Goal: Task Accomplishment & Management: Use online tool/utility

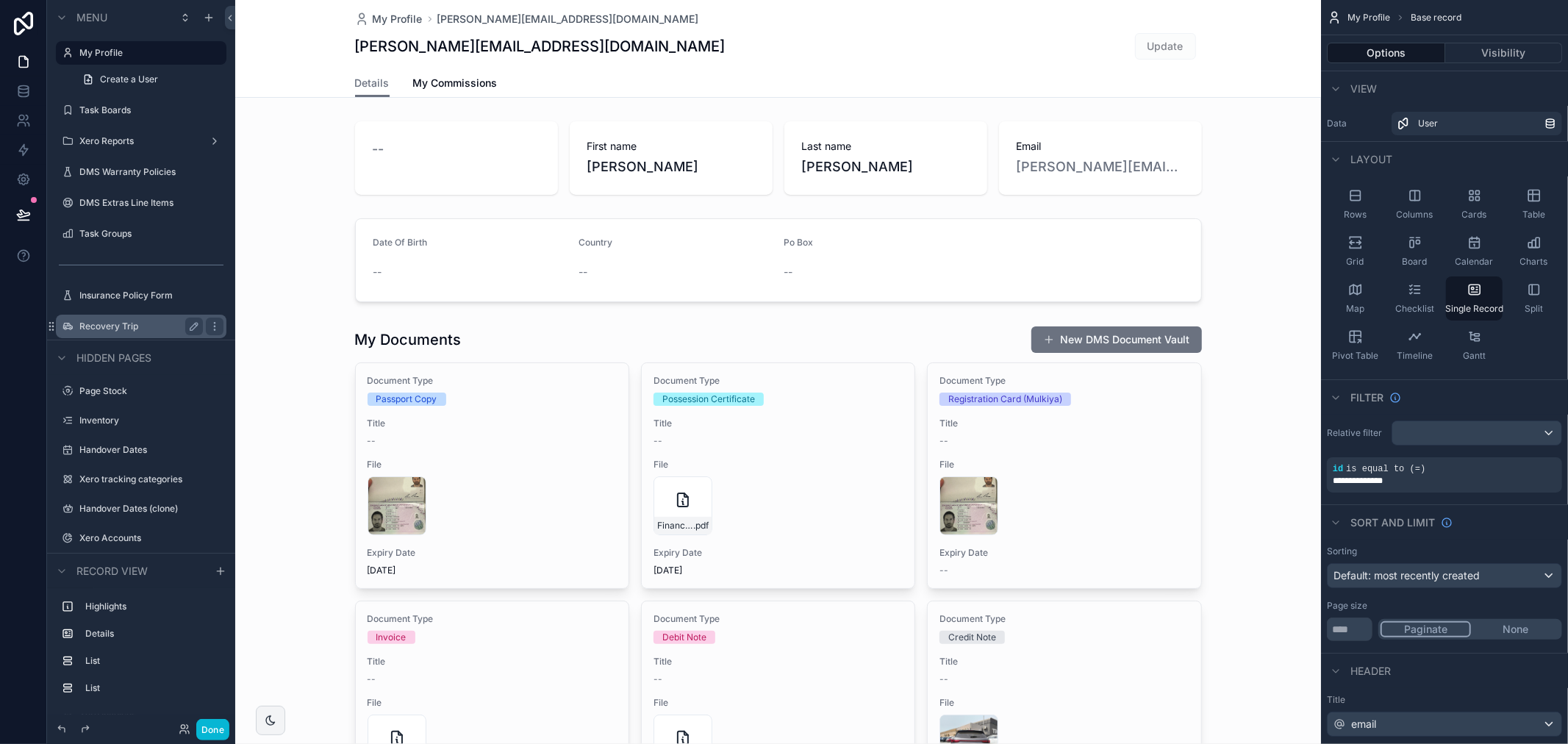
click at [147, 318] on div "Recovery Trip" at bounding box center [141, 327] width 123 height 18
click at [130, 324] on label "Recovery Trip" at bounding box center [138, 326] width 118 height 12
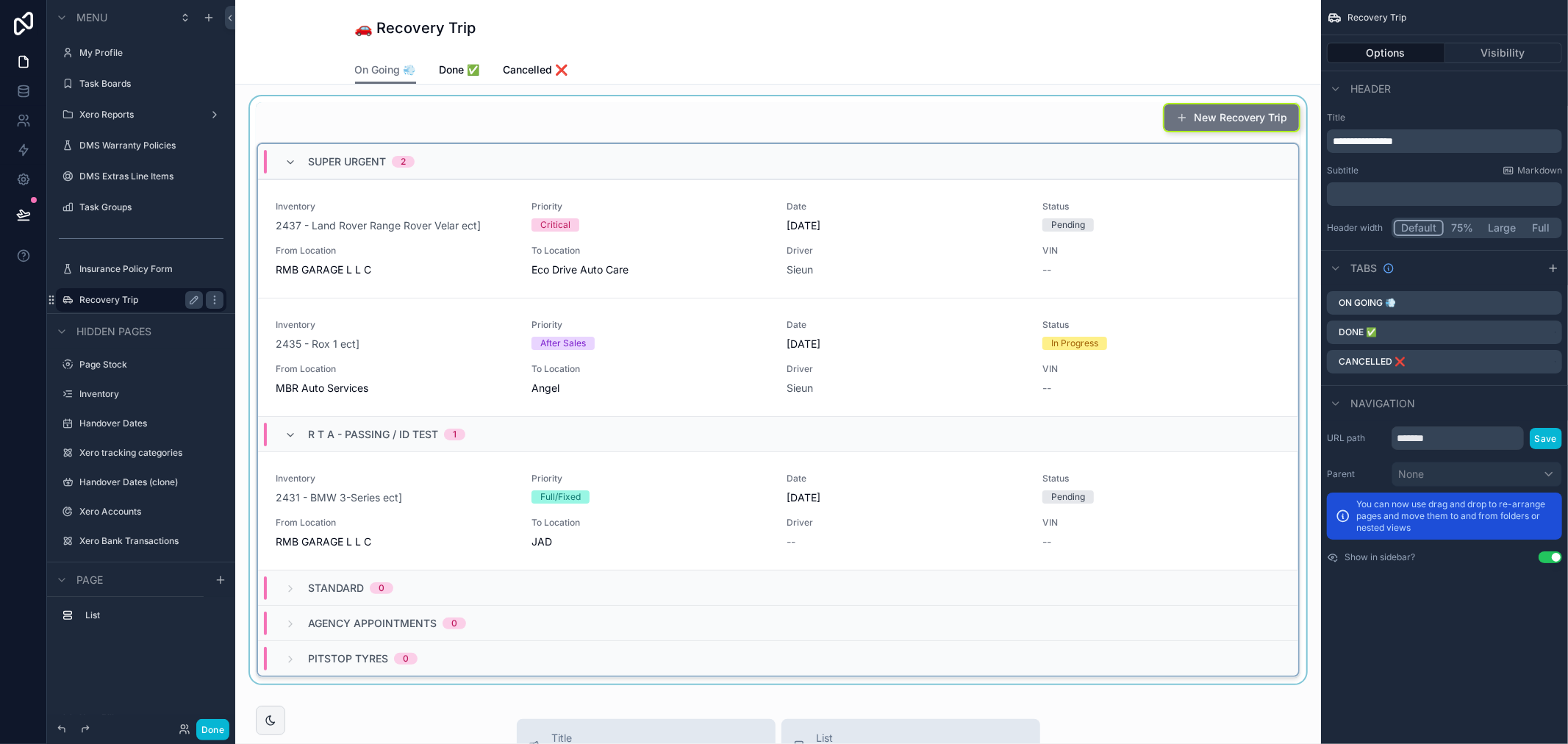
click at [834, 222] on div "scrollable content" at bounding box center [778, 390] width 1062 height 588
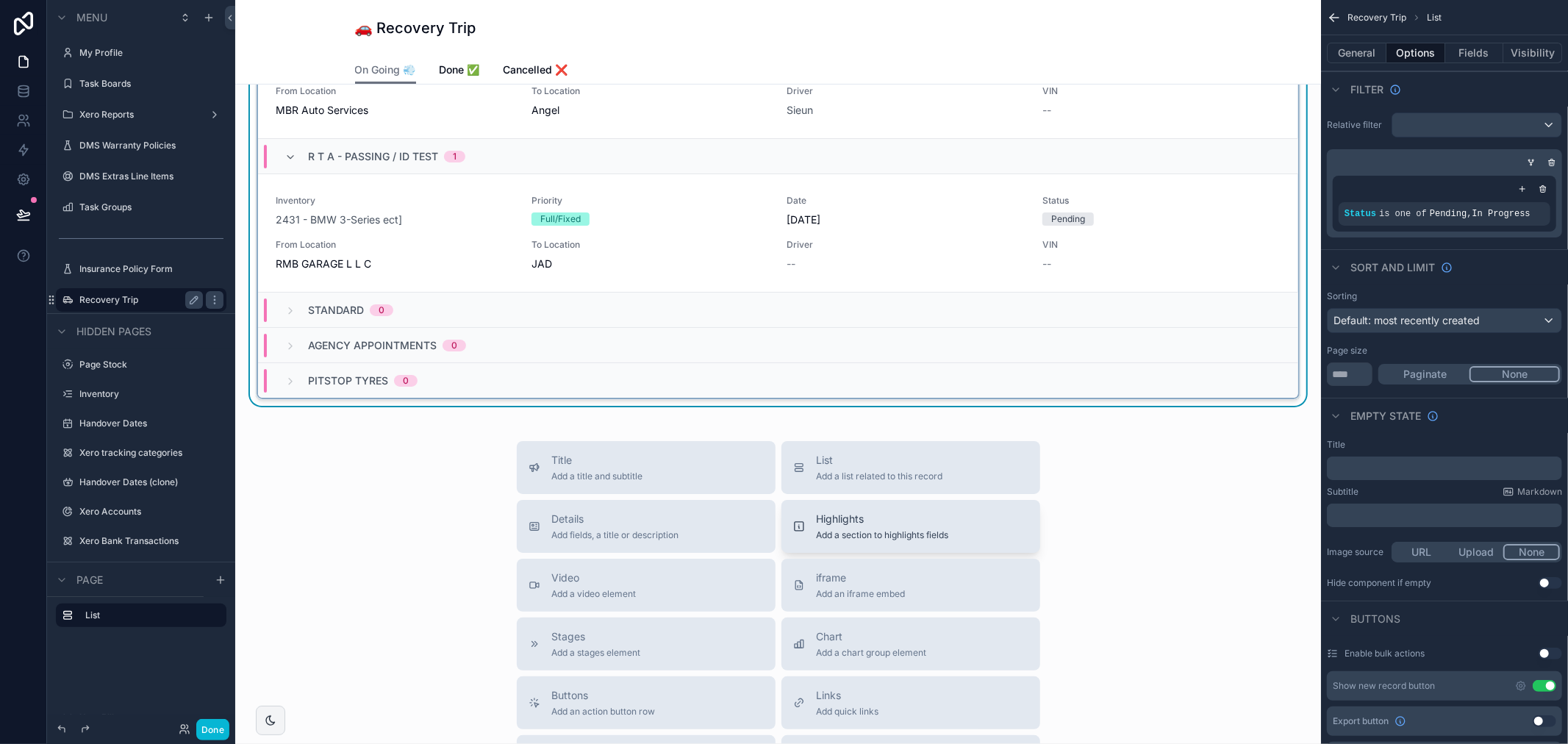
scroll to position [408, 0]
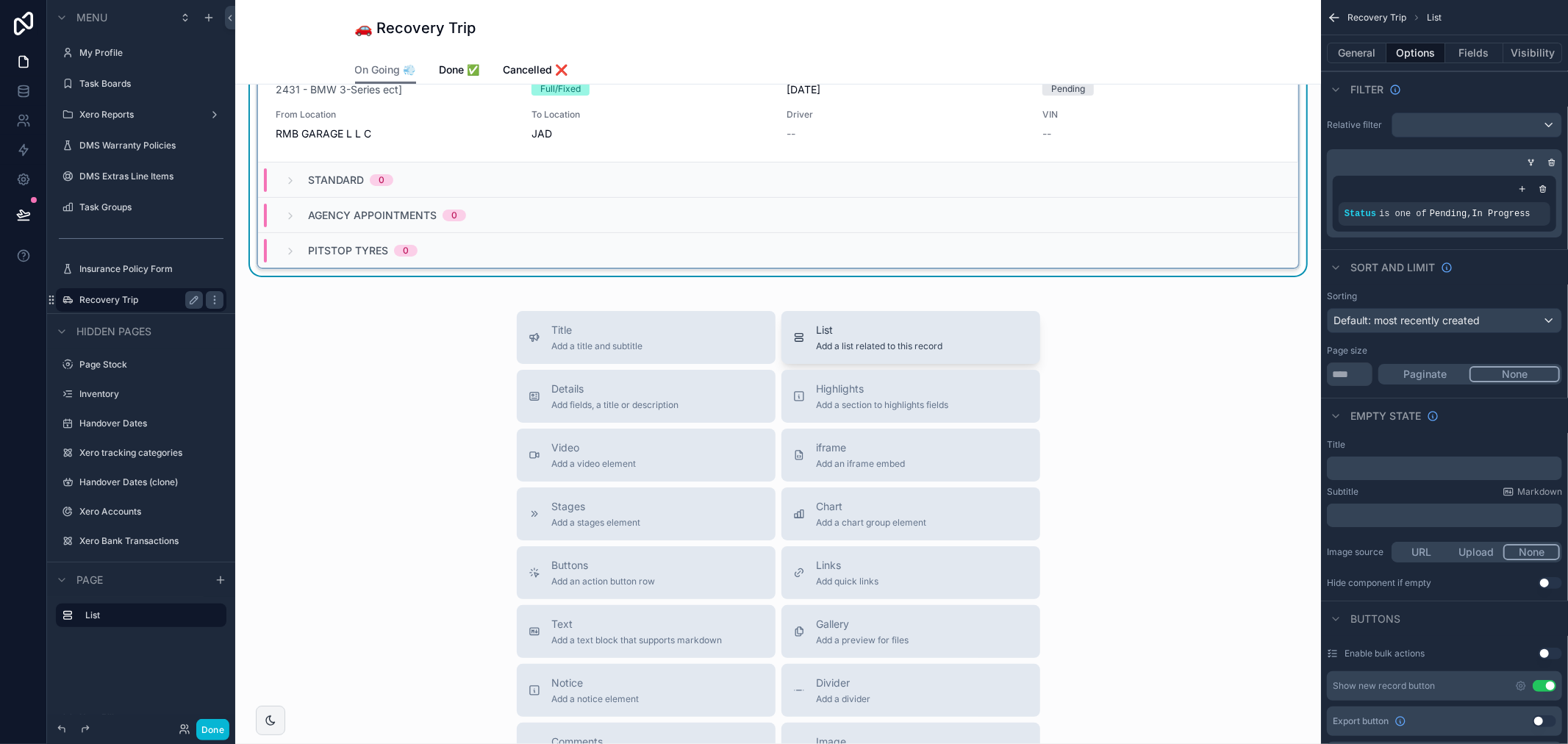
click at [893, 323] on span "List" at bounding box center [880, 330] width 126 height 14
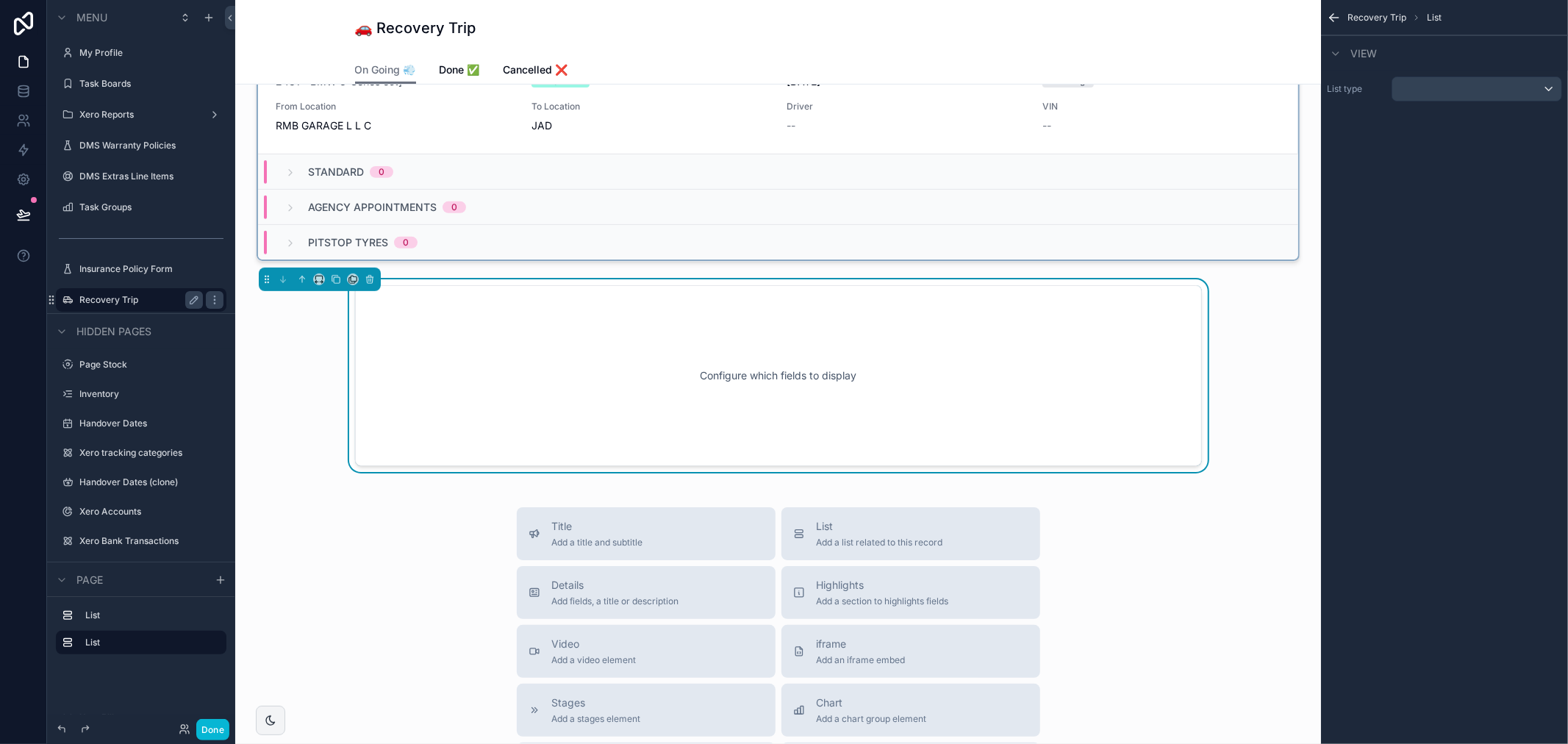
scroll to position [335, 0]
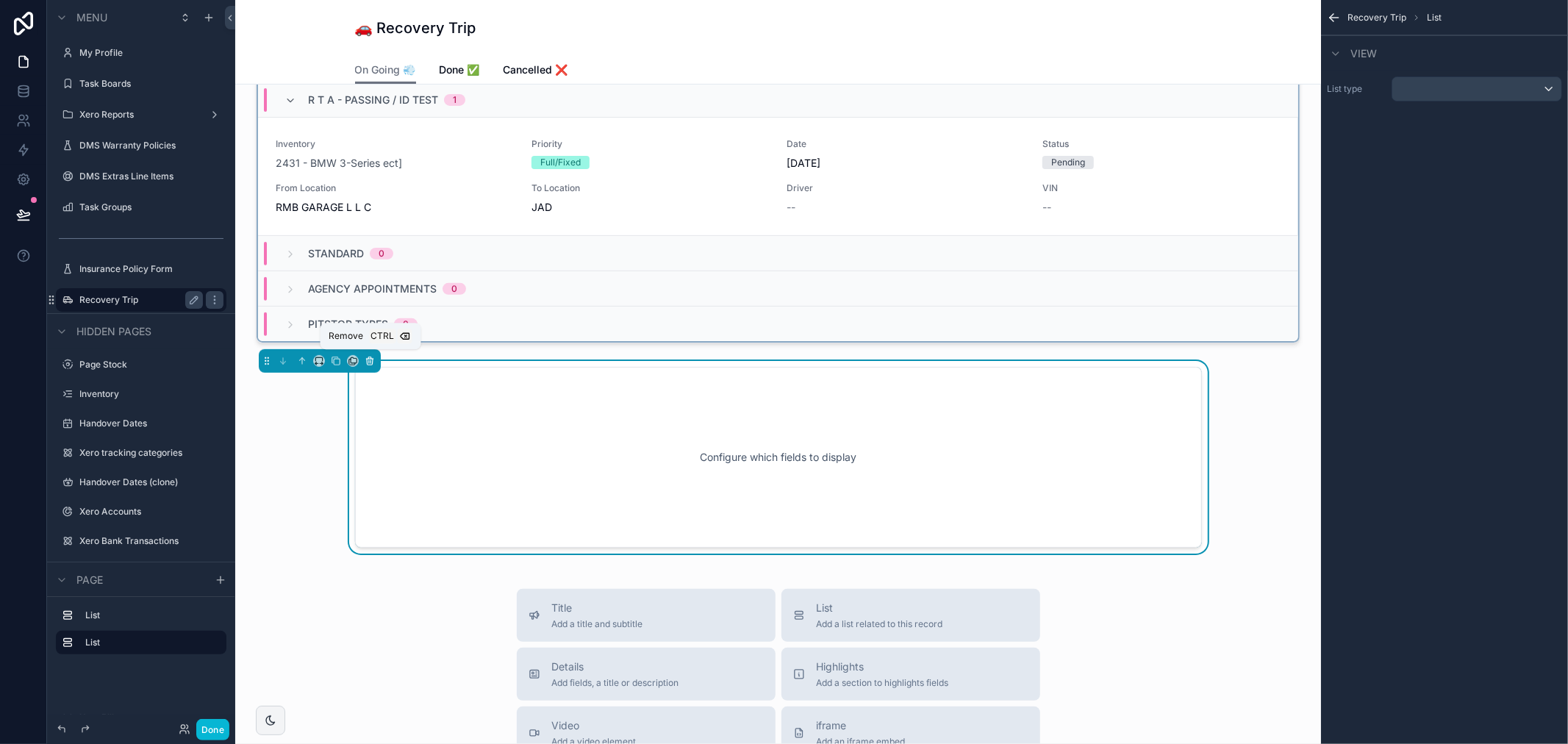
click at [375, 356] on button "scrollable content" at bounding box center [370, 361] width 16 height 16
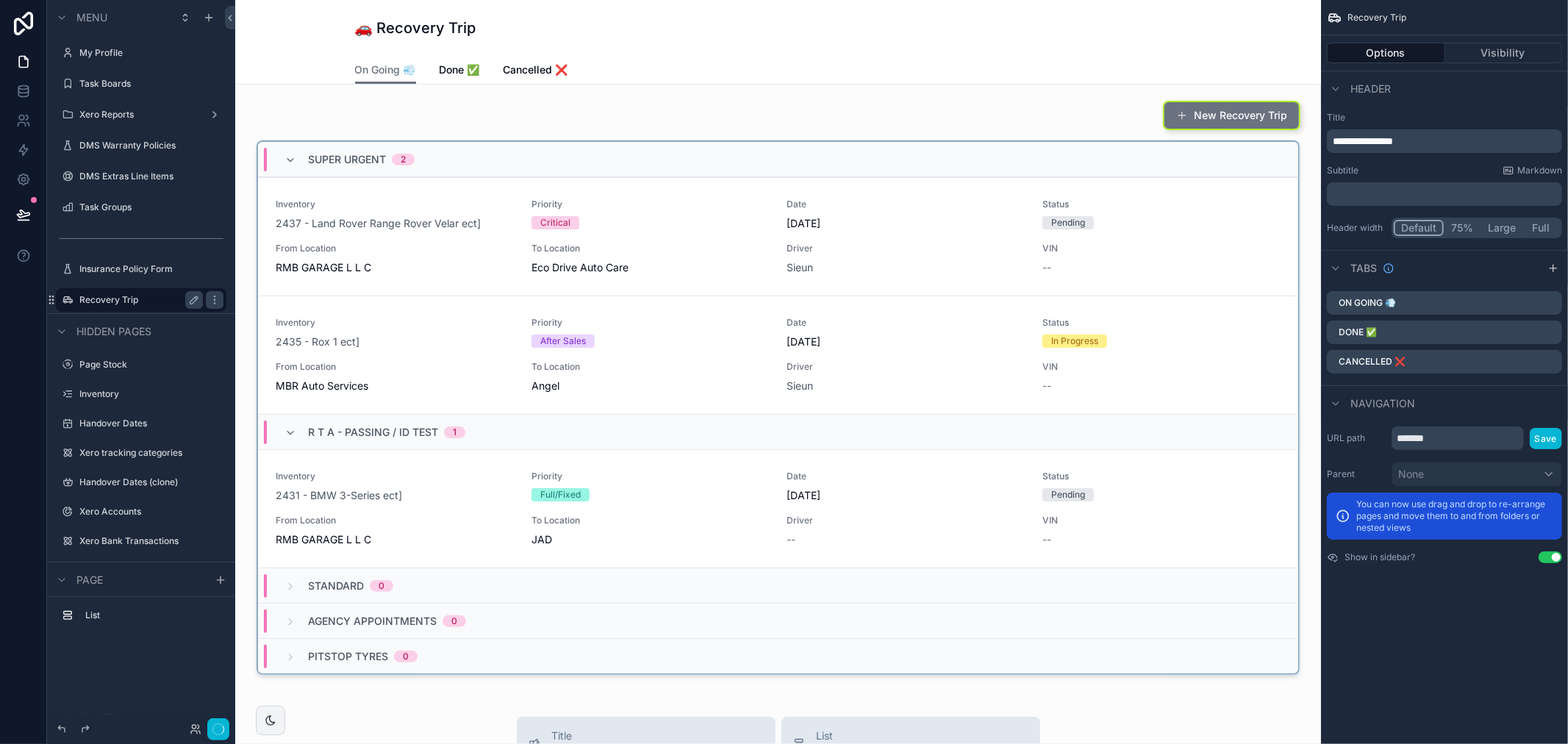
scroll to position [0, 0]
click at [415, 219] on div "scrollable content" at bounding box center [778, 390] width 1062 height 588
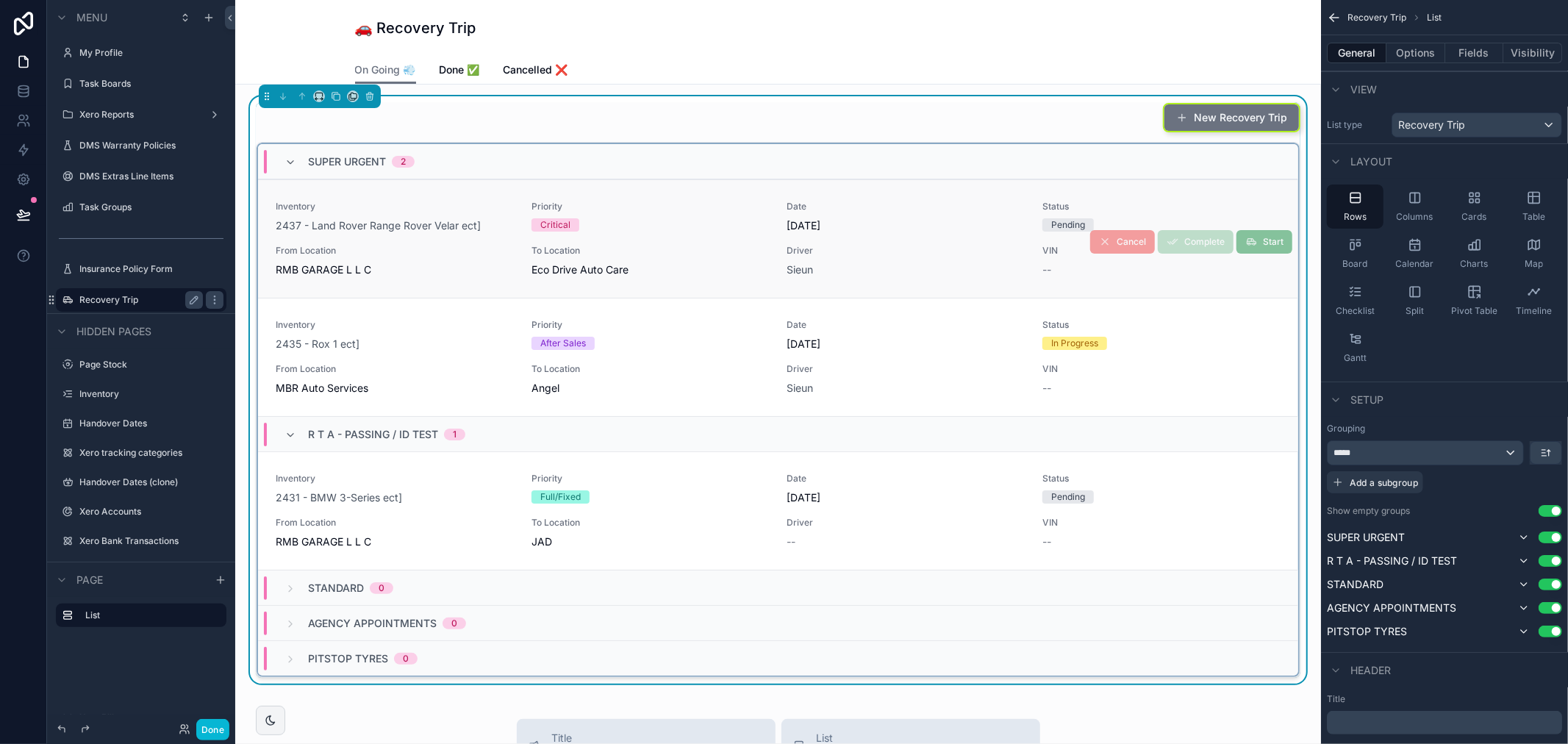
click at [463, 191] on link "Inventory 2437 - Land Rover Range Rover Velar ect] Priority Critical Date 9/3/2…" at bounding box center [777, 239] width 1040 height 119
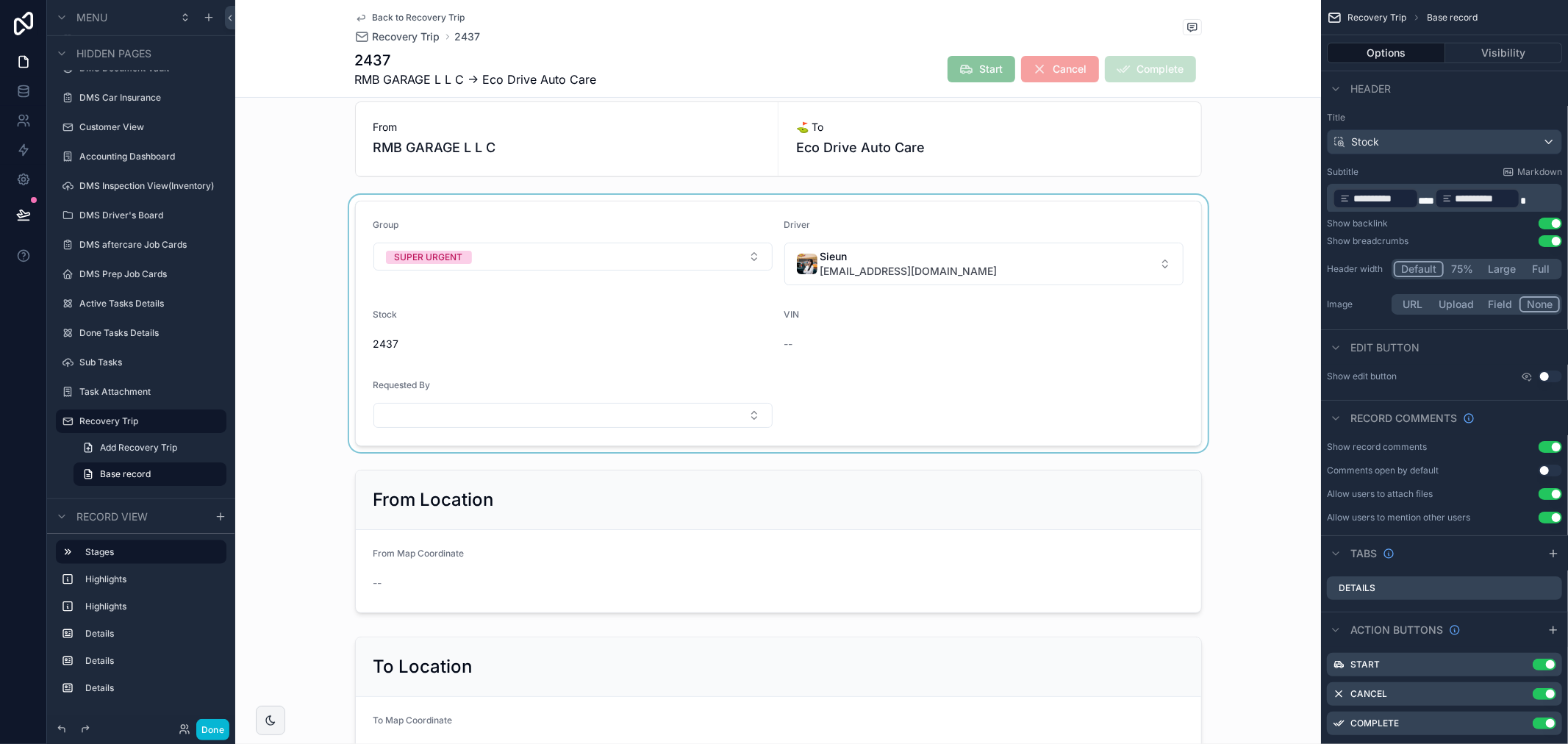
scroll to position [327, 0]
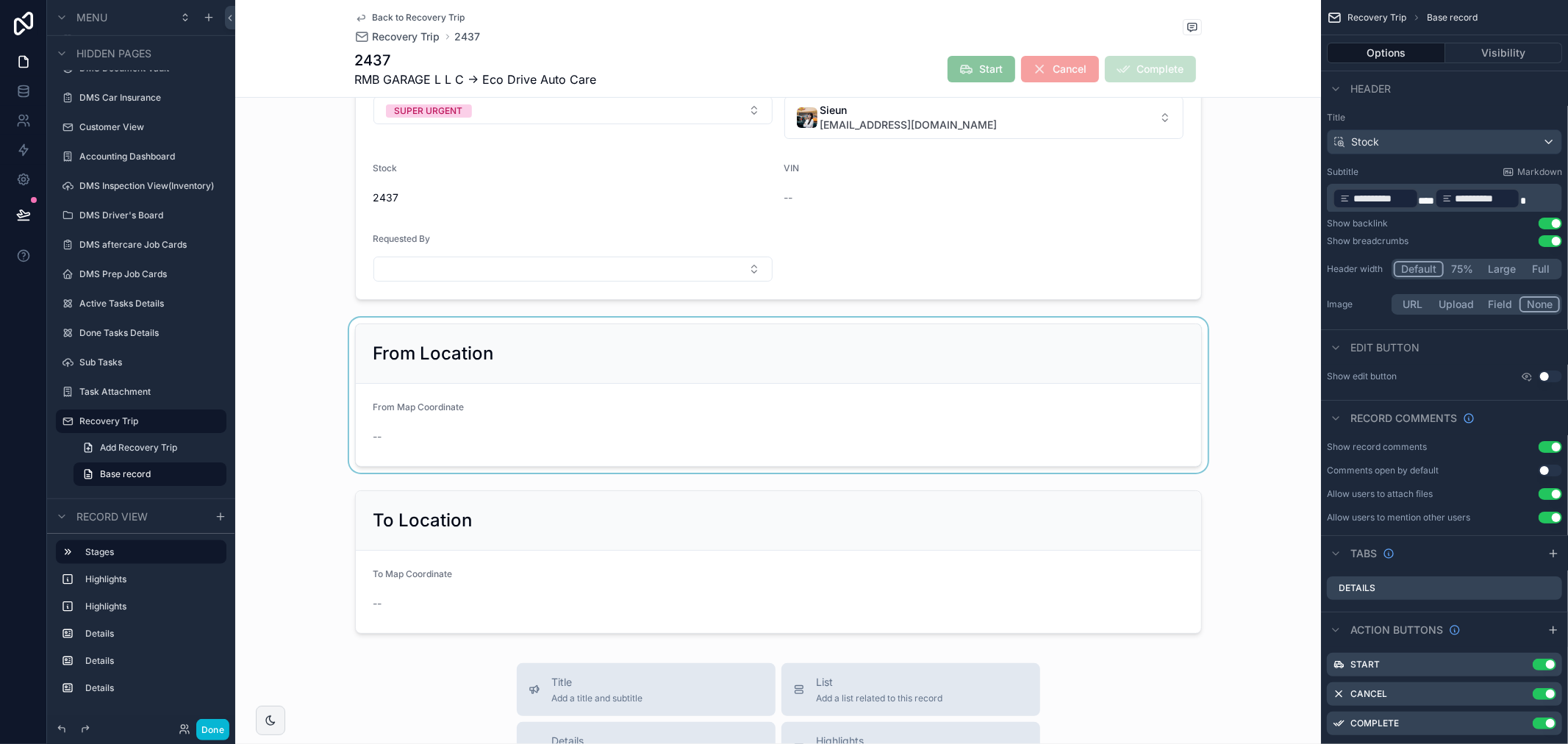
click at [491, 410] on div "scrollable content" at bounding box center [778, 396] width 1085 height 155
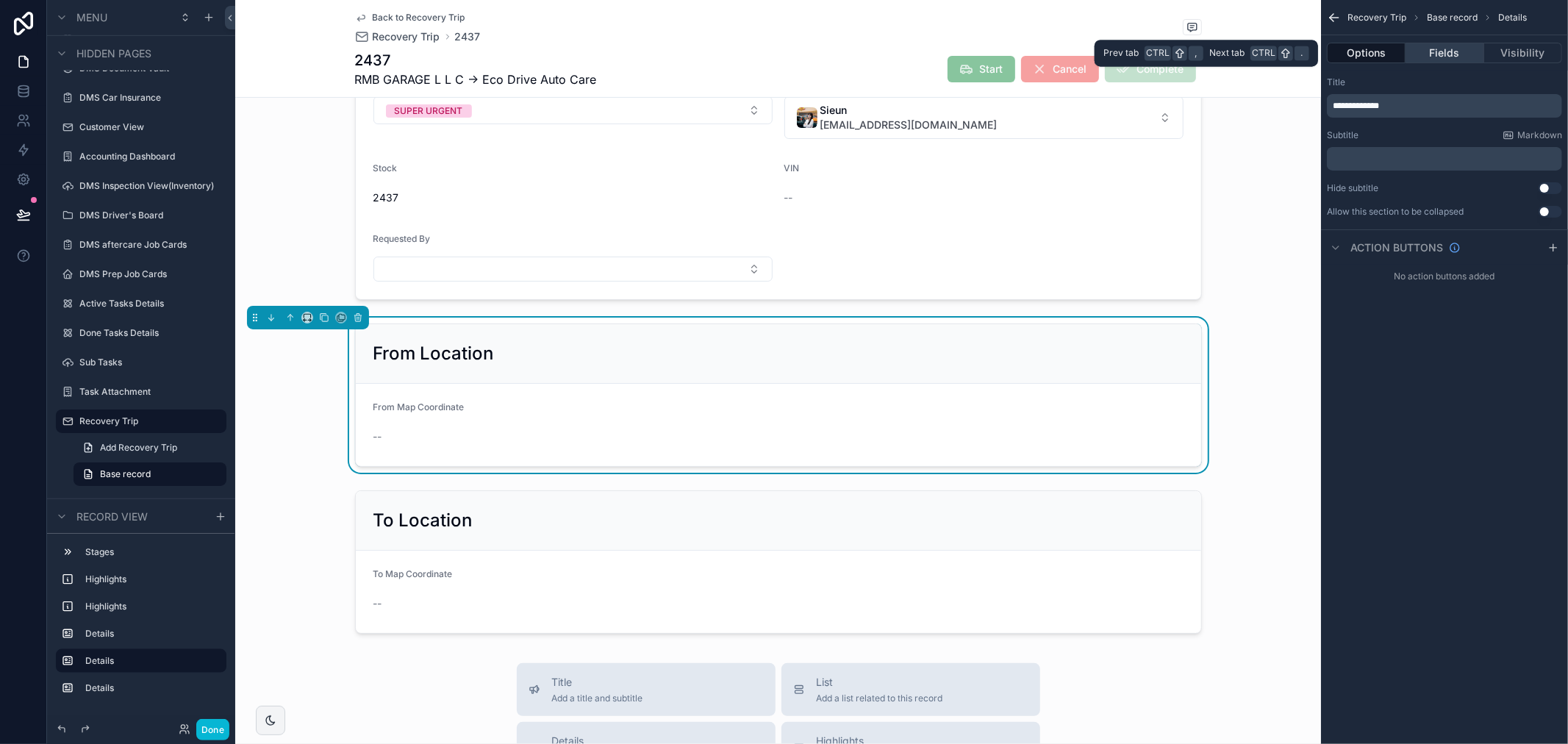
click at [1430, 54] on button "Fields" at bounding box center [1444, 53] width 78 height 21
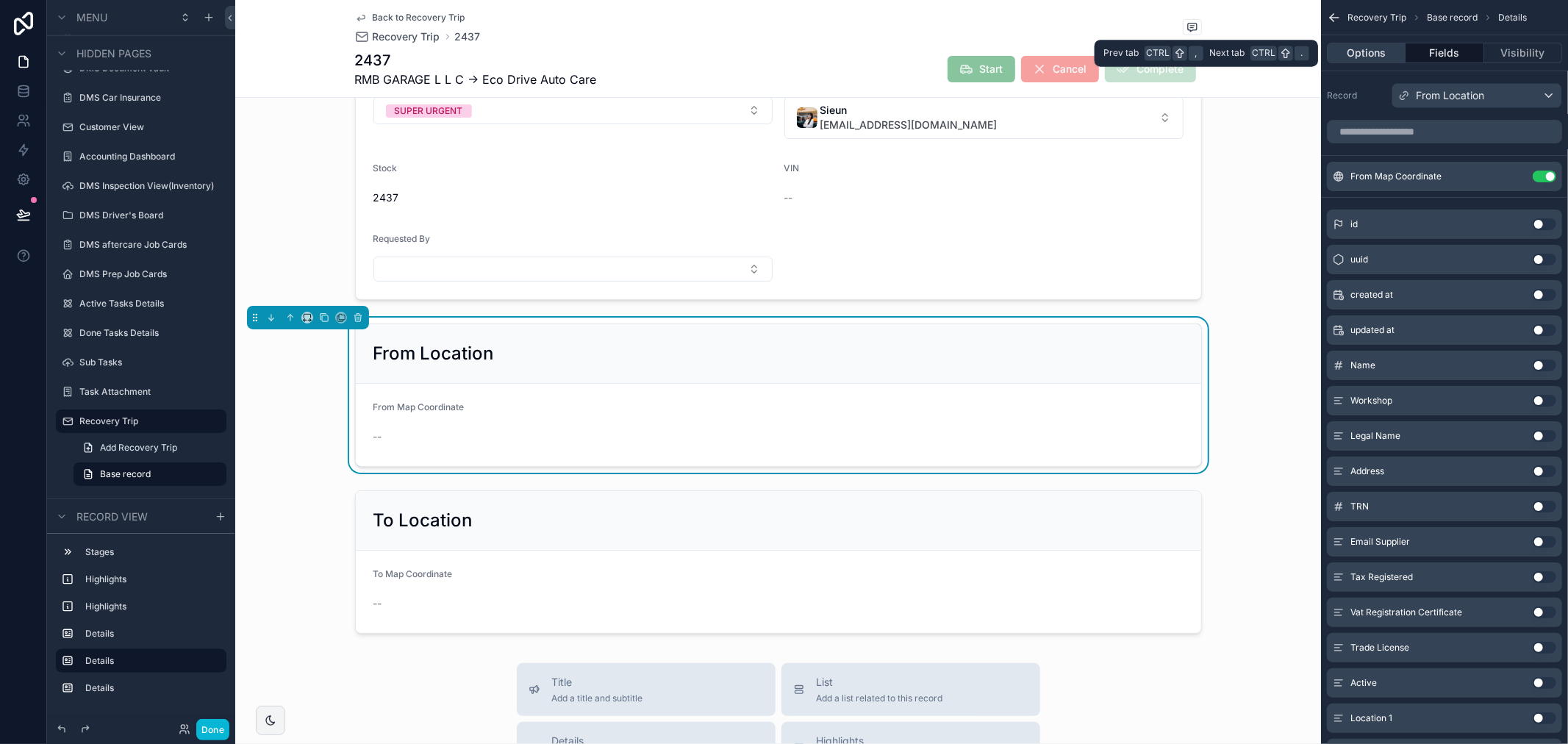
click at [1393, 54] on button "Options" at bounding box center [1366, 53] width 78 height 21
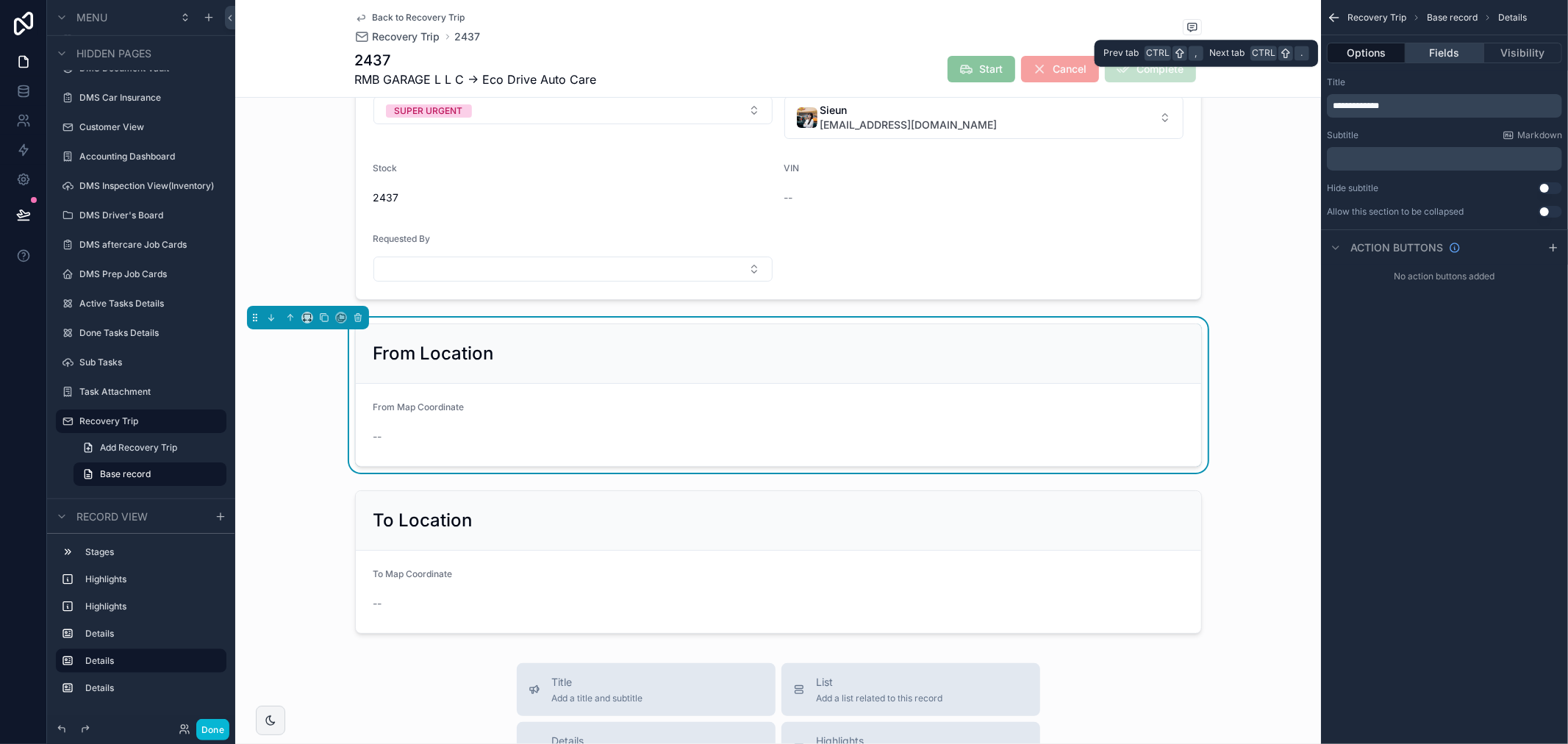
click at [1453, 54] on button "Fields" at bounding box center [1444, 53] width 78 height 21
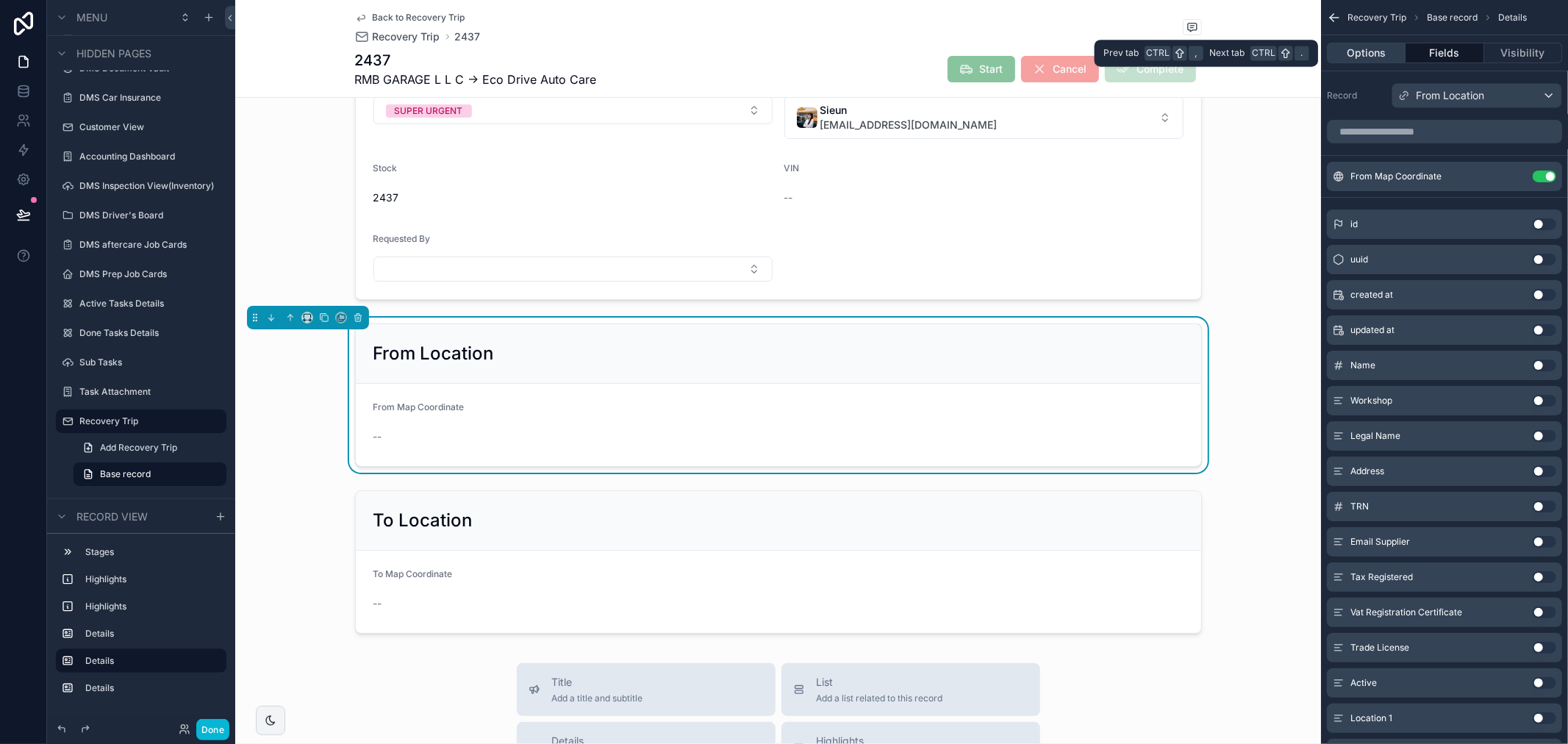
click at [1382, 54] on button "Options" at bounding box center [1366, 53] width 78 height 21
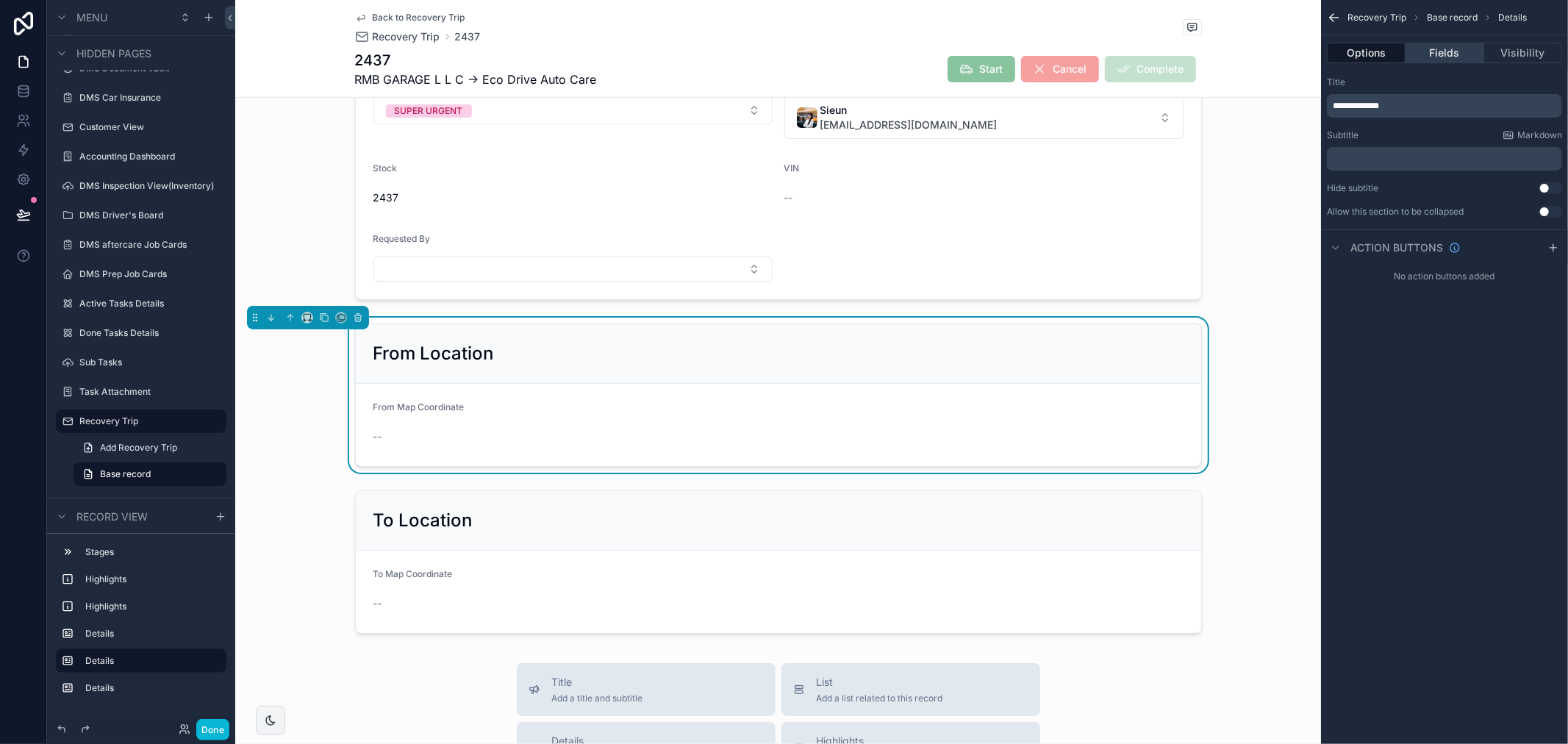
click at [1423, 45] on button "Fields" at bounding box center [1444, 53] width 78 height 21
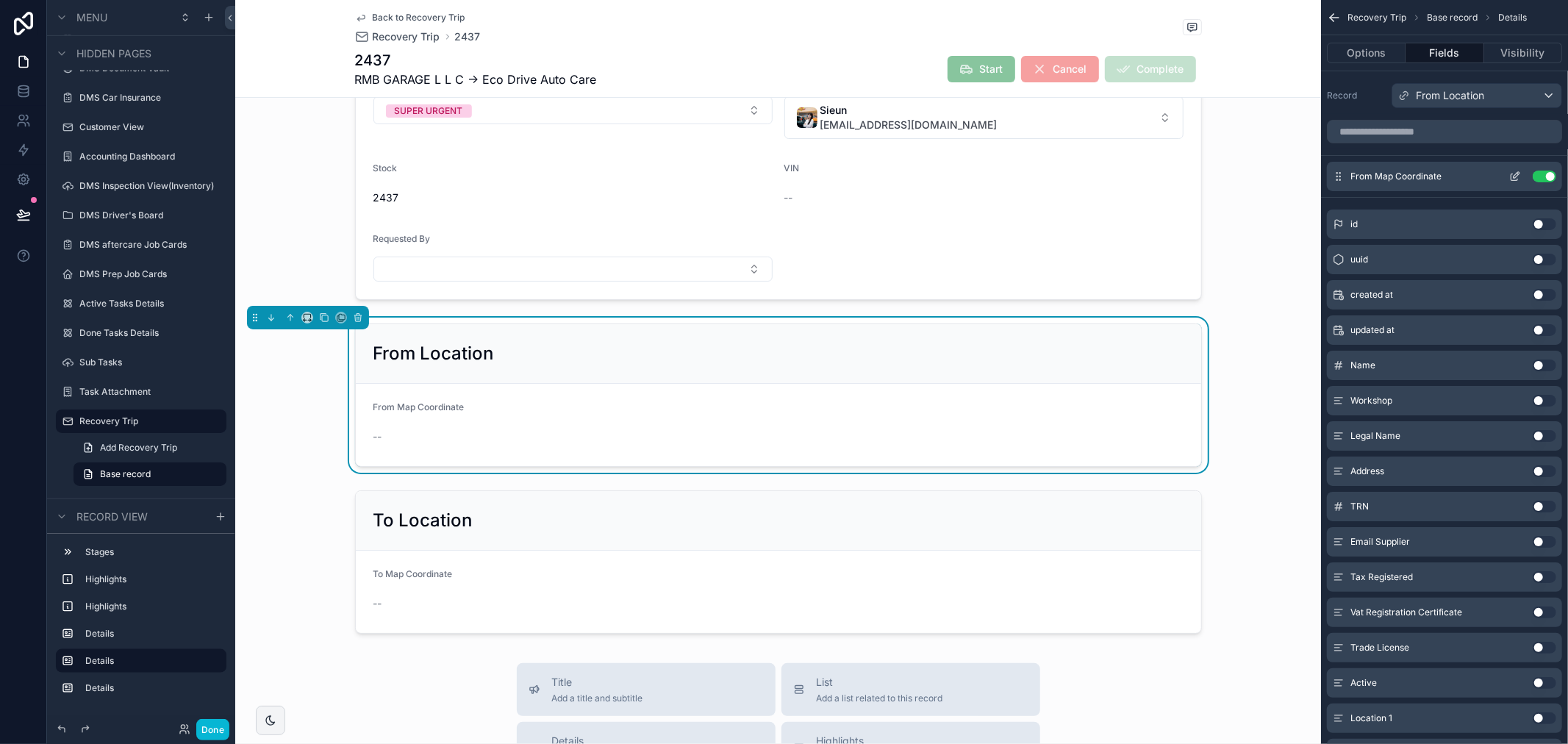
click at [1511, 175] on icon "scrollable content" at bounding box center [1514, 178] width 6 height 6
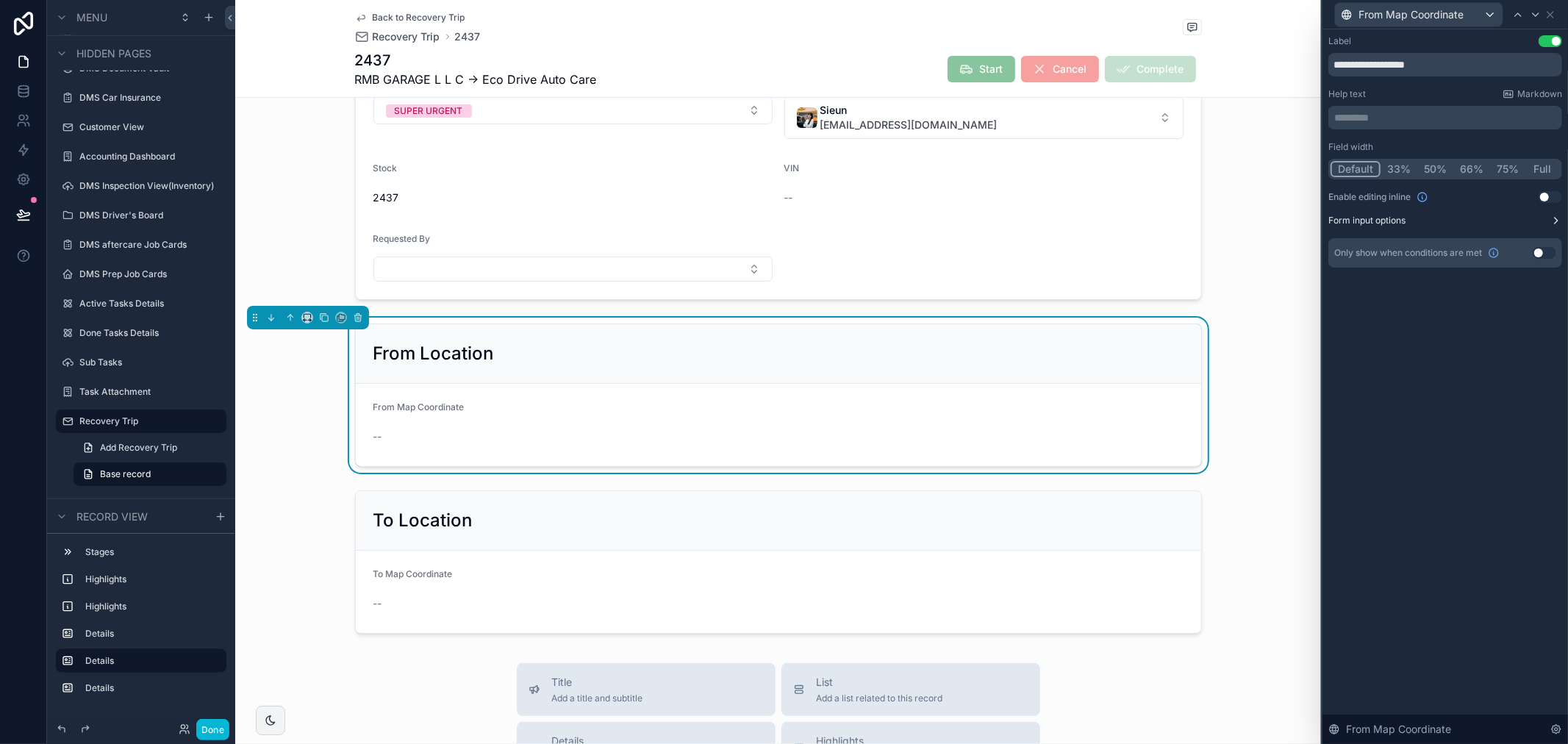
click at [1488, 219] on button "Form input options" at bounding box center [1445, 220] width 234 height 12
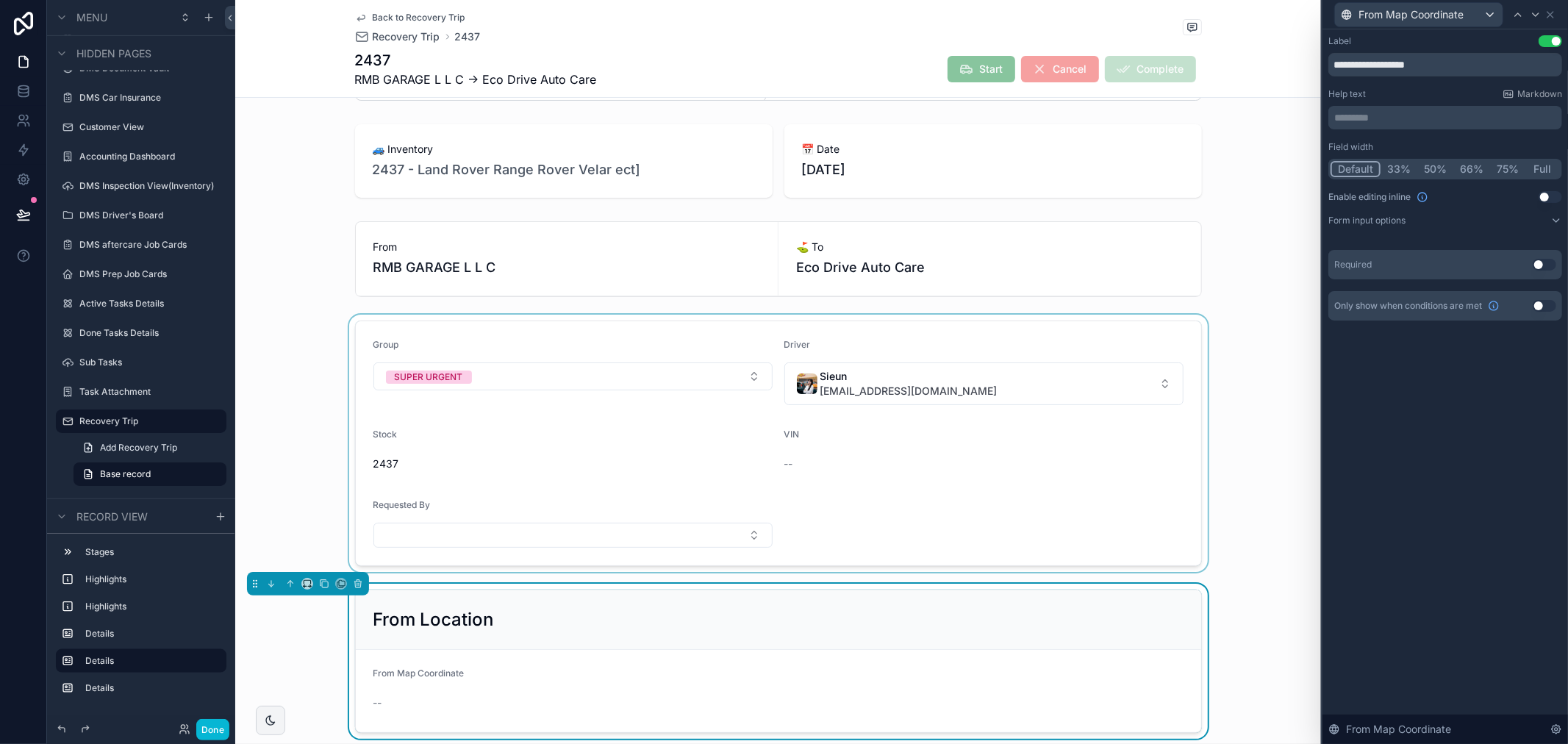
scroll to position [0, 0]
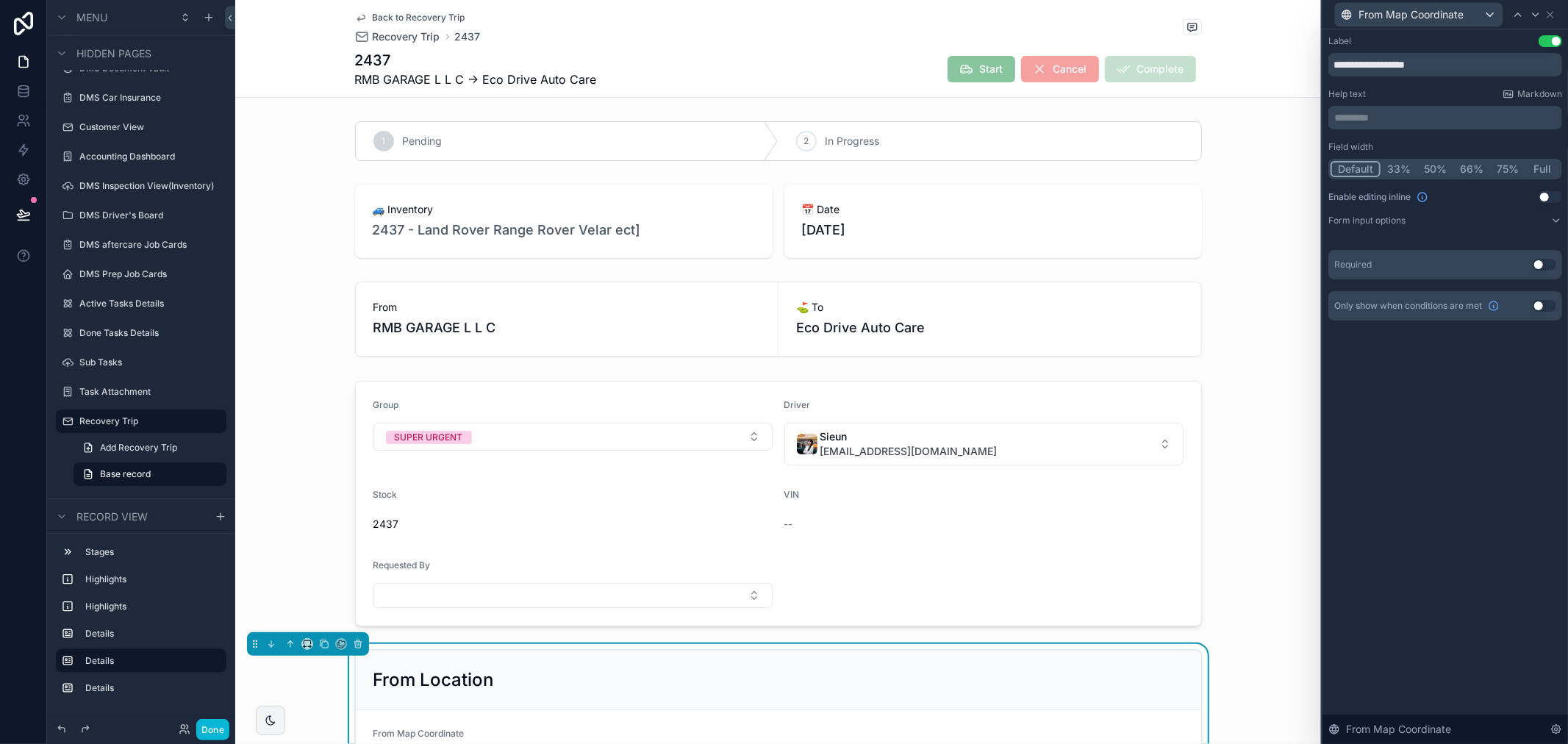
click at [419, 14] on span "Back to Recovery Trip" at bounding box center [419, 18] width 93 height 12
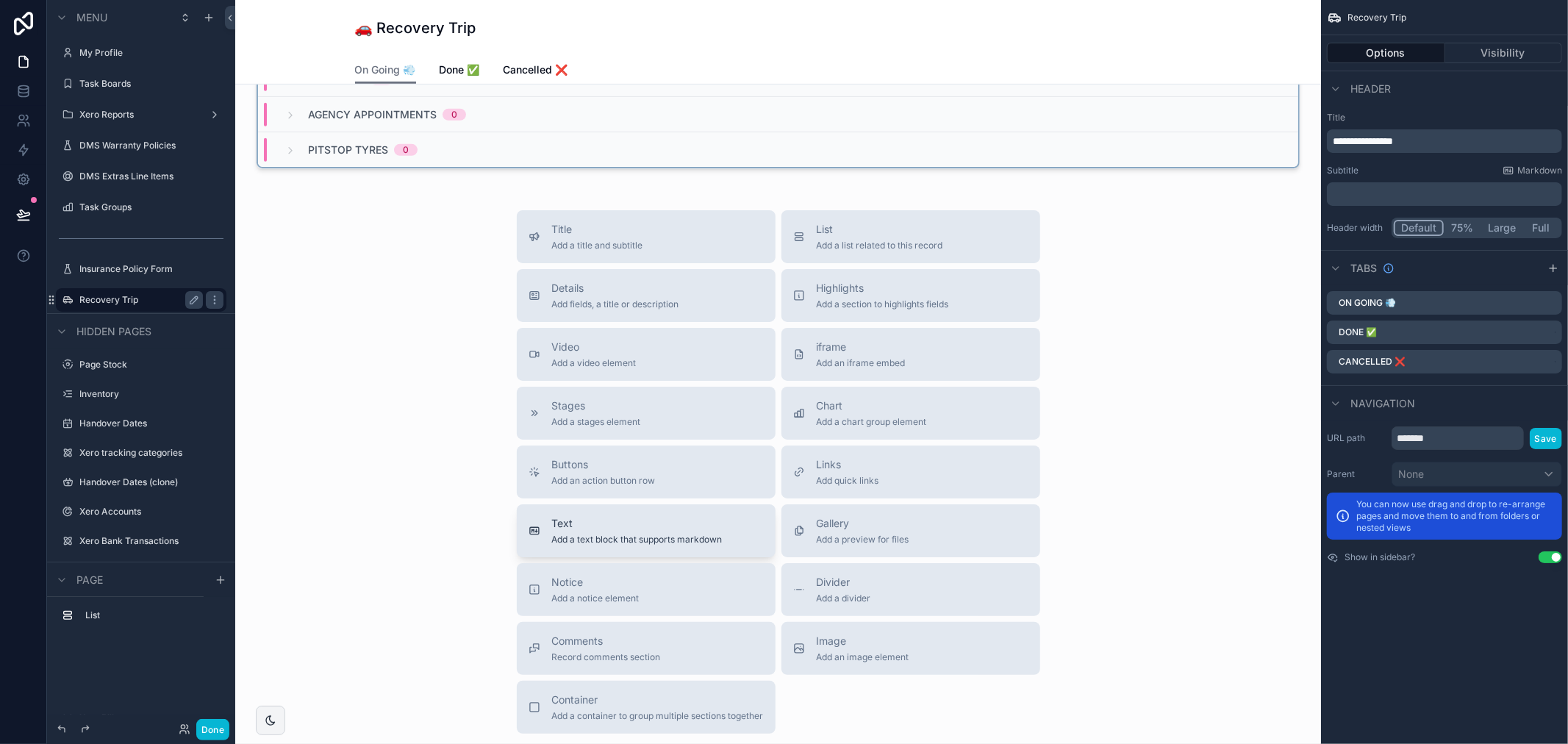
scroll to position [310, 0]
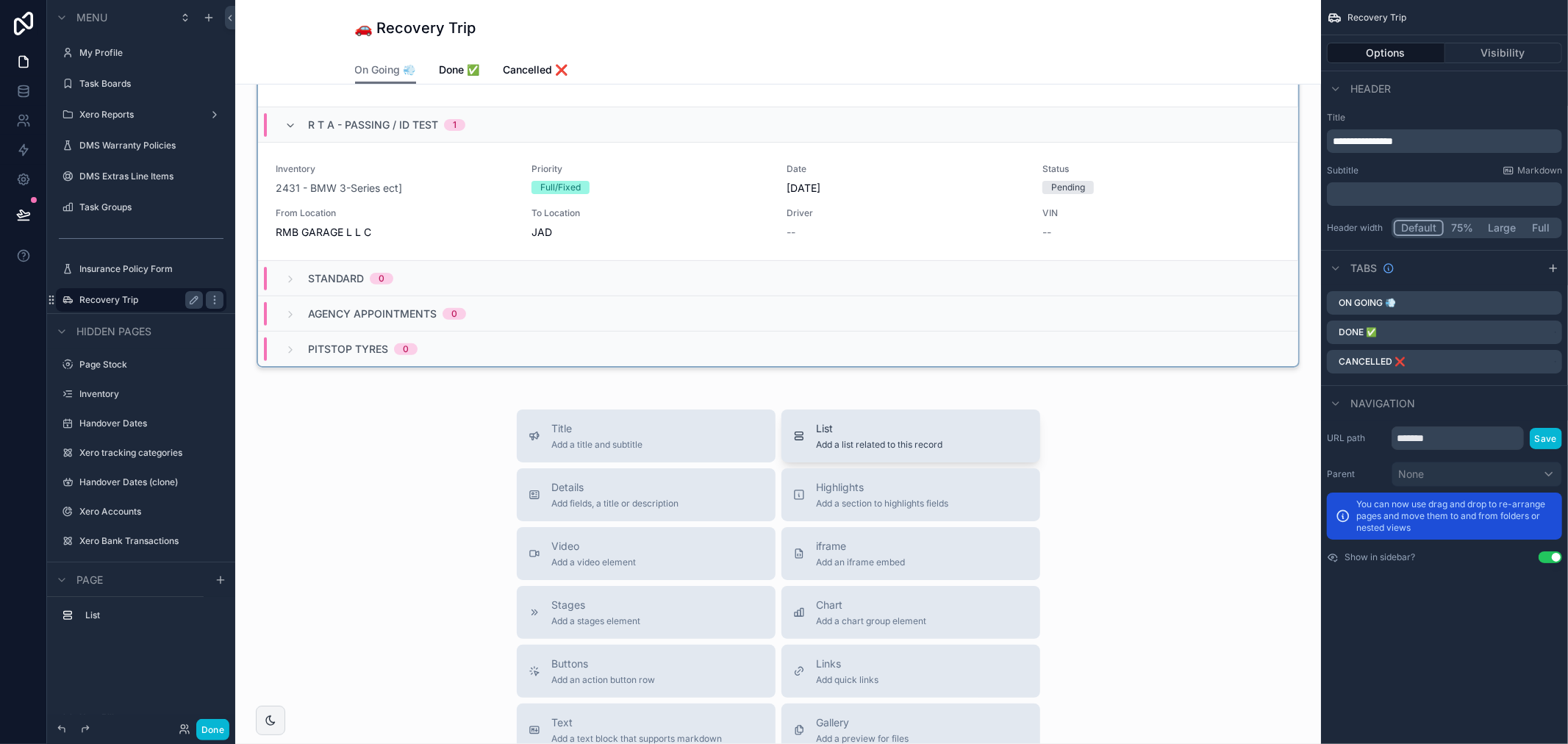
click at [799, 429] on div "List Add a list related to this record" at bounding box center [911, 436] width 235 height 30
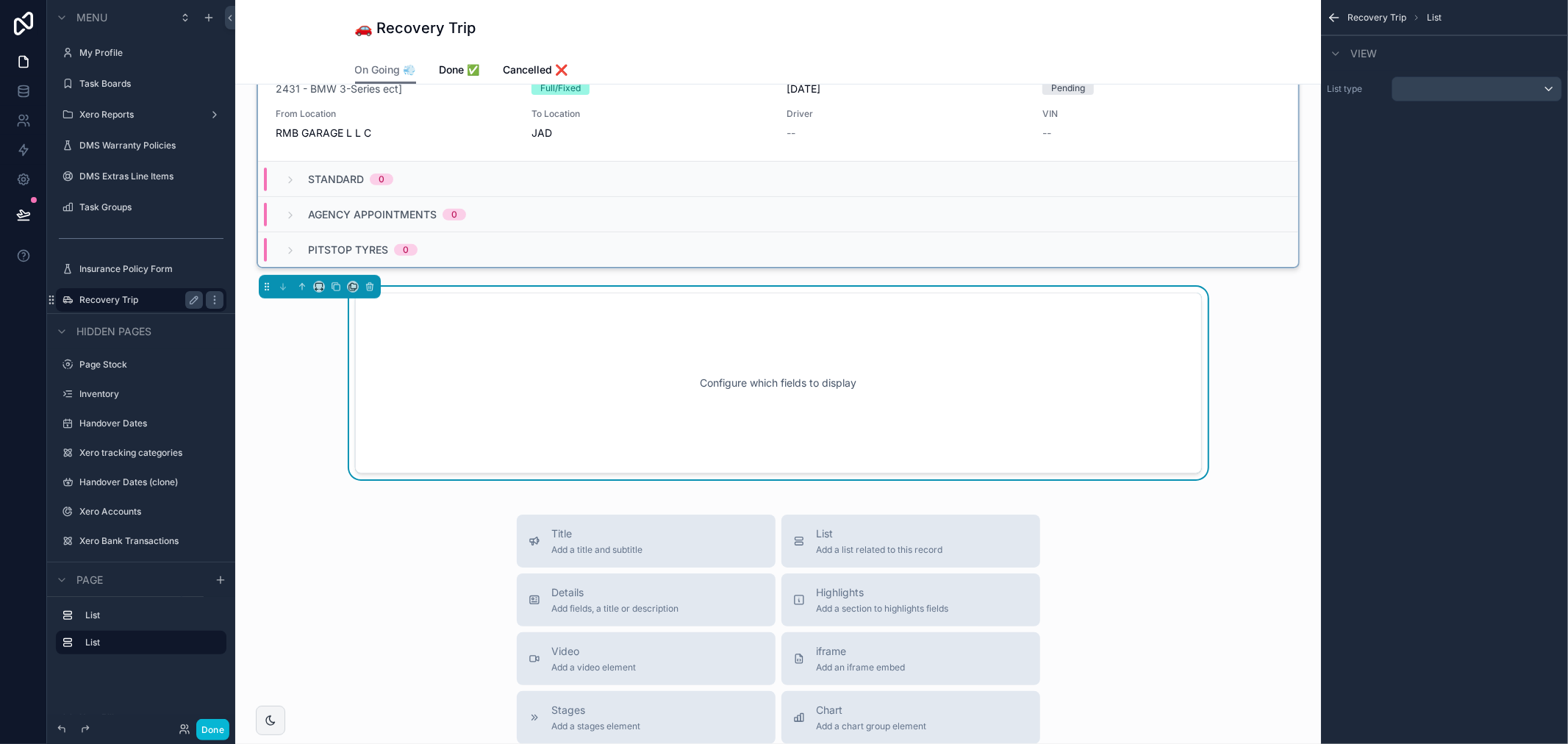
scroll to position [416, 0]
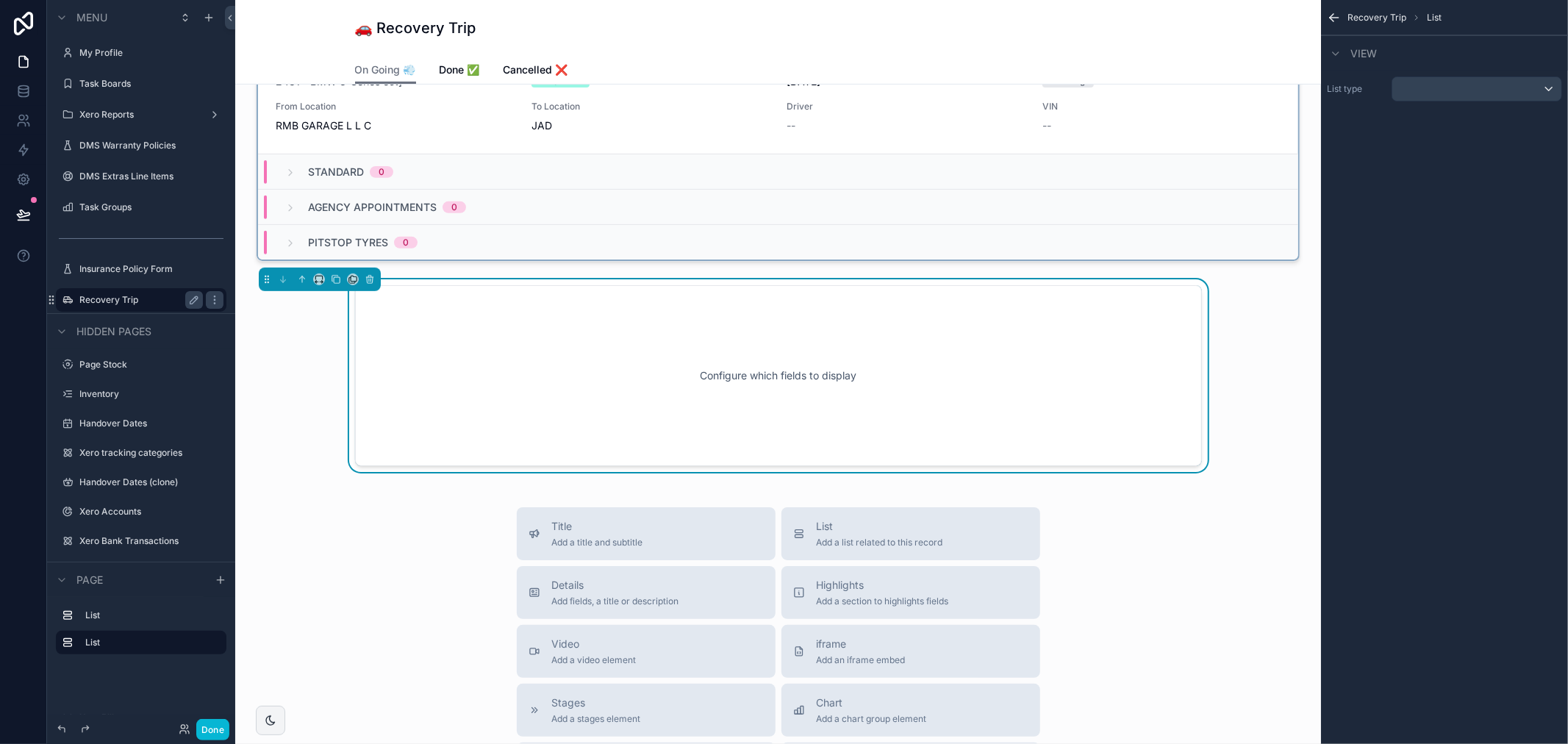
drag, startPoint x: 1464, startPoint y: 50, endPoint x: 1463, endPoint y: 78, distance: 28.0
click at [1464, 58] on div "View" at bounding box center [1444, 53] width 247 height 35
click at [1463, 78] on div "scrollable content" at bounding box center [1476, 88] width 169 height 23
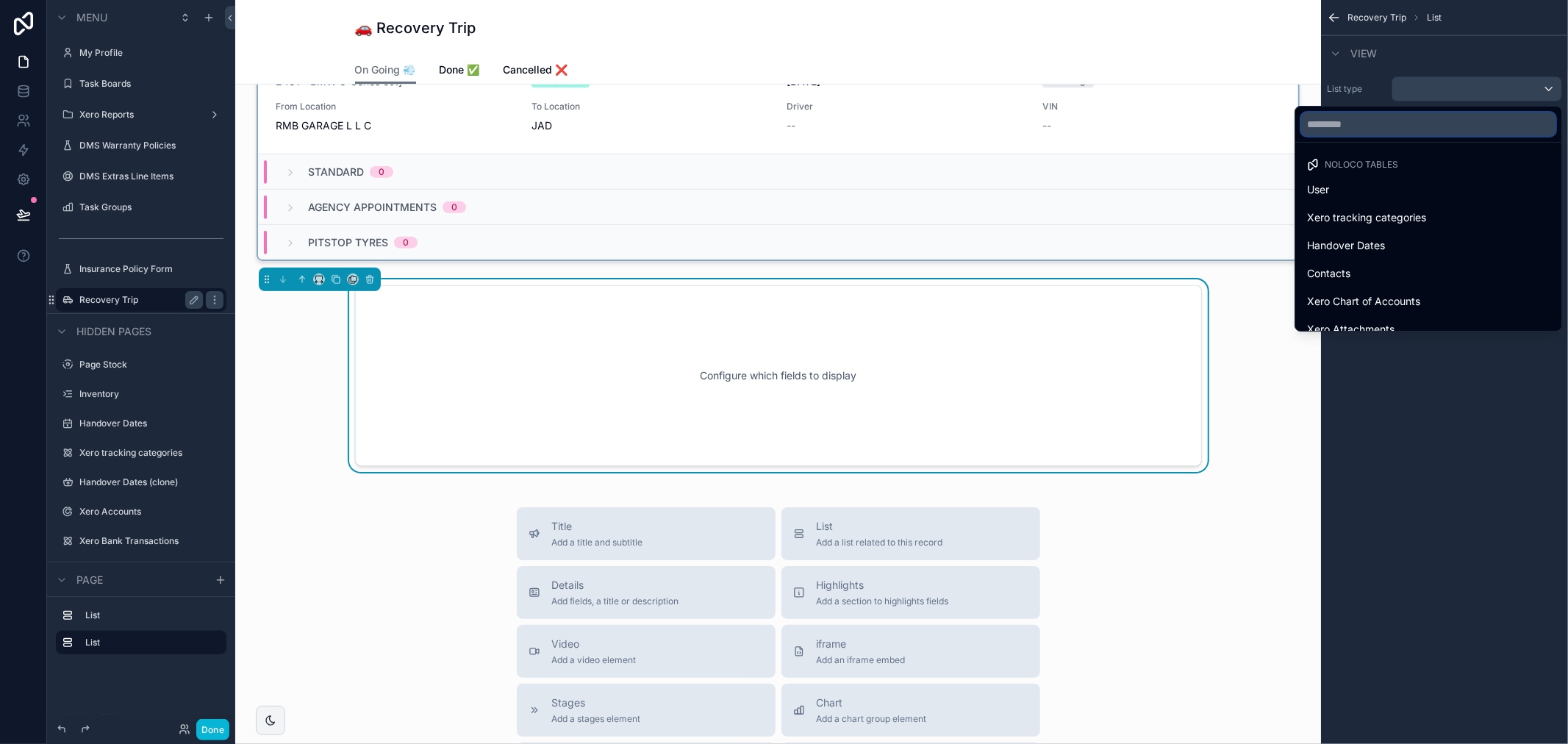
click at [1334, 127] on input "text" at bounding box center [1429, 124] width 255 height 23
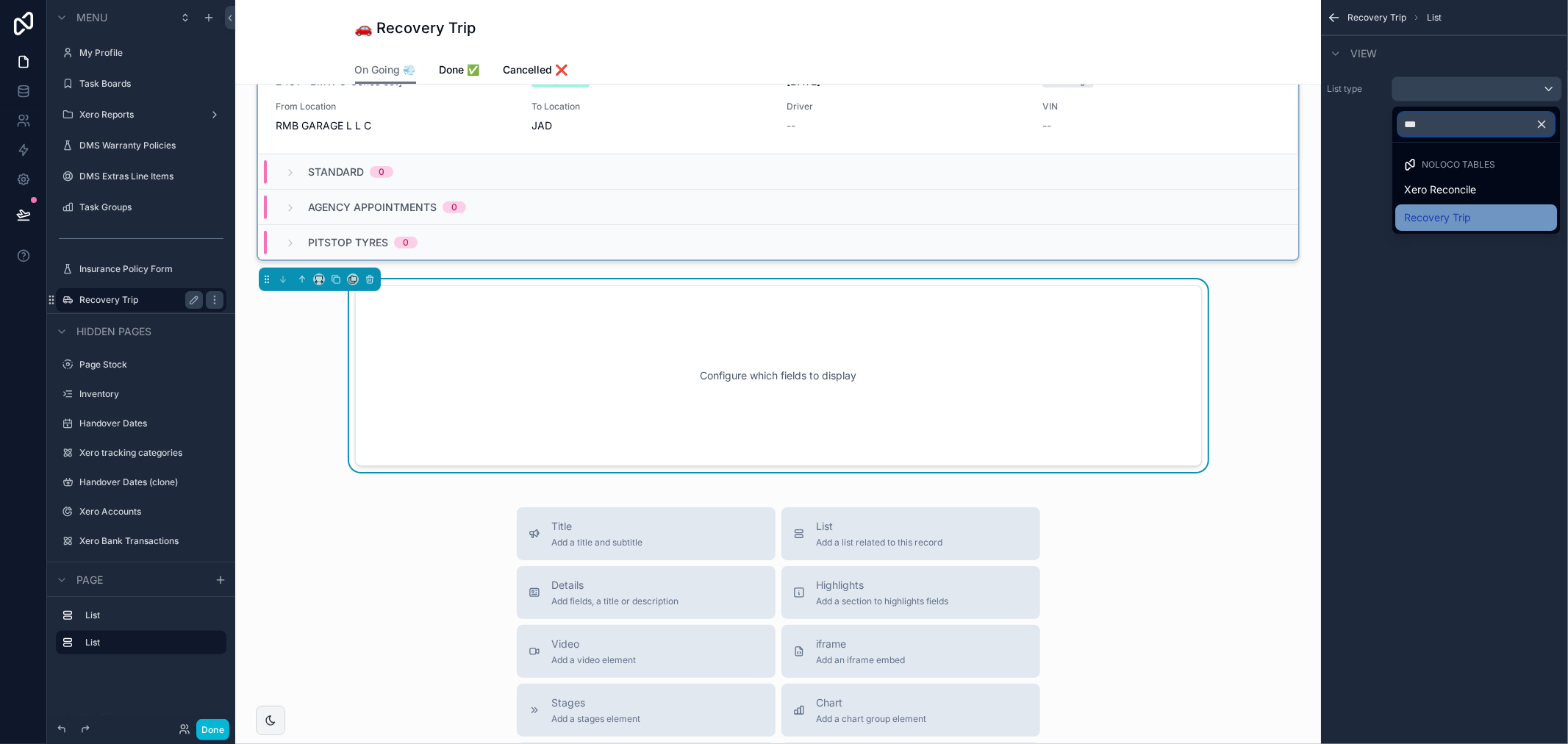
type input "***"
click at [1432, 209] on span "Recovery Trip" at bounding box center [1438, 218] width 67 height 18
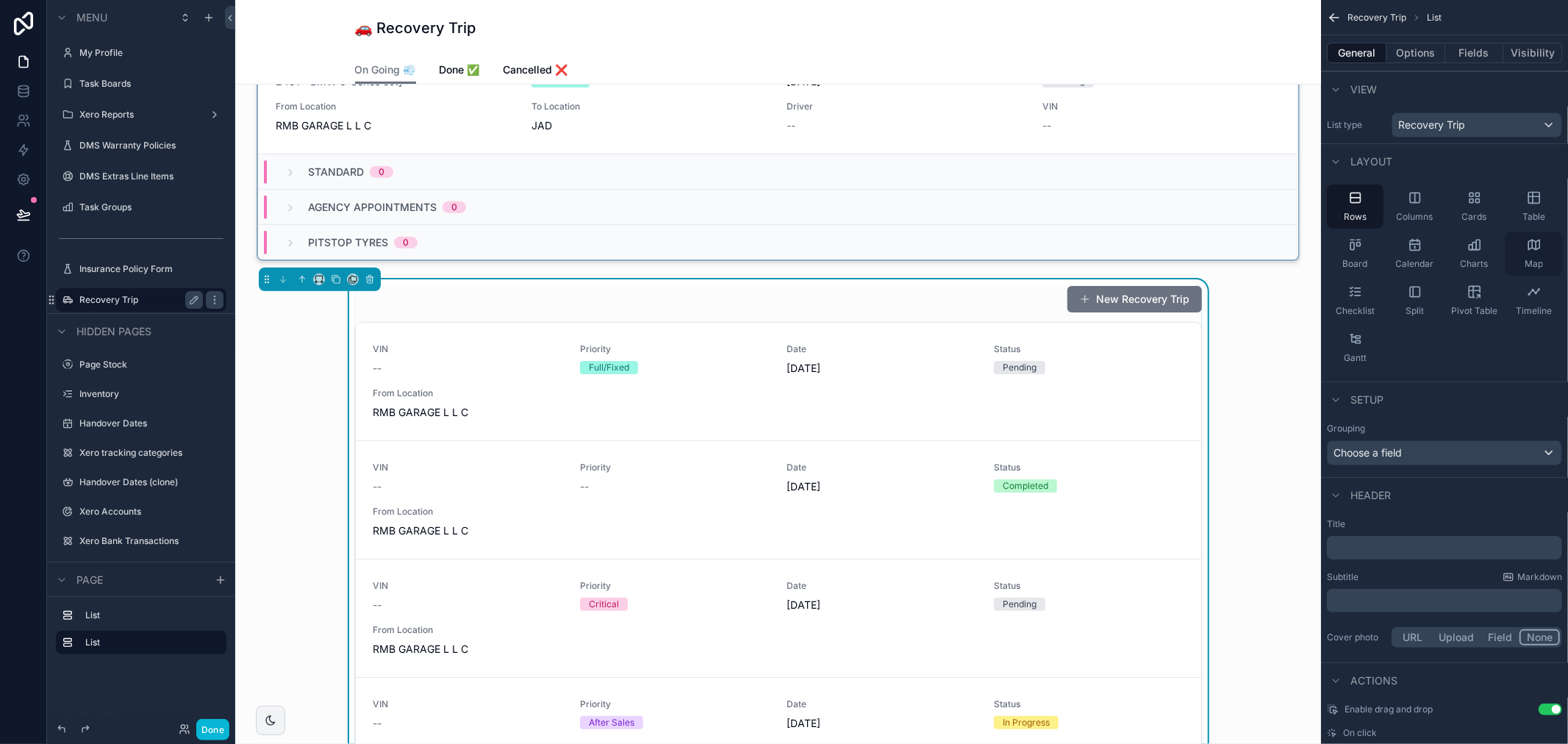
click at [1534, 246] on icon "scrollable content" at bounding box center [1534, 245] width 14 height 14
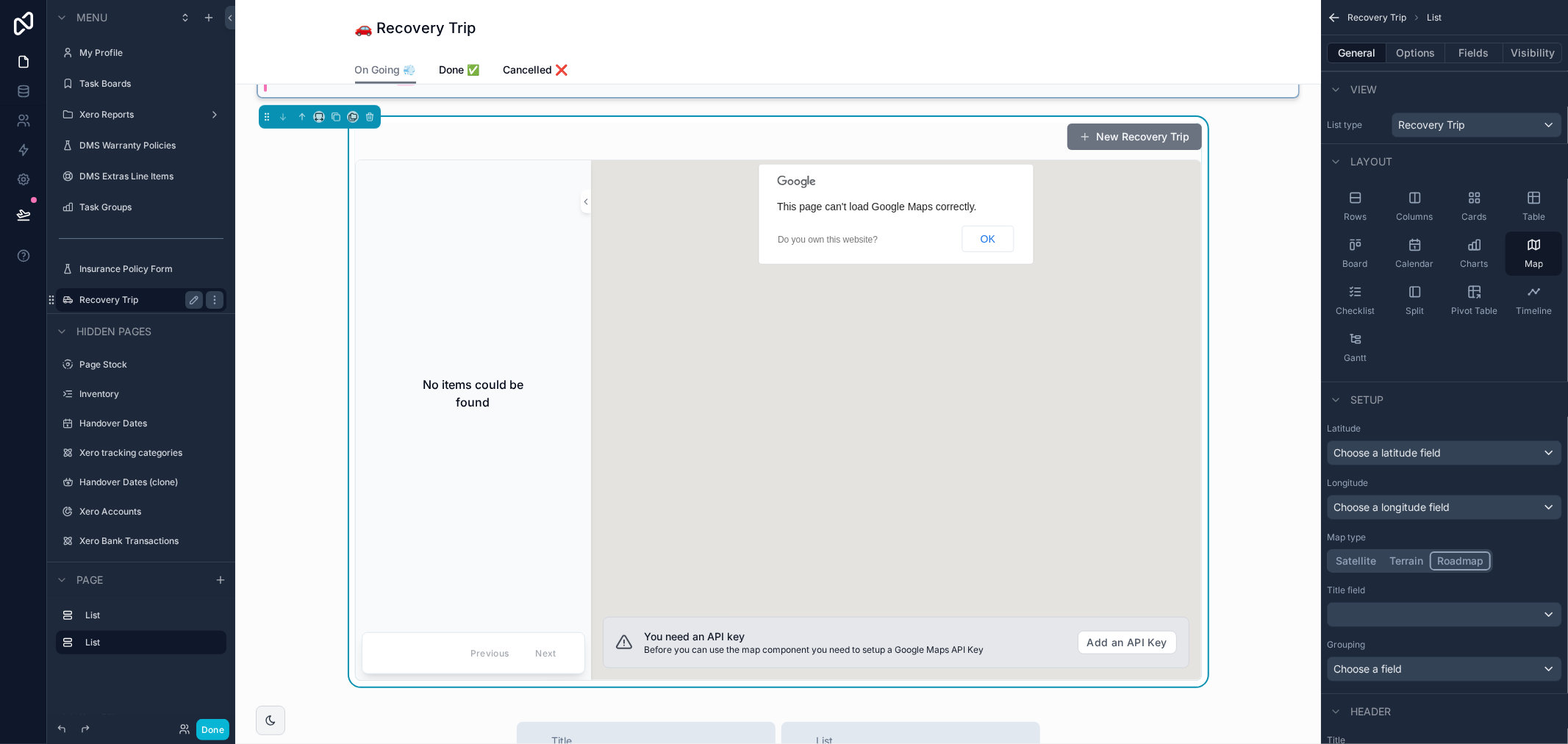
scroll to position [580, 0]
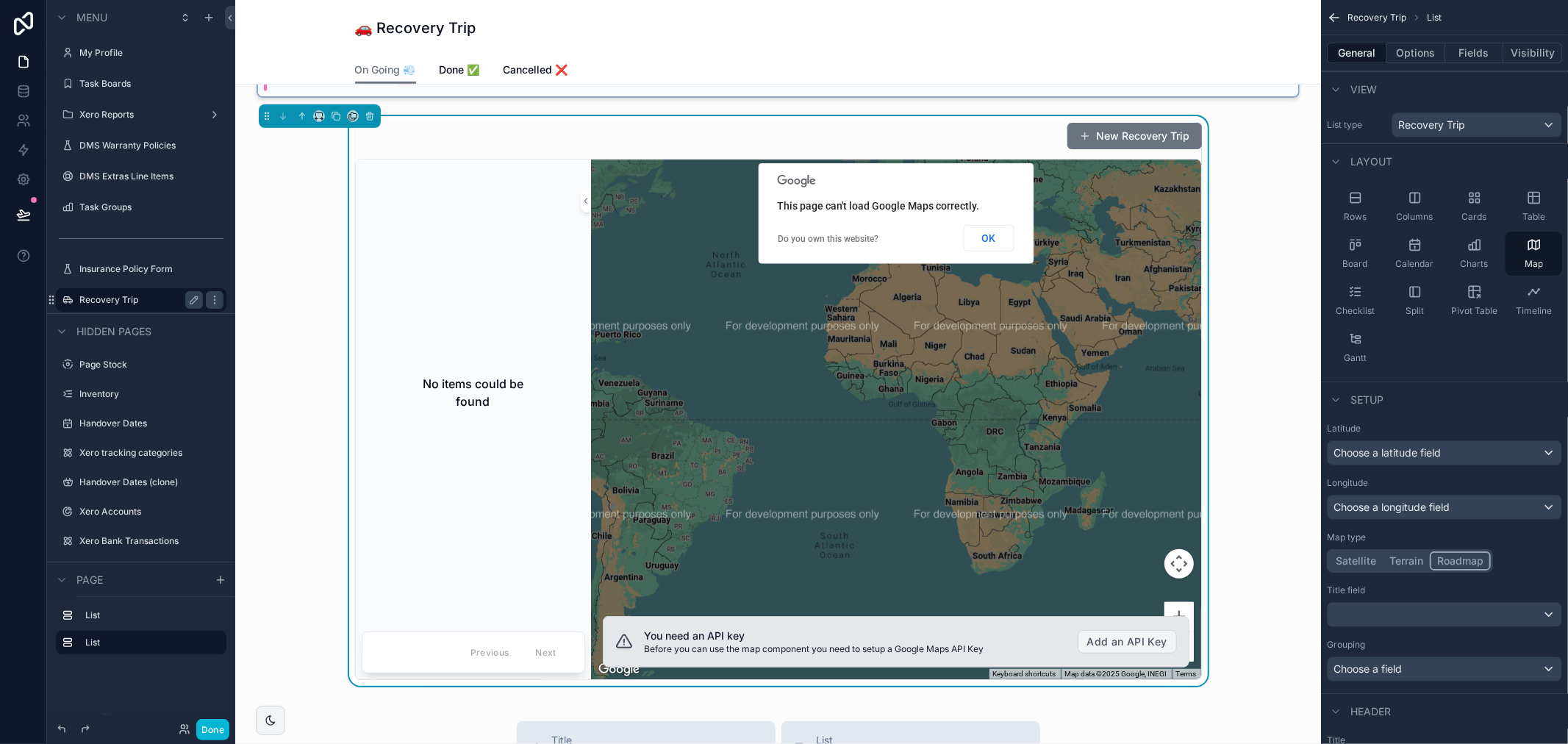
click at [1105, 636] on button "Add an API Key" at bounding box center [1127, 641] width 99 height 23
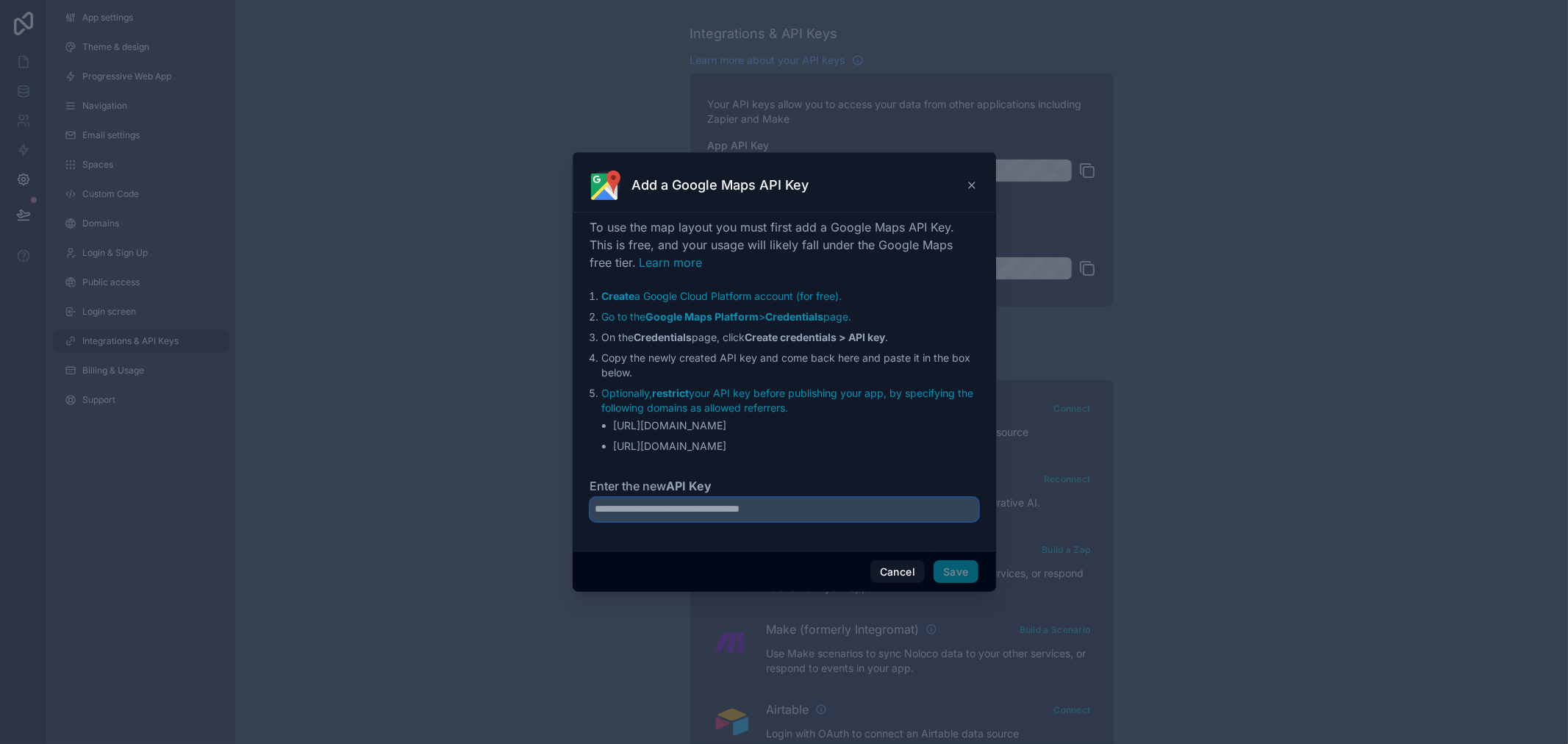
click at [796, 505] on input "Enter the new API Key" at bounding box center [784, 509] width 388 height 23
paste input "**********"
type input "**********"
click at [968, 573] on button "Save" at bounding box center [955, 572] width 44 height 23
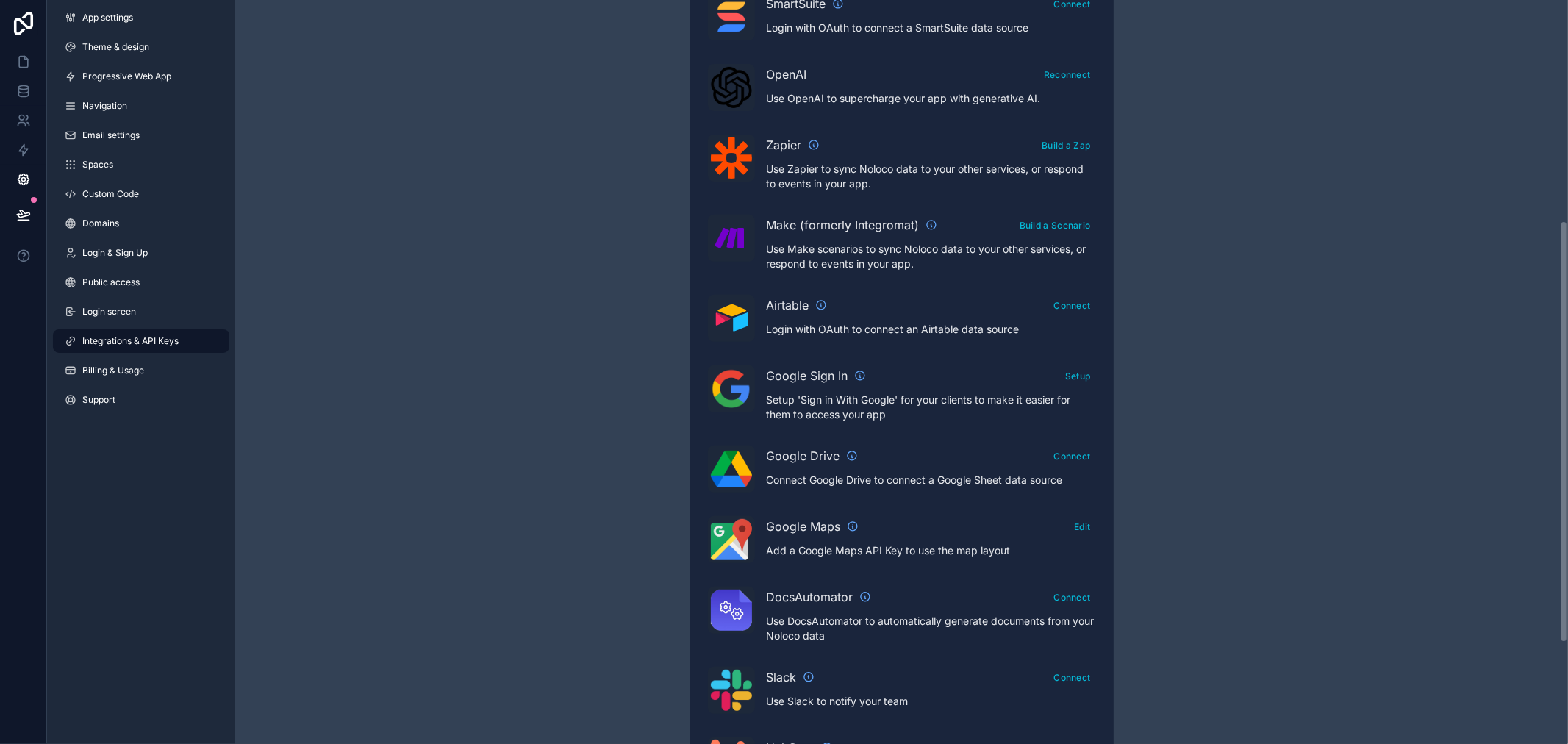
scroll to position [408, 0]
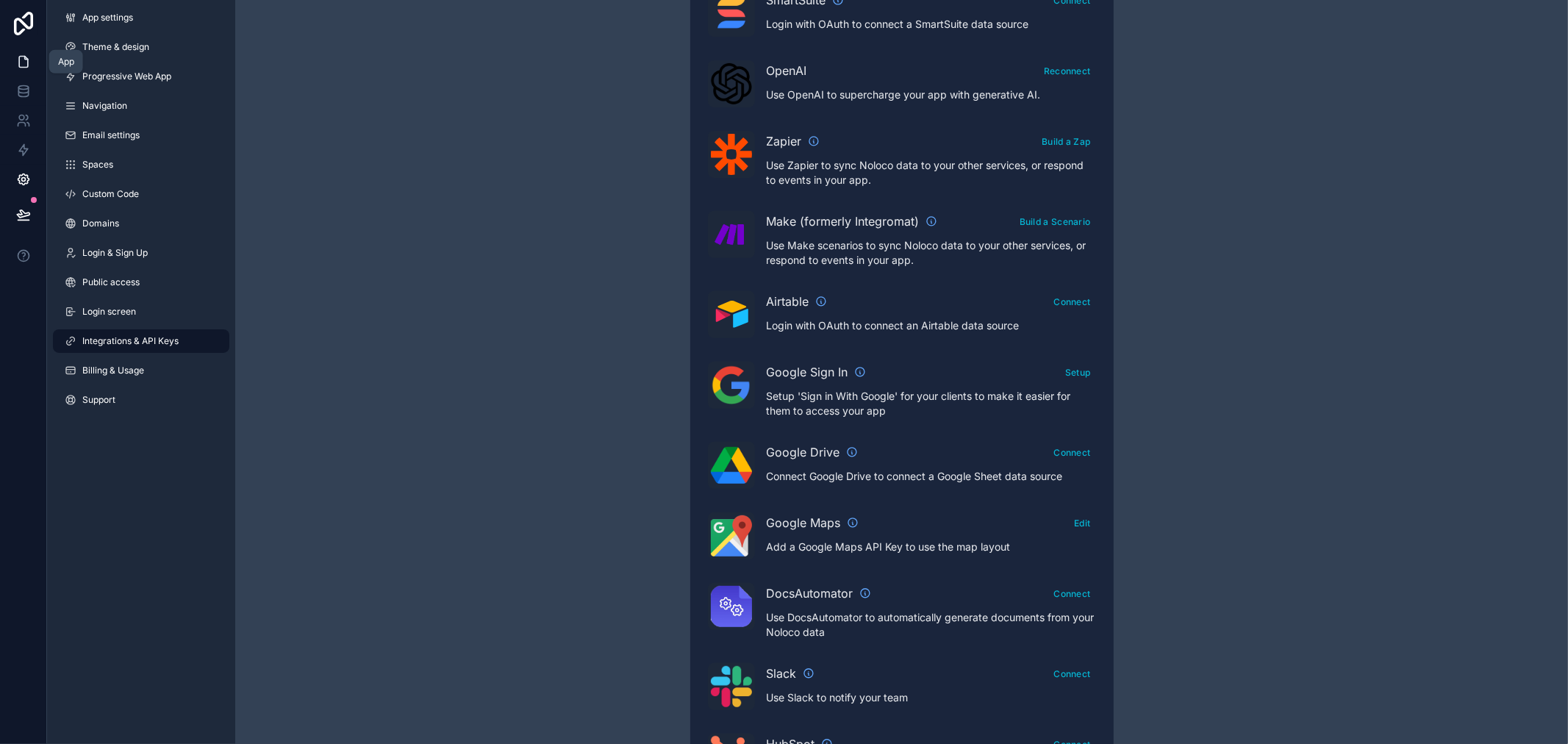
click at [26, 63] on icon at bounding box center [23, 62] width 9 height 11
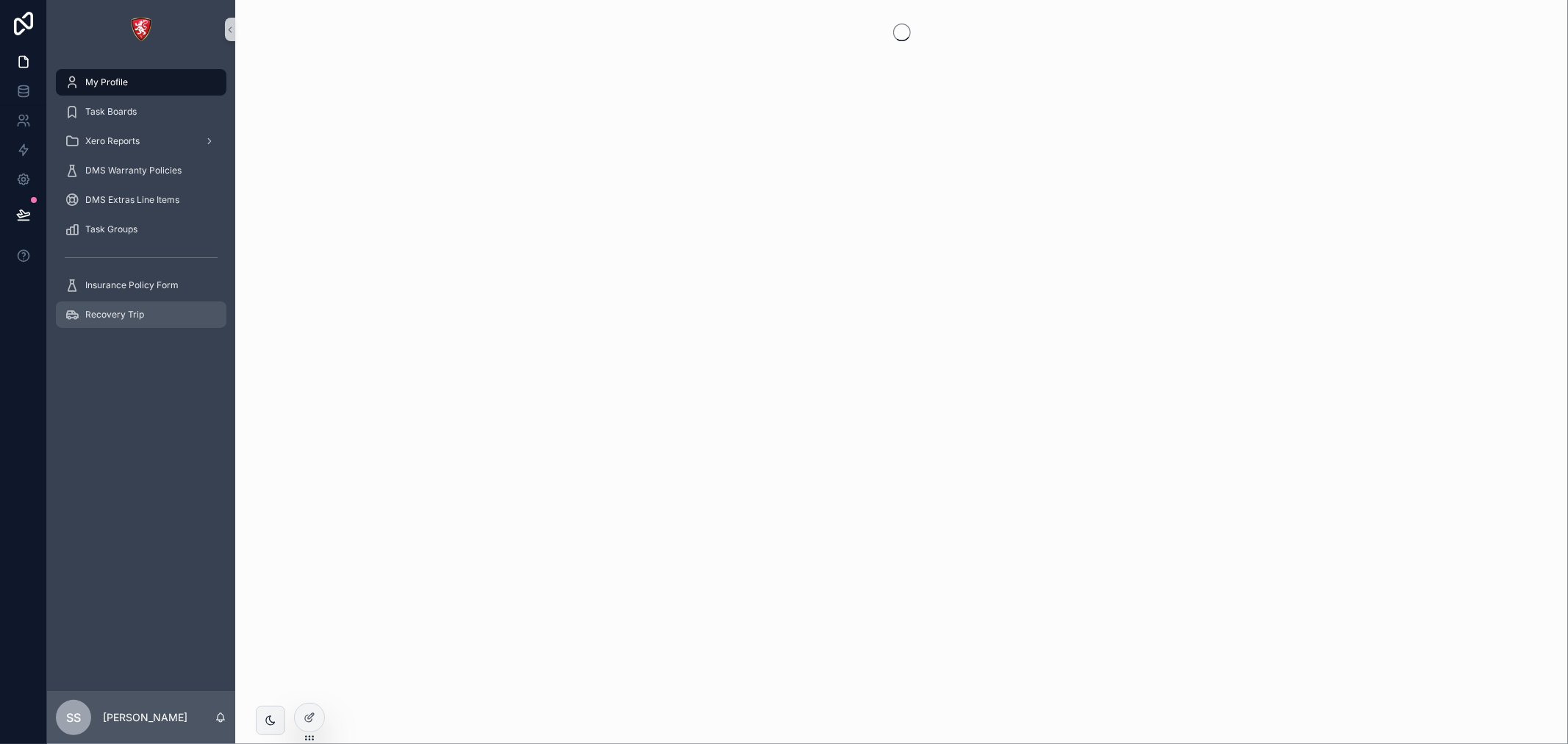
click at [123, 314] on span "Recovery Trip" at bounding box center [114, 315] width 58 height 12
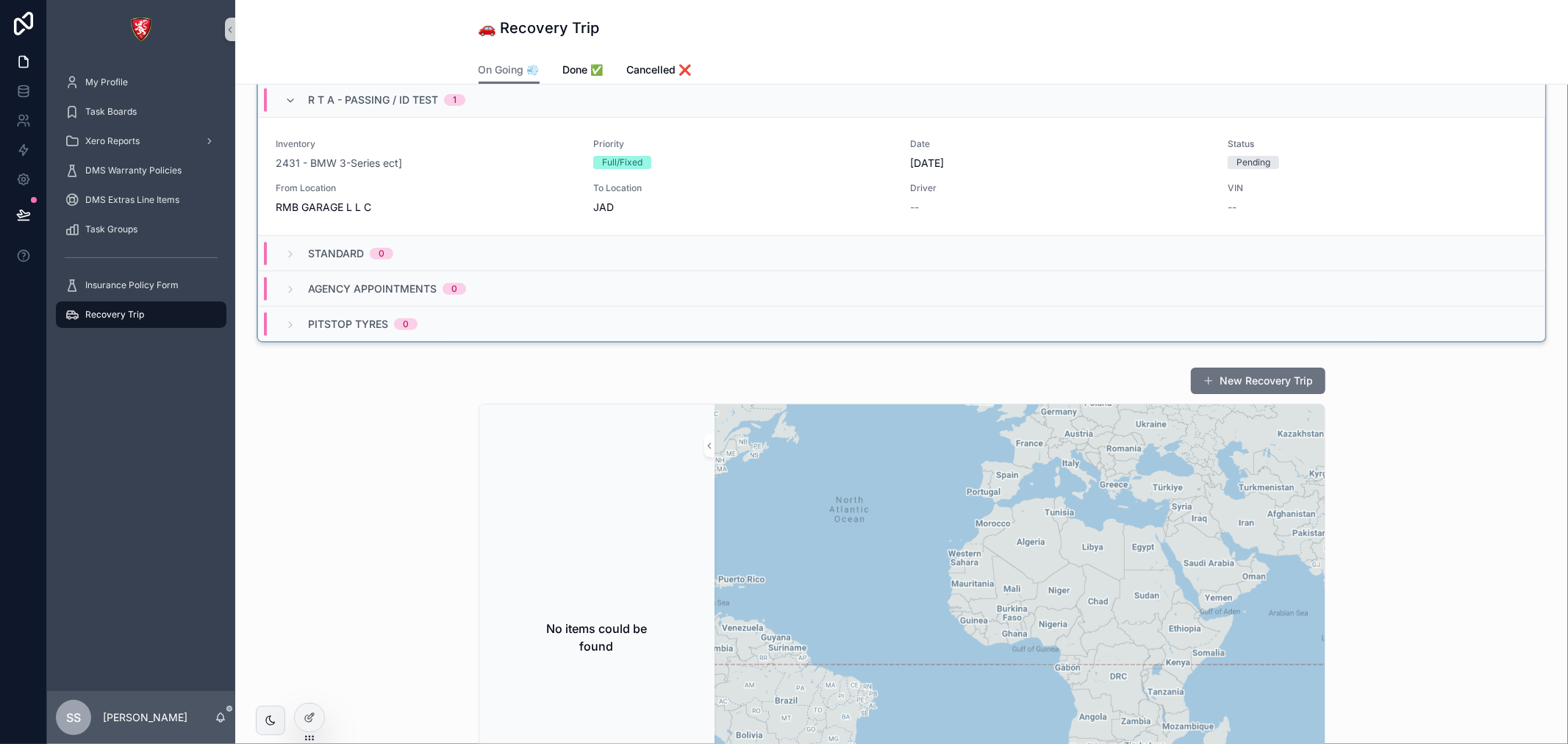
scroll to position [327, 0]
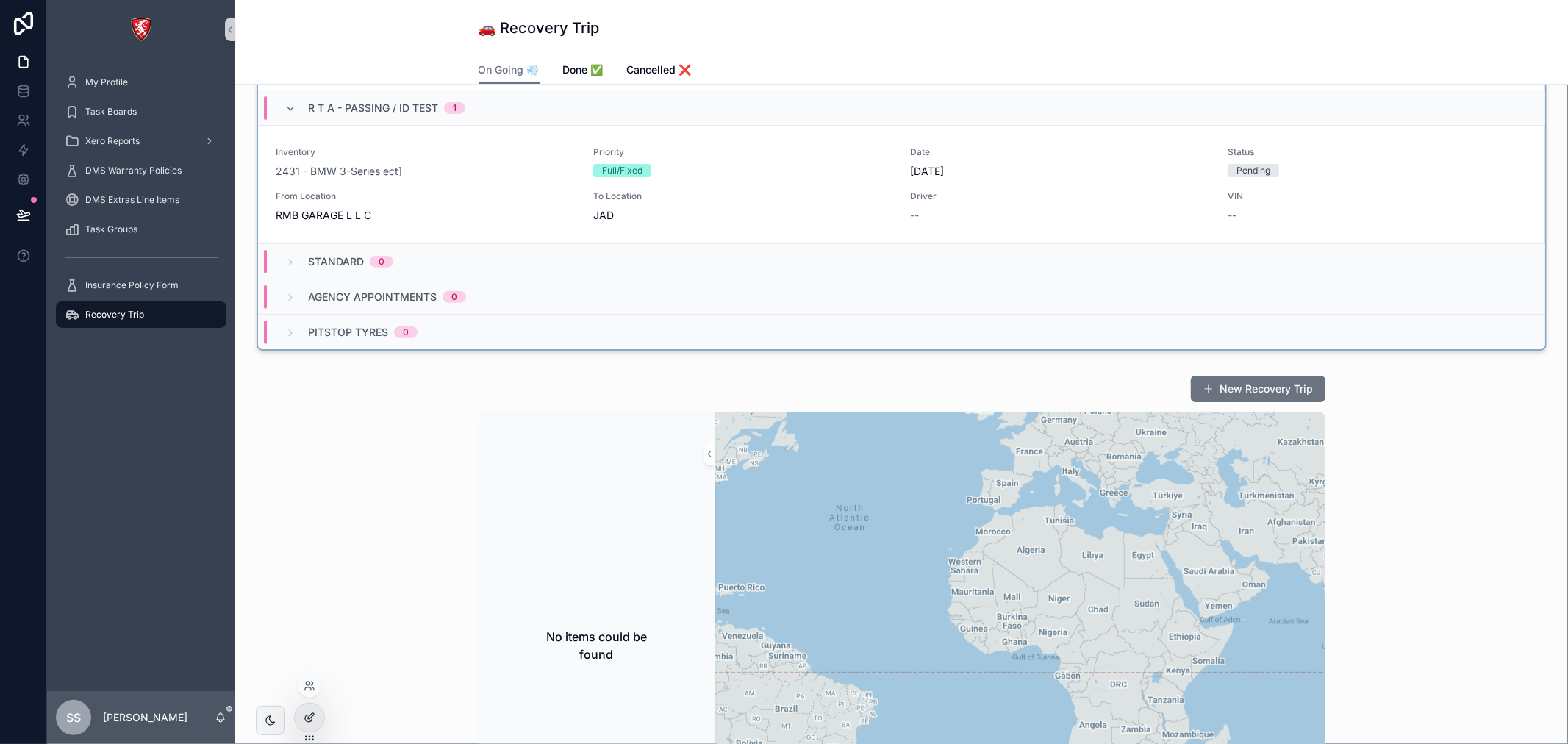
click at [310, 722] on icon at bounding box center [309, 718] width 12 height 12
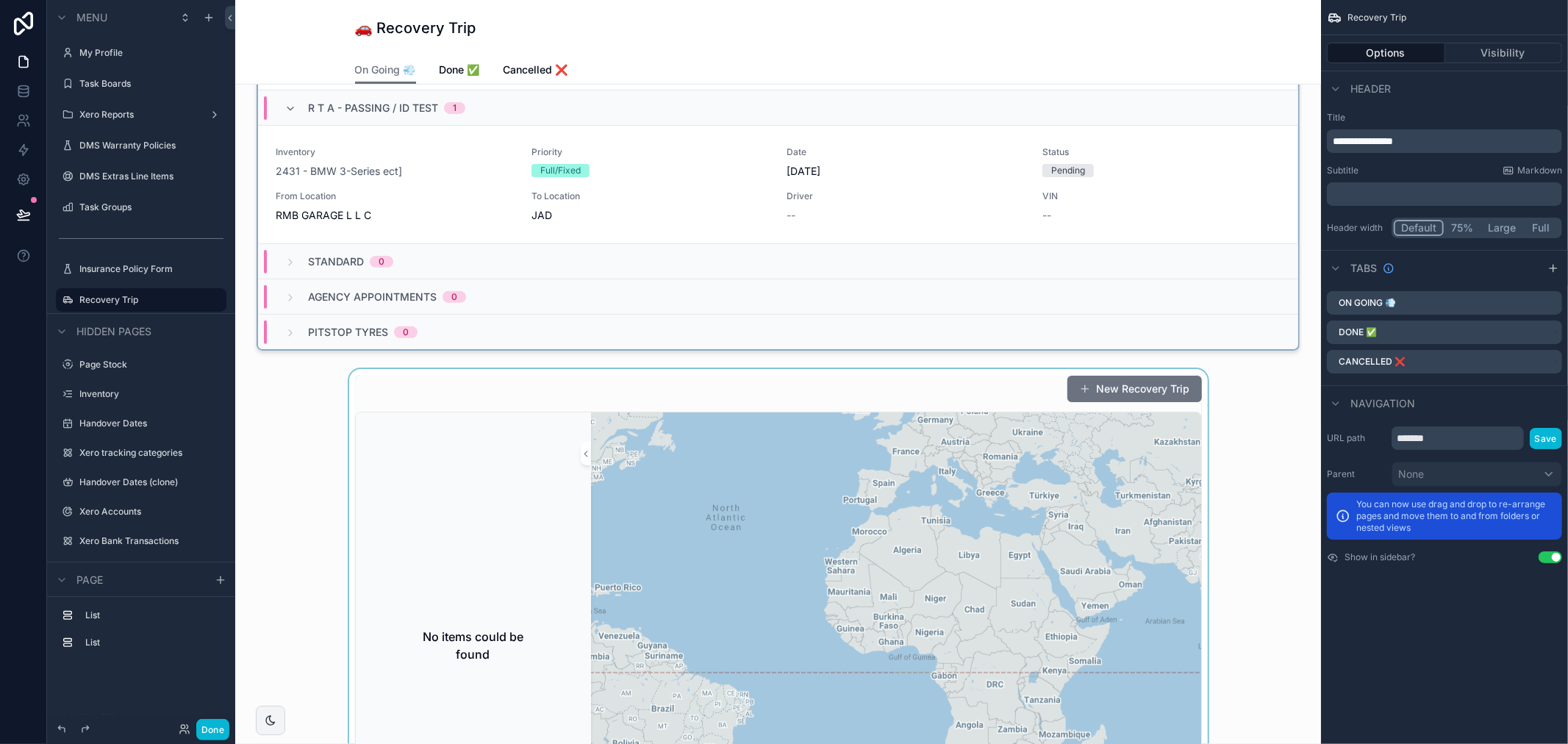
click at [857, 428] on div "scrollable content" at bounding box center [778, 654] width 1062 height 570
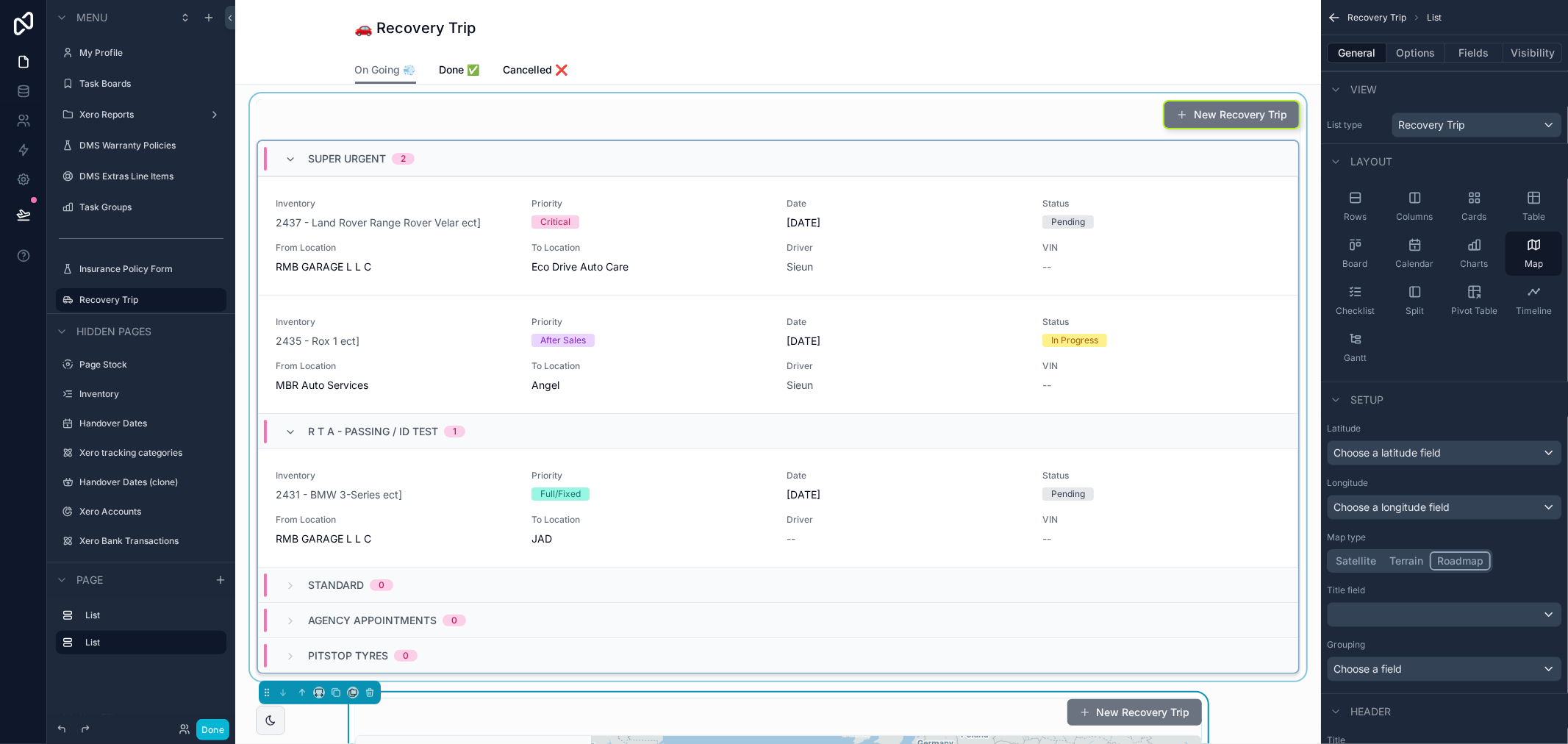
scroll to position [0, 0]
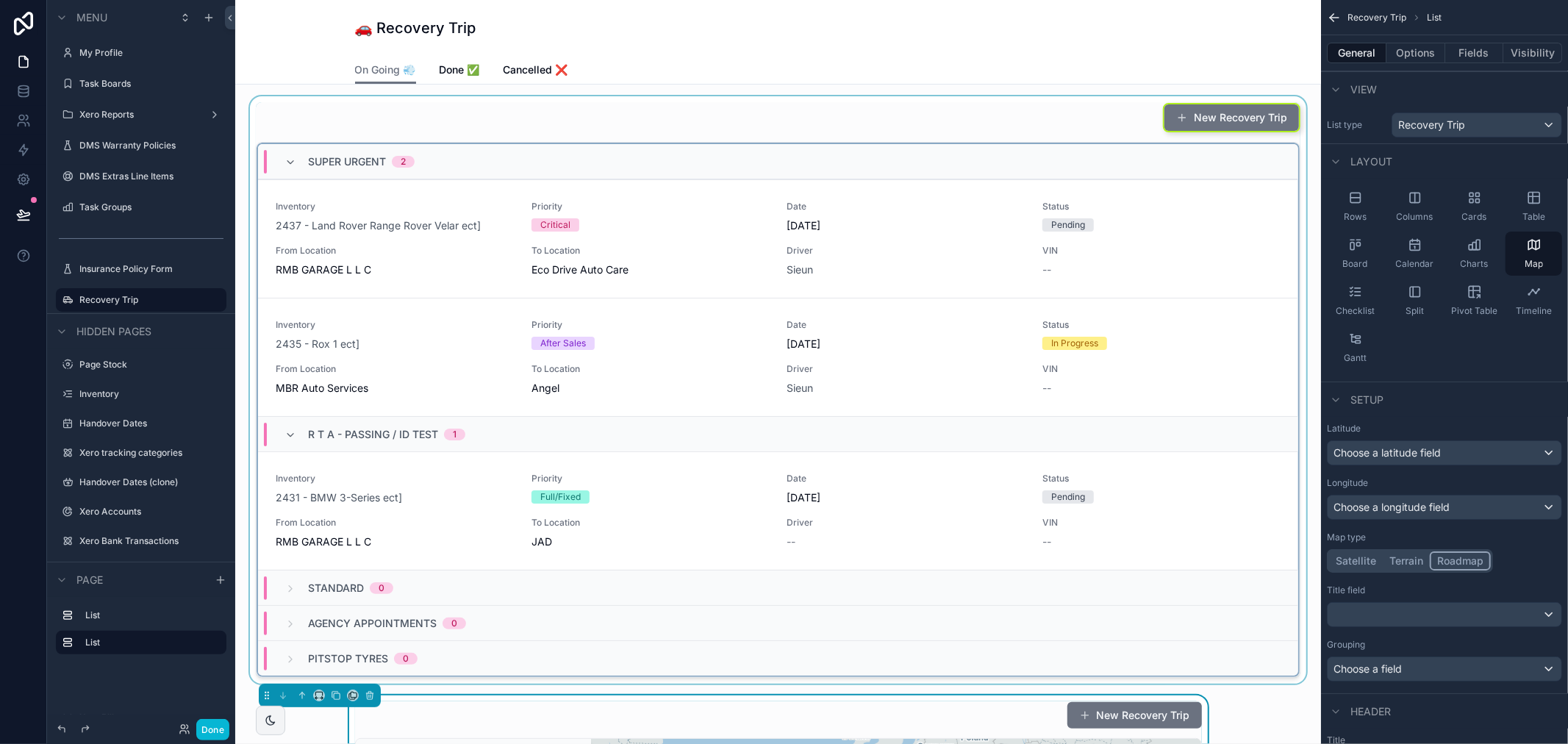
click at [493, 284] on div "scrollable content" at bounding box center [778, 390] width 1062 height 588
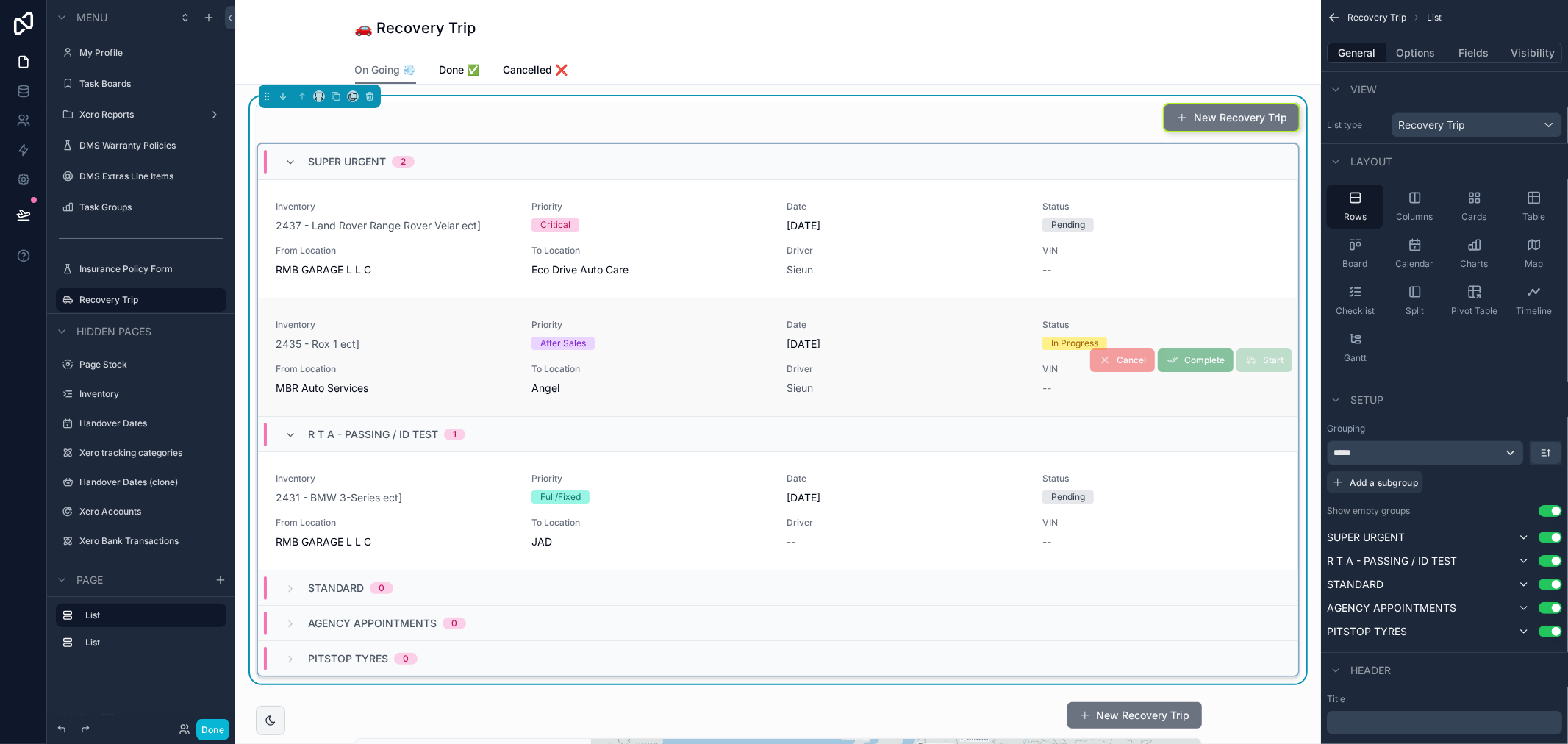
click at [458, 340] on div "2435 - Rox 1 ect]" at bounding box center [395, 344] width 239 height 14
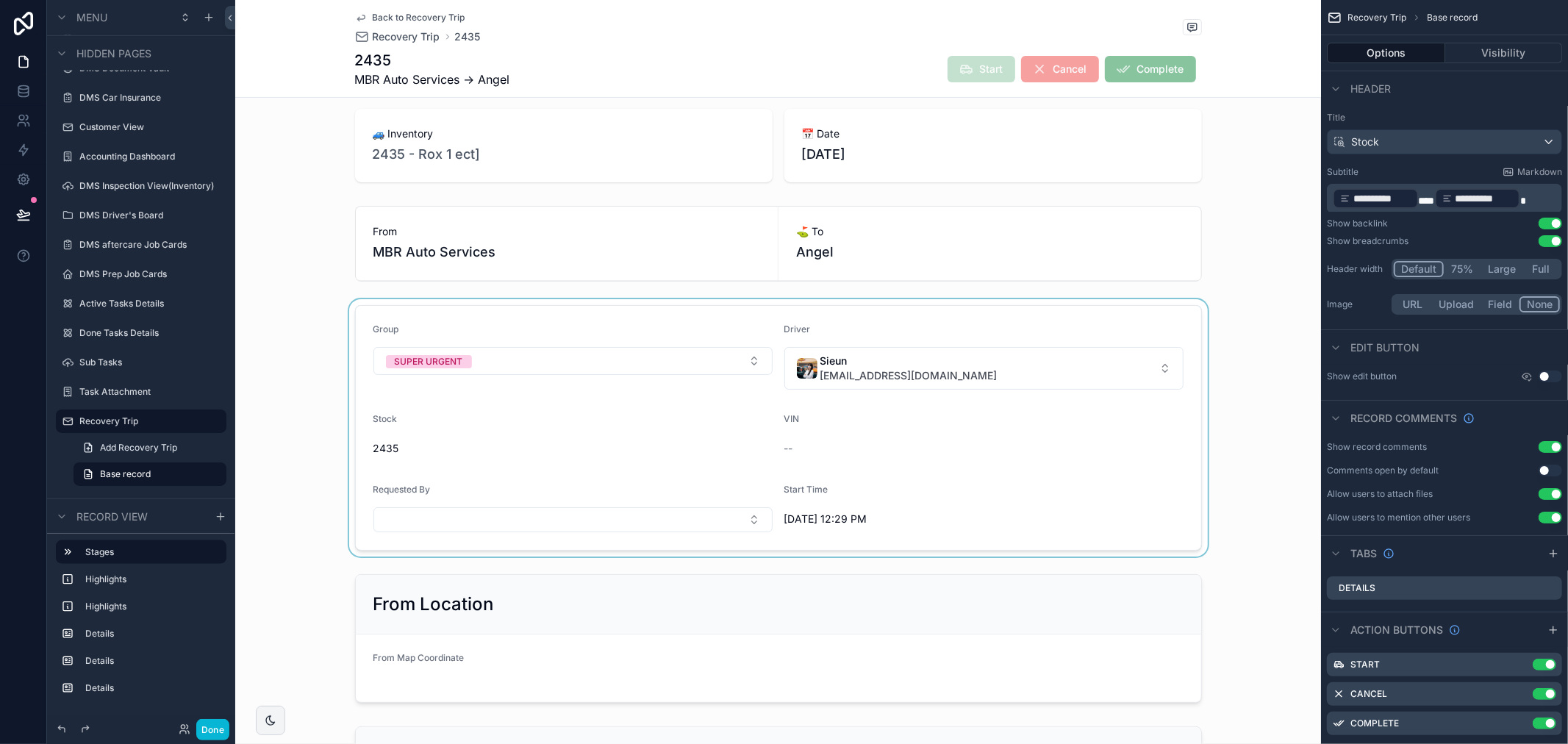
scroll to position [245, 0]
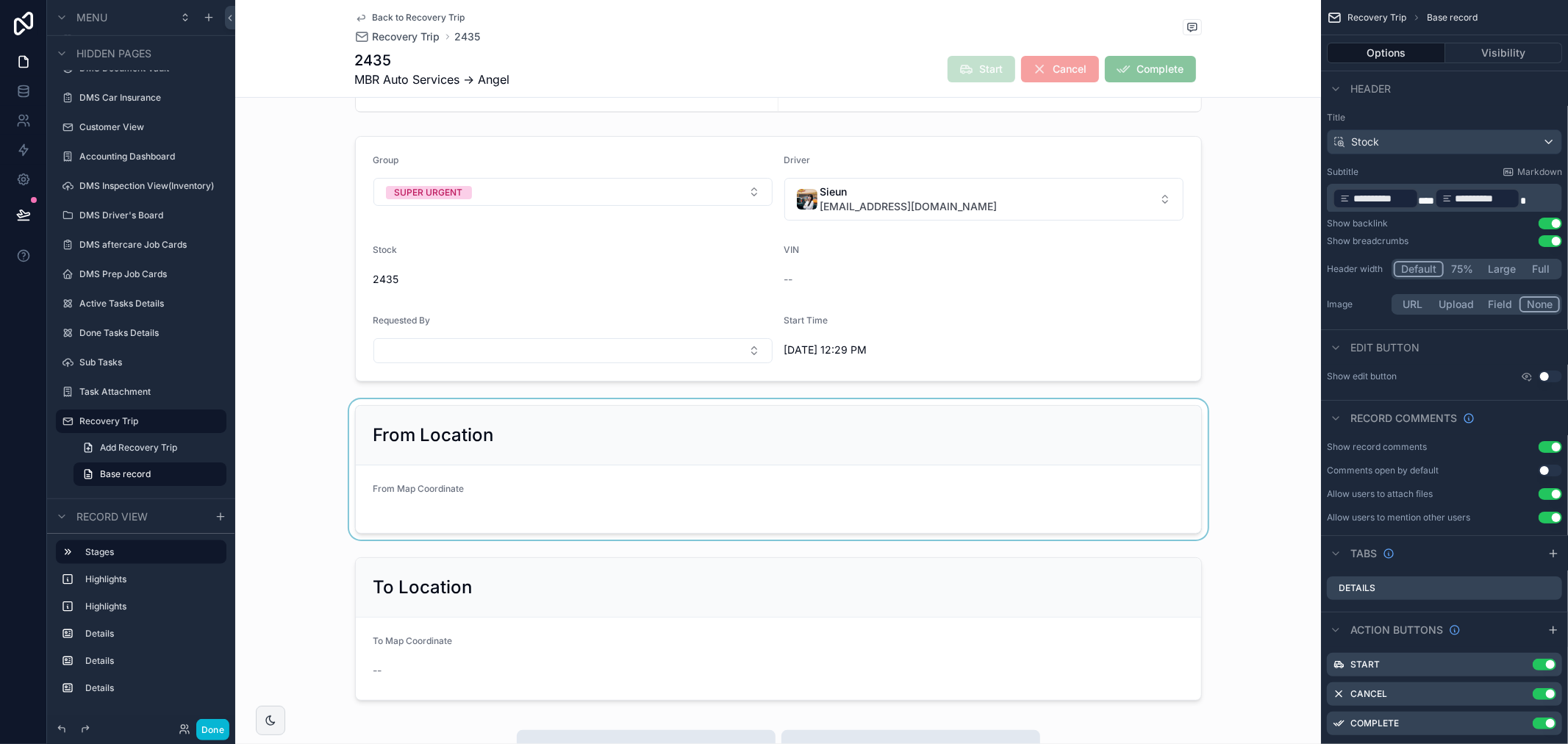
click at [483, 490] on div "scrollable content" at bounding box center [778, 469] width 1085 height 140
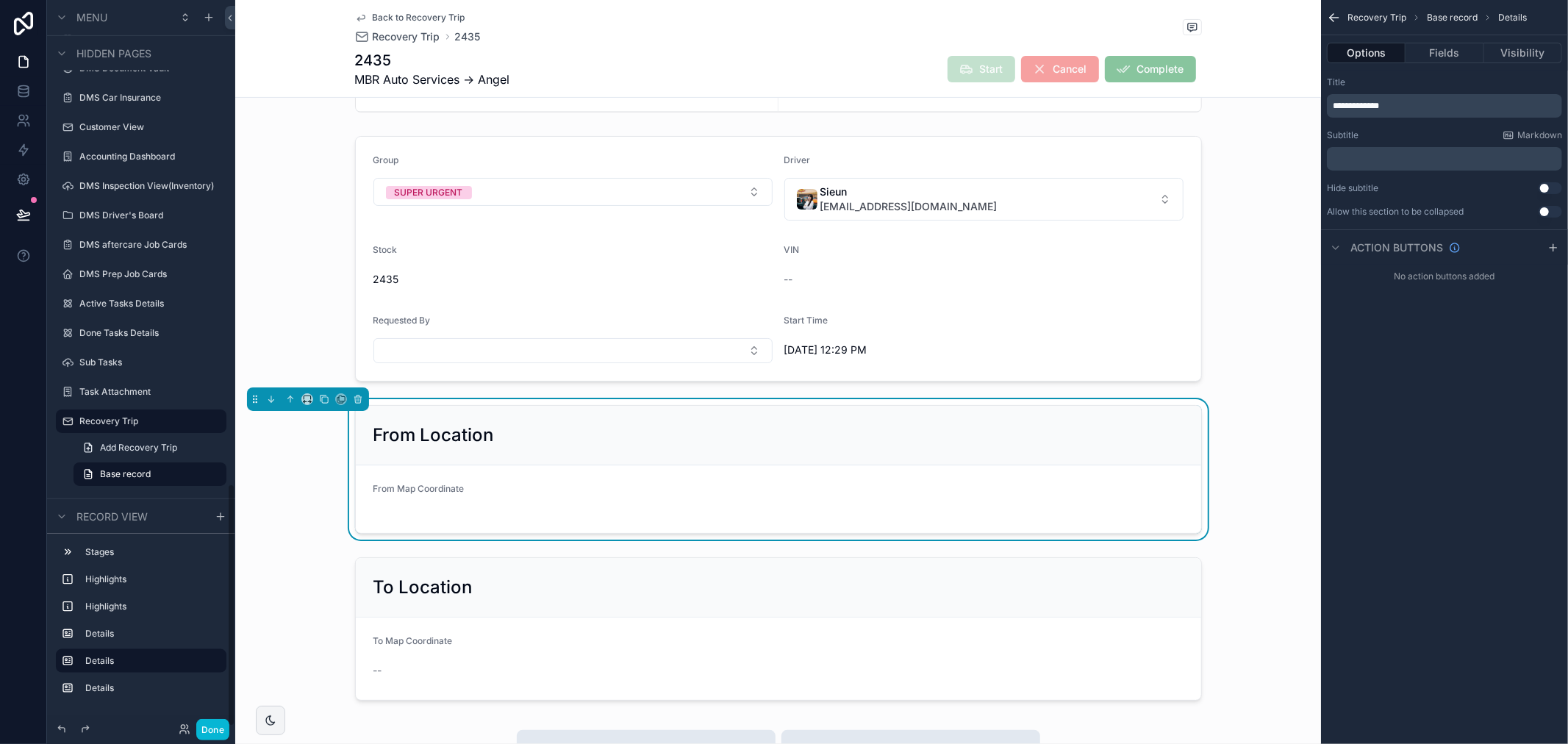
click at [463, 9] on div "Back to Recovery Trip Recovery Trip 2435 2435 MBR Auto Services -> Angel Start …" at bounding box center [779, 48] width 847 height 97
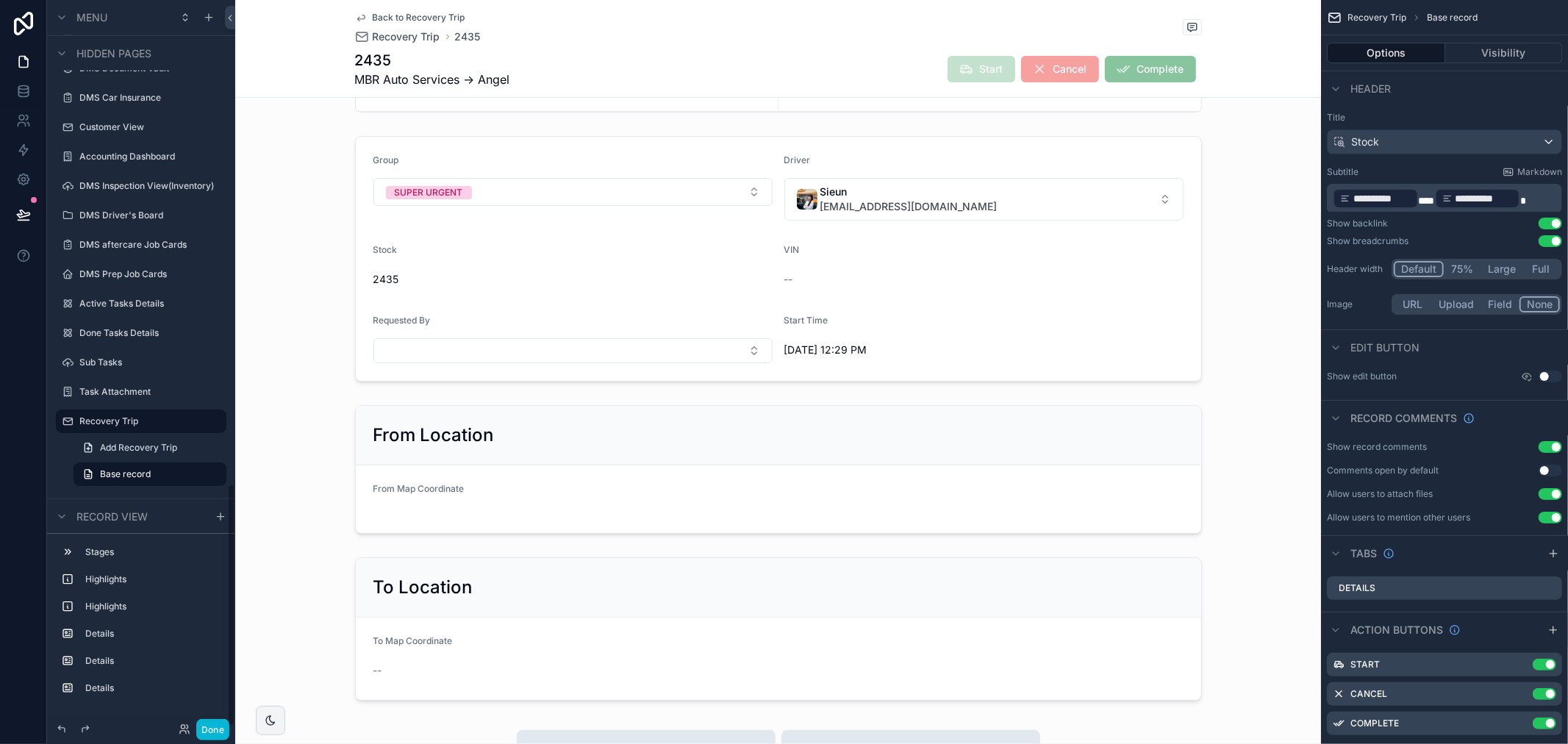
click at [446, 10] on div "Back to Recovery Trip Recovery Trip 2435 2435 MBR Auto Services -> Angel Start …" at bounding box center [779, 48] width 847 height 97
click at [446, 12] on span "Back to Recovery Trip" at bounding box center [419, 18] width 93 height 12
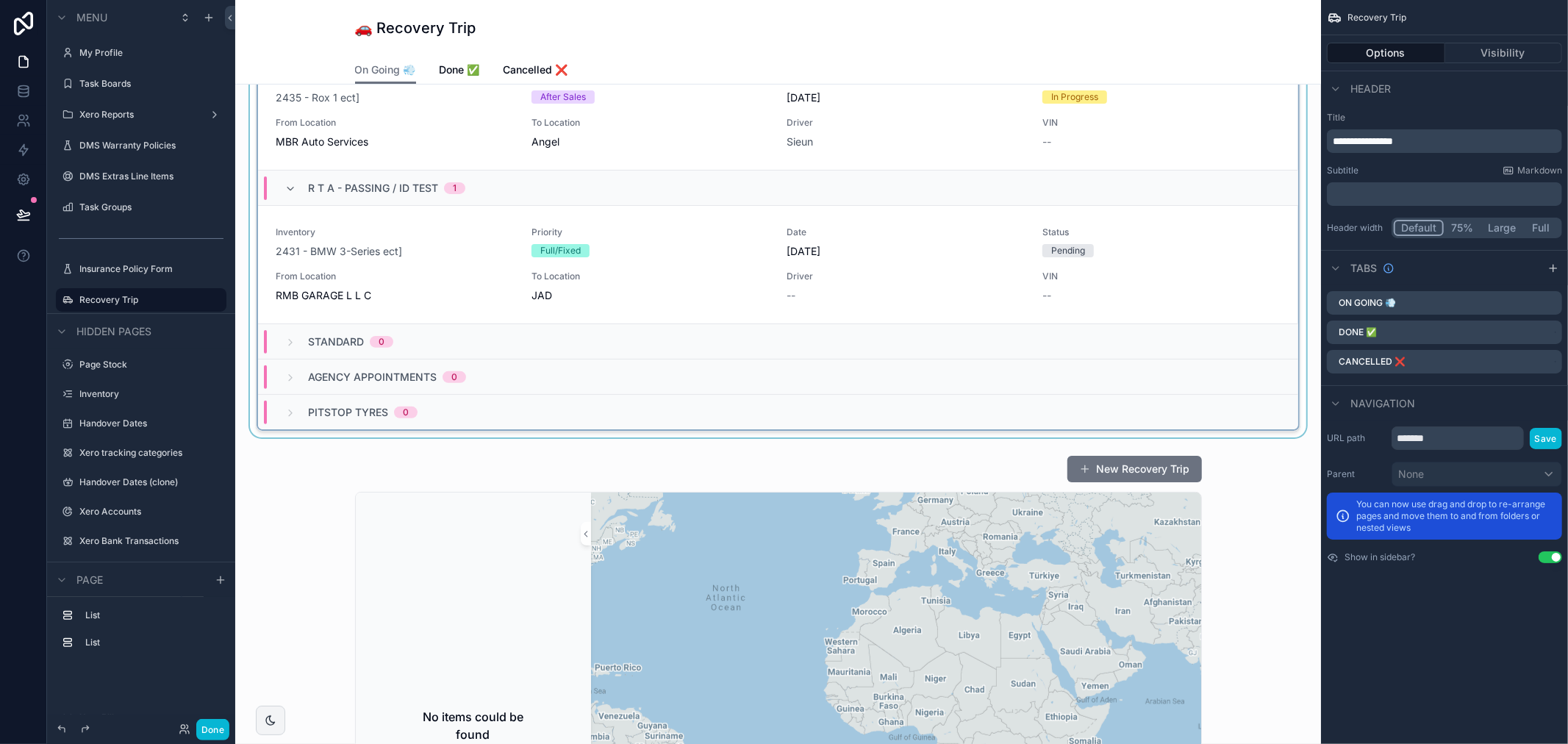
scroll to position [245, 0]
click at [427, 255] on div "scrollable content" at bounding box center [778, 145] width 1062 height 588
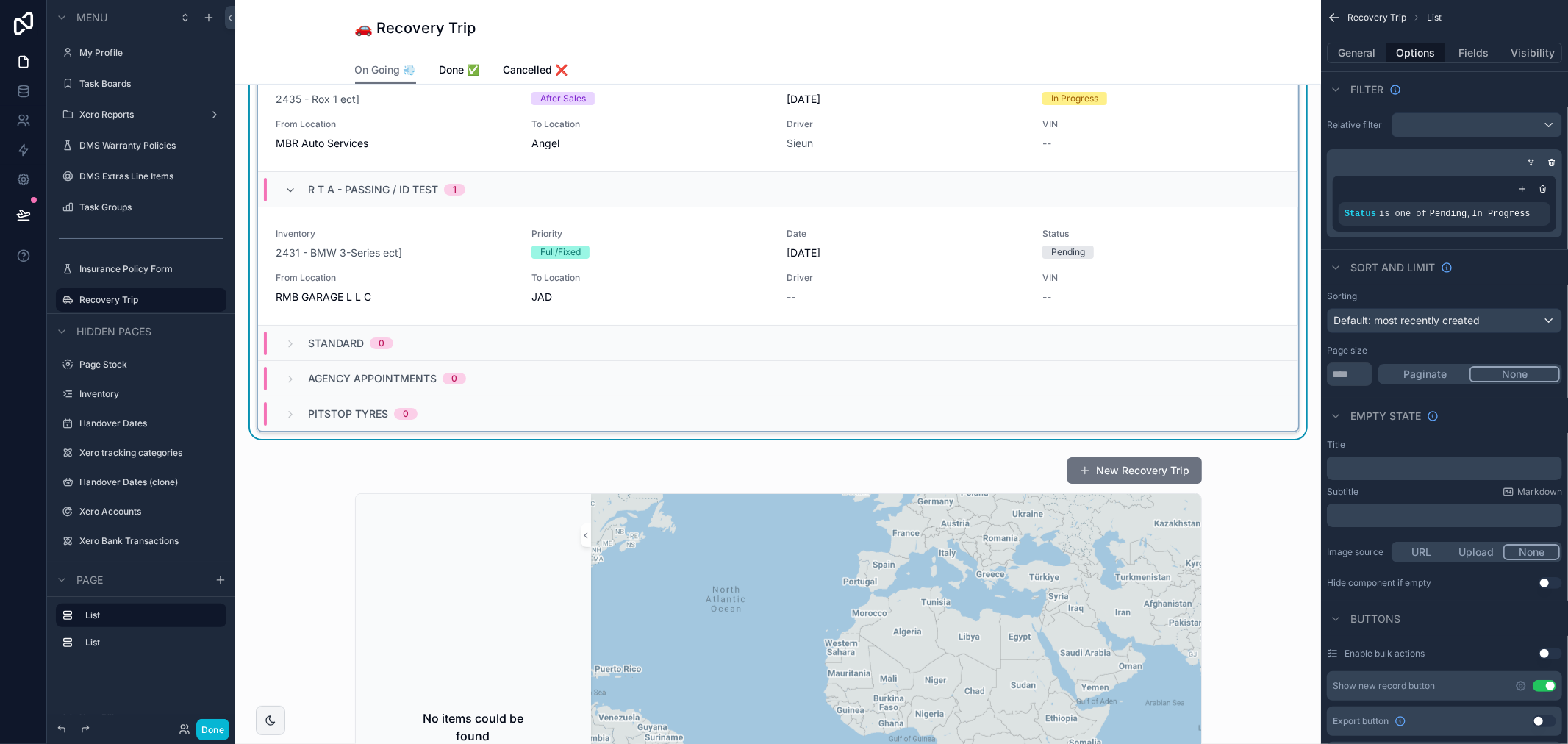
click at [427, 255] on div "2431 - BMW 3-Series ect]" at bounding box center [395, 253] width 239 height 14
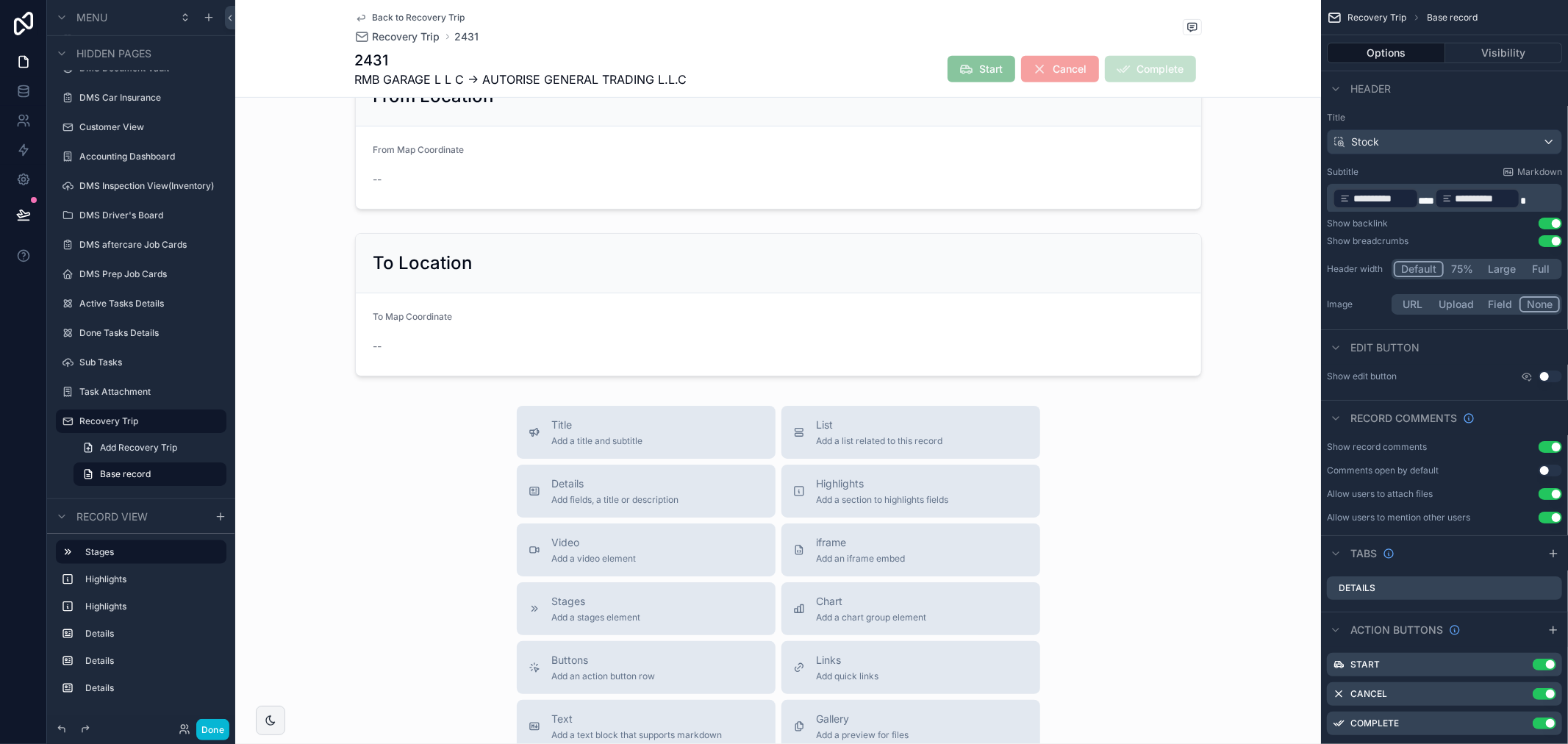
scroll to position [572, 0]
click at [806, 428] on div "List Add a list related to this record" at bounding box center [911, 430] width 235 height 30
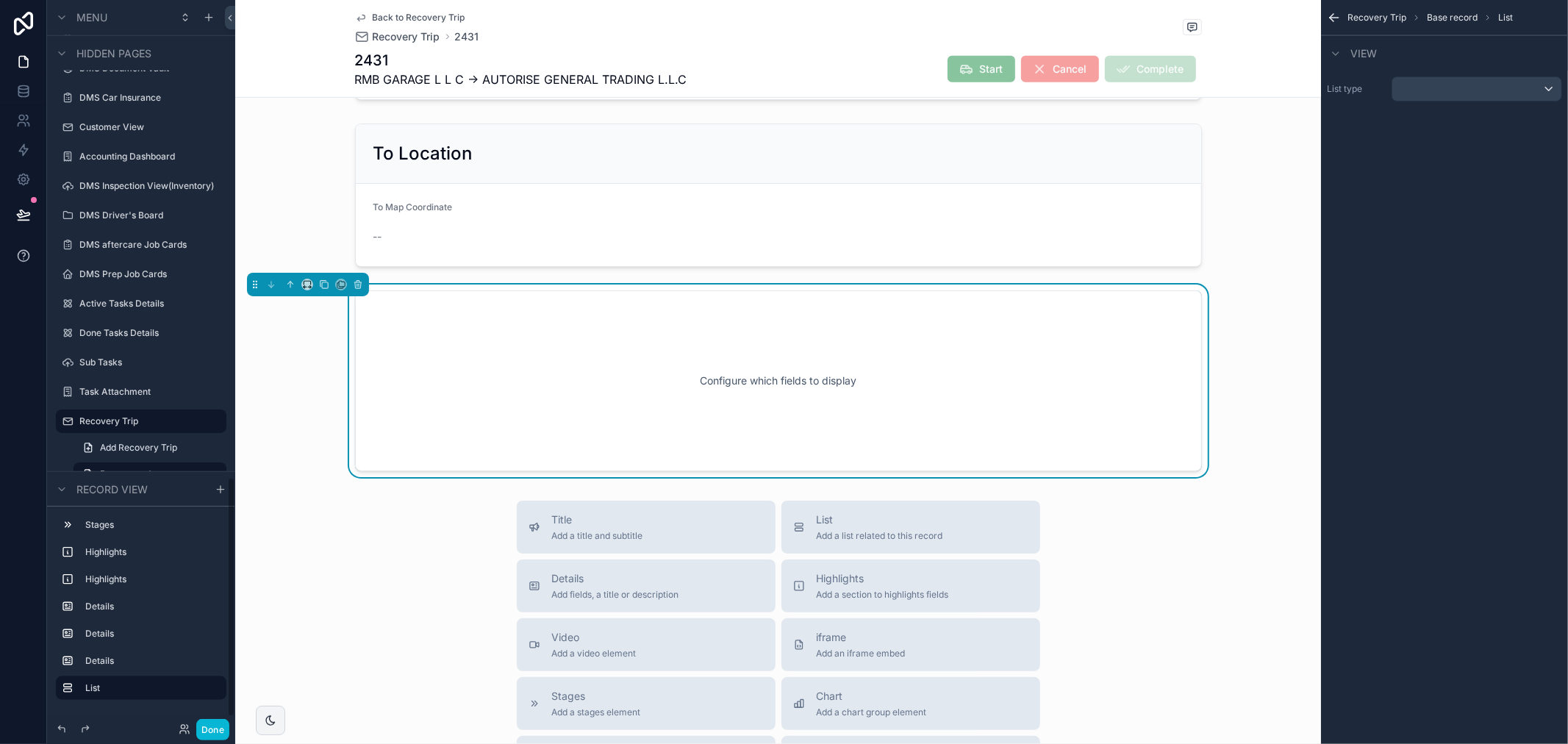
scroll to position [689, 0]
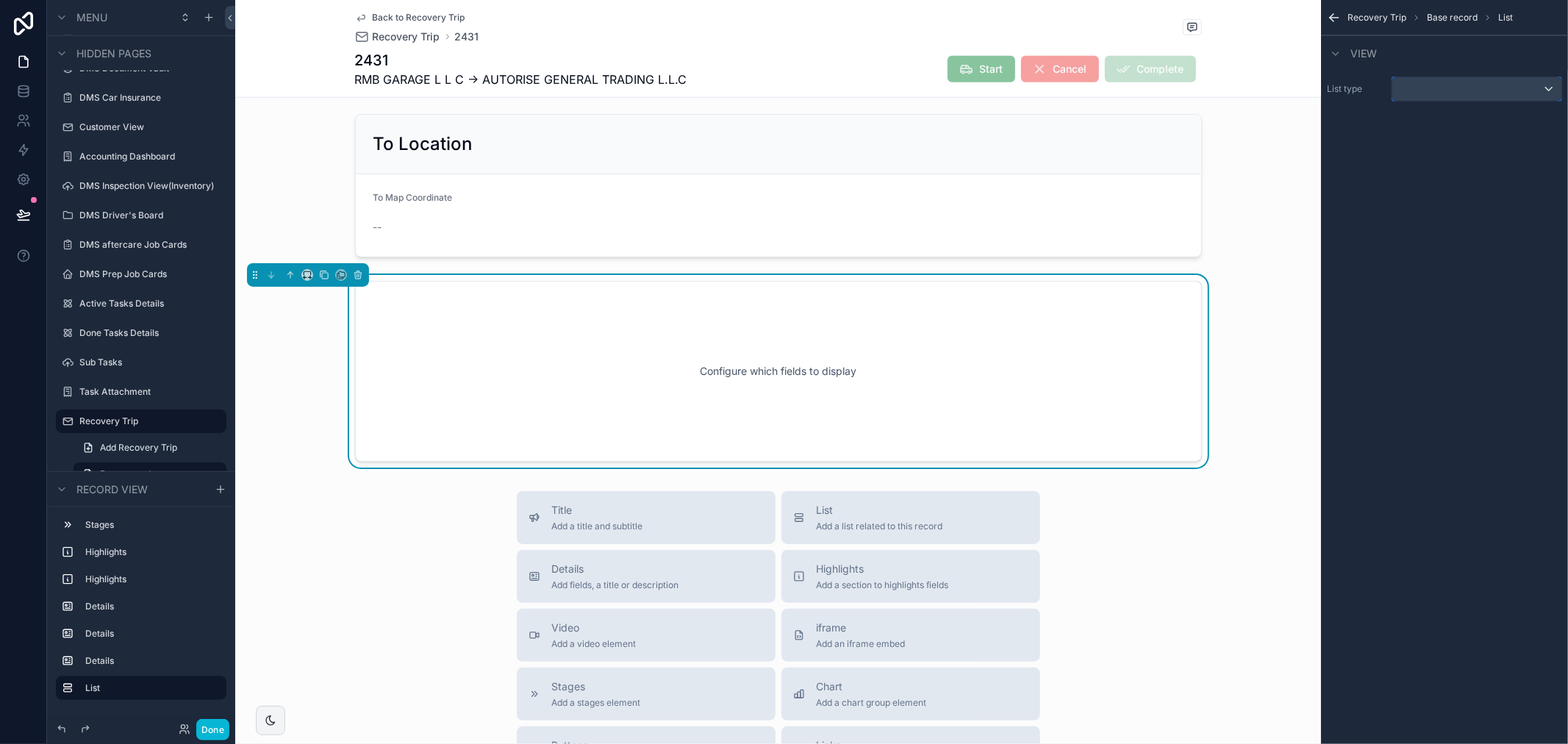
click at [1432, 93] on div "scrollable content" at bounding box center [1476, 88] width 169 height 23
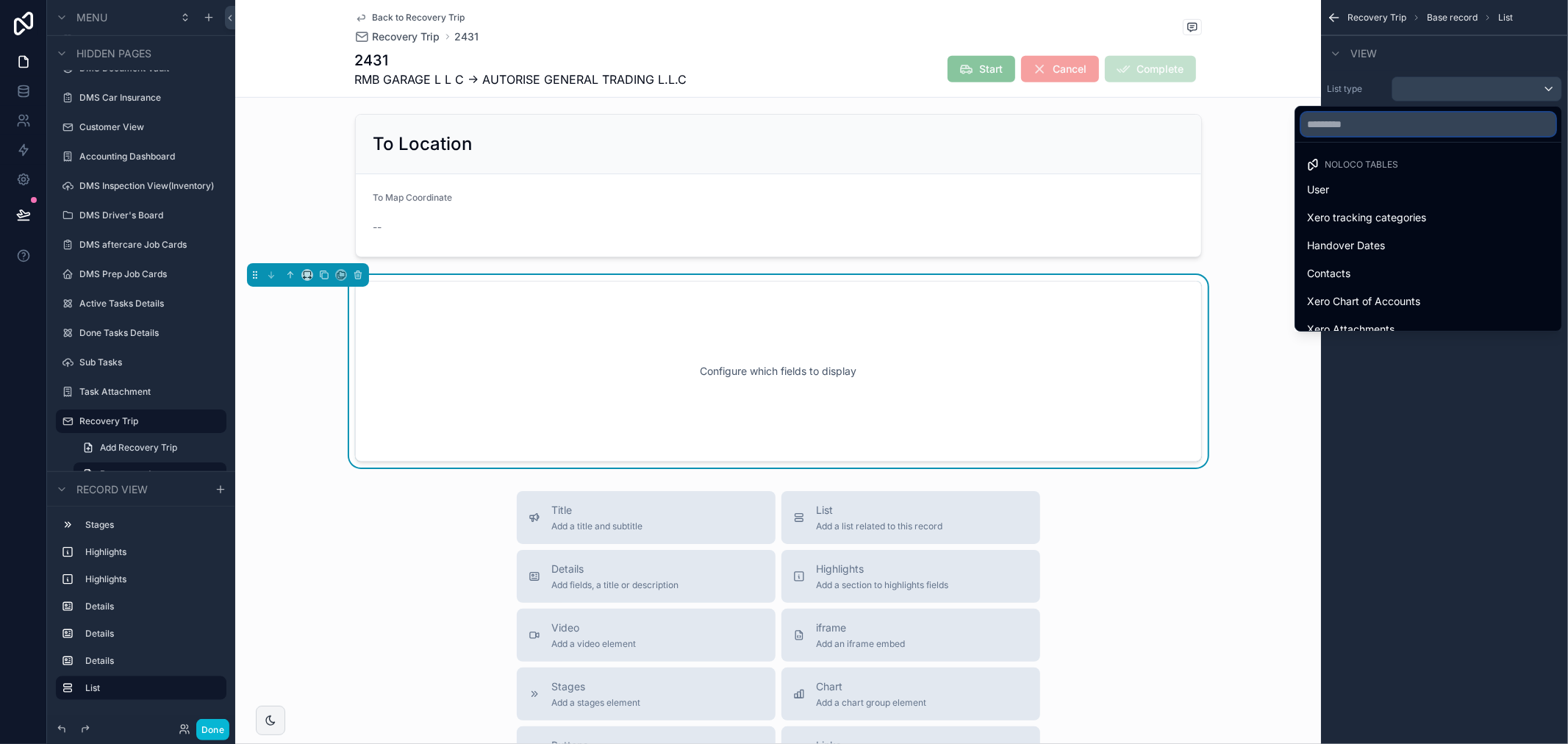
click at [1367, 132] on input "text" at bounding box center [1429, 124] width 255 height 23
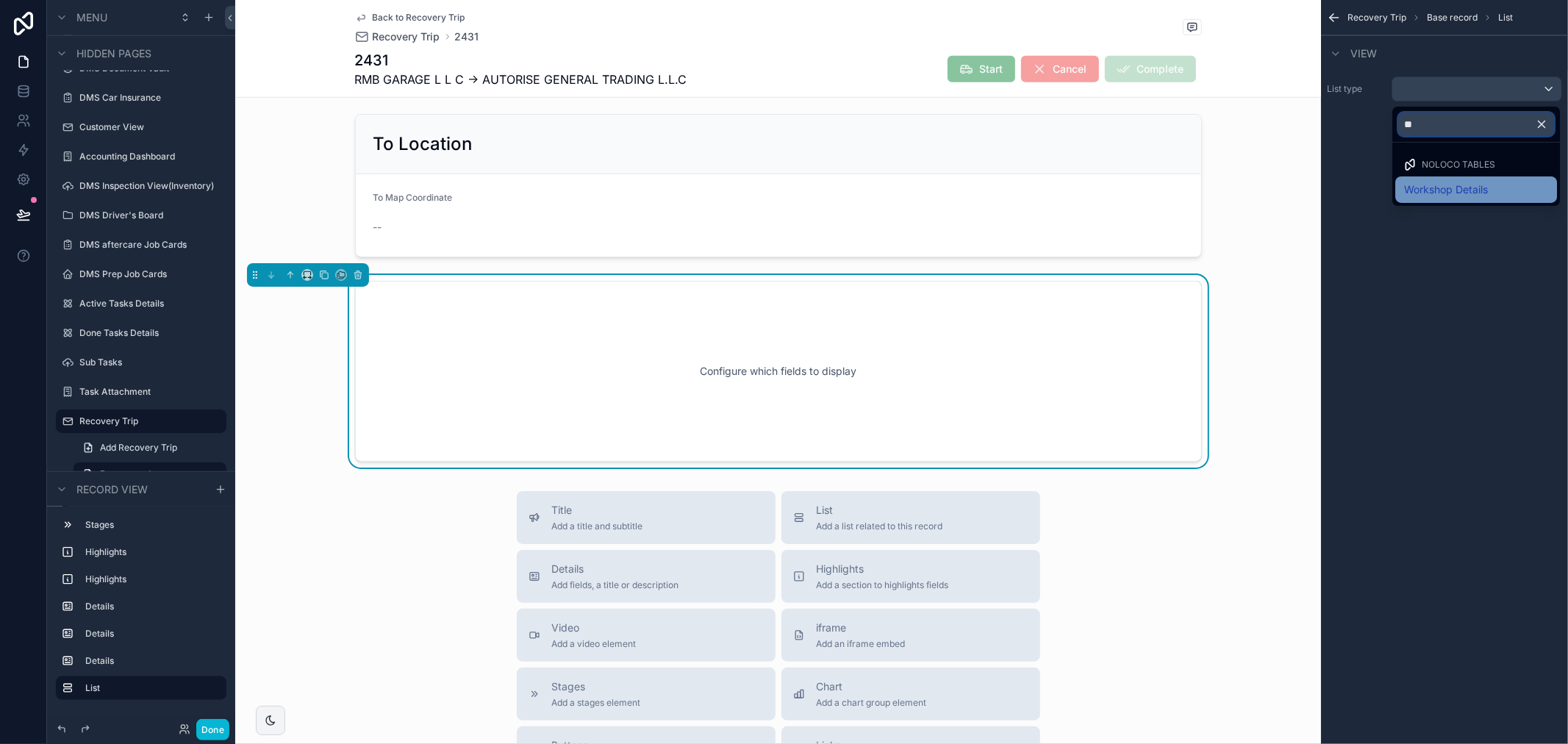
type input "**"
click at [1471, 187] on span "Workshop Details" at bounding box center [1446, 190] width 84 height 18
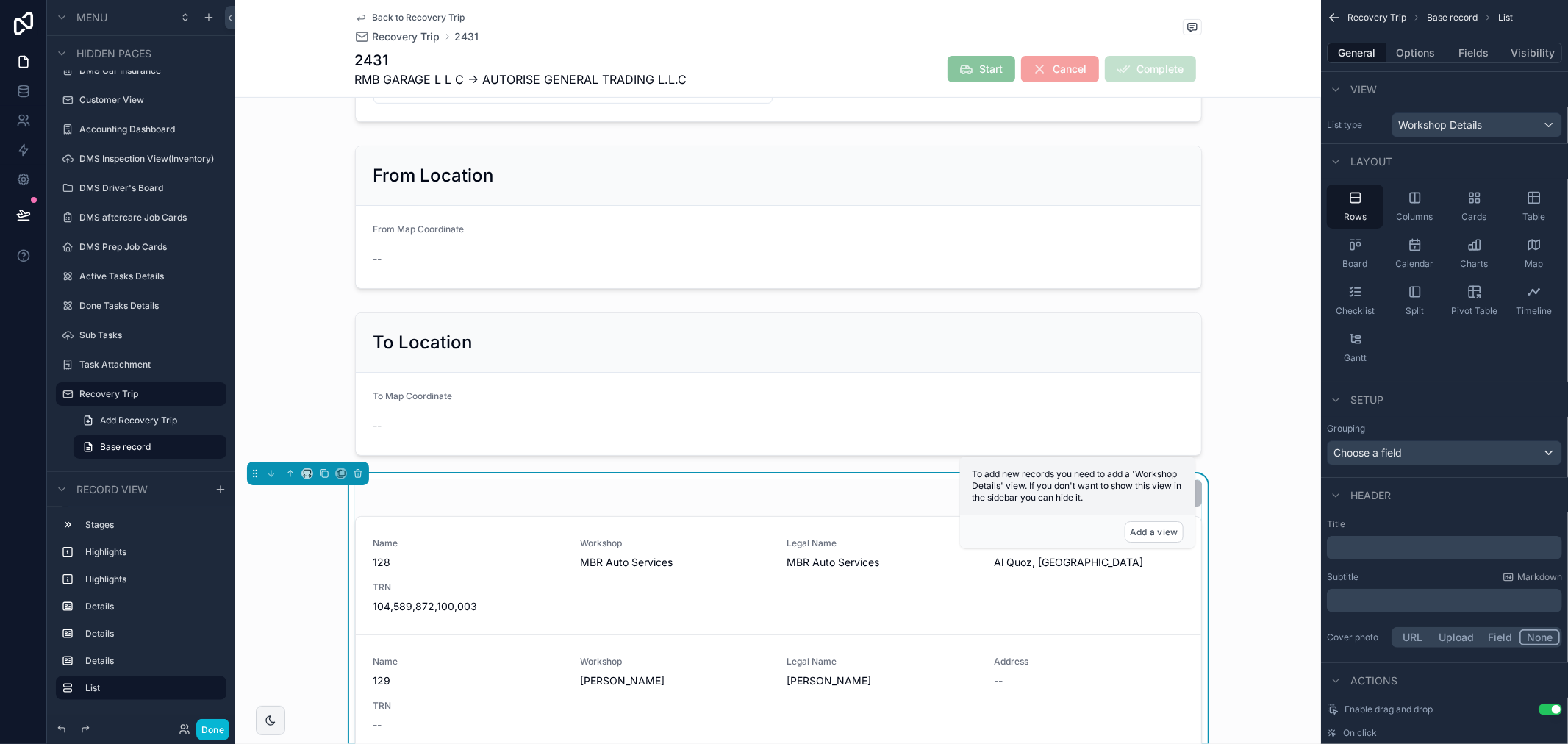
scroll to position [654, 0]
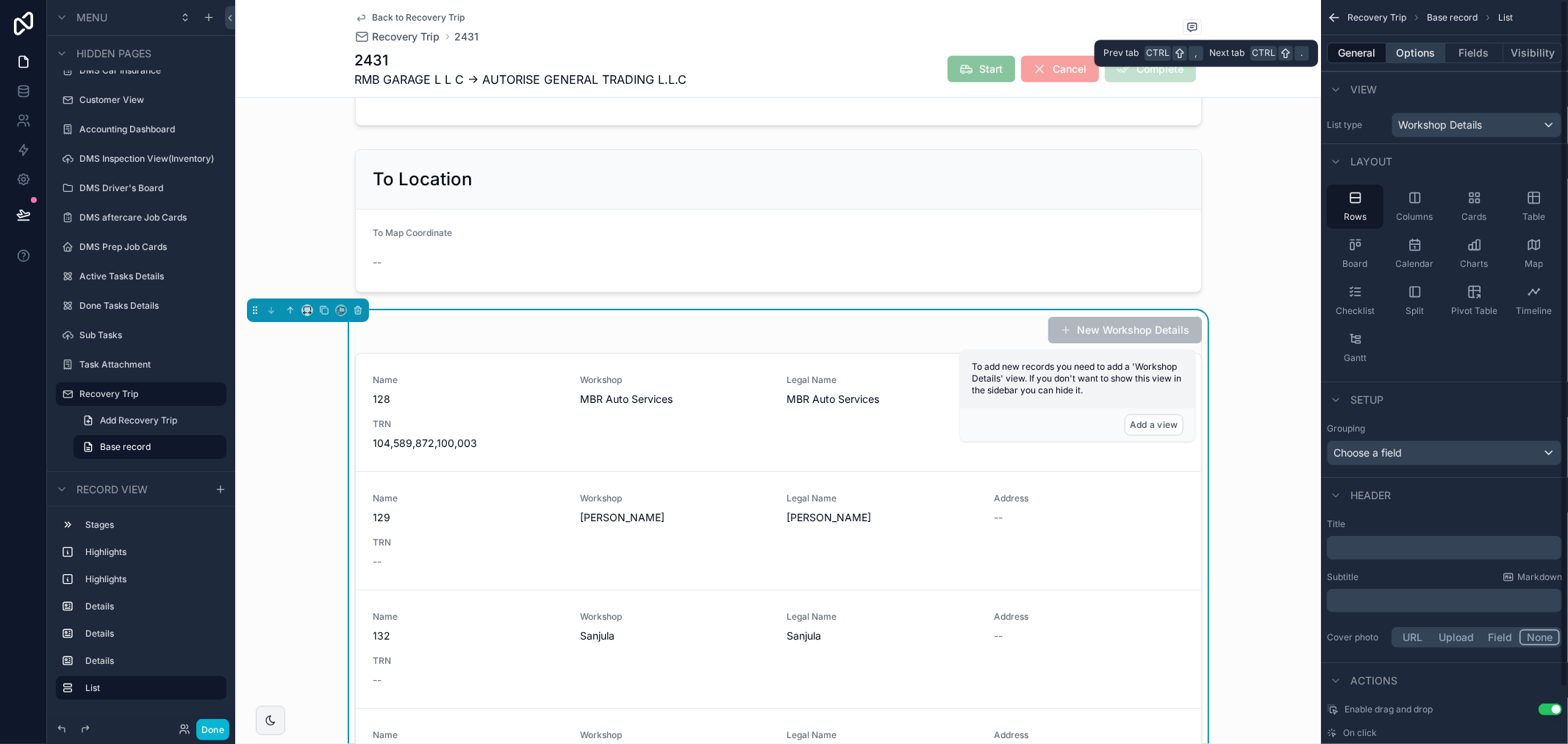
click at [1422, 54] on button "Options" at bounding box center [1415, 53] width 58 height 21
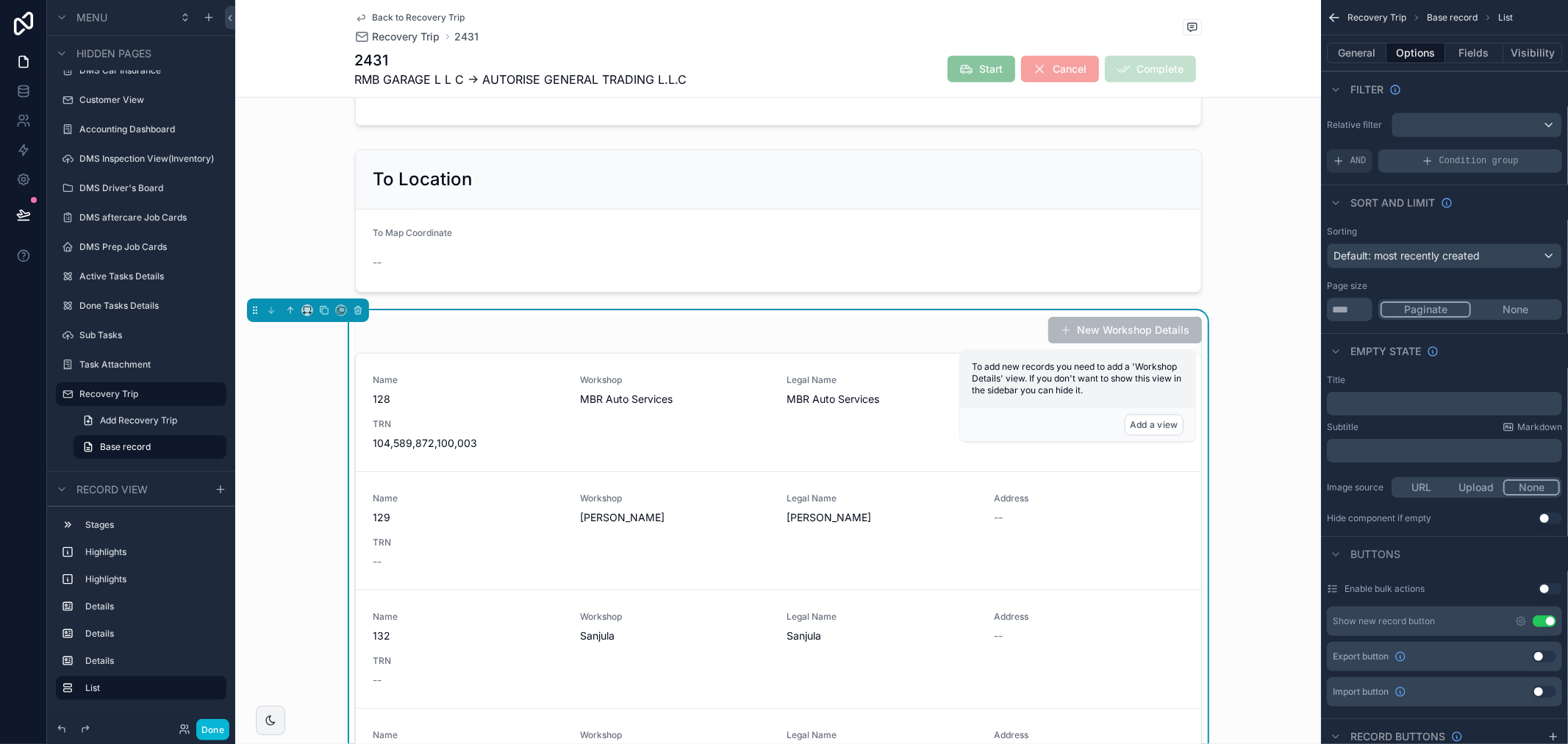
click at [1393, 149] on div "Condition group" at bounding box center [1470, 160] width 184 height 23
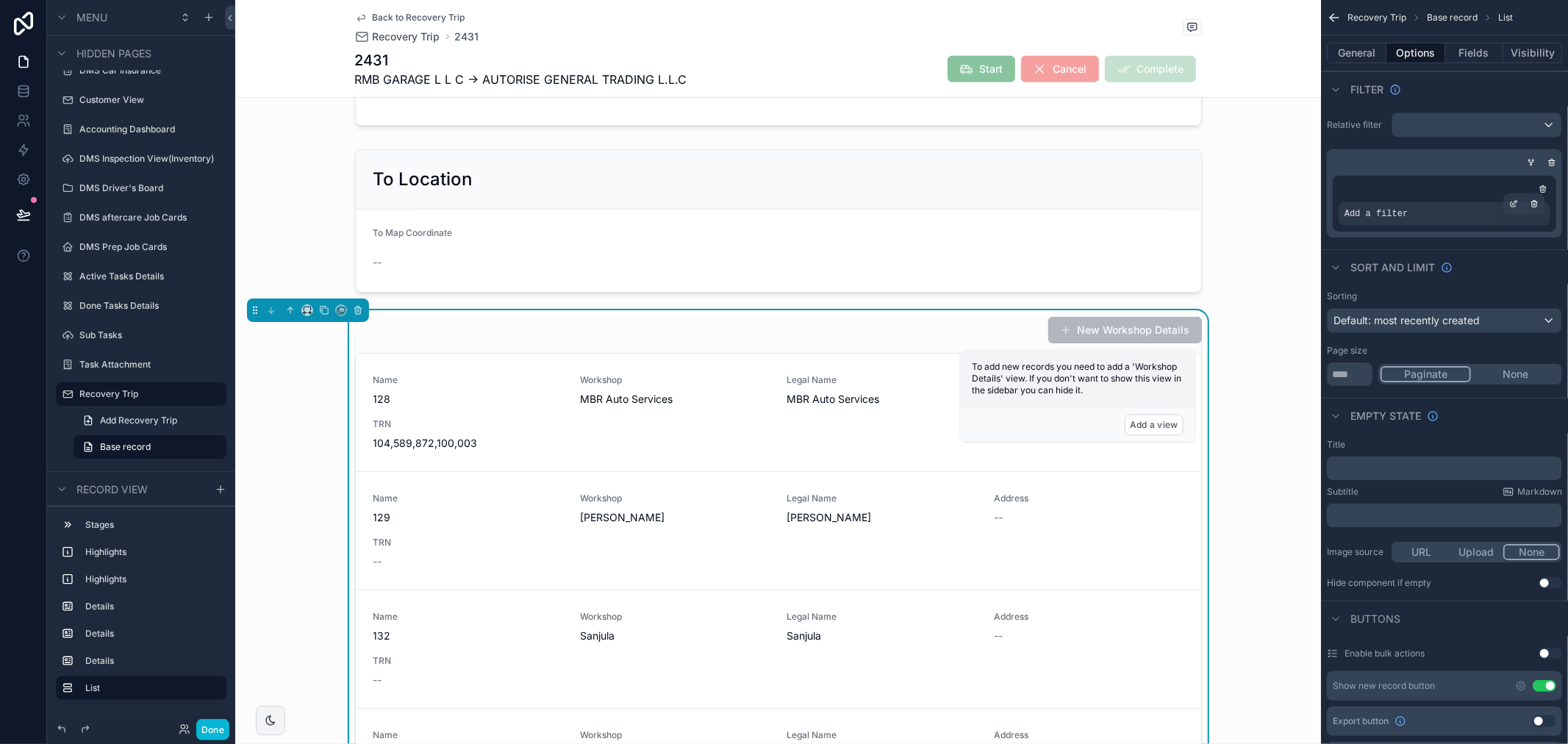
click at [1483, 214] on div "Add a filter" at bounding box center [1444, 214] width 211 height 23
click at [1516, 202] on icon "scrollable content" at bounding box center [1516, 203] width 2 height 2
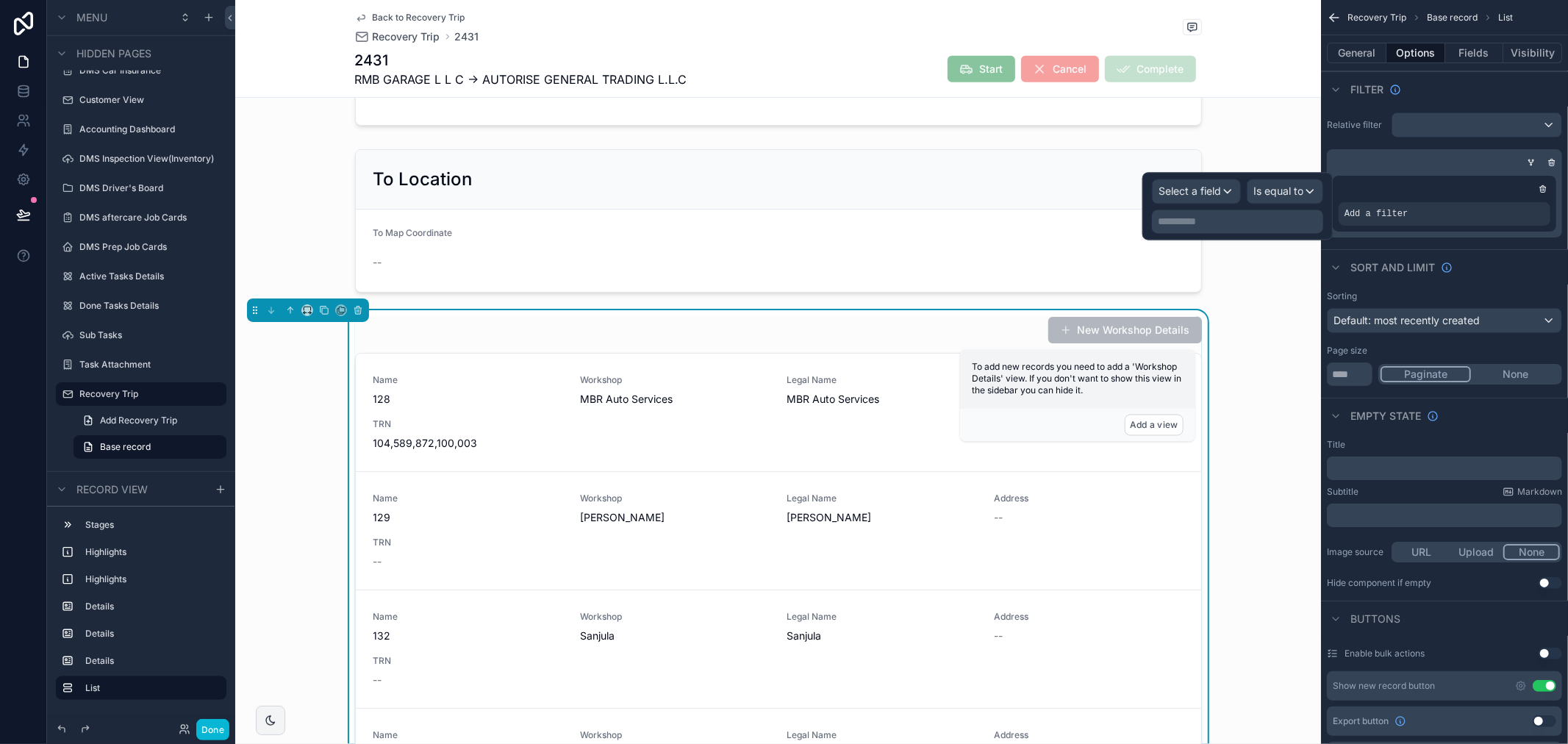
click at [1165, 175] on div "**********" at bounding box center [1237, 206] width 190 height 67
click at [1188, 188] on span "Select a field" at bounding box center [1189, 191] width 62 height 13
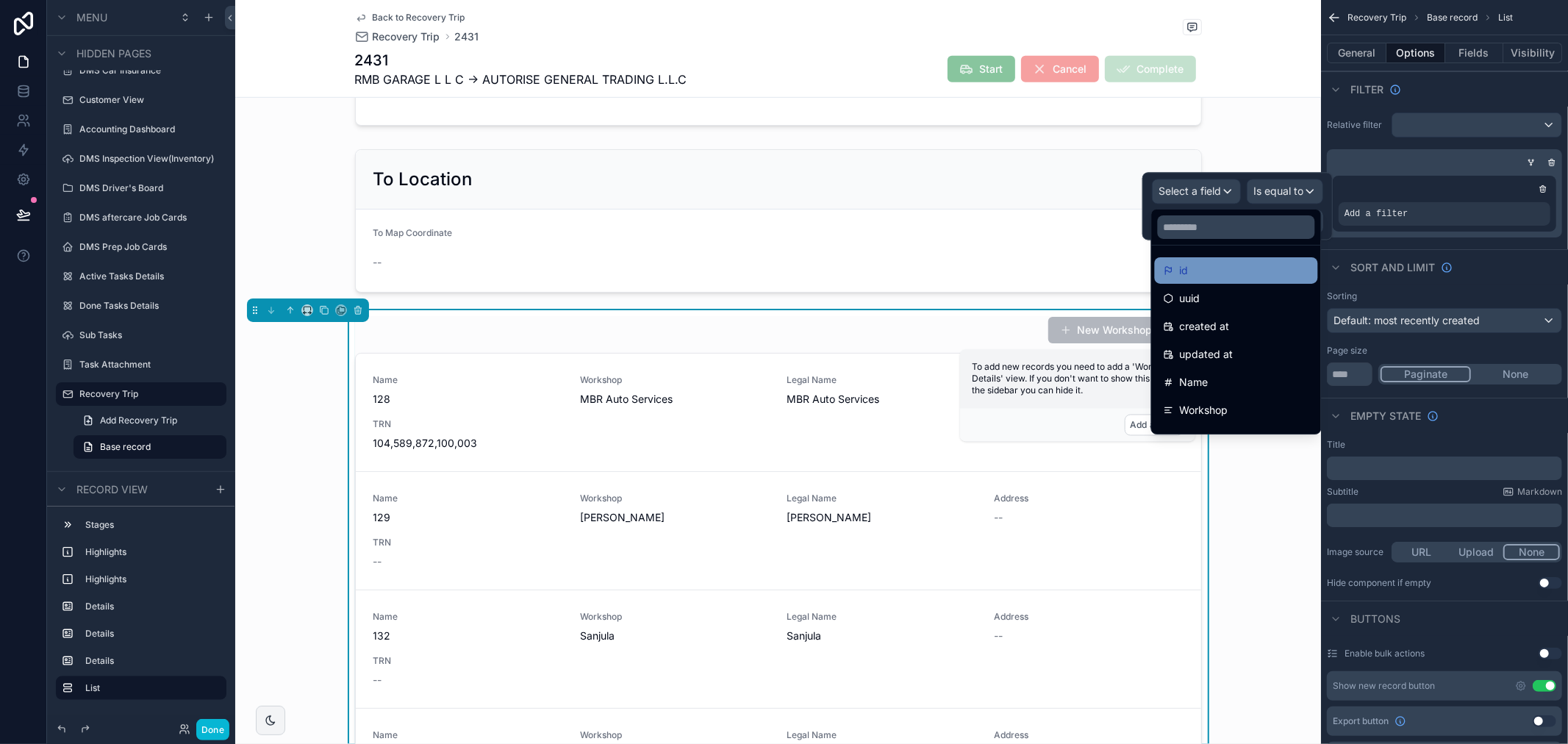
click at [1195, 260] on div "id" at bounding box center [1237, 270] width 163 height 26
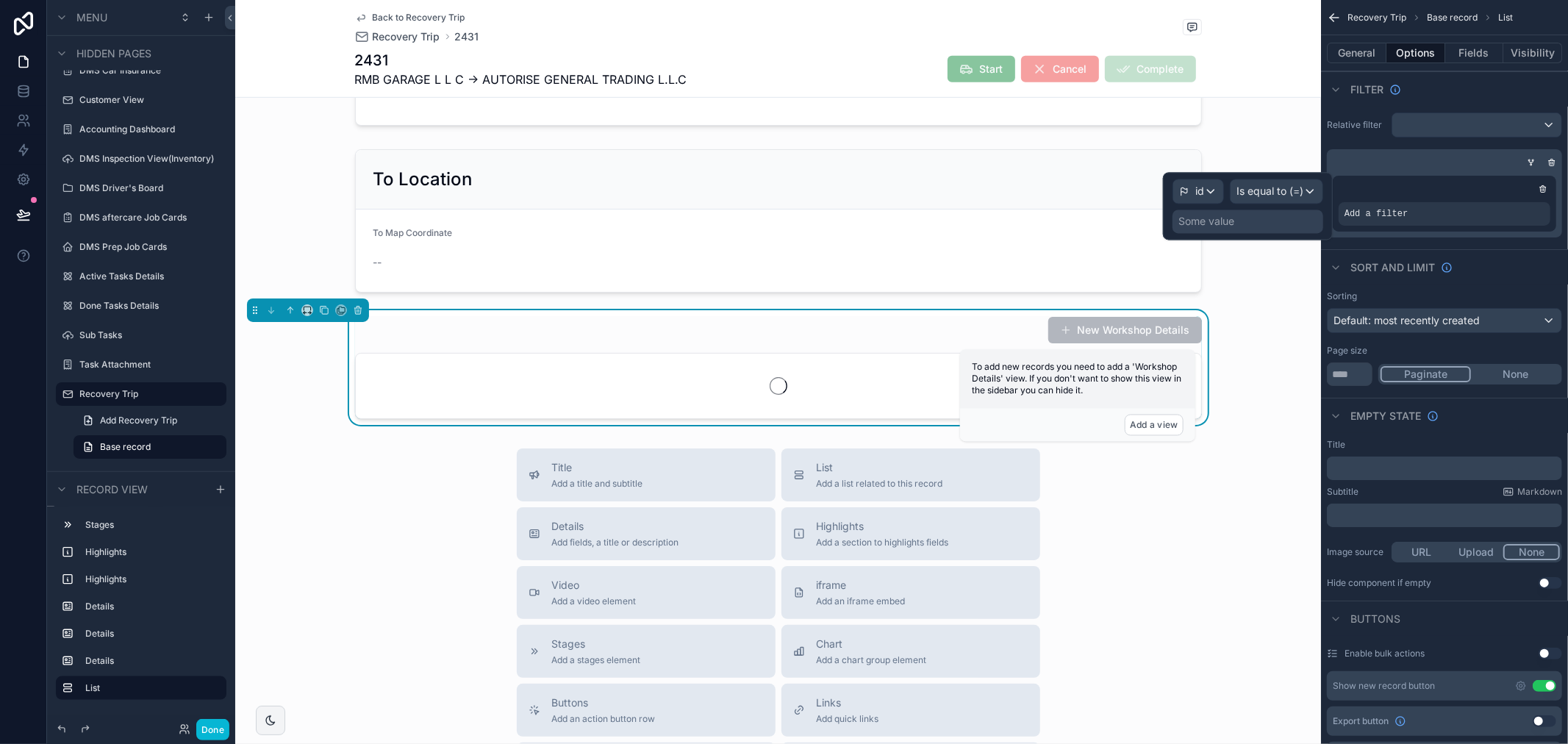
click at [1285, 172] on div "id Is equal to (=) Some value" at bounding box center [1248, 206] width 170 height 67
click at [1270, 213] on div "Some value" at bounding box center [1248, 221] width 150 height 23
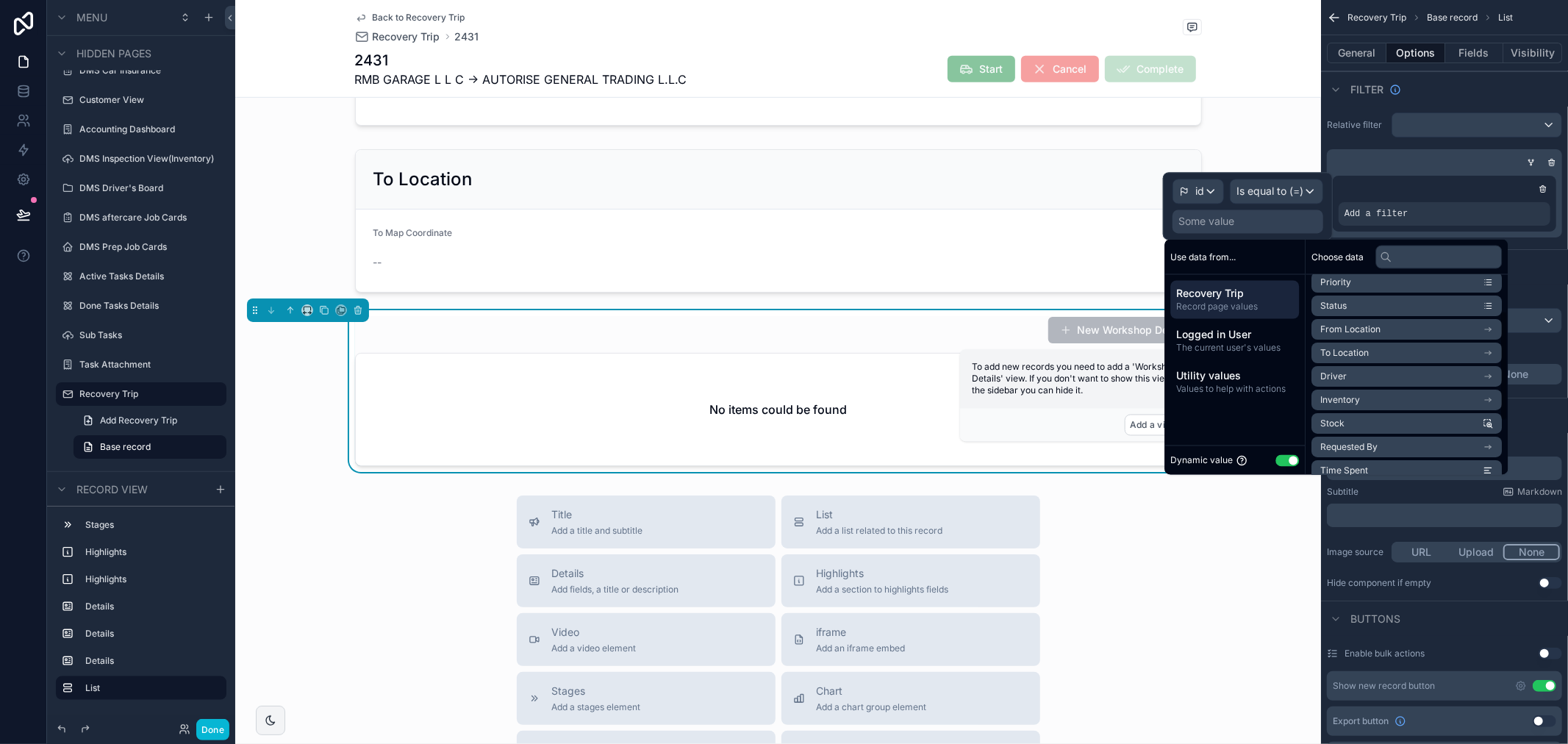
scroll to position [82, 0]
click at [1378, 308] on span "From Location" at bounding box center [1349, 304] width 60 height 12
click at [1363, 320] on li "id" at bounding box center [1406, 318] width 190 height 21
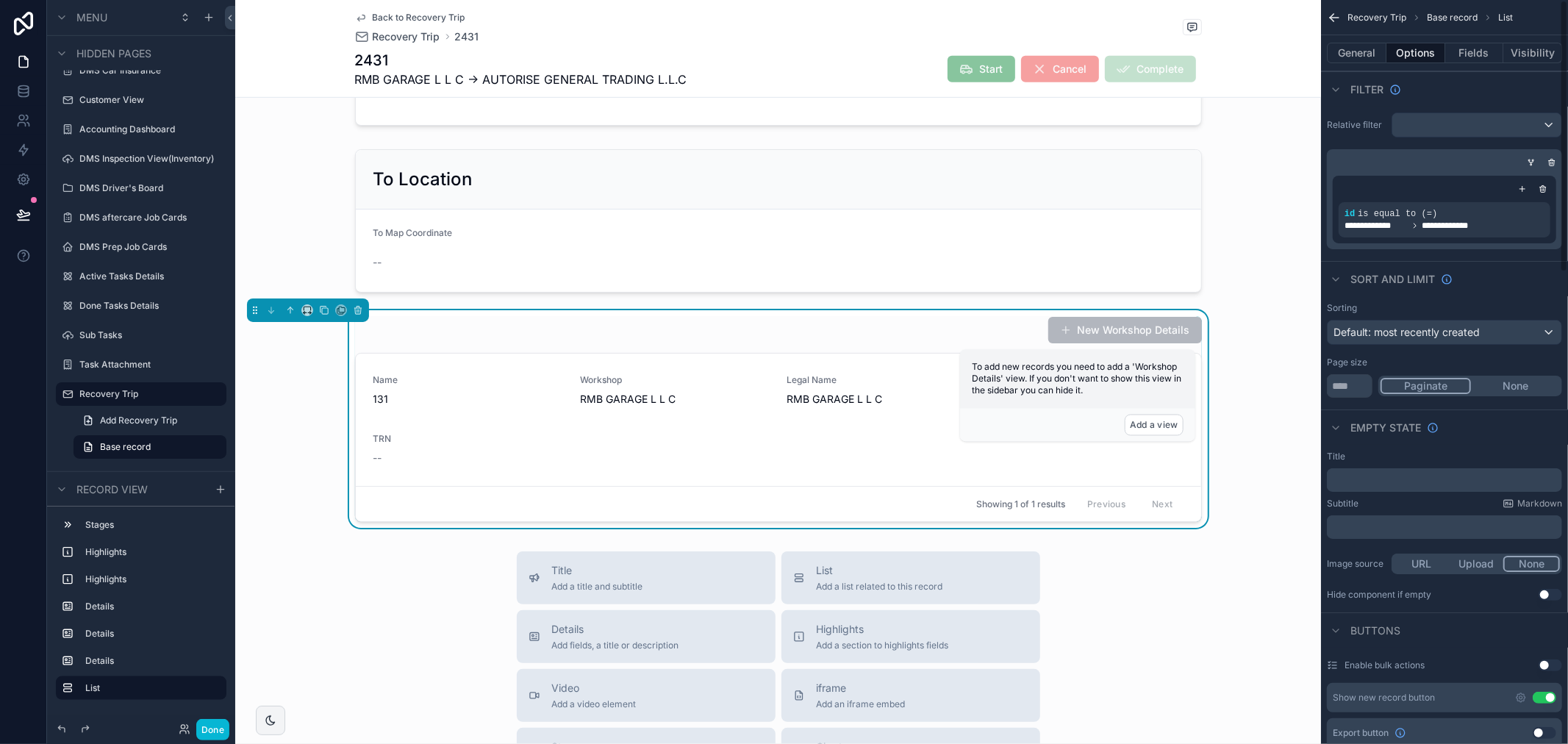
click at [1539, 274] on div "Sort And Limit" at bounding box center [1444, 279] width 247 height 35
click at [1344, 54] on button "General" at bounding box center [1357, 53] width 59 height 21
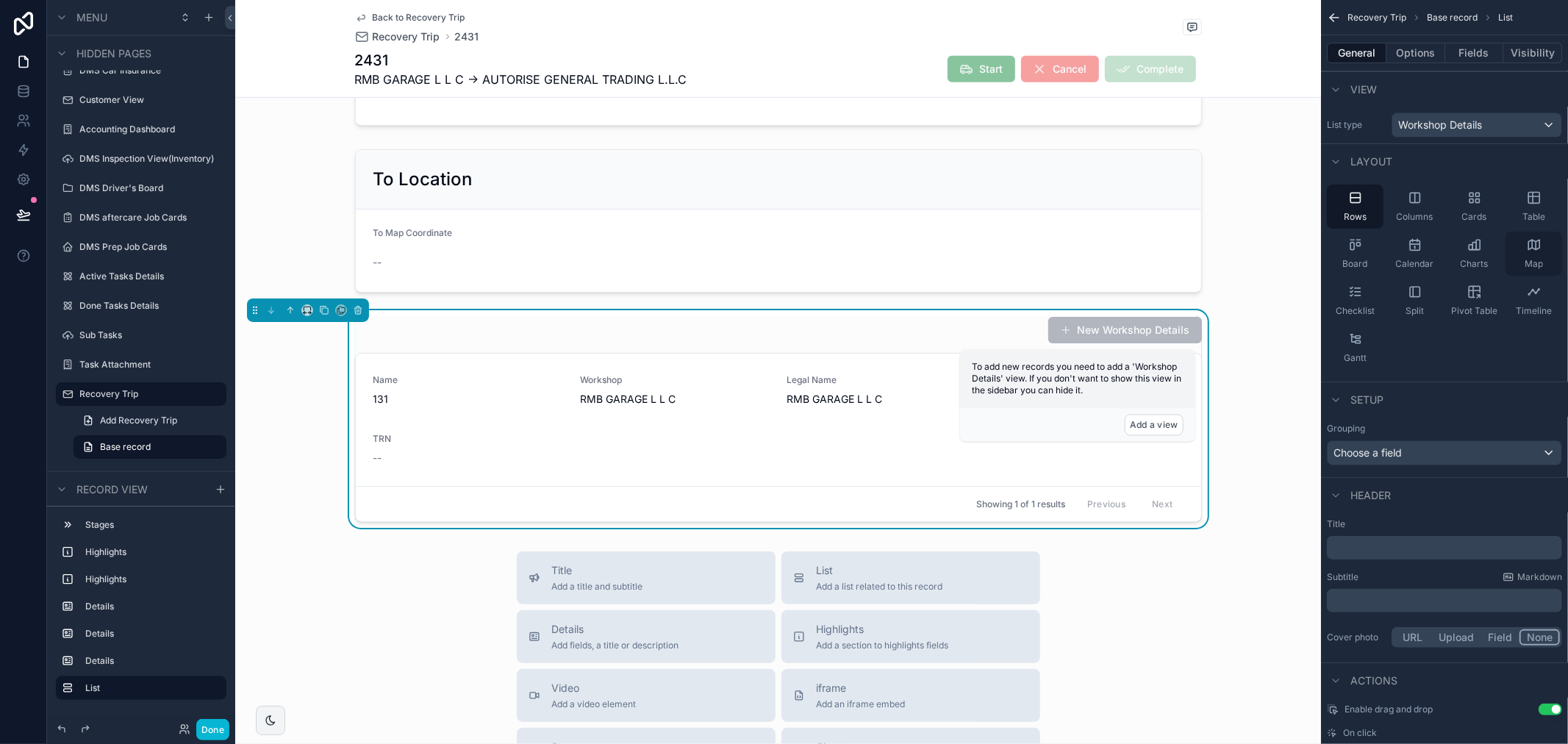
click at [1526, 243] on icon "scrollable content" at bounding box center [1534, 245] width 14 height 14
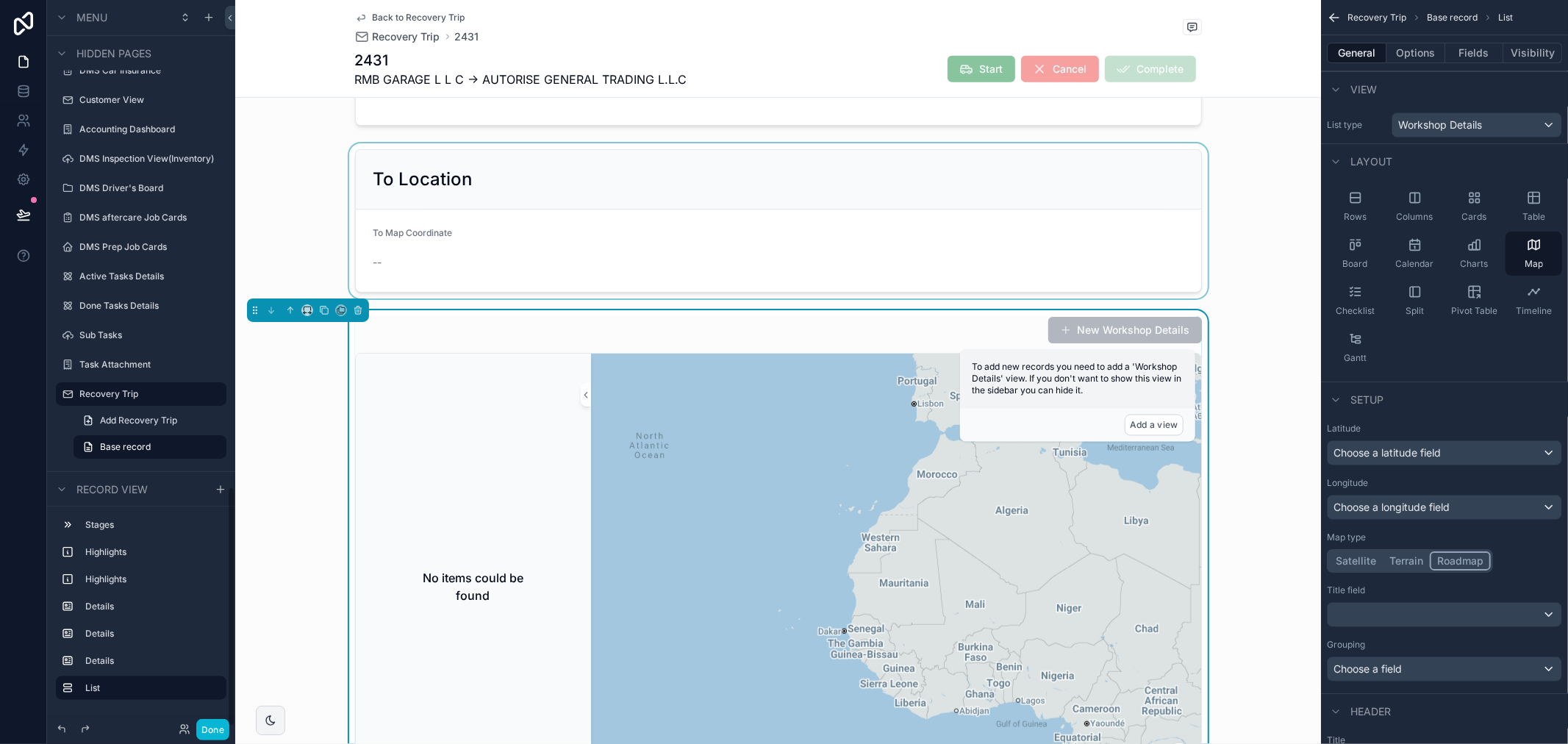
scroll to position [490, 0]
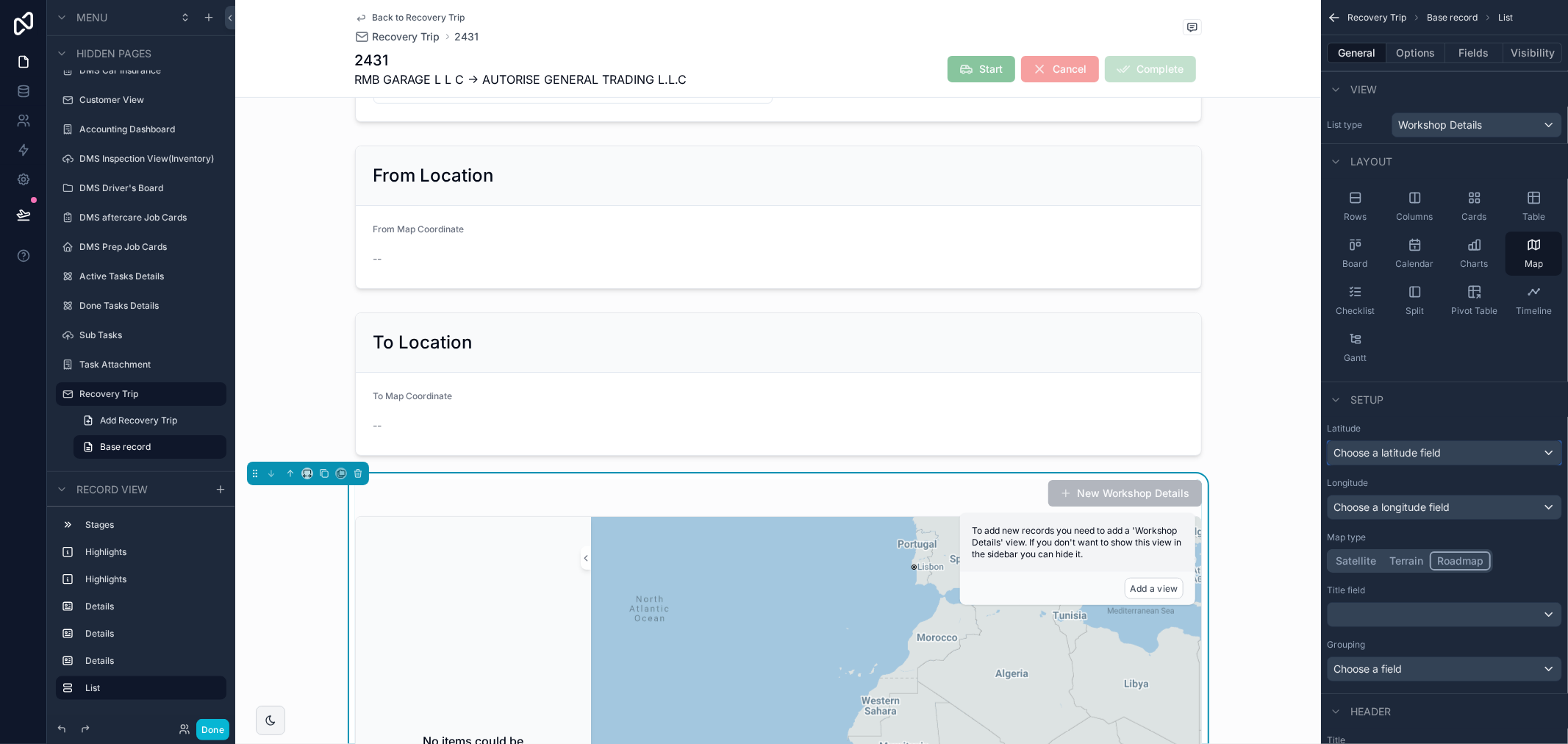
click at [1462, 460] on div "Choose a latitude field" at bounding box center [1445, 452] width 234 height 23
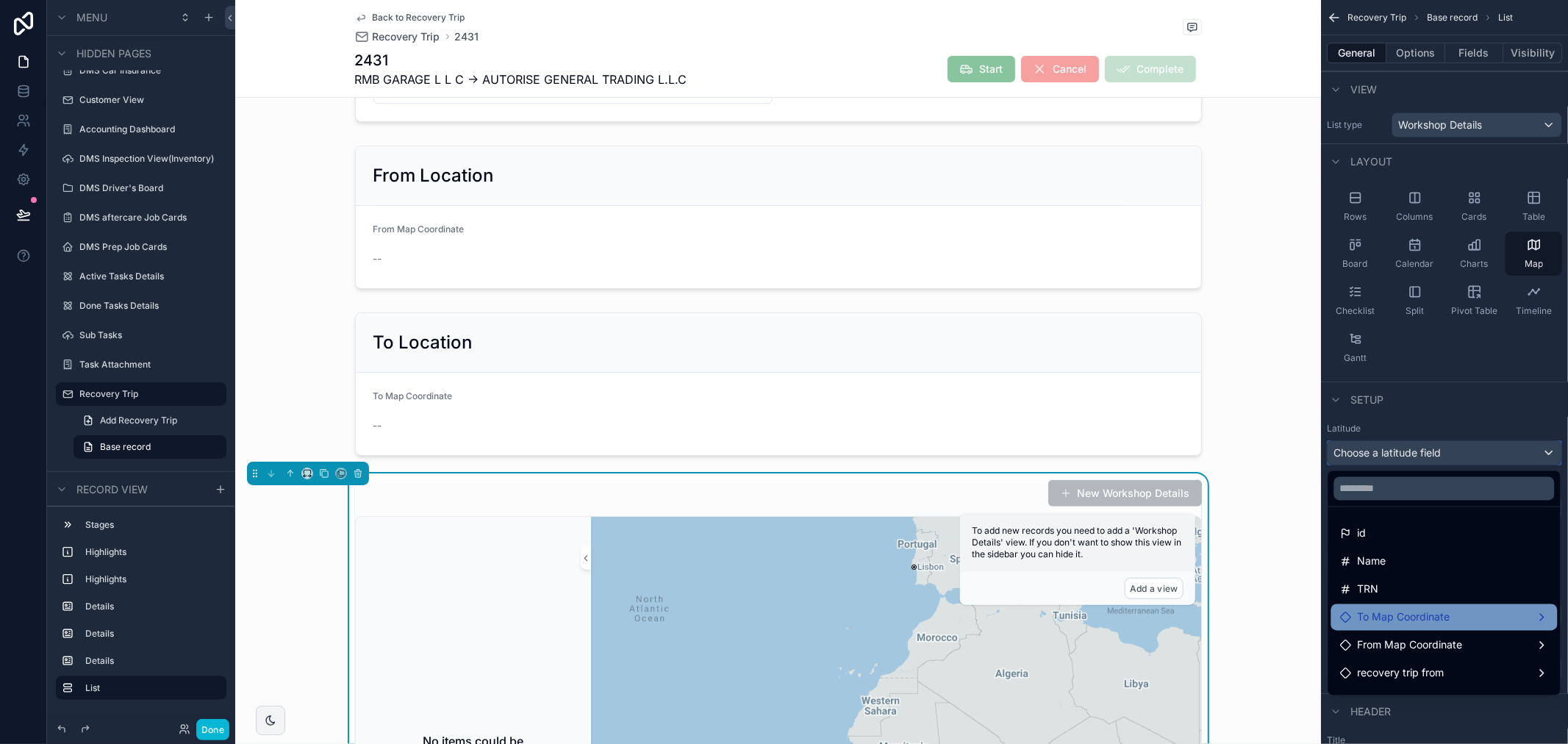
scroll to position [48, 0]
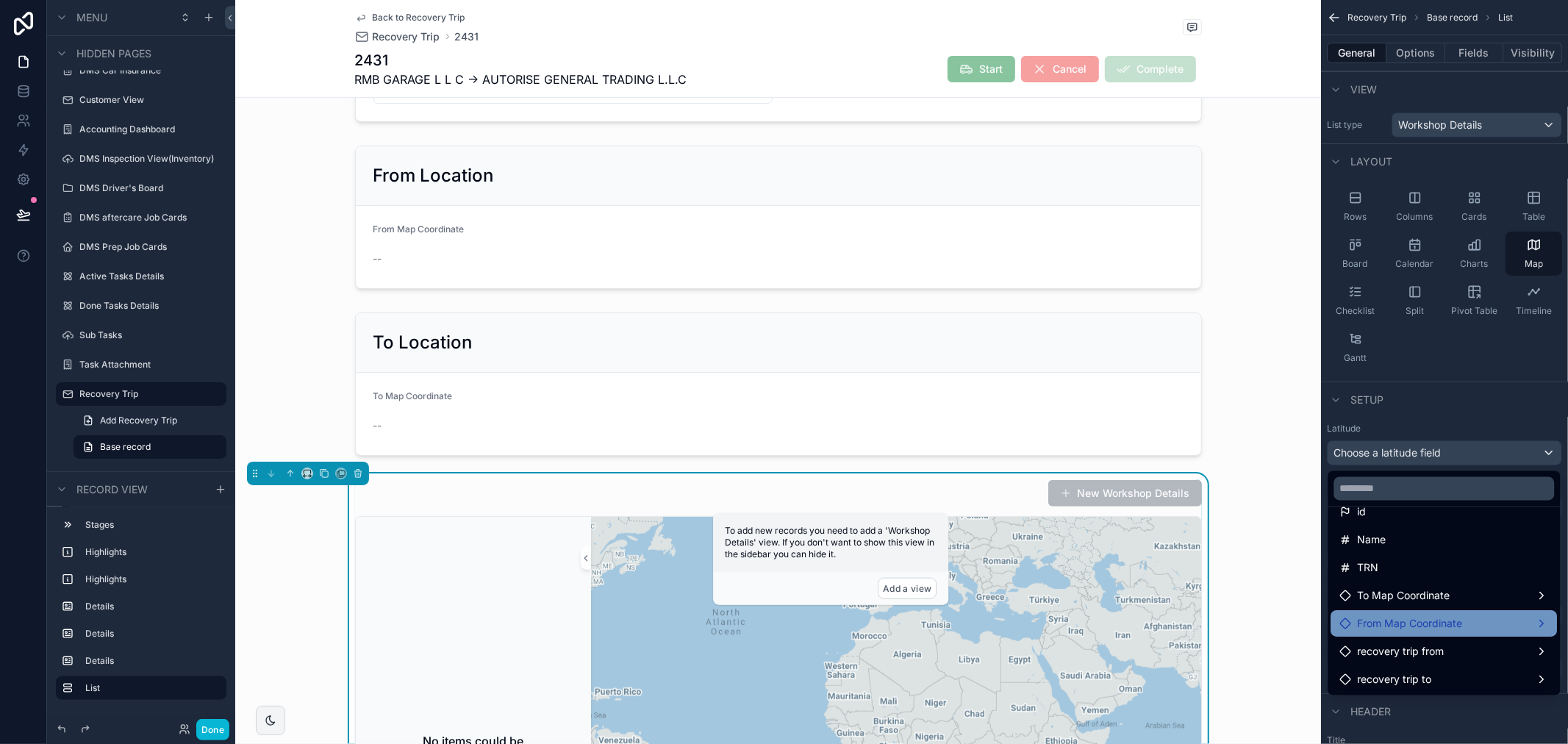
click at [1499, 613] on div "From Map Coordinate" at bounding box center [1444, 624] width 227 height 26
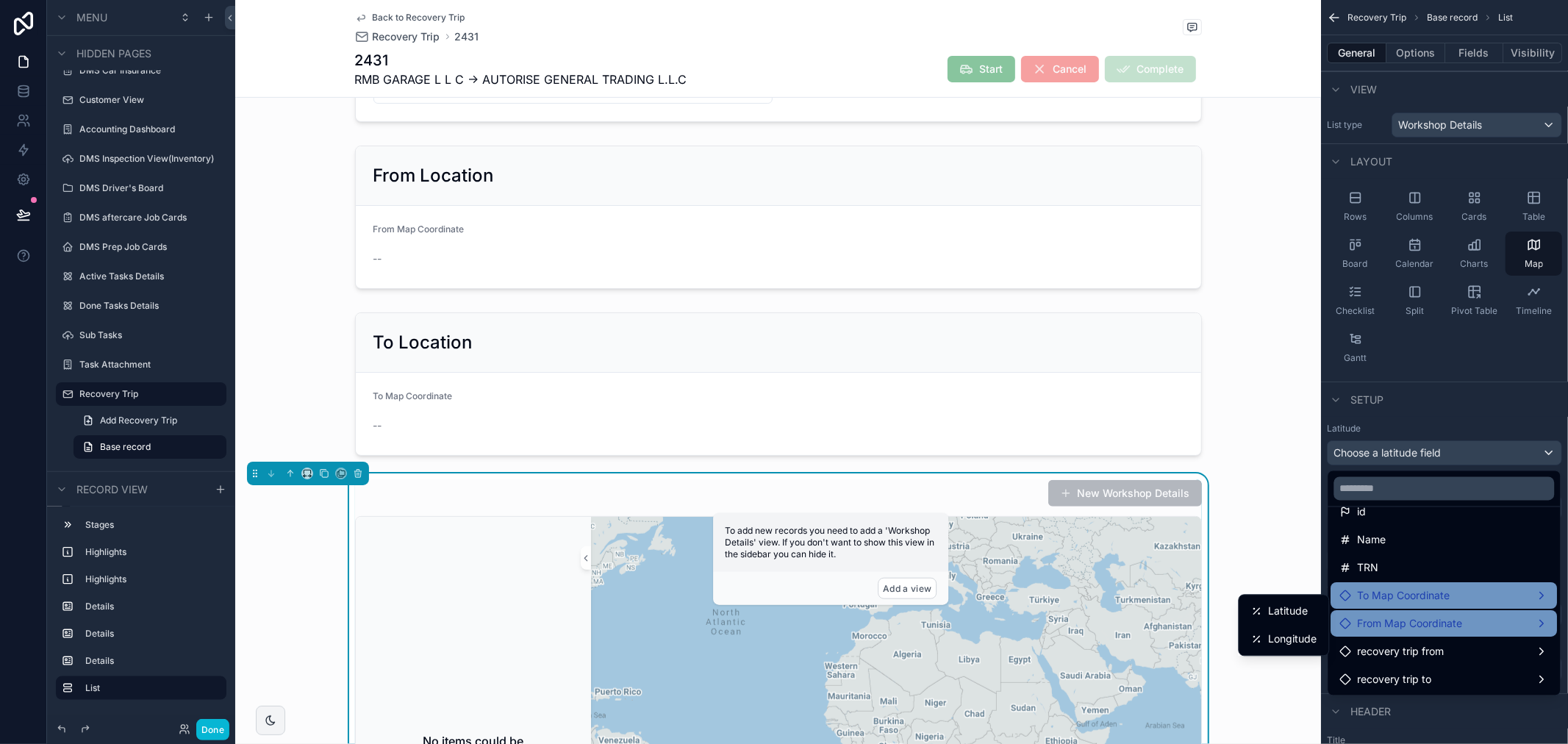
click at [1493, 597] on div "To Map Coordinate" at bounding box center [1444, 597] width 209 height 18
click at [1390, 412] on div "scrollable content" at bounding box center [784, 372] width 1568 height 744
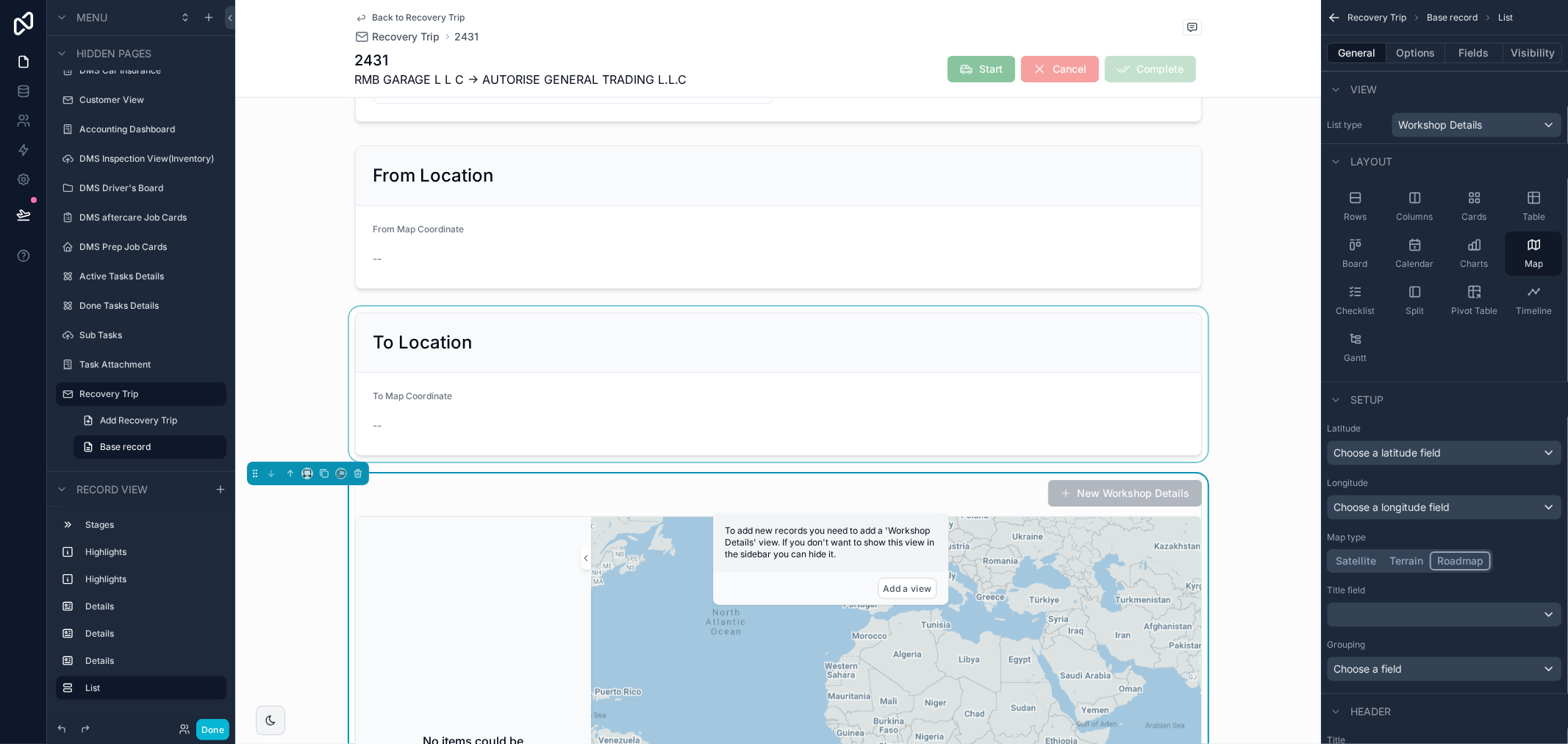
click at [437, 457] on div "scrollable content" at bounding box center [778, 384] width 1085 height 155
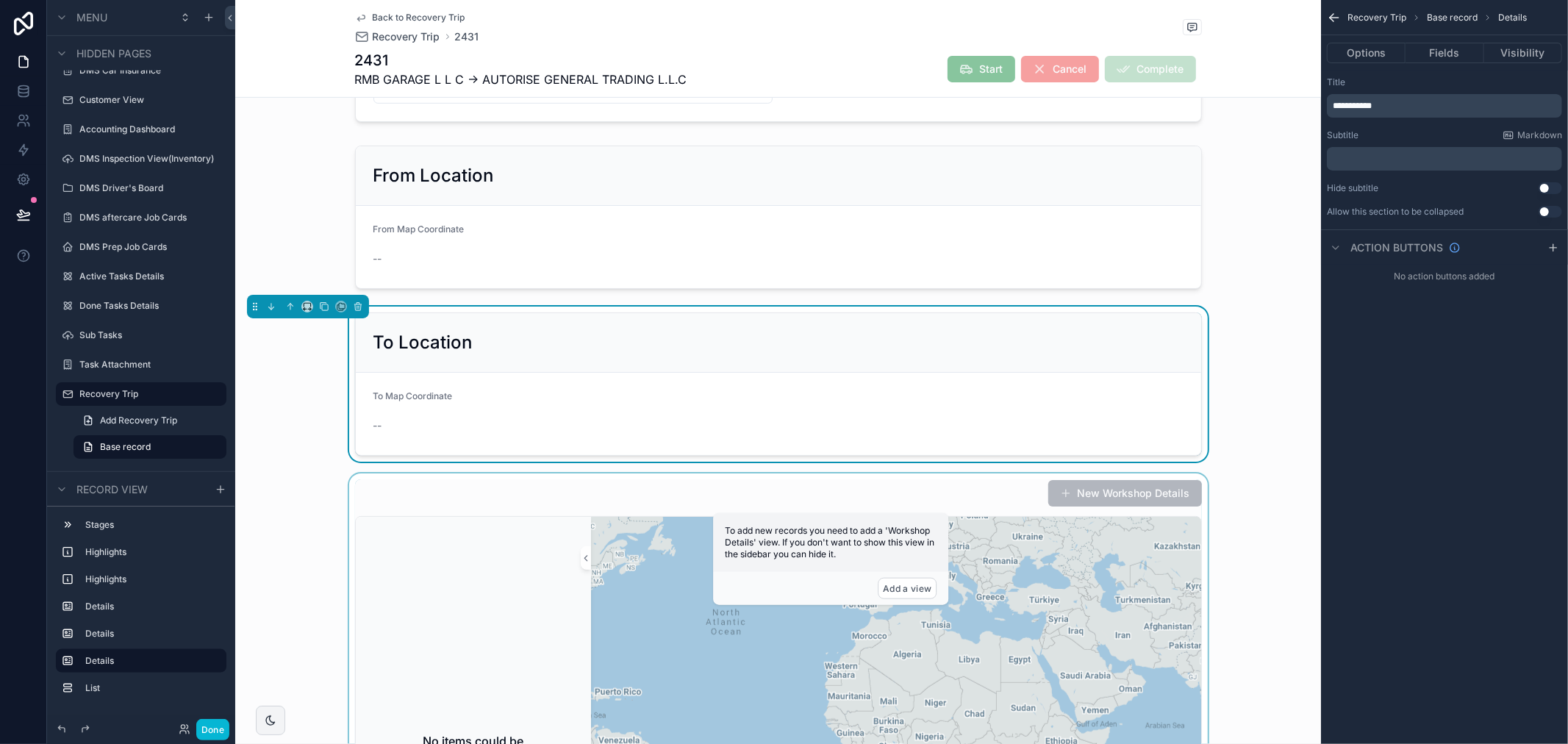
click at [527, 553] on div "No items could be found" at bounding box center [473, 750] width 223 height 455
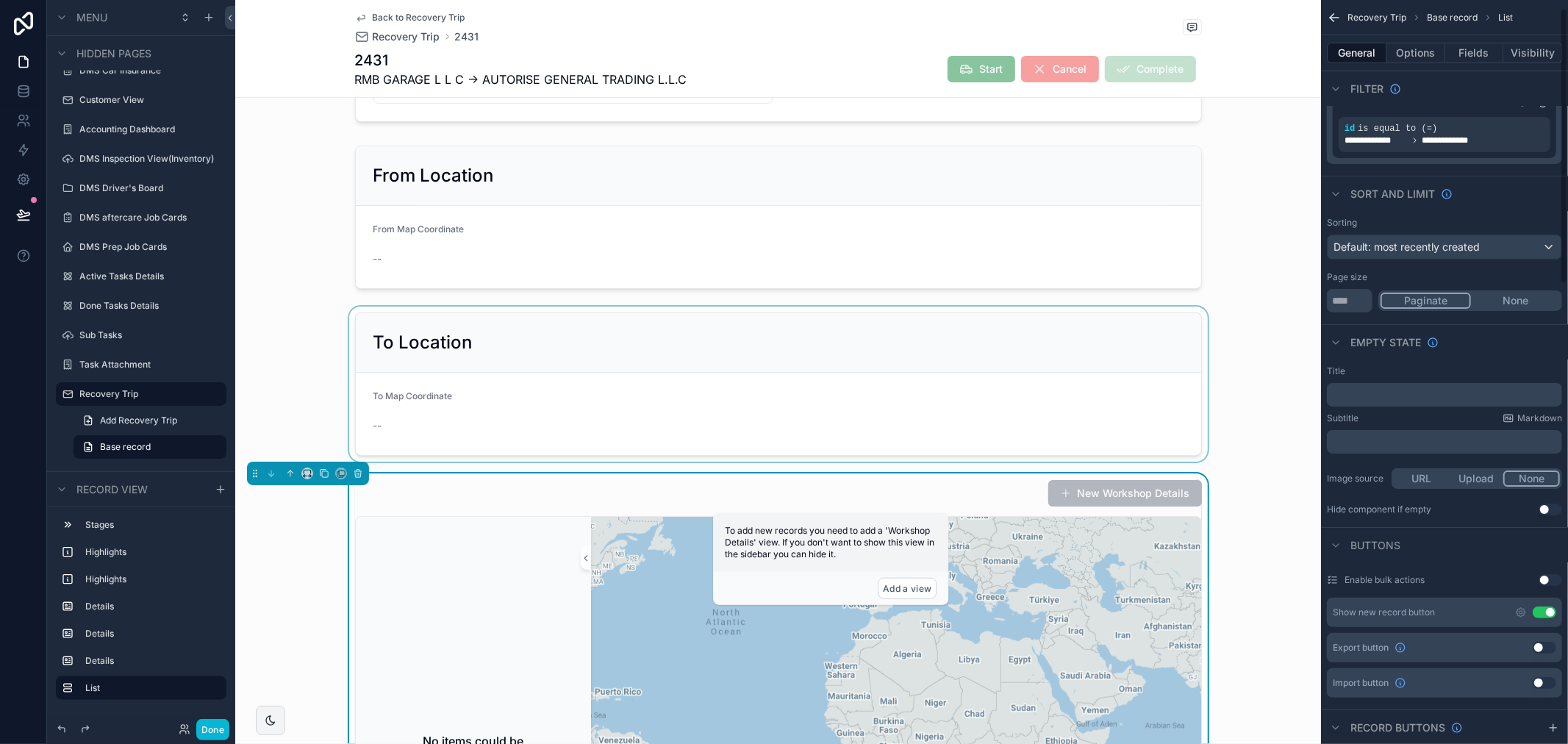
scroll to position [245, 0]
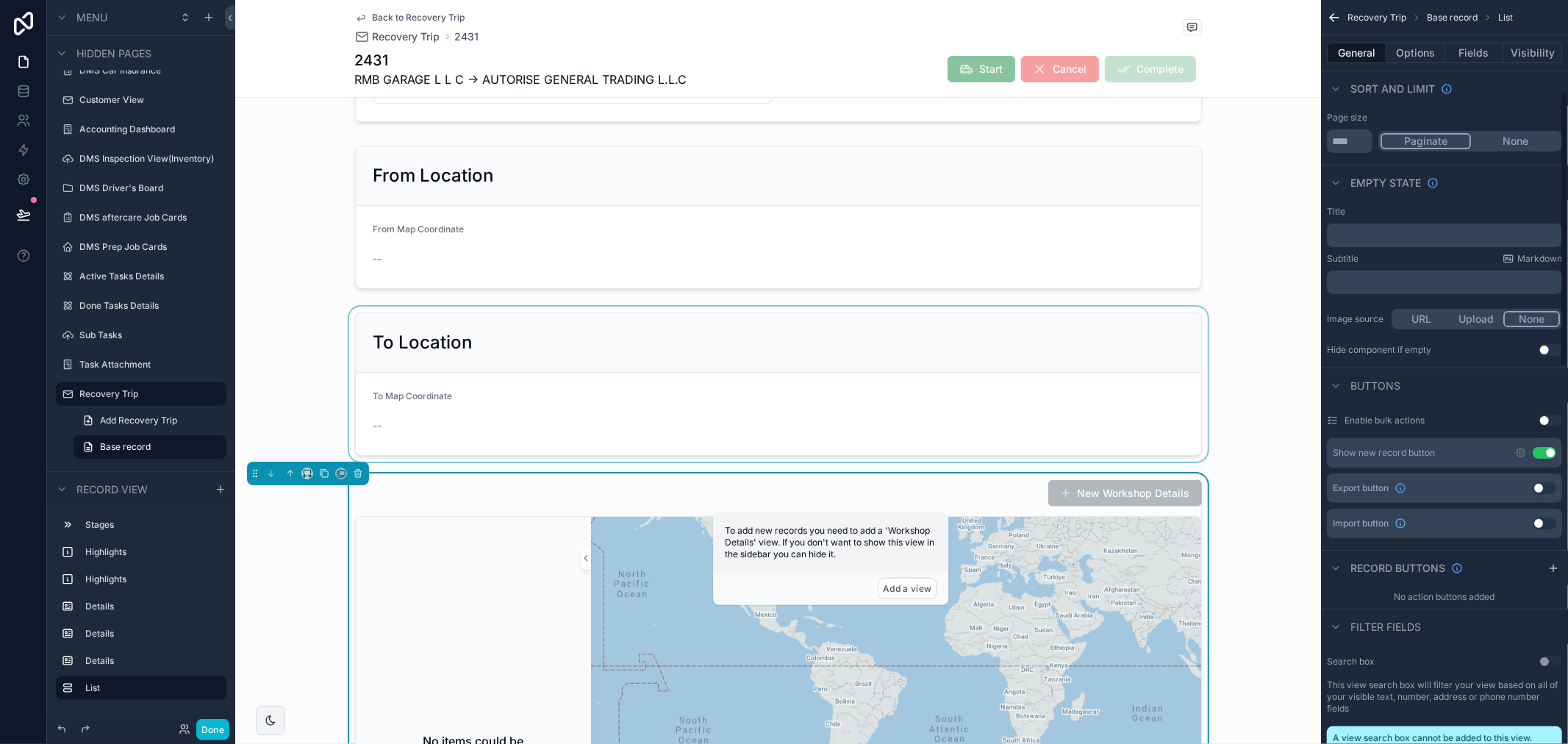
click at [1364, 64] on div "General Options Fields Visibility" at bounding box center [1444, 53] width 247 height 35
click at [1364, 57] on button "General" at bounding box center [1357, 53] width 59 height 21
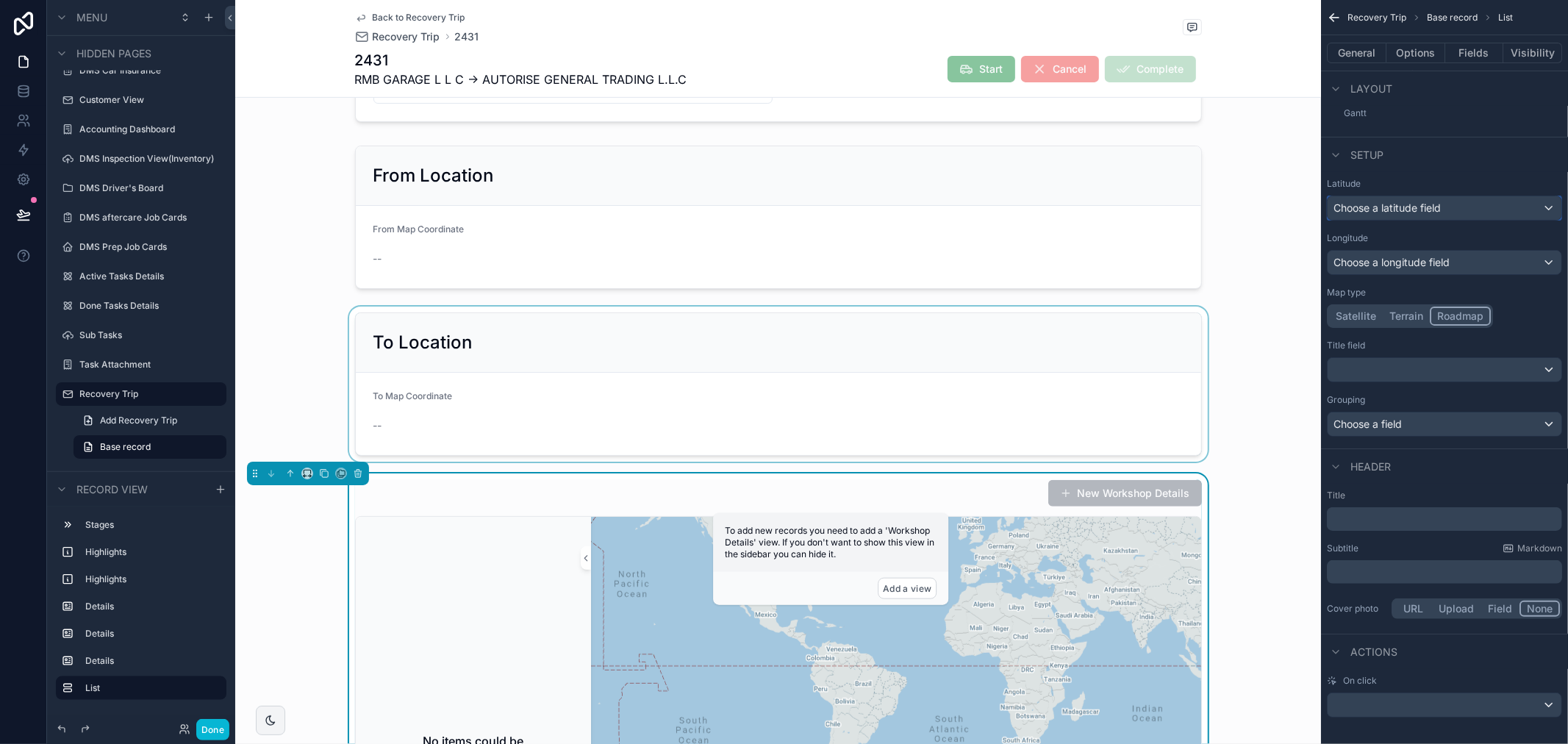
click at [1430, 203] on span "Choose a latitude field" at bounding box center [1387, 208] width 107 height 13
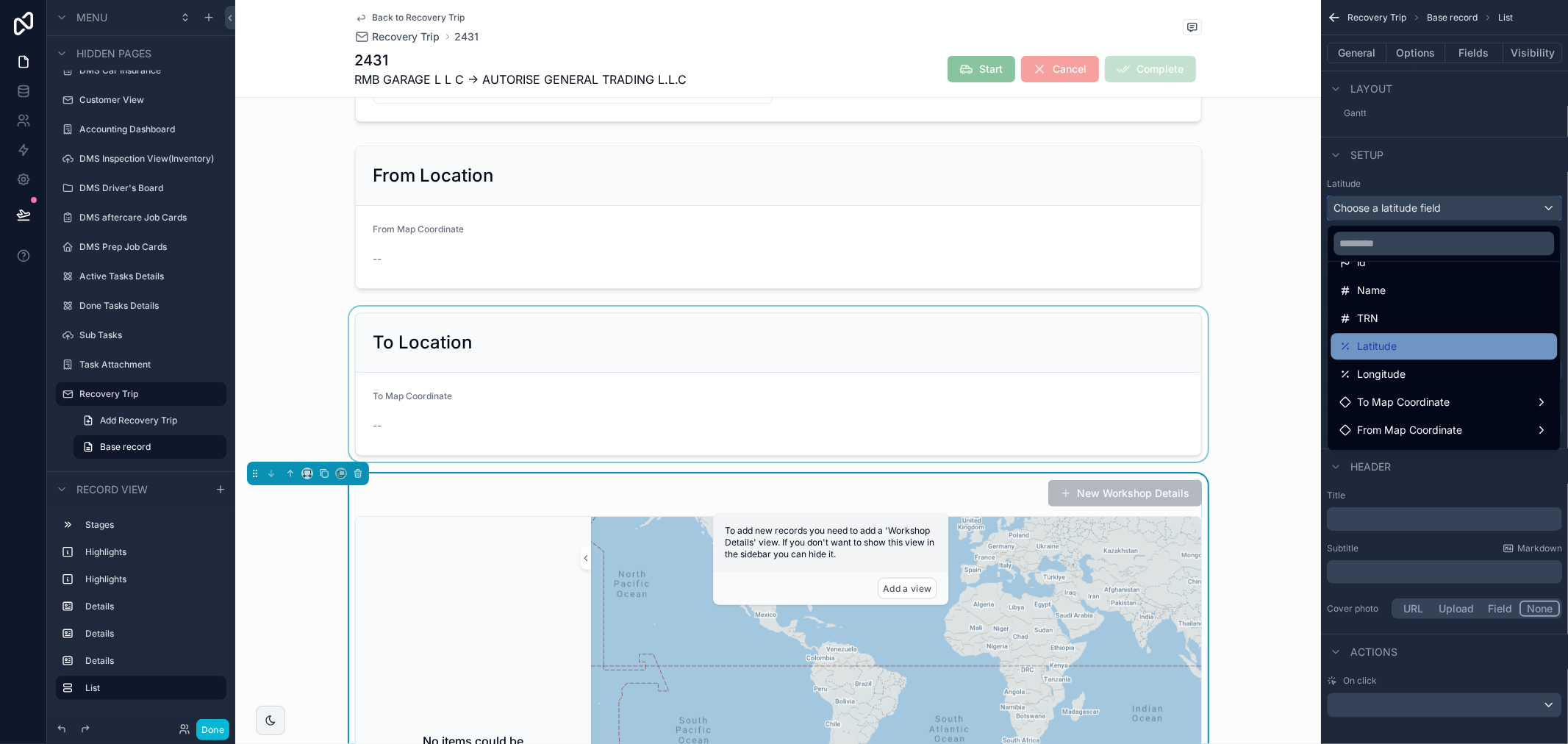
scroll to position [104, 0]
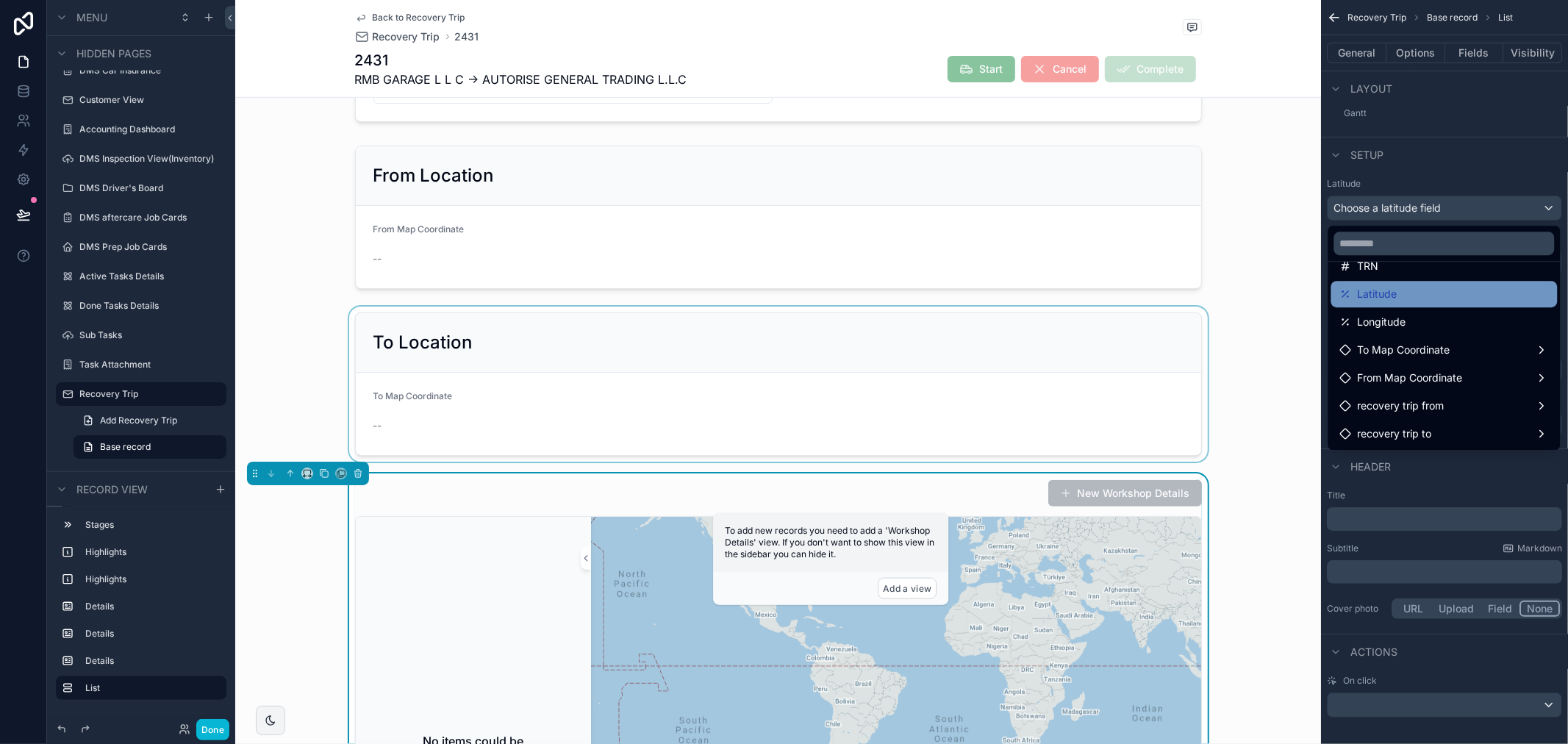
click at [1392, 296] on span "Latitude" at bounding box center [1378, 294] width 40 height 18
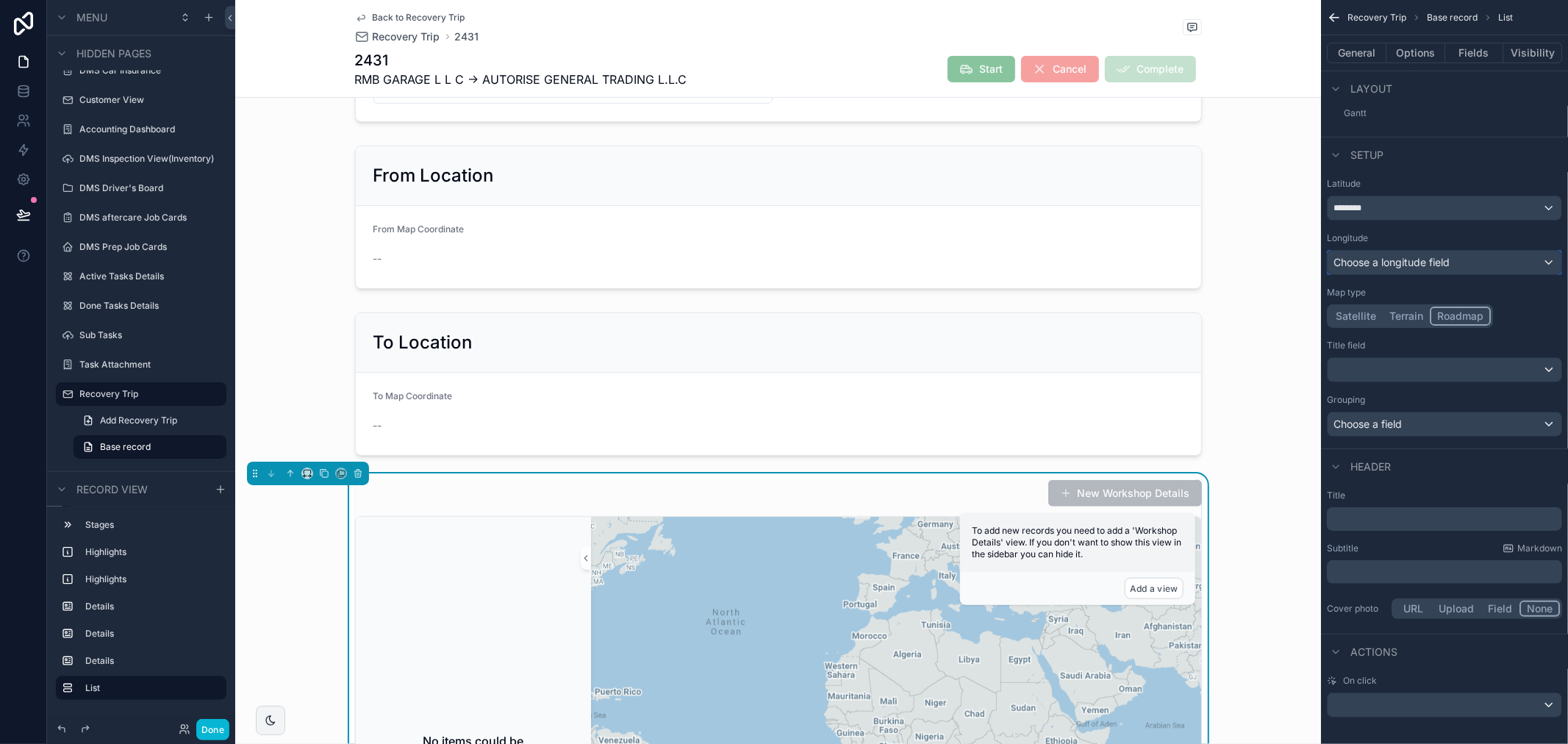
click at [1392, 263] on span "Choose a longitude field" at bounding box center [1391, 263] width 116 height 13
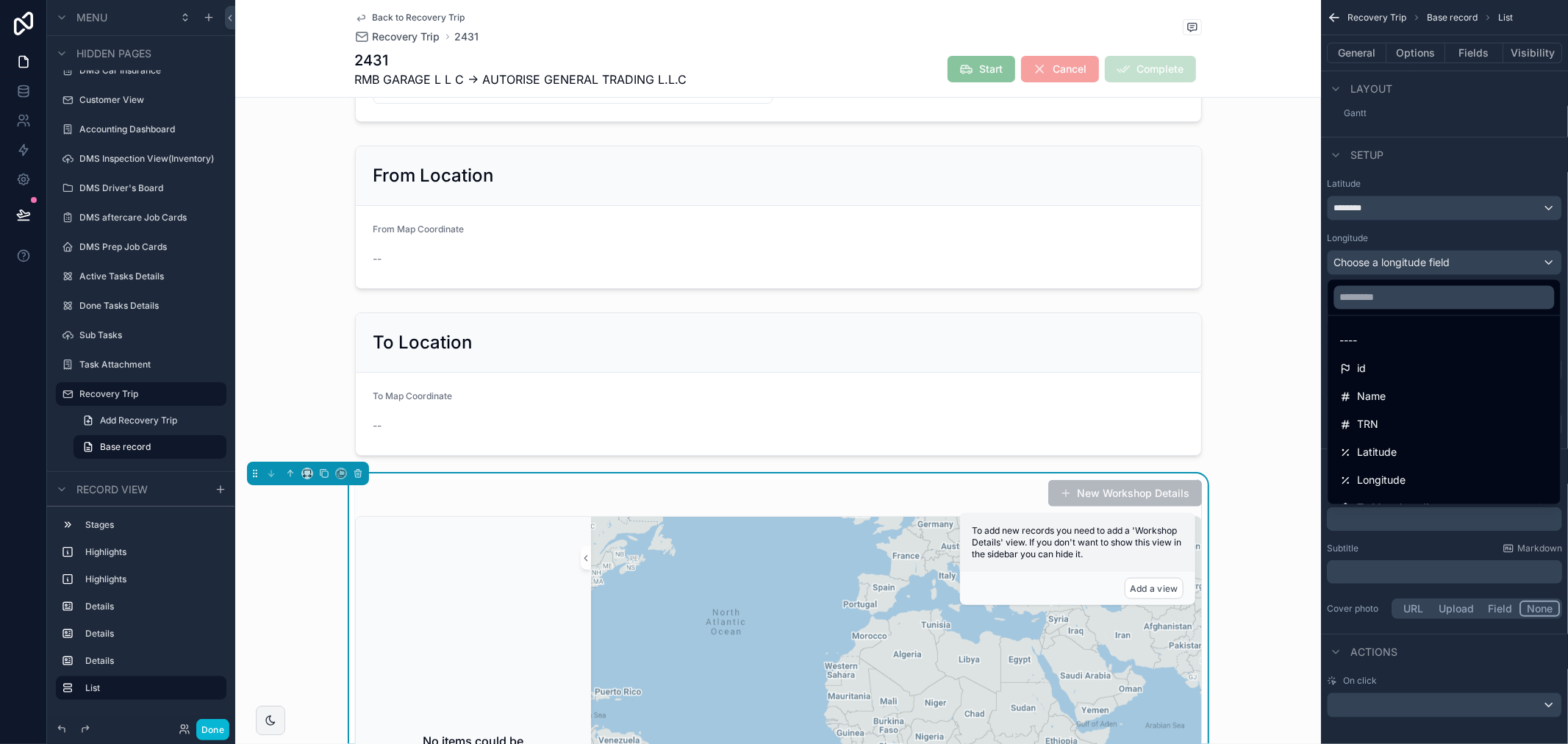
drag, startPoint x: 1382, startPoint y: 483, endPoint x: 1372, endPoint y: 484, distance: 10.0
click at [1382, 483] on span "Longitude" at bounding box center [1382, 481] width 49 height 18
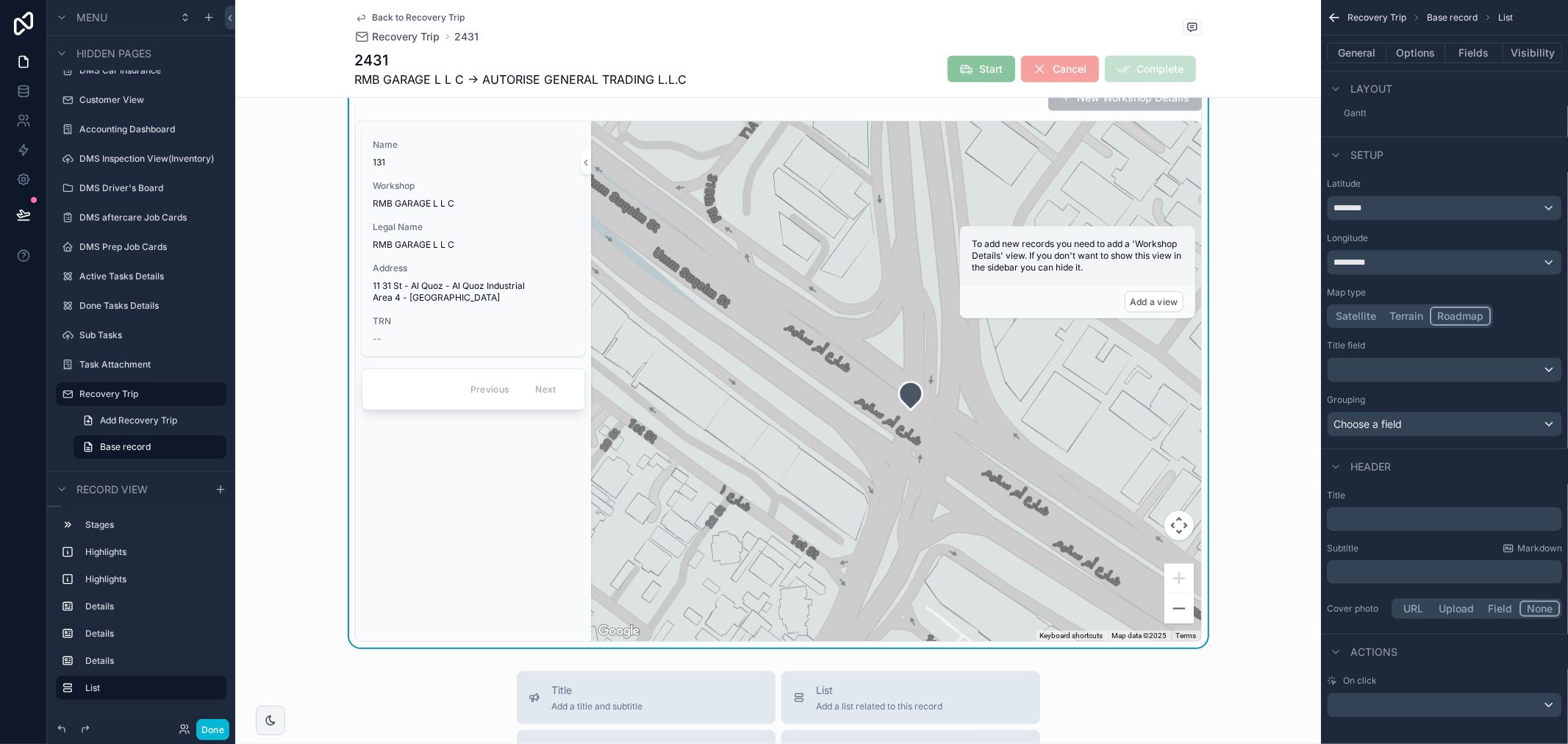
scroll to position [899, 0]
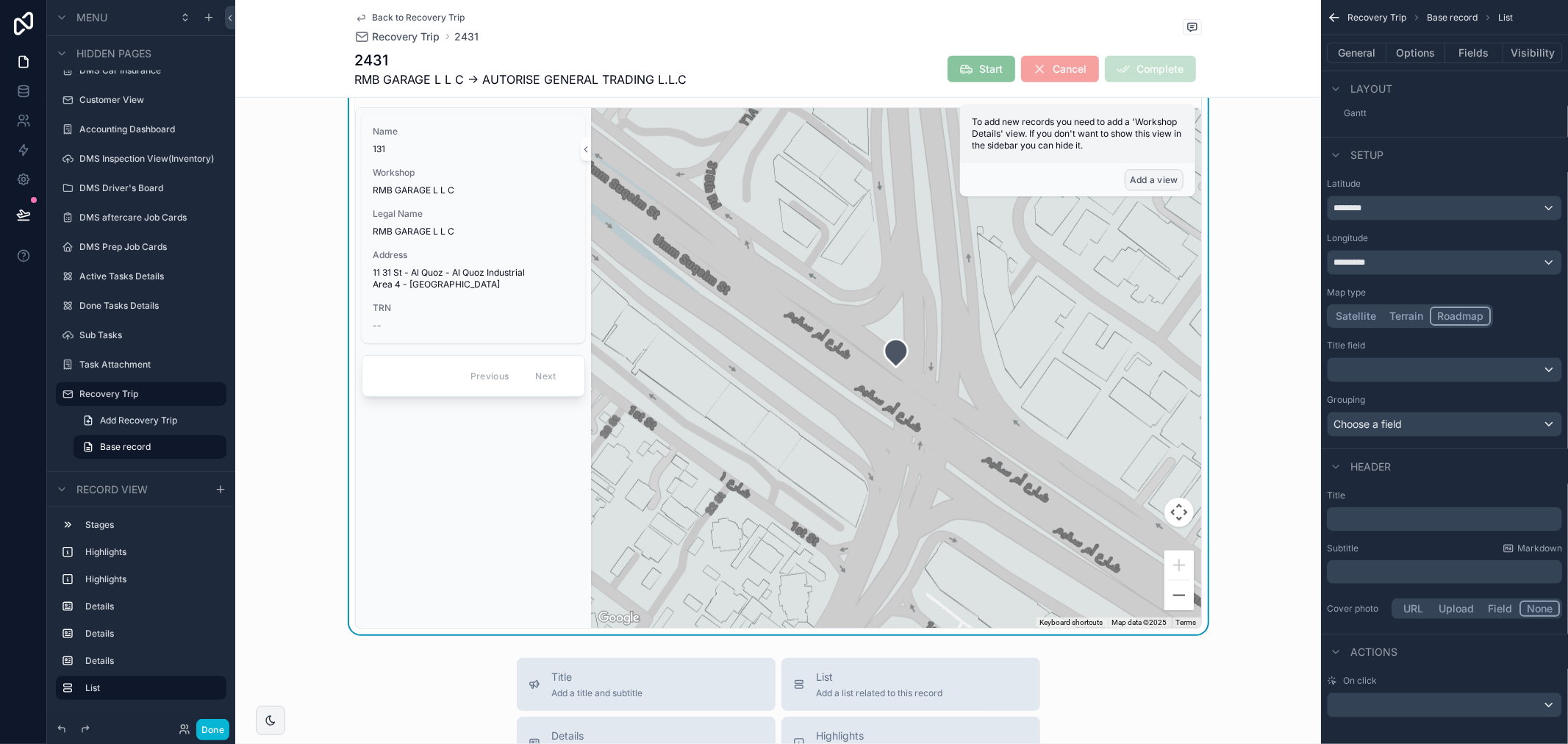
click at [1153, 182] on button "Add a view" at bounding box center [1153, 179] width 58 height 22
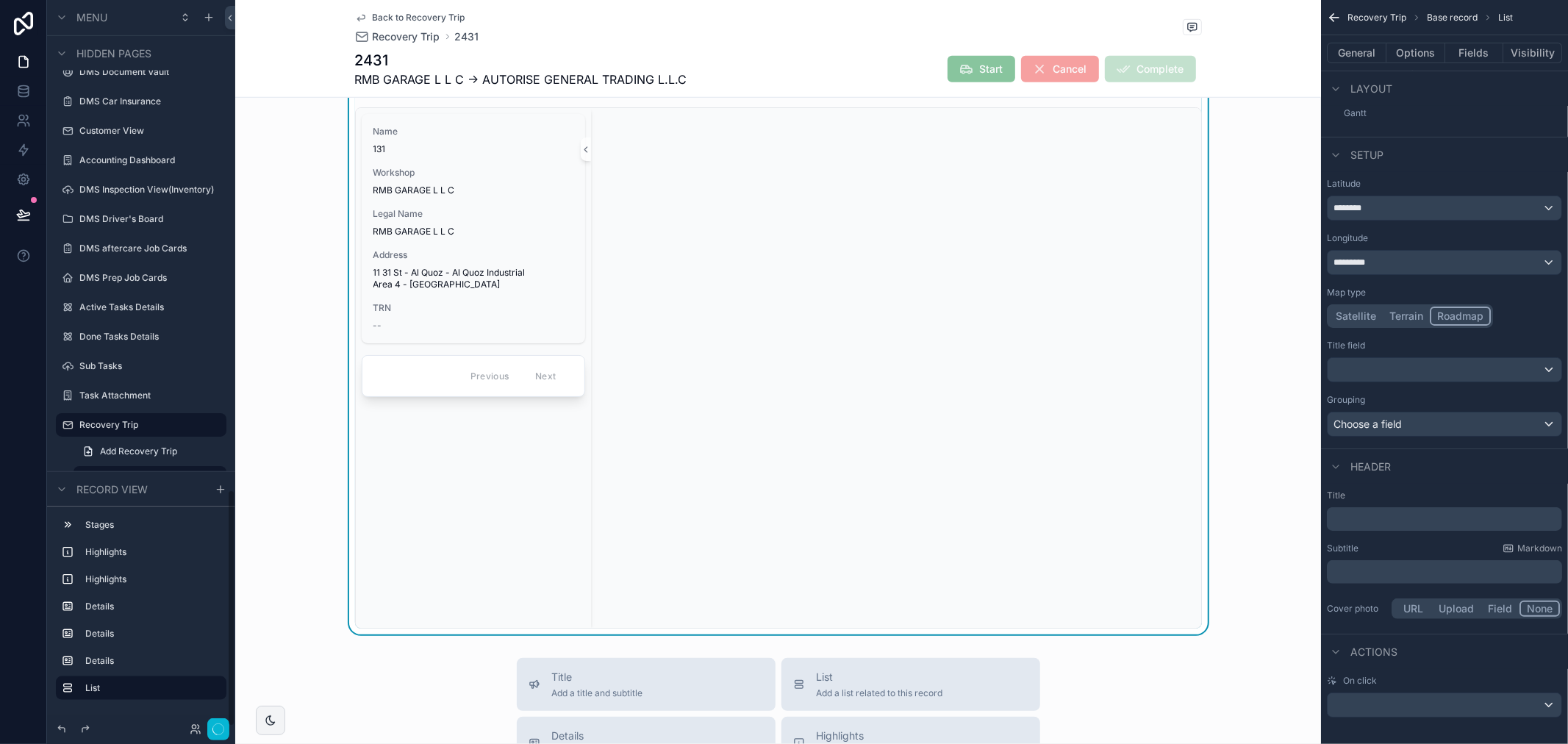
scroll to position [1502, 0]
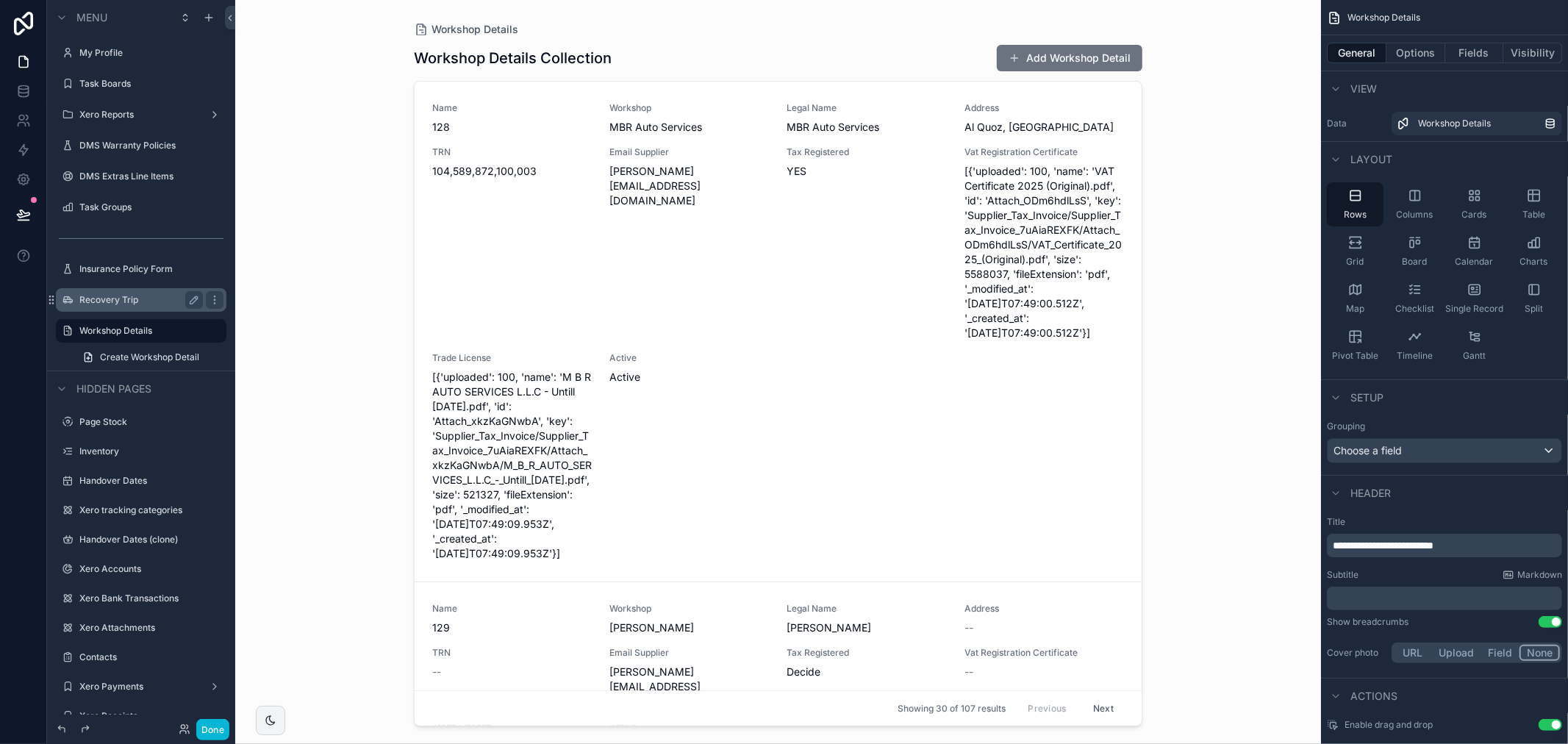
click at [123, 303] on label "Recovery Trip" at bounding box center [138, 300] width 118 height 12
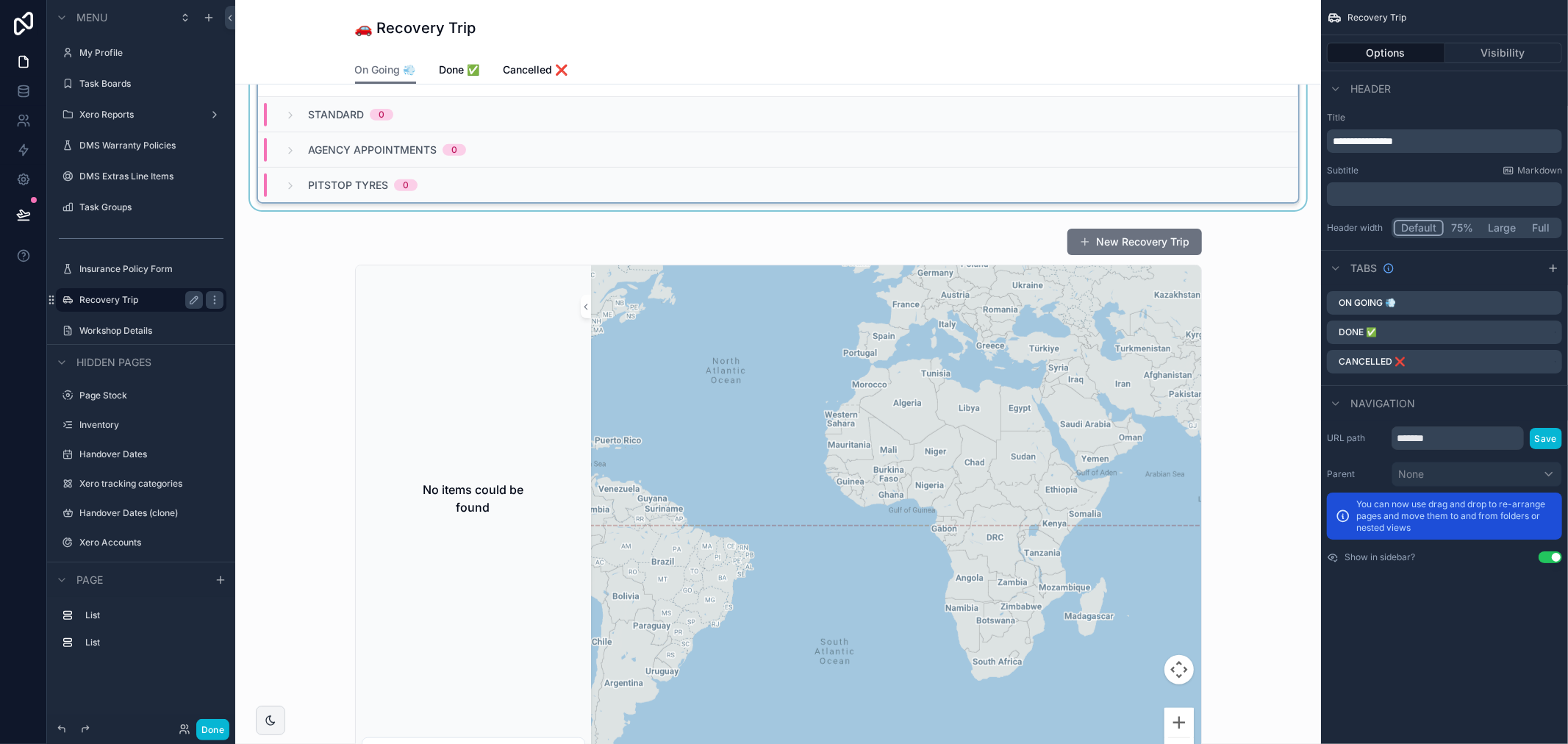
scroll to position [490, 0]
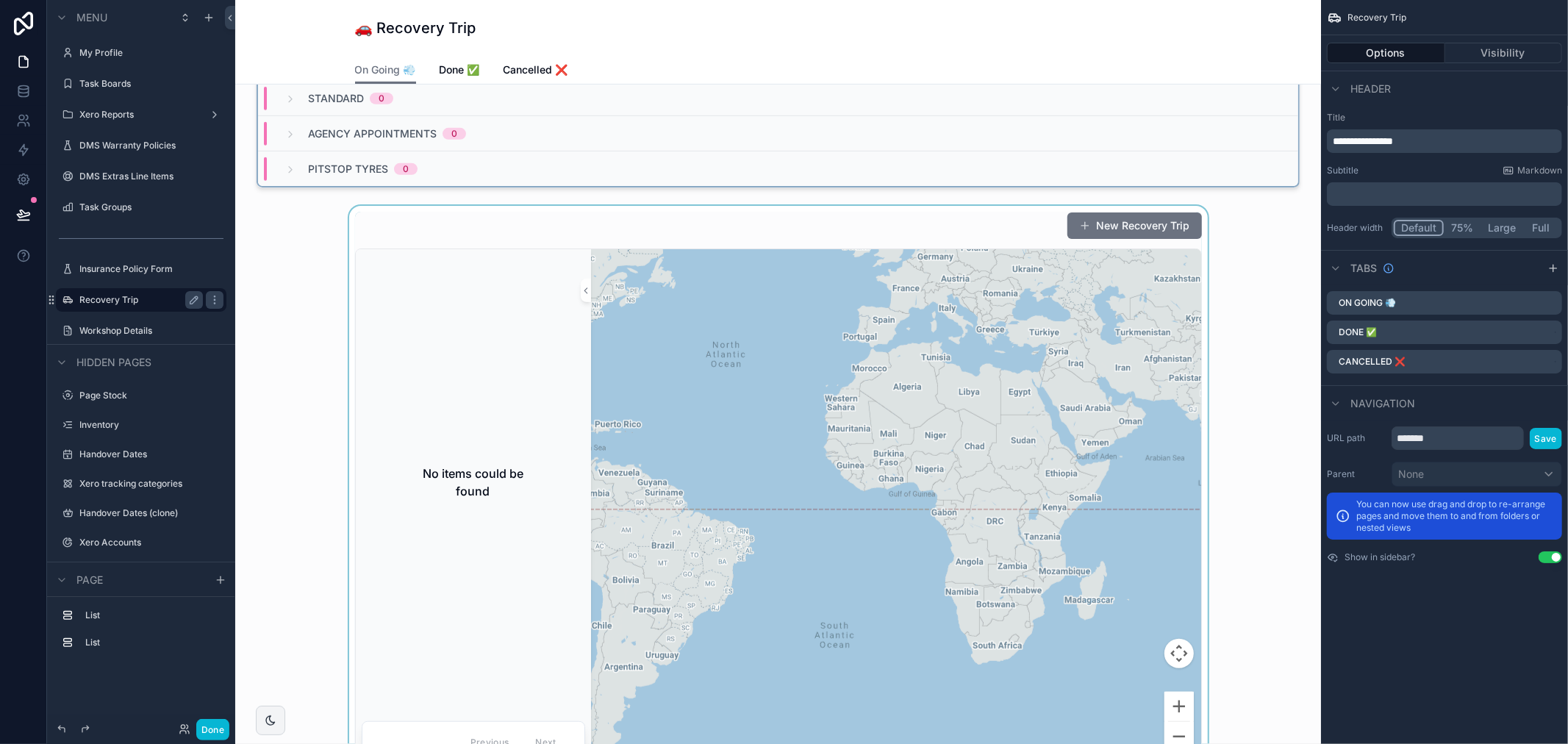
click at [849, 230] on div "scrollable content" at bounding box center [778, 491] width 1062 height 570
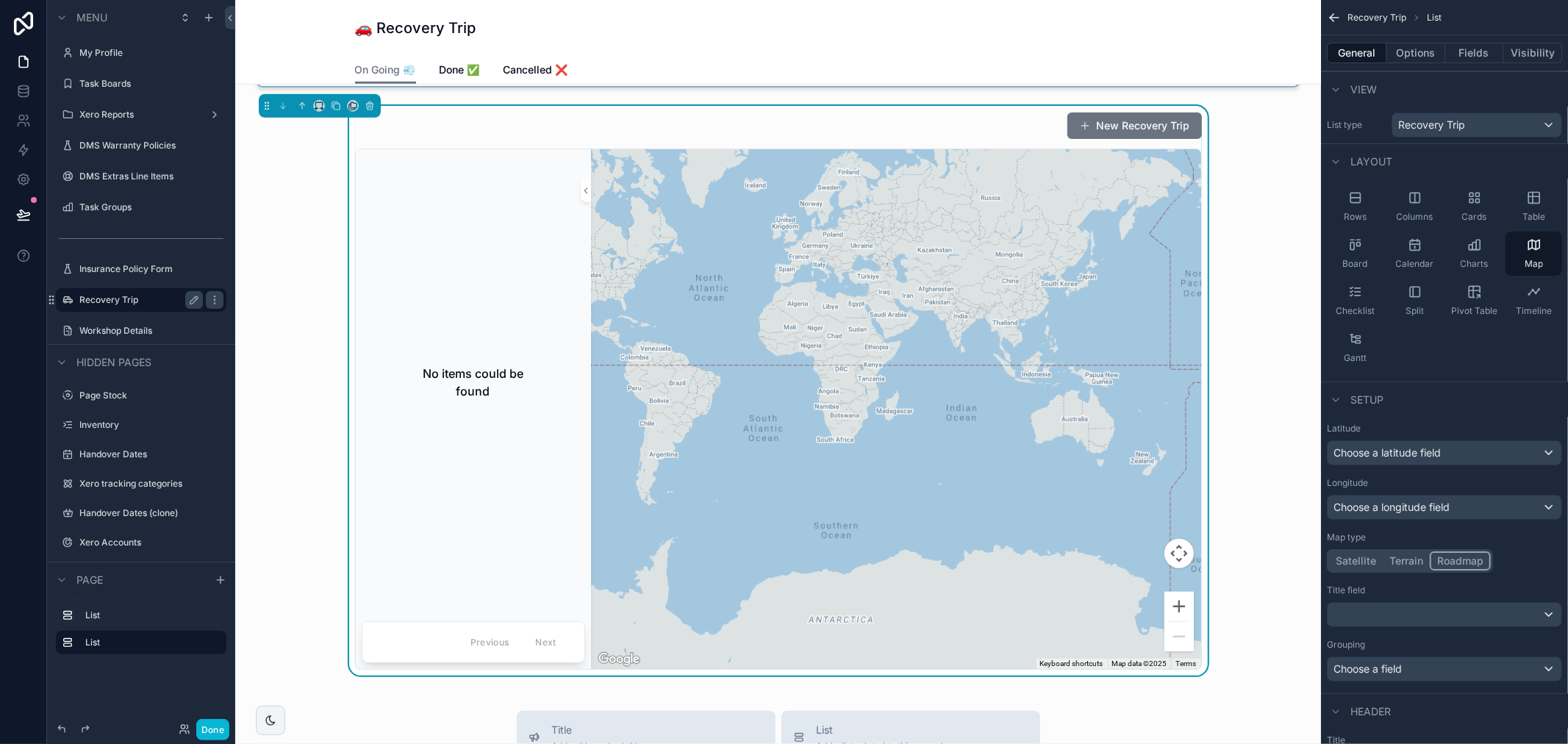
scroll to position [572, 0]
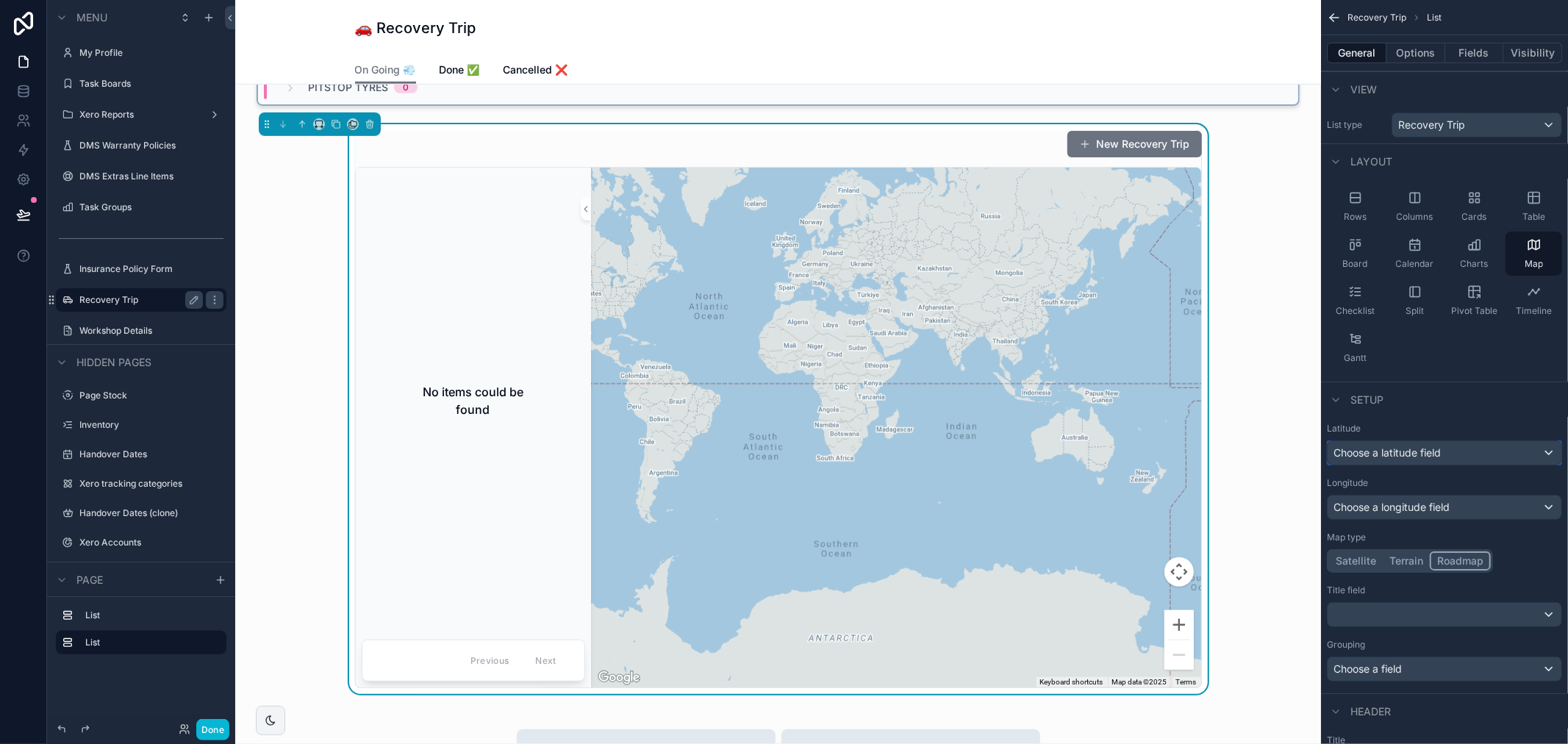
click at [1404, 456] on span "Choose a latitude field" at bounding box center [1387, 452] width 107 height 13
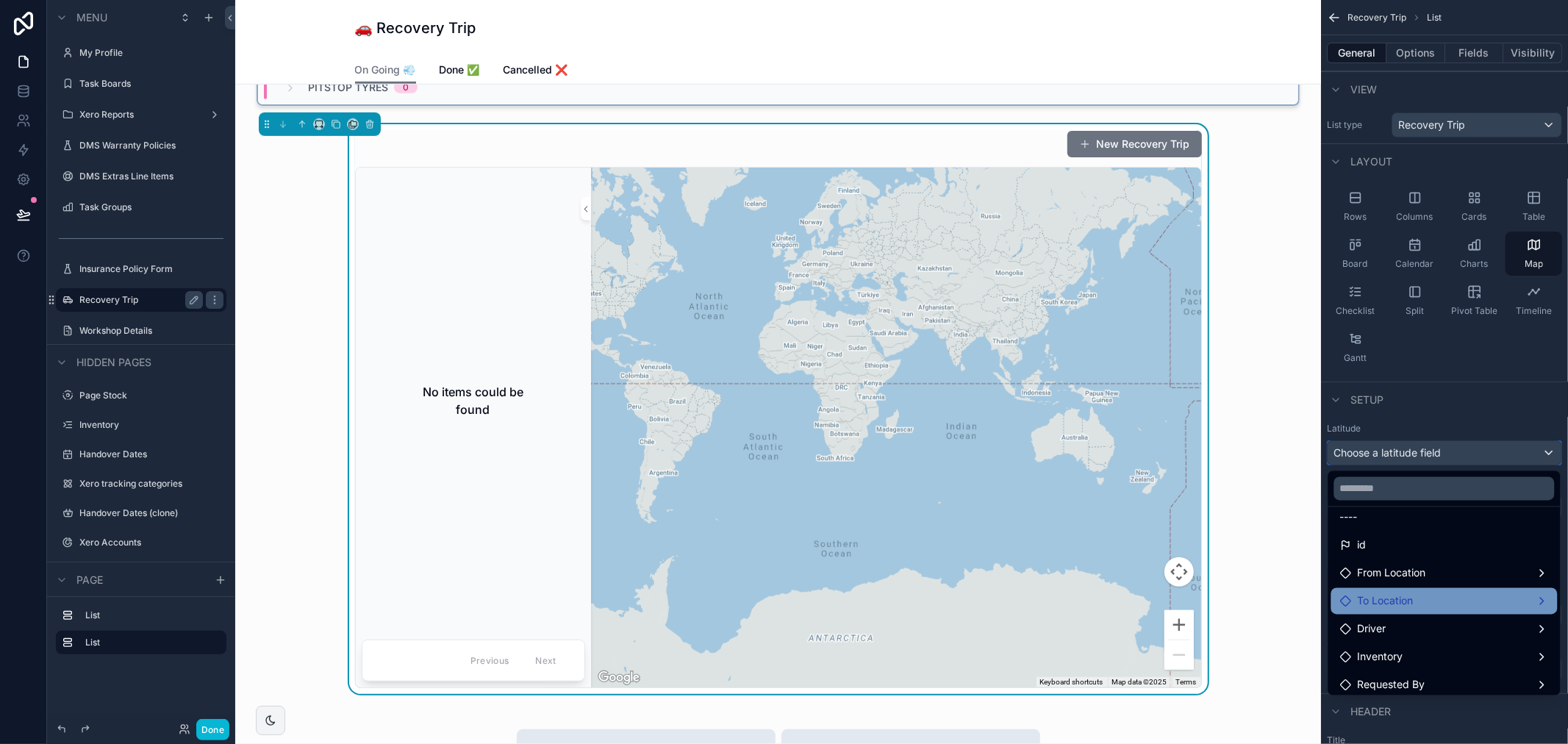
scroll to position [0, 0]
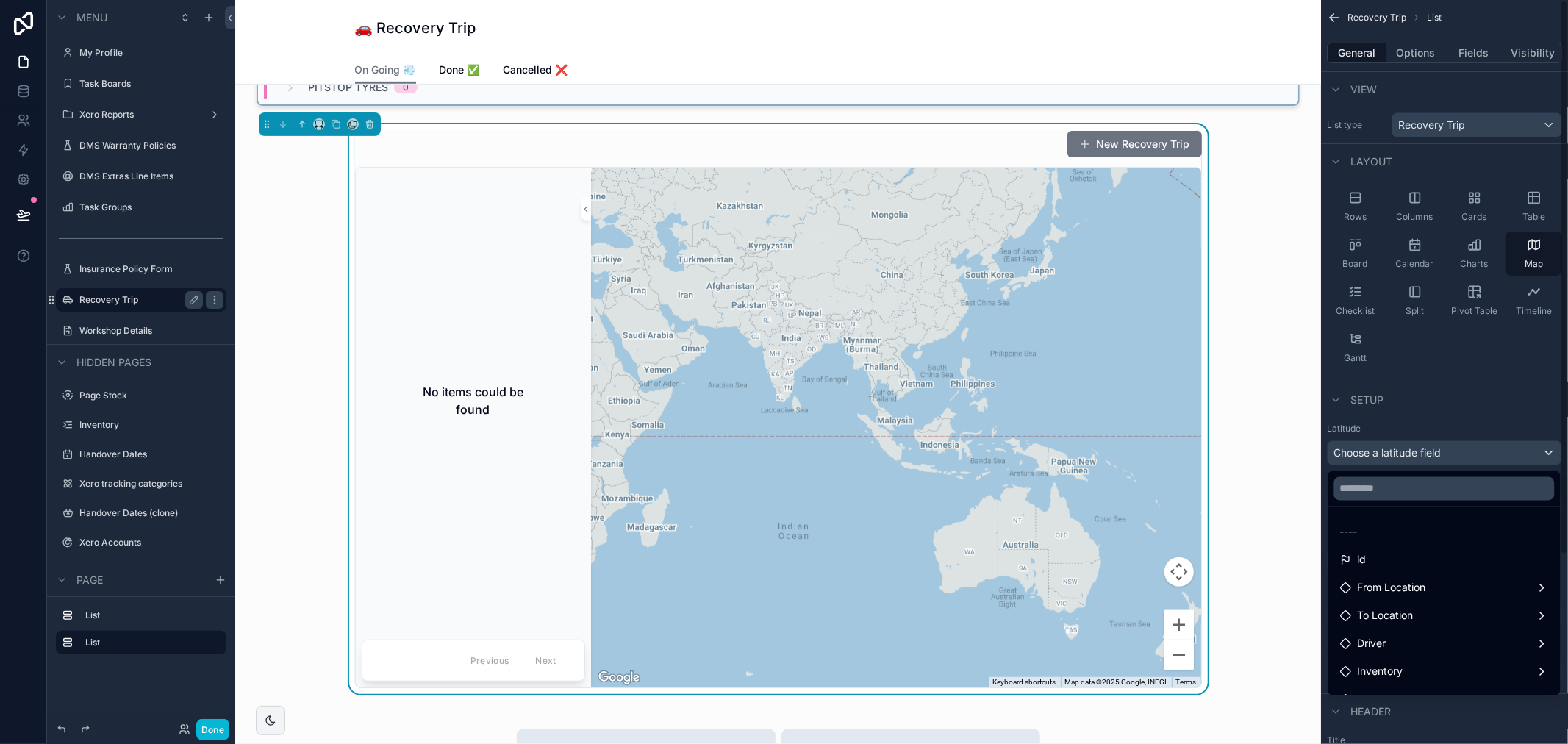
click at [1385, 420] on div "scrollable content" at bounding box center [784, 372] width 1568 height 744
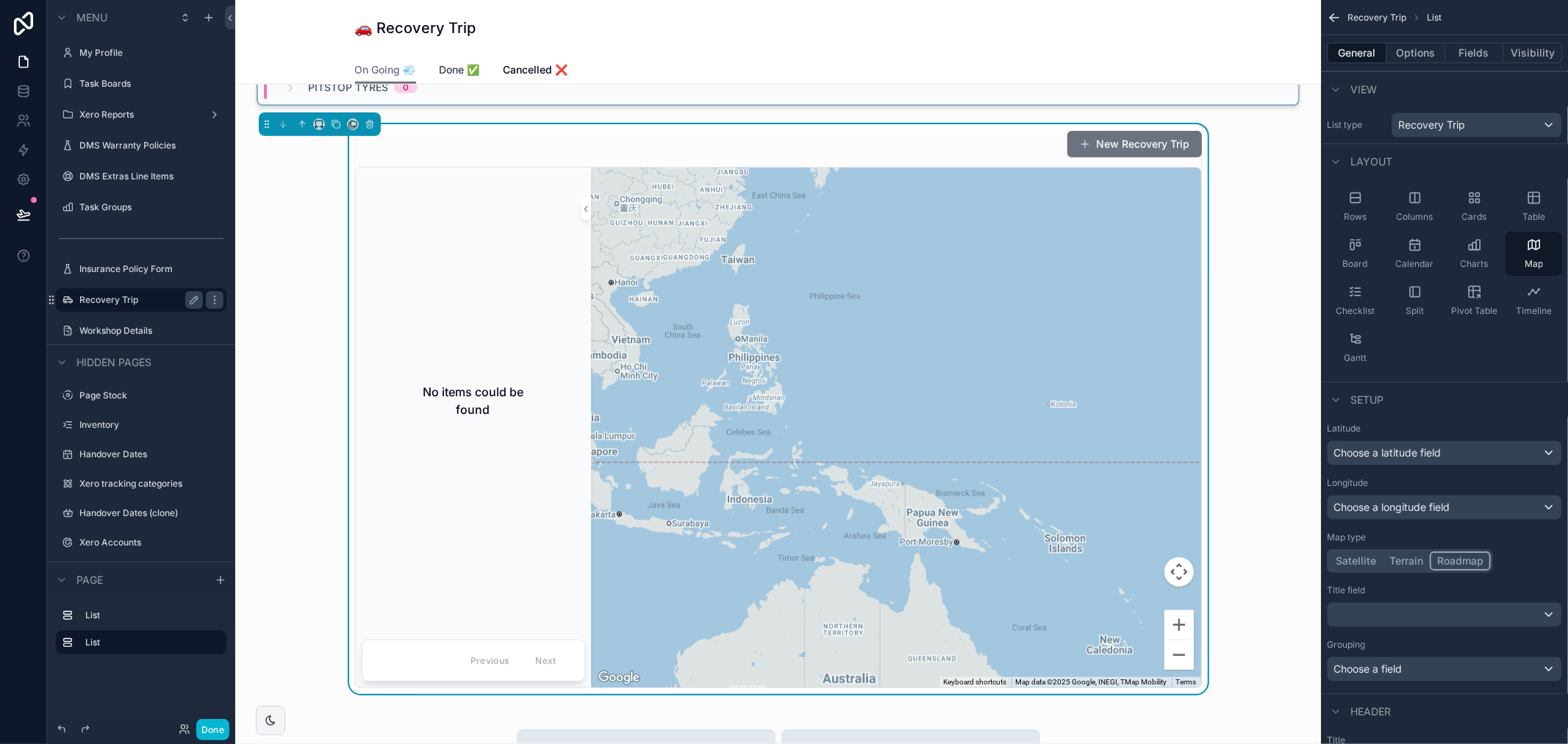
click at [451, 67] on span "Done ✅" at bounding box center [459, 70] width 41 height 14
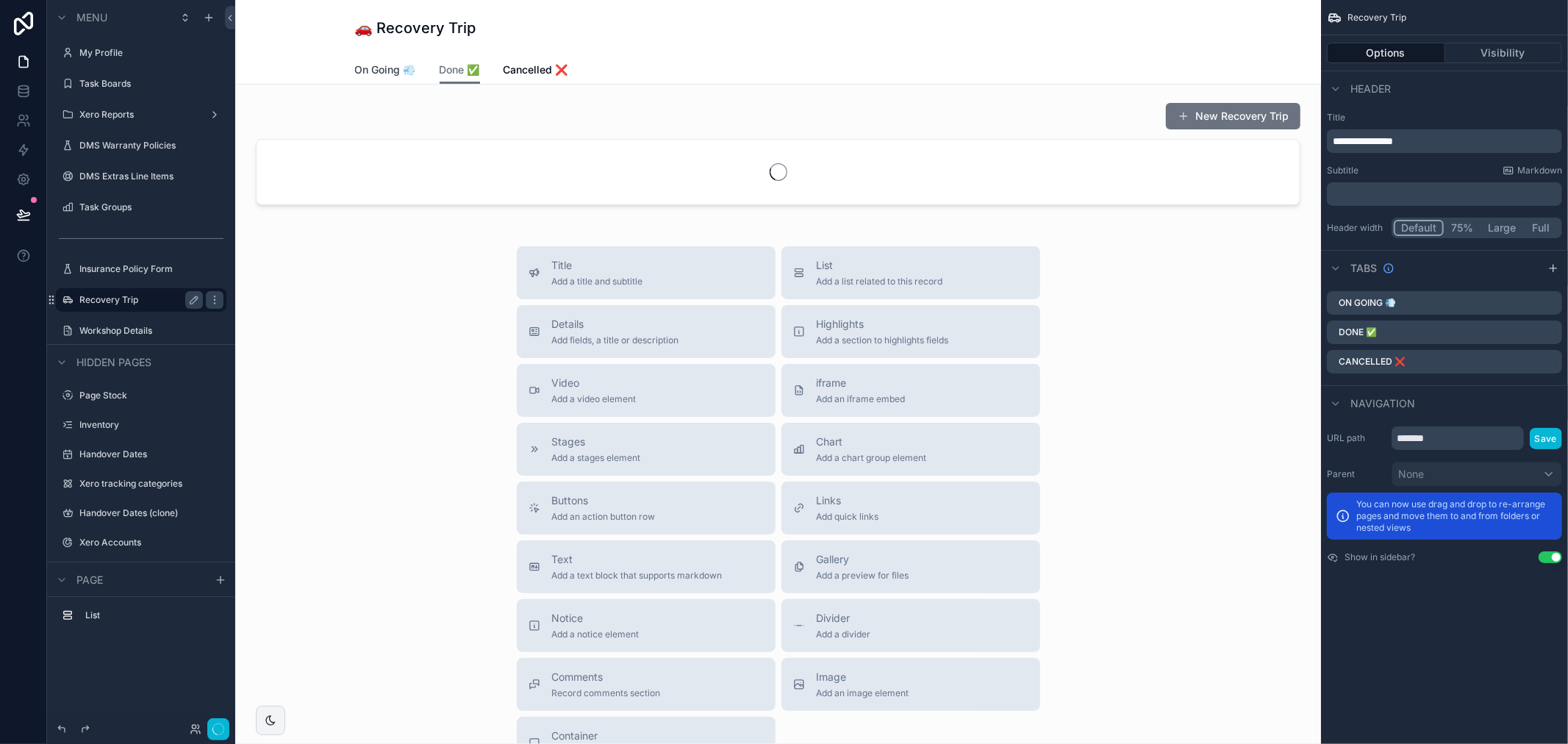
click at [392, 62] on span "On Going 💨" at bounding box center [386, 70] width 61 height 14
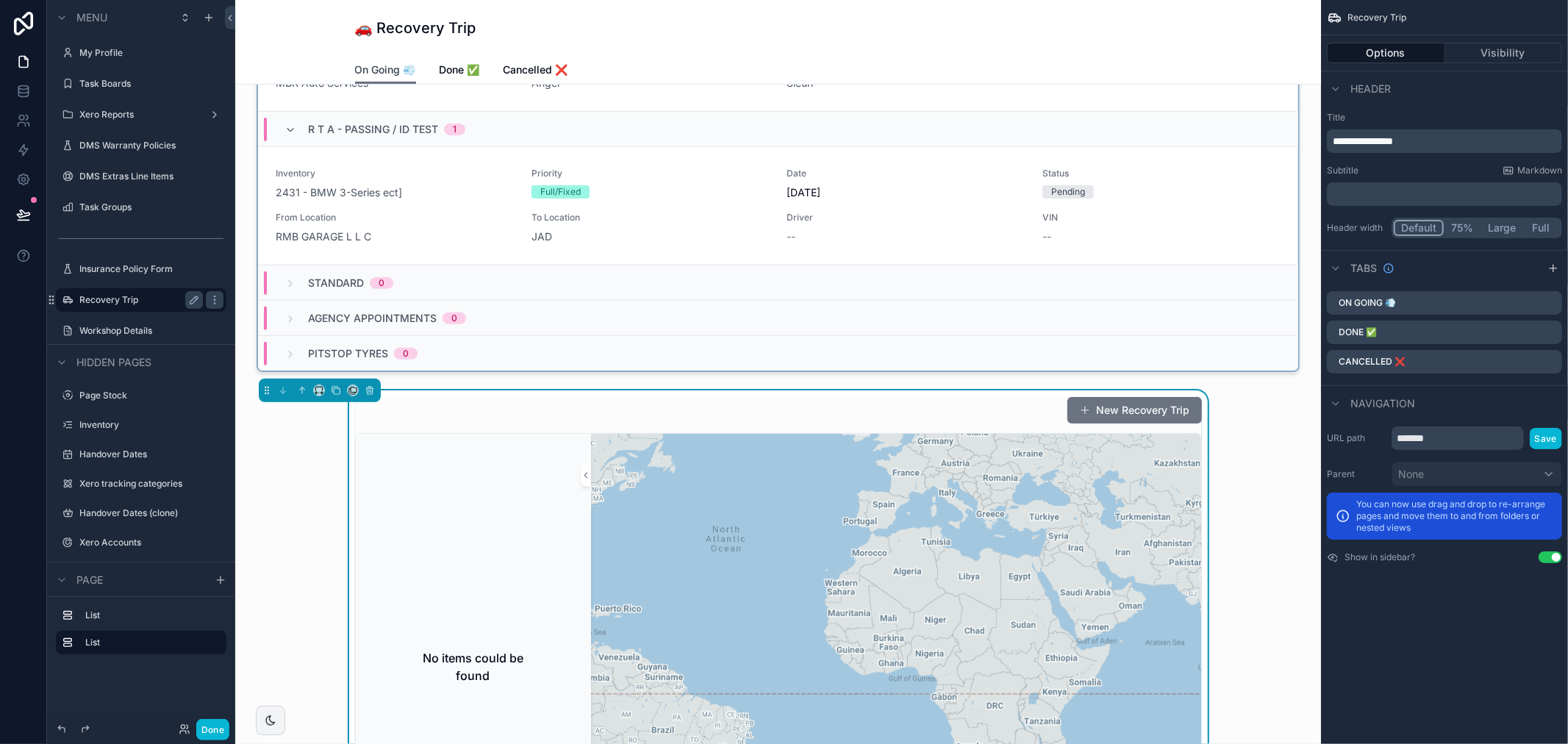
scroll to position [490, 0]
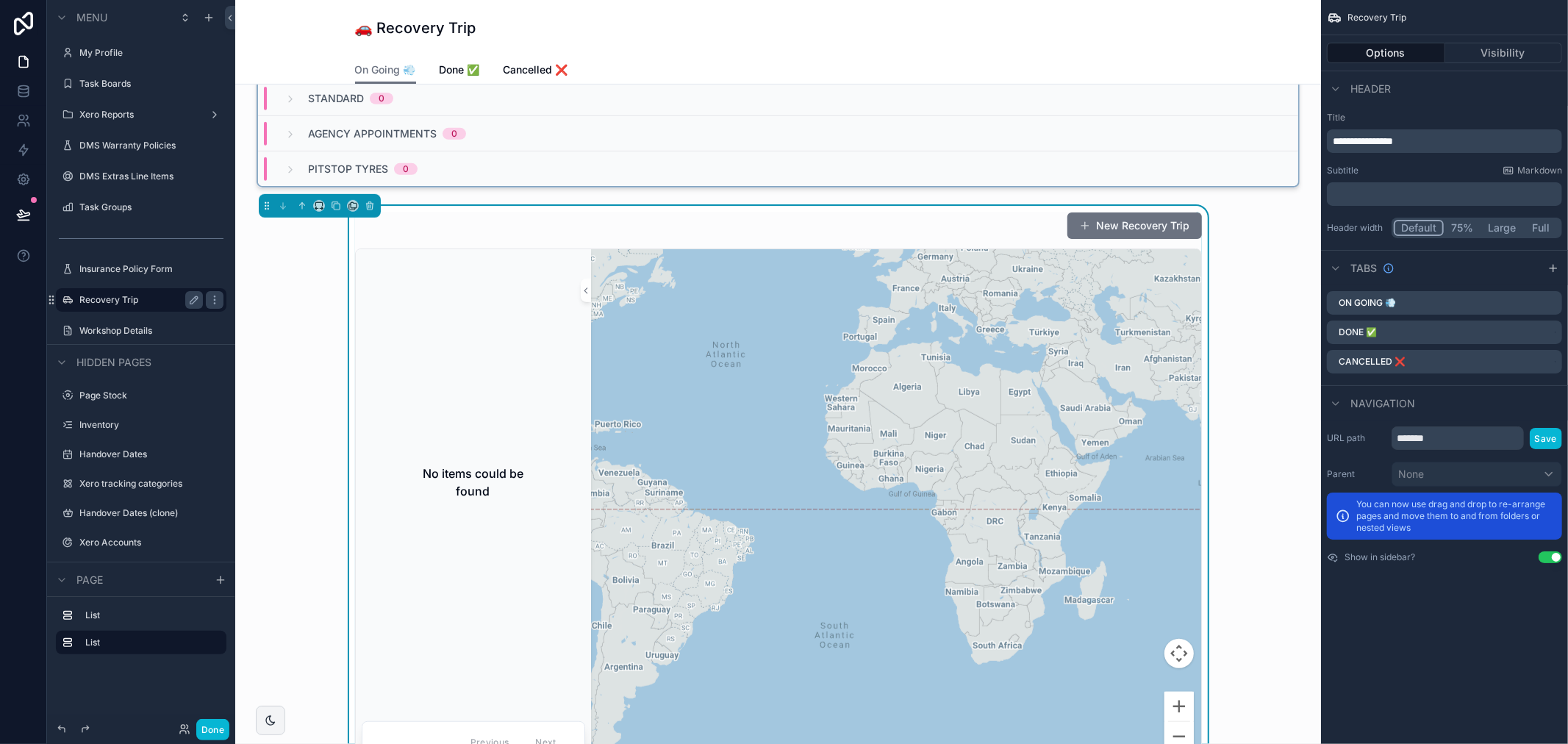
click at [555, 444] on div "No items could be found" at bounding box center [473, 483] width 223 height 130
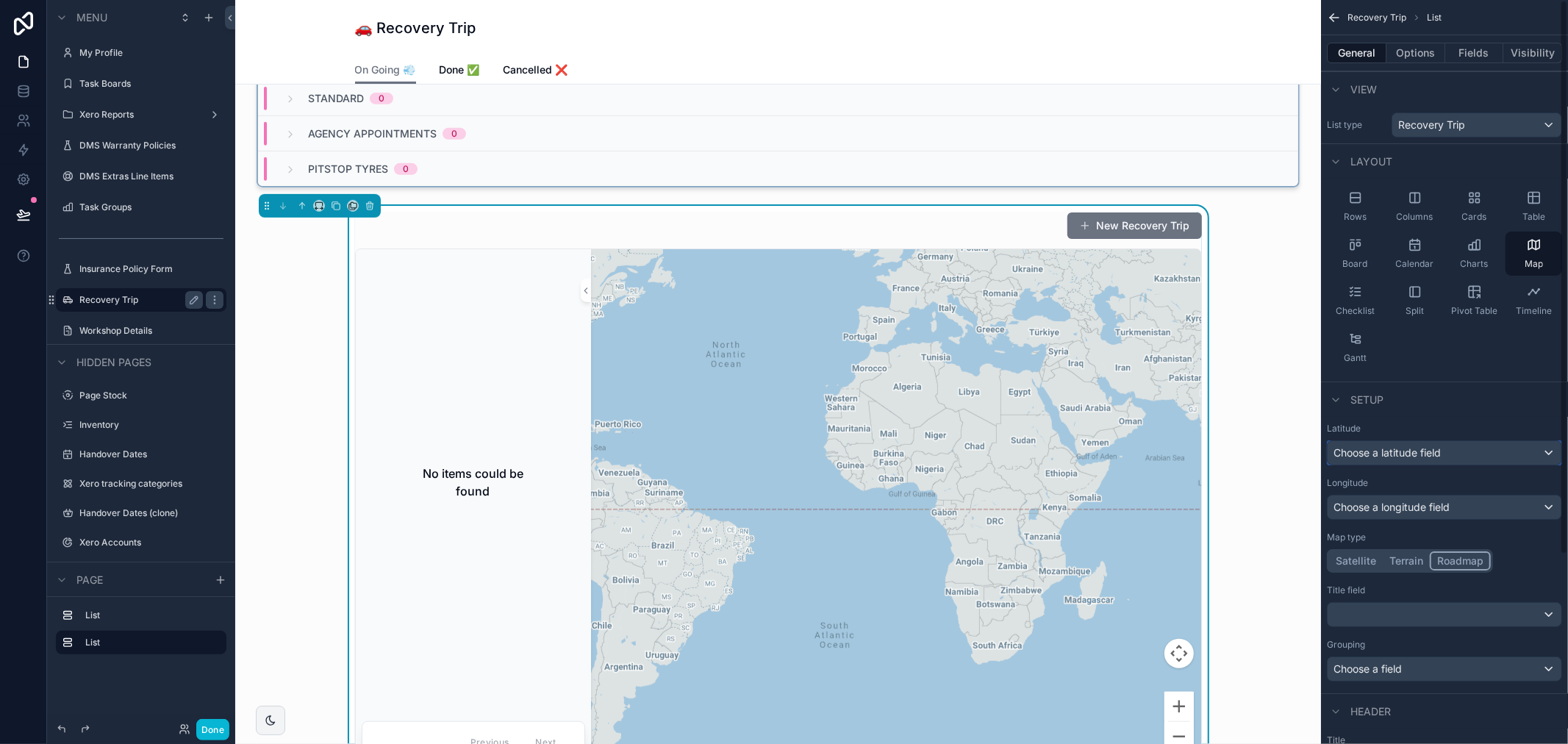
click at [1409, 444] on div "Choose a latitude field" at bounding box center [1445, 452] width 234 height 23
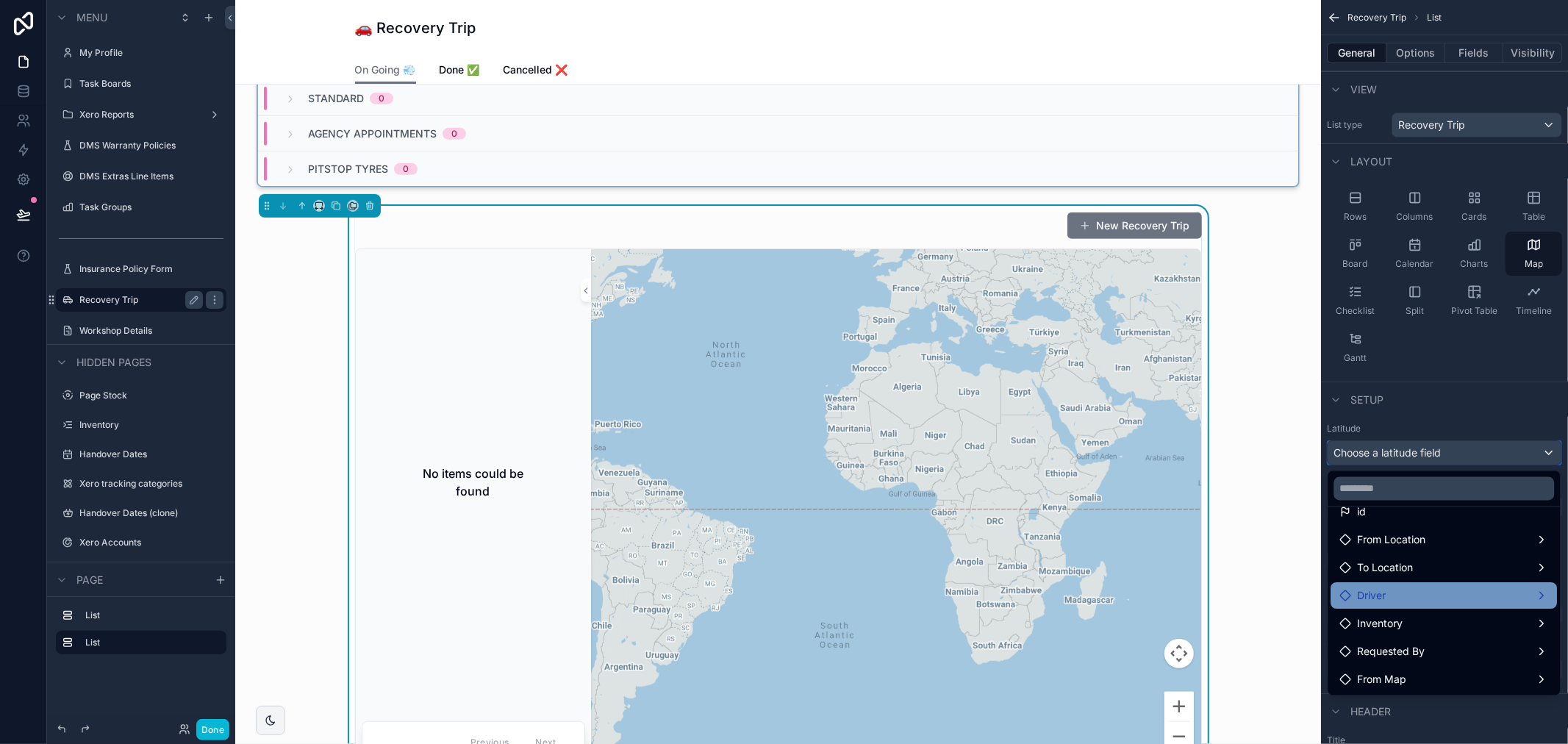
scroll to position [0, 0]
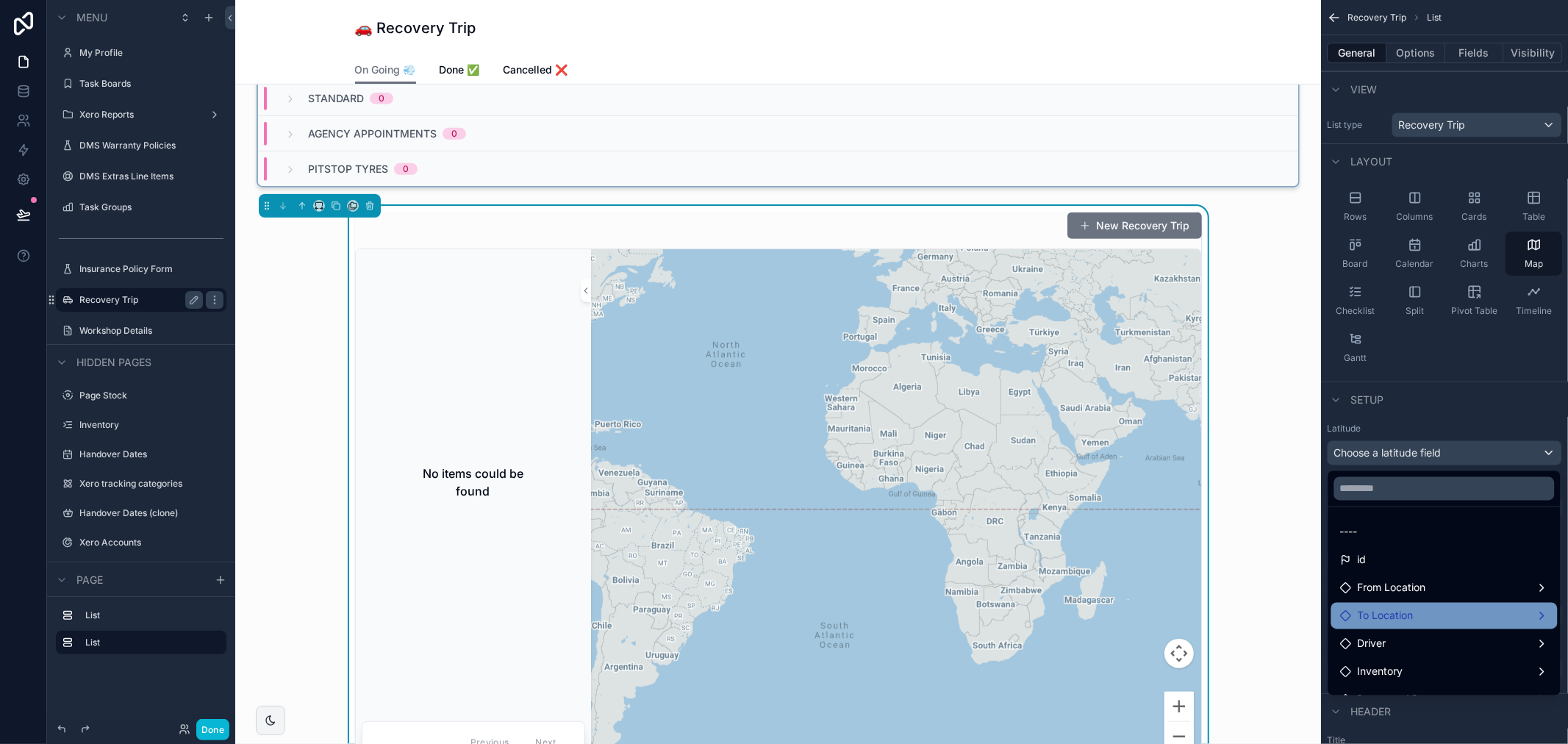
click at [1407, 608] on span "To Location" at bounding box center [1386, 617] width 56 height 18
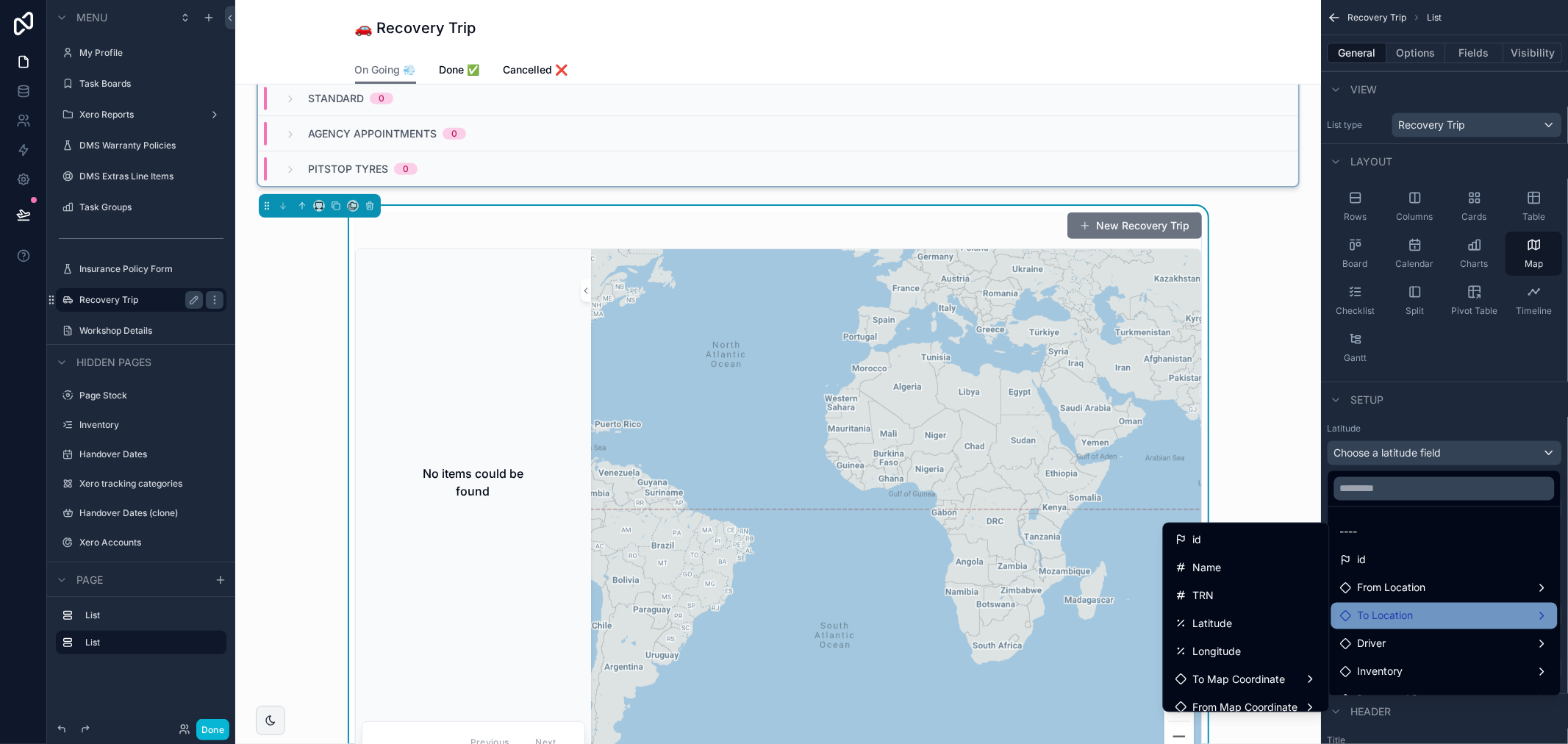
click at [1407, 608] on span "To Location" at bounding box center [1386, 617] width 56 height 18
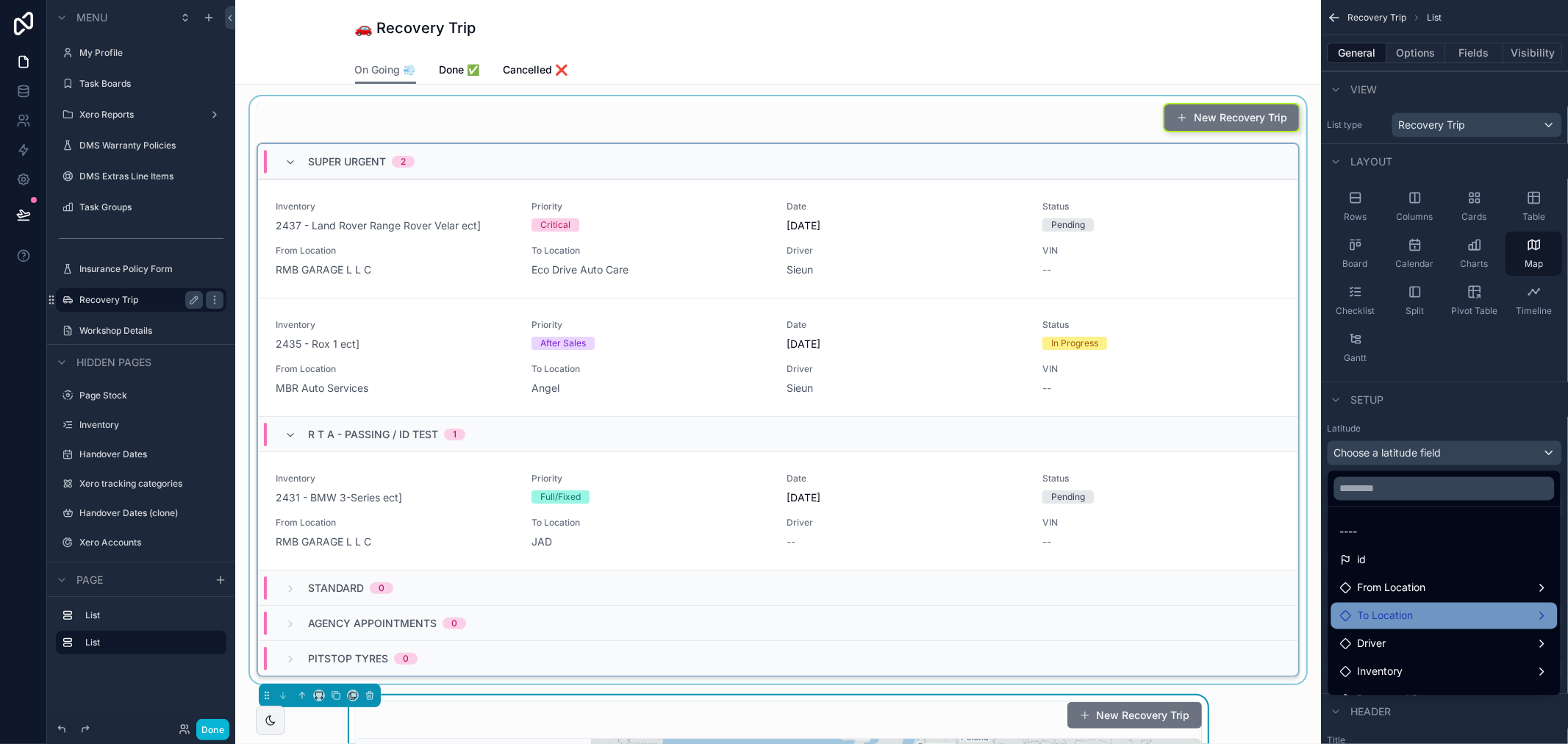
click at [403, 393] on div "scrollable content" at bounding box center [778, 390] width 1062 height 588
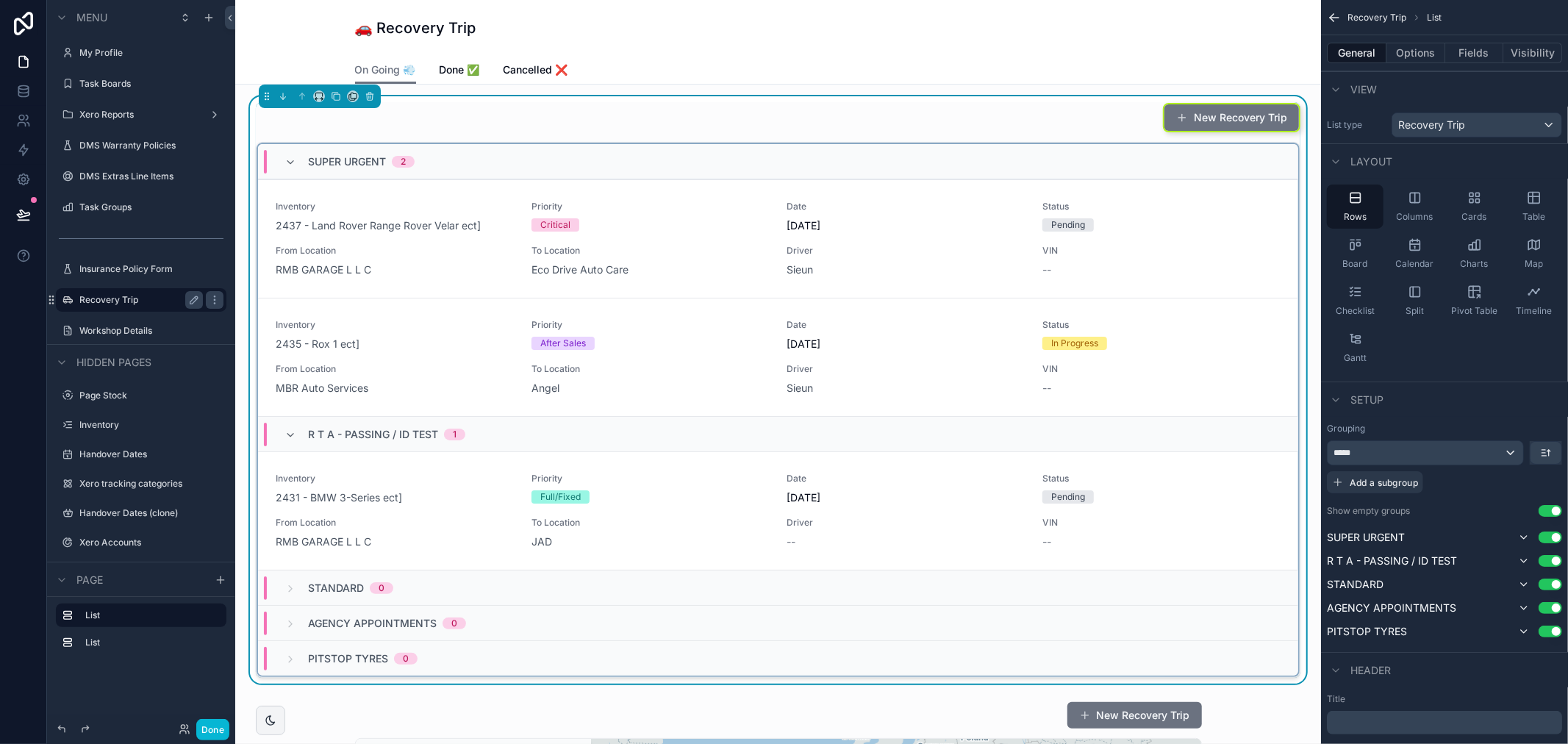
click at [404, 385] on div "MBR Auto Services" at bounding box center [395, 388] width 239 height 14
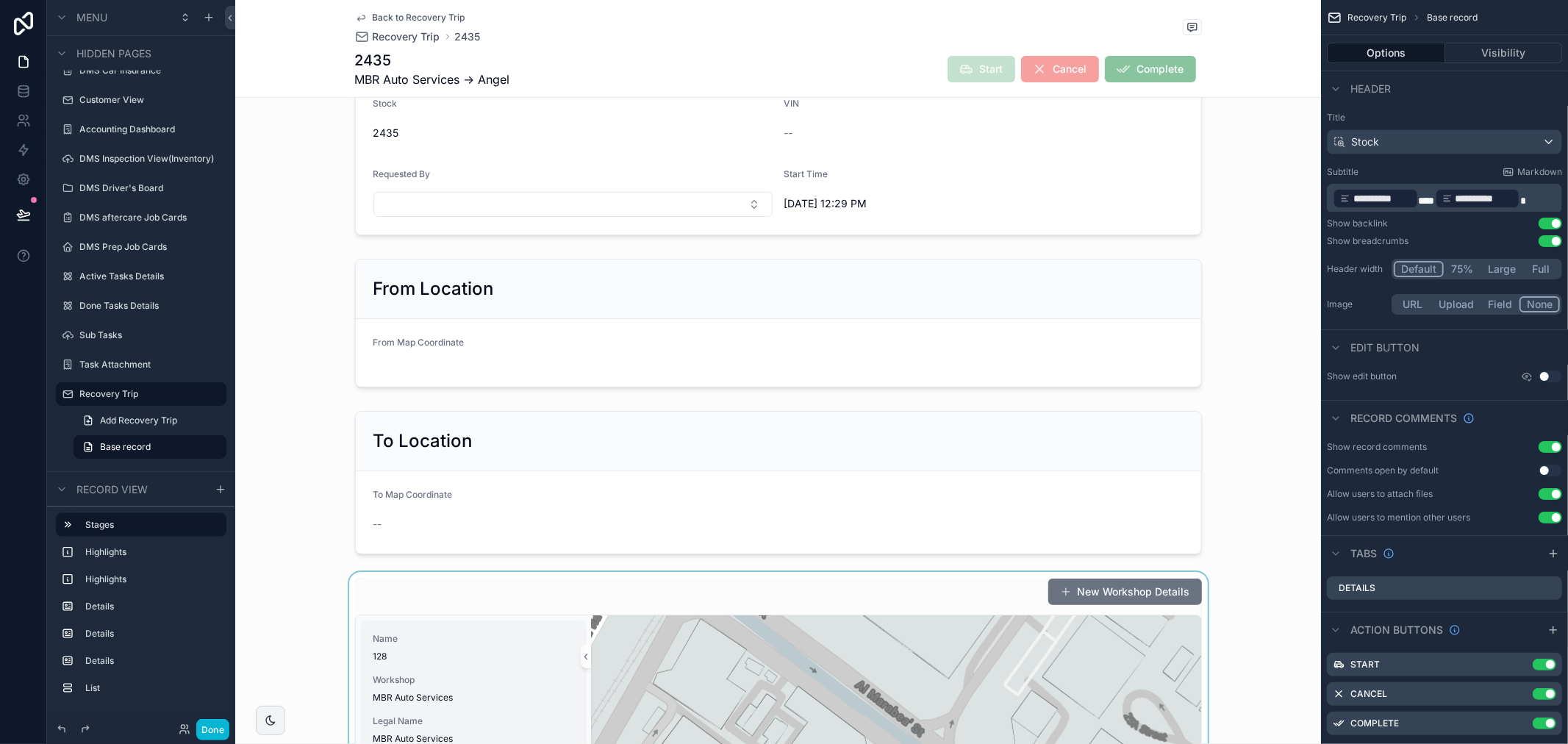
scroll to position [490, 0]
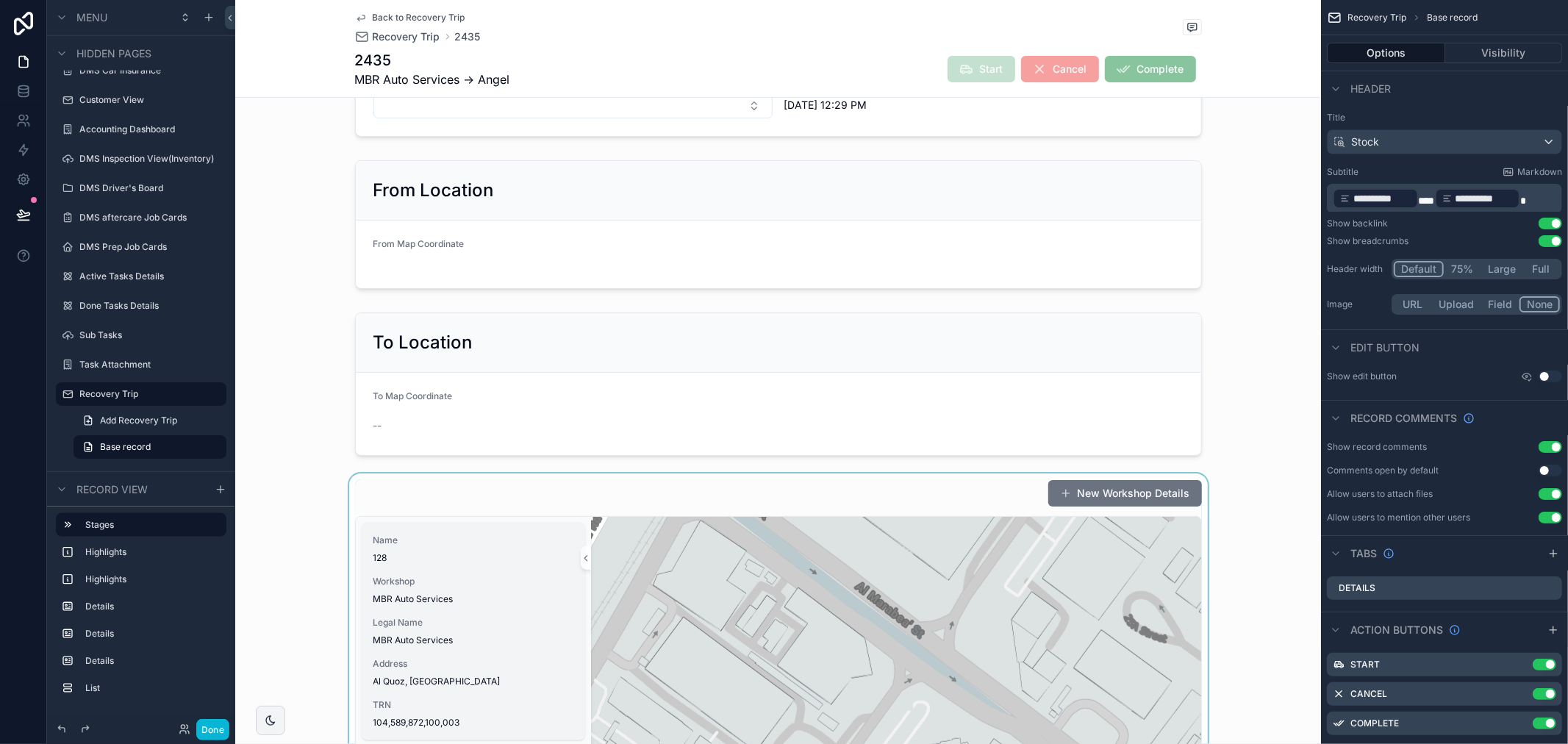
click at [546, 599] on span "MBR Auto Services" at bounding box center [474, 599] width 200 height 12
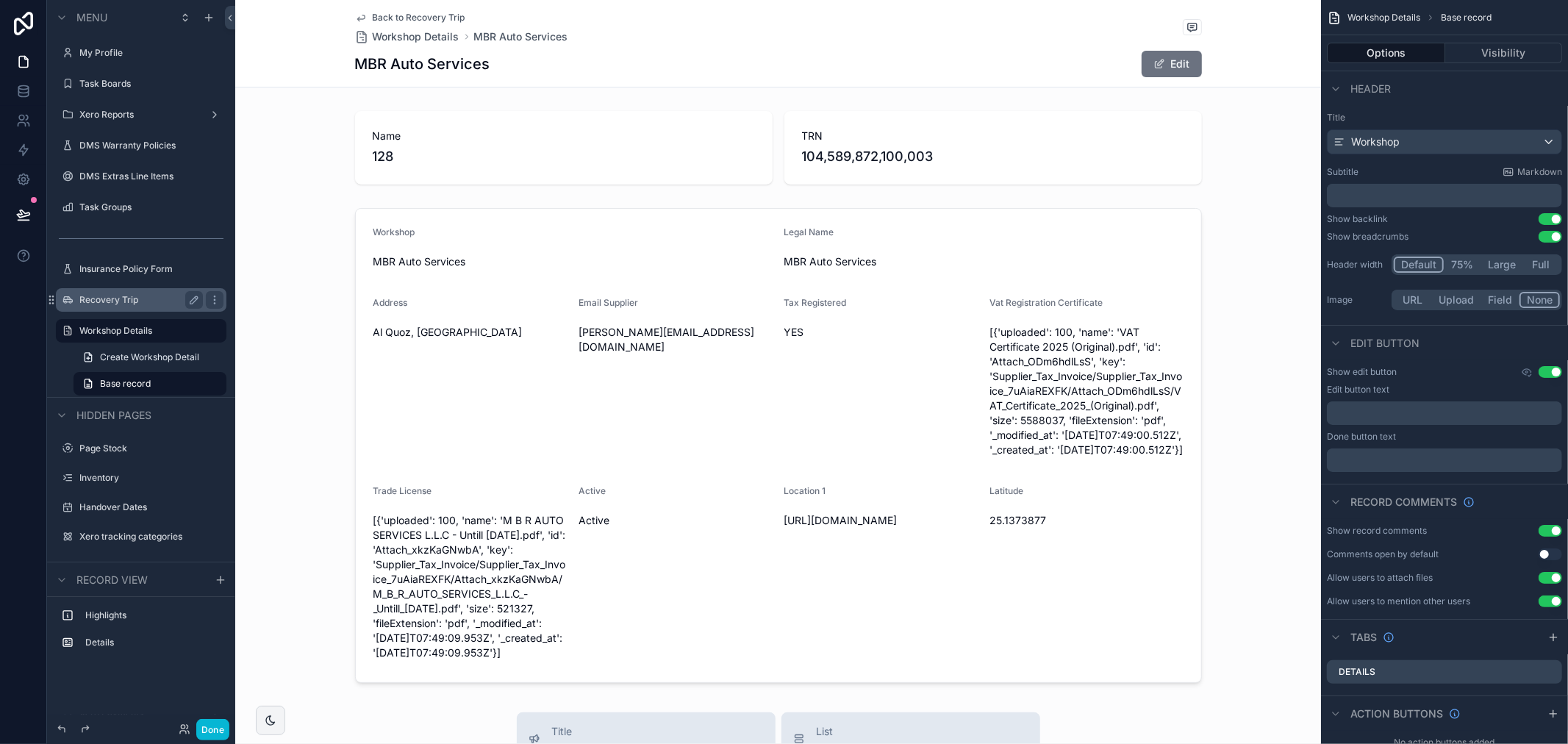
click at [437, 19] on span "Back to Recovery Trip" at bounding box center [419, 18] width 93 height 12
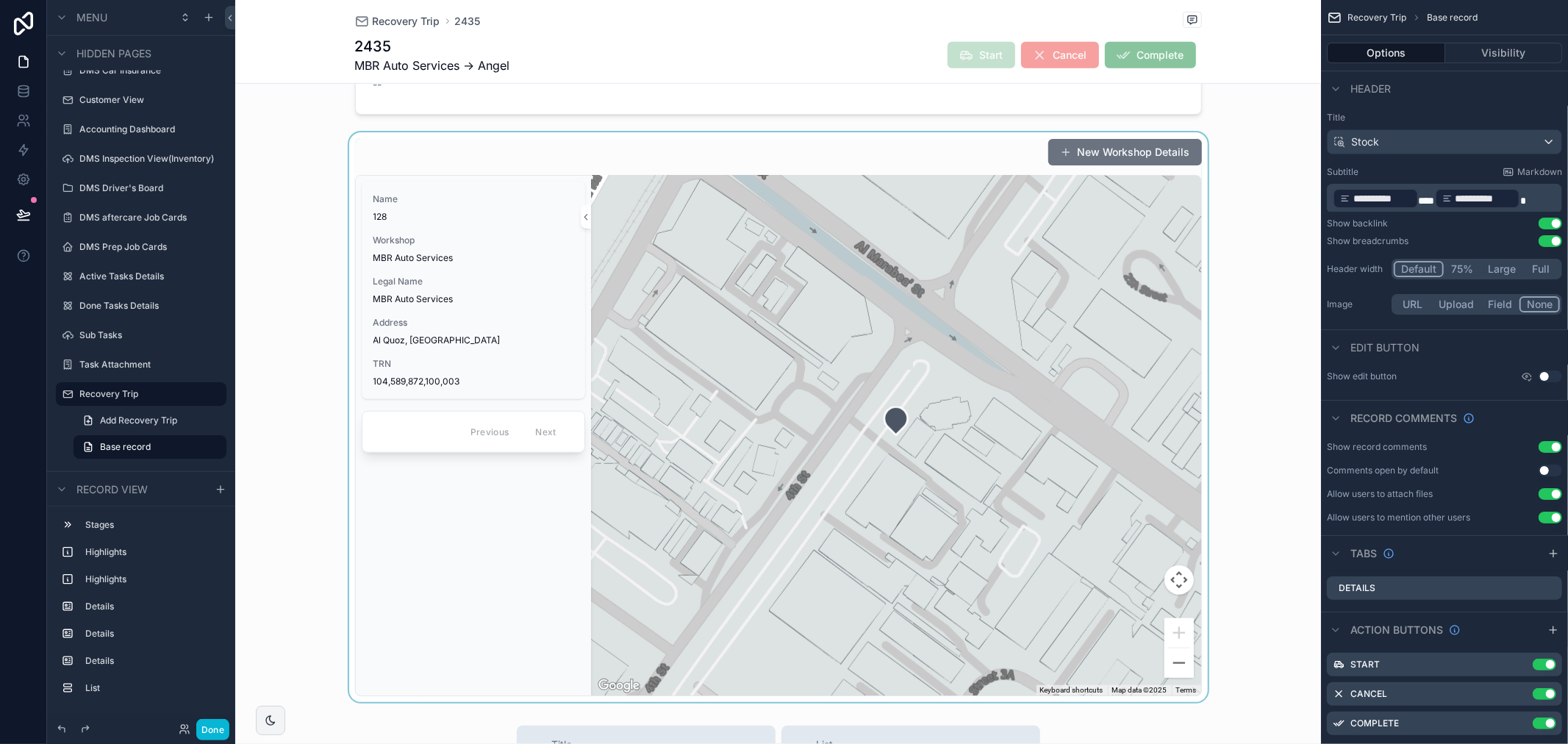
click at [495, 150] on div "scrollable content" at bounding box center [778, 417] width 1085 height 570
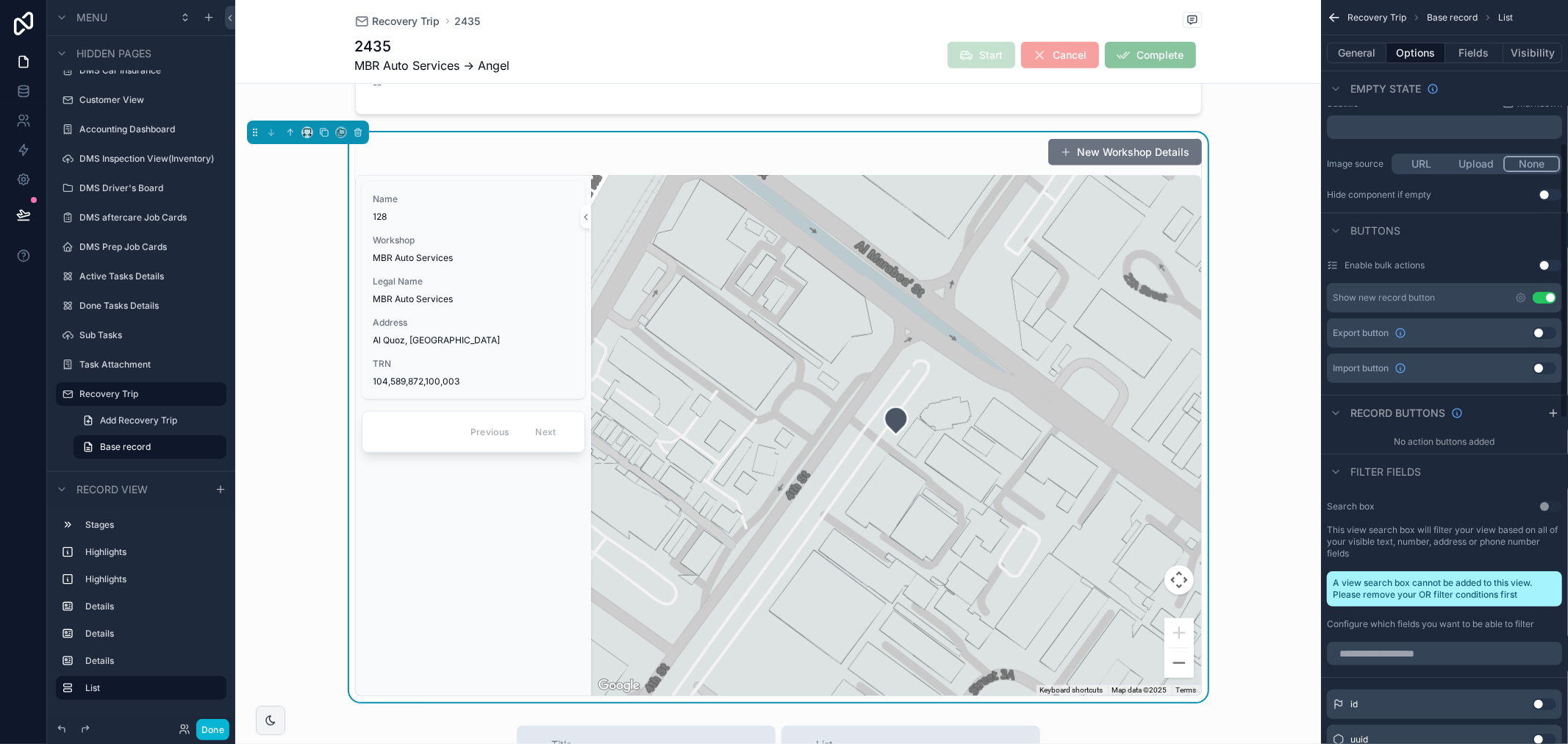
scroll to position [408, 0]
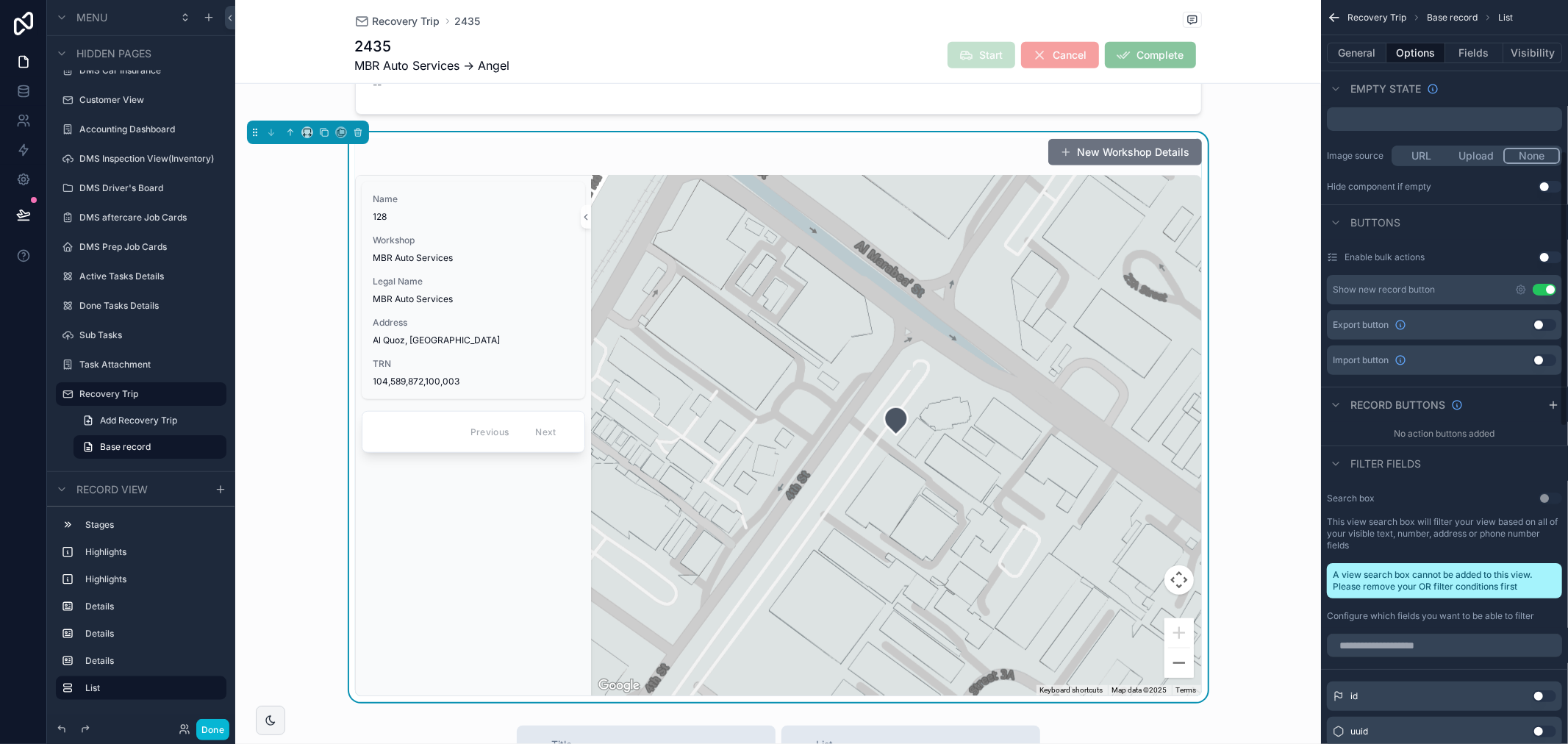
click at [1536, 288] on button "Use setting" at bounding box center [1544, 289] width 23 height 12
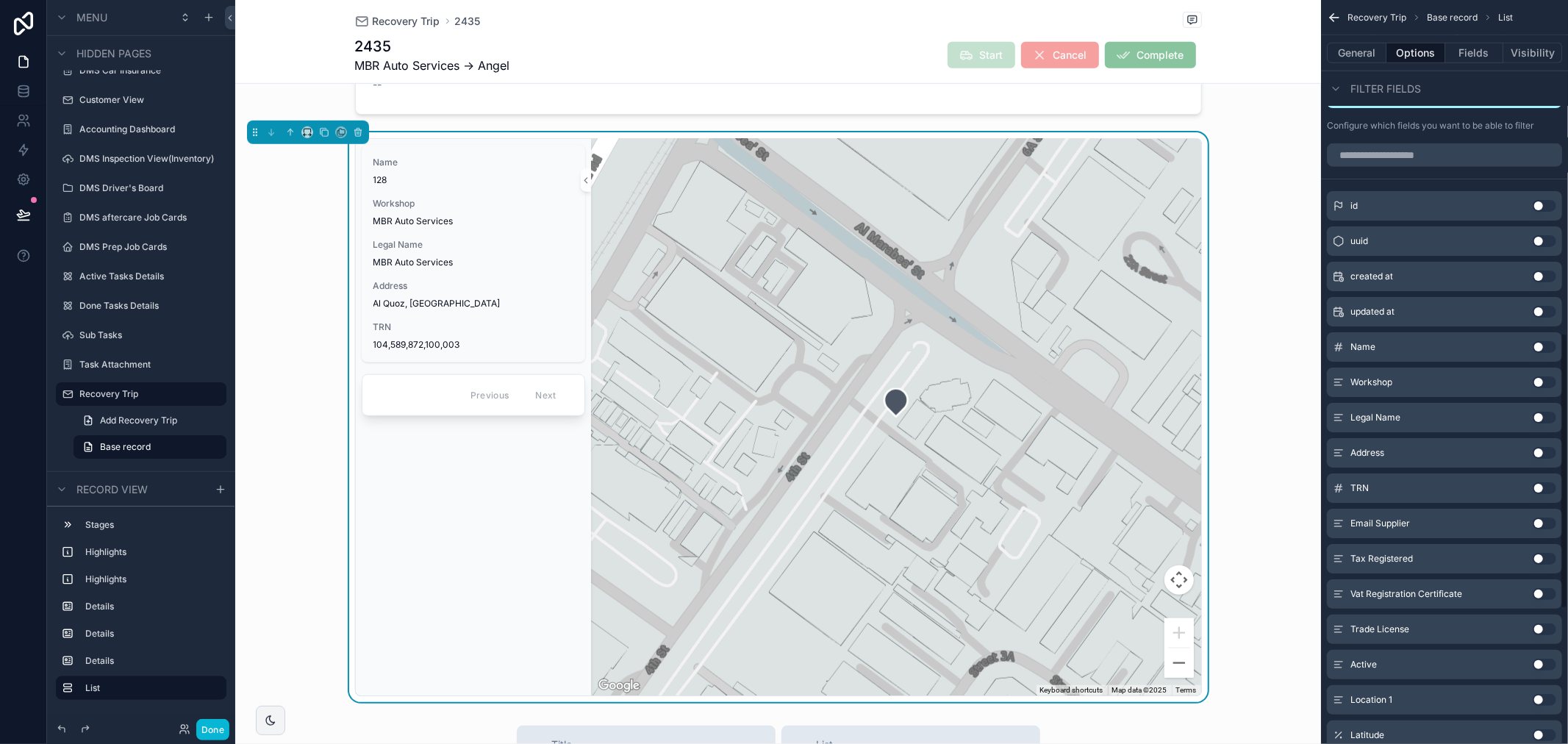
scroll to position [1263, 0]
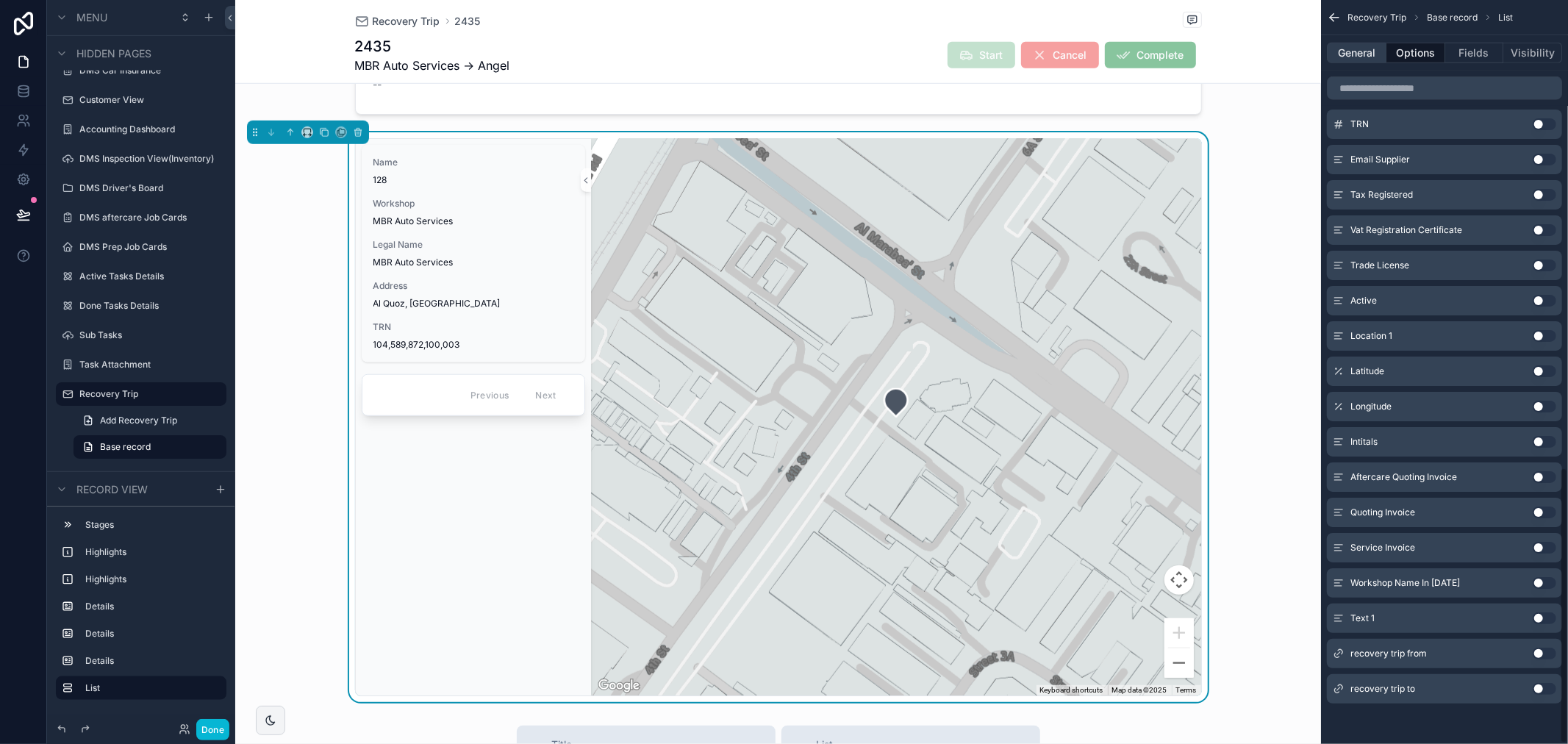
click at [1369, 60] on button "General" at bounding box center [1357, 53] width 59 height 21
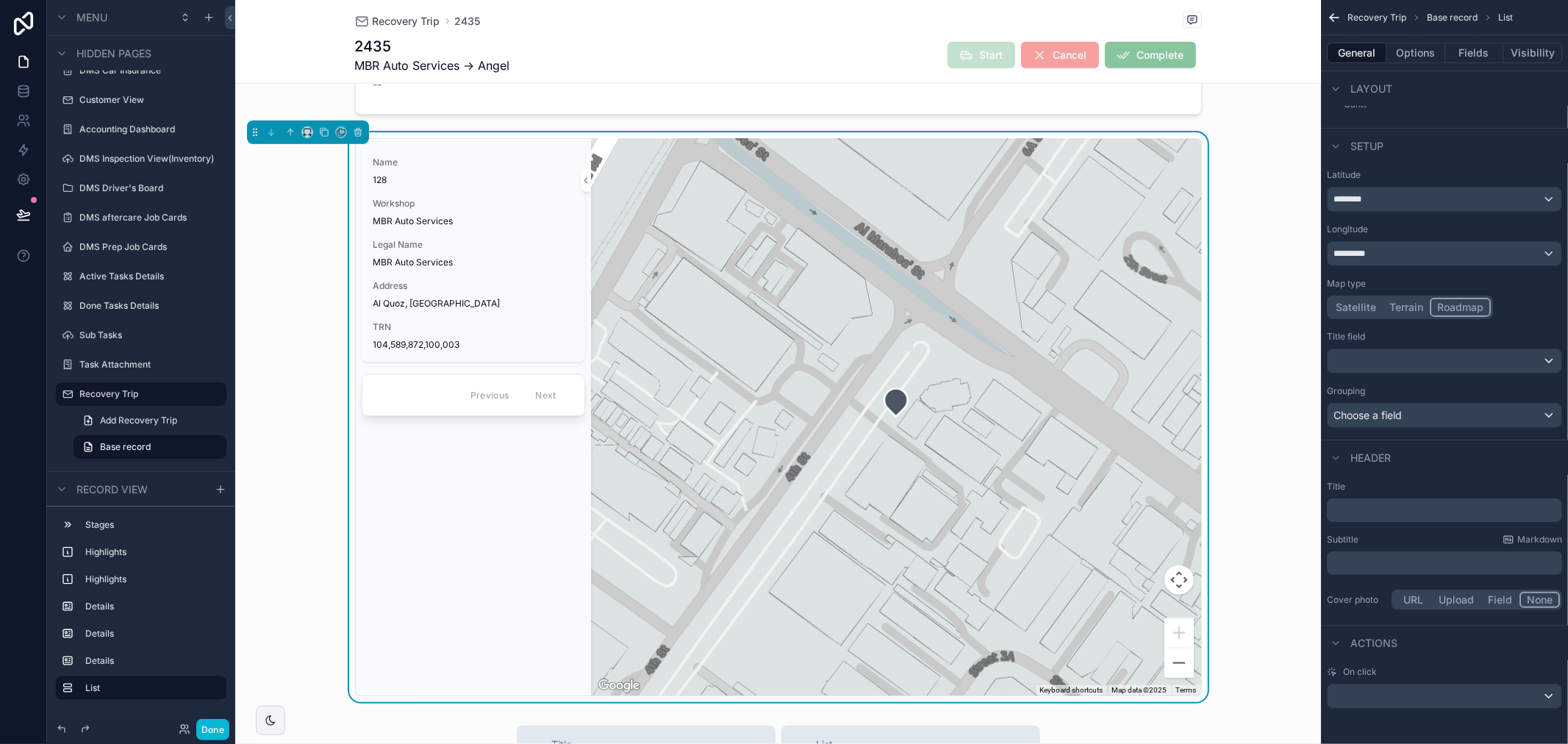
drag, startPoint x: 1457, startPoint y: 692, endPoint x: 1457, endPoint y: 702, distance: 10.0
click at [1457, 697] on div "On click" at bounding box center [1445, 687] width 235 height 42
click at [1457, 705] on div "scrollable content" at bounding box center [1445, 696] width 234 height 23
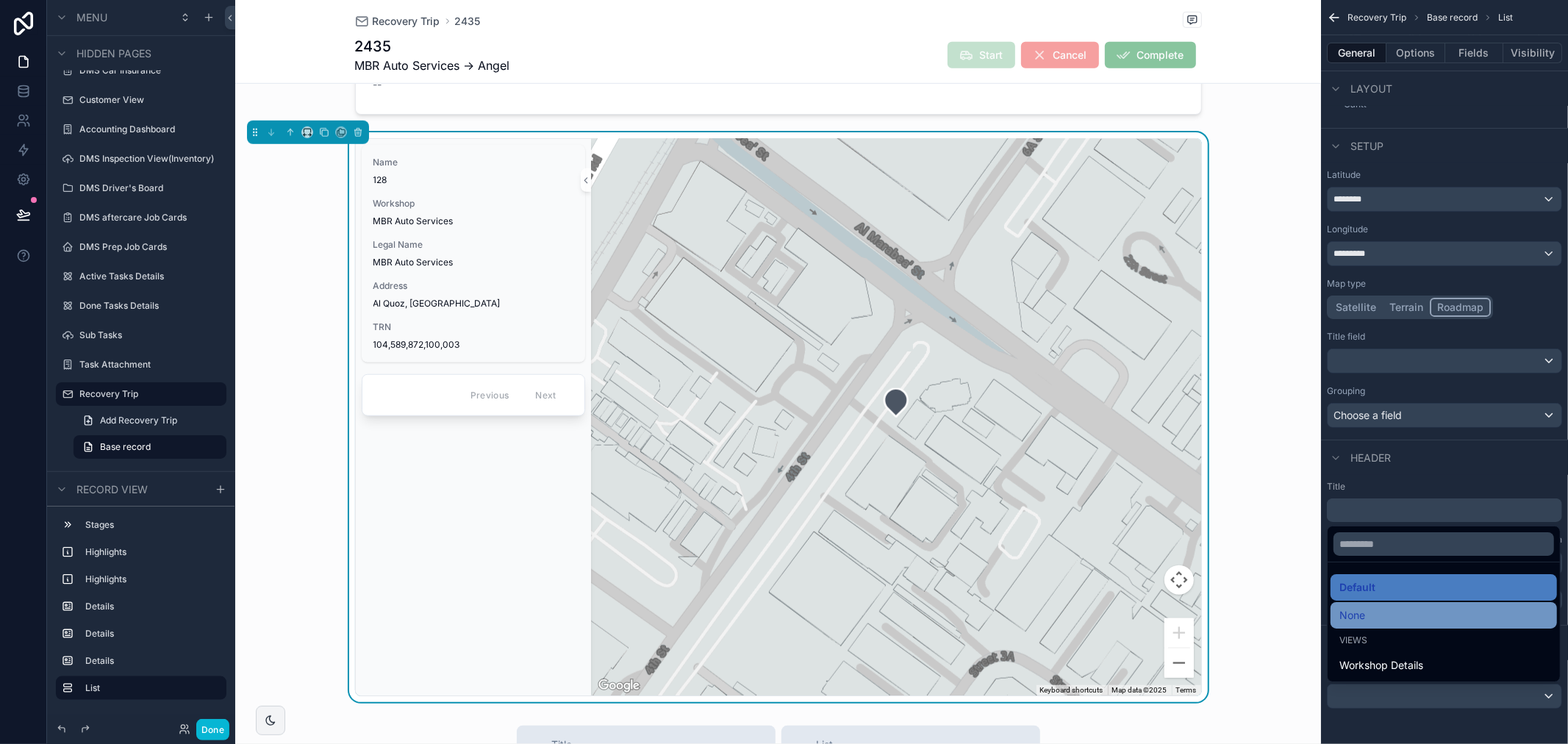
click at [1405, 613] on div "None" at bounding box center [1443, 616] width 209 height 18
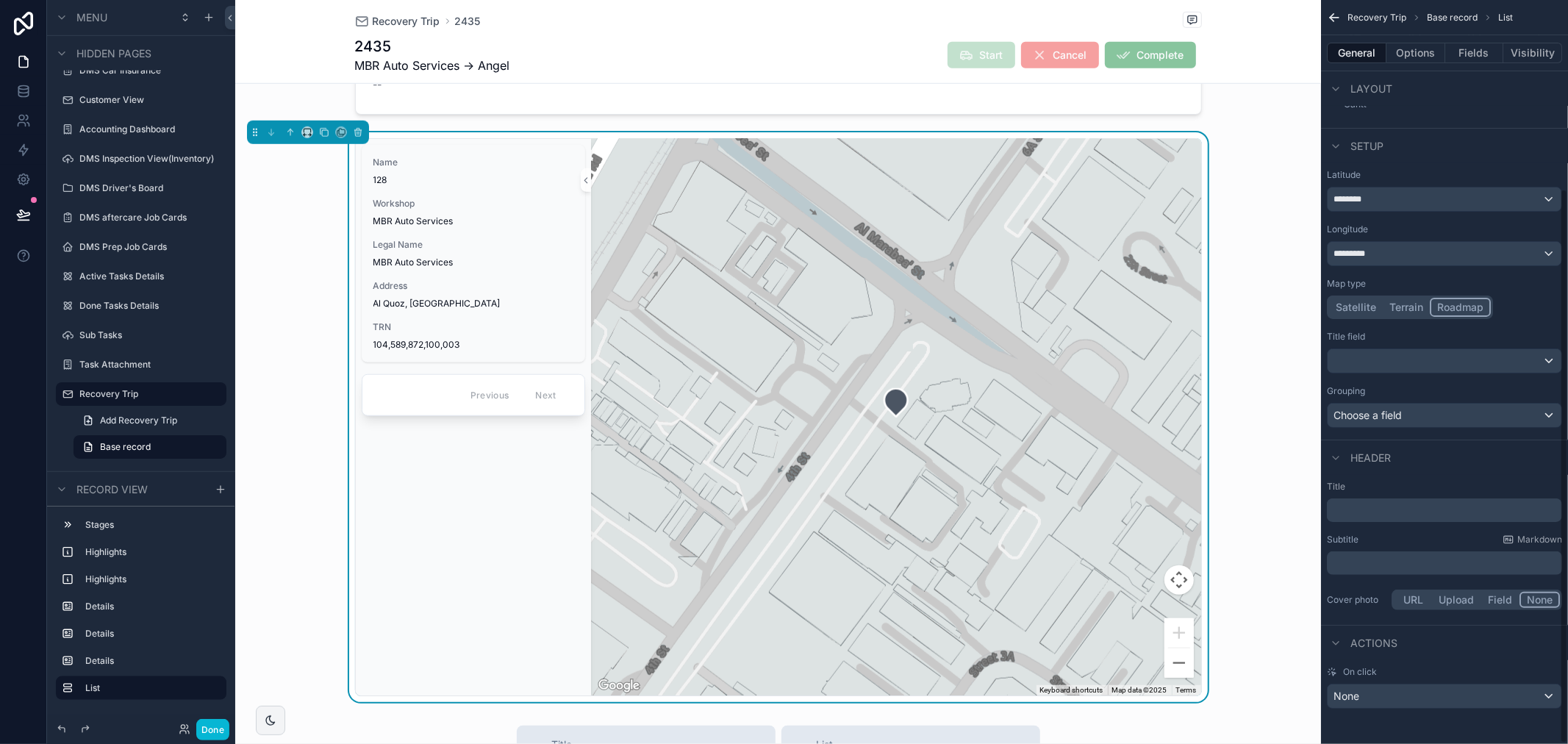
click at [834, 421] on div "scrollable content" at bounding box center [896, 417] width 610 height 557
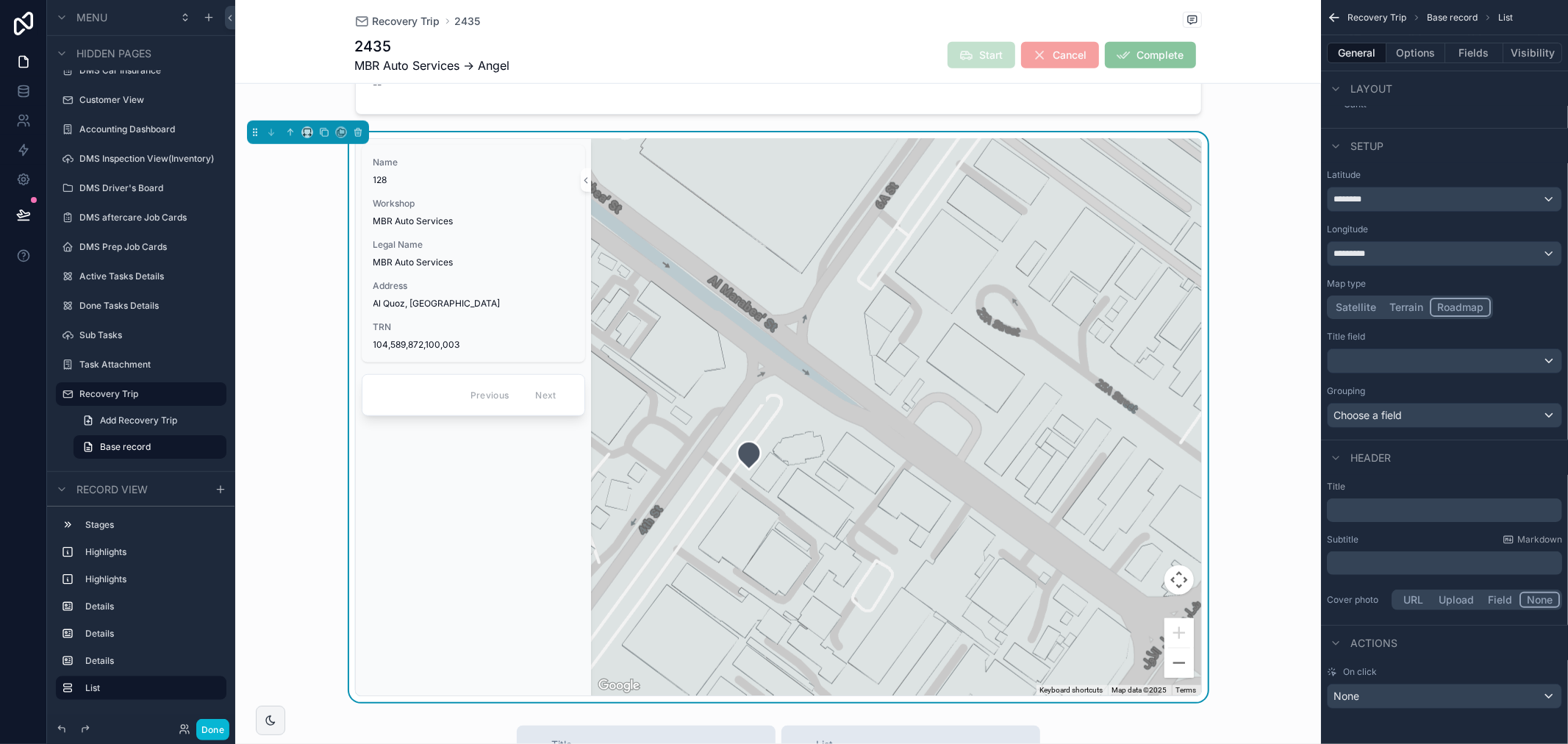
drag, startPoint x: 976, startPoint y: 404, endPoint x: 694, endPoint y: 477, distance: 291.3
click at [694, 477] on div "scrollable content" at bounding box center [896, 417] width 610 height 557
click at [1406, 311] on button "Terrain" at bounding box center [1406, 308] width 47 height 19
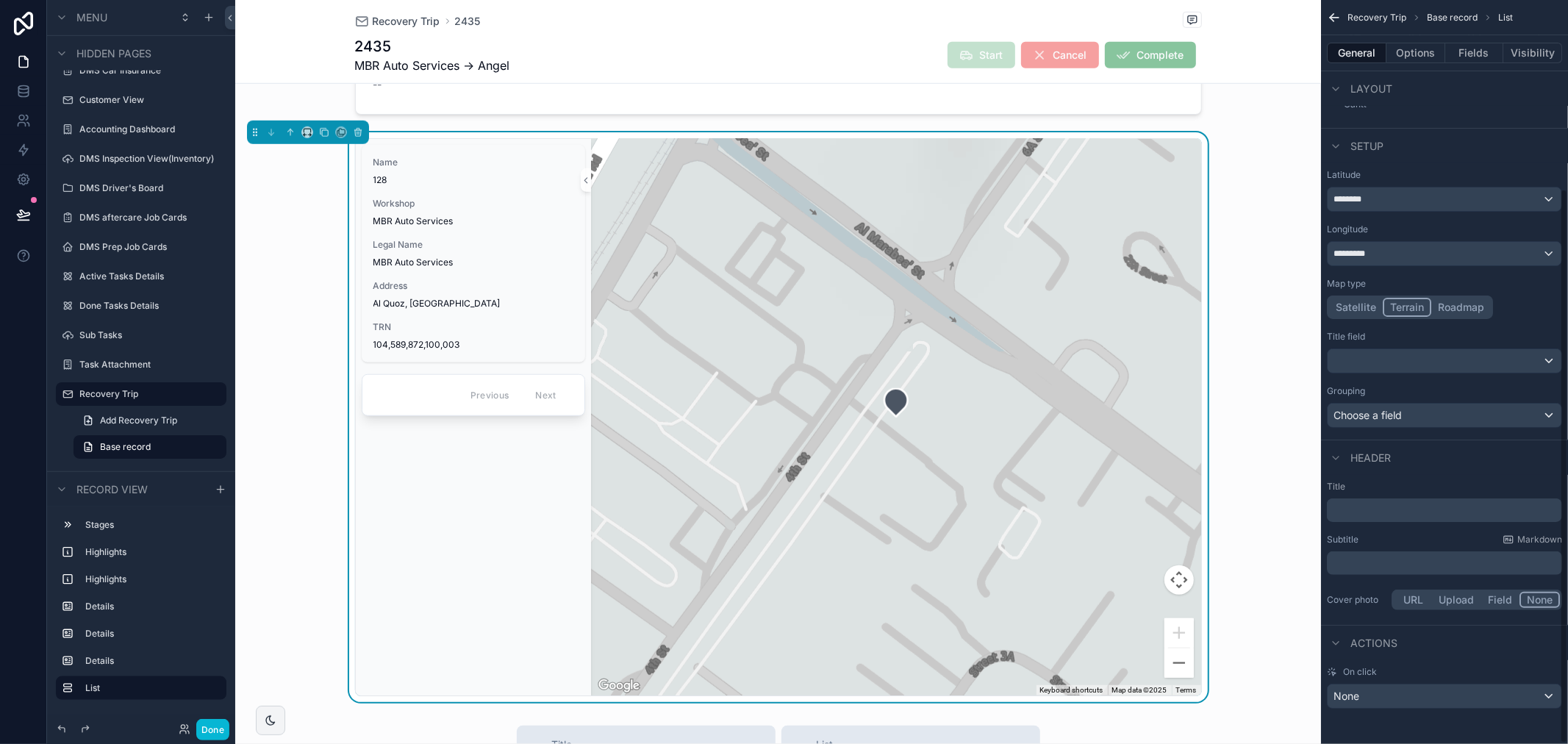
click at [1343, 306] on button "Satellite" at bounding box center [1355, 308] width 54 height 19
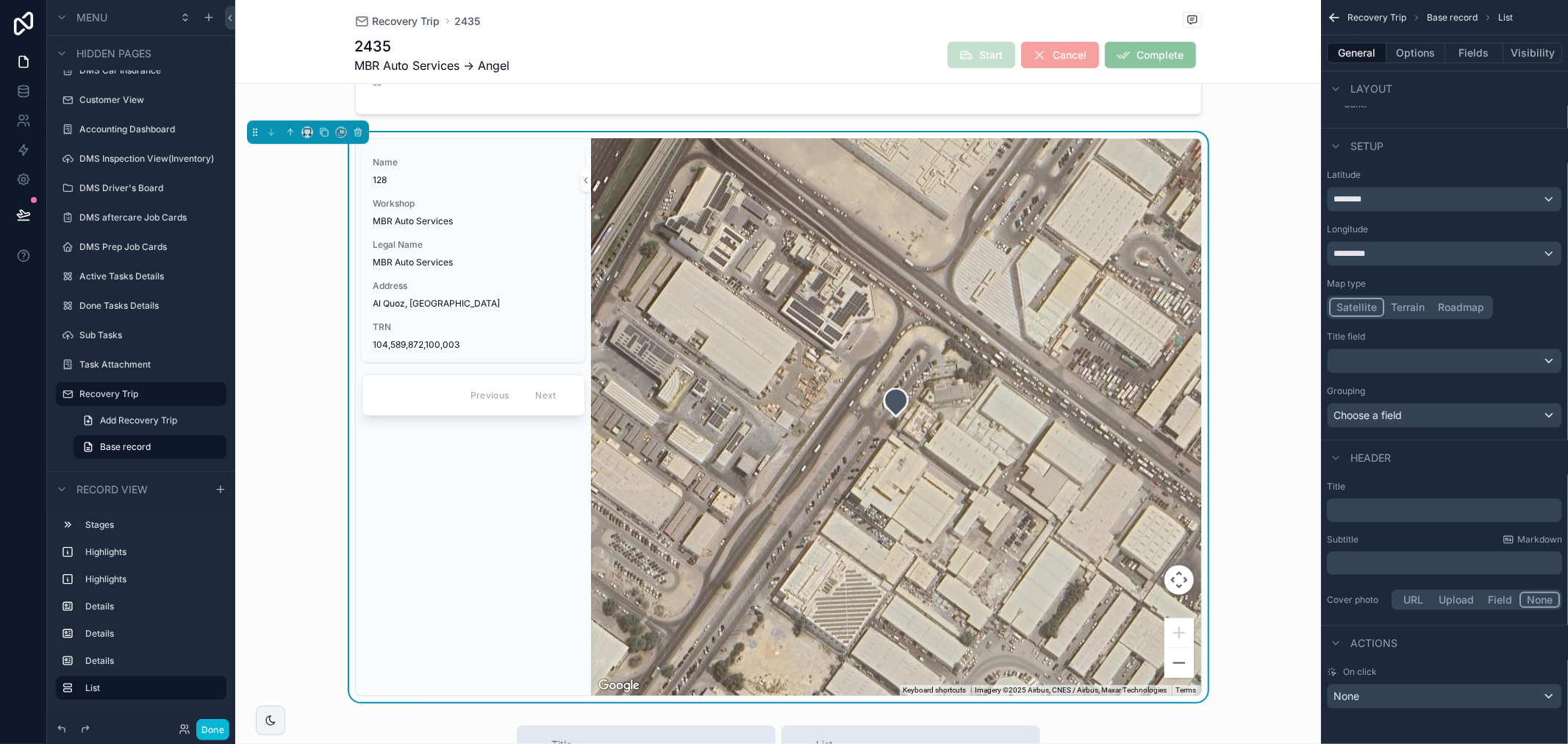
click at [1405, 307] on button "Terrain" at bounding box center [1407, 308] width 47 height 19
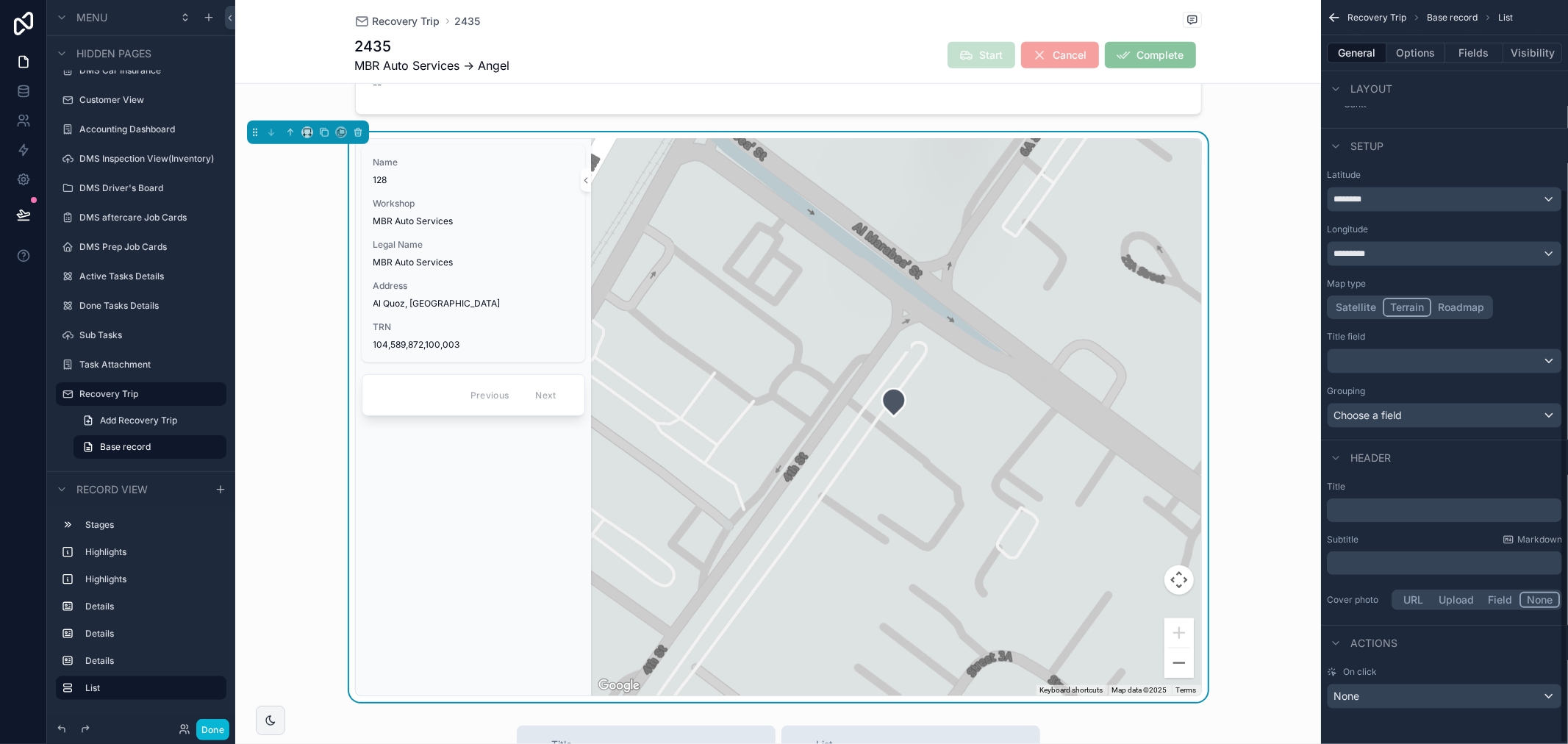
click at [1449, 306] on button "Roadmap" at bounding box center [1461, 308] width 59 height 19
click at [1348, 310] on button "Satellite" at bounding box center [1355, 308] width 54 height 19
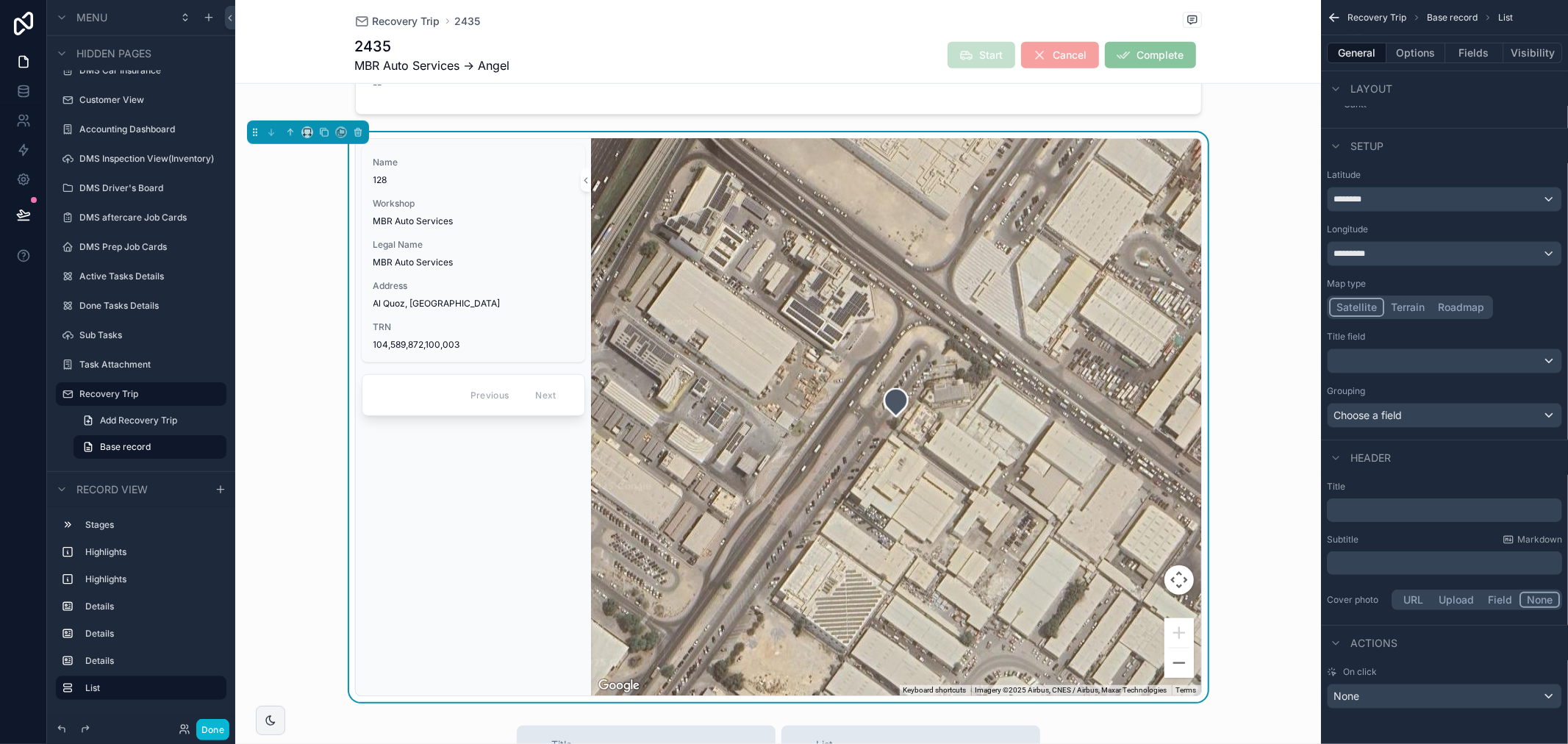
click at [1409, 311] on button "Terrain" at bounding box center [1407, 308] width 47 height 19
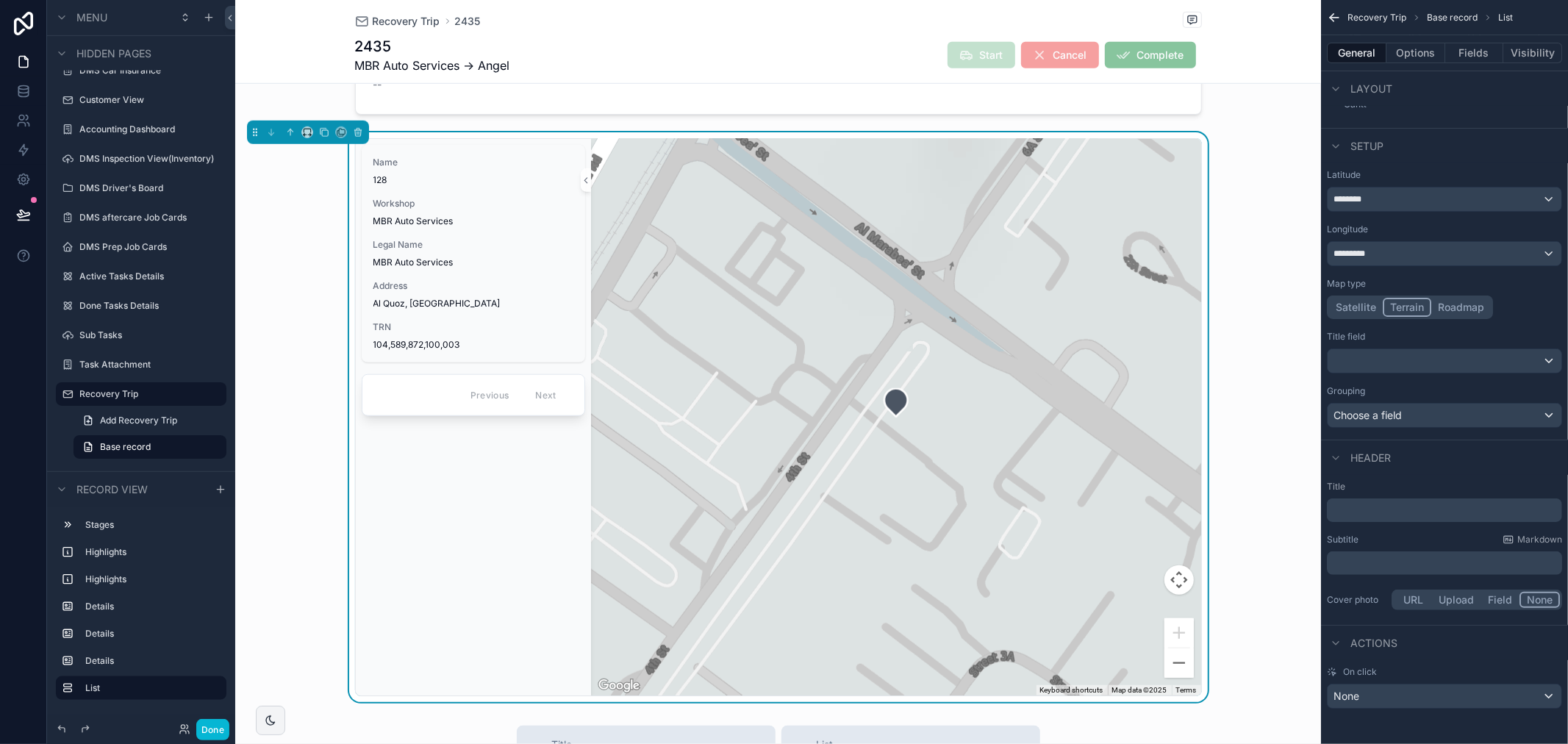
click at [1450, 303] on button "Roadmap" at bounding box center [1461, 308] width 59 height 19
click at [1445, 364] on div "scrollable content" at bounding box center [1445, 360] width 234 height 23
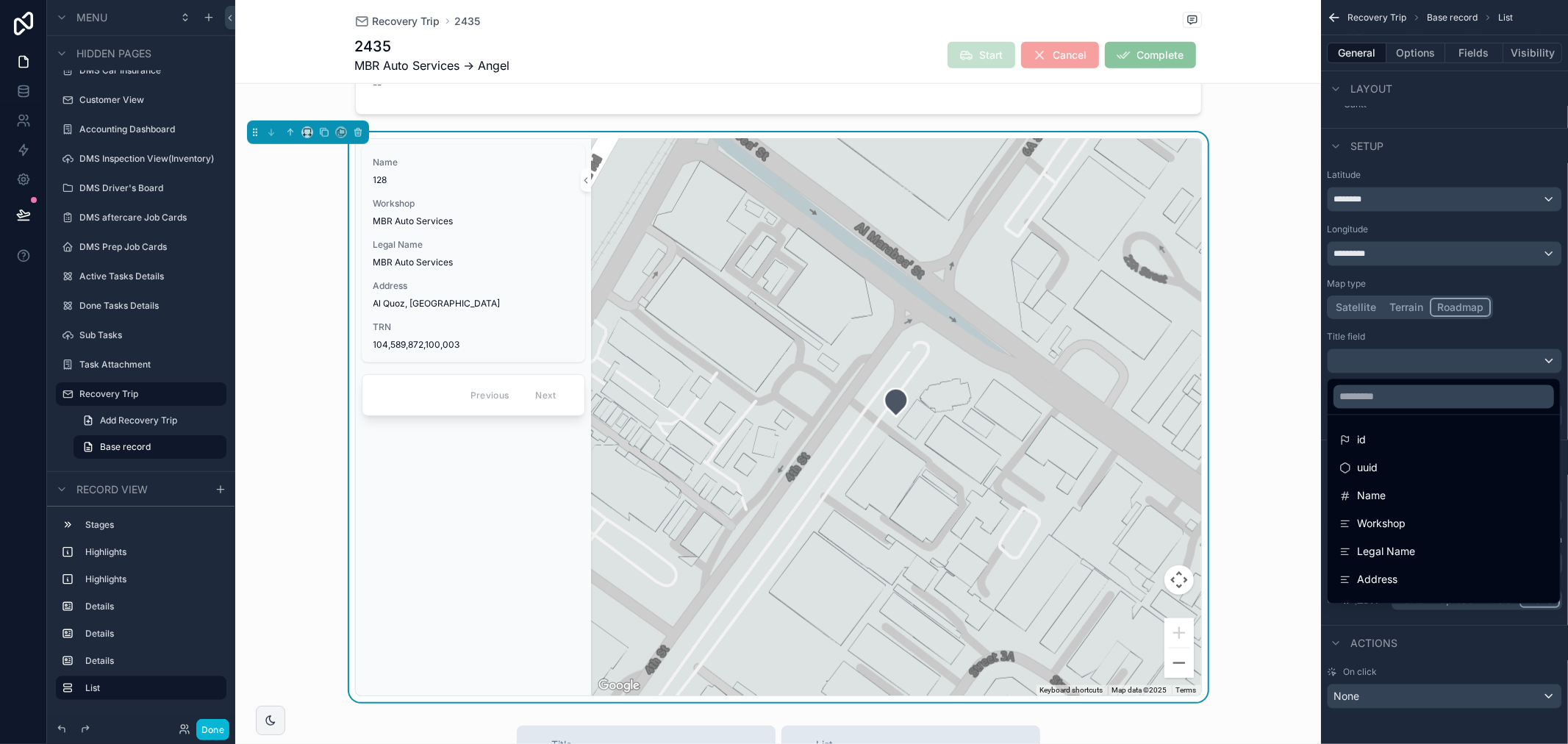
click at [1473, 336] on div "scrollable content" at bounding box center [784, 372] width 1568 height 744
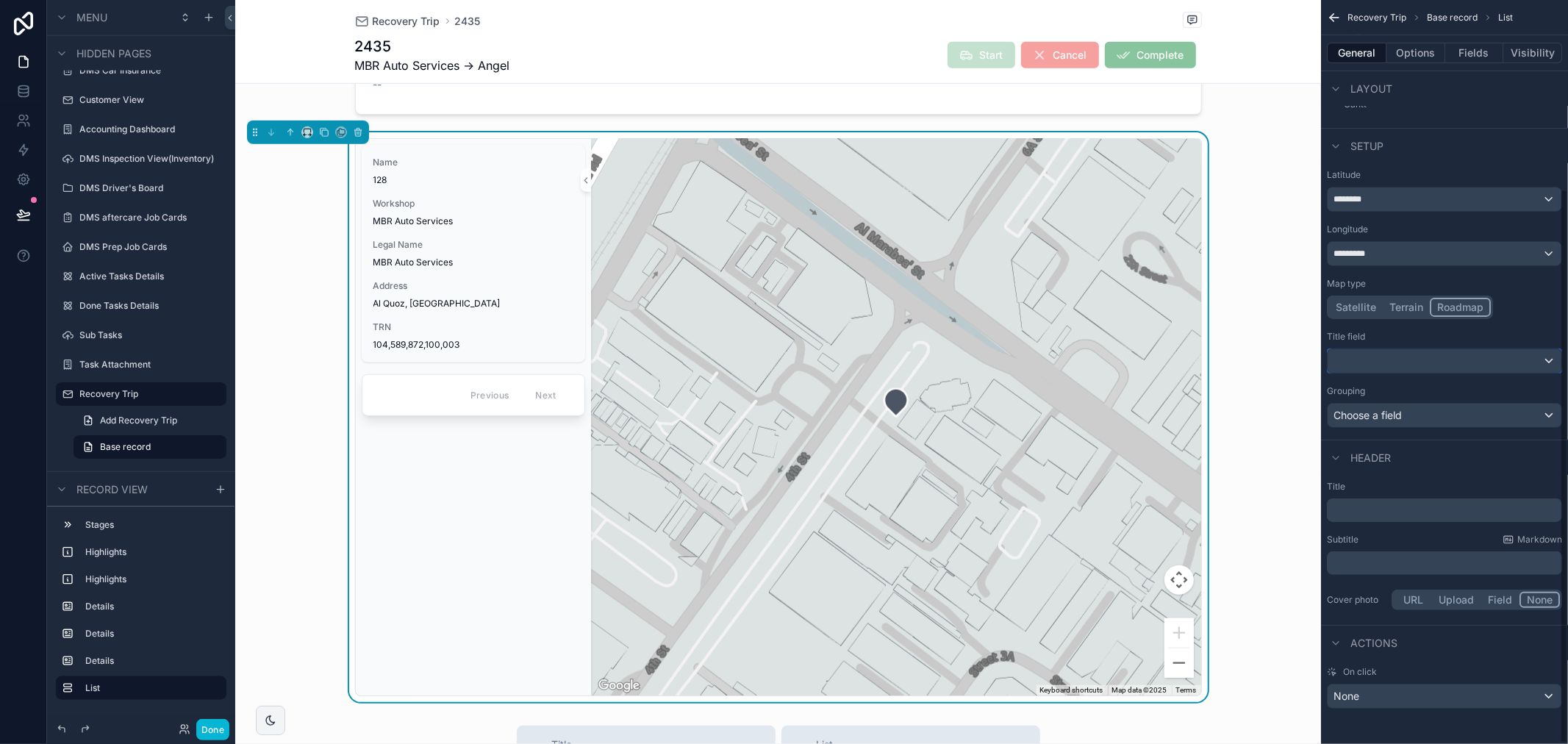
click at [1446, 353] on div "scrollable content" at bounding box center [1445, 360] width 234 height 23
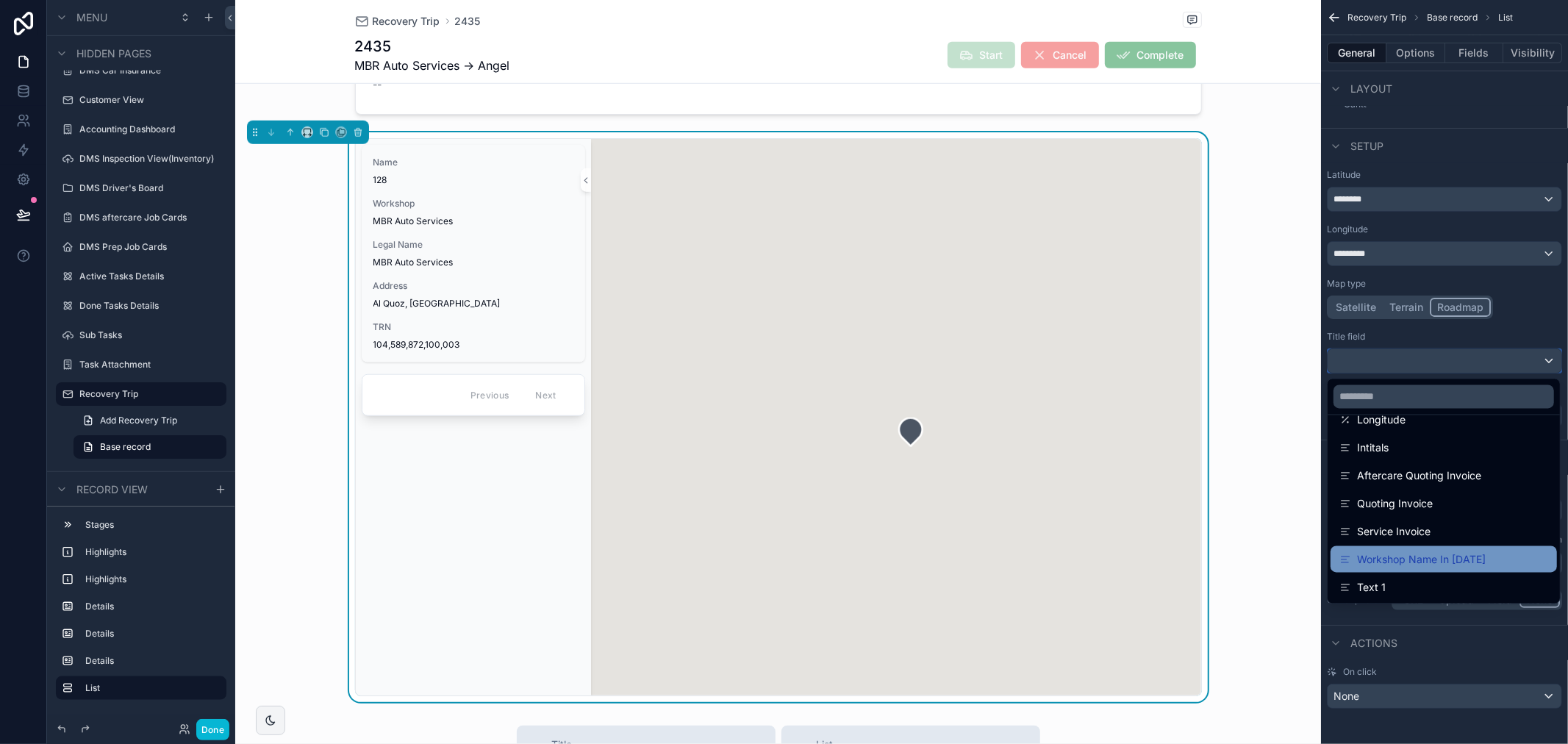
scroll to position [0, 0]
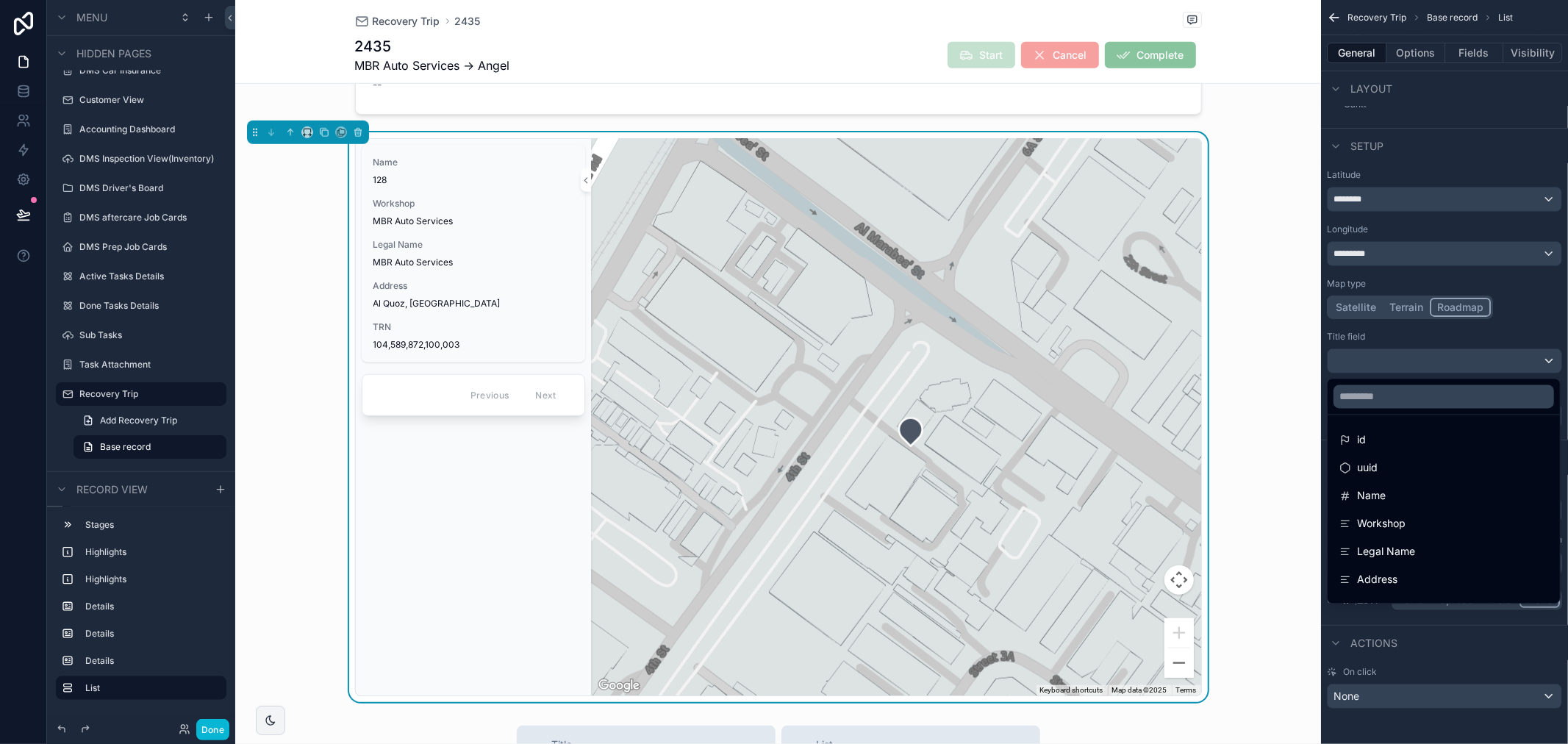
click at [1492, 341] on div "scrollable content" at bounding box center [784, 372] width 1568 height 744
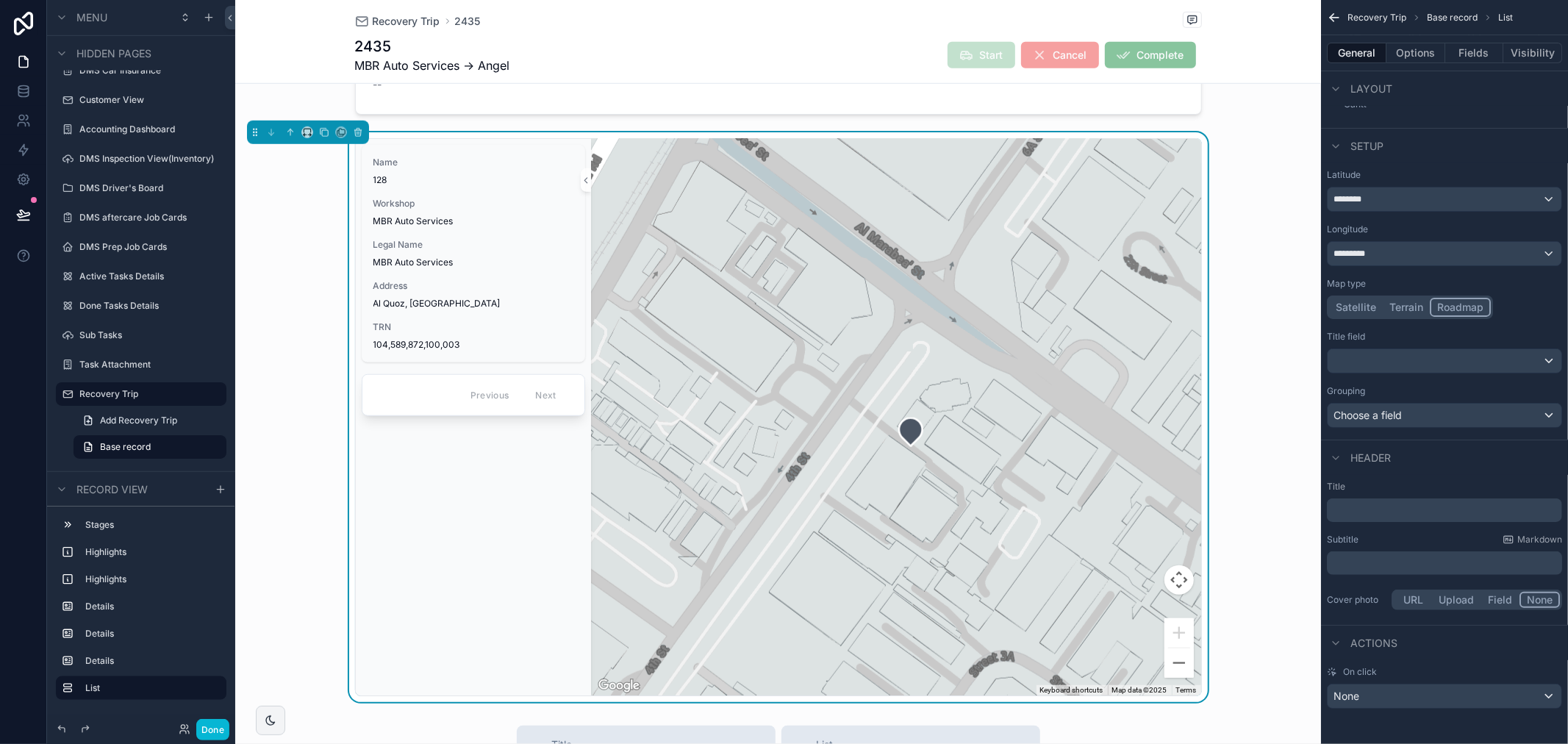
click at [1412, 509] on p "﻿" at bounding box center [1446, 510] width 227 height 14
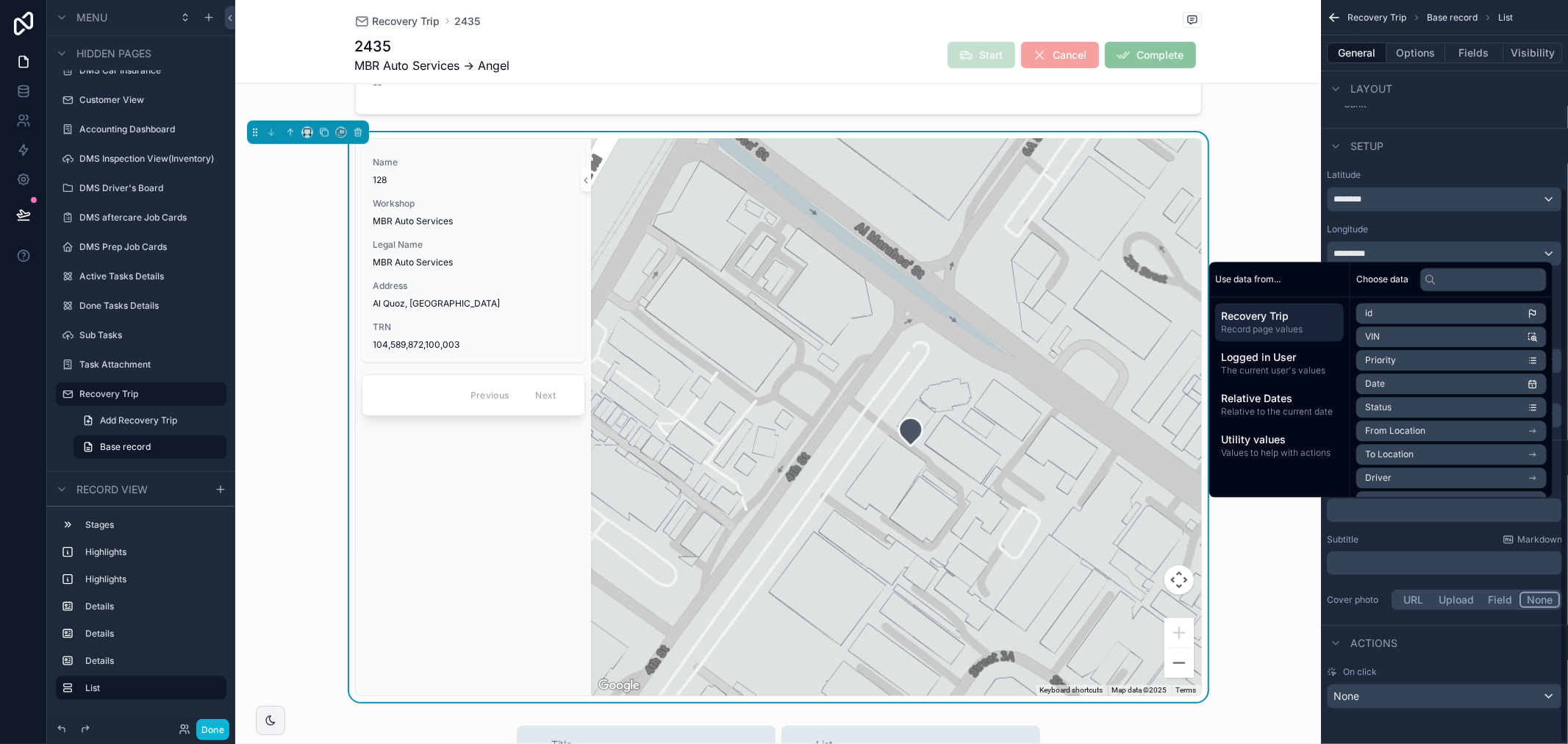
click at [1443, 538] on div "Subtitle Markdown" at bounding box center [1445, 540] width 235 height 12
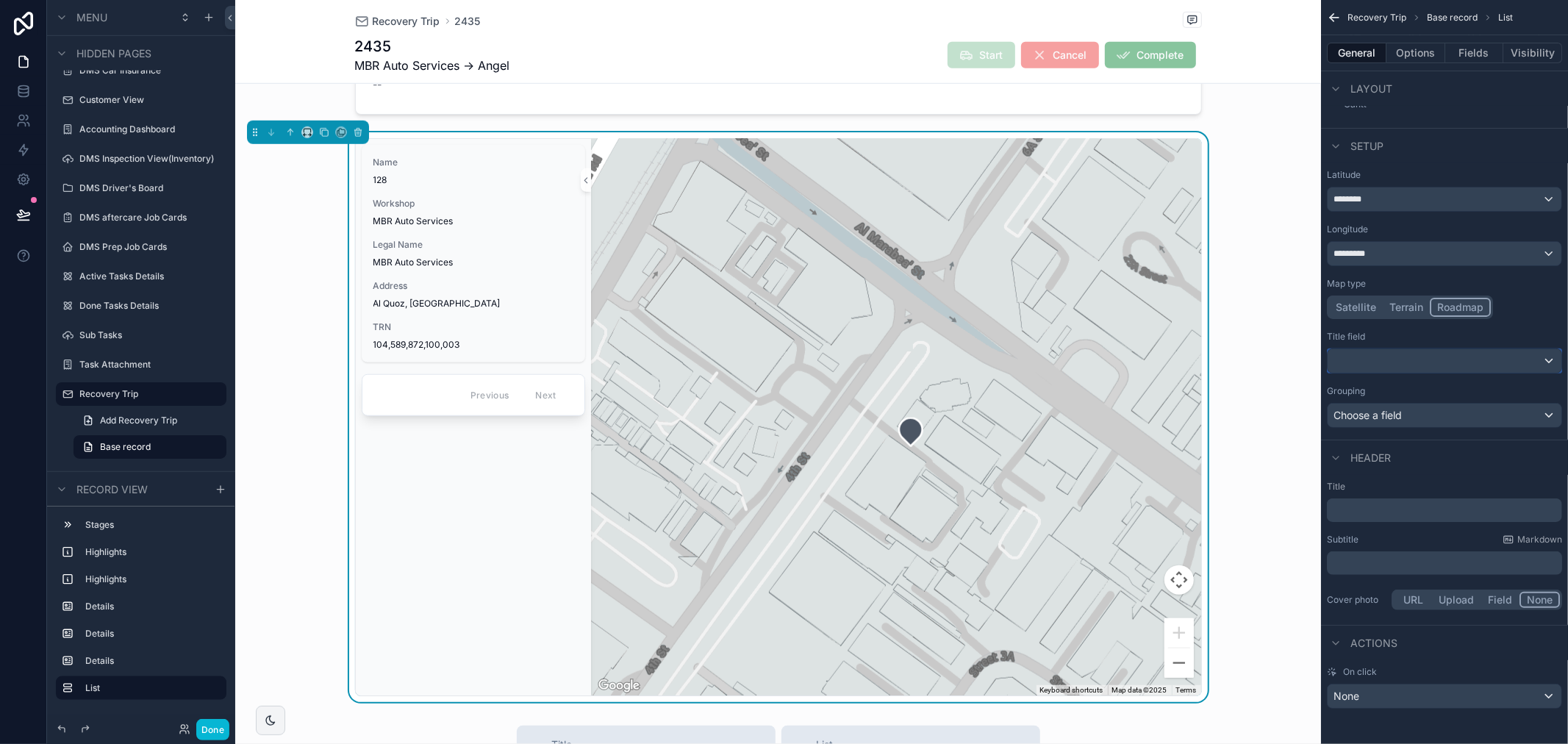
click at [1421, 359] on div "scrollable content" at bounding box center [1445, 360] width 234 height 23
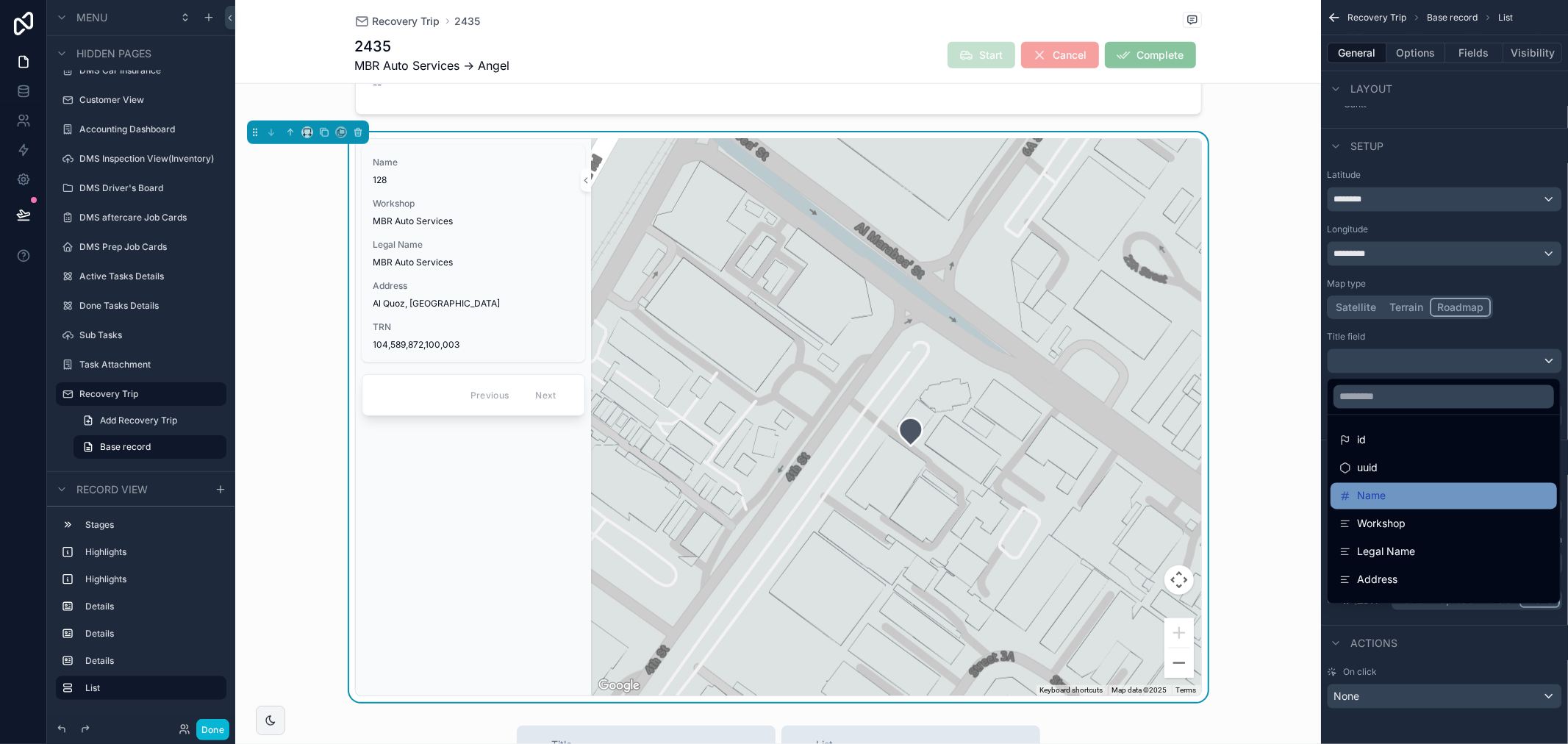
click at [1383, 491] on span "Name" at bounding box center [1371, 497] width 29 height 18
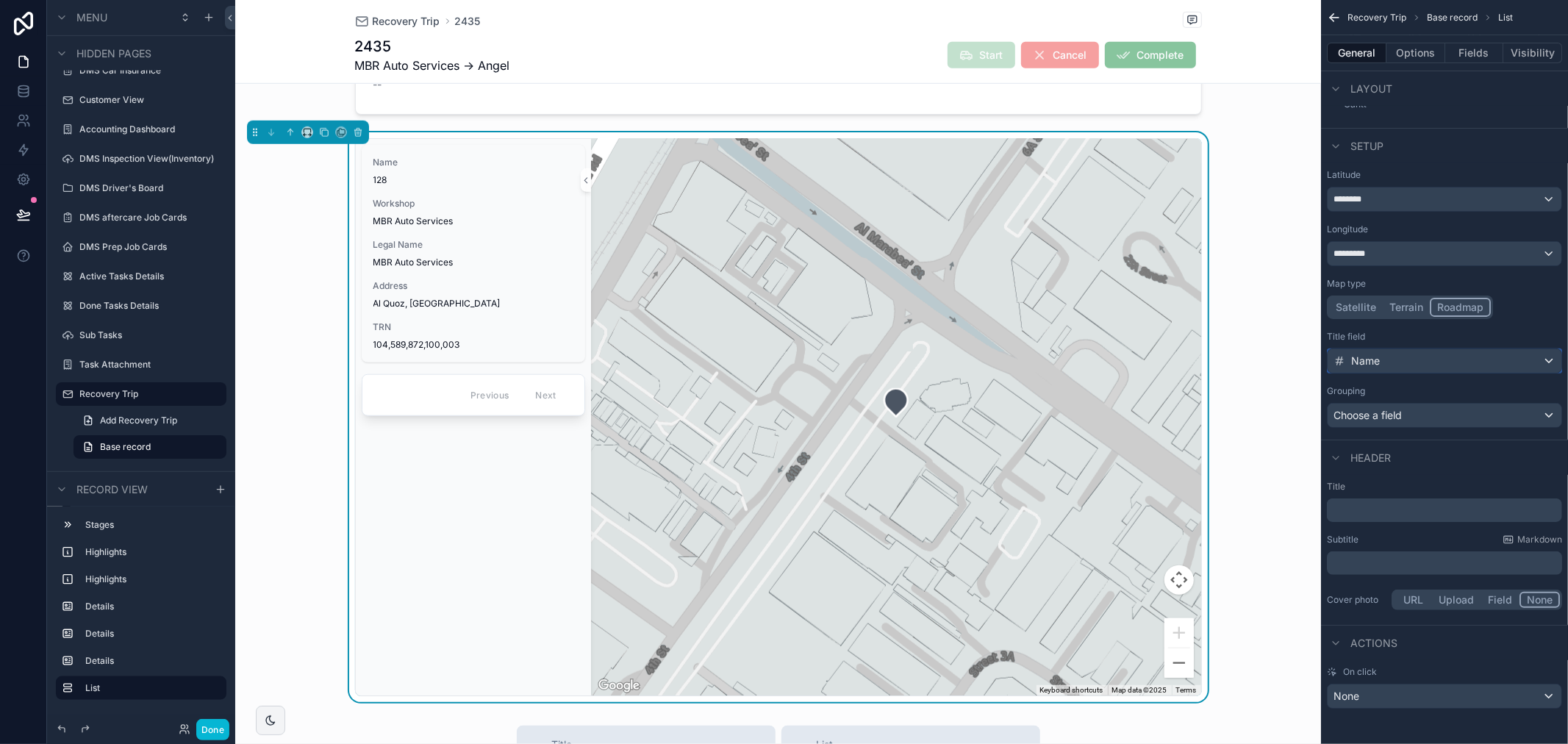
click at [1382, 371] on div "Name" at bounding box center [1445, 360] width 234 height 23
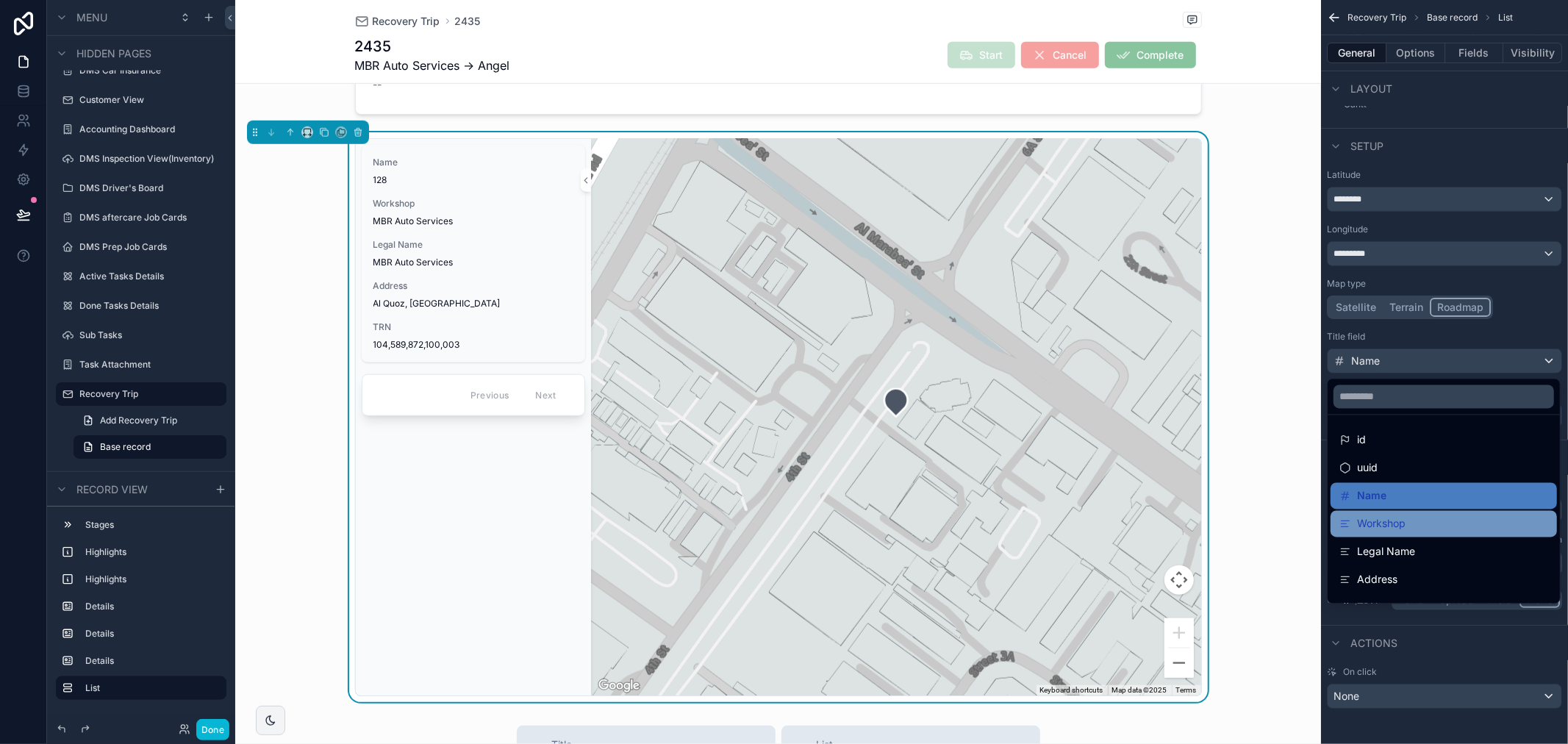
click at [1402, 532] on span "Workshop" at bounding box center [1381, 525] width 49 height 18
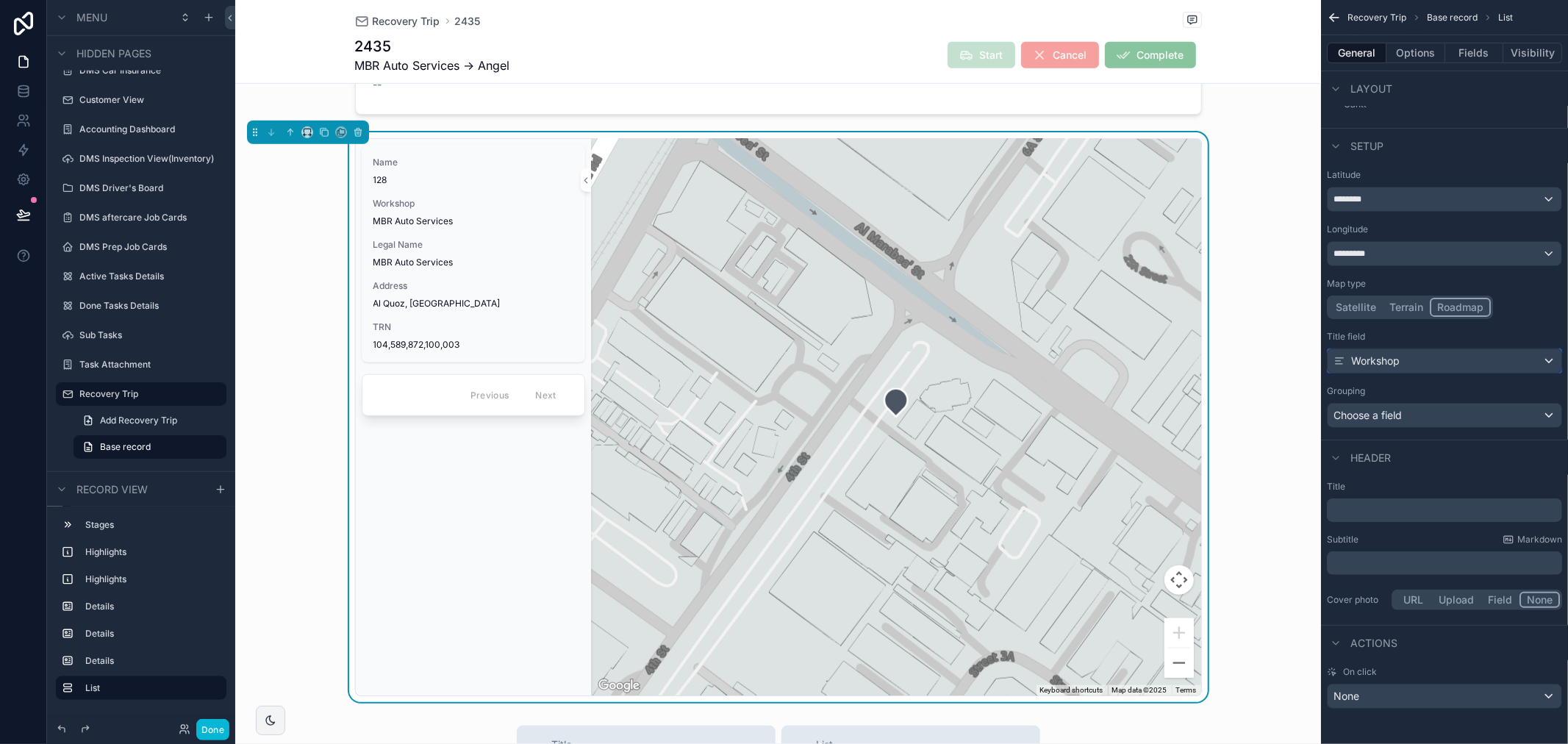
click at [1382, 364] on span "Workshop" at bounding box center [1375, 361] width 49 height 14
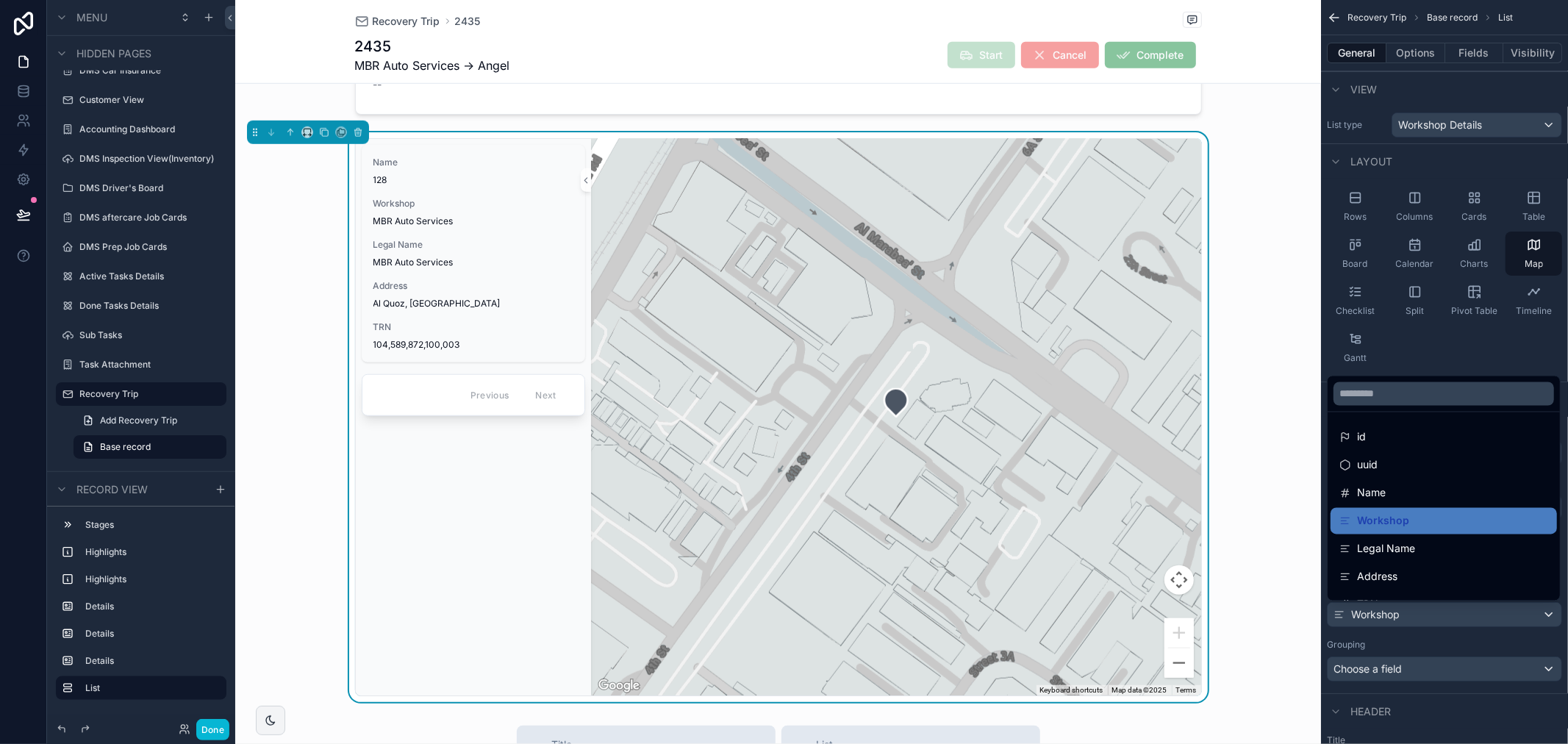
click at [1408, 360] on div "scrollable content" at bounding box center [784, 372] width 1568 height 744
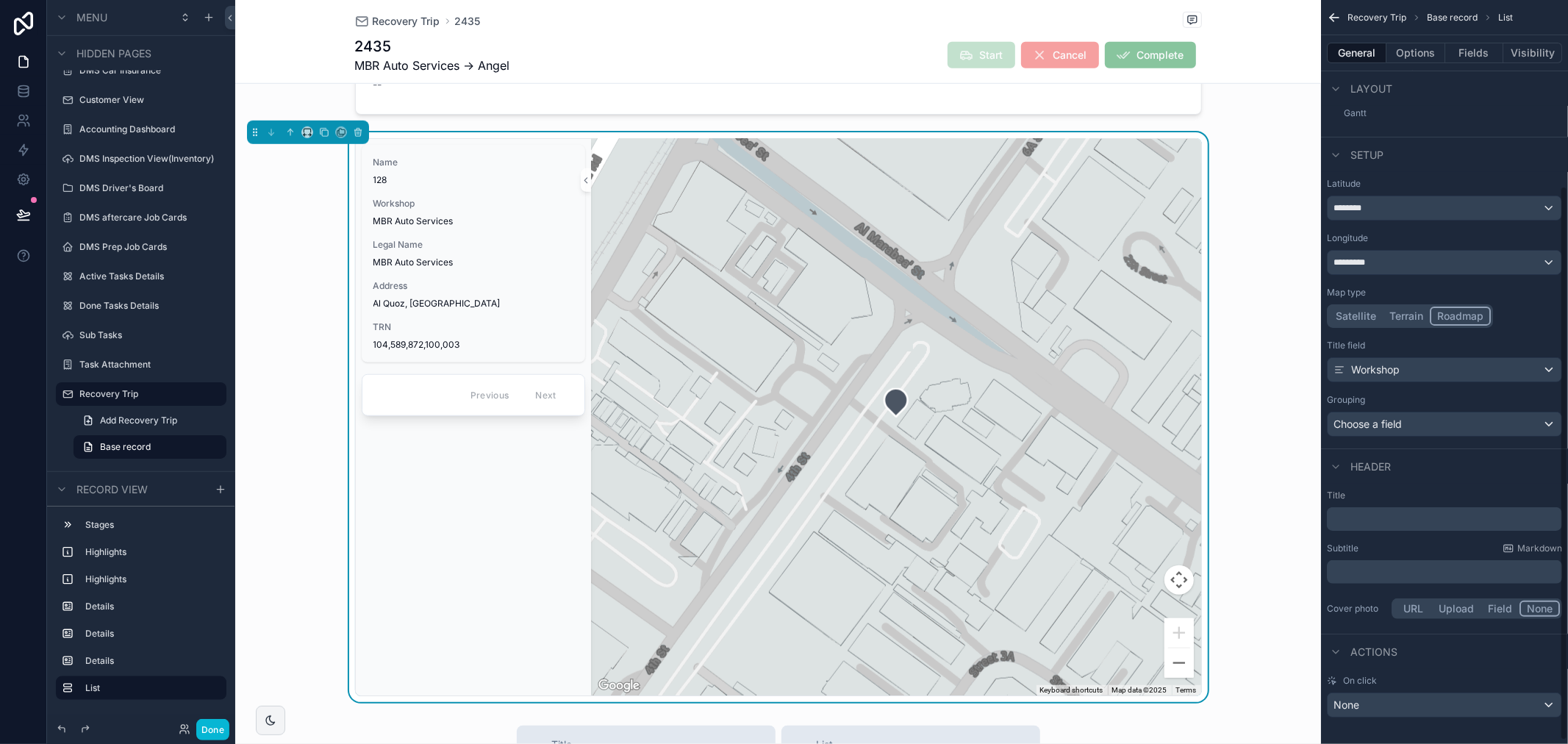
scroll to position [254, 0]
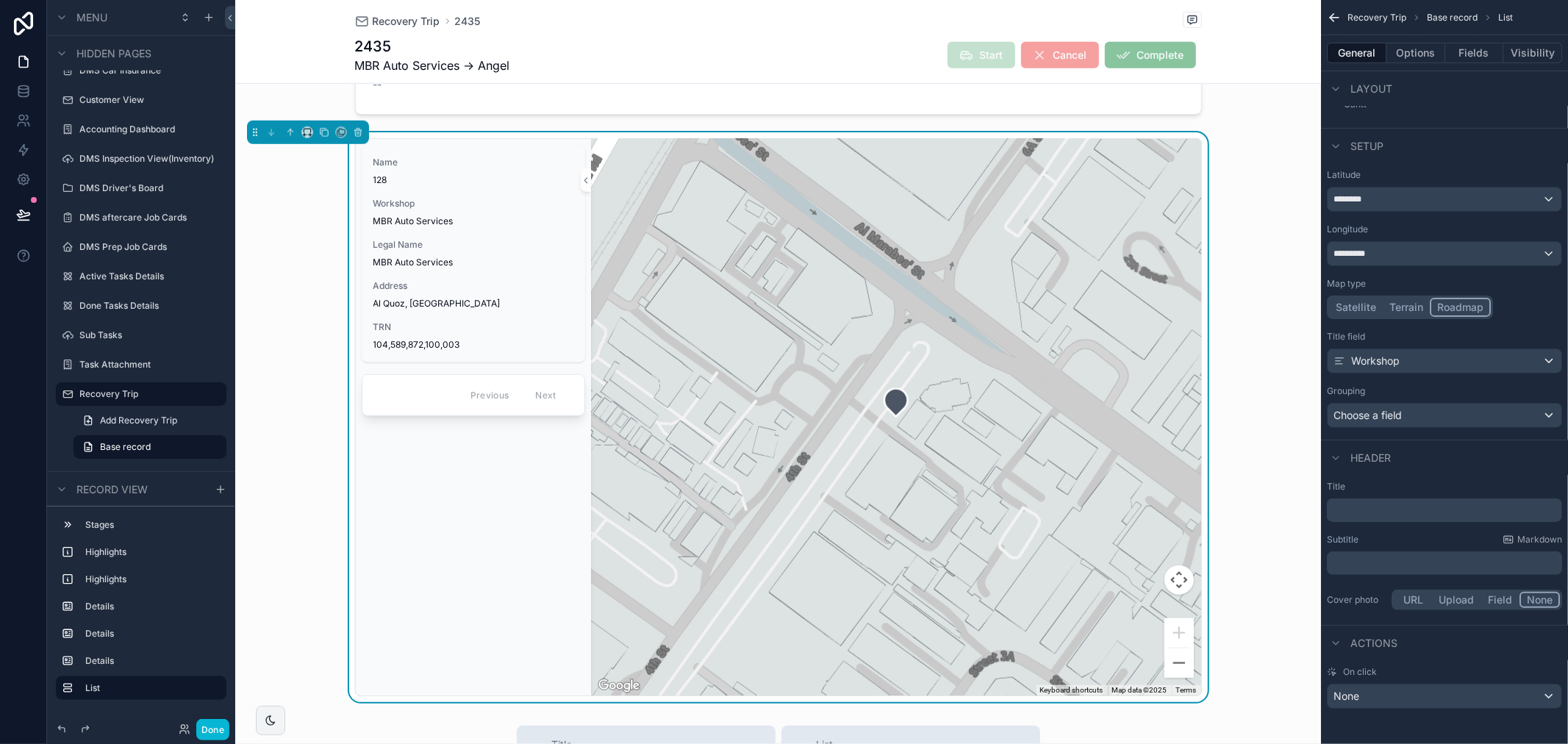
click at [1431, 512] on p "﻿" at bounding box center [1446, 510] width 227 height 14
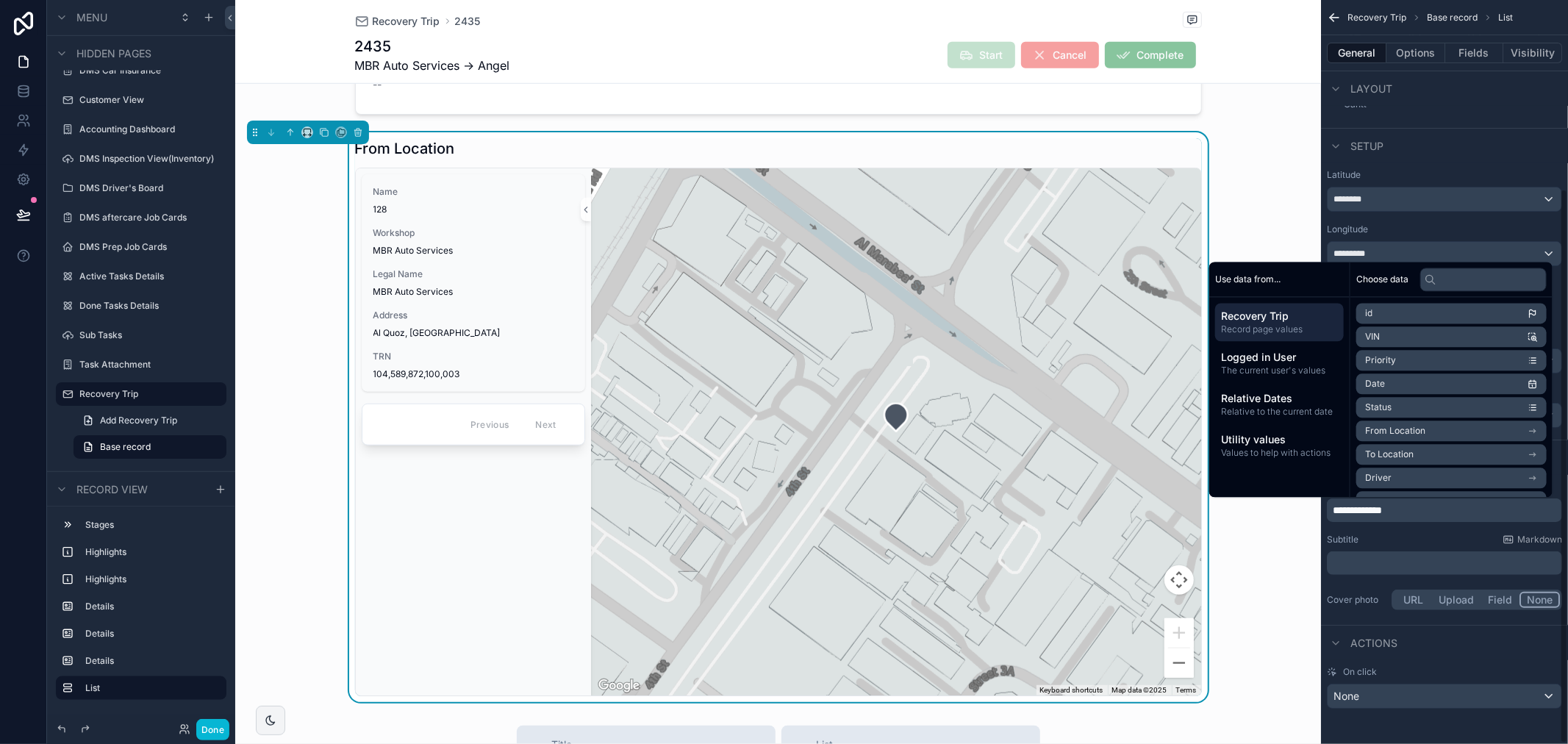
click at [1462, 655] on div "Actions" at bounding box center [1444, 643] width 247 height 35
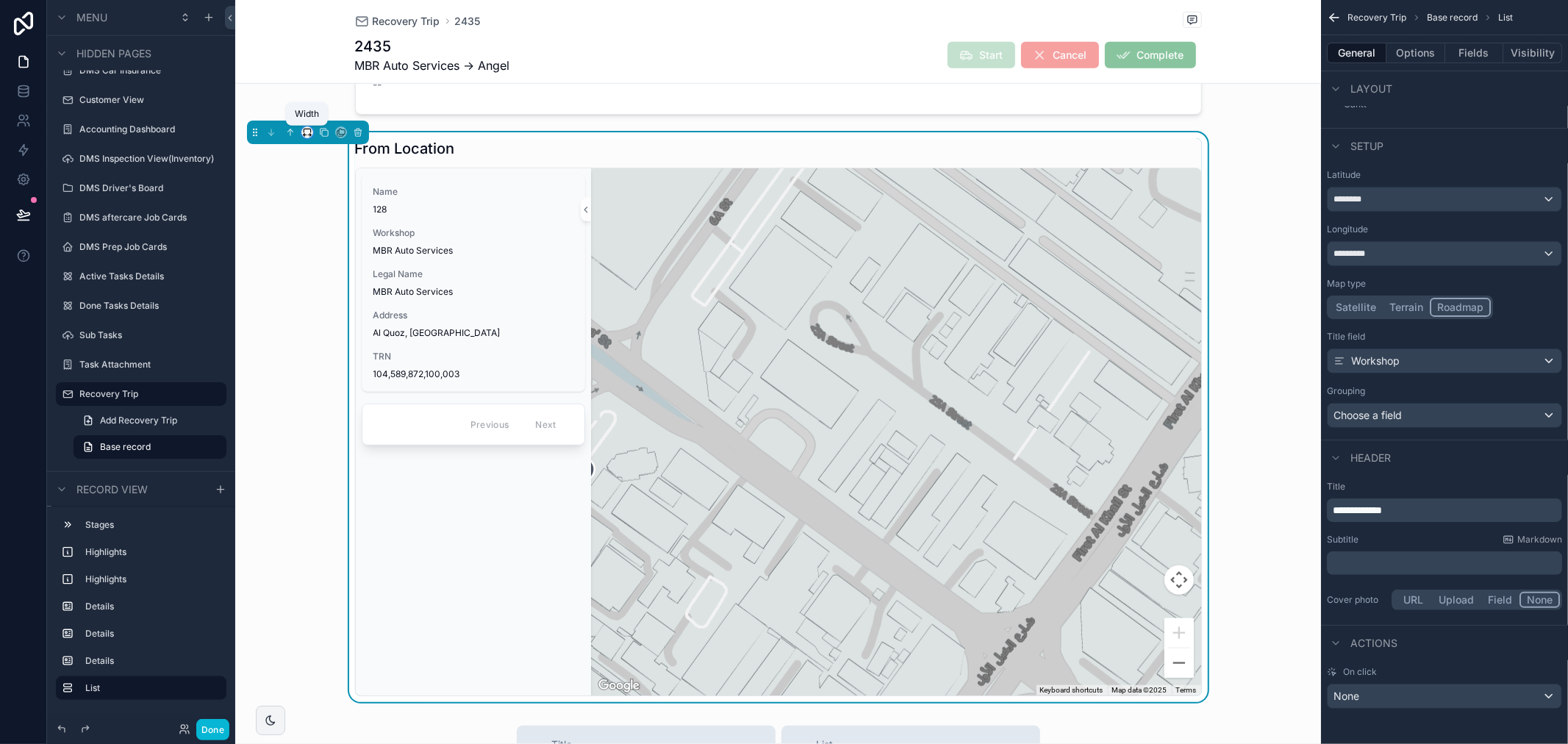
click at [311, 132] on icon "scrollable content" at bounding box center [307, 131] width 6 height 4
click at [355, 248] on div "50%" at bounding box center [336, 244] width 46 height 18
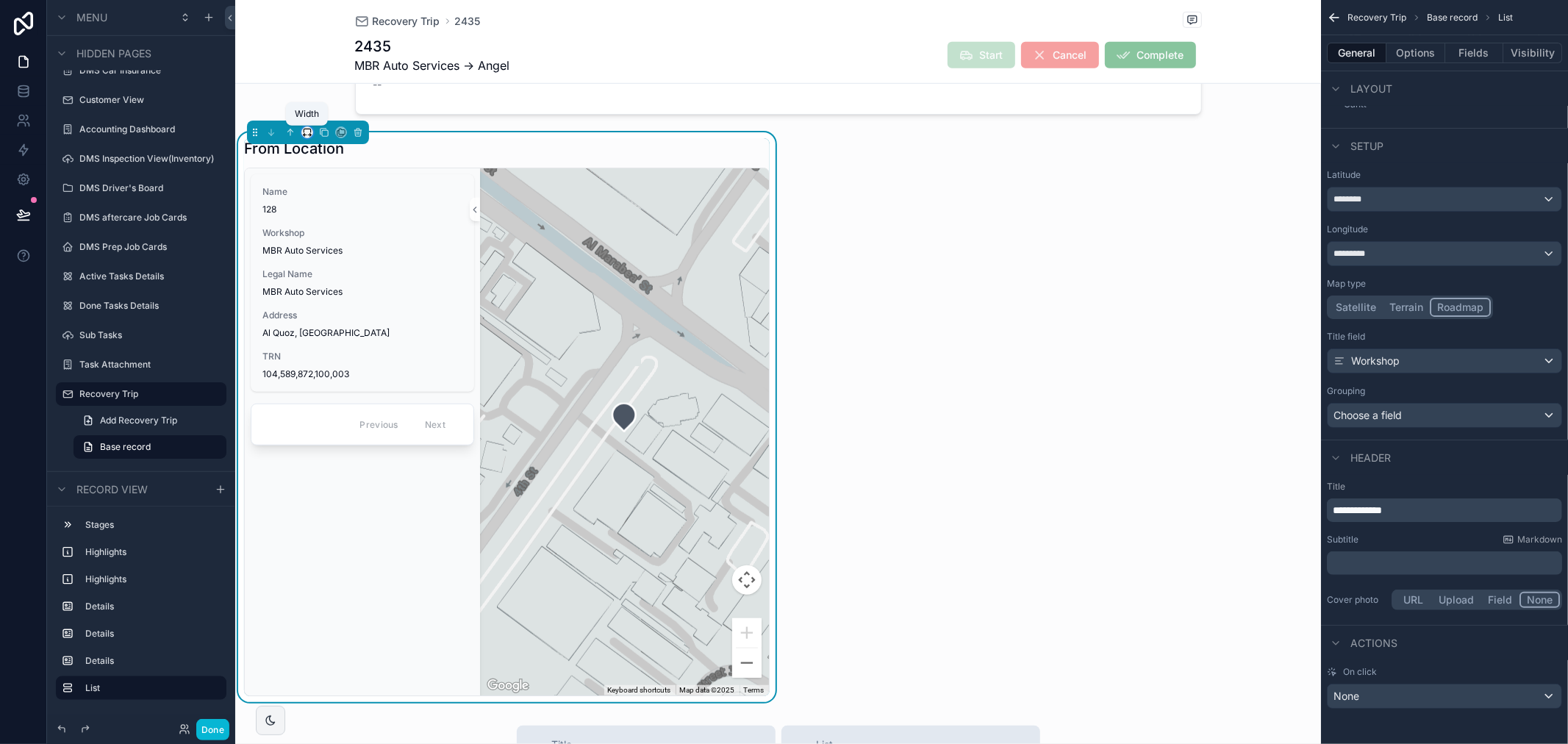
click at [303, 135] on icon "scrollable content" at bounding box center [304, 135] width 2 height 3
click at [347, 174] on ul "Default 25% 33% 50% 66% 75% Full width Large" at bounding box center [336, 238] width 69 height 188
click at [350, 163] on div "Default" at bounding box center [336, 160] width 46 height 18
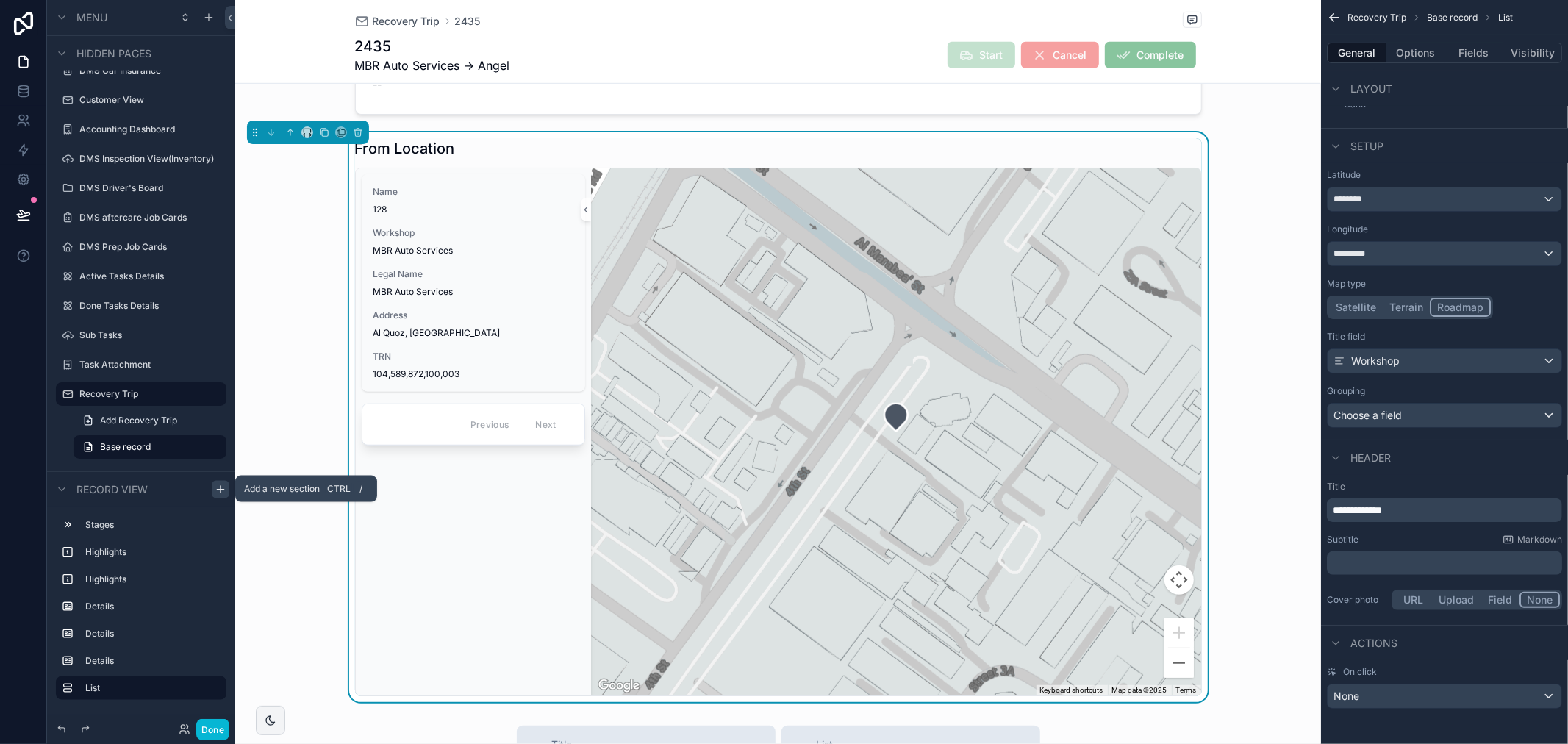
click at [221, 485] on icon "scrollable content" at bounding box center [220, 489] width 12 height 12
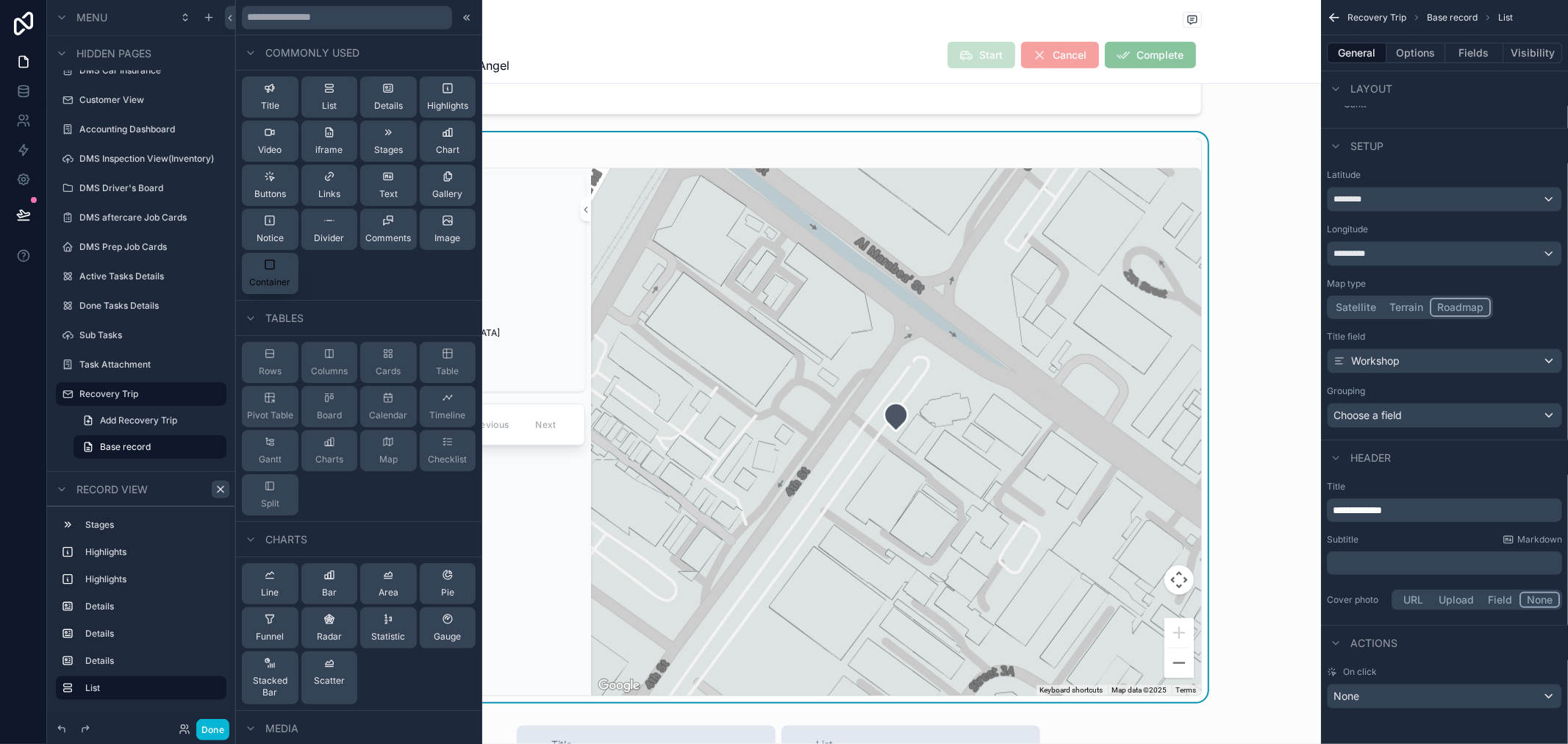
click at [257, 266] on div "Container" at bounding box center [269, 273] width 41 height 30
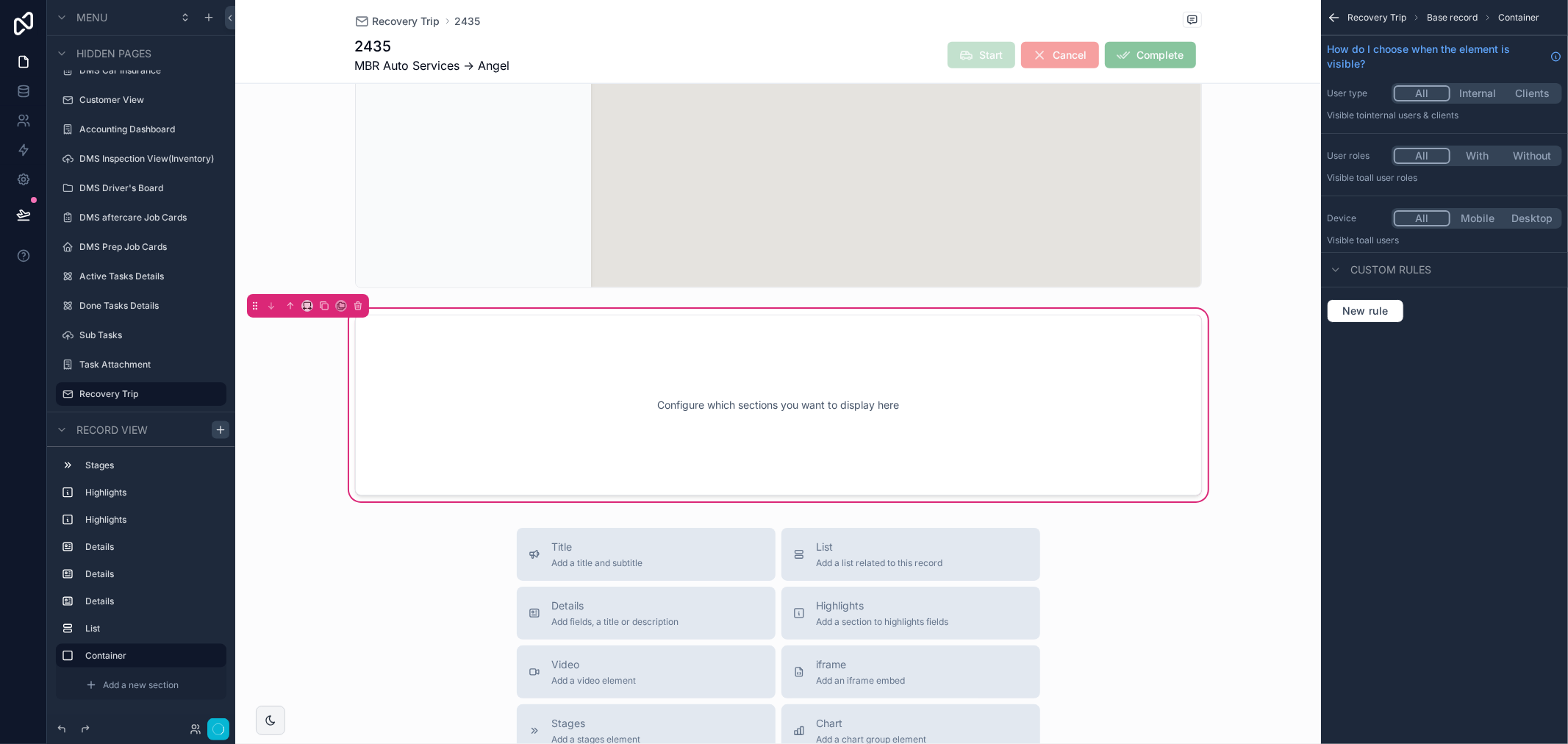
scroll to position [1259, 0]
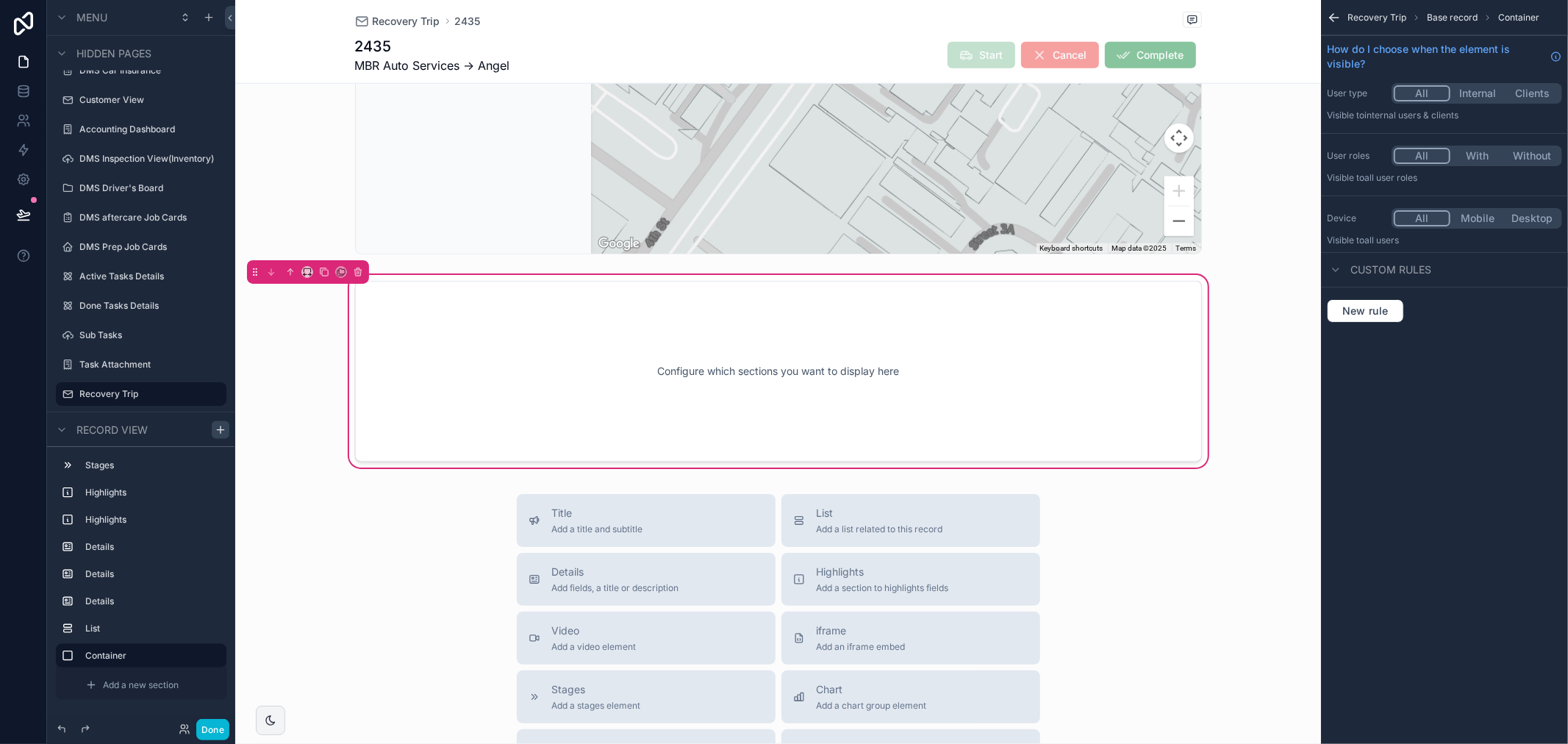
drag, startPoint x: 667, startPoint y: 181, endPoint x: 625, endPoint y: 350, distance: 174.1
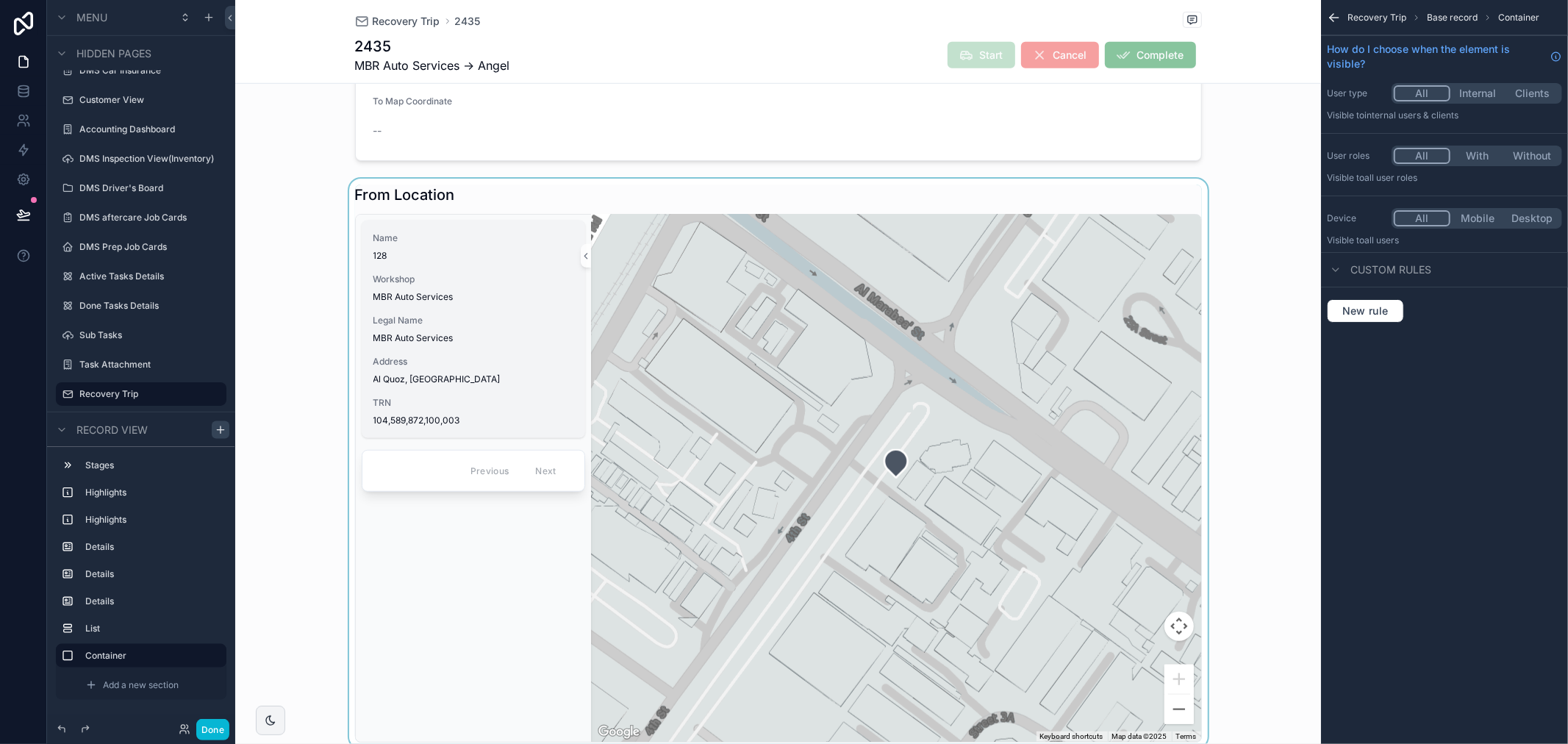
scroll to position [769, 0]
click at [423, 192] on div "scrollable content" at bounding box center [778, 466] width 1085 height 570
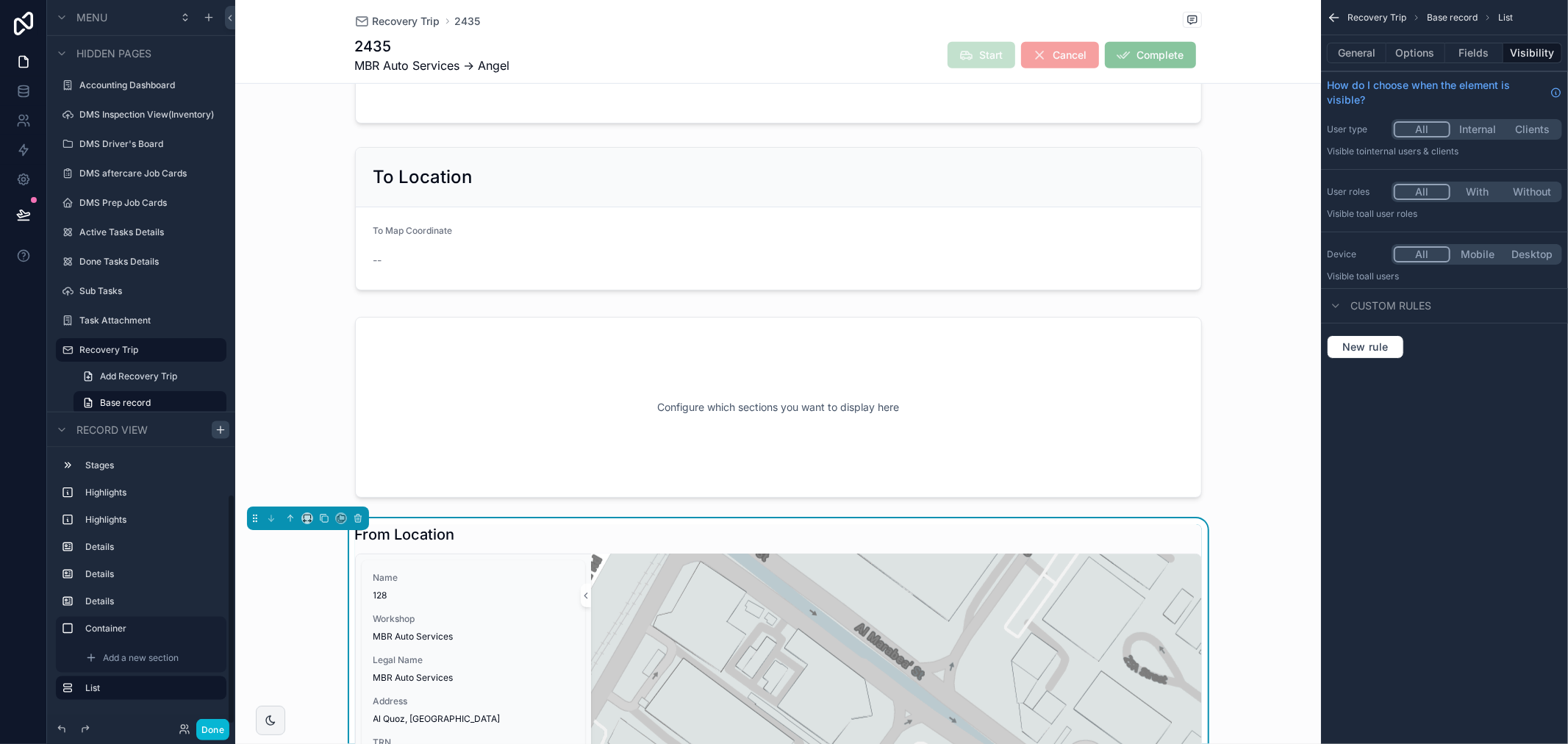
scroll to position [1562, 0]
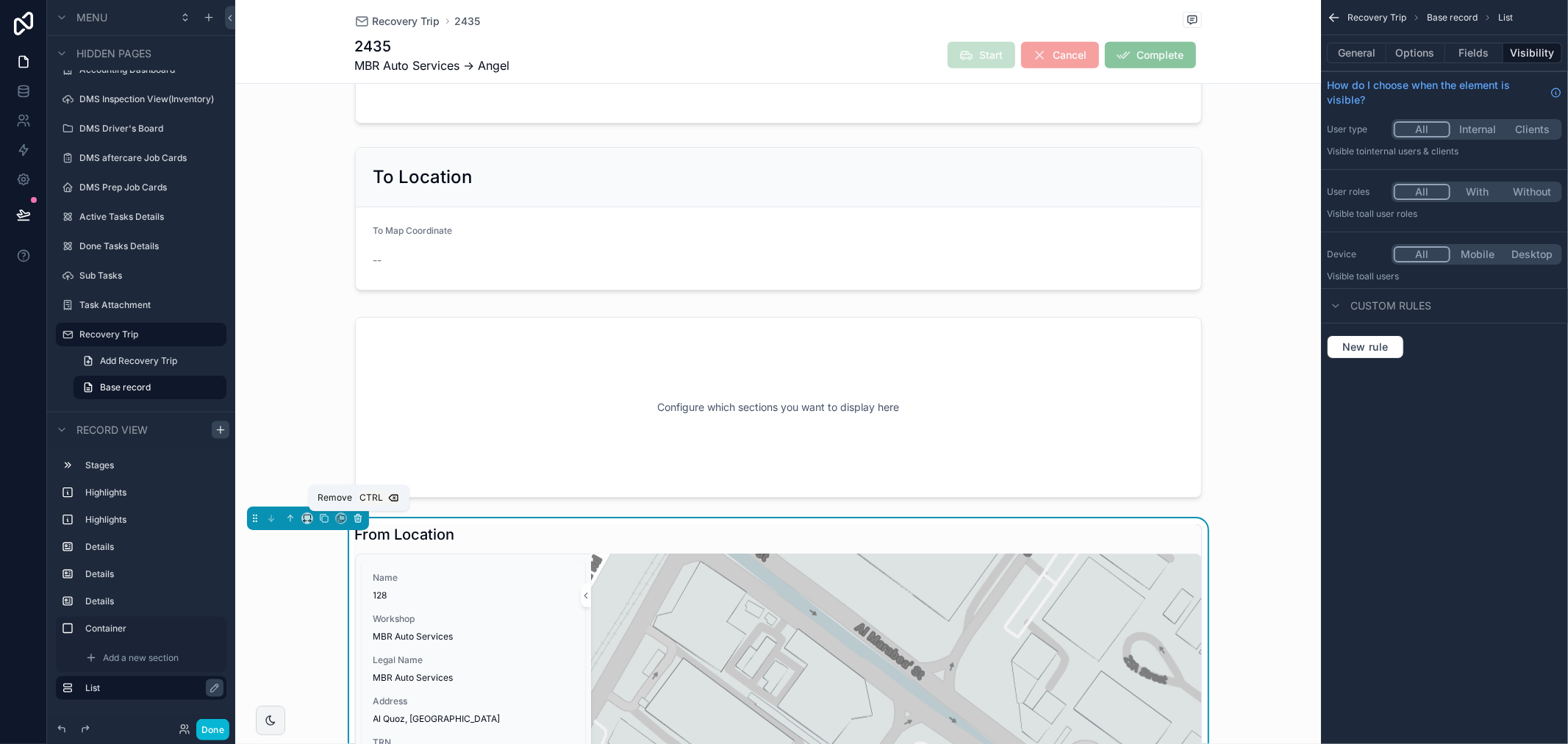
click at [355, 518] on icon "scrollable content" at bounding box center [358, 518] width 10 height 10
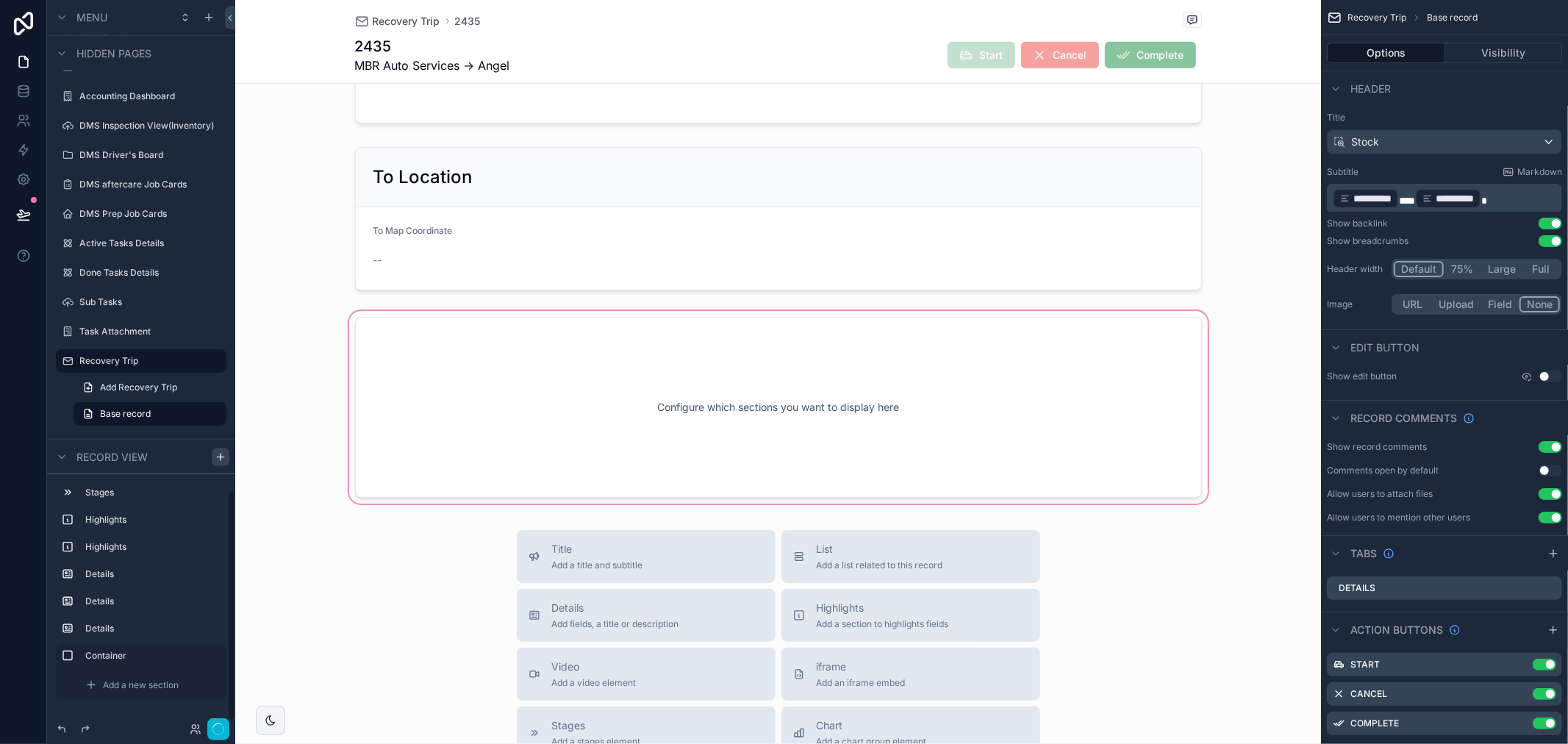
scroll to position [1517, 0]
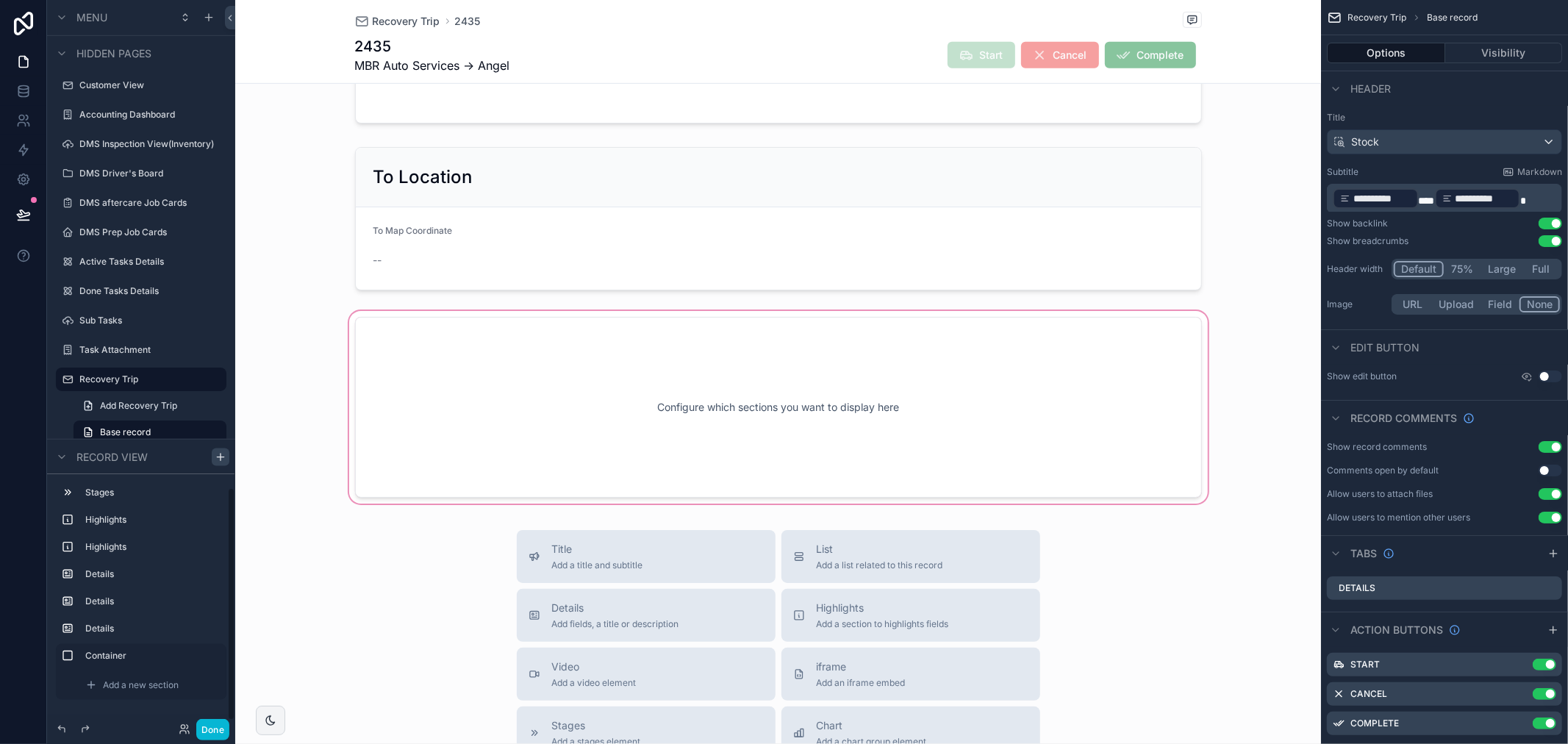
click at [482, 395] on div "scrollable content" at bounding box center [778, 408] width 1085 height 199
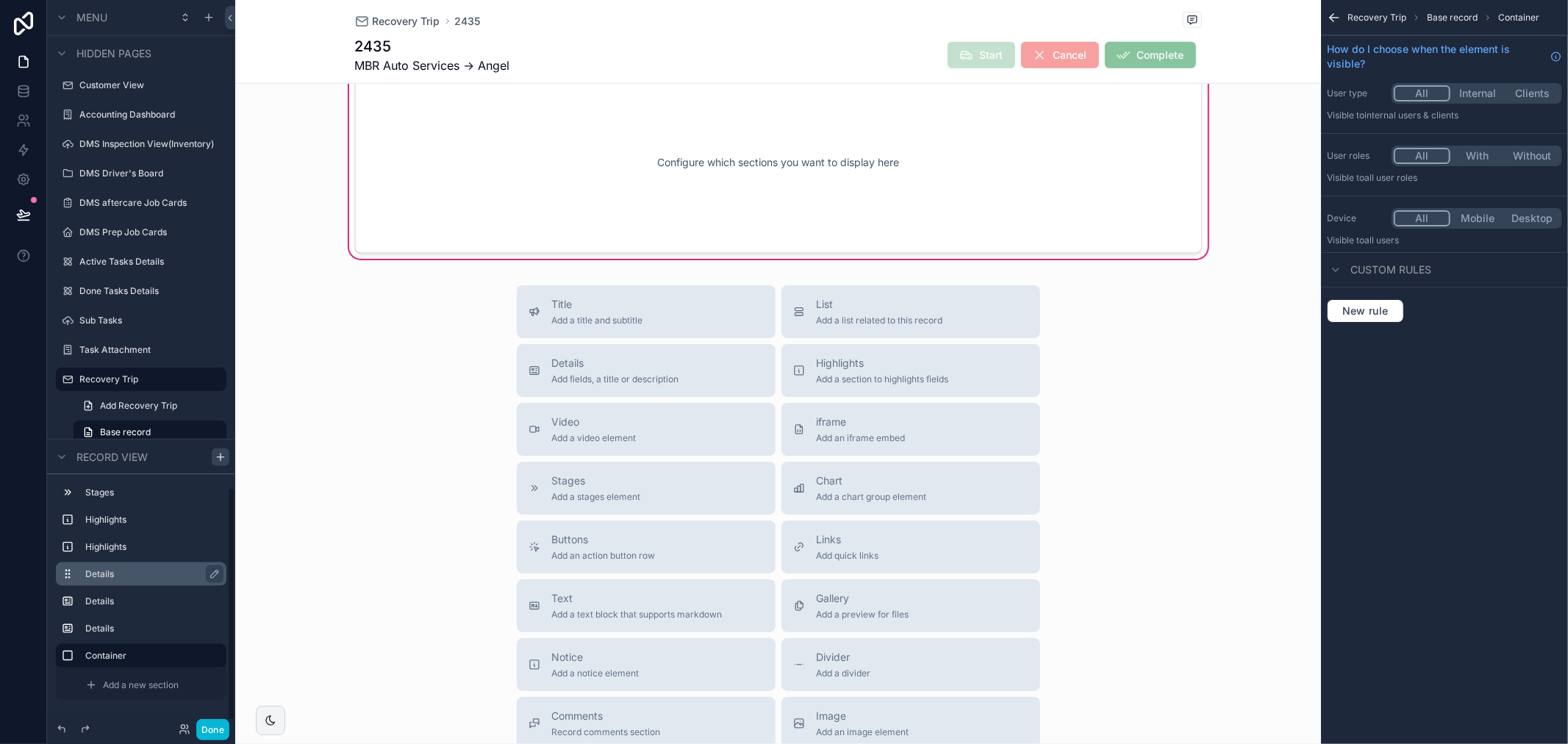
scroll to position [1534, 0]
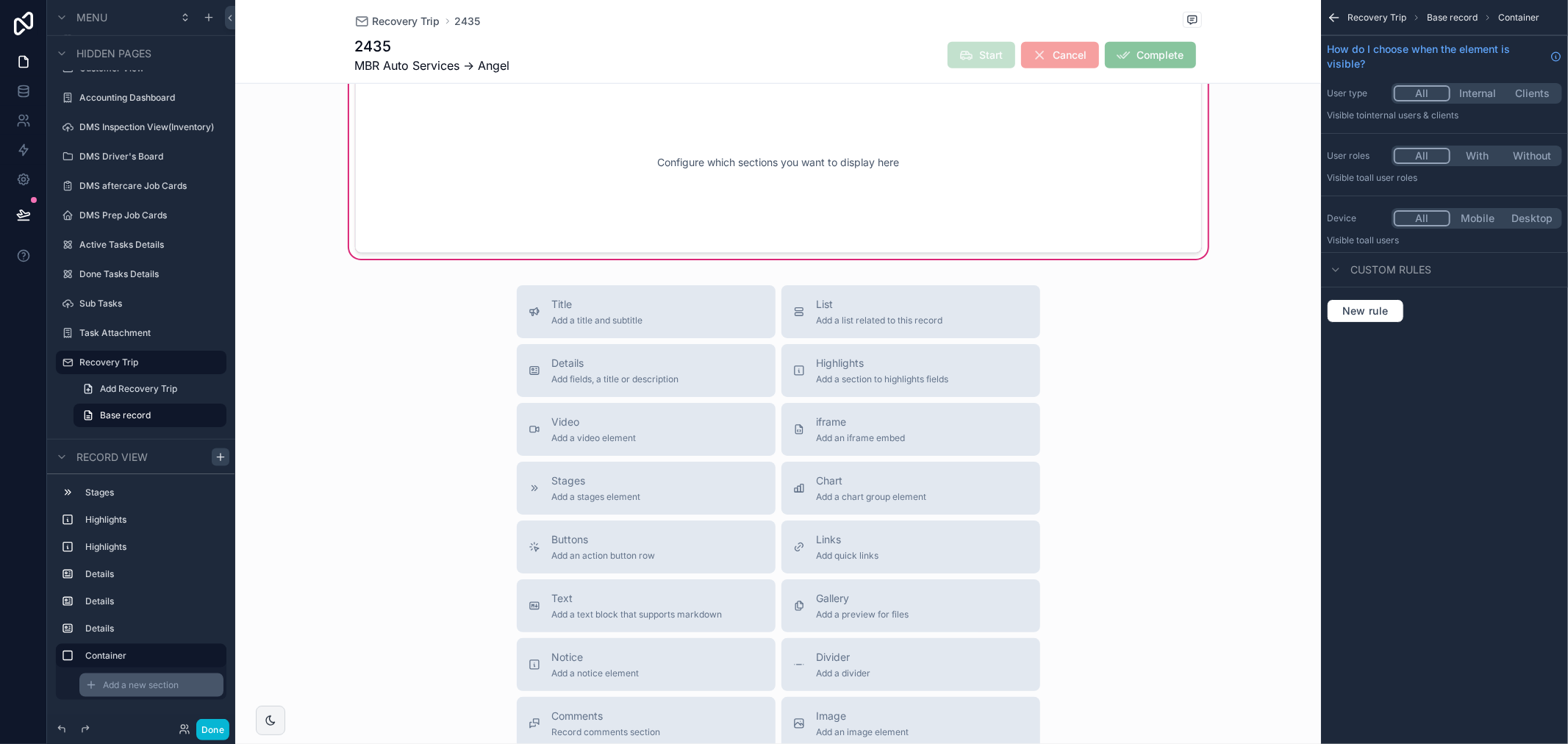
click at [148, 686] on span "Add a new section" at bounding box center [141, 686] width 76 height 12
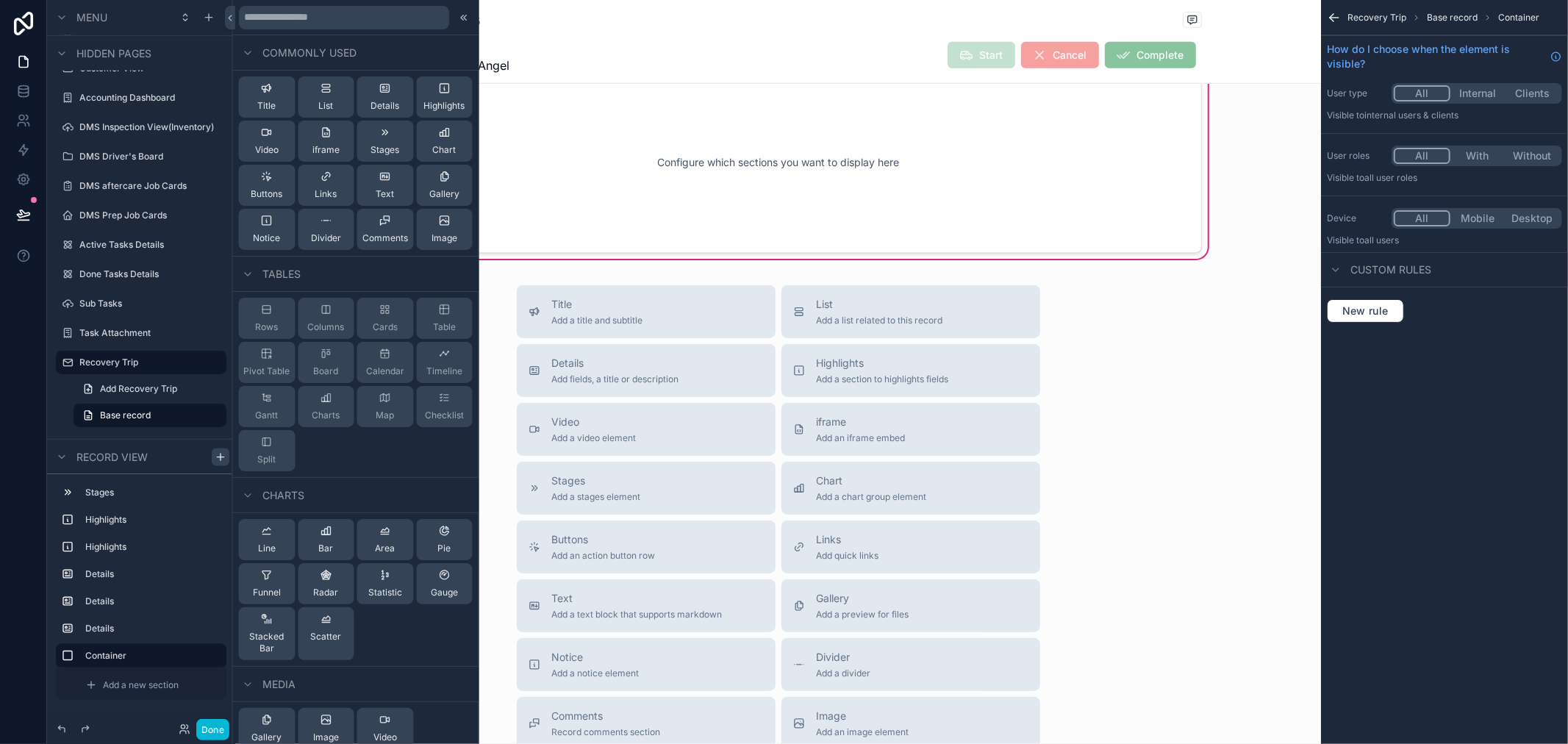
scroll to position [163, 0]
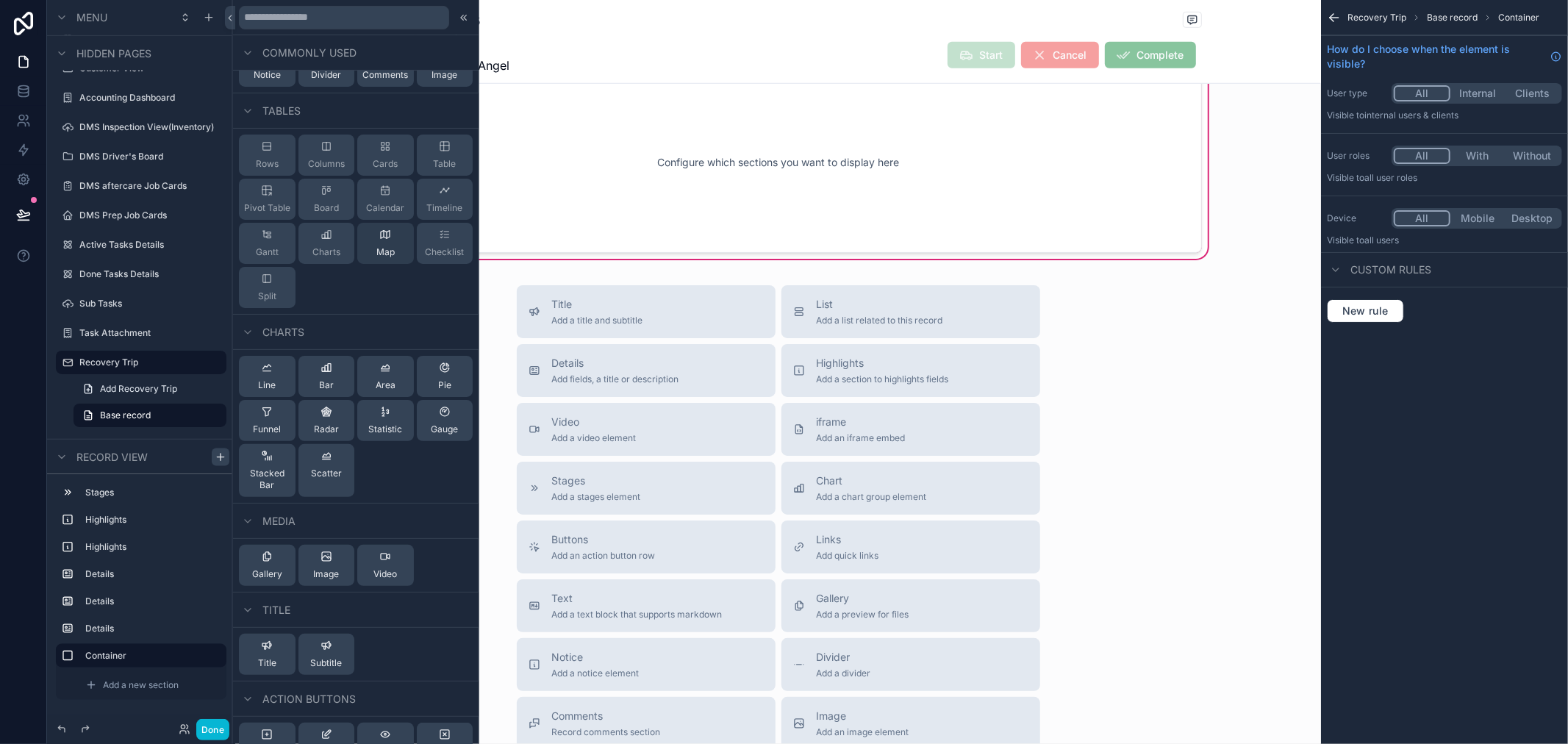
click at [379, 230] on icon at bounding box center [385, 235] width 12 height 12
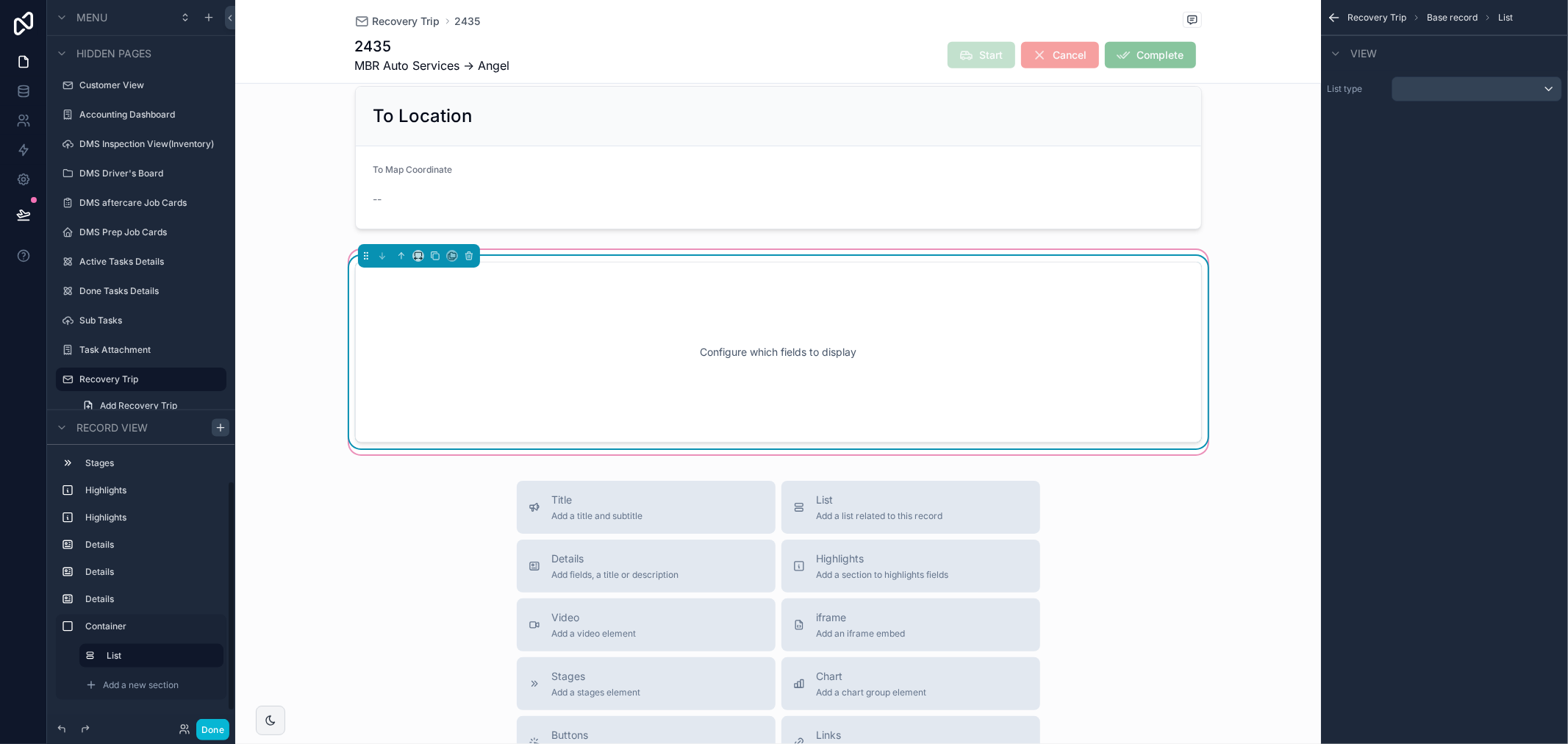
scroll to position [684, 0]
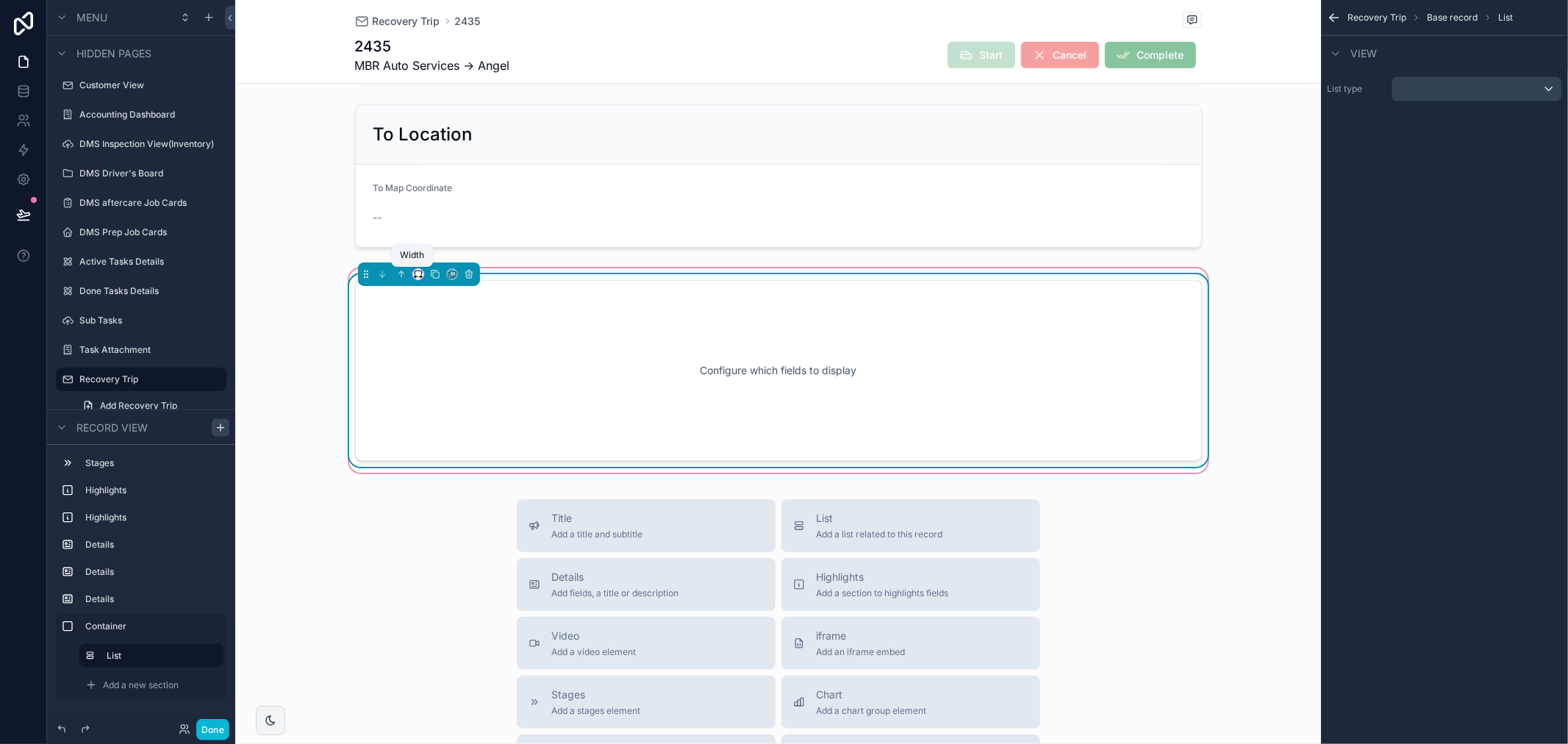
click at [413, 275] on icon "scrollable content" at bounding box center [418, 274] width 10 height 10
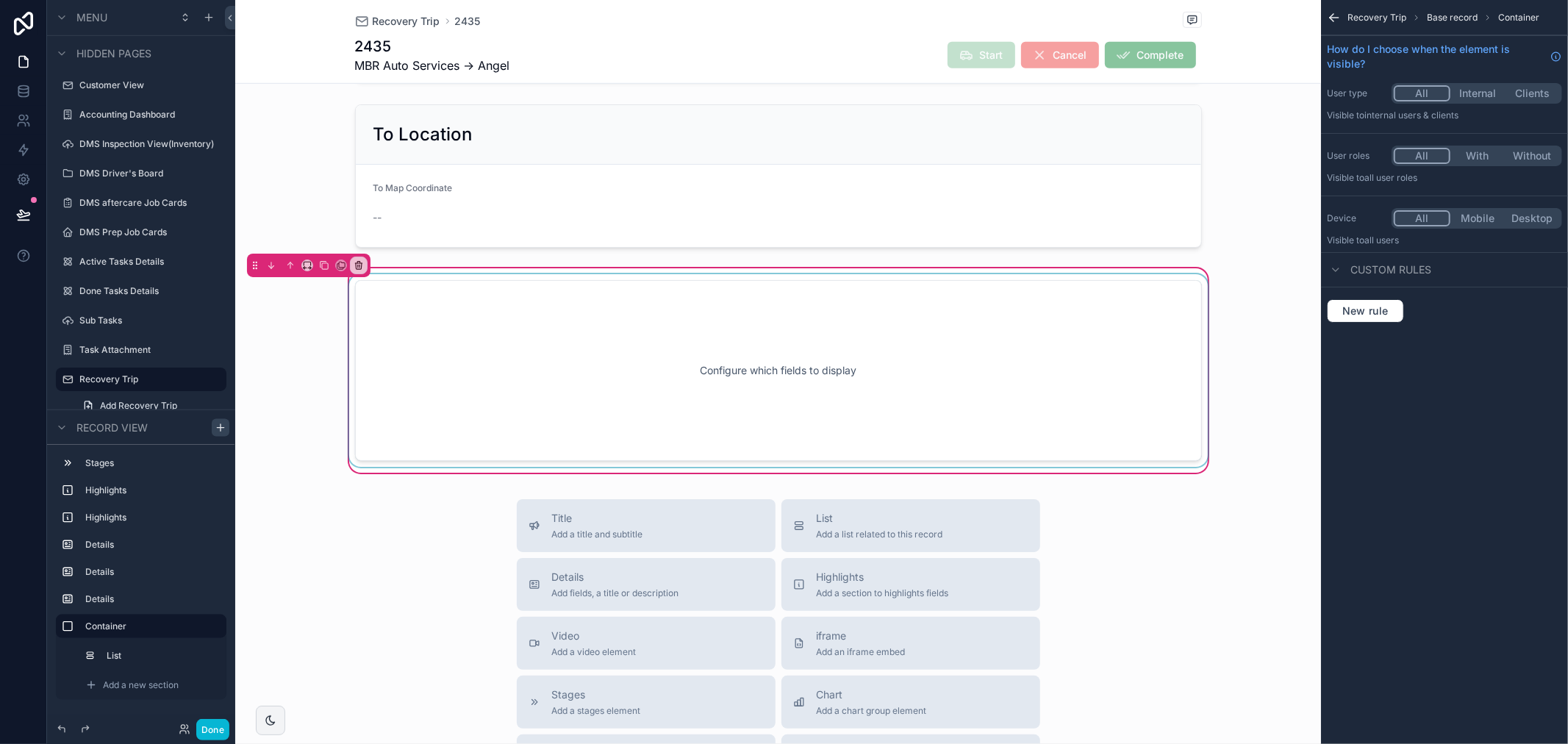
click at [888, 425] on div "scrollable content" at bounding box center [779, 371] width 864 height 193
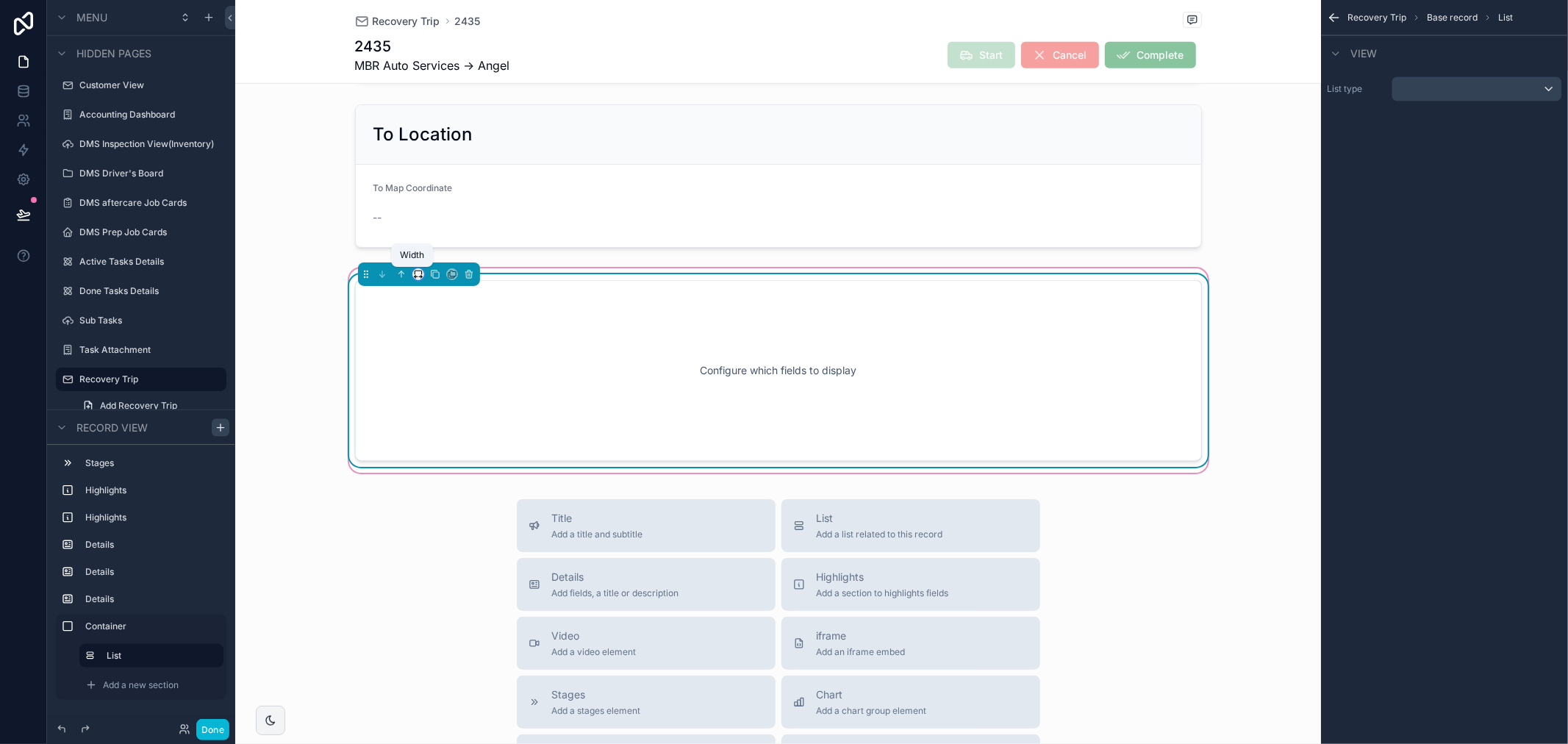
click at [413, 278] on icon "scrollable content" at bounding box center [418, 274] width 10 height 10
click at [437, 392] on span "50%" at bounding box center [430, 386] width 22 height 18
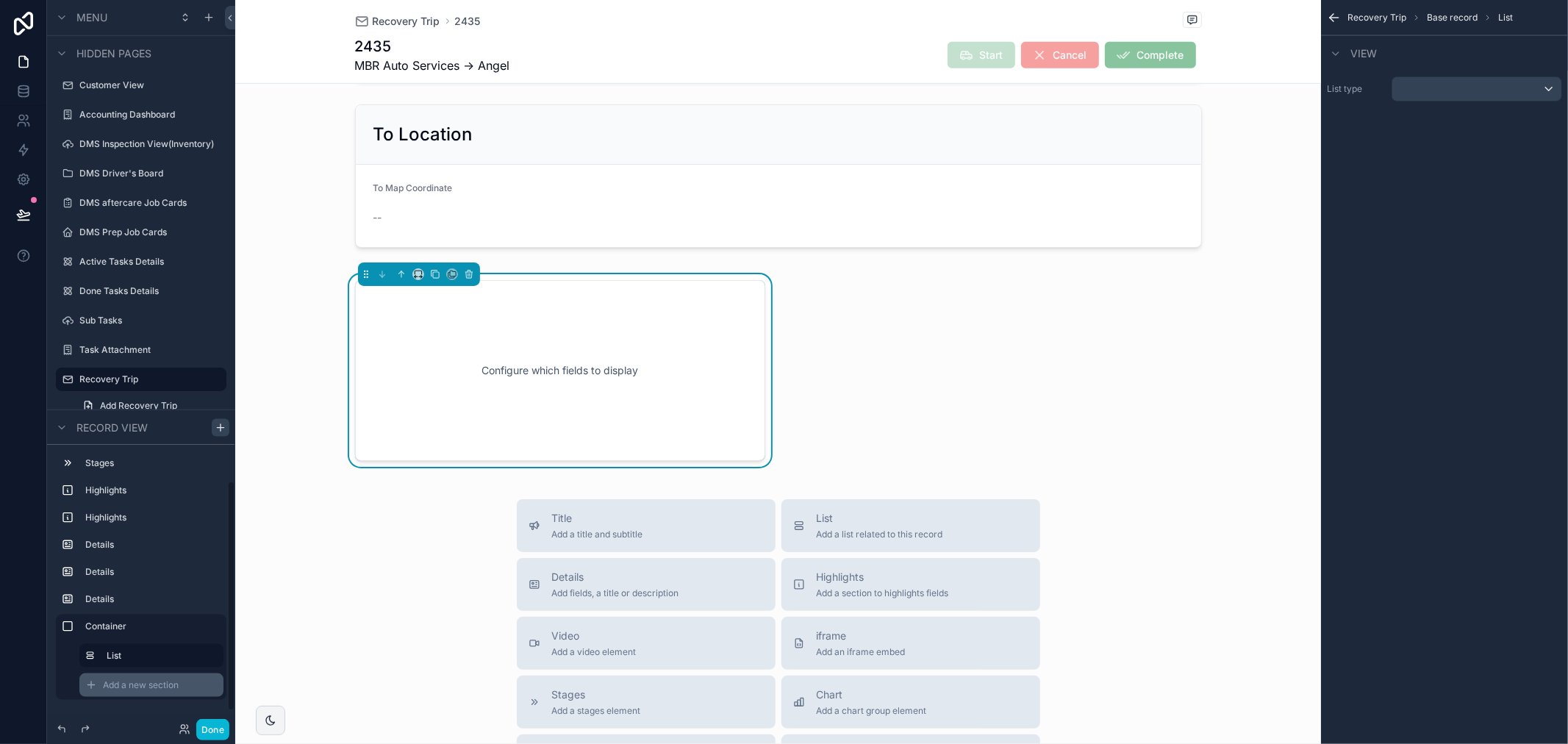
click at [121, 686] on span "Add a new section" at bounding box center [141, 686] width 76 height 12
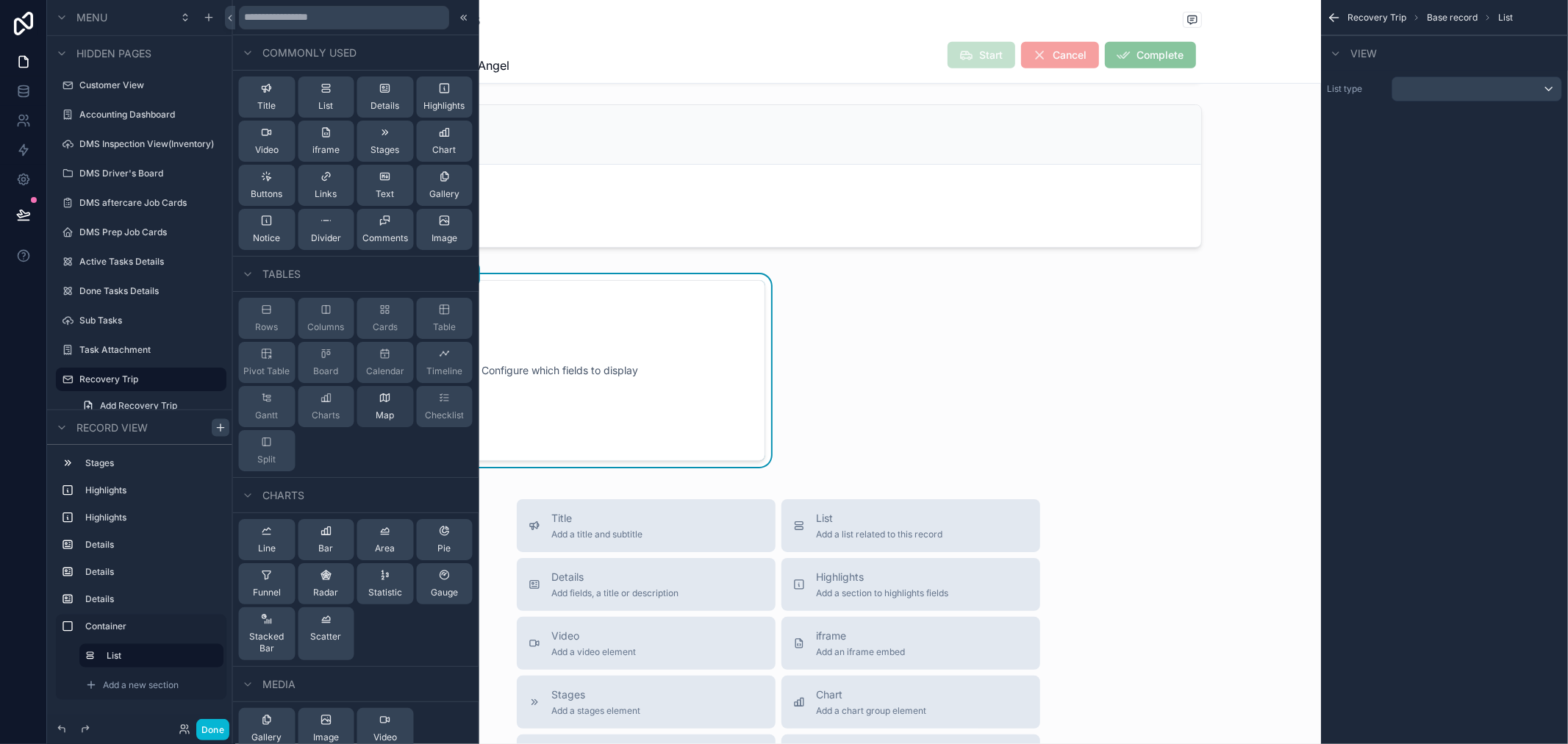
click at [375, 410] on span "Map" at bounding box center [384, 416] width 18 height 12
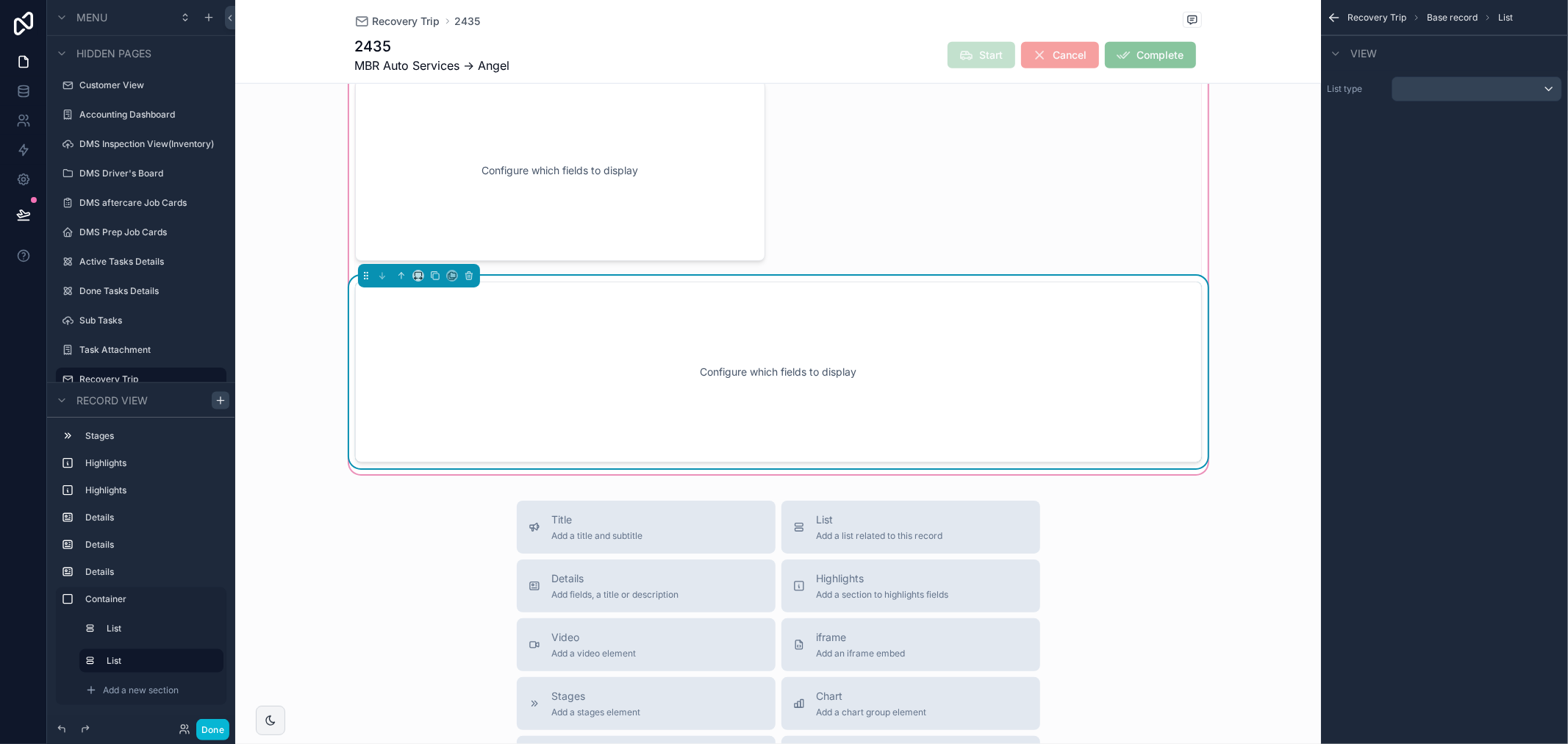
scroll to position [885, 0]
click at [413, 277] on icon "scrollable content" at bounding box center [418, 275] width 10 height 10
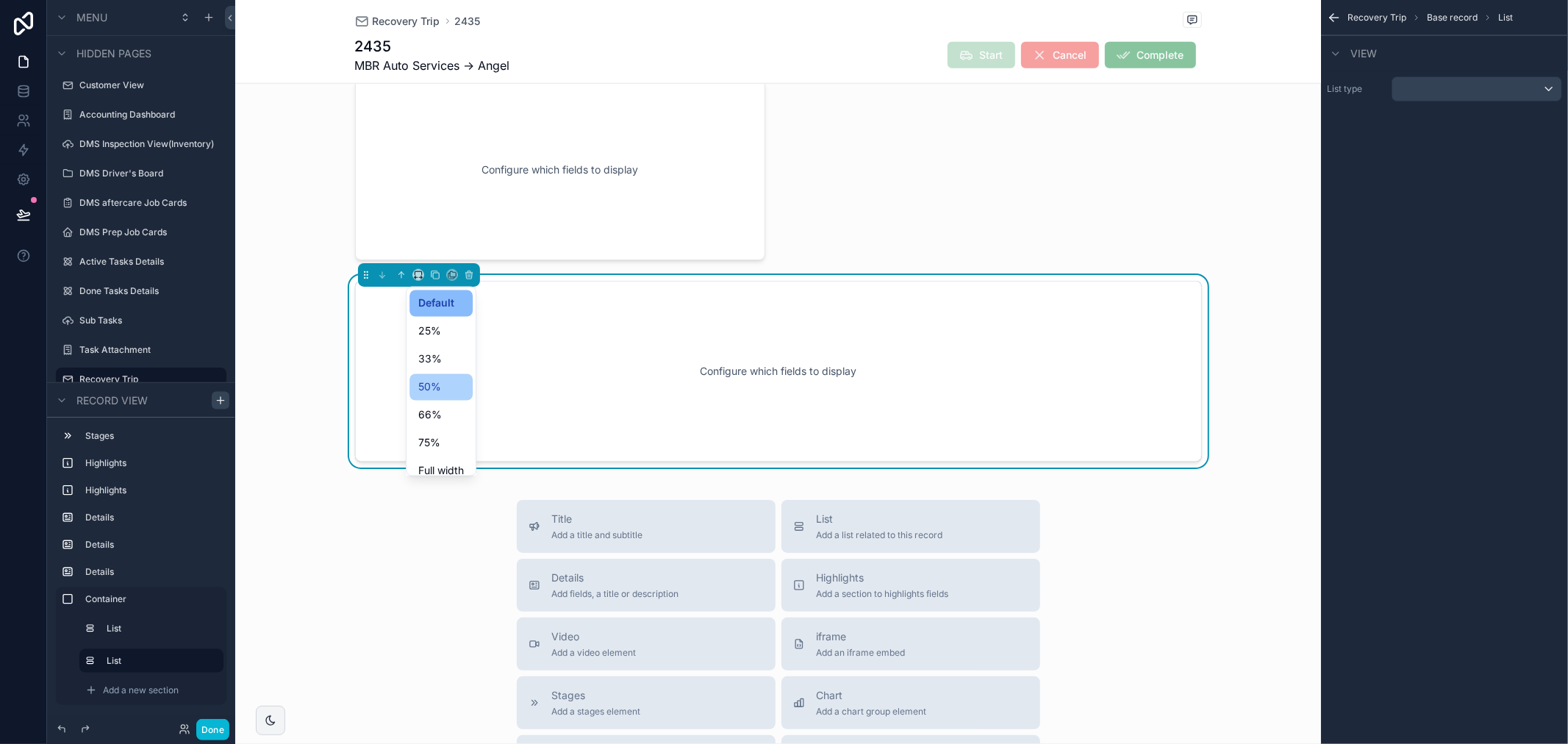
click at [430, 393] on span "50%" at bounding box center [430, 388] width 22 height 18
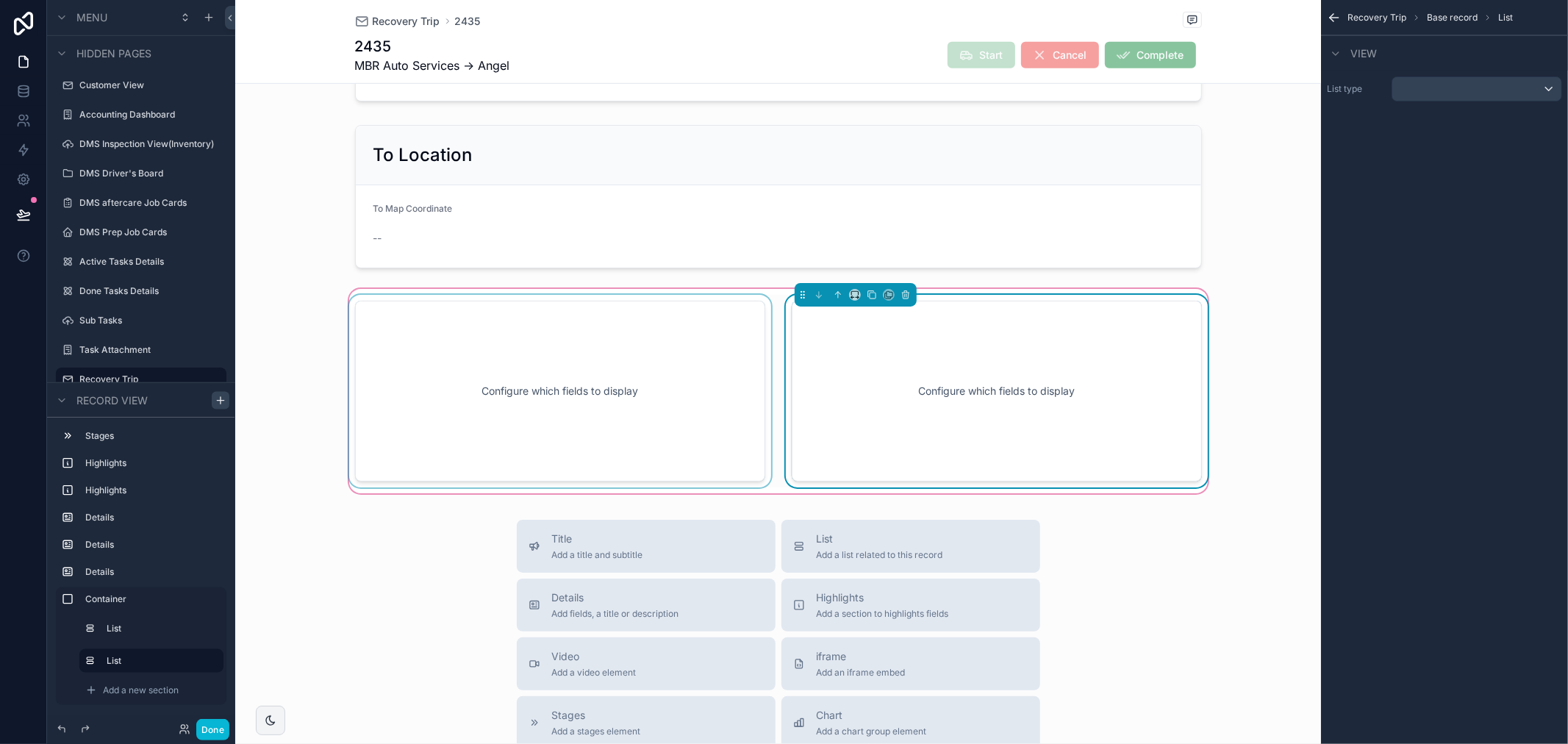
scroll to position [640, 0]
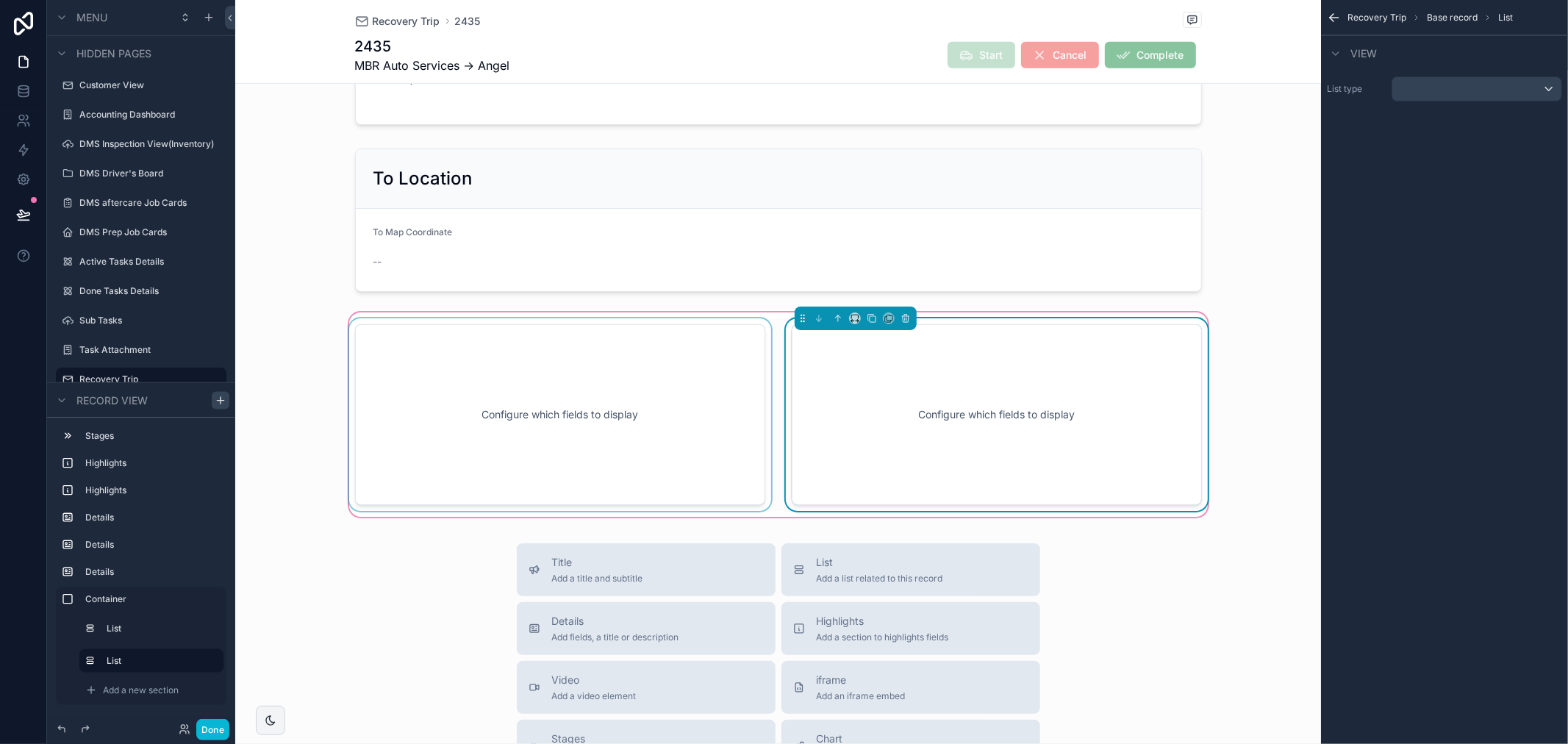
click at [533, 370] on div "scrollable content" at bounding box center [560, 415] width 427 height 193
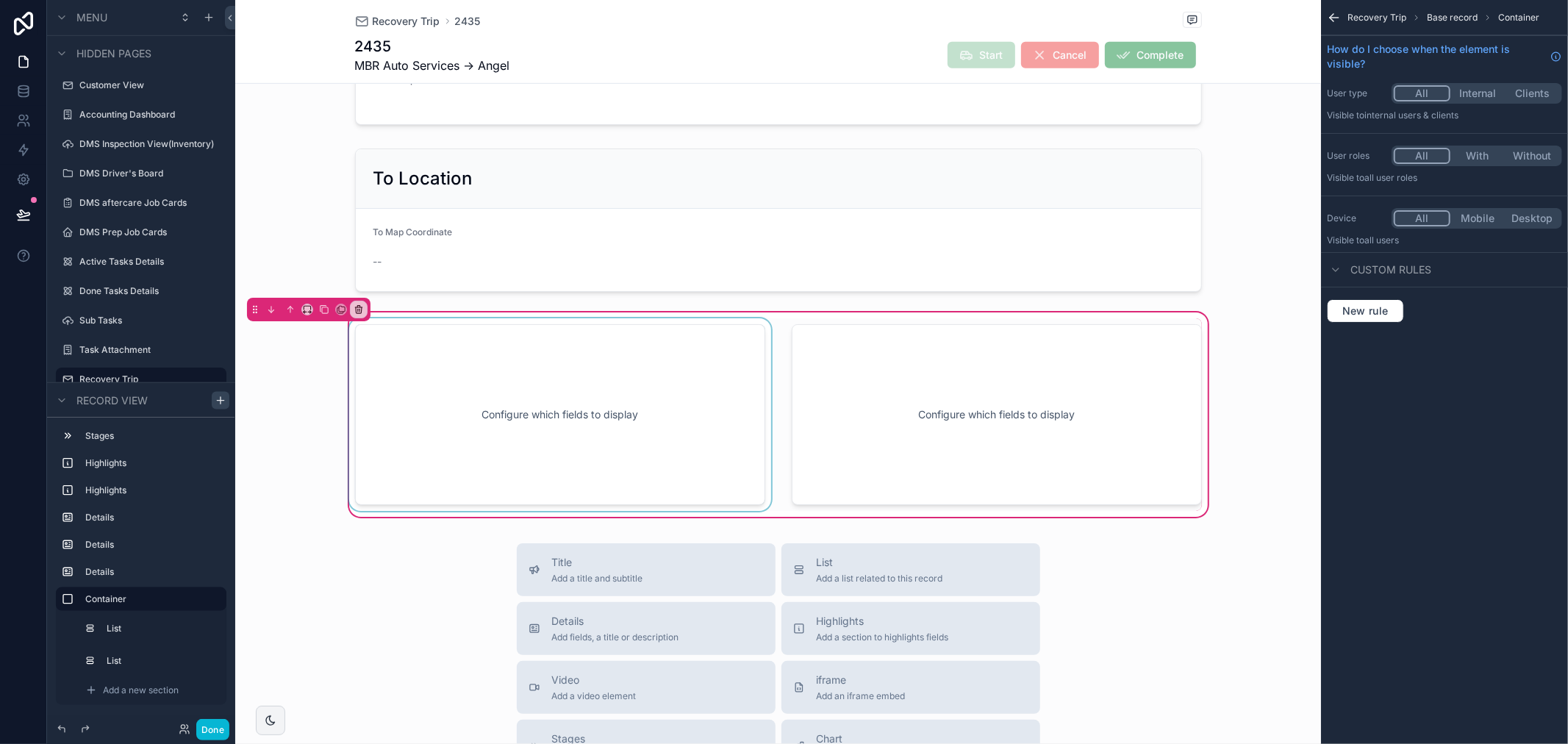
click at [457, 410] on div "scrollable content" at bounding box center [560, 415] width 427 height 193
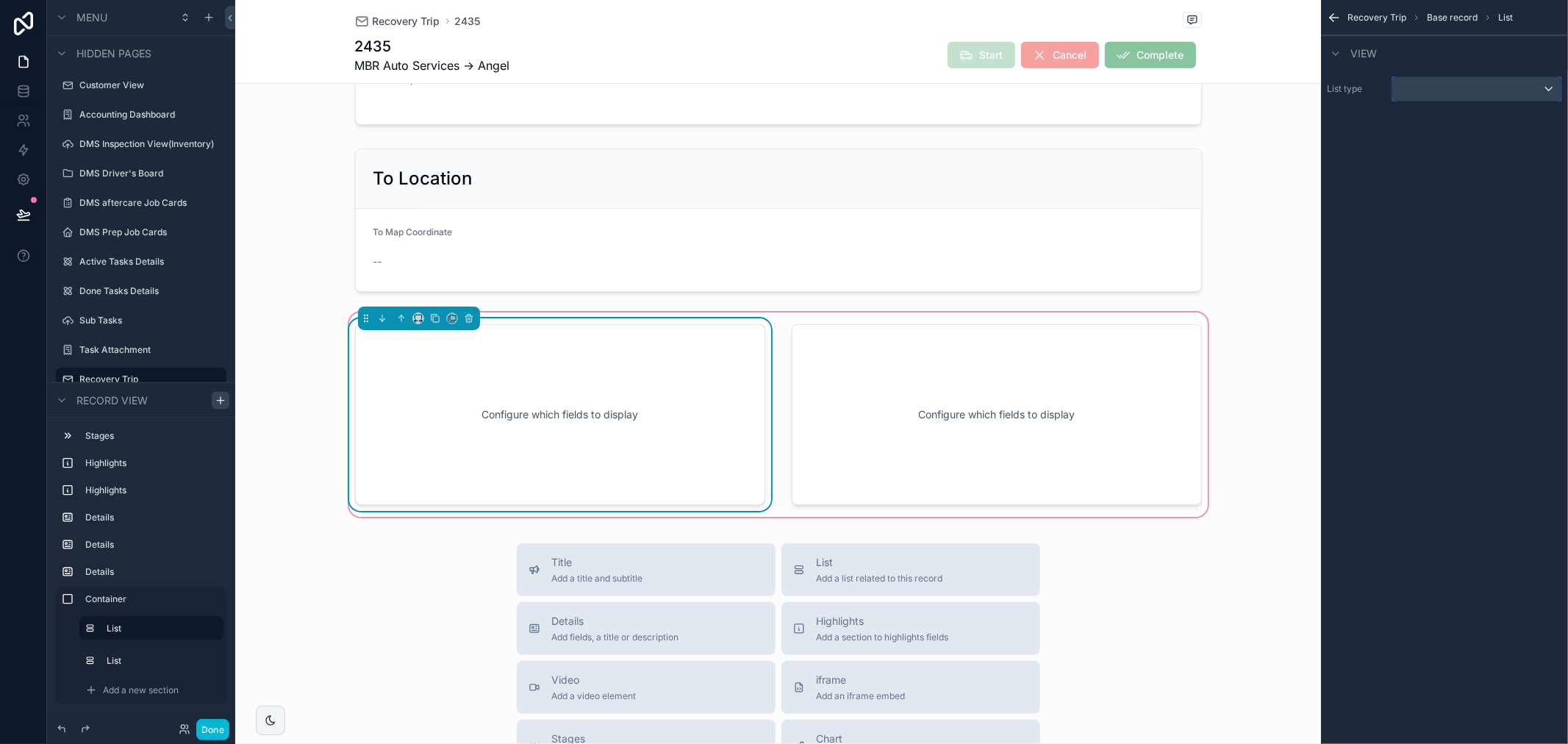
click at [1434, 101] on button "scrollable content" at bounding box center [1476, 89] width 170 height 25
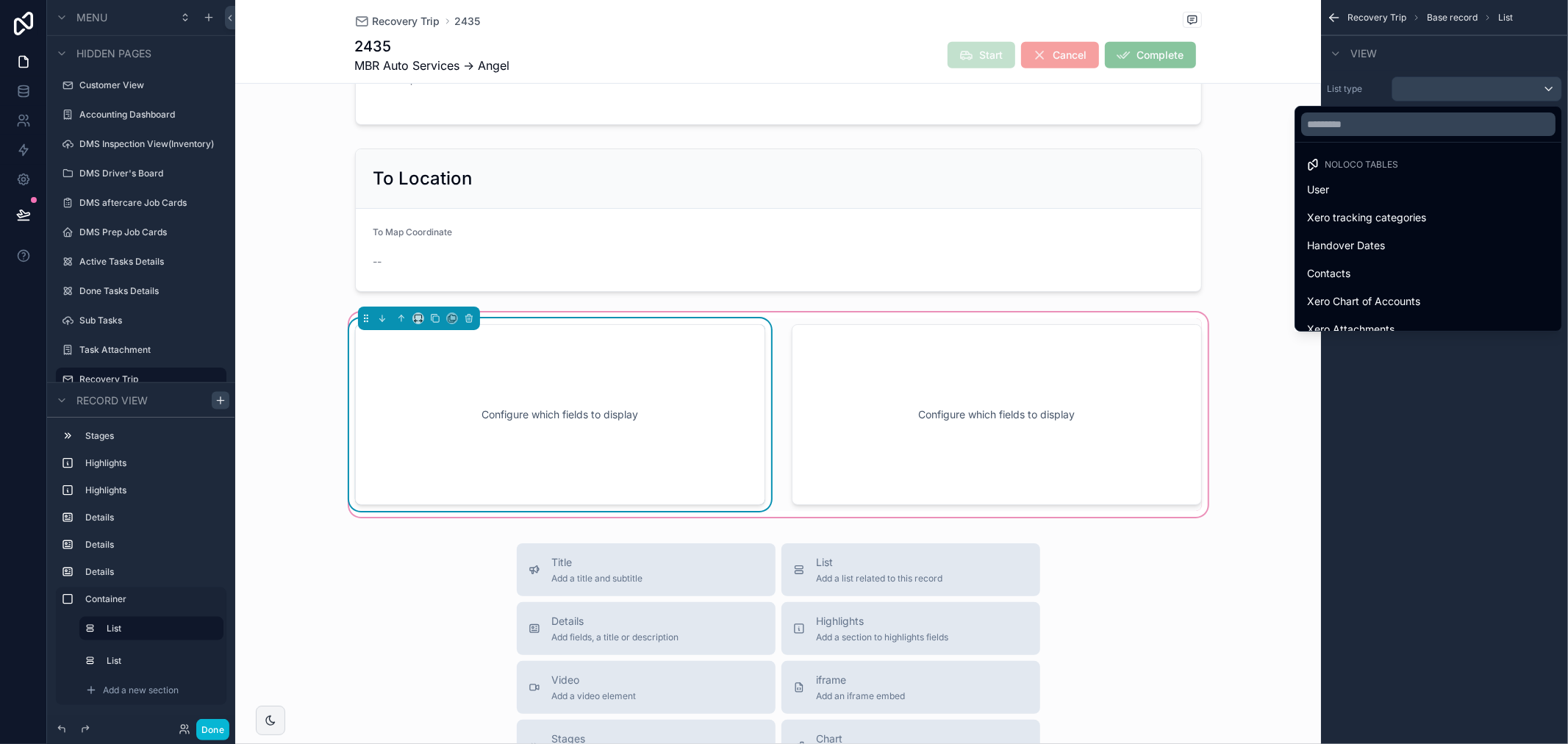
click at [1410, 116] on div at bounding box center [1428, 124] width 266 height 35
click at [1412, 128] on input "text" at bounding box center [1429, 124] width 255 height 23
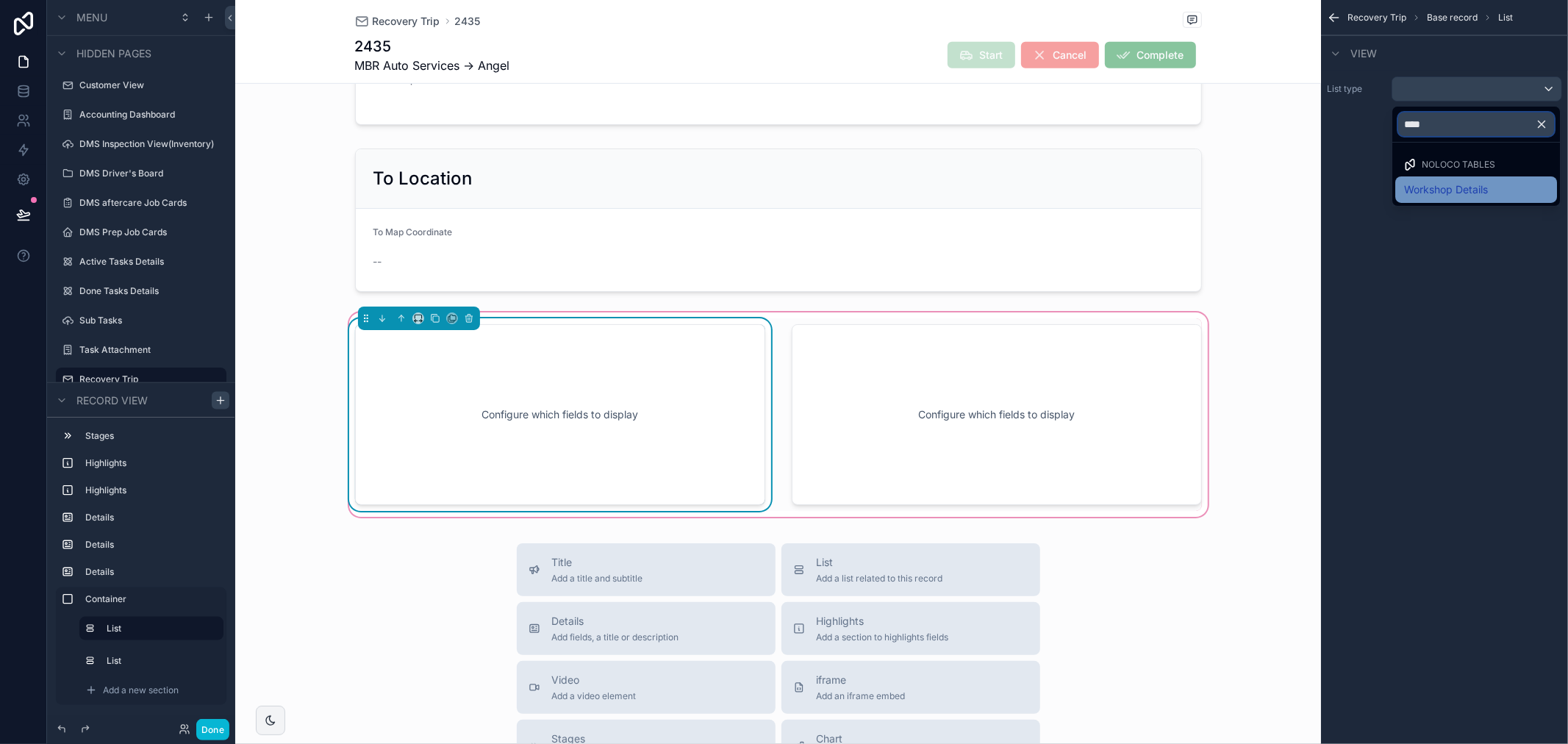
type input "****"
click at [1478, 191] on span "Workshop Details" at bounding box center [1446, 190] width 84 height 18
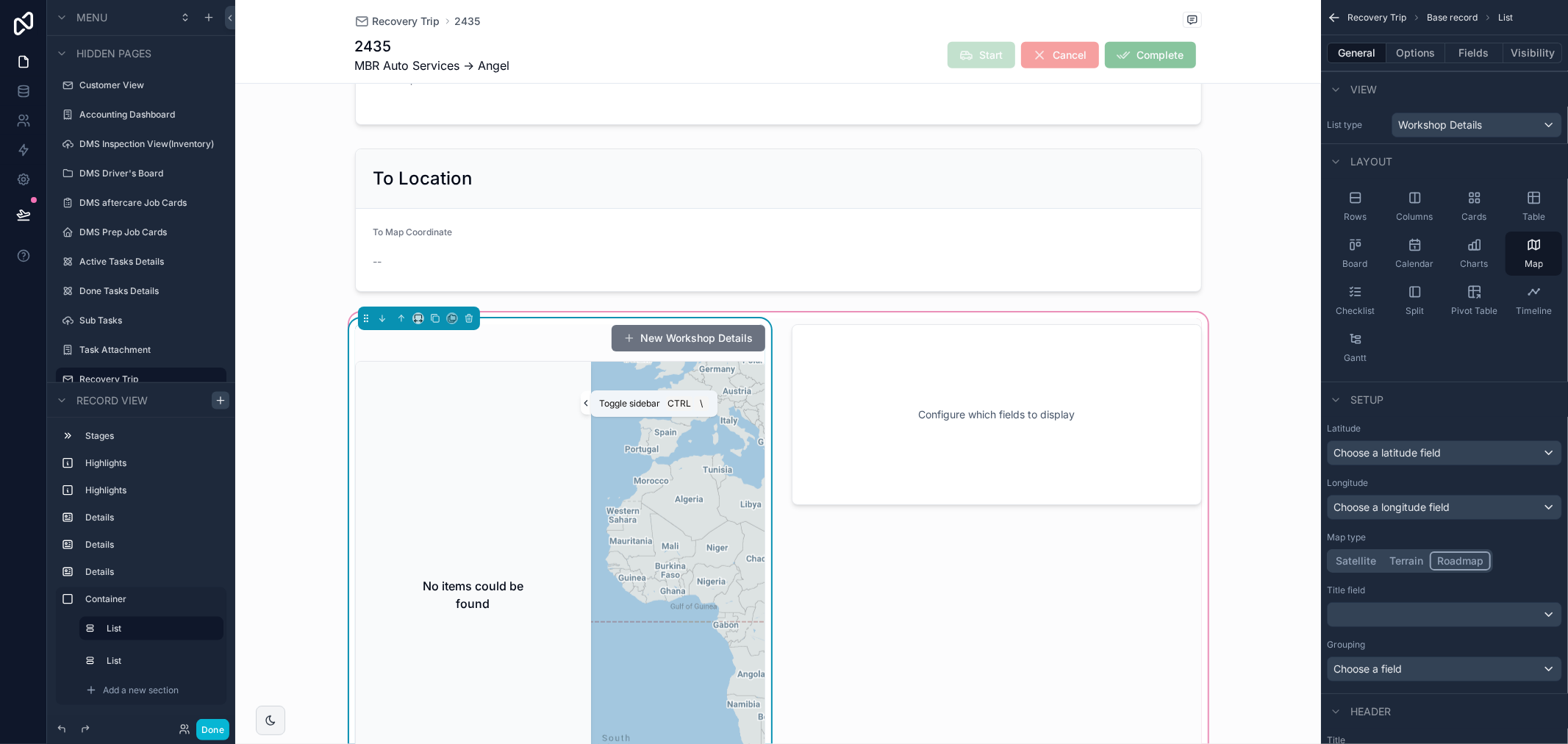
click at [584, 402] on icon "scrollable content" at bounding box center [586, 404] width 3 height 5
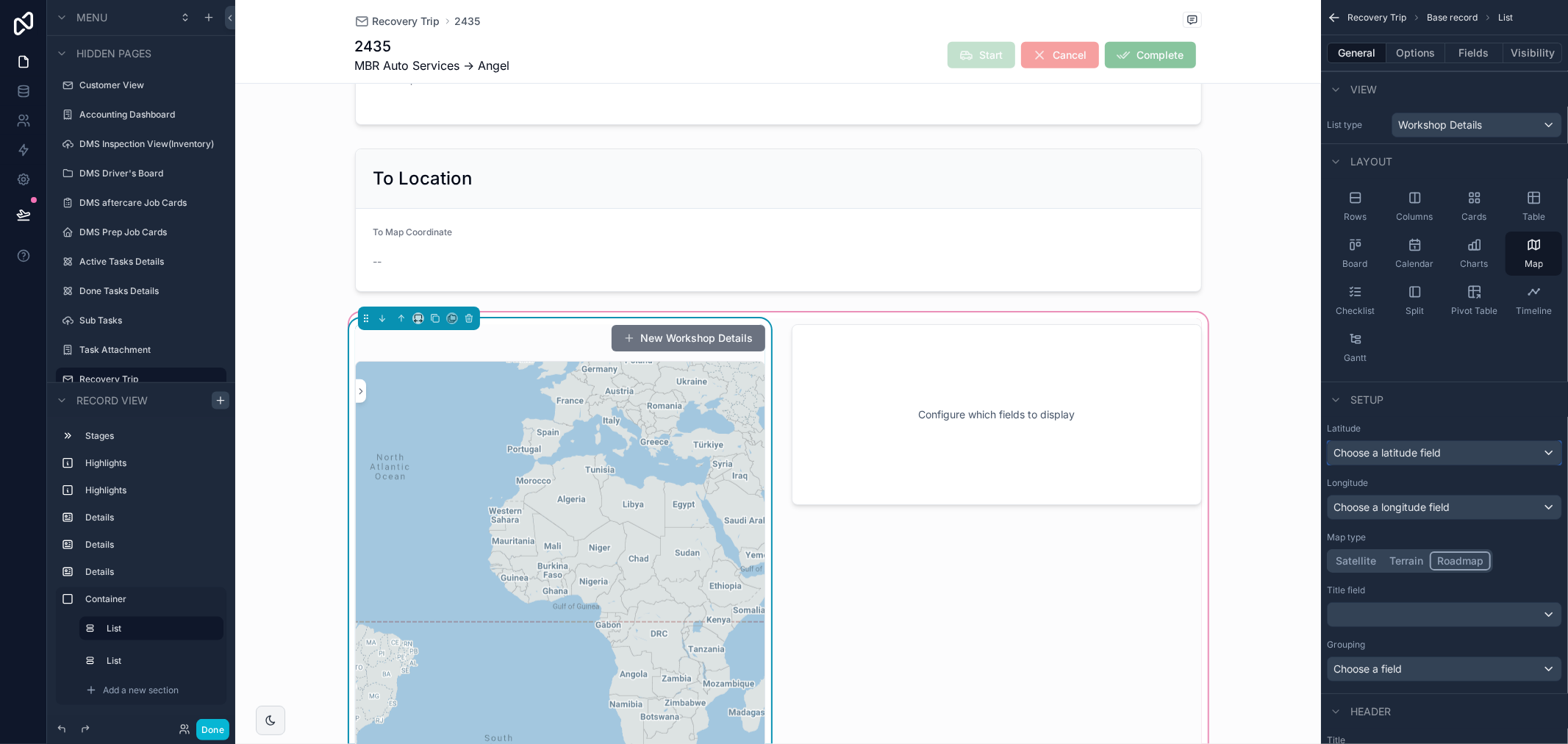
click at [1452, 452] on div "Choose a latitude field" at bounding box center [1445, 452] width 234 height 23
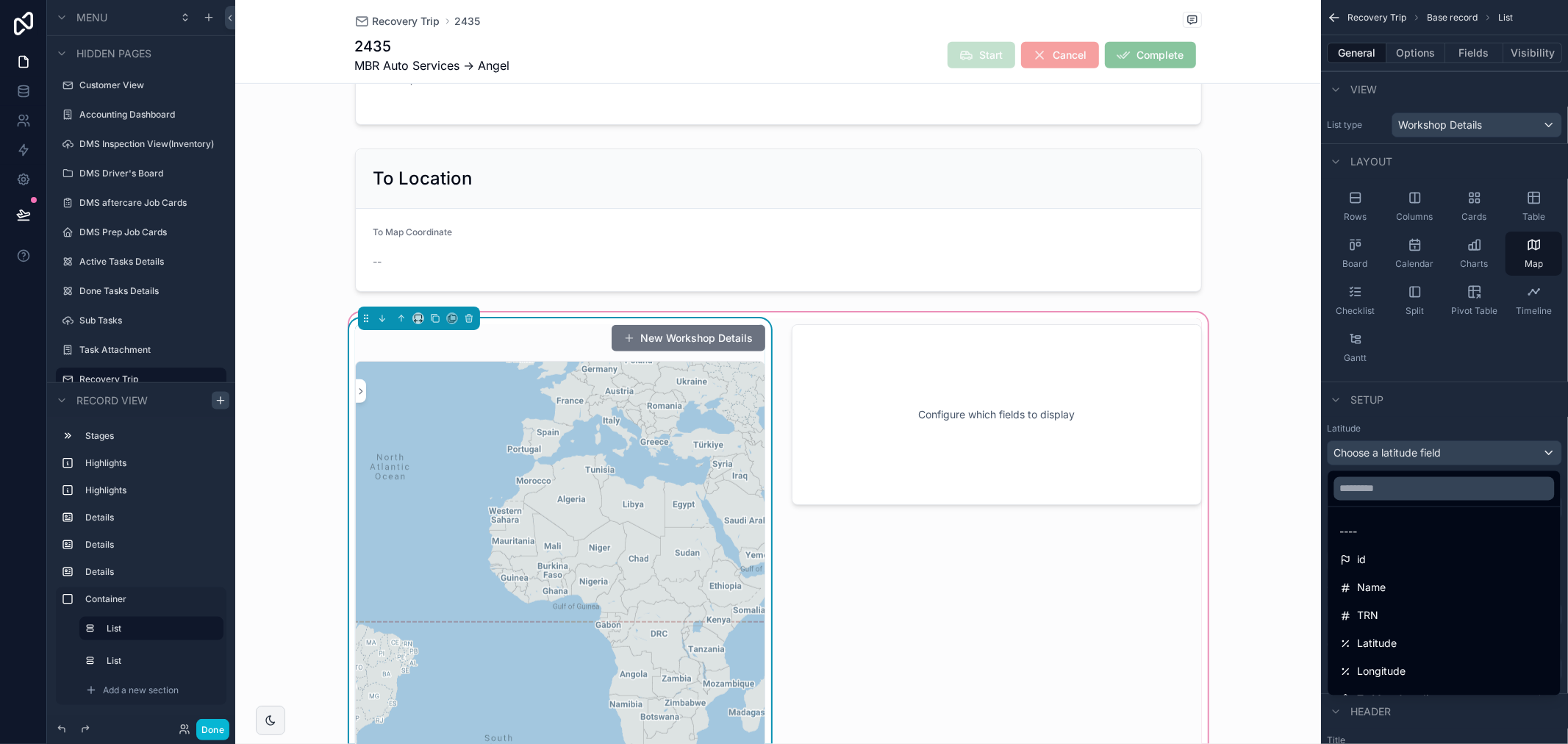
drag, startPoint x: 1455, startPoint y: 383, endPoint x: 1458, endPoint y: 228, distance: 155.0
click at [1455, 381] on div "scrollable content" at bounding box center [784, 372] width 1568 height 744
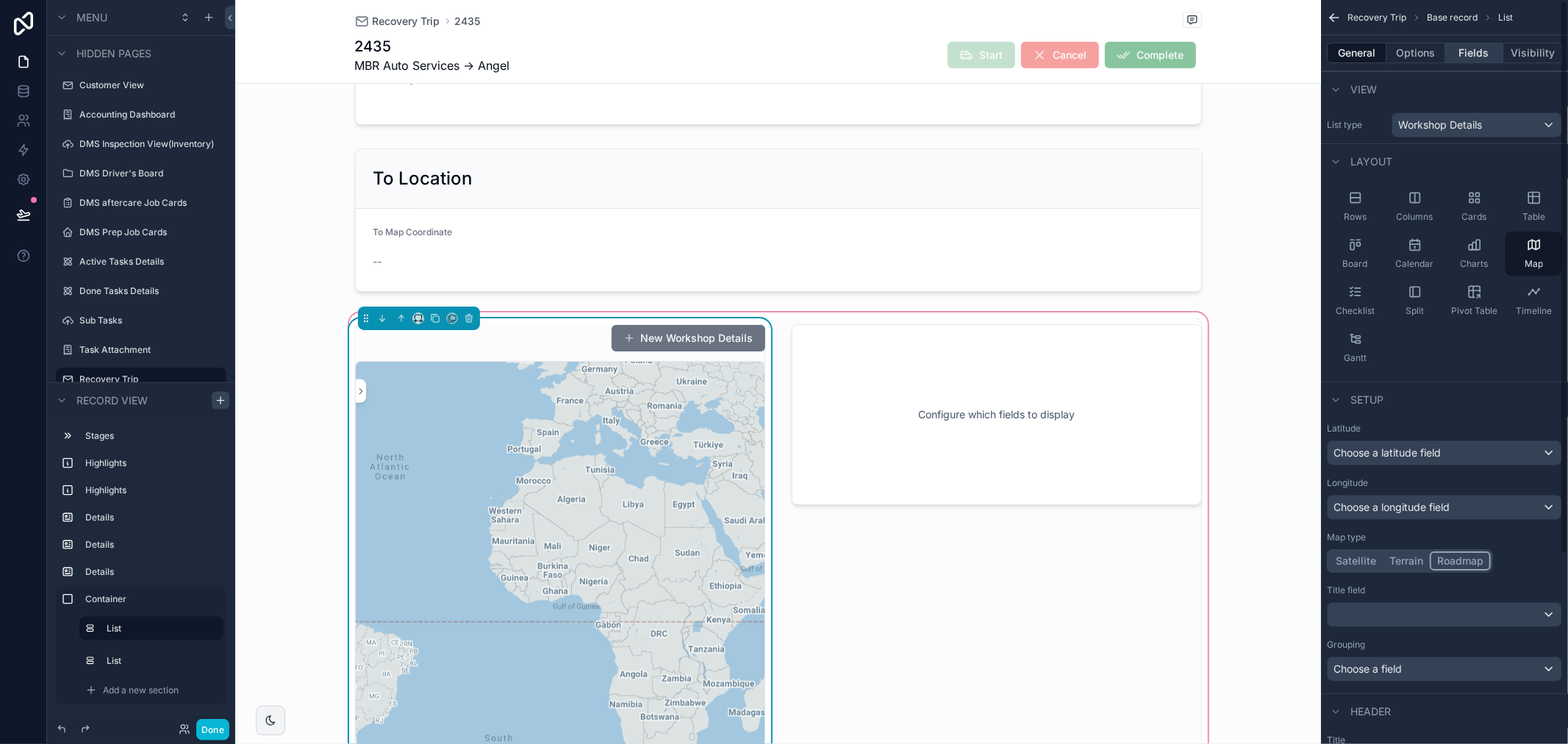
click at [1466, 46] on button "Fields" at bounding box center [1474, 53] width 58 height 21
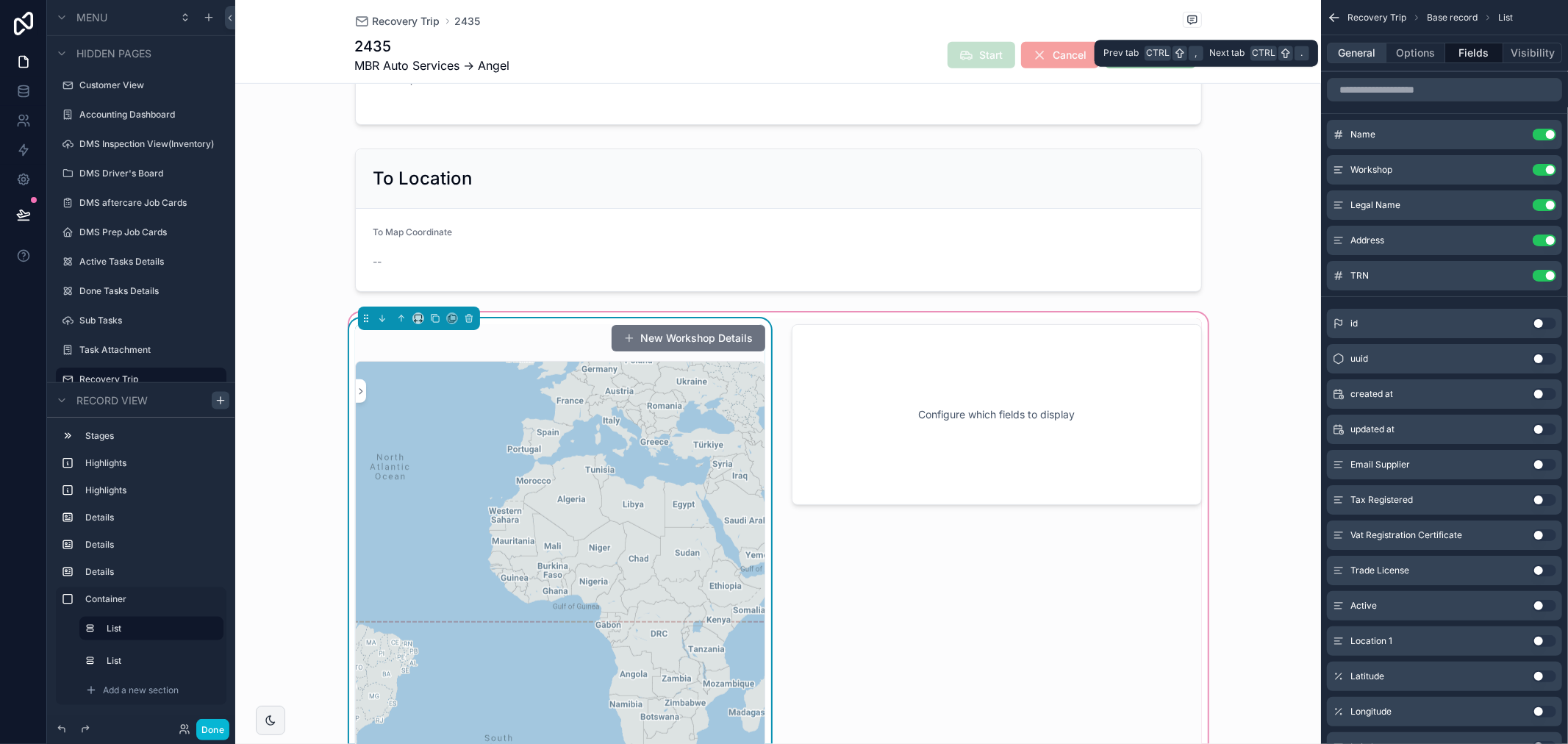
click at [1365, 46] on button "General" at bounding box center [1357, 53] width 59 height 21
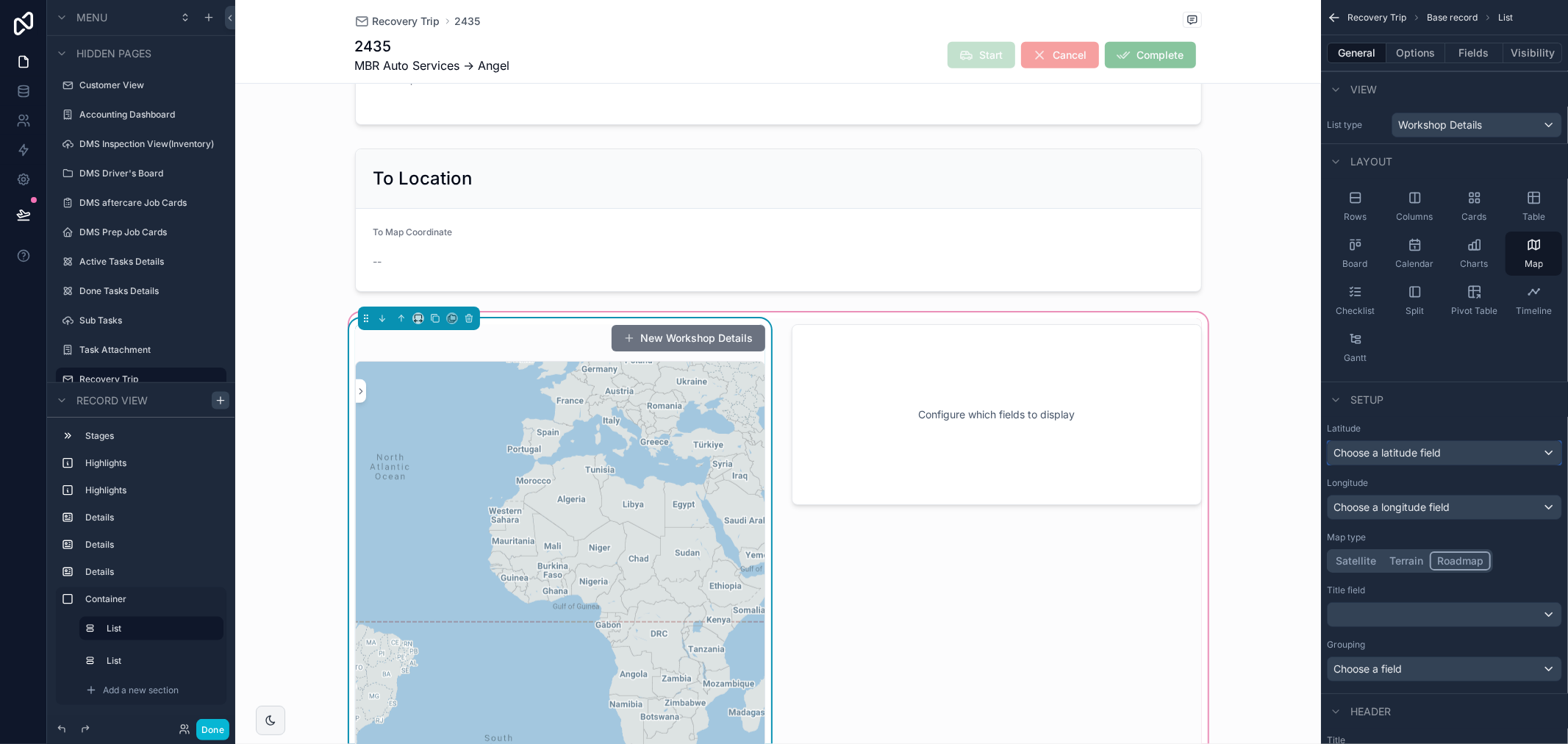
click at [1500, 460] on div "Choose a latitude field" at bounding box center [1445, 452] width 234 height 23
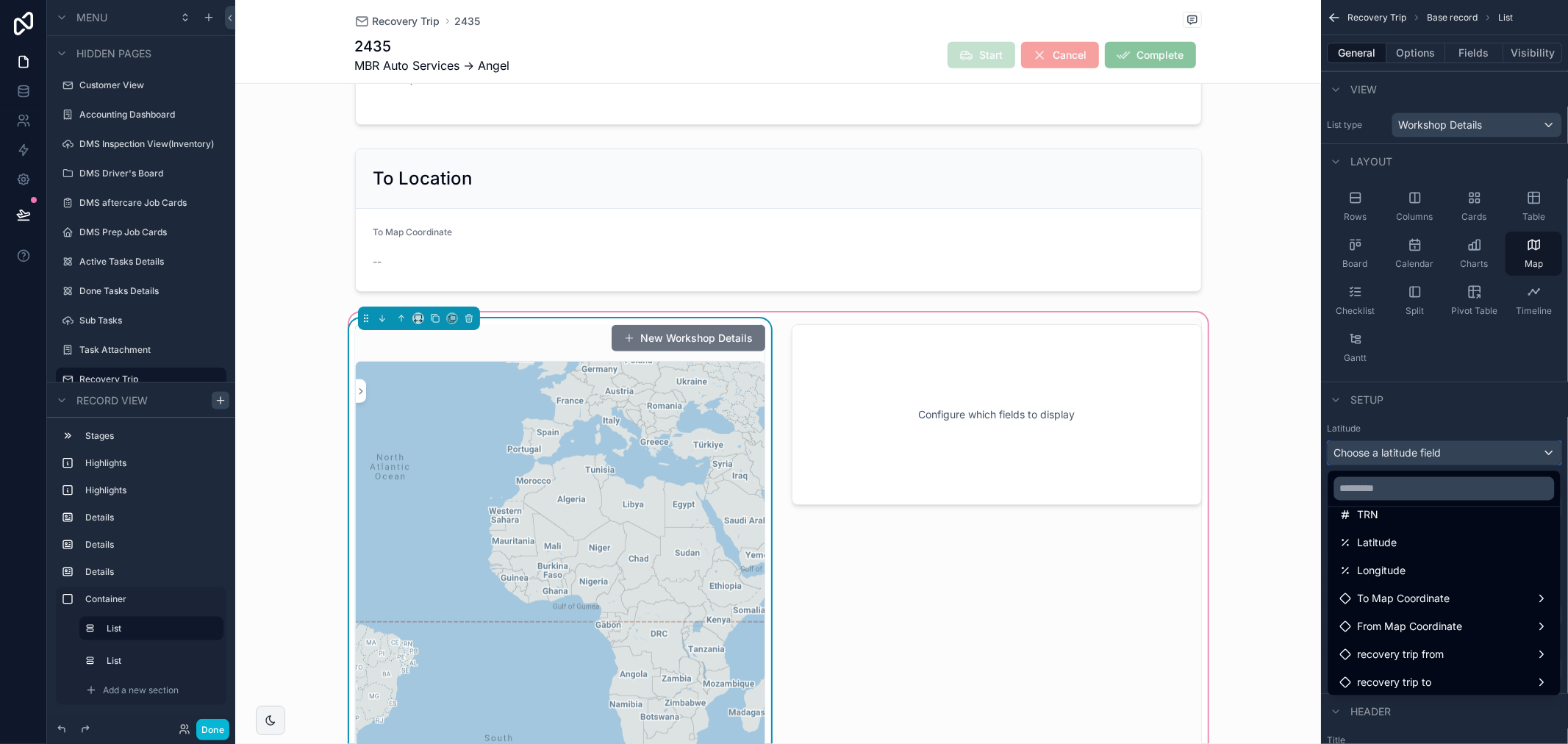
scroll to position [104, 0]
click at [1443, 538] on div "Latitude" at bounding box center [1444, 540] width 209 height 18
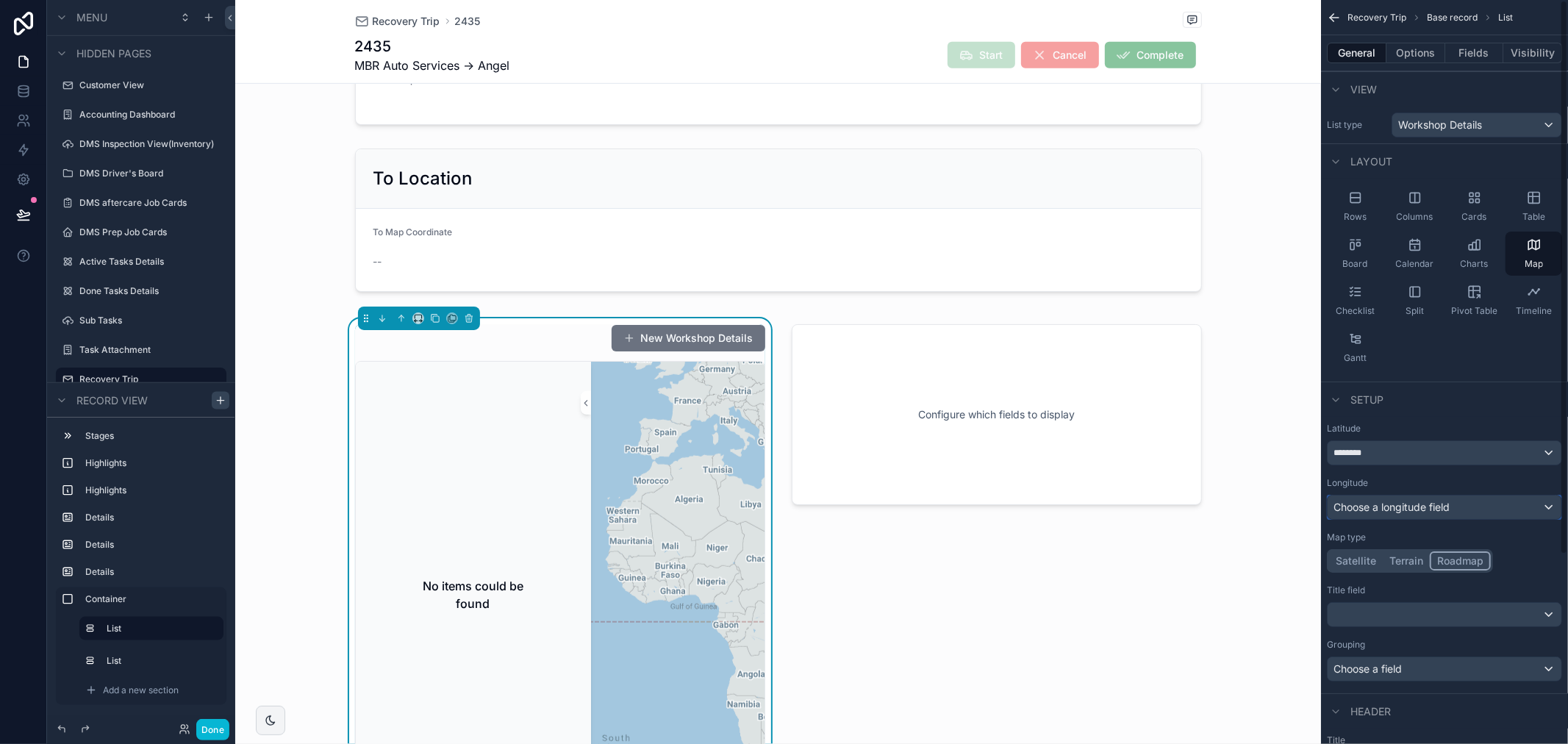
click at [1441, 509] on span "Choose a longitude field" at bounding box center [1391, 507] width 116 height 13
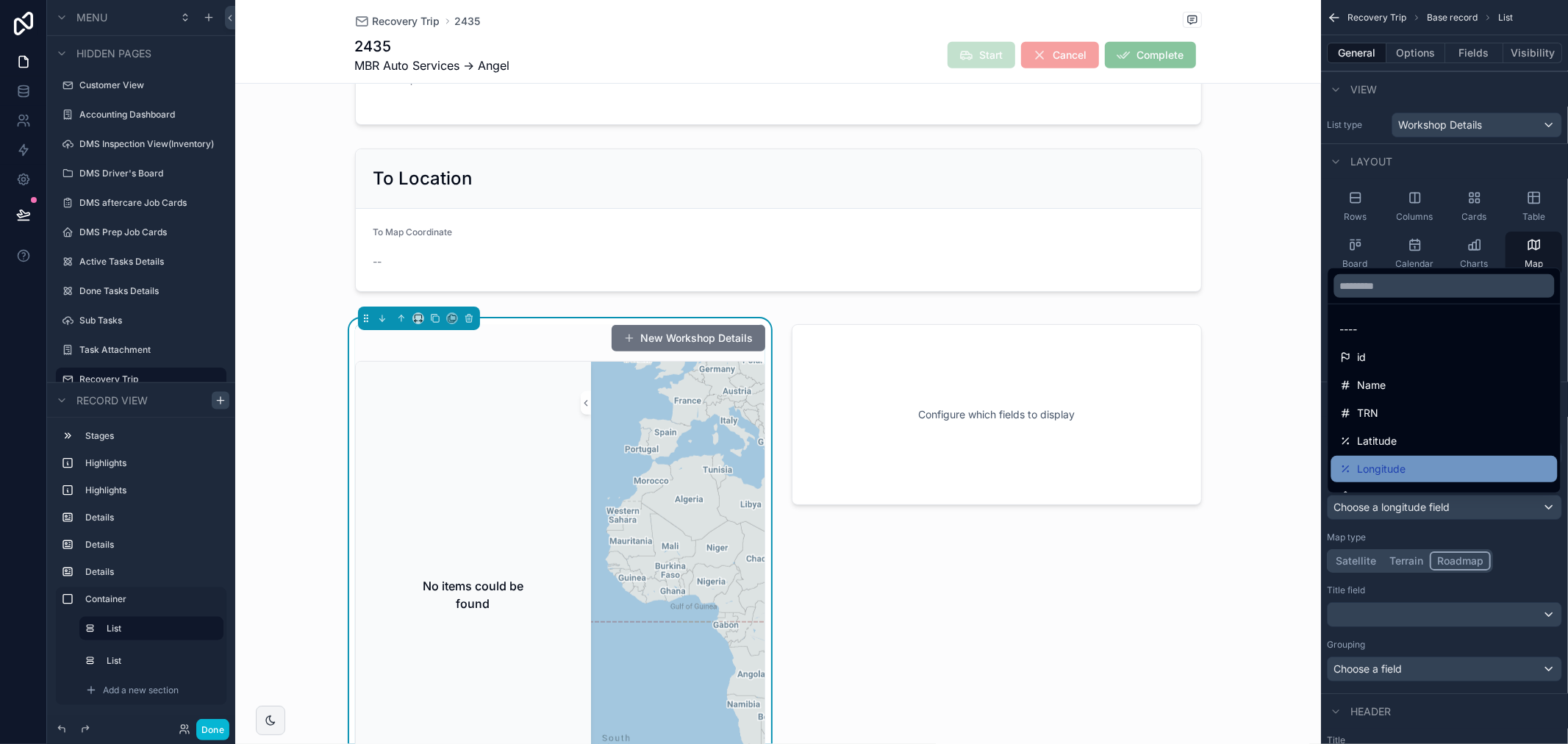
click at [1410, 469] on div "Longitude" at bounding box center [1444, 469] width 209 height 18
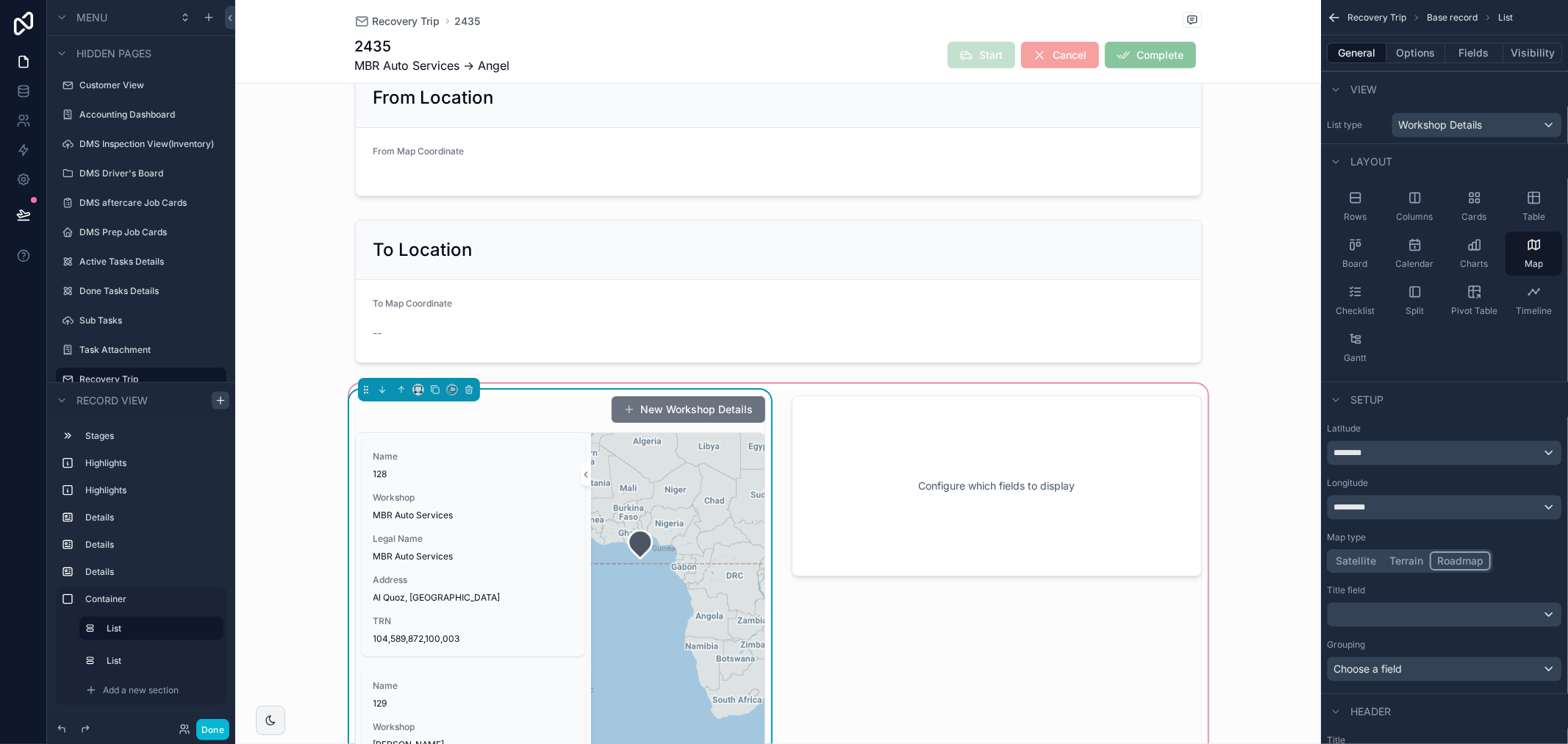
scroll to position [557, 0]
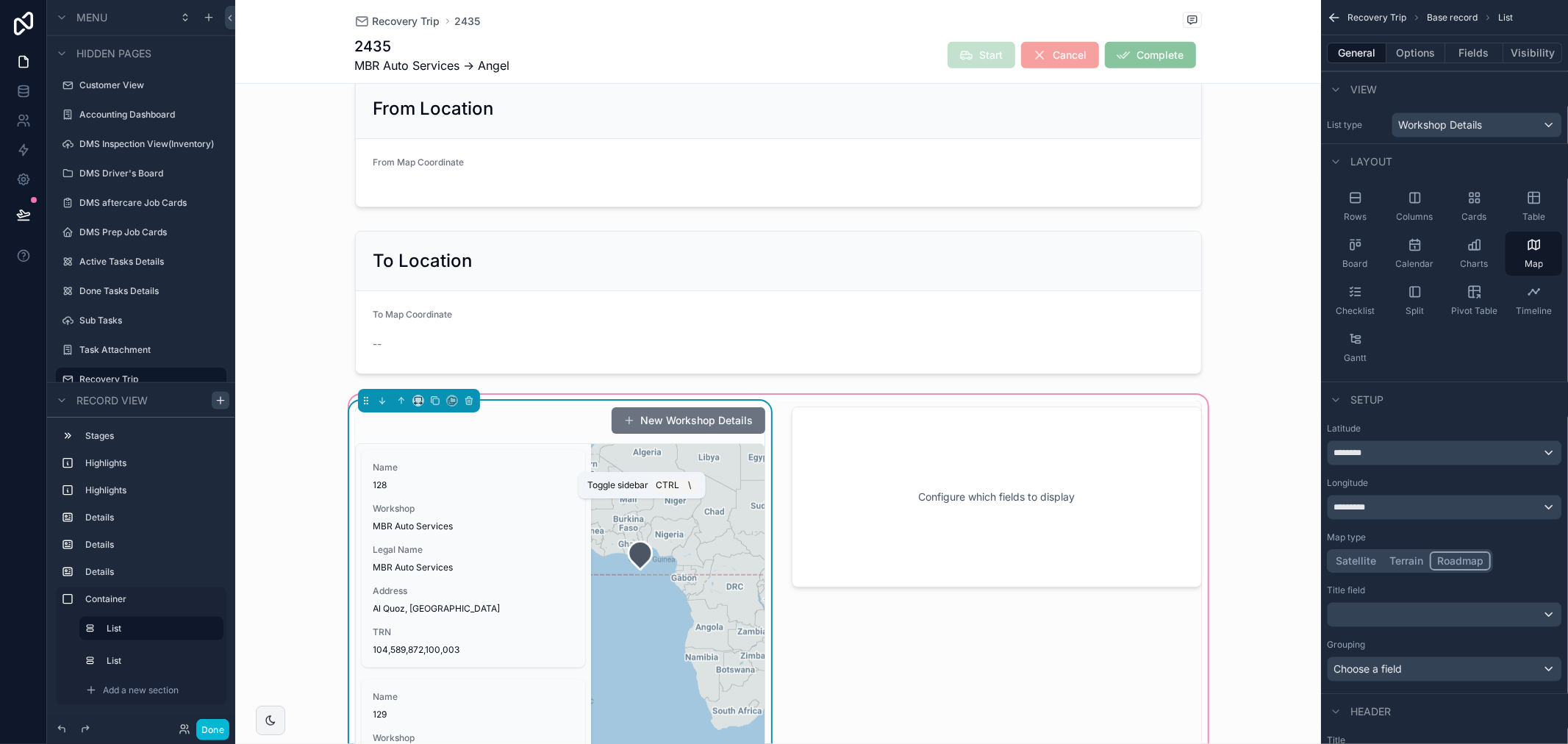
click at [581, 488] on icon "scrollable content" at bounding box center [586, 486] width 10 height 11
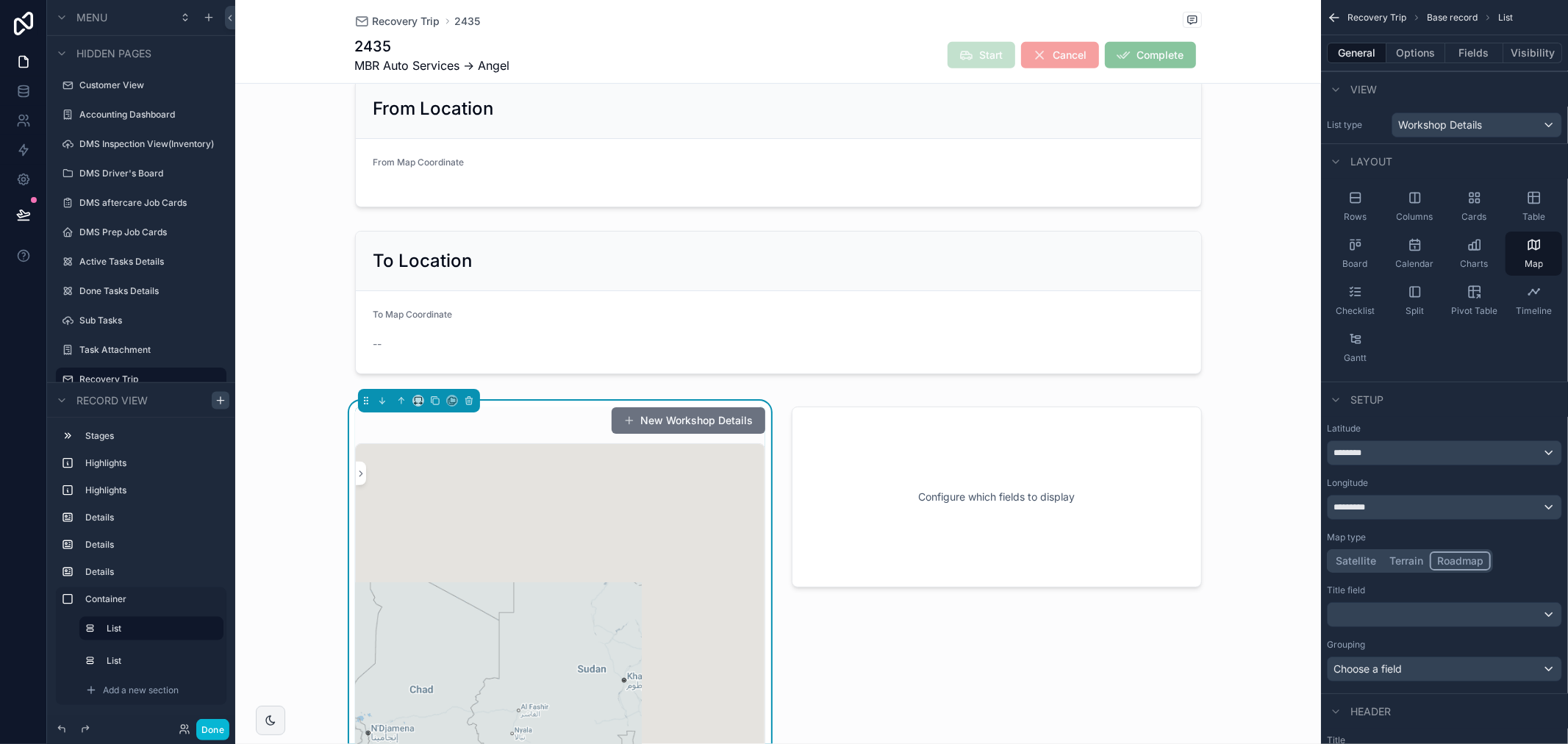
drag, startPoint x: 680, startPoint y: 556, endPoint x: 459, endPoint y: 772, distance: 309.0
click at [459, 743] on html "Menu My Profile Task Boards Xero Reports DMS Warranty Policies DMS Extras Line …" at bounding box center [784, 372] width 1568 height 744
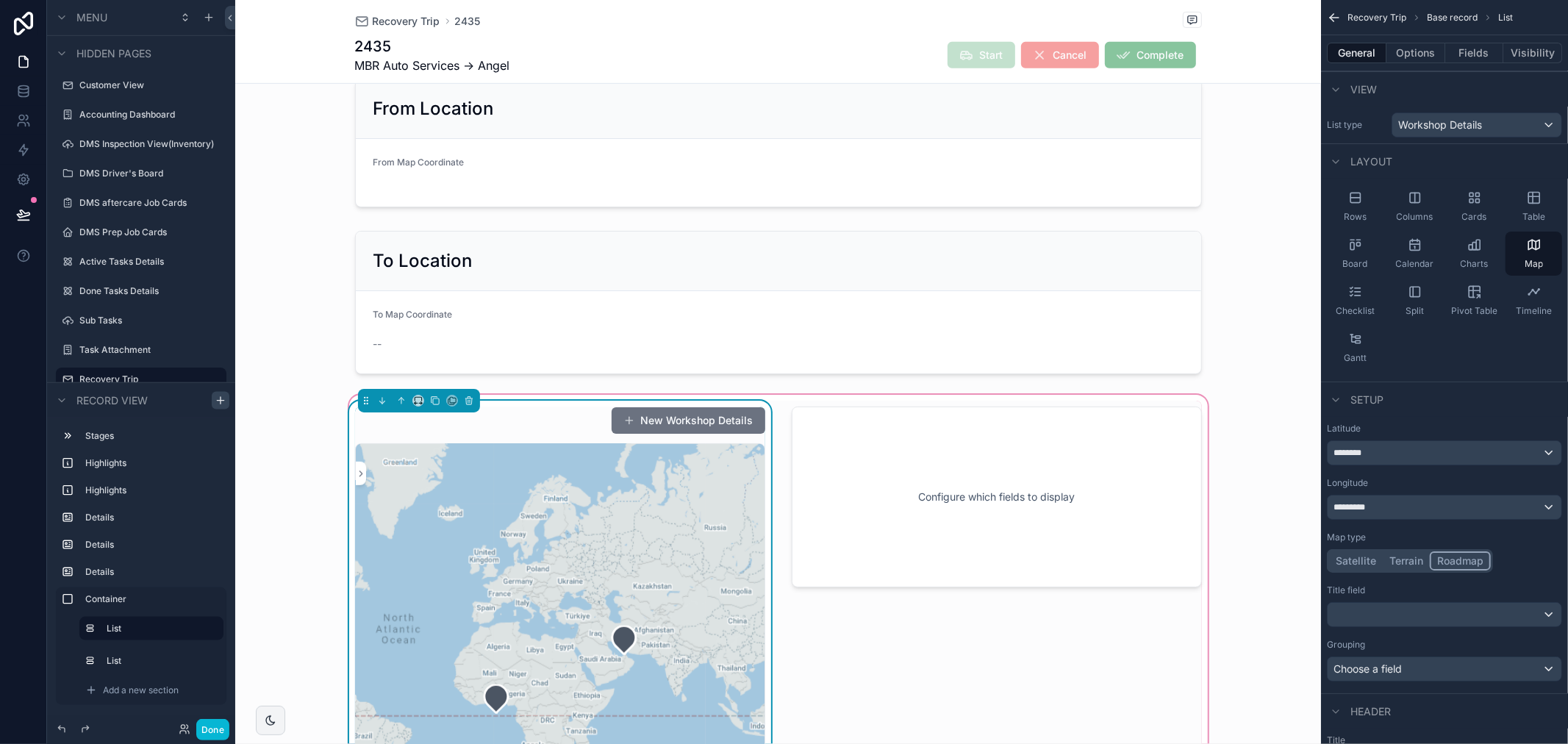
drag, startPoint x: 689, startPoint y: 610, endPoint x: 594, endPoint y: 643, distance: 100.6
click at [594, 643] on div "scrollable content" at bounding box center [559, 704] width 409 height 520
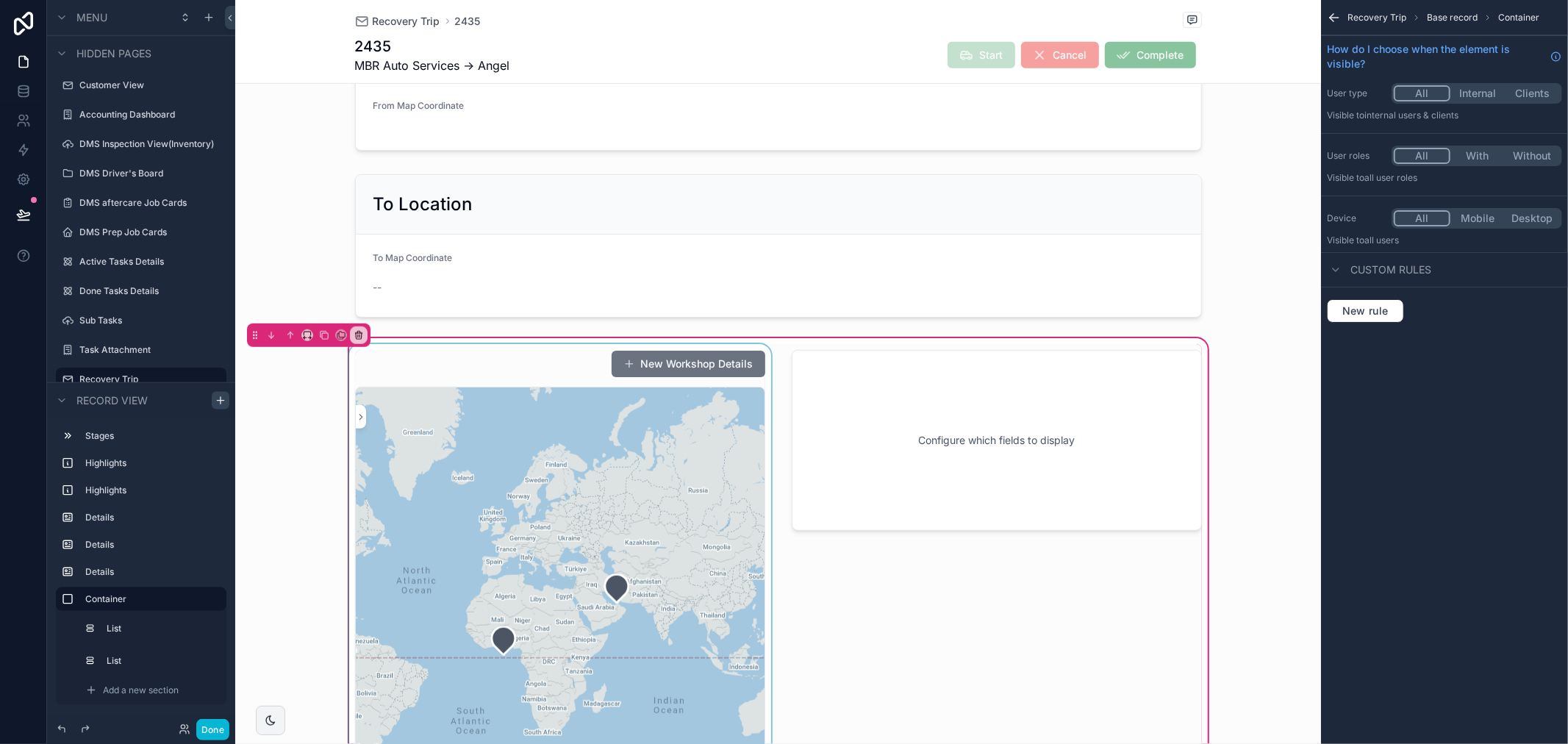
scroll to position [654, 0]
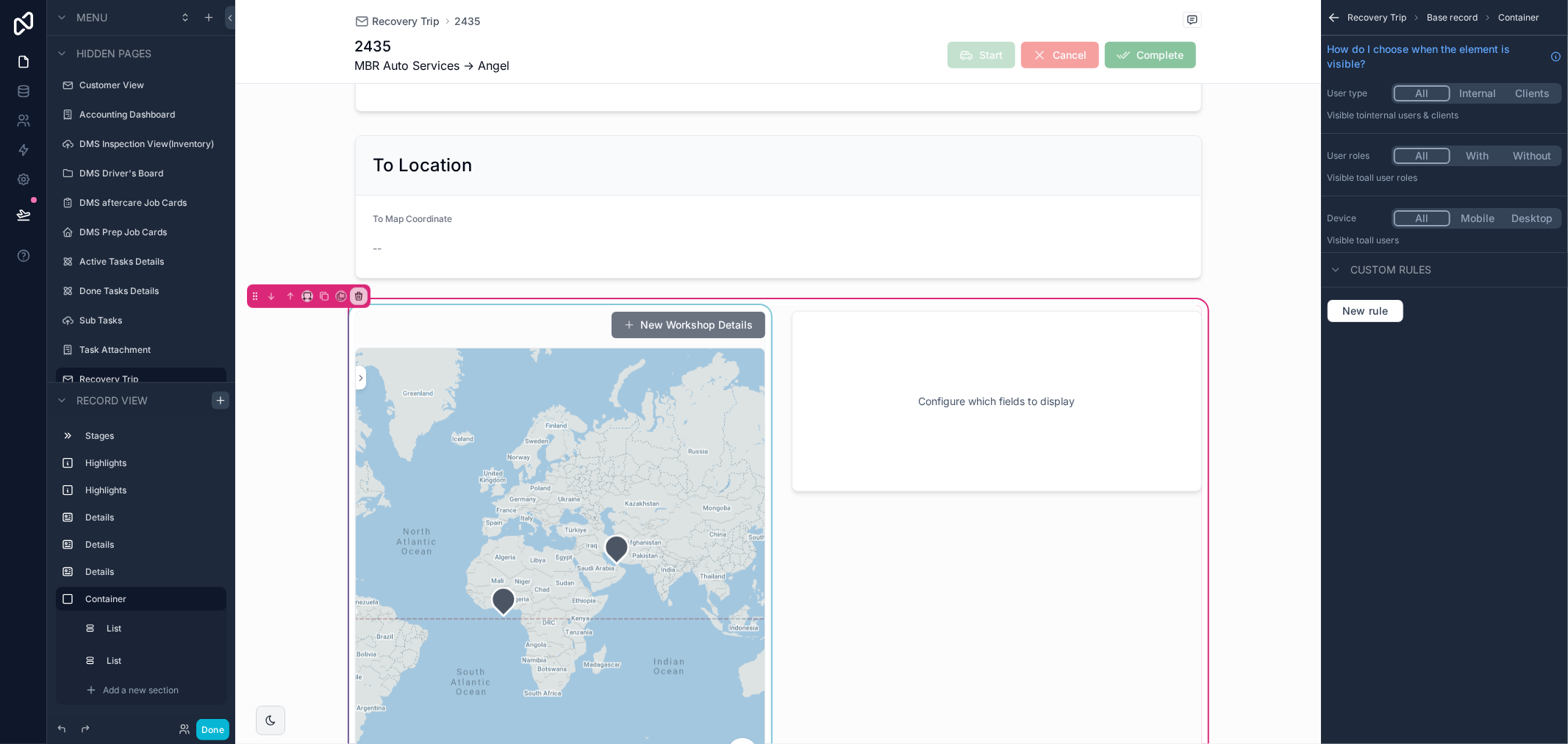
click at [607, 570] on div "scrollable content" at bounding box center [560, 590] width 427 height 570
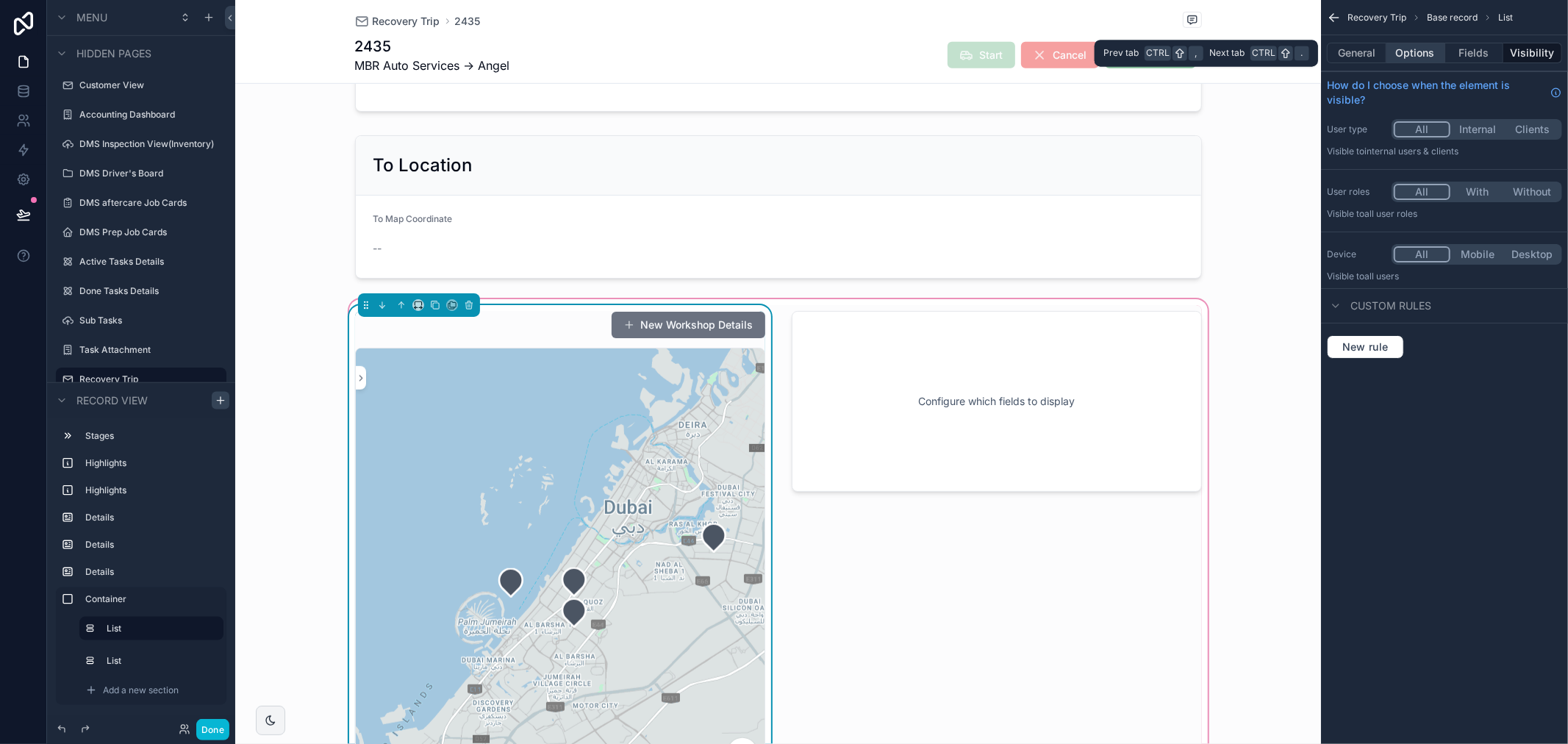
click at [1420, 50] on button "Options" at bounding box center [1415, 53] width 58 height 21
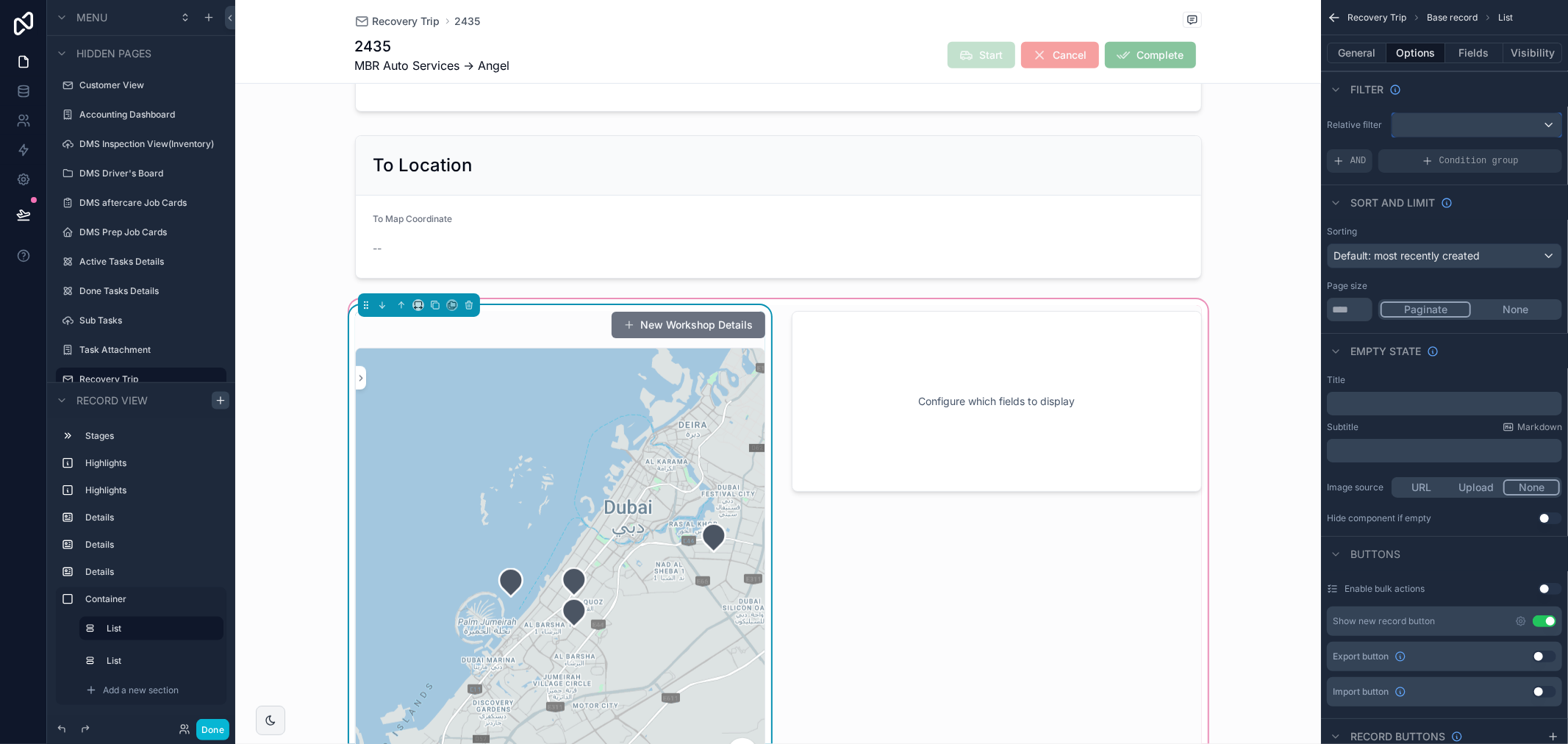
click at [1481, 126] on div "scrollable content" at bounding box center [1476, 124] width 169 height 23
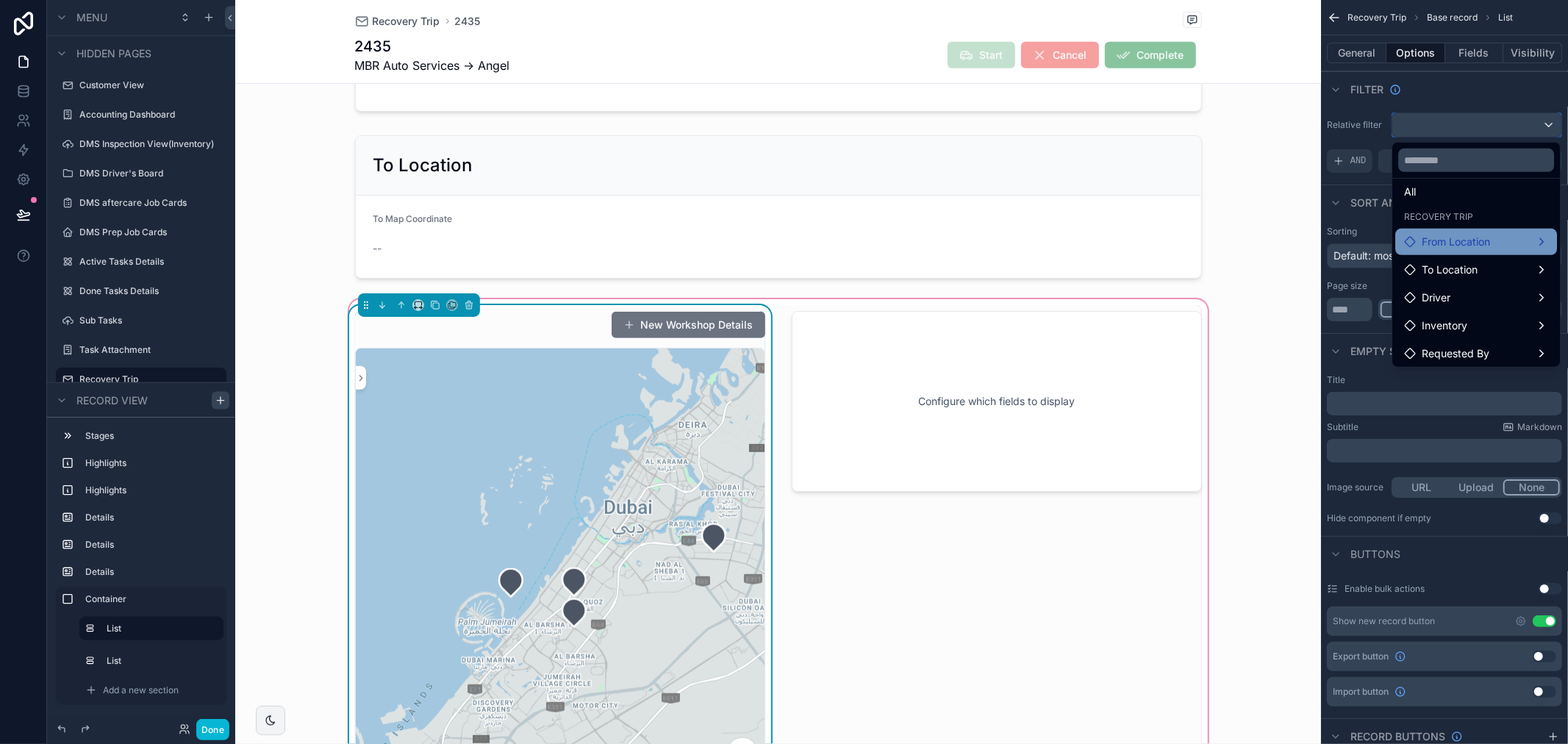
scroll to position [14, 0]
click at [1350, 135] on div "scrollable content" at bounding box center [784, 372] width 1568 height 744
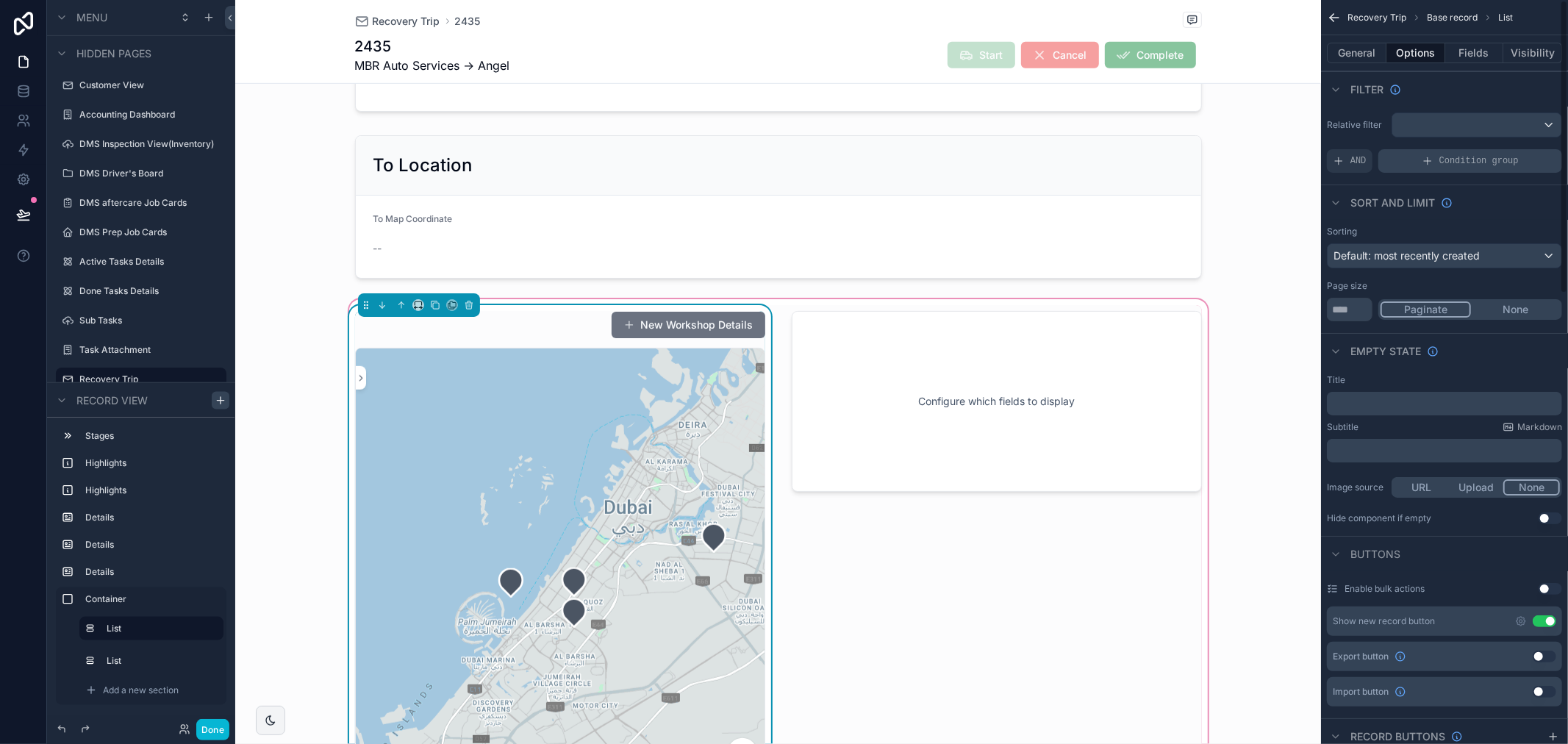
click at [1473, 160] on span "Condition group" at bounding box center [1478, 161] width 79 height 12
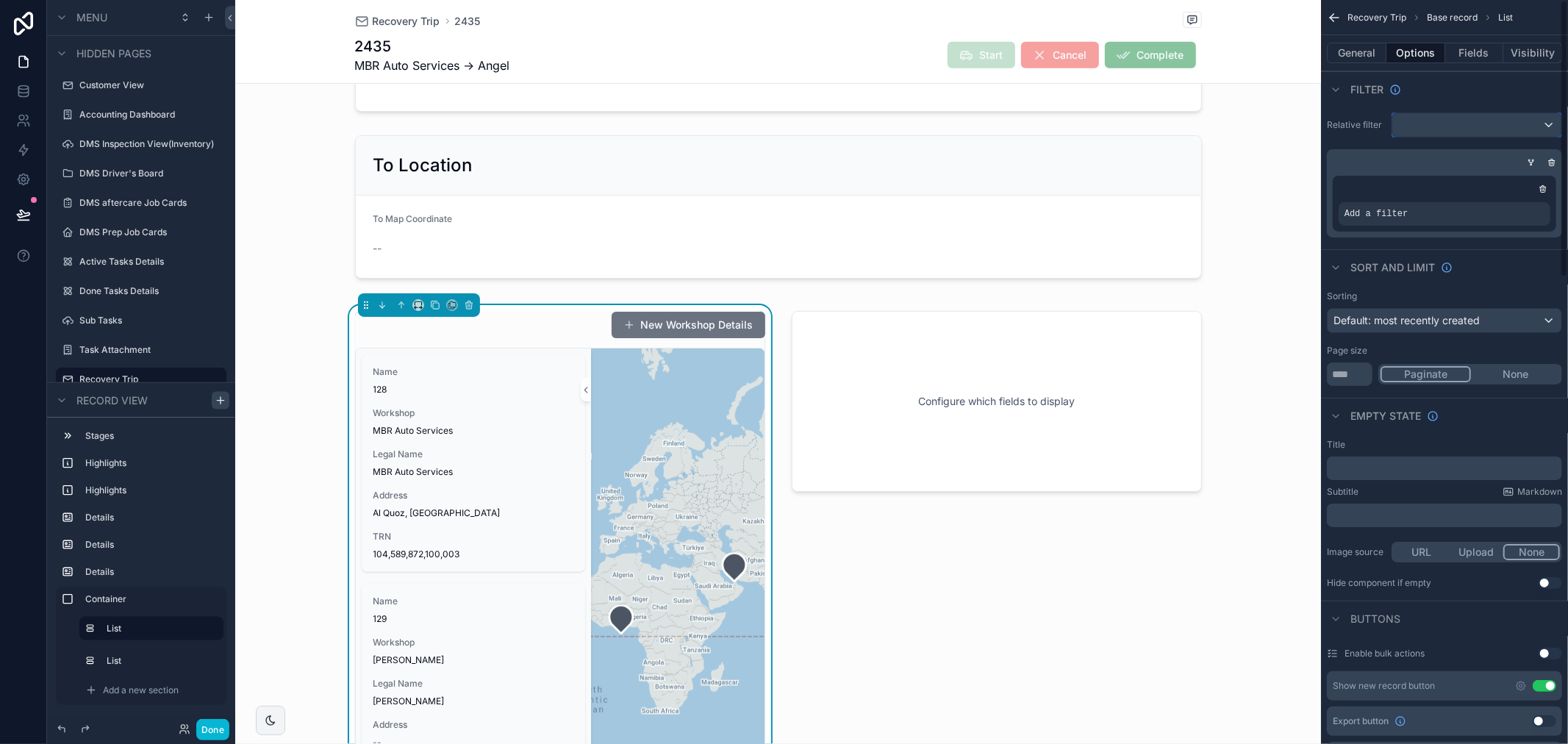
click at [1453, 123] on div "scrollable content" at bounding box center [1476, 124] width 169 height 23
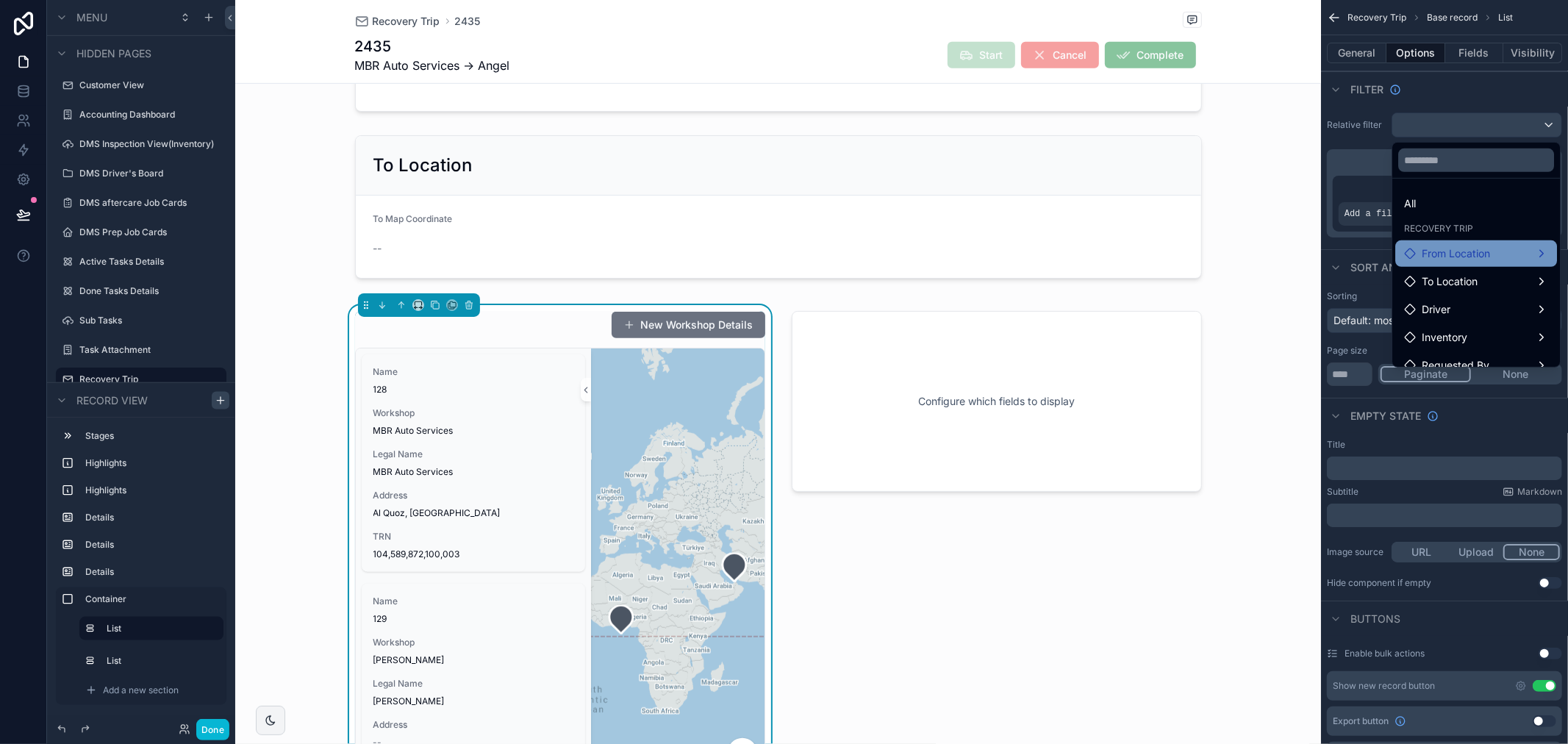
click at [1466, 252] on span "From Location" at bounding box center [1455, 254] width 68 height 18
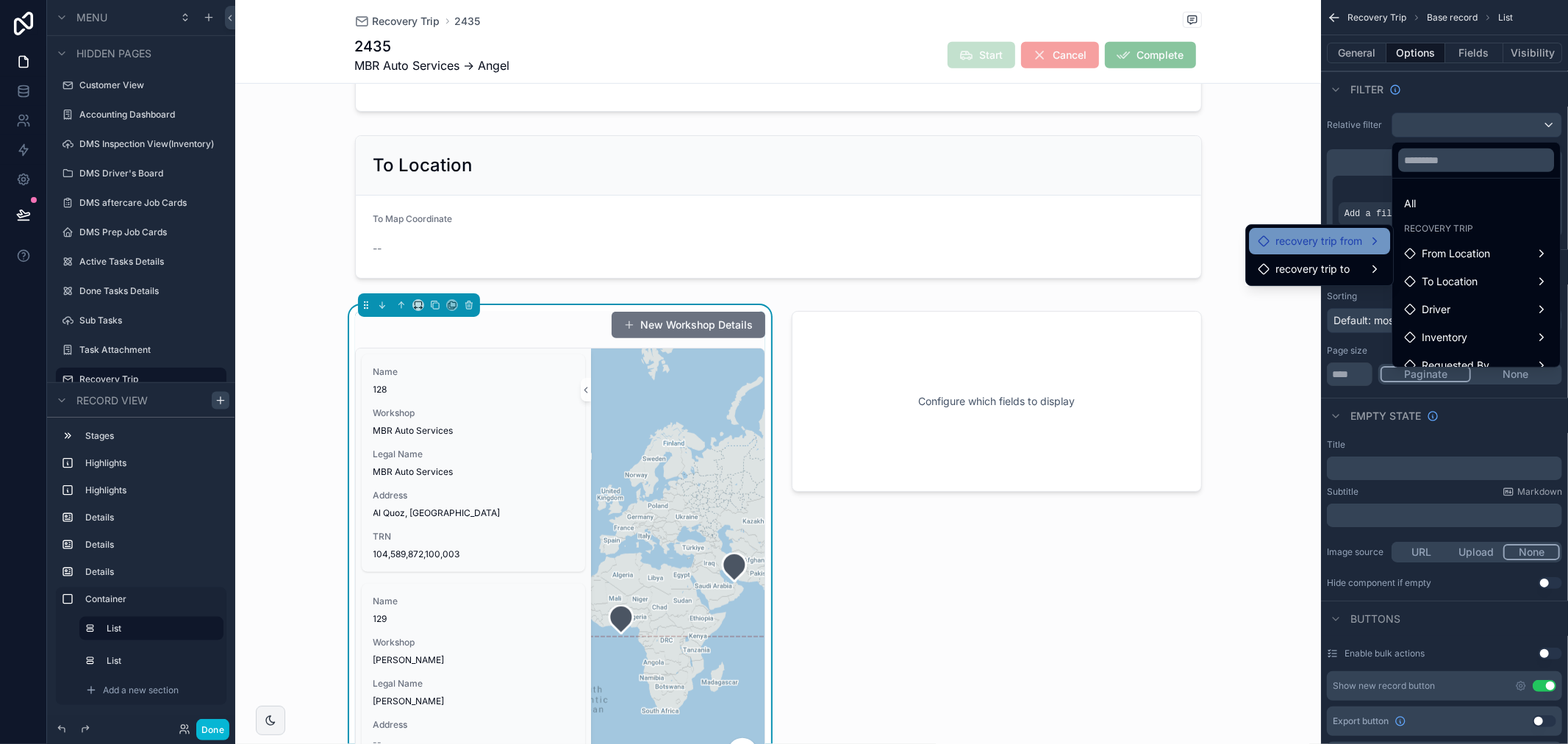
click at [1349, 245] on span "recovery trip from" at bounding box center [1318, 241] width 86 height 18
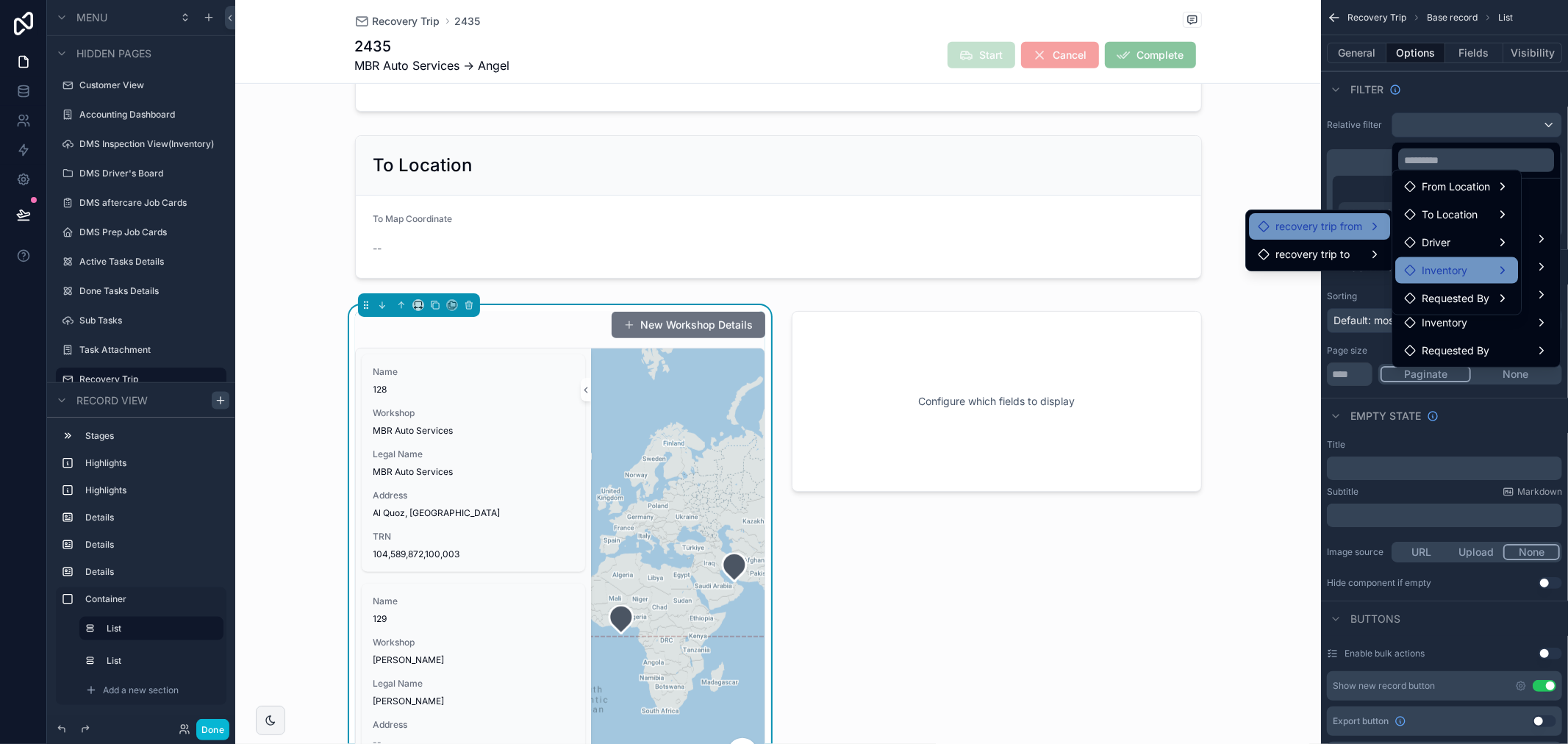
scroll to position [0, 0]
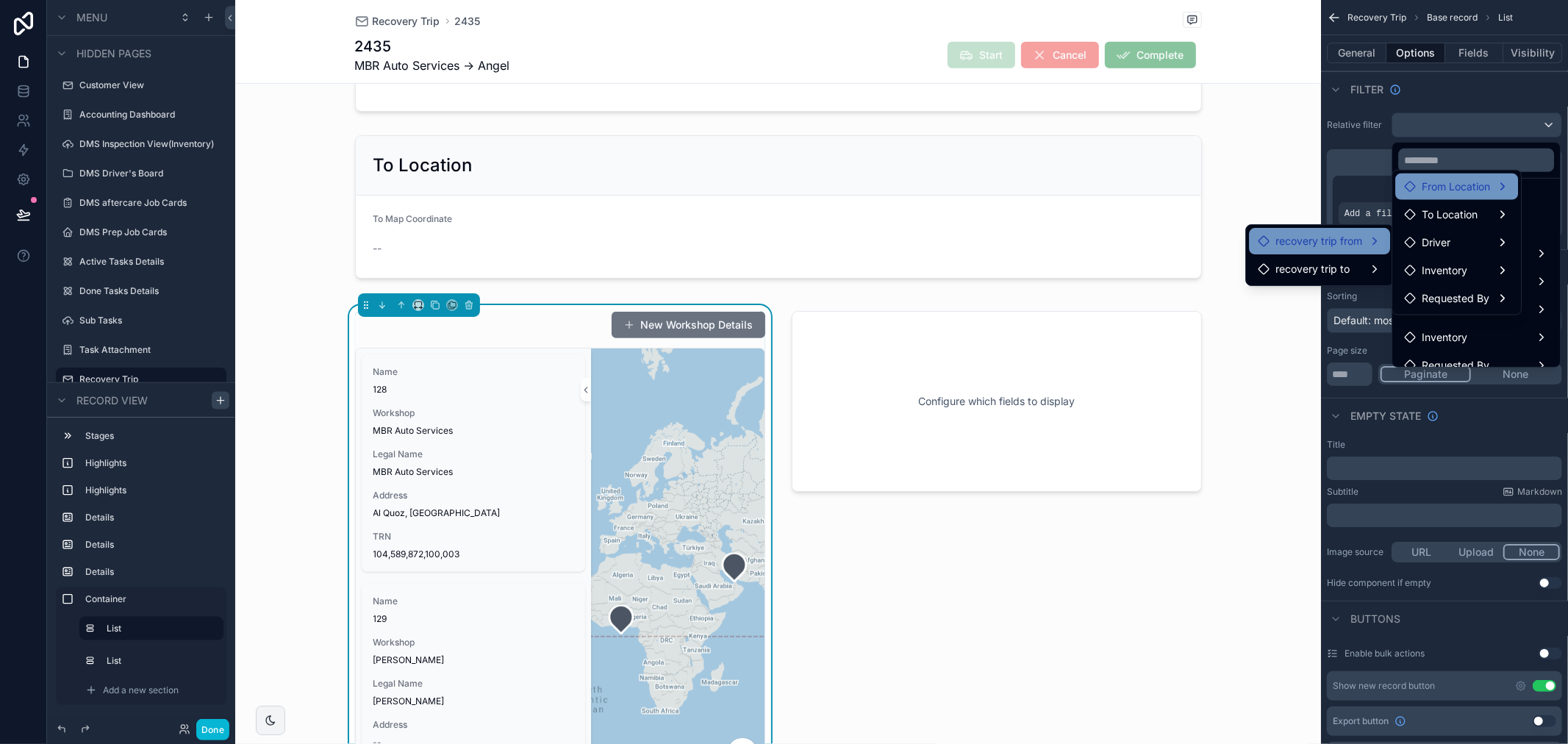
click at [1482, 176] on div "From Location" at bounding box center [1456, 187] width 122 height 26
click at [1512, 188] on div "From Location" at bounding box center [1456, 187] width 122 height 26
click at [1475, 178] on span "From Location" at bounding box center [1455, 187] width 68 height 18
click at [1452, 179] on span "From Location" at bounding box center [1455, 187] width 68 height 18
click at [1369, 157] on div "scrollable content" at bounding box center [784, 372] width 1568 height 744
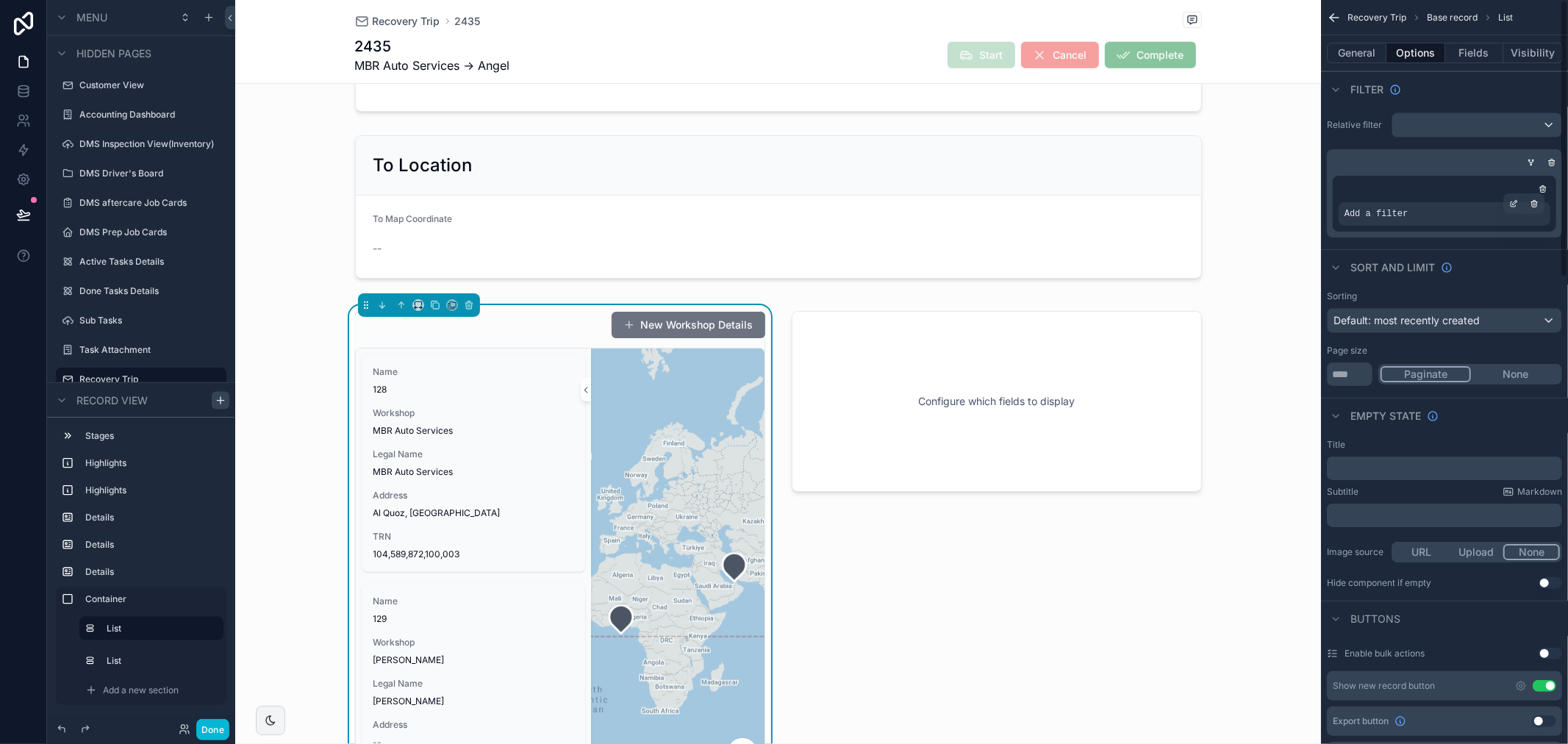
click at [1430, 222] on div "Add a filter" at bounding box center [1444, 214] width 211 height 23
click at [1511, 204] on icon "scrollable content" at bounding box center [1513, 203] width 9 height 9
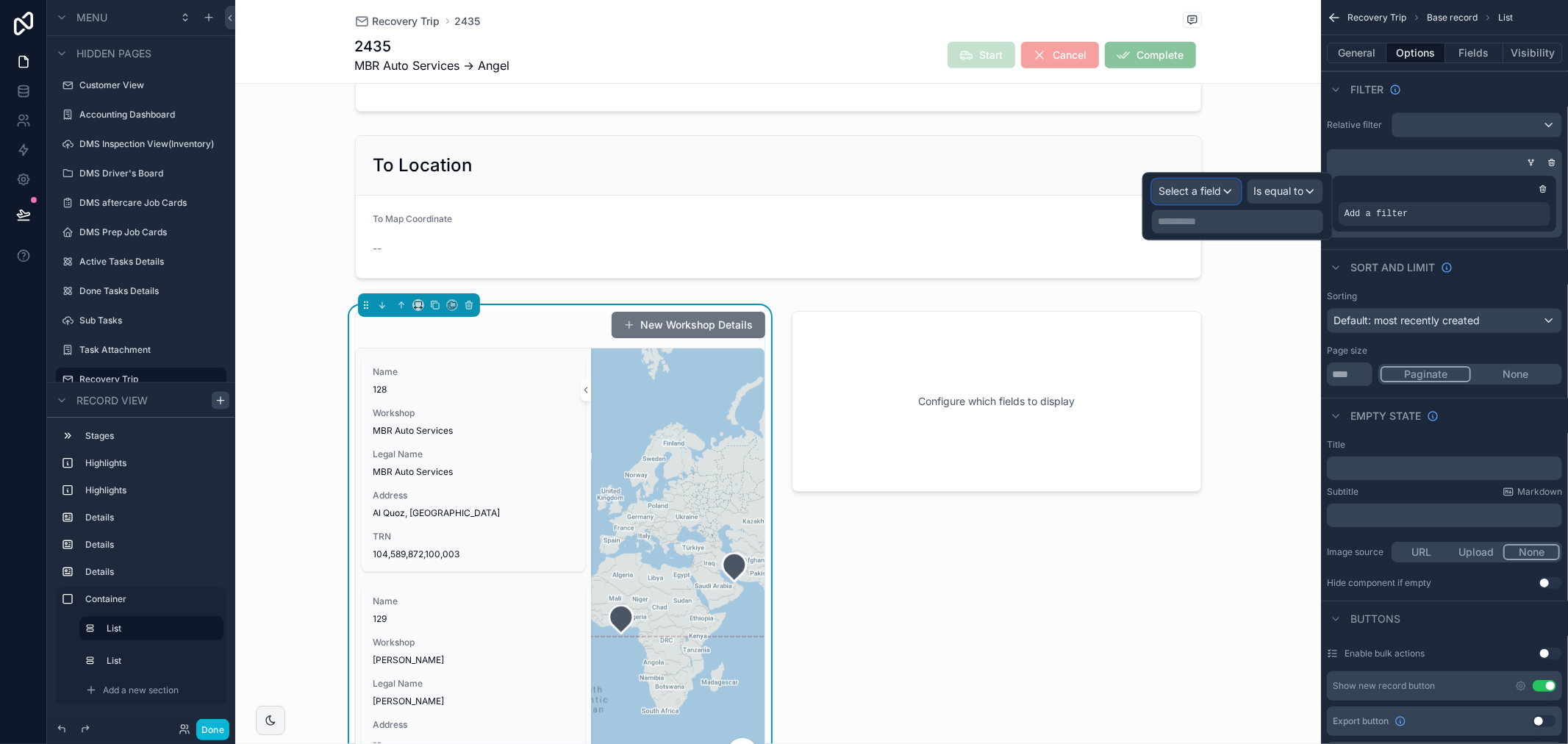
click at [1186, 190] on span "Select a field" at bounding box center [1189, 191] width 62 height 13
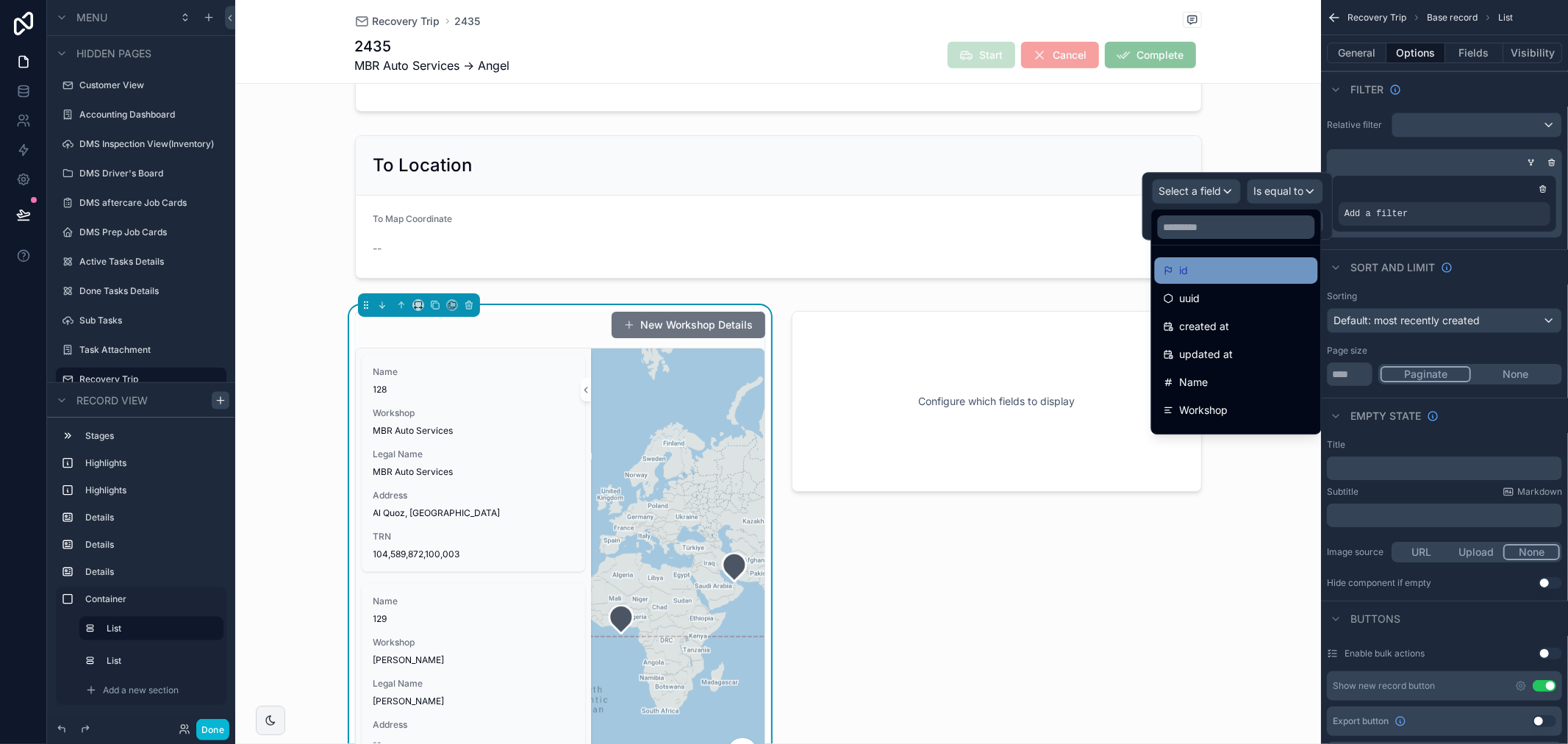
click at [1204, 262] on div "id" at bounding box center [1237, 271] width 146 height 18
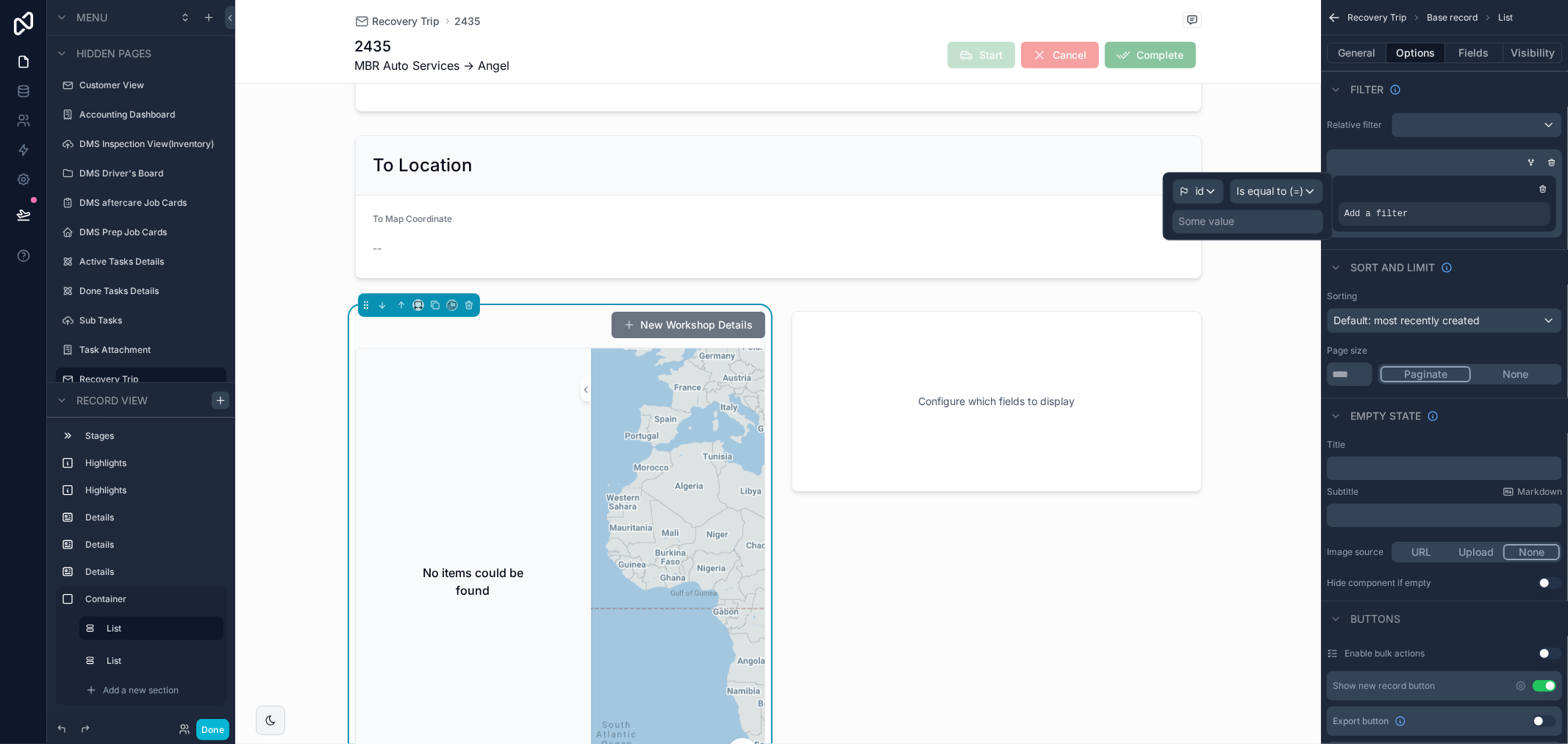
click at [1276, 219] on div "Some value" at bounding box center [1248, 221] width 150 height 23
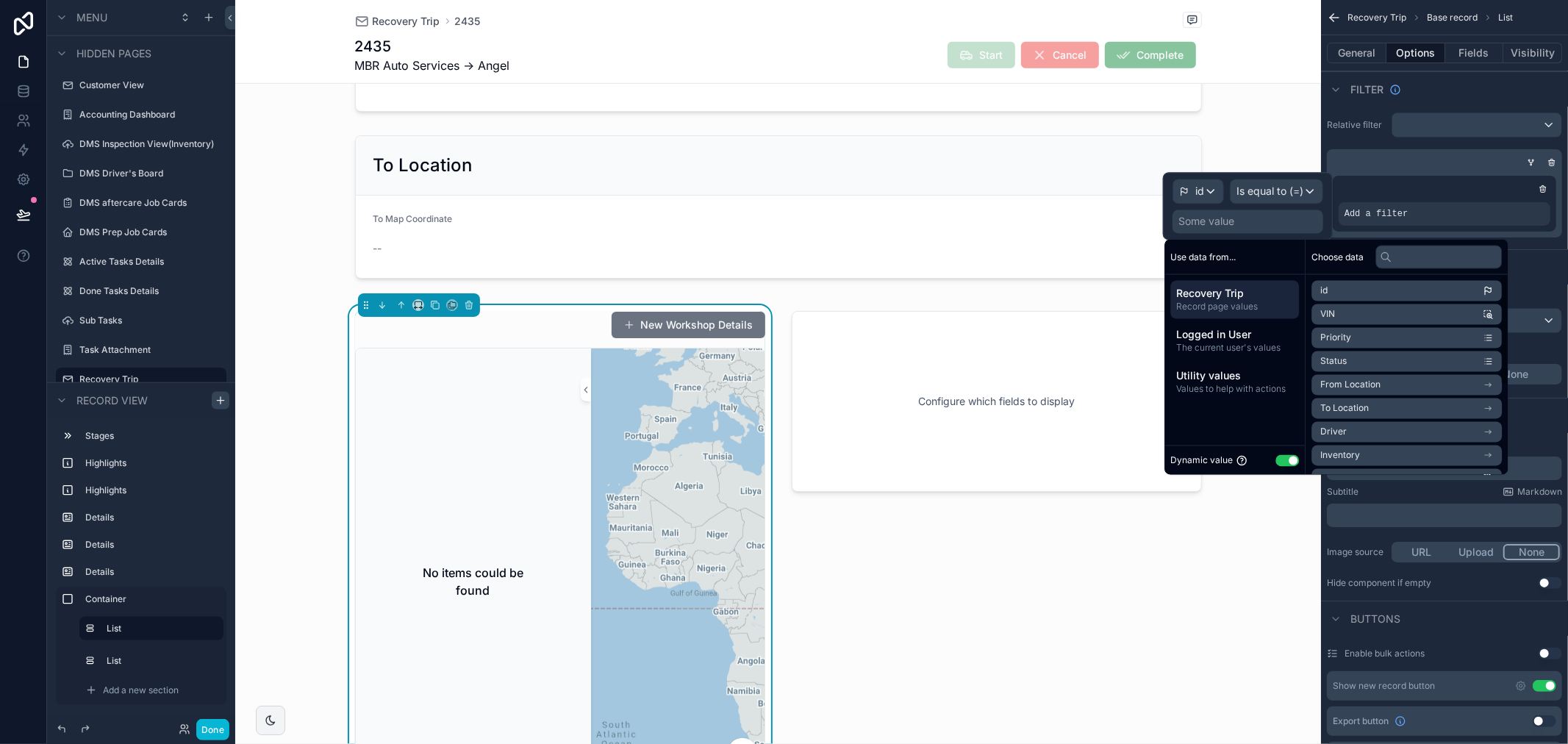
click at [1381, 386] on li "From Location" at bounding box center [1406, 385] width 190 height 21
click at [1374, 318] on li "id" at bounding box center [1406, 318] width 190 height 21
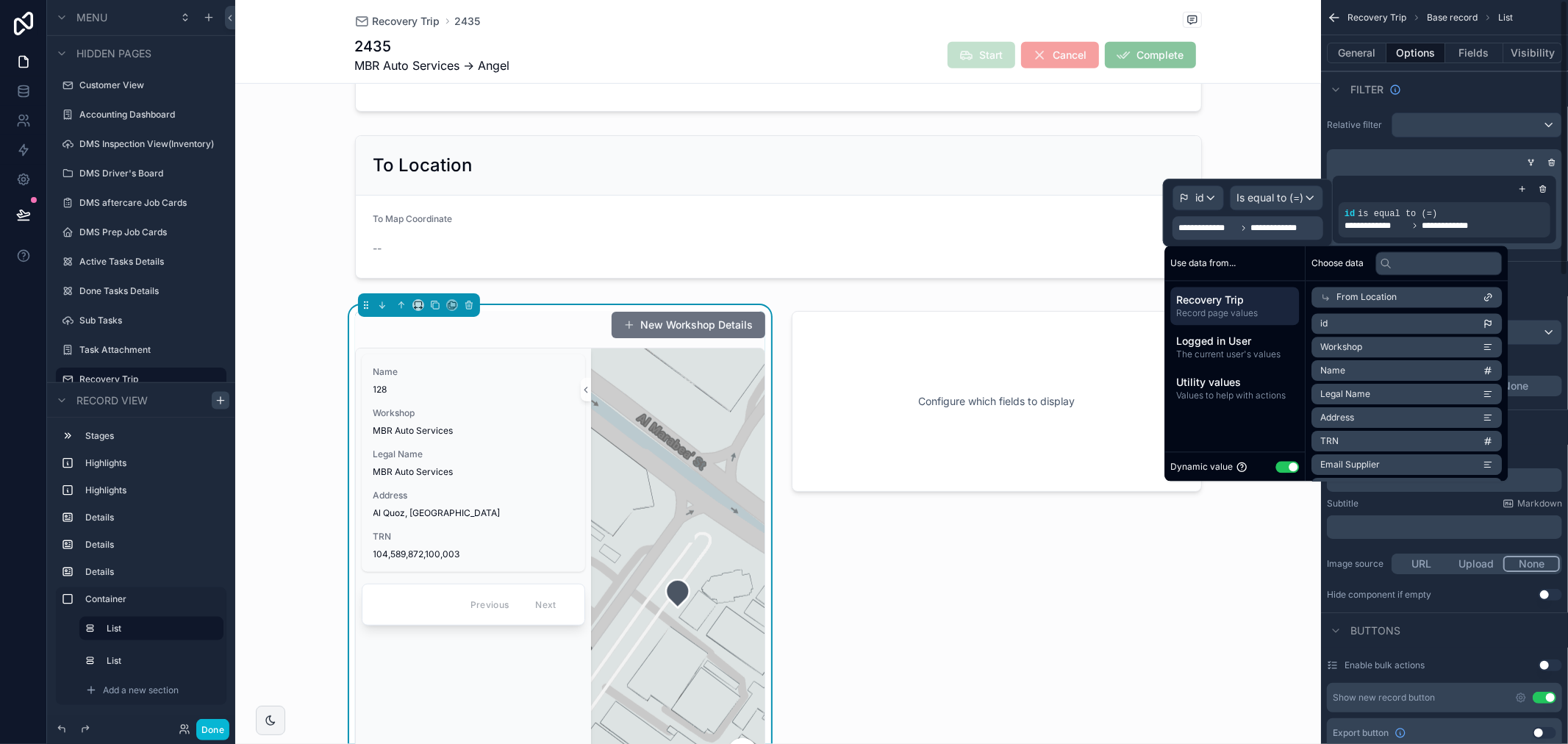
click at [1549, 280] on div "Sort And Limit" at bounding box center [1444, 279] width 247 height 35
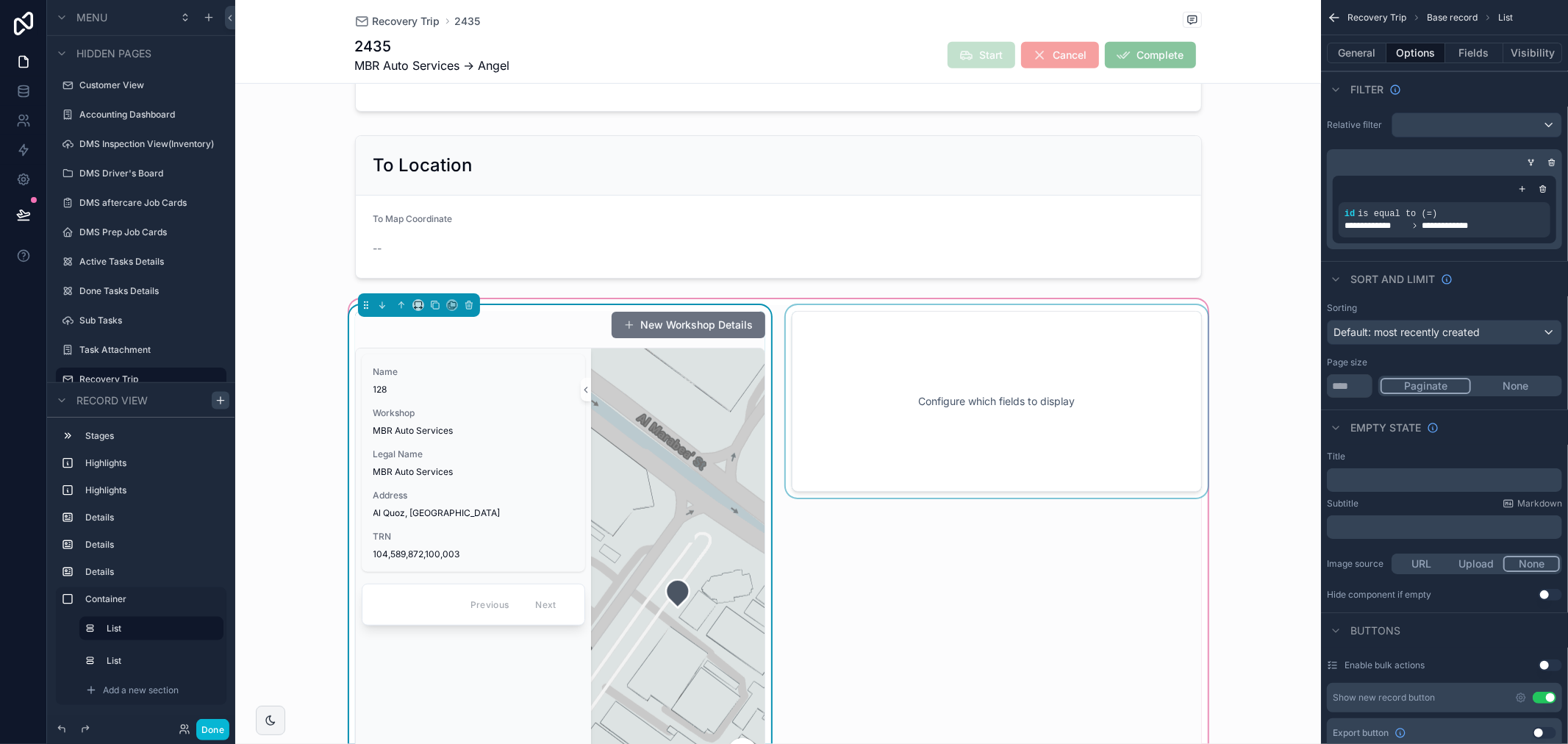
click at [991, 391] on div "scrollable content" at bounding box center [997, 590] width 427 height 570
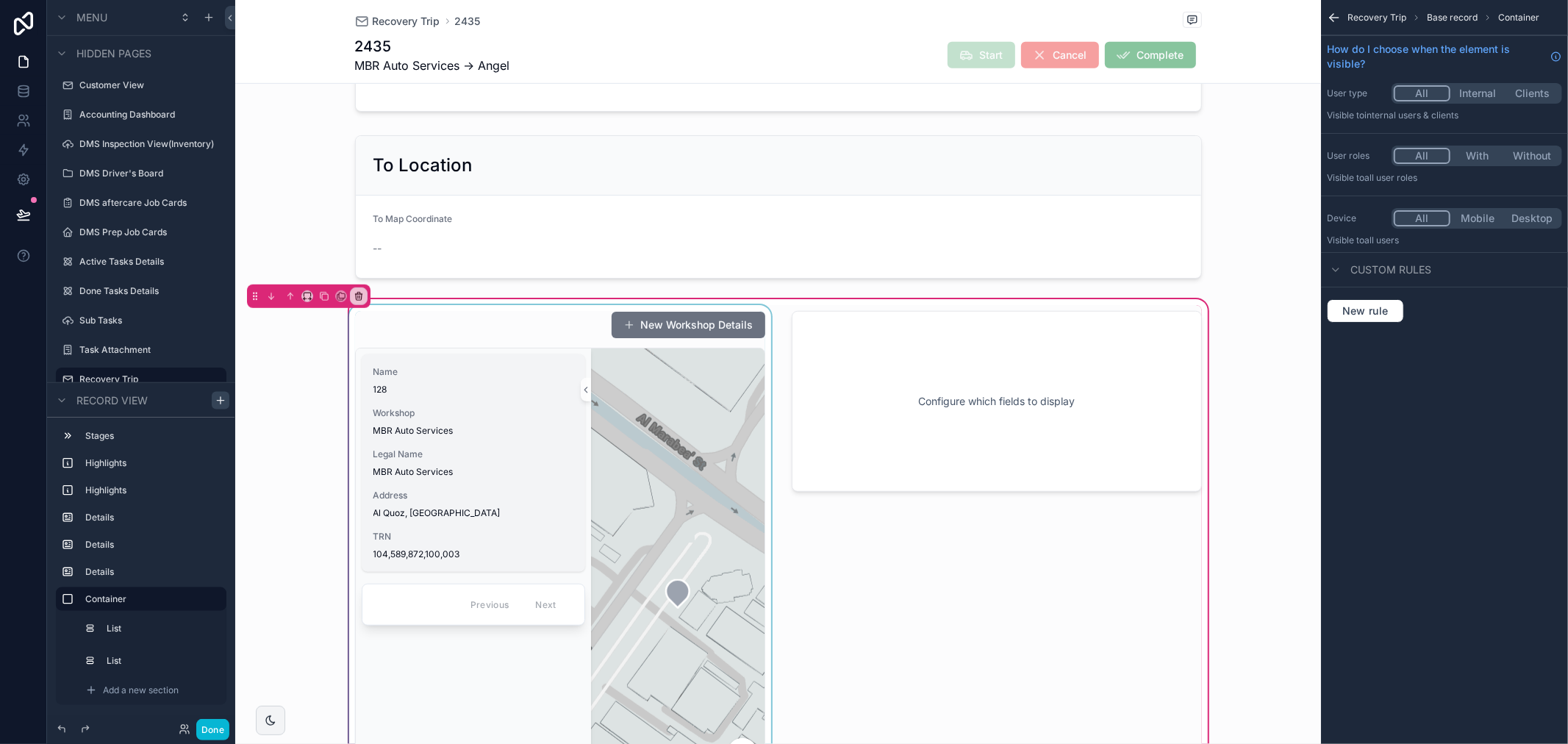
click at [561, 368] on span "Name" at bounding box center [474, 372] width 200 height 12
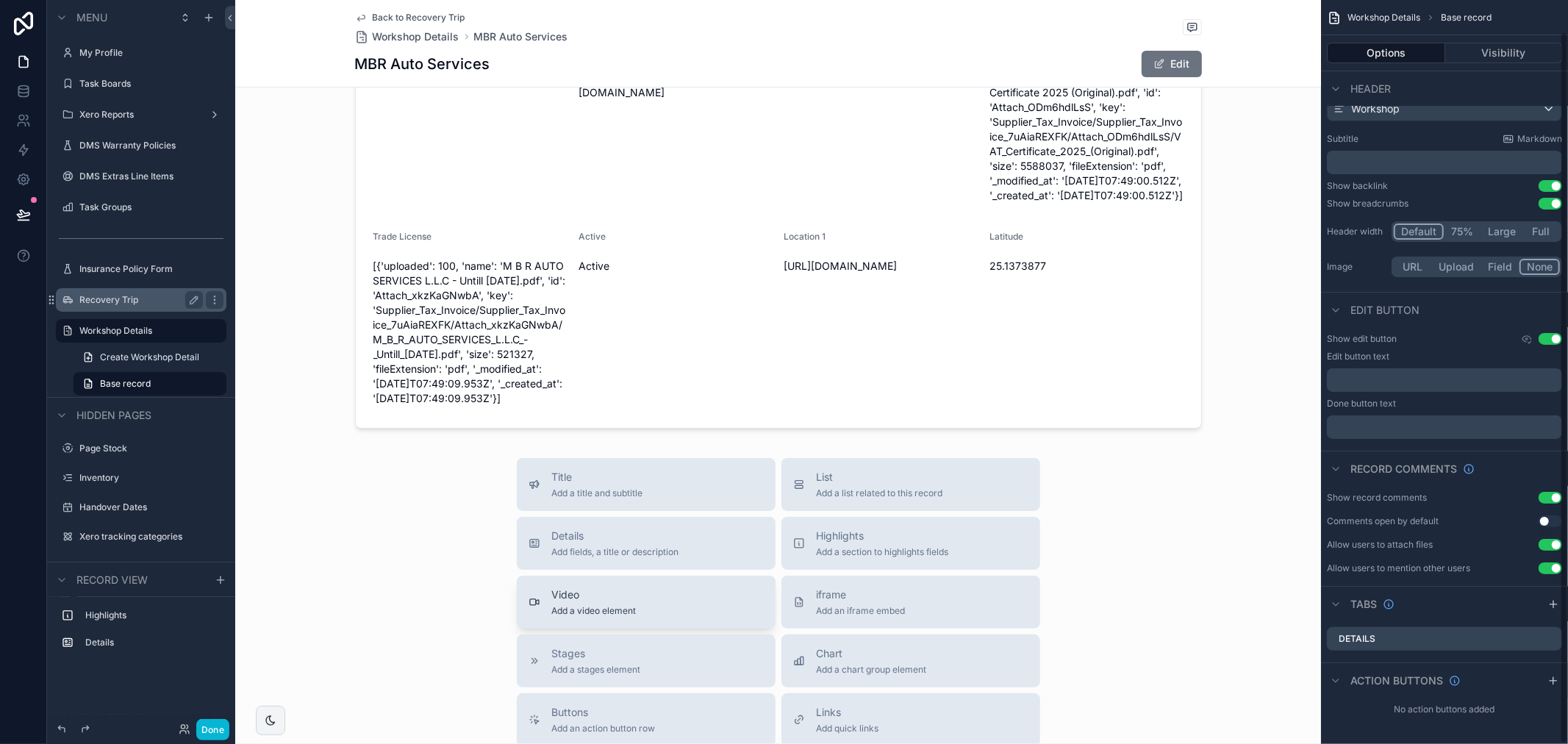
scroll to position [245, 0]
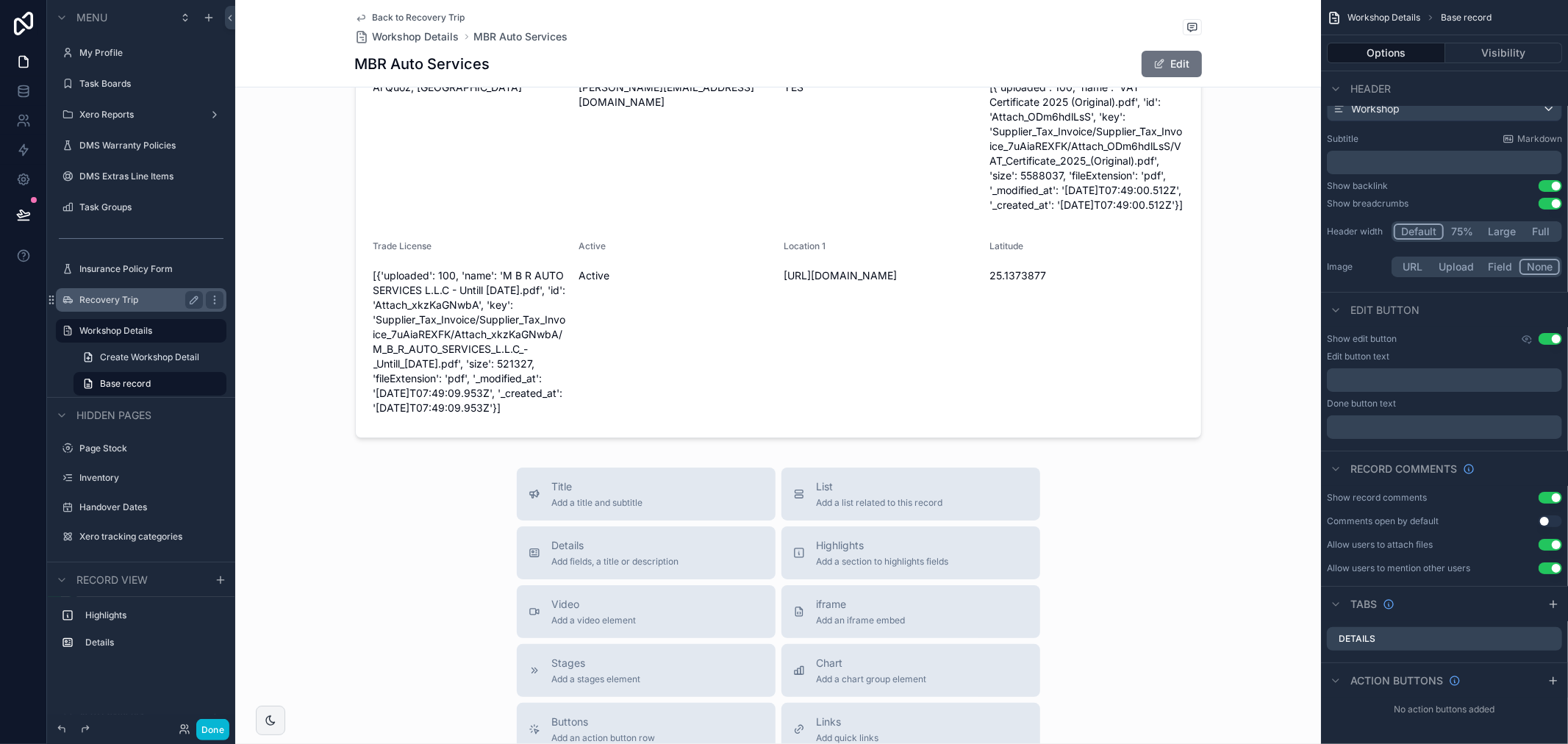
click at [423, 14] on span "Back to Recovery Trip" at bounding box center [419, 18] width 93 height 12
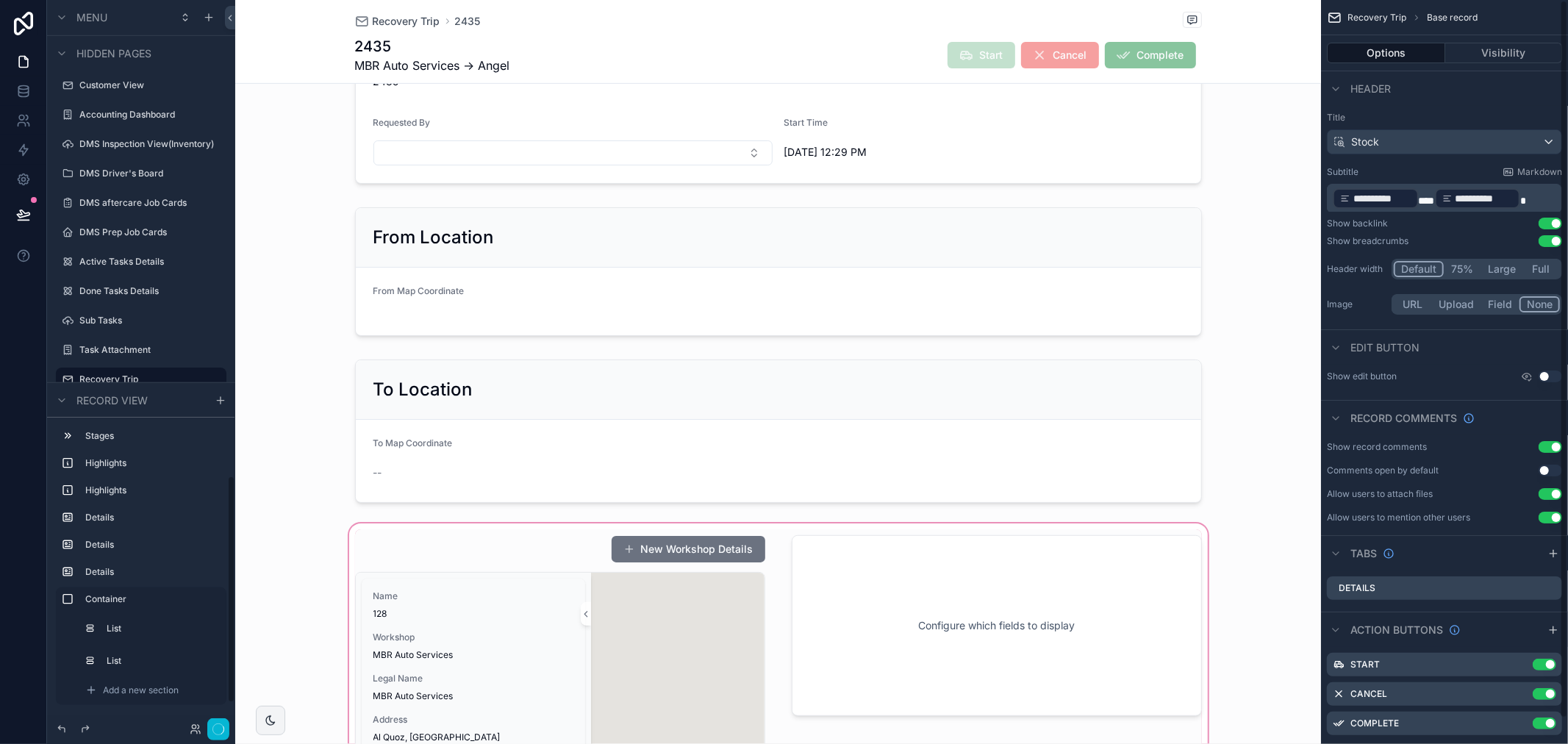
scroll to position [654, 0]
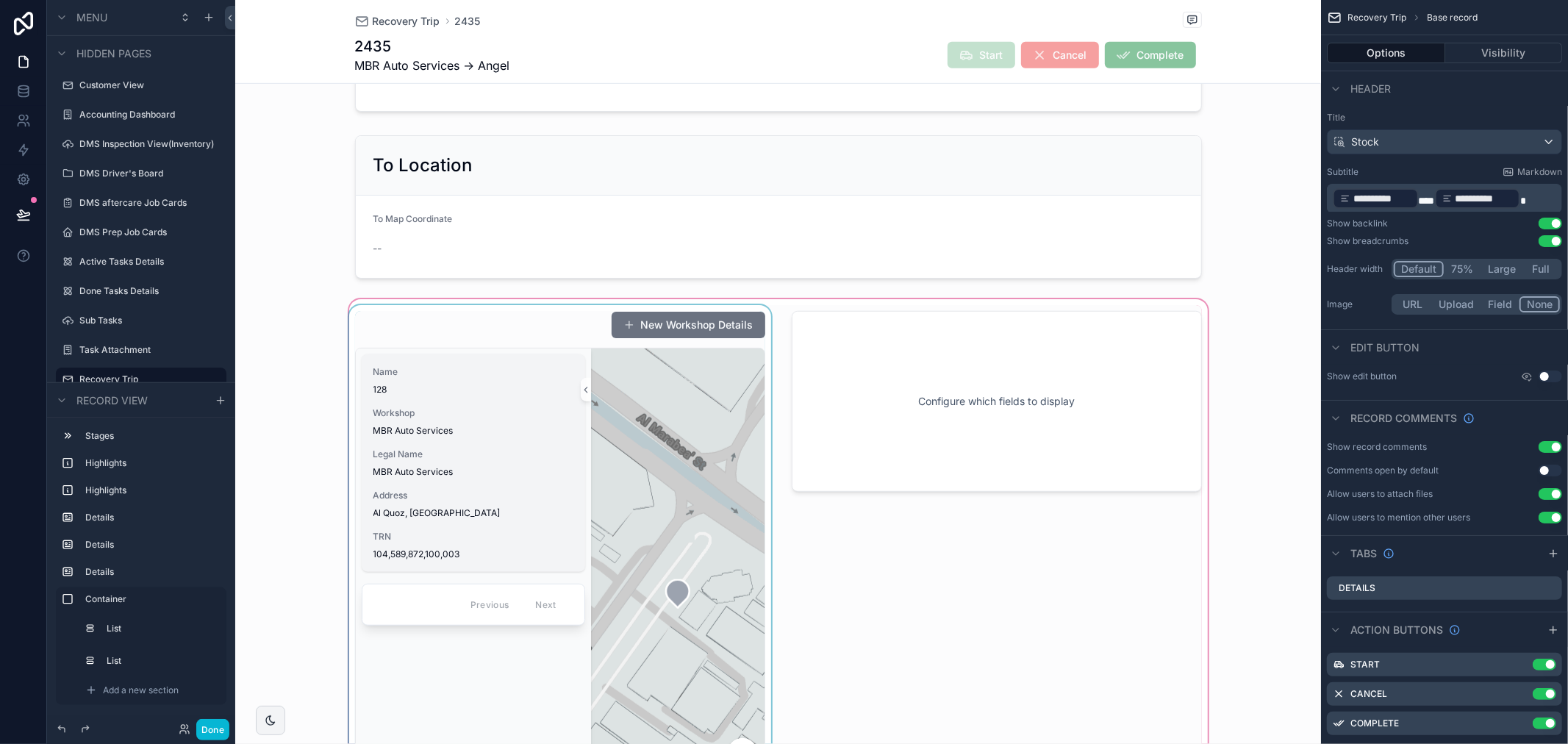
click at [505, 364] on div "Name 128 Workshop MBR Auto Services Legal Name MBR Auto Services Address [STREE…" at bounding box center [473, 464] width 223 height 218
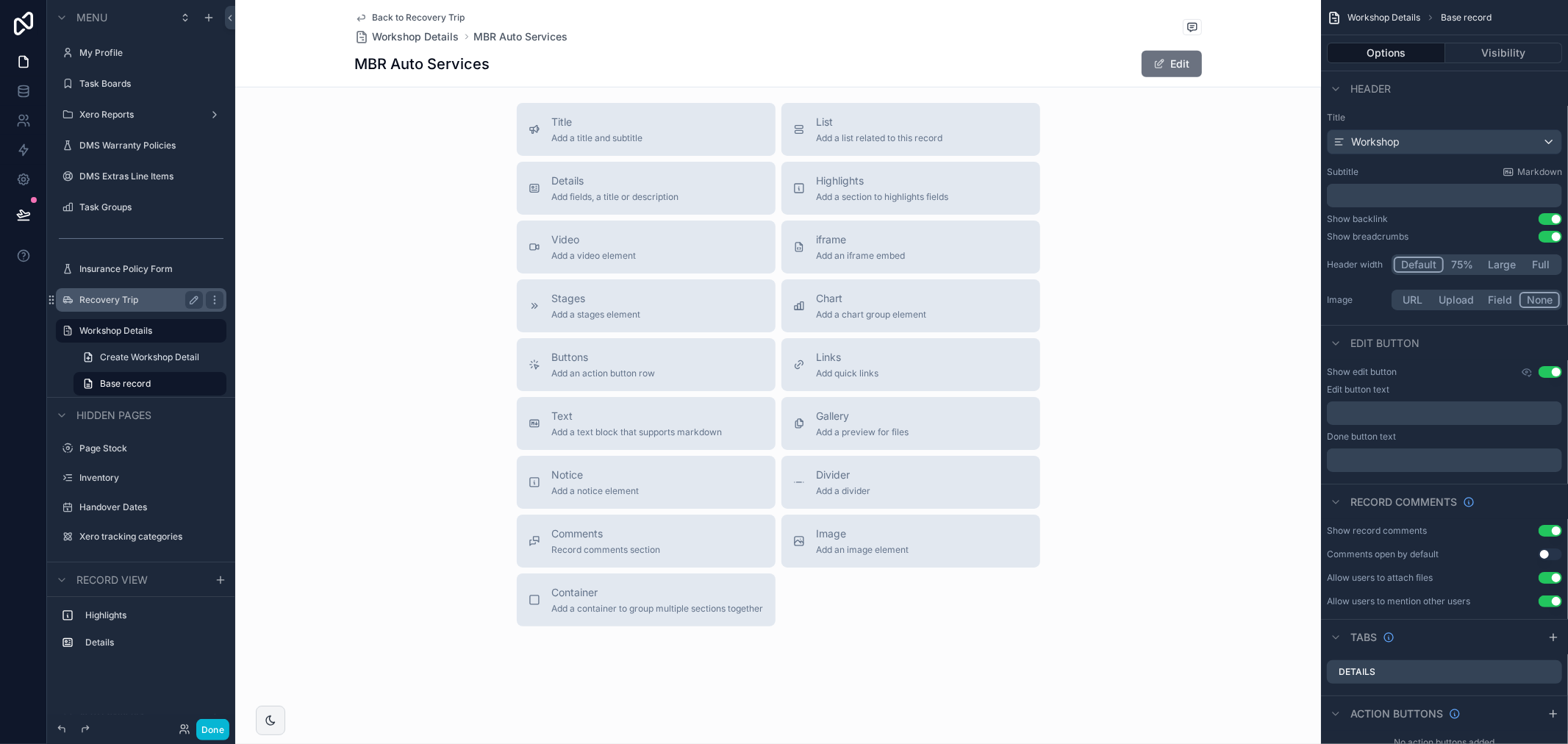
click at [421, 17] on span "Back to Recovery Trip" at bounding box center [419, 18] width 93 height 12
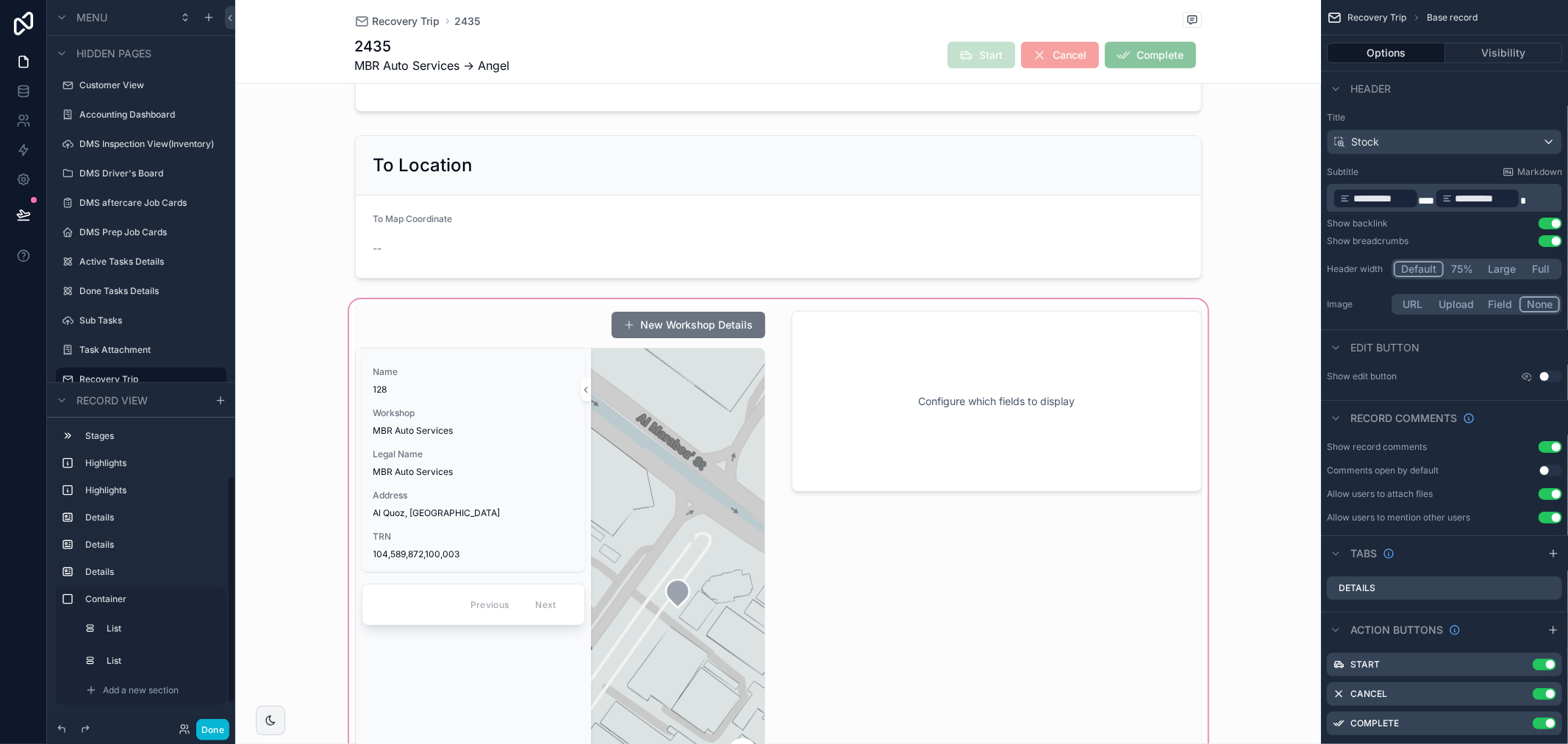
click at [469, 328] on div "scrollable content" at bounding box center [778, 590] width 1085 height 588
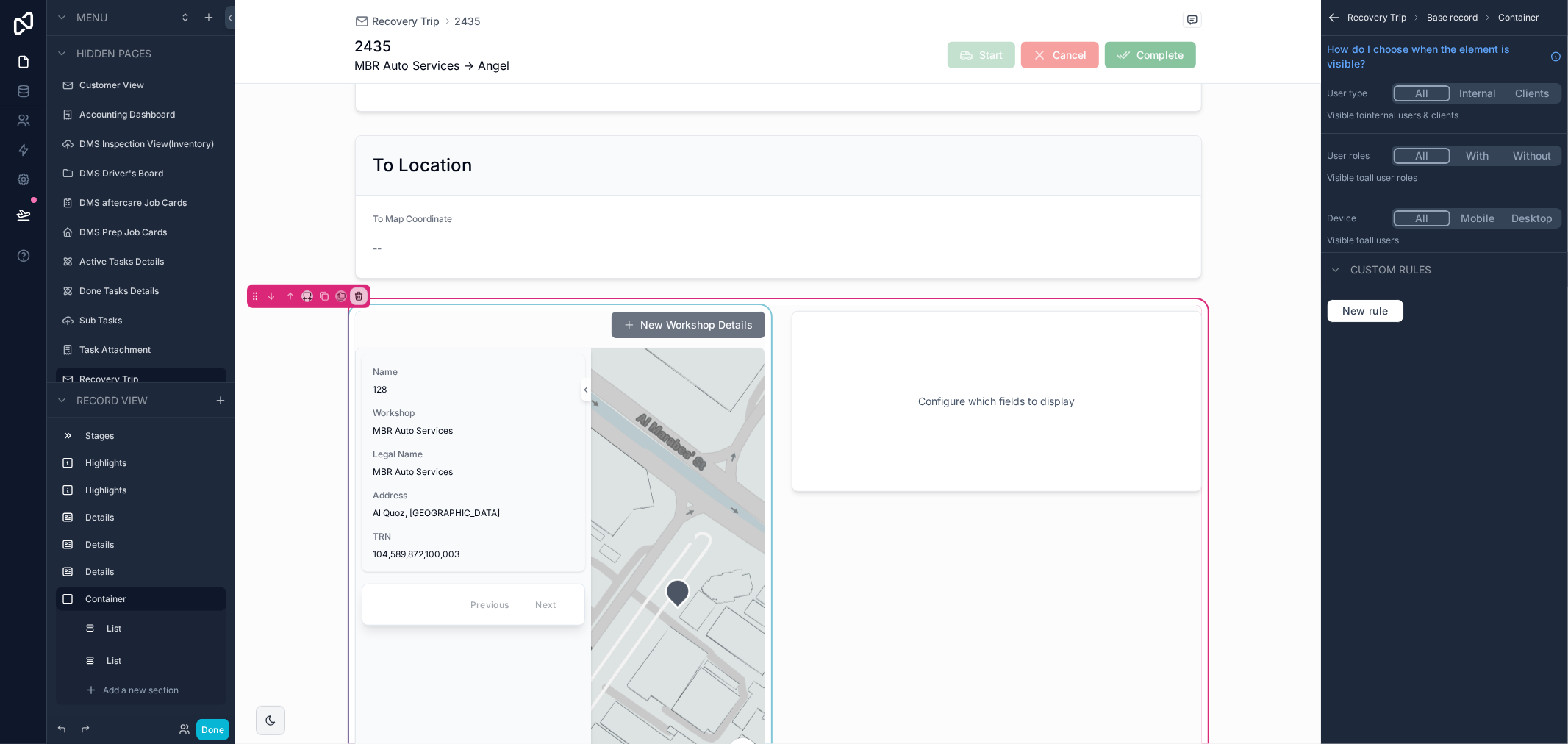
click at [500, 327] on div "scrollable content" at bounding box center [560, 590] width 427 height 570
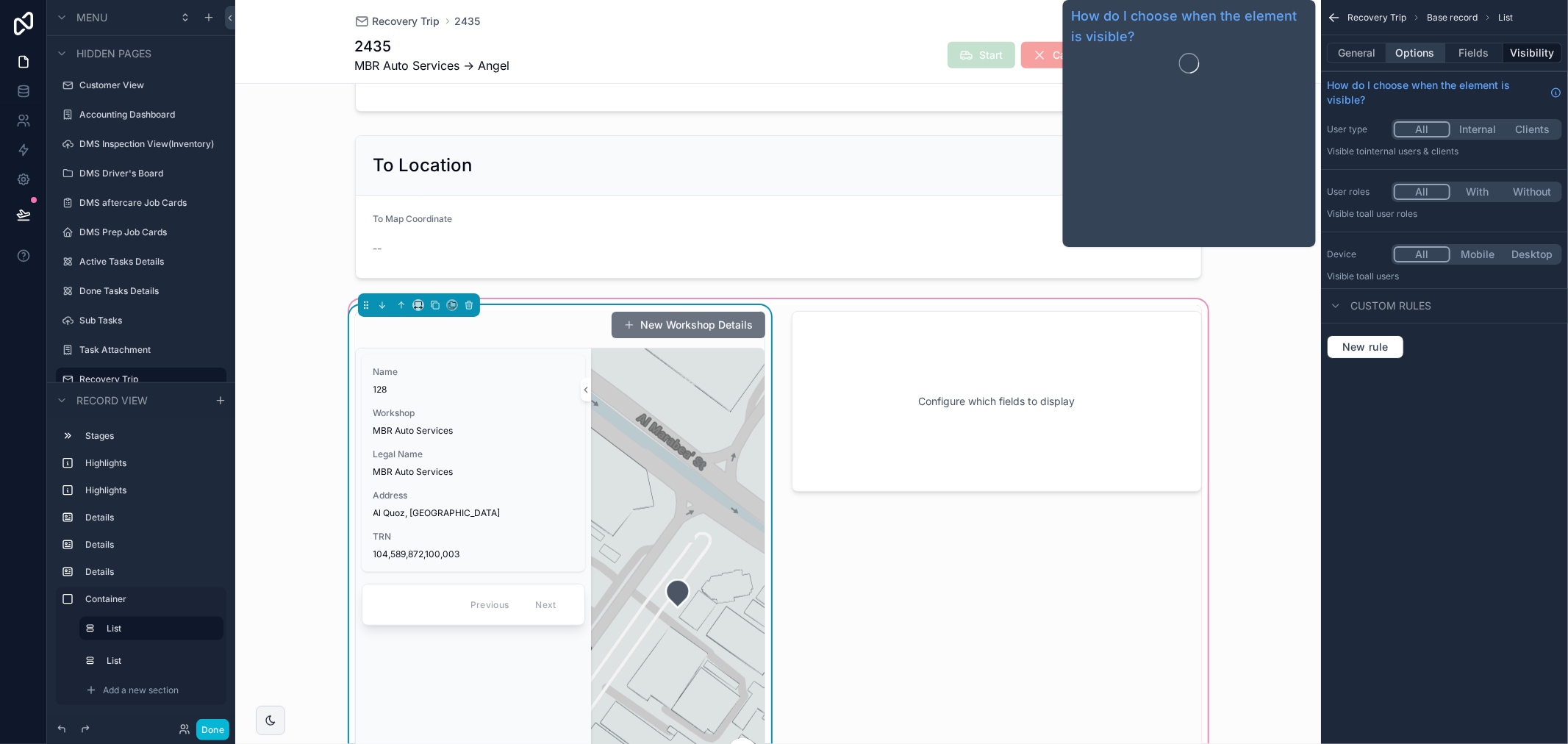
click at [1428, 53] on button "Options" at bounding box center [1415, 53] width 58 height 21
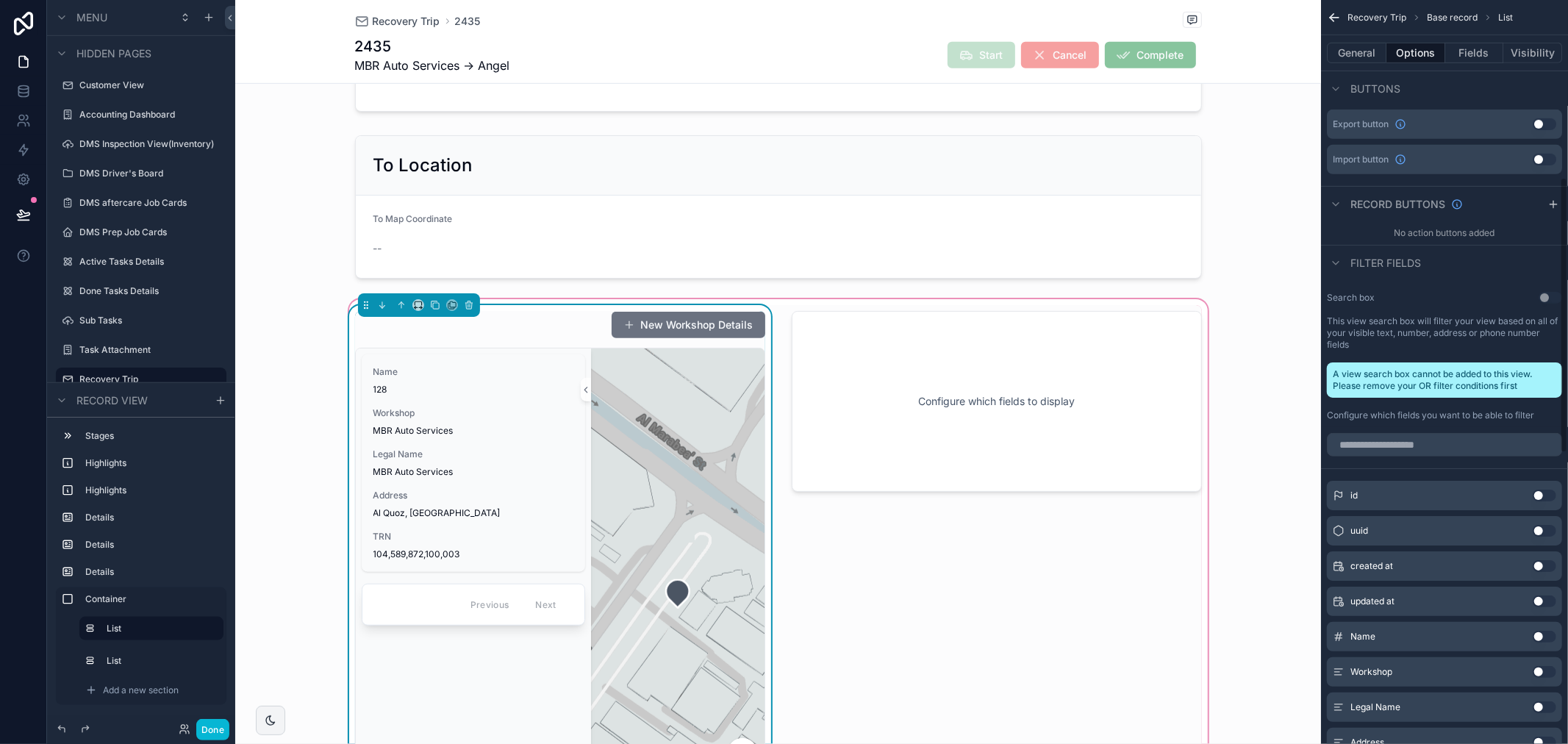
scroll to position [119, 0]
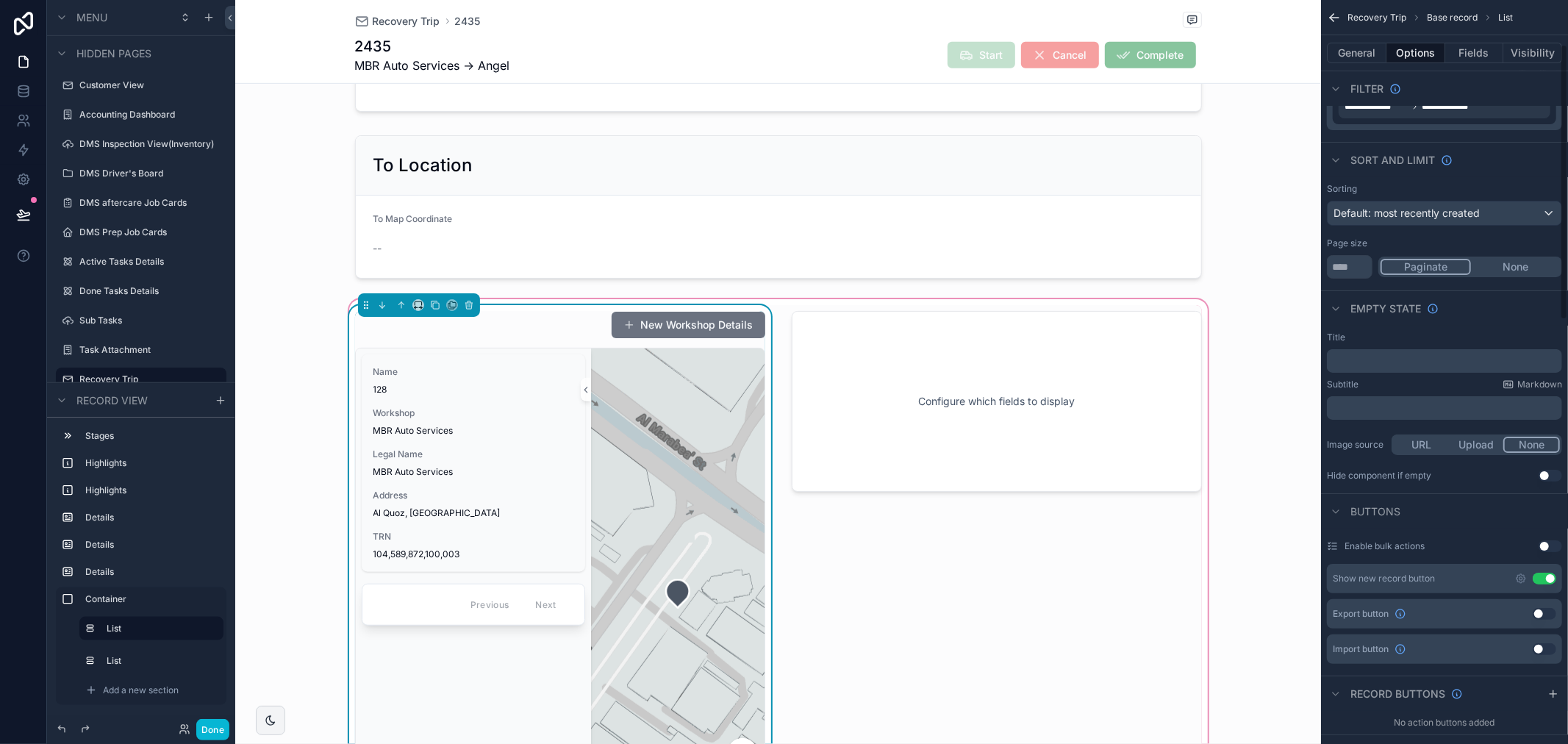
click at [1547, 579] on button "Use setting" at bounding box center [1544, 578] width 23 height 12
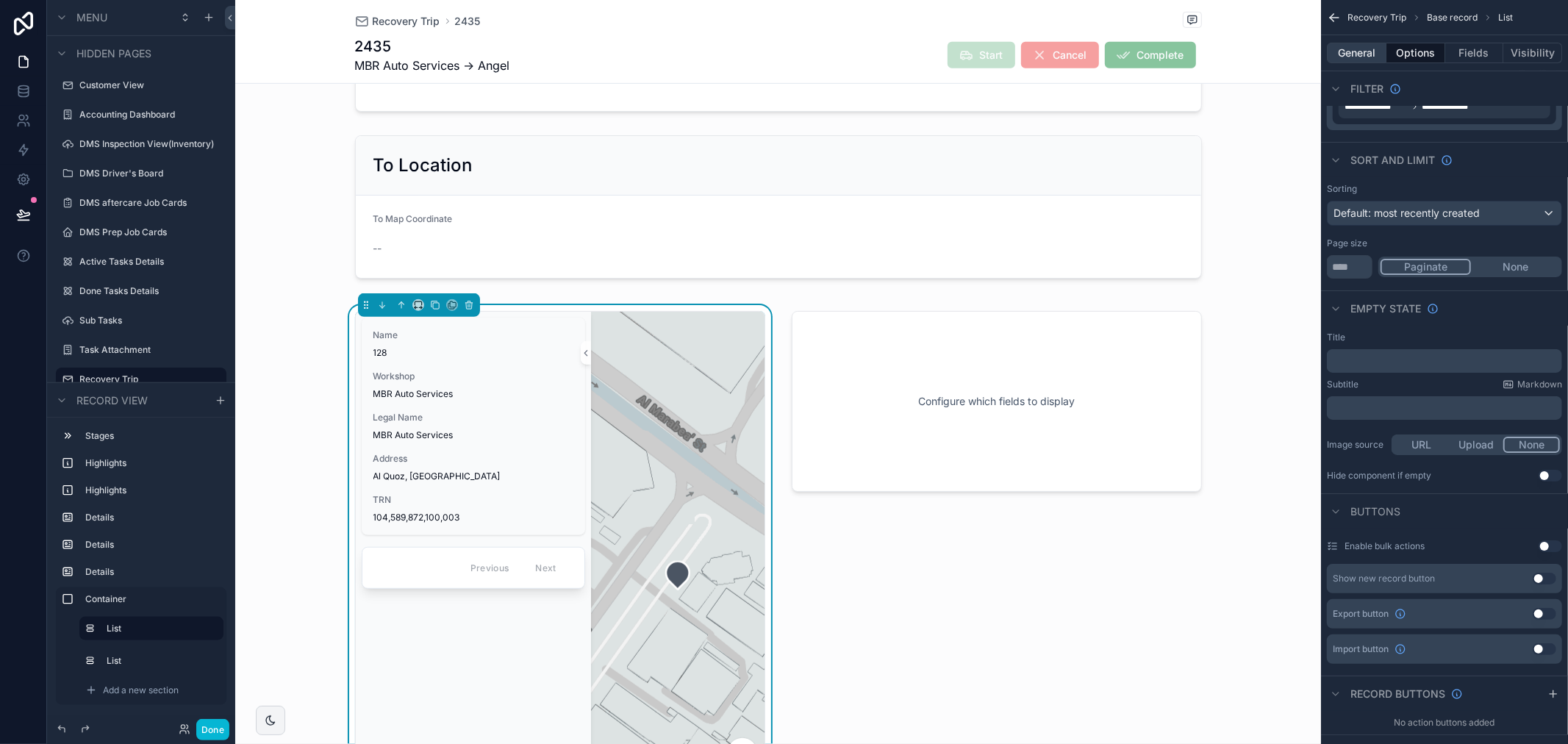
click at [1360, 49] on button "General" at bounding box center [1357, 53] width 59 height 21
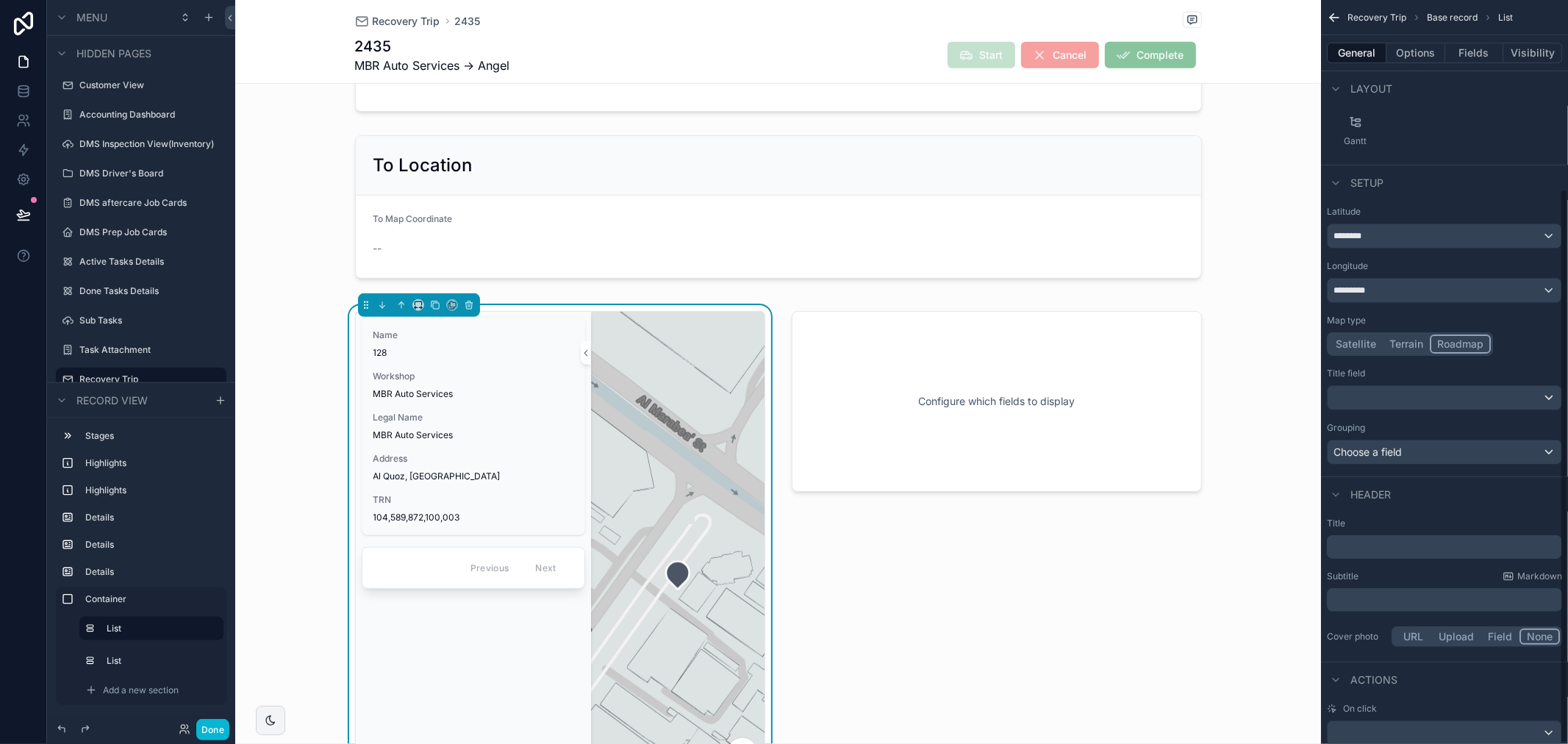
scroll to position [254, 0]
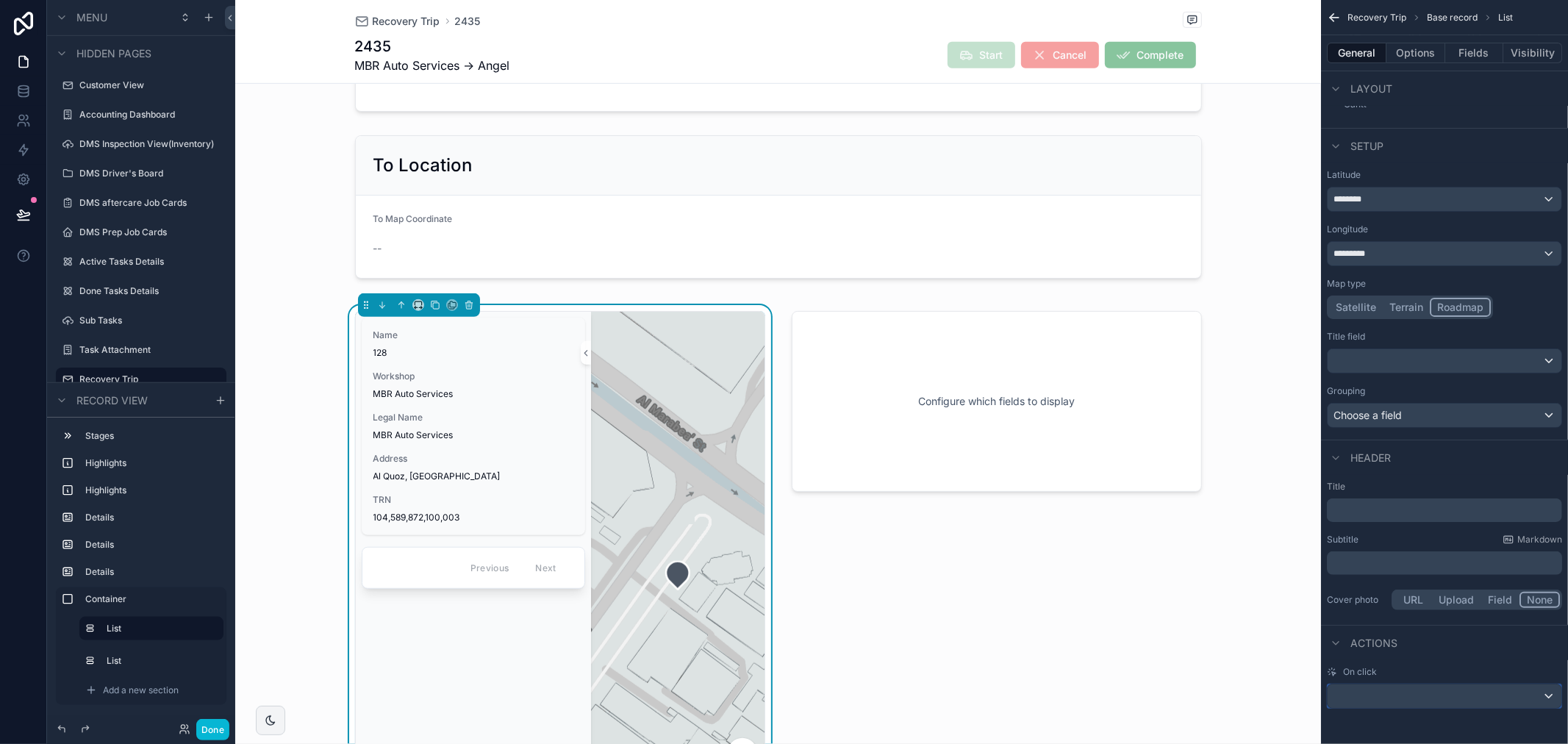
click at [1459, 707] on div "scrollable content" at bounding box center [1445, 696] width 234 height 23
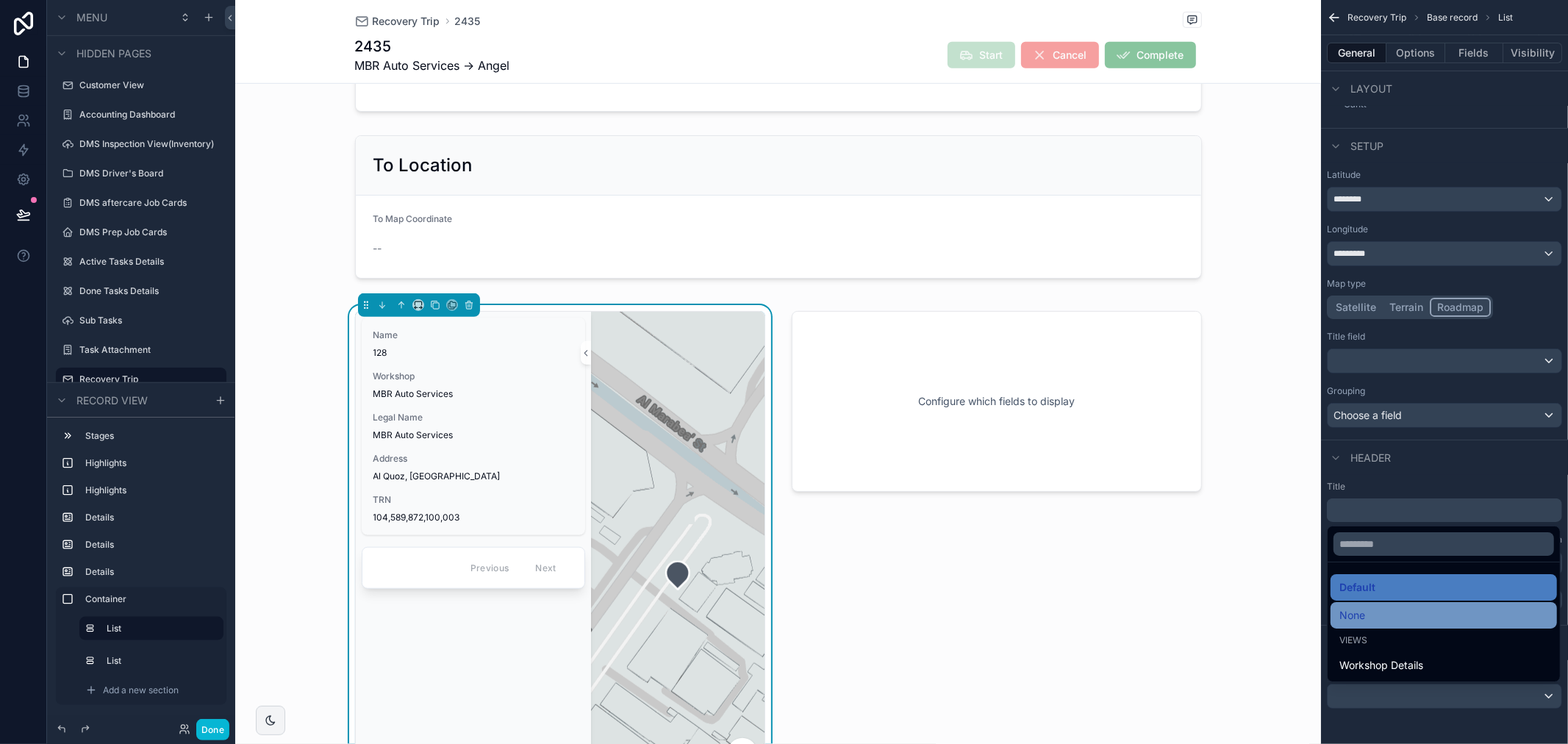
click at [1432, 617] on div "None" at bounding box center [1443, 616] width 209 height 18
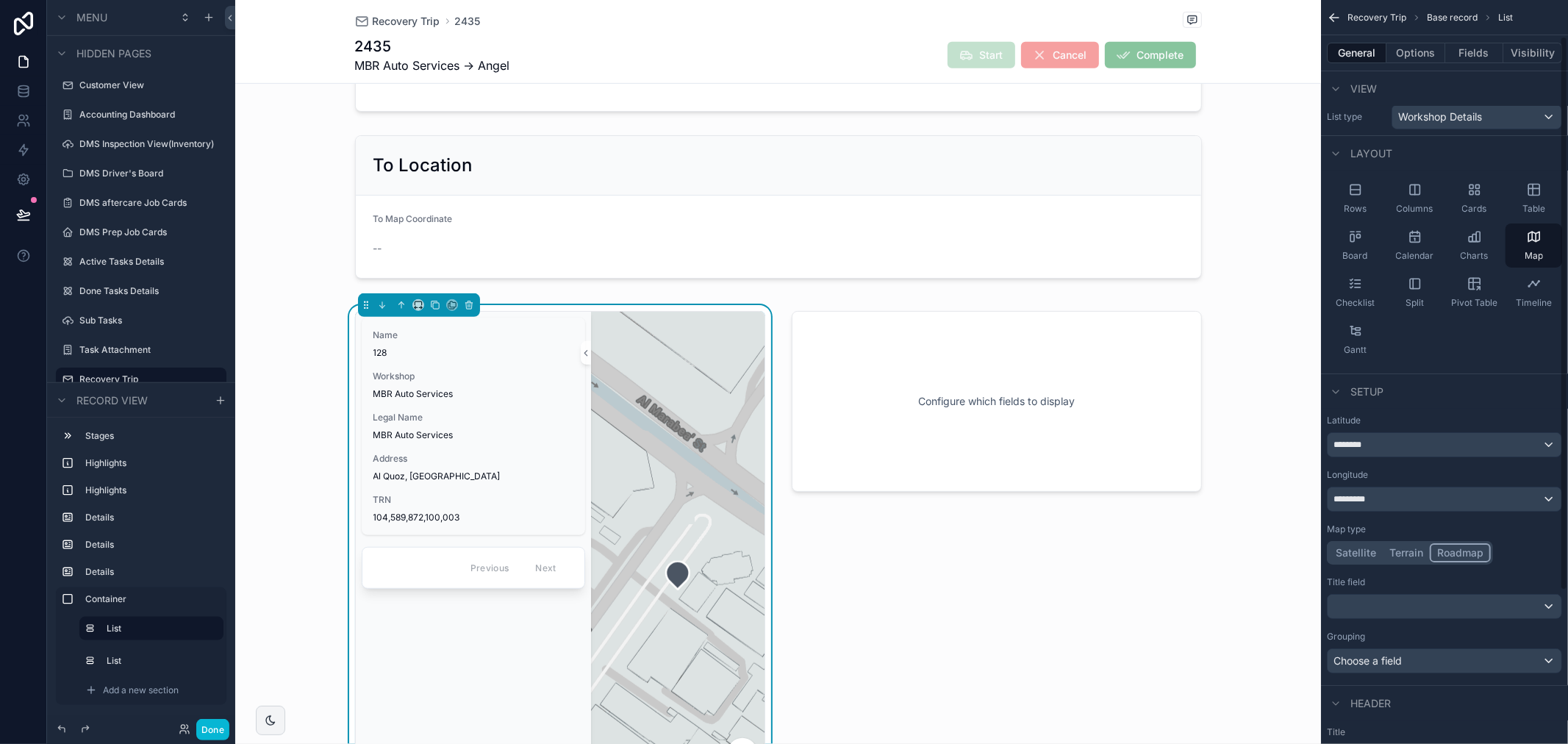
scroll to position [0, 0]
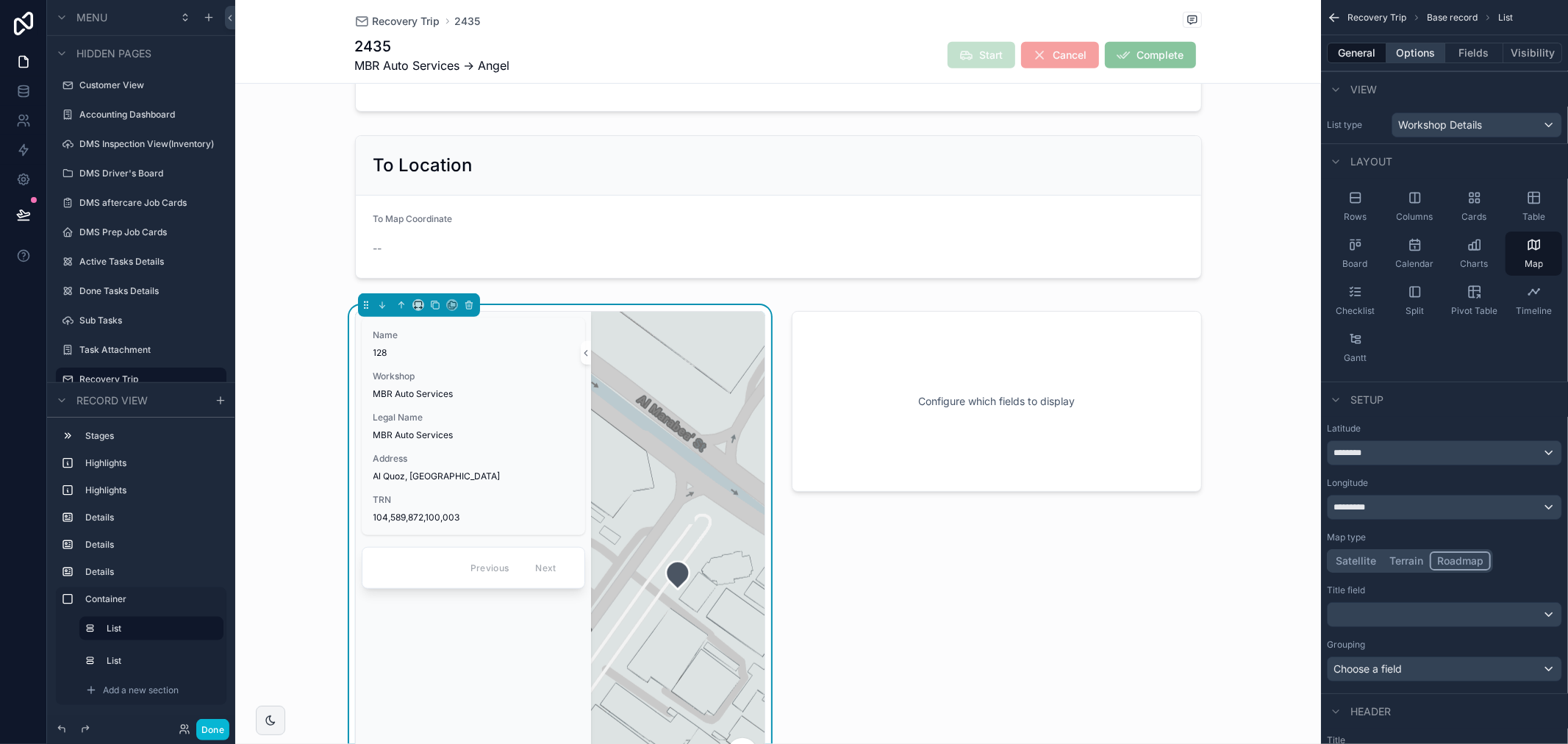
click at [1401, 58] on button "Options" at bounding box center [1415, 53] width 58 height 21
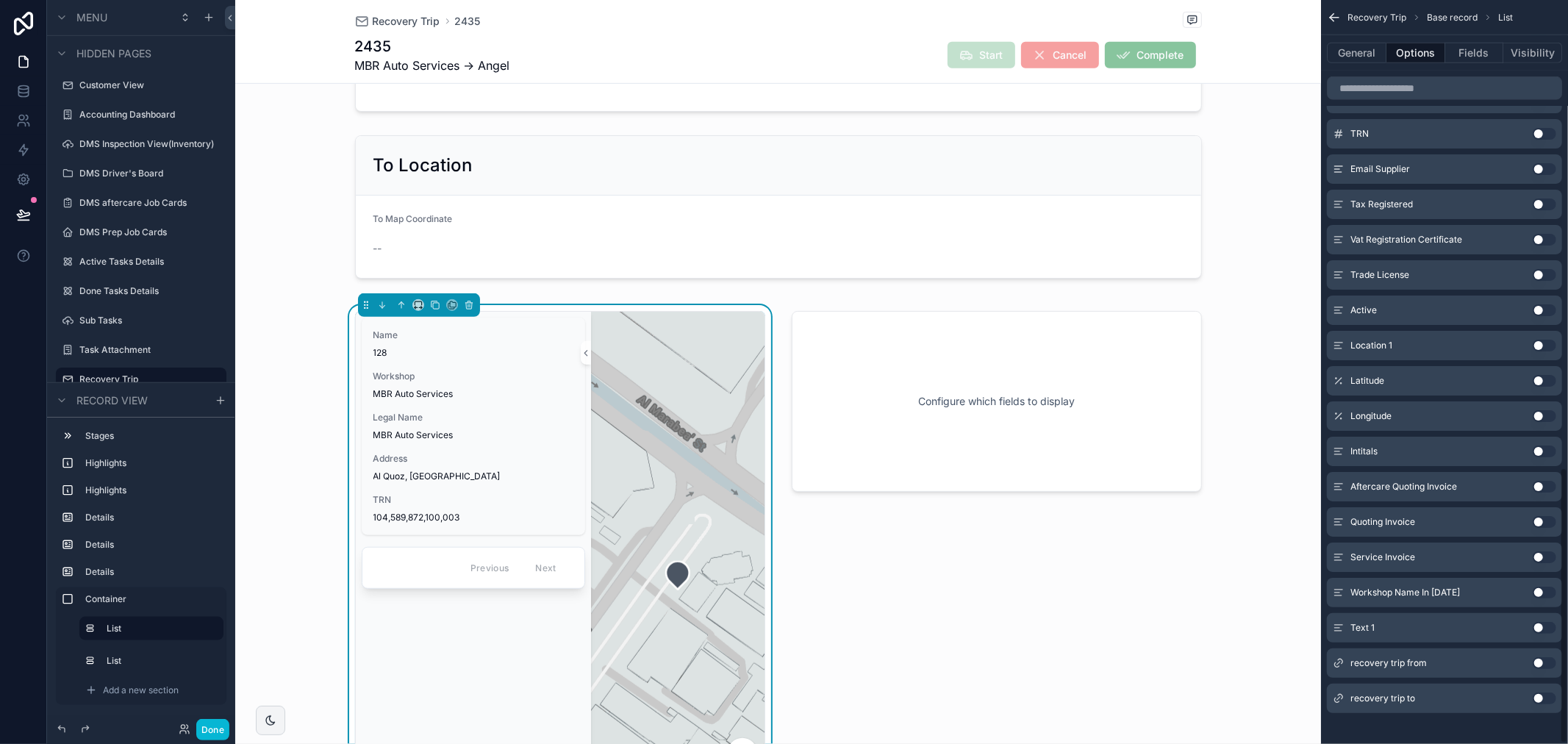
scroll to position [1263, 0]
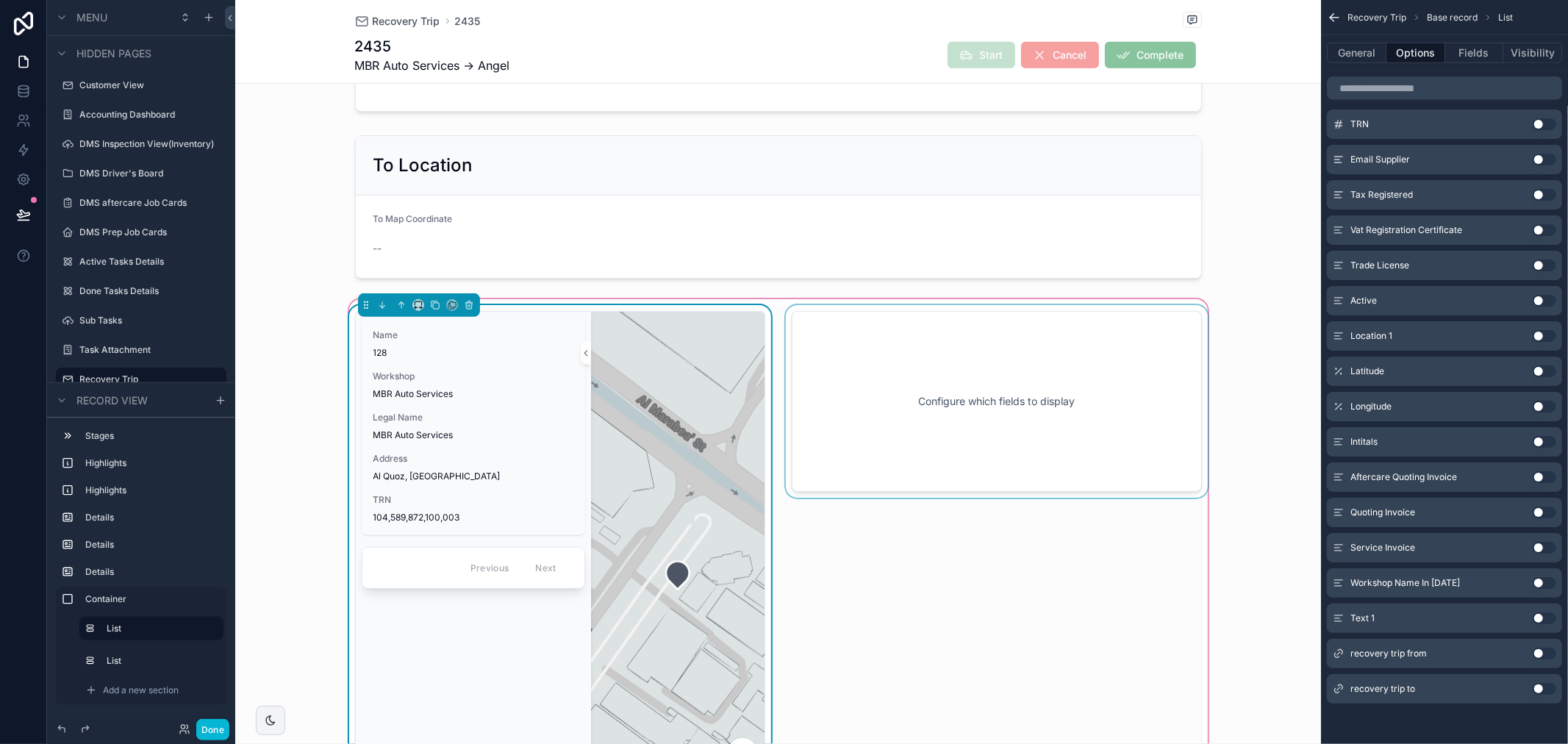
click at [841, 416] on div "scrollable content" at bounding box center [997, 590] width 427 height 570
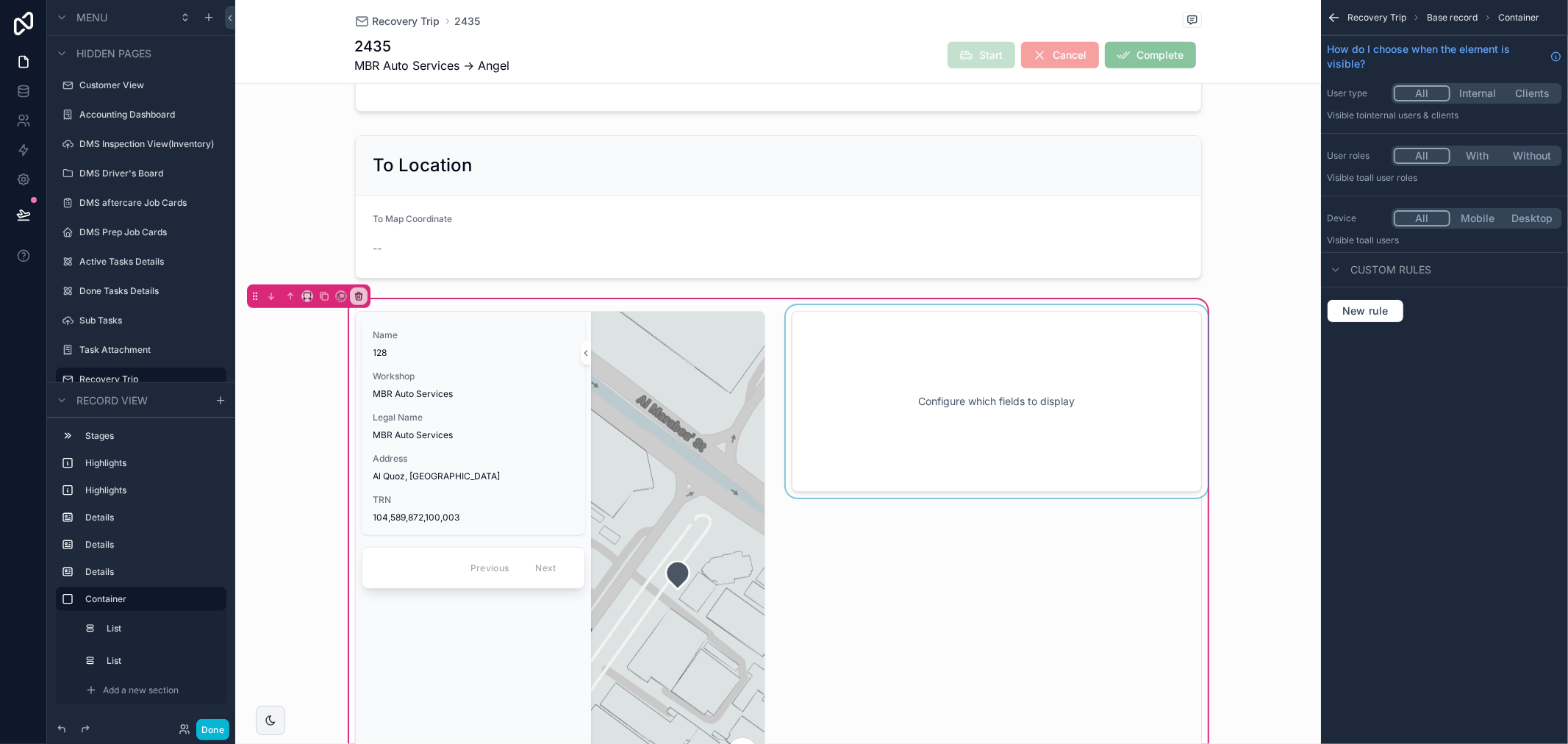
scroll to position [0, 0]
click at [1048, 352] on div "scrollable content" at bounding box center [997, 590] width 427 height 570
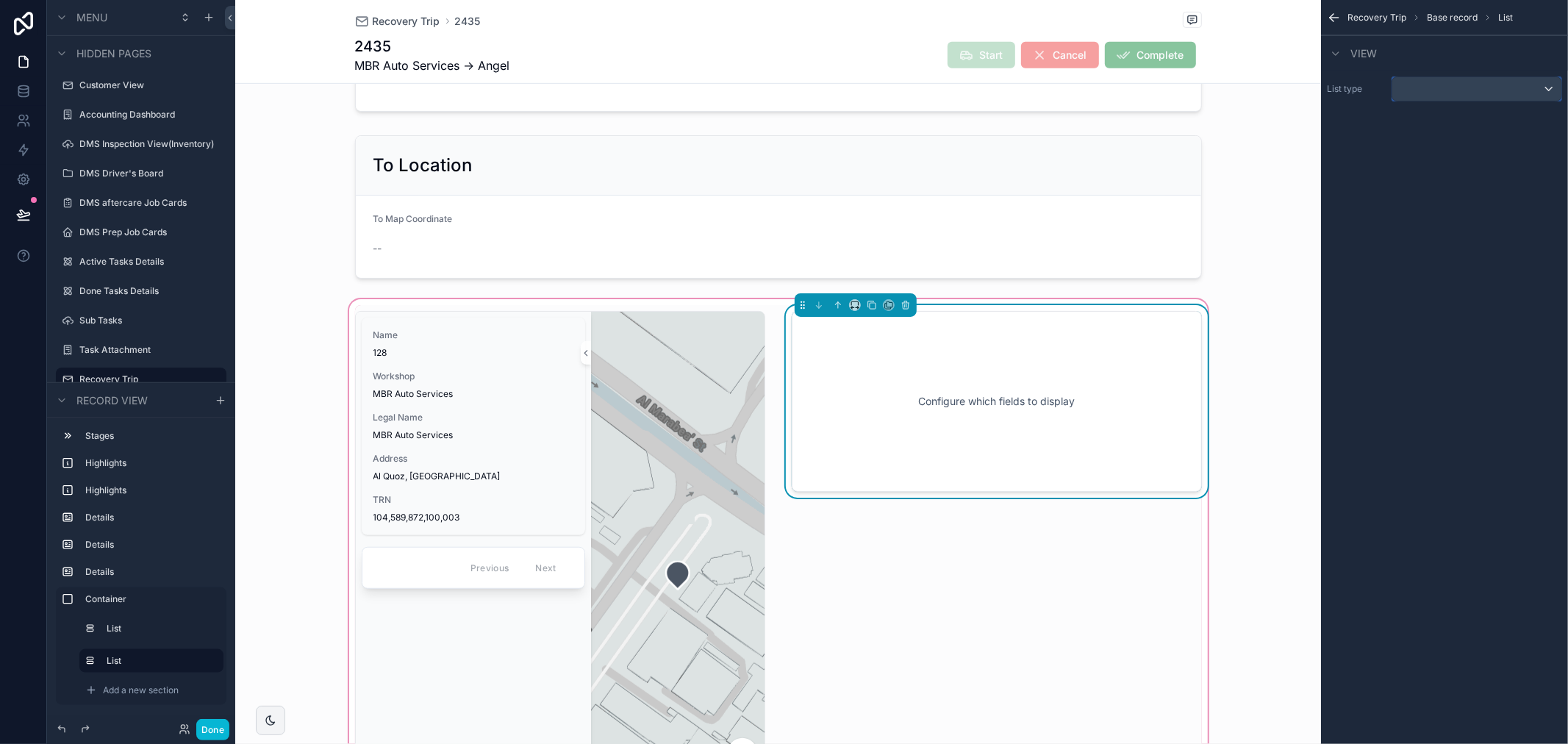
click at [1414, 98] on div "scrollable content" at bounding box center [1476, 88] width 169 height 23
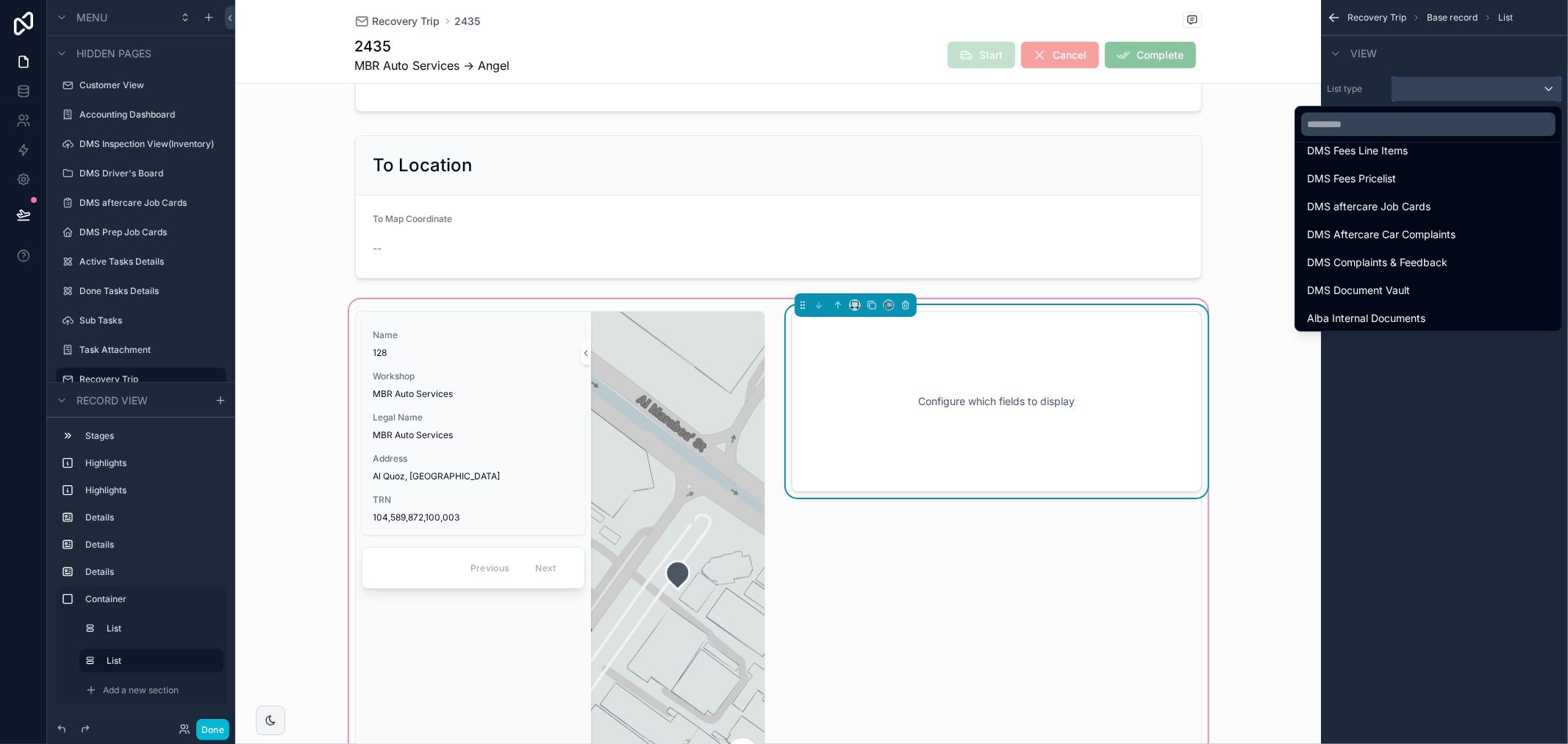
scroll to position [1553, 0]
click at [1380, 119] on input "text" at bounding box center [1429, 124] width 255 height 23
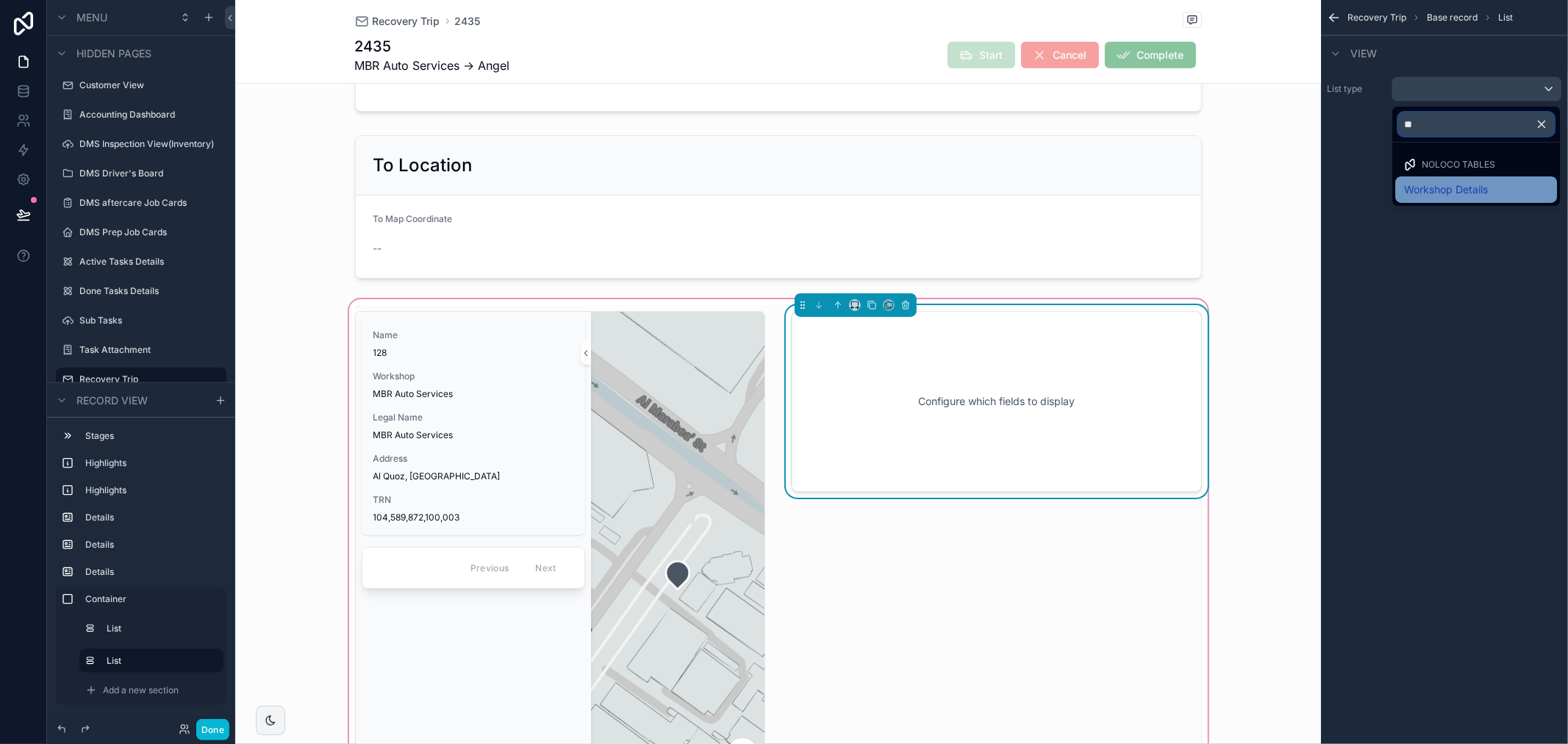
type input "**"
click at [1490, 192] on div "Workshop Details" at bounding box center [1476, 190] width 144 height 18
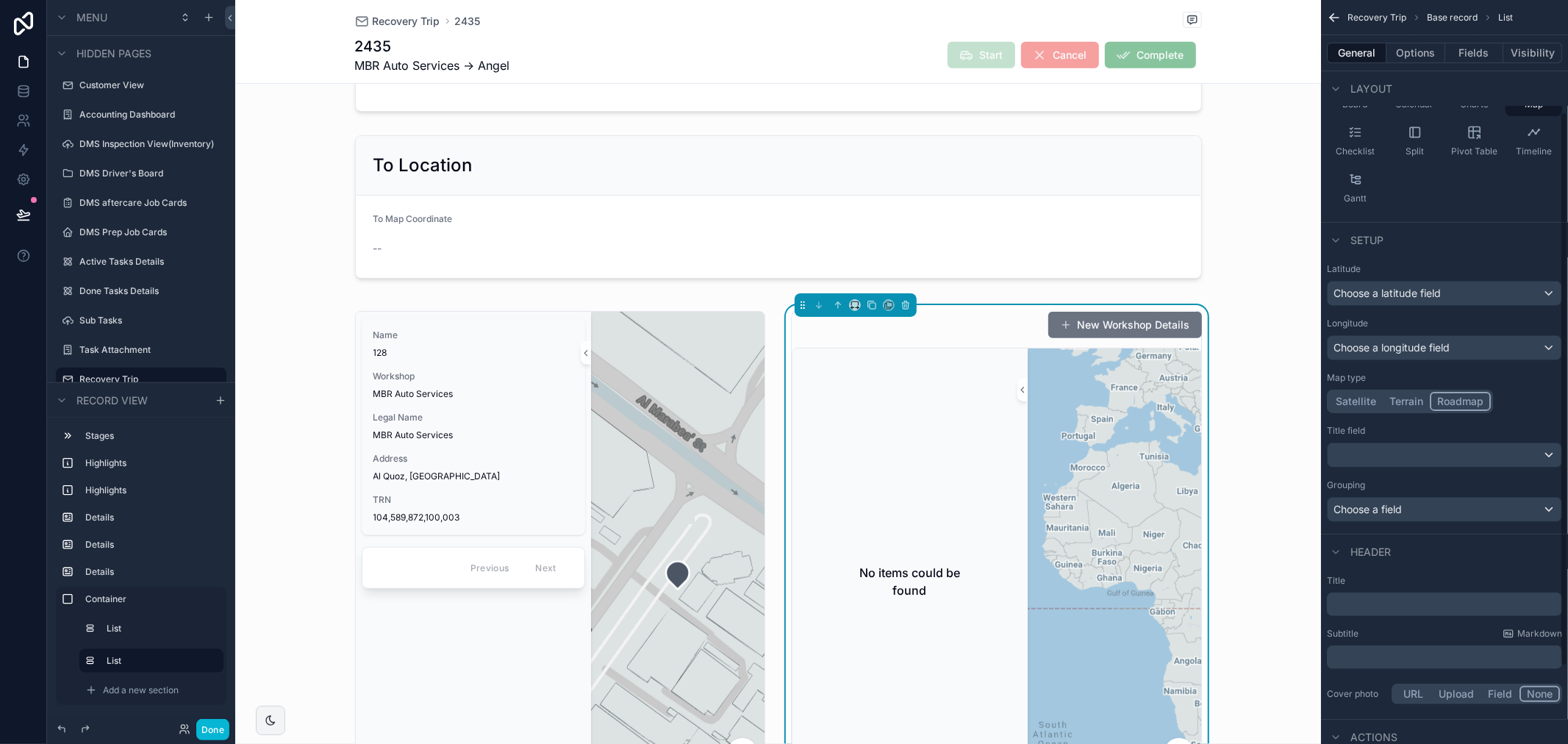
scroll to position [163, 0]
click at [1458, 290] on div "Choose a latitude field" at bounding box center [1445, 289] width 234 height 23
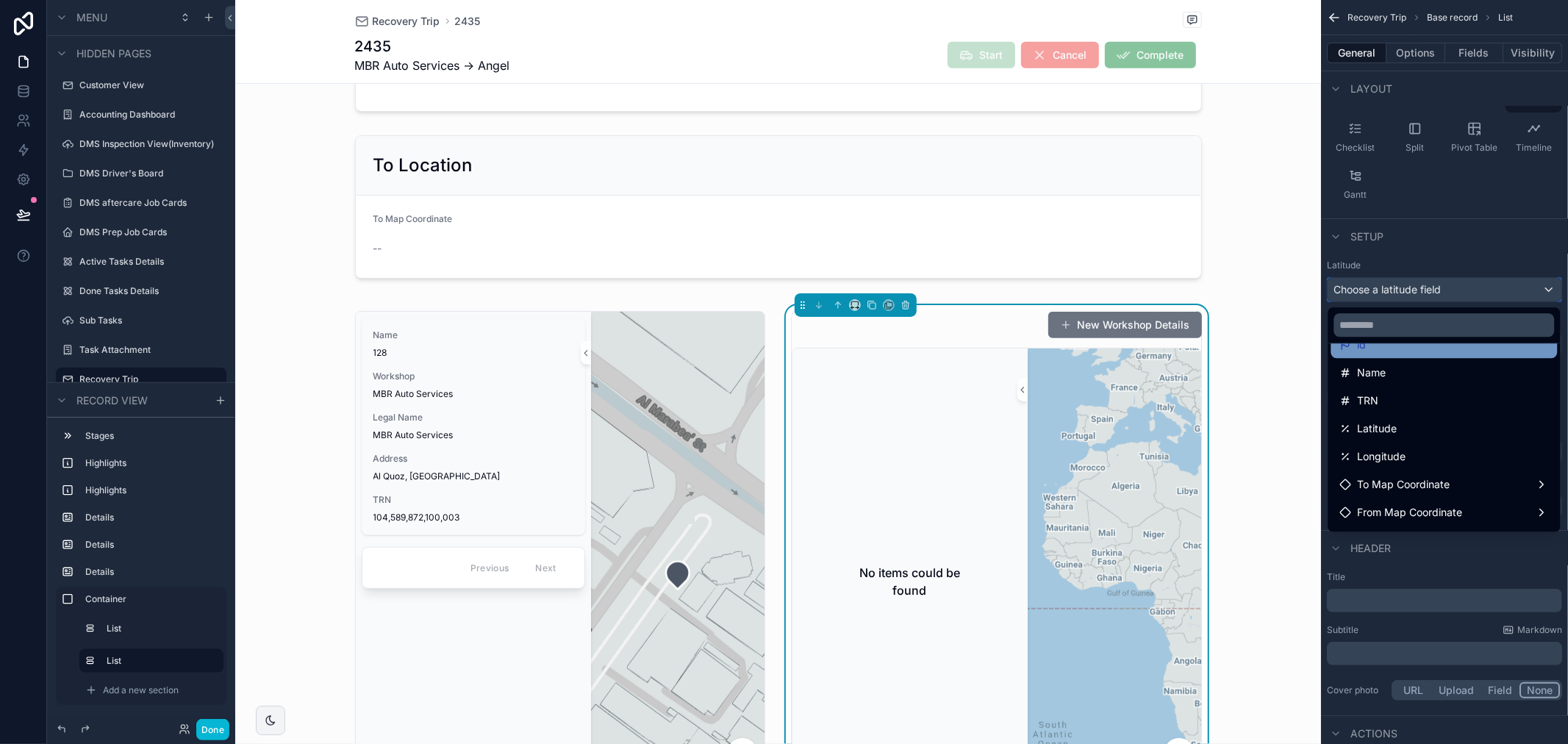
scroll to position [104, 0]
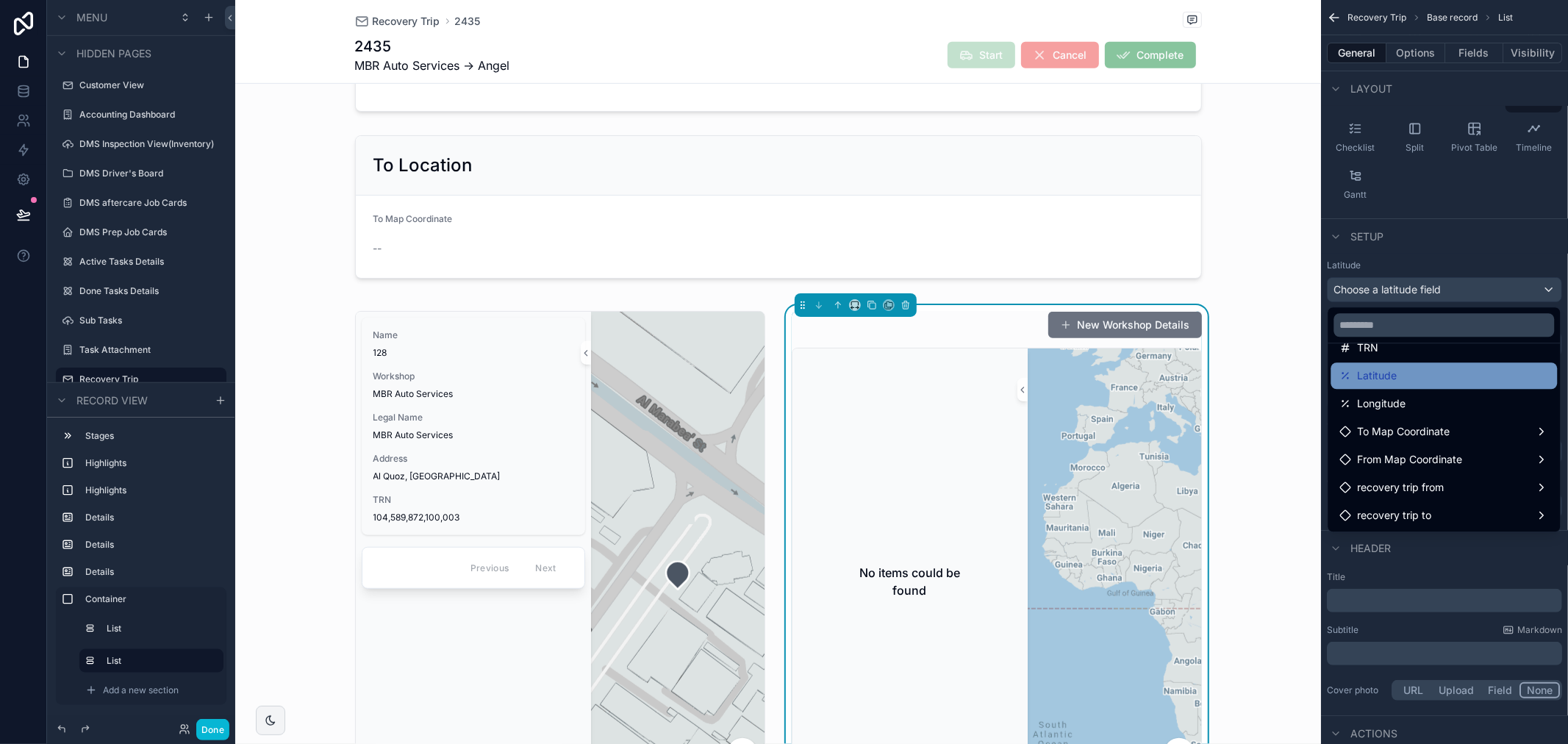
click at [1418, 383] on div "Latitude" at bounding box center [1444, 376] width 209 height 18
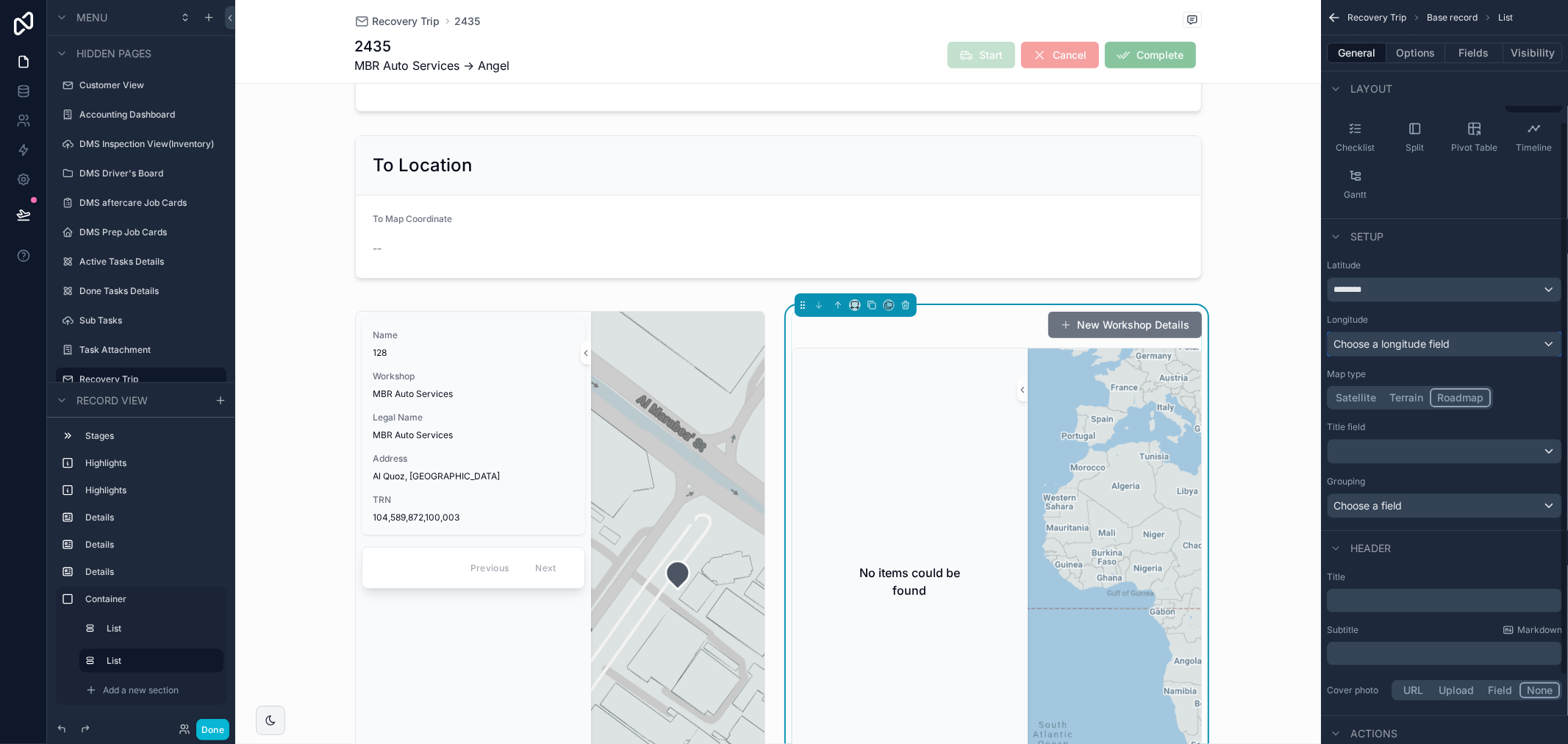
click at [1435, 347] on span "Choose a longitude field" at bounding box center [1391, 344] width 116 height 13
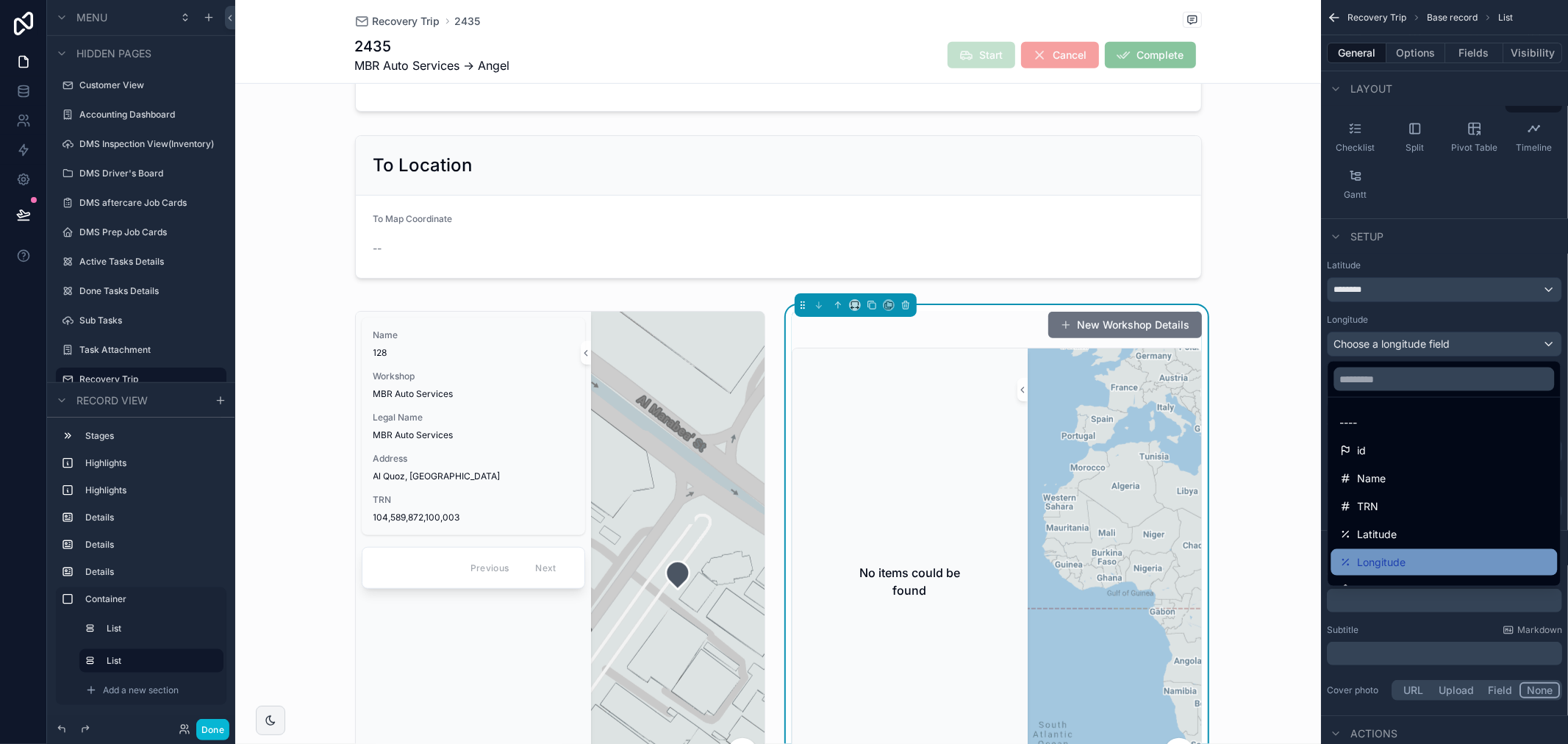
click at [1393, 561] on span "Longitude" at bounding box center [1382, 563] width 49 height 18
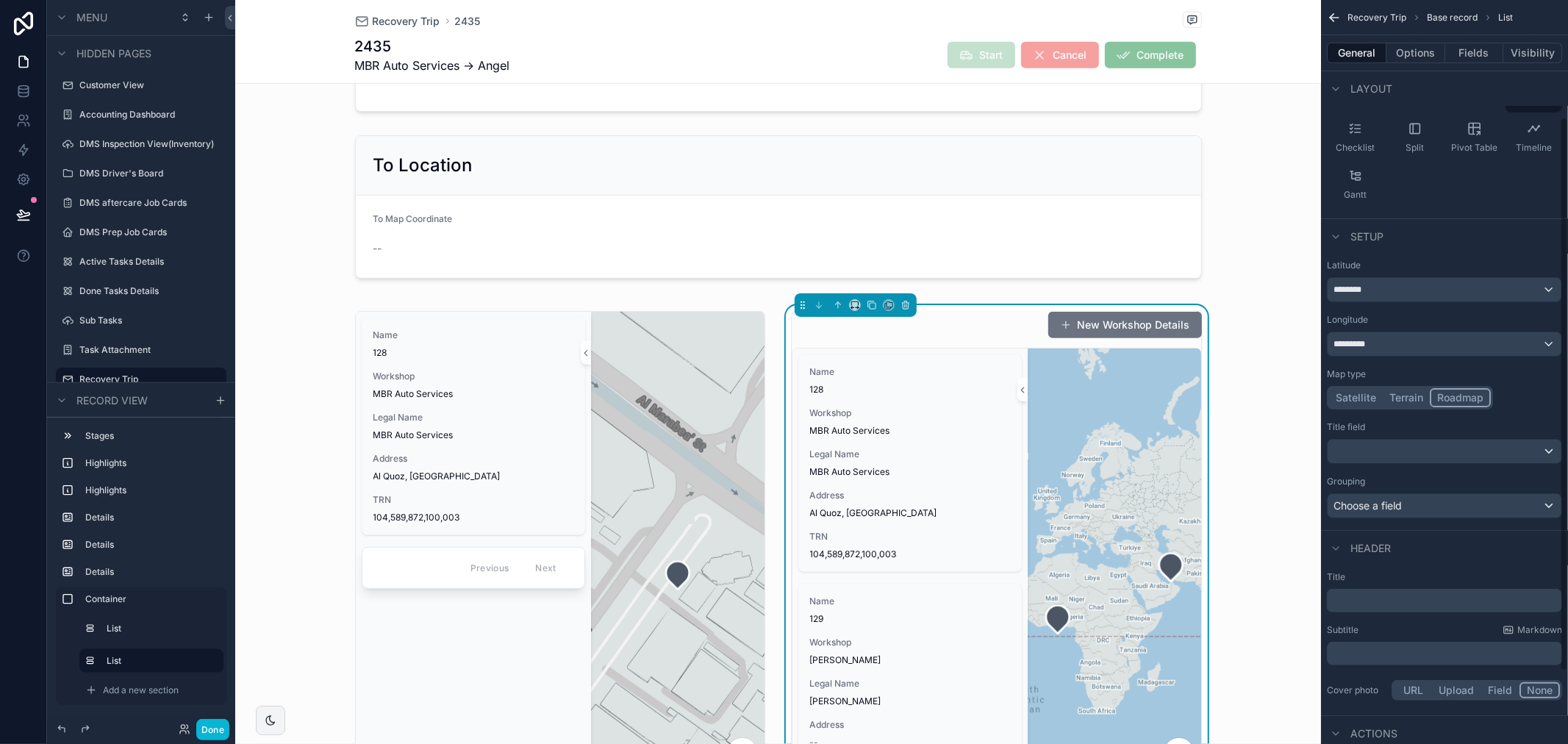
scroll to position [0, 0]
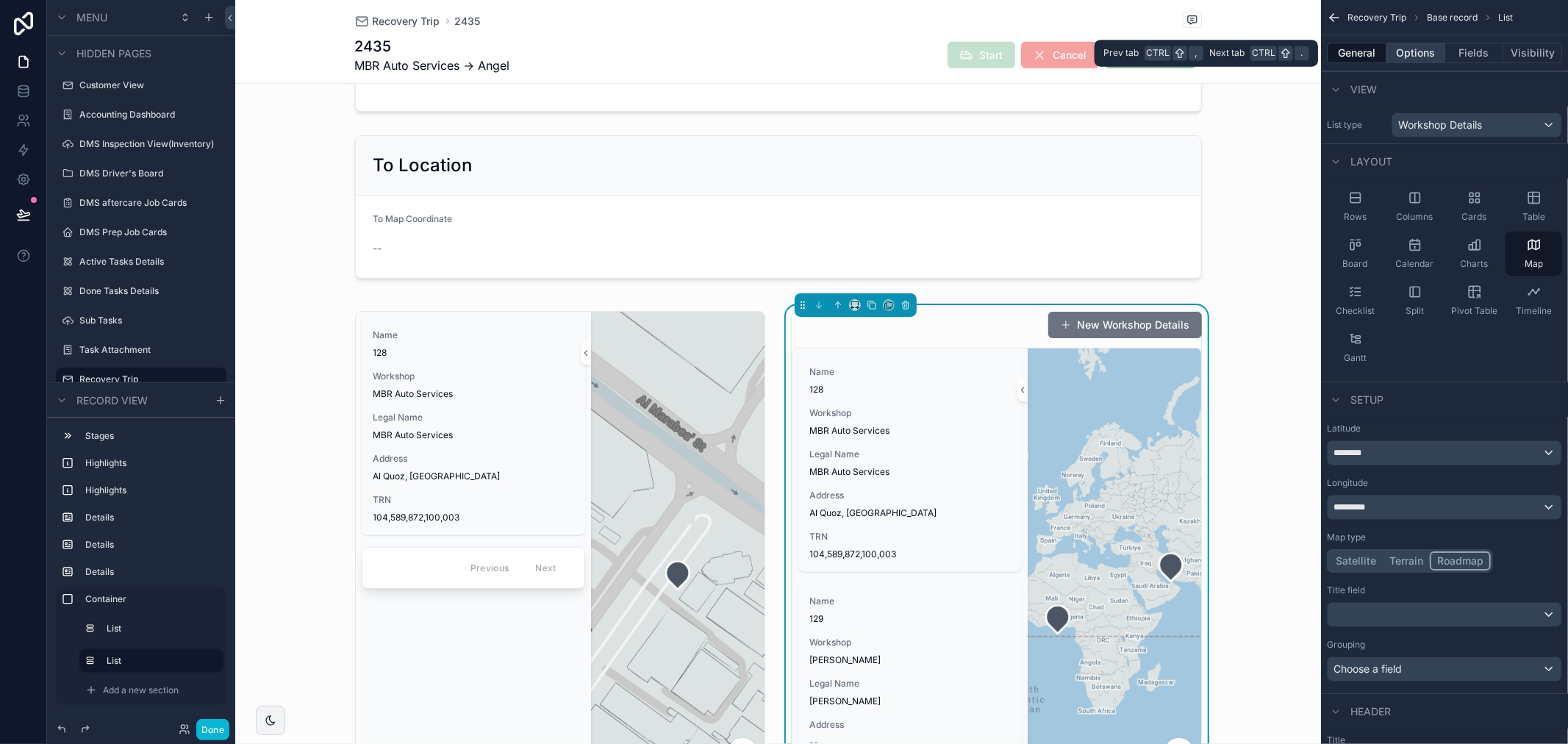
click at [1423, 52] on button "Options" at bounding box center [1415, 53] width 58 height 21
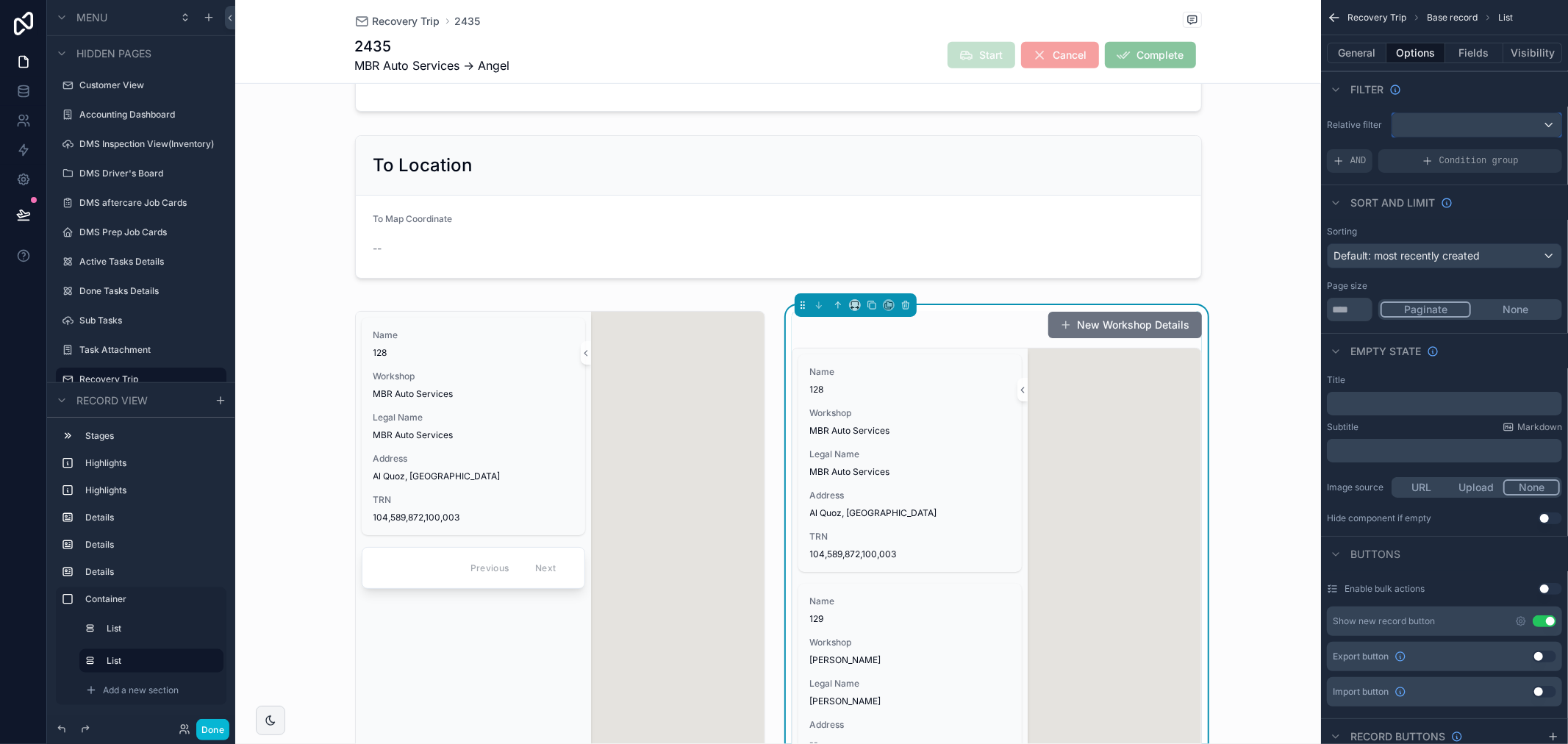
click at [1488, 118] on div "scrollable content" at bounding box center [1476, 124] width 169 height 23
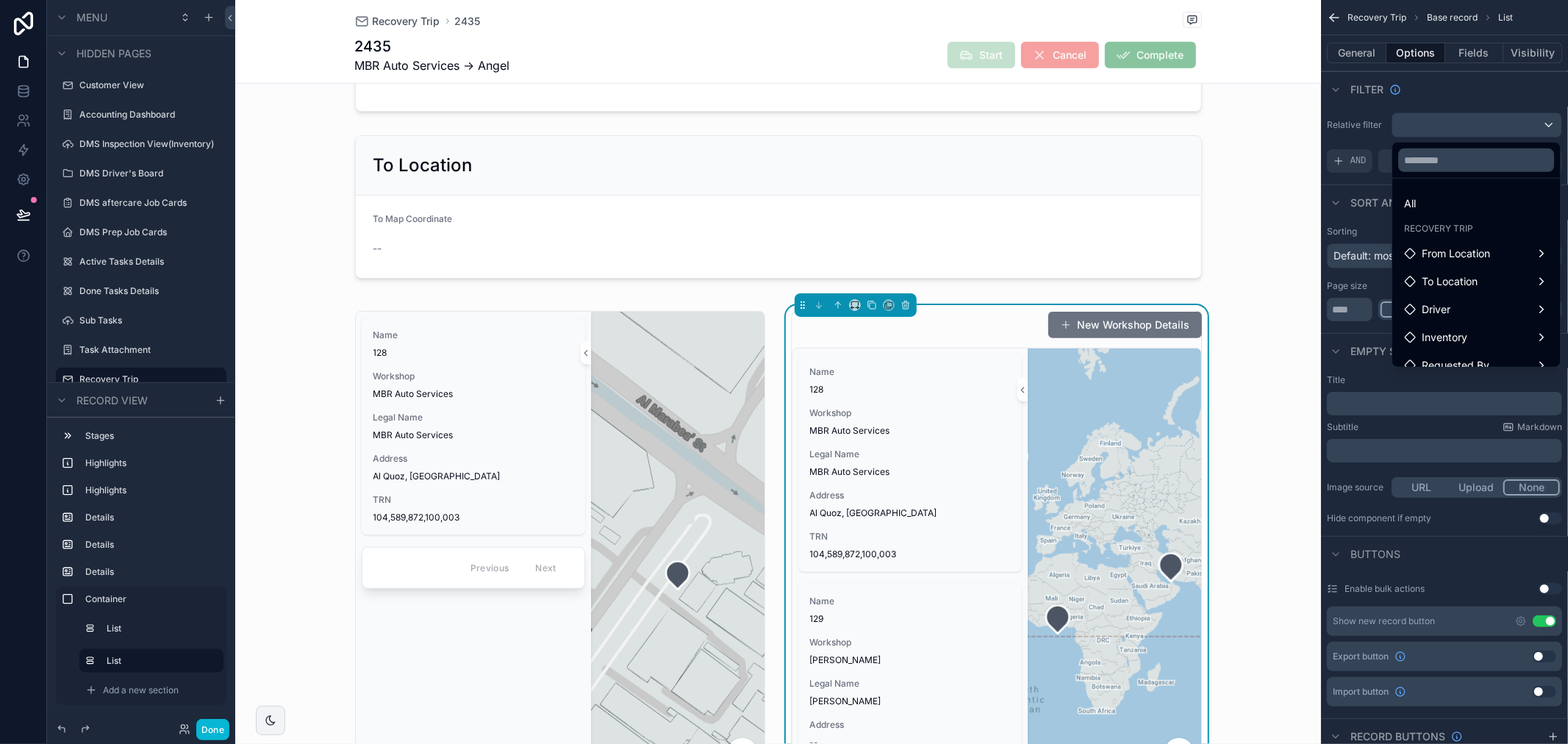
click at [1476, 92] on div "scrollable content" at bounding box center [784, 372] width 1568 height 744
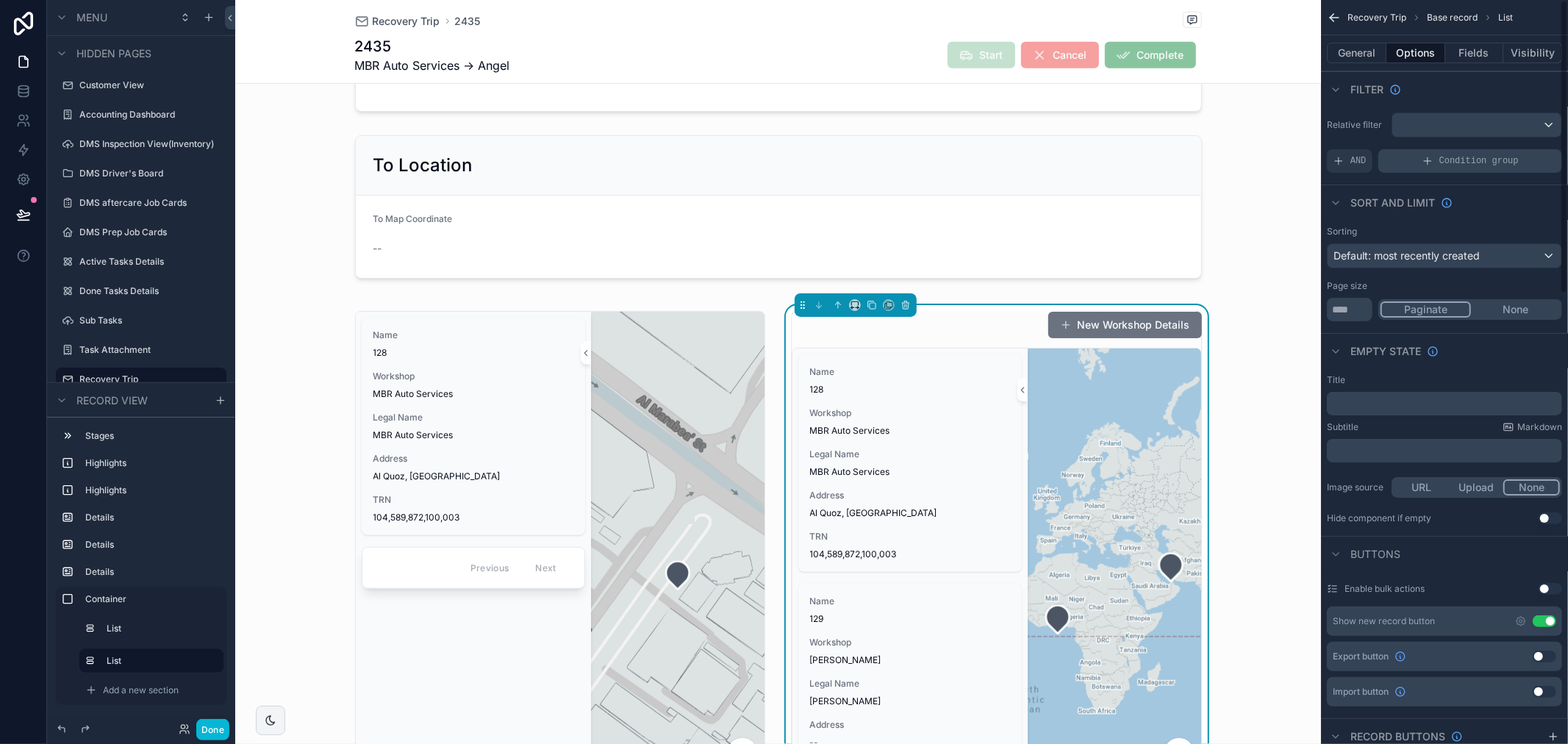
click at [1446, 166] on span "Condition group" at bounding box center [1478, 161] width 79 height 12
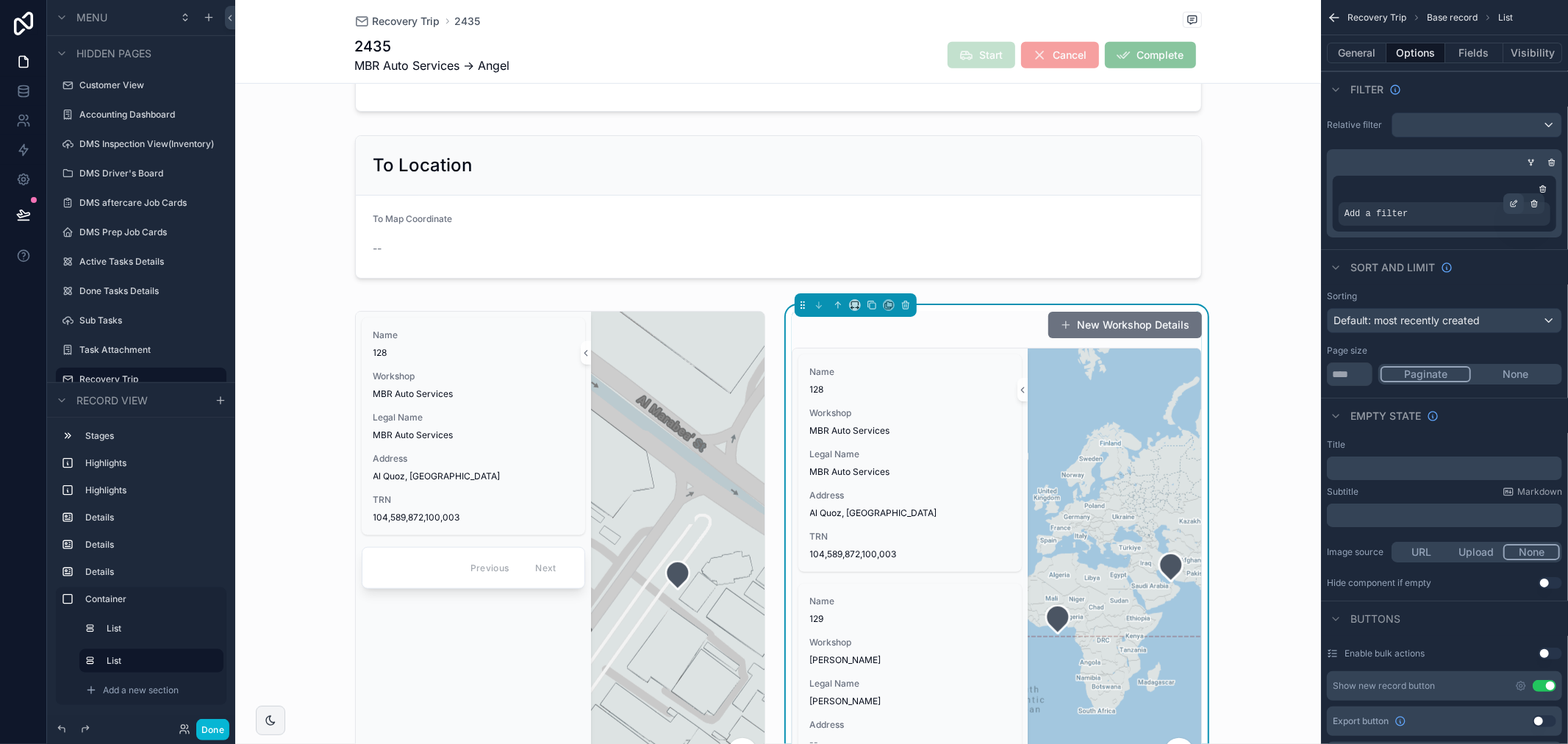
click at [1518, 203] on div "scrollable content" at bounding box center [1514, 204] width 21 height 21
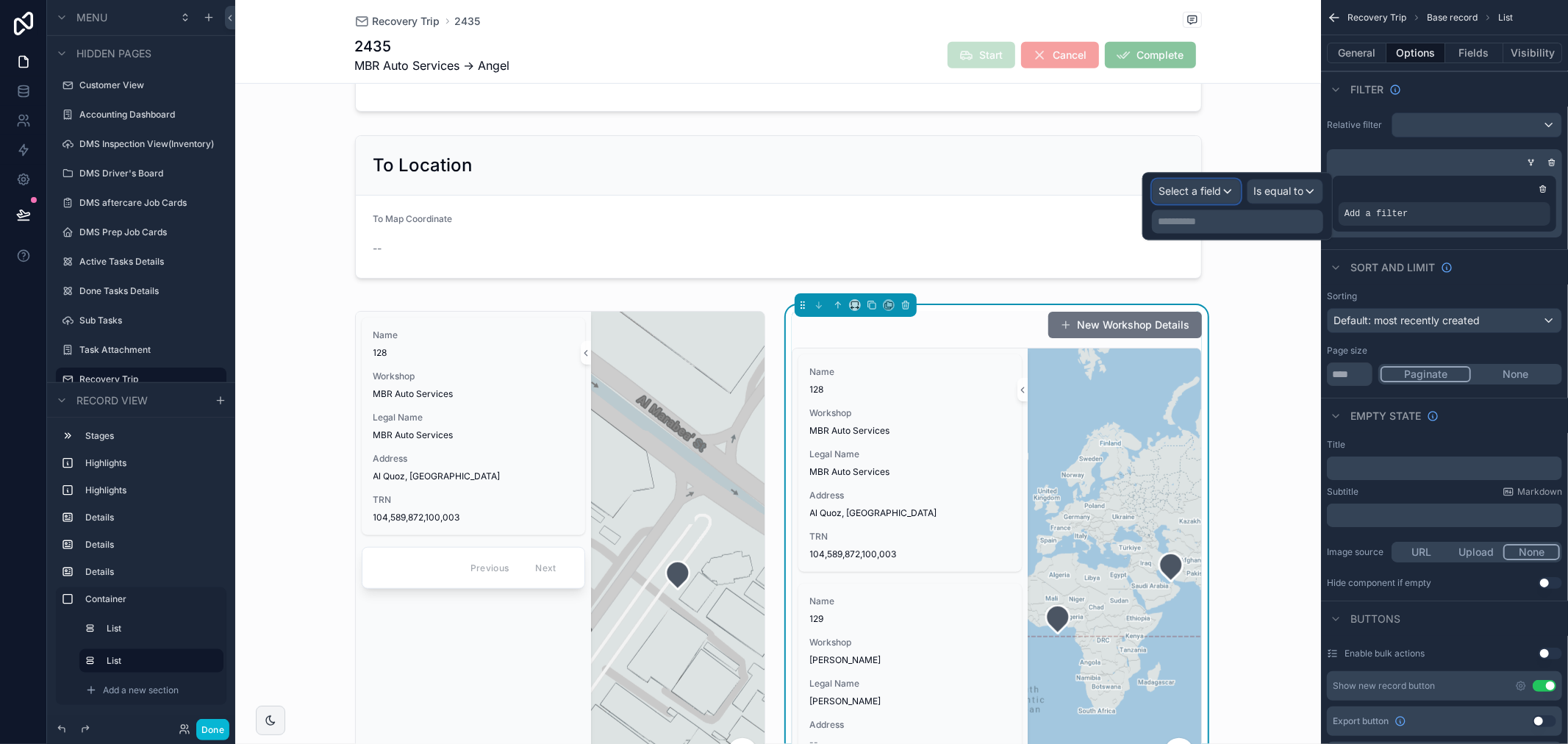
click at [1219, 179] on button "Select a field" at bounding box center [1196, 191] width 89 height 25
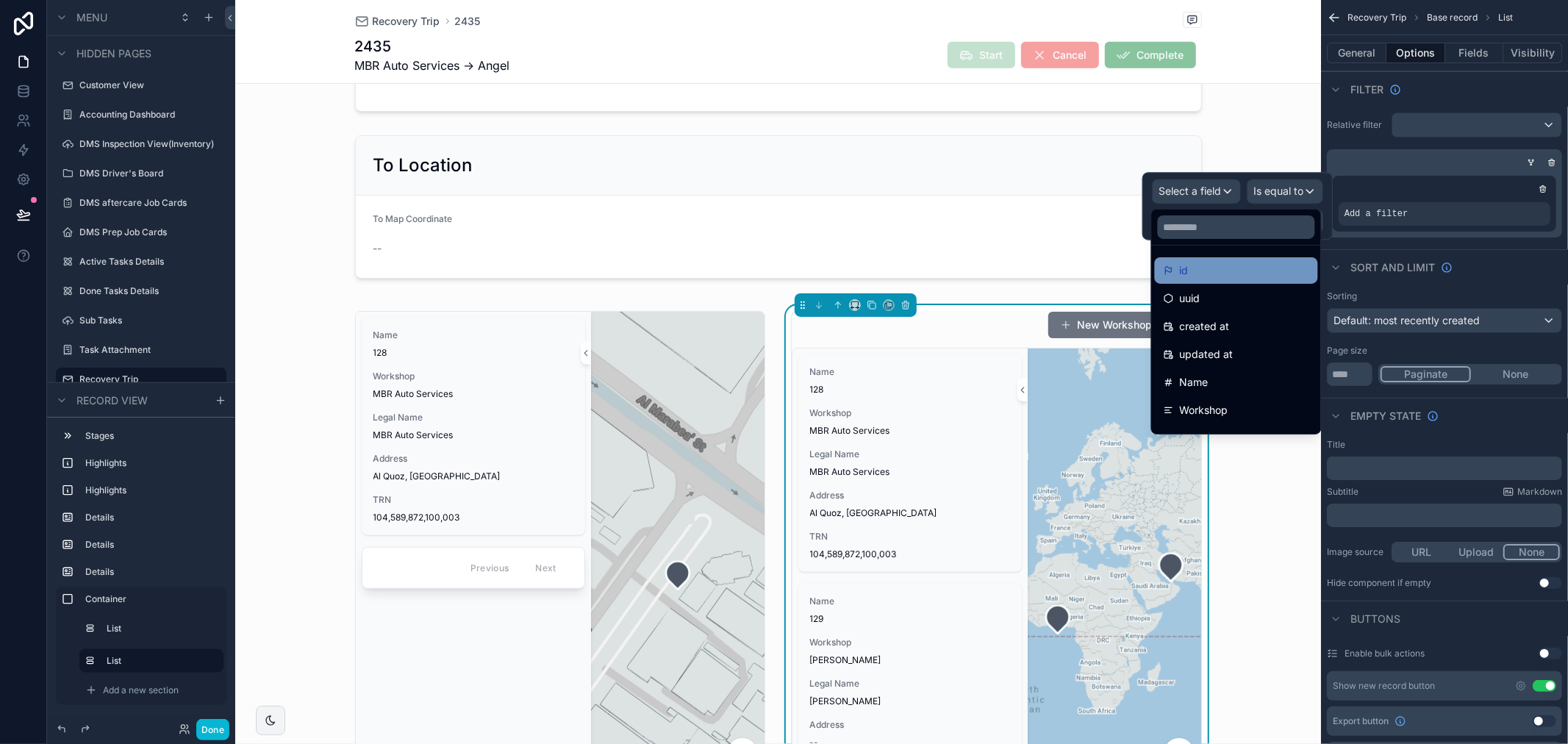
click at [1210, 267] on div "id" at bounding box center [1237, 271] width 146 height 18
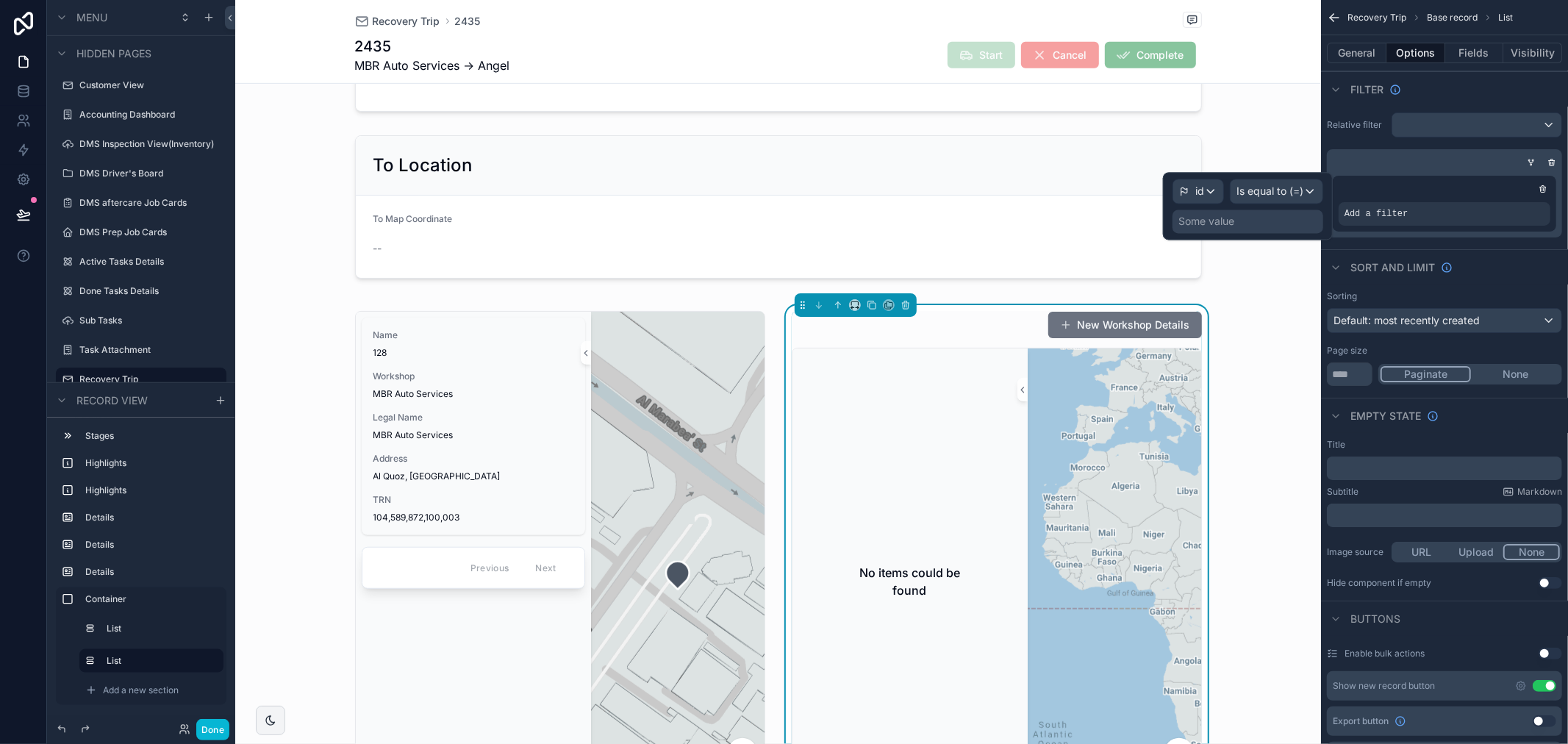
click at [1277, 227] on div "Some value" at bounding box center [1248, 221] width 150 height 23
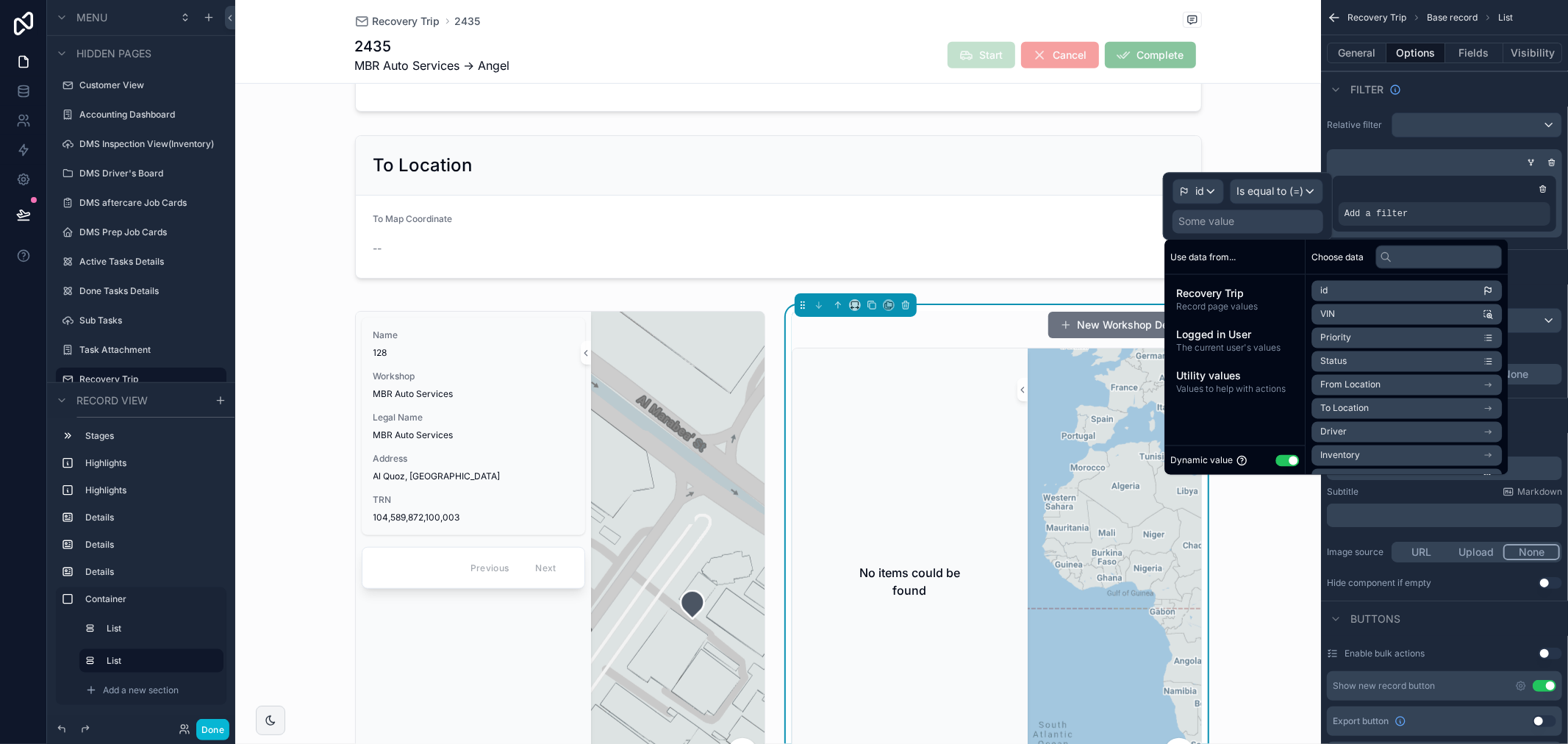
click at [1378, 413] on li "To Location" at bounding box center [1406, 409] width 190 height 21
click at [1381, 314] on li "id" at bounding box center [1406, 318] width 190 height 21
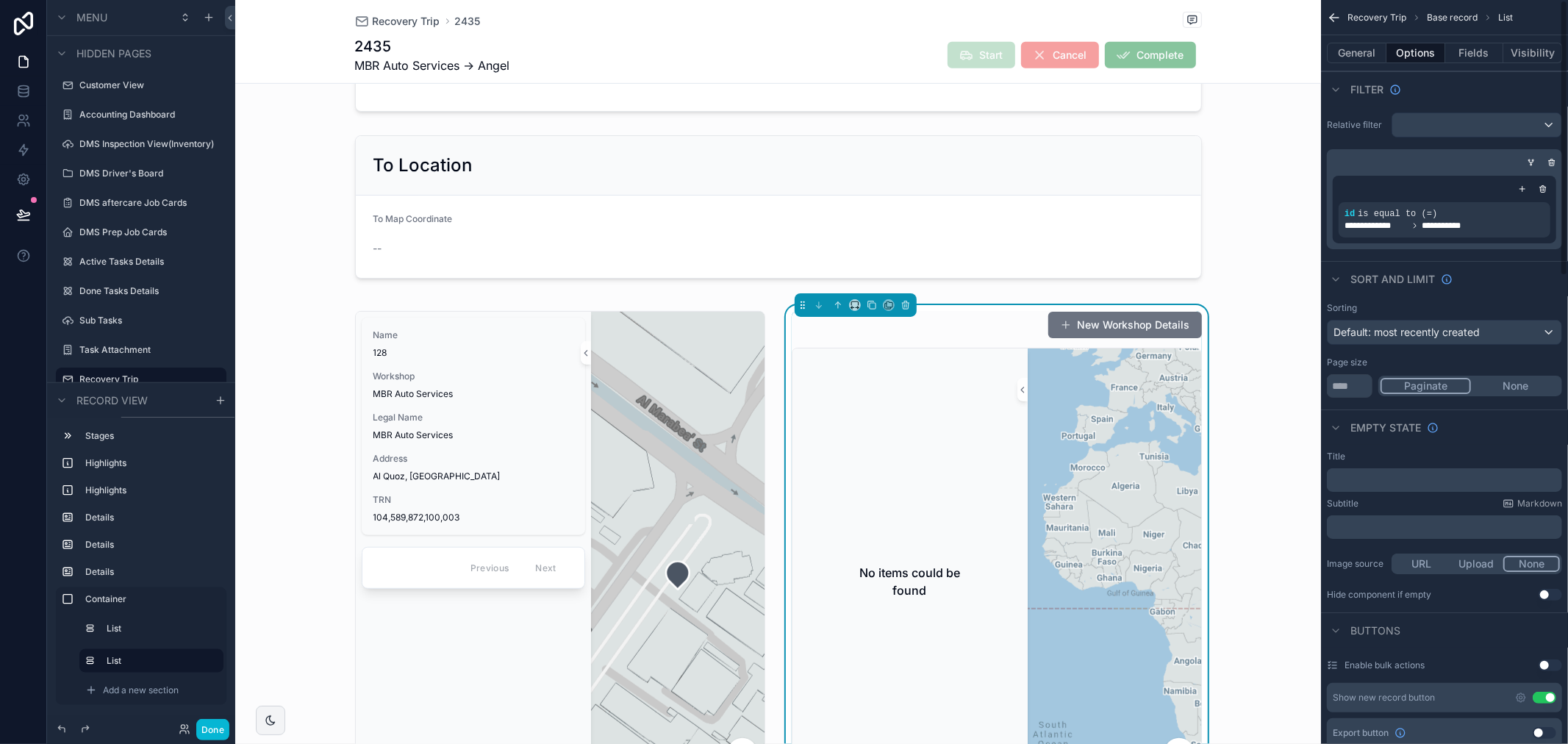
click at [1544, 295] on div "Sort And Limit" at bounding box center [1444, 279] width 247 height 35
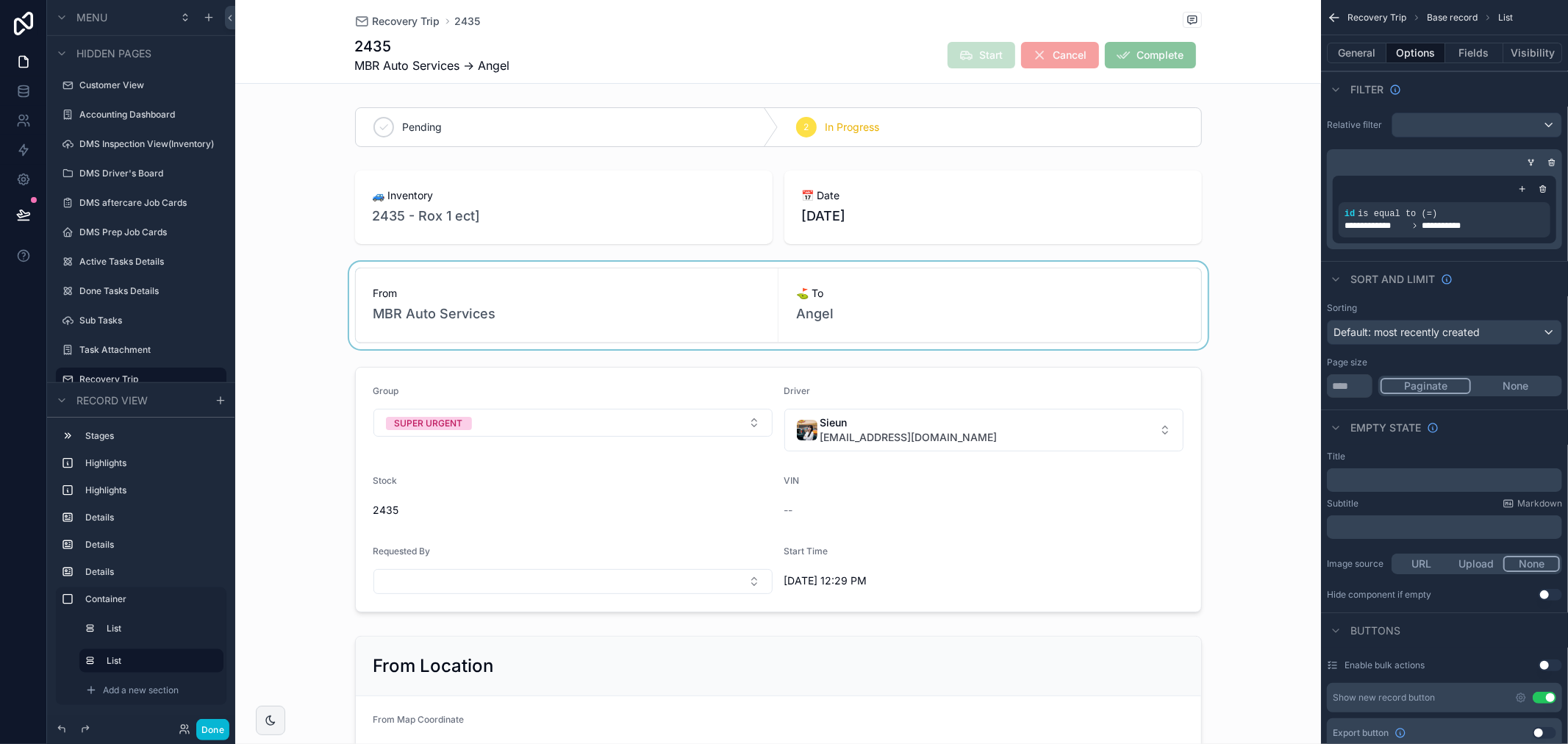
click at [813, 317] on div "scrollable content" at bounding box center [778, 305] width 1085 height 87
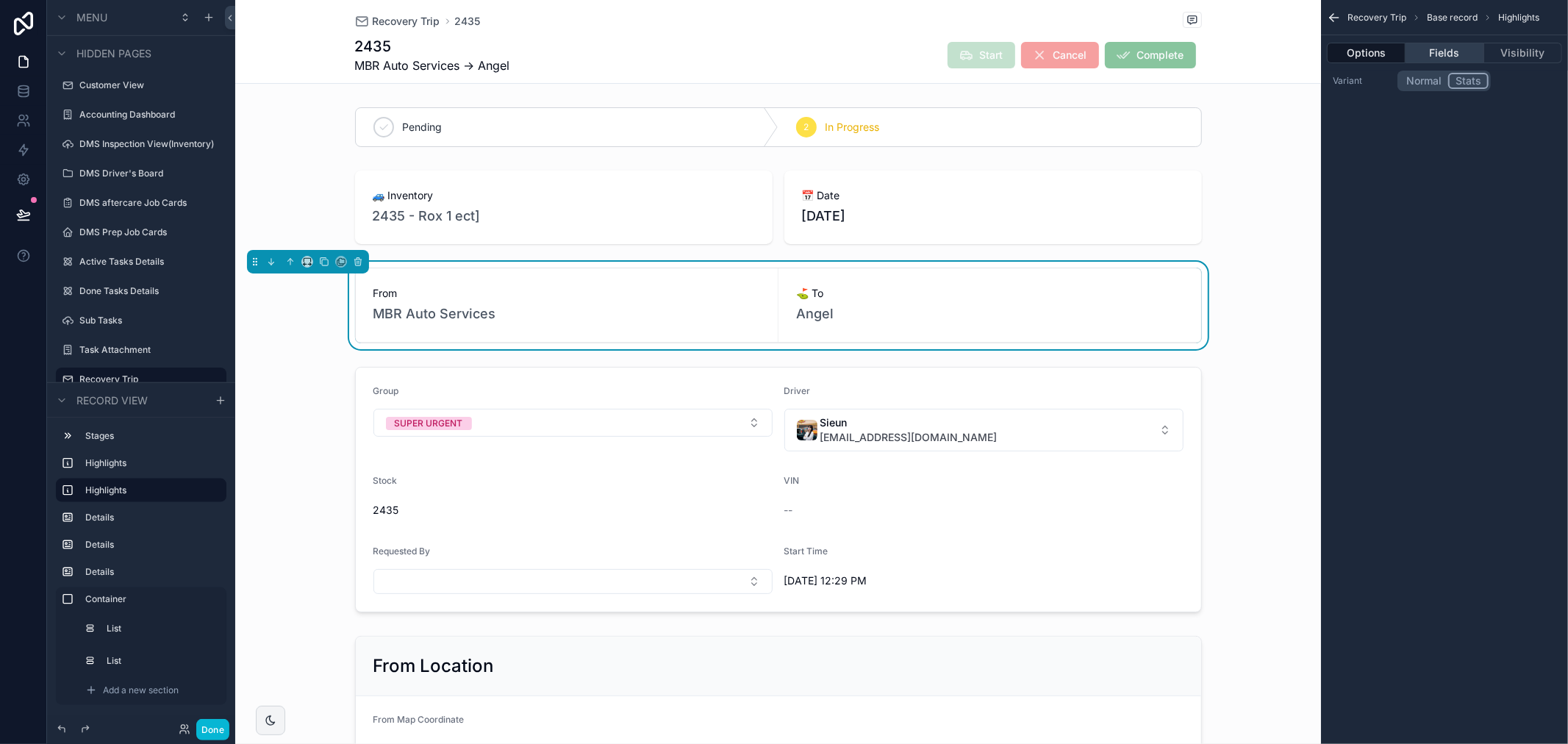
click at [1427, 47] on button "Fields" at bounding box center [1444, 53] width 78 height 21
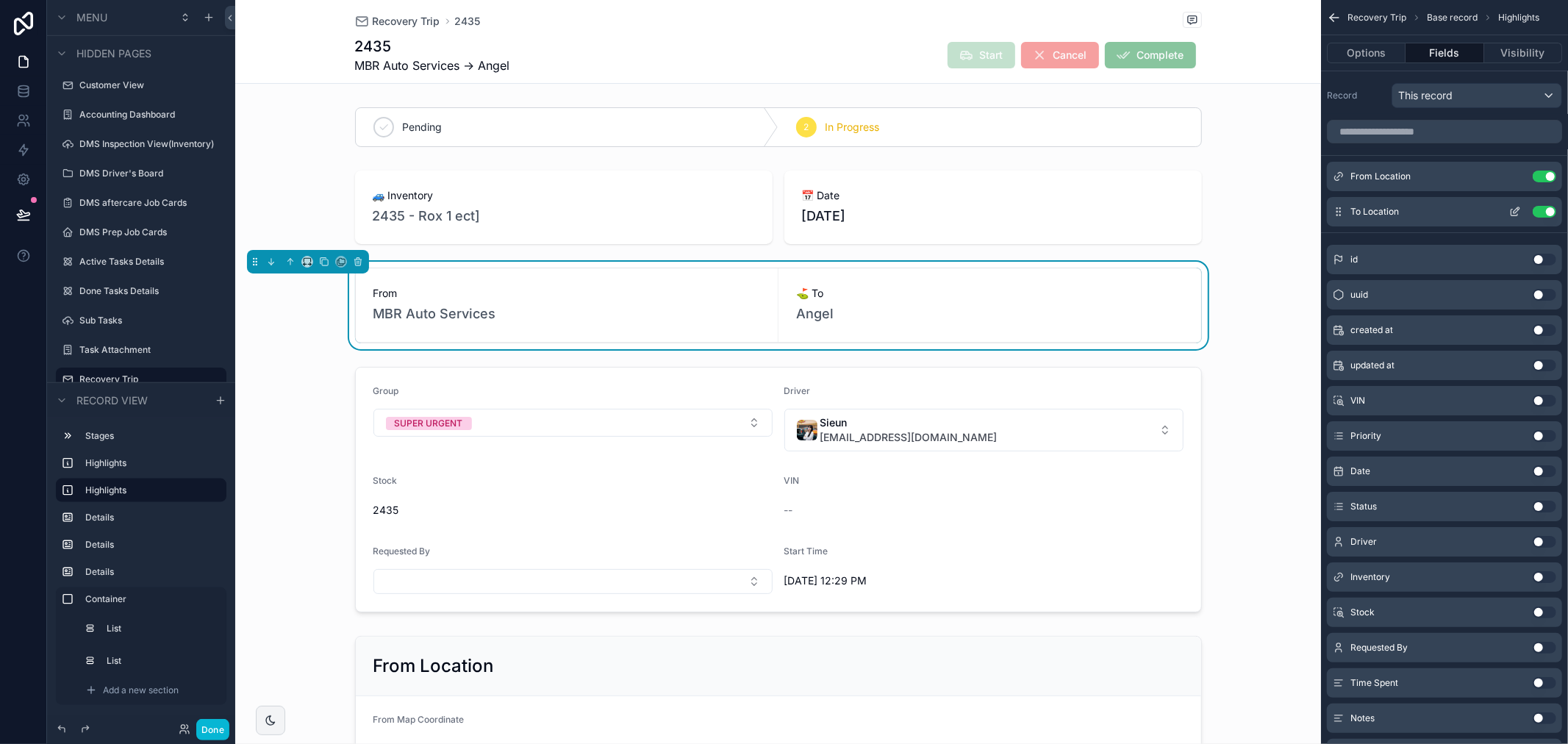
click at [1510, 209] on icon "scrollable content" at bounding box center [1514, 211] width 12 height 12
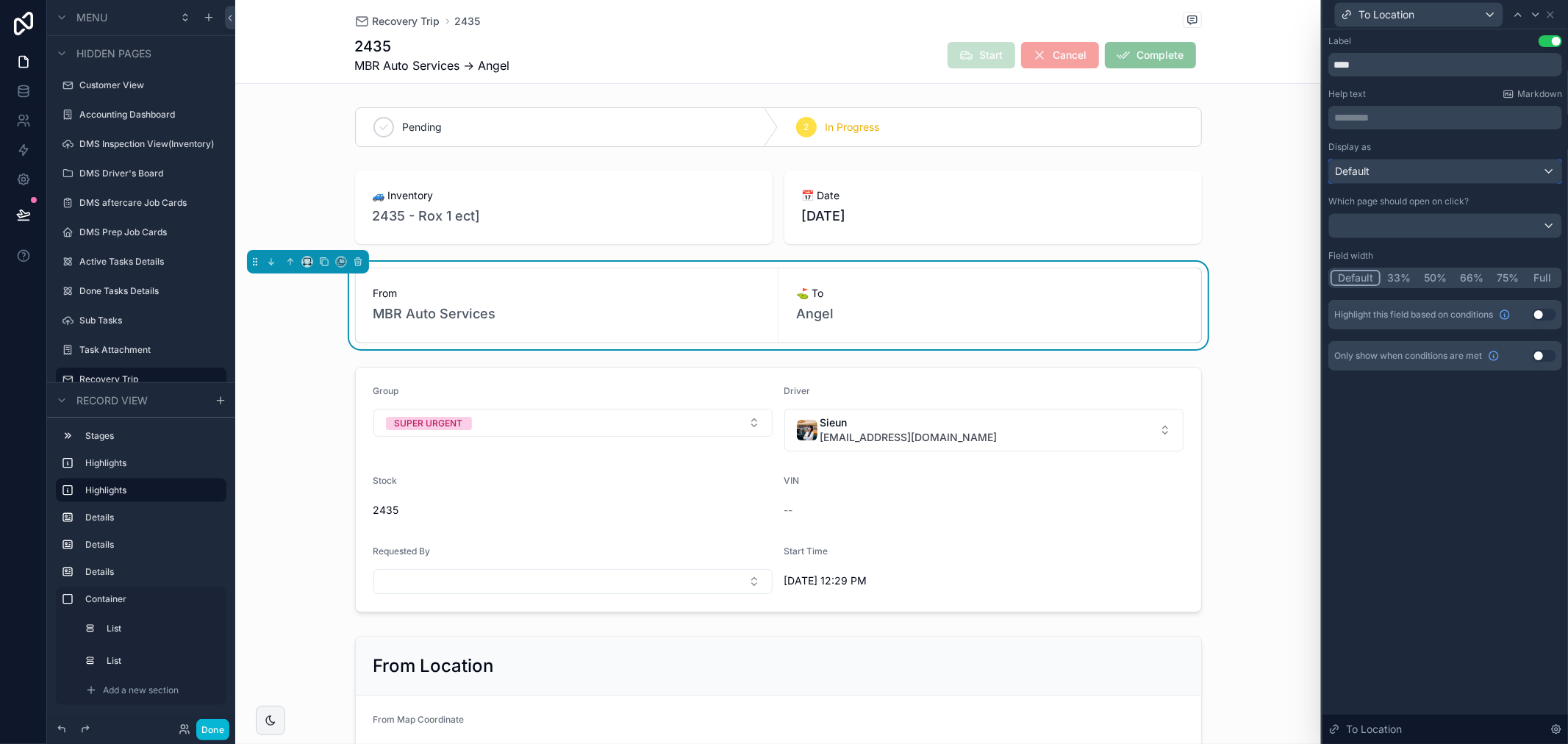
click at [1429, 167] on div "Default" at bounding box center [1445, 171] width 232 height 23
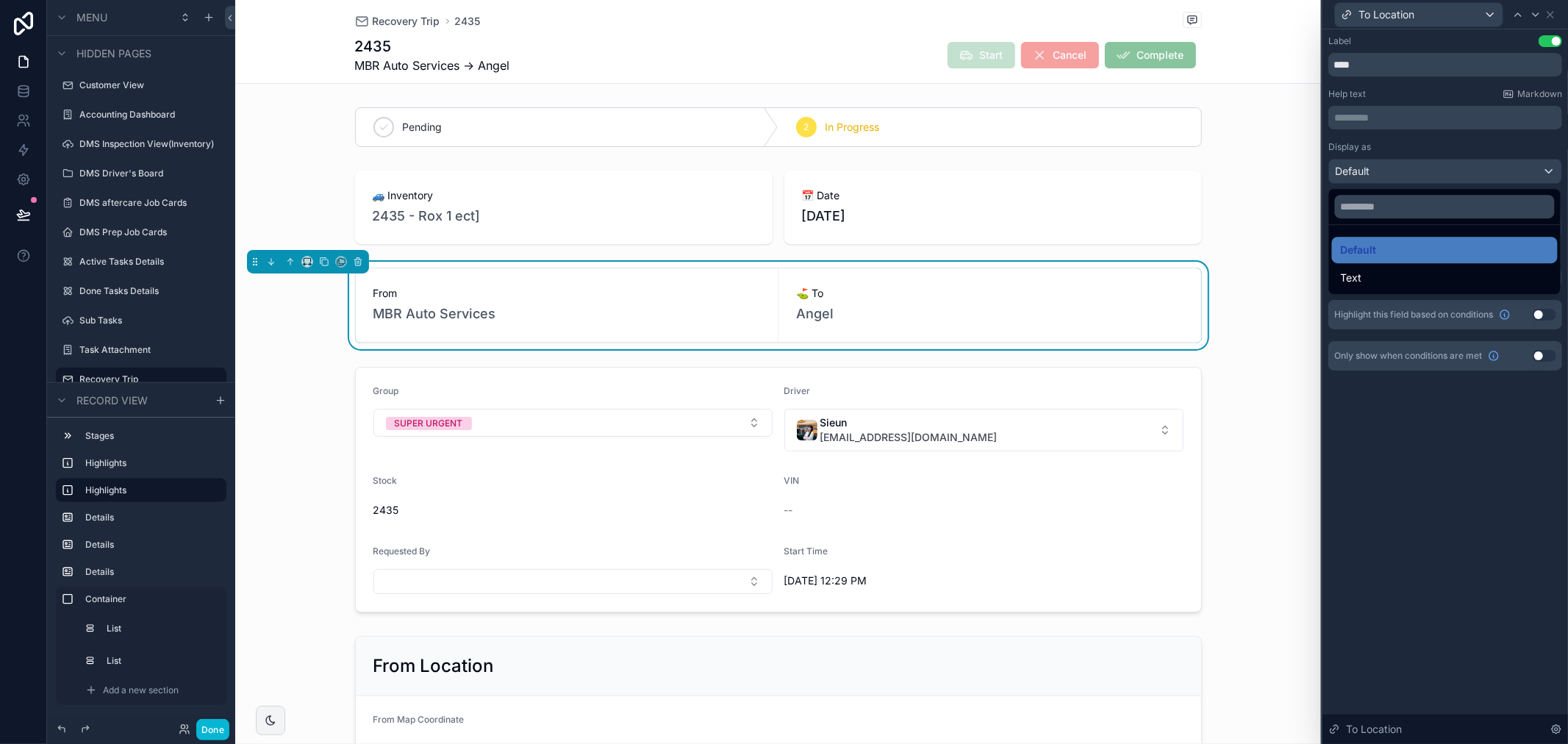
click at [1429, 167] on div at bounding box center [1445, 372] width 246 height 744
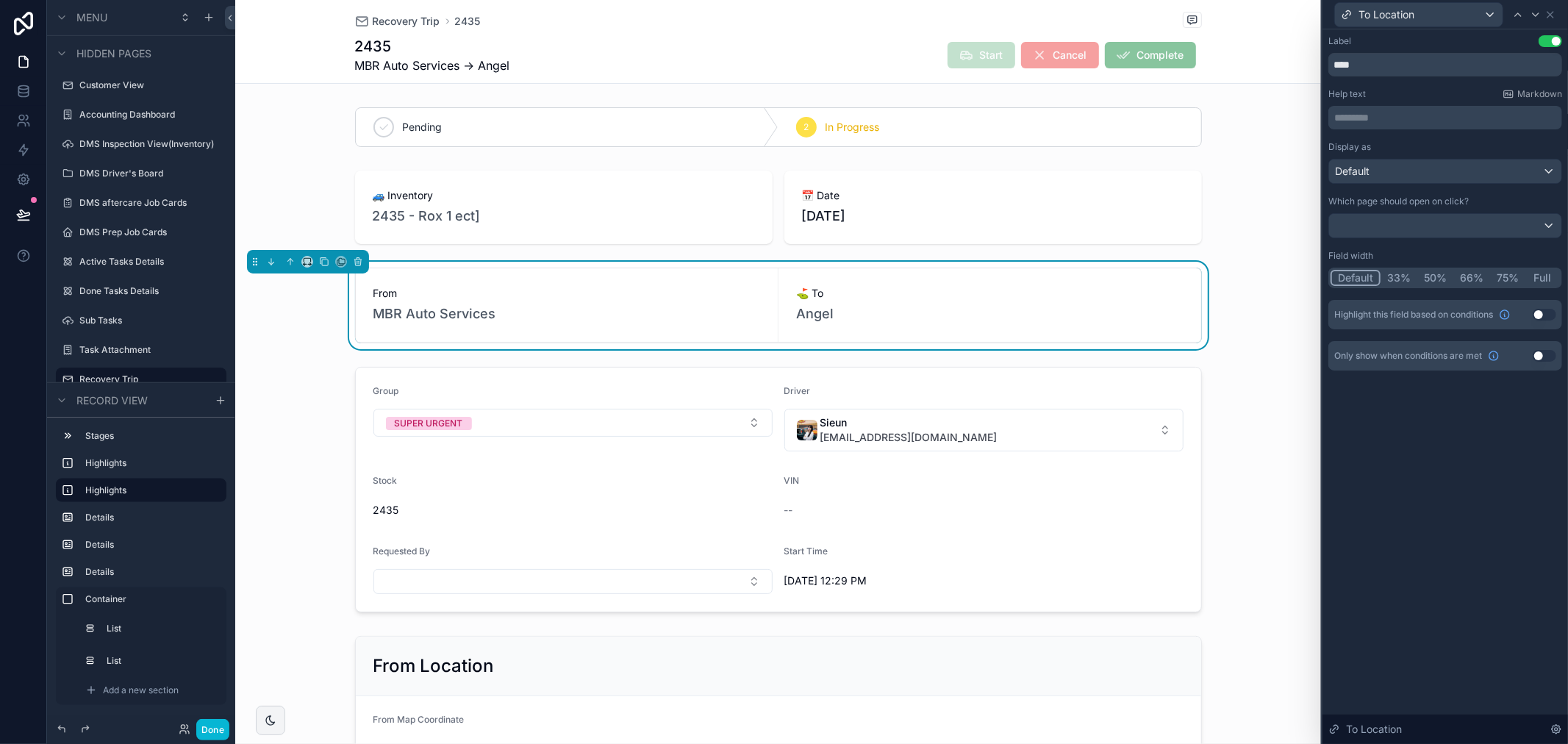
click at [1429, 150] on div "Display as" at bounding box center [1445, 147] width 234 height 12
click at [1450, 222] on div at bounding box center [1445, 225] width 232 height 23
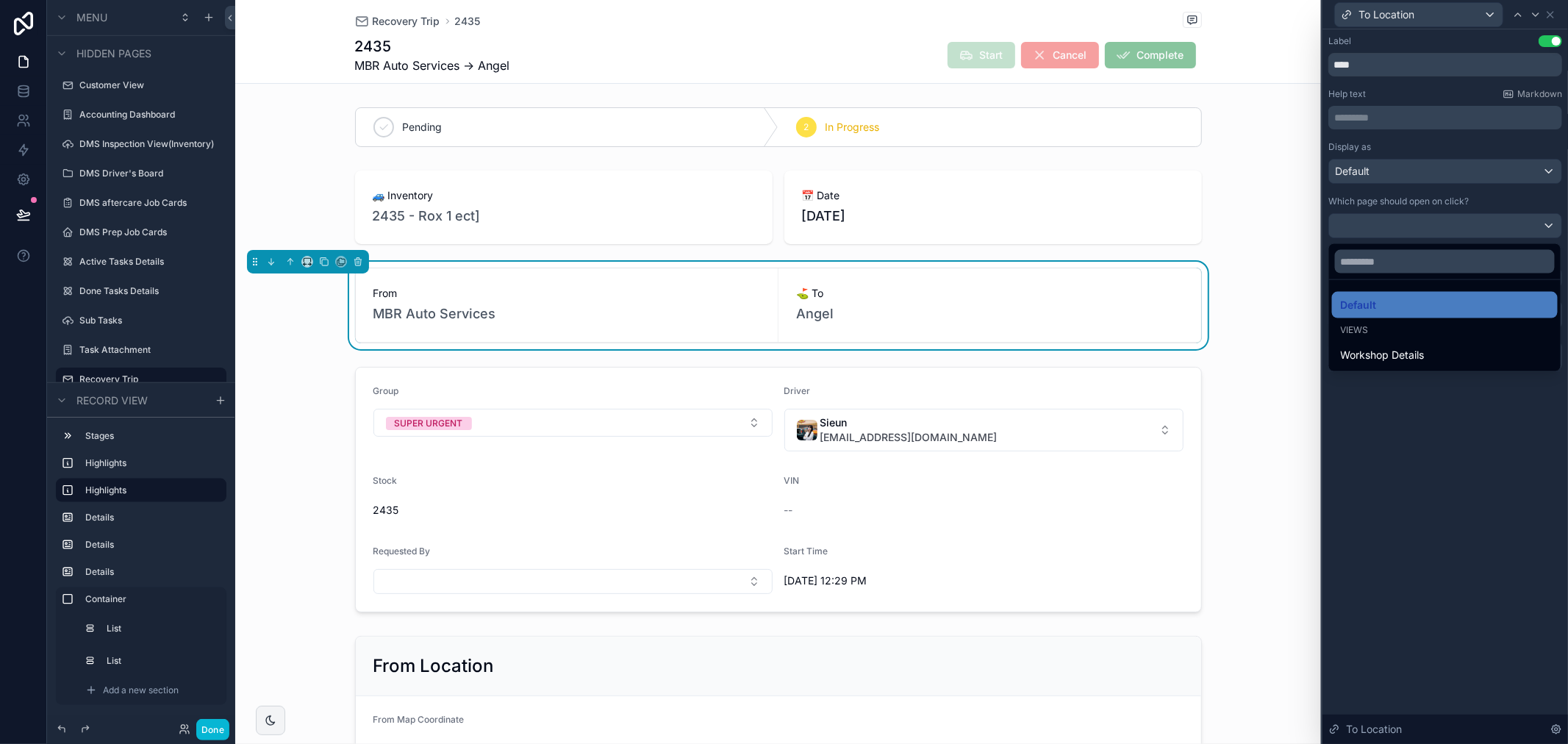
click at [1450, 222] on div at bounding box center [1445, 372] width 246 height 744
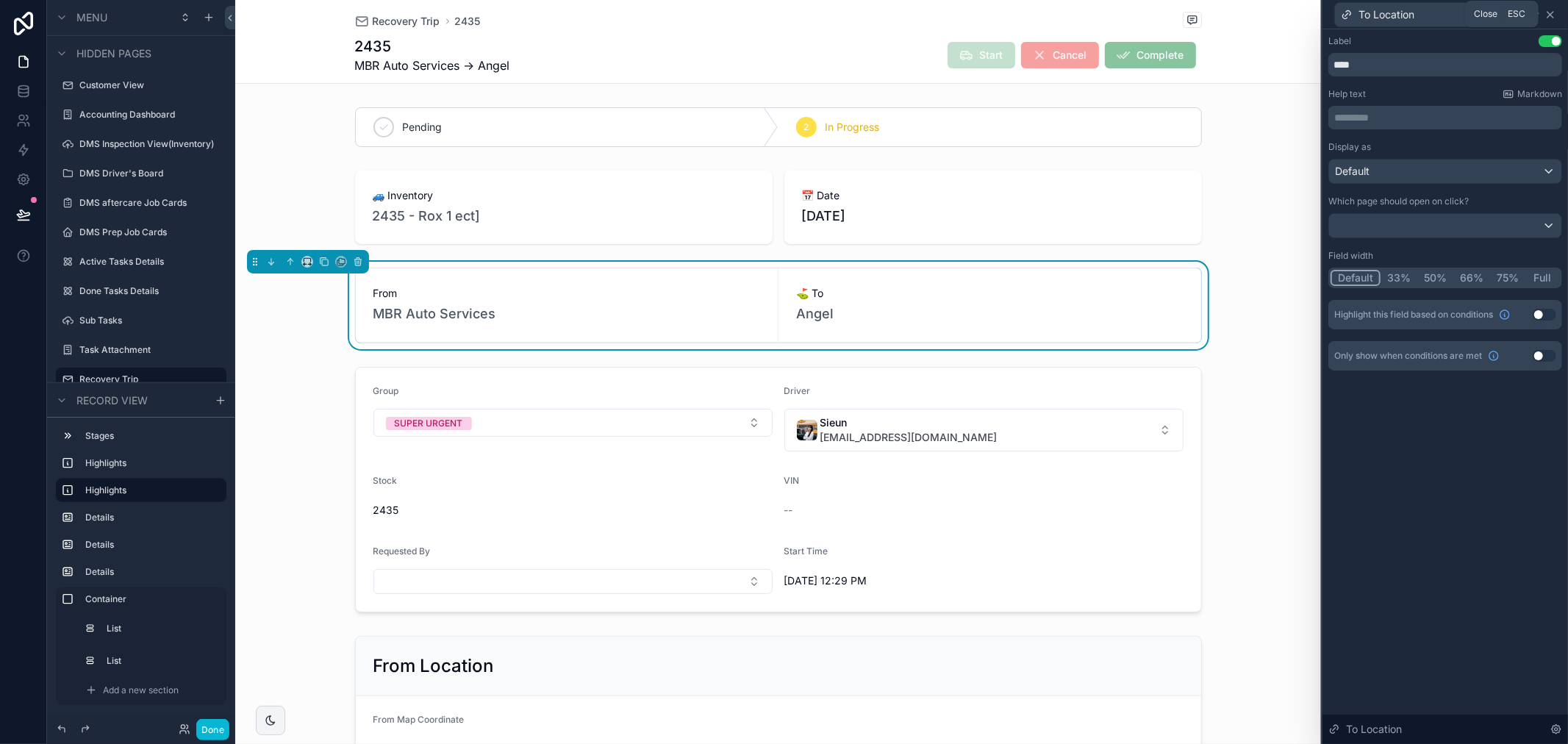
click at [1555, 12] on icon at bounding box center [1550, 14] width 12 height 12
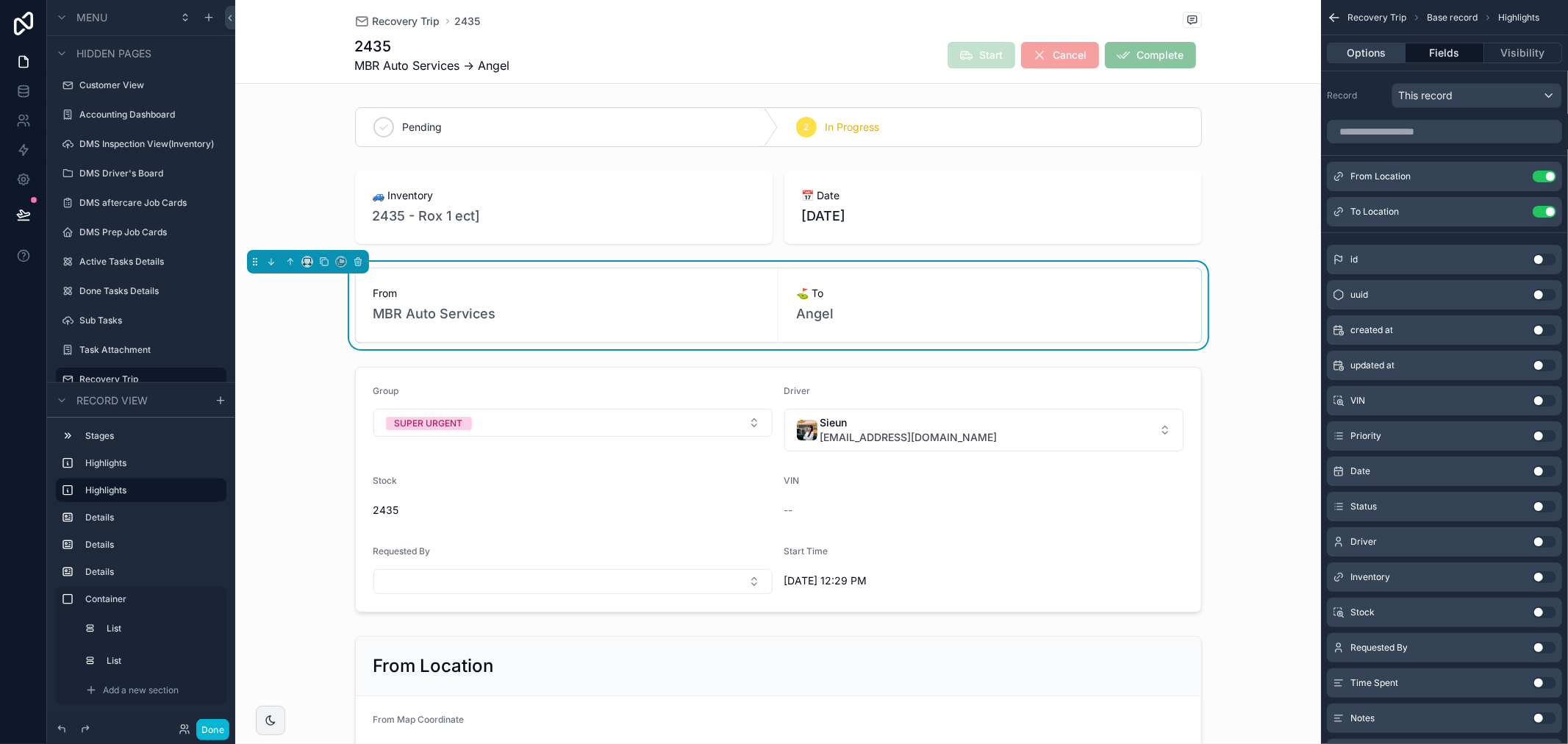
click at [1378, 50] on button "Options" at bounding box center [1366, 53] width 78 height 21
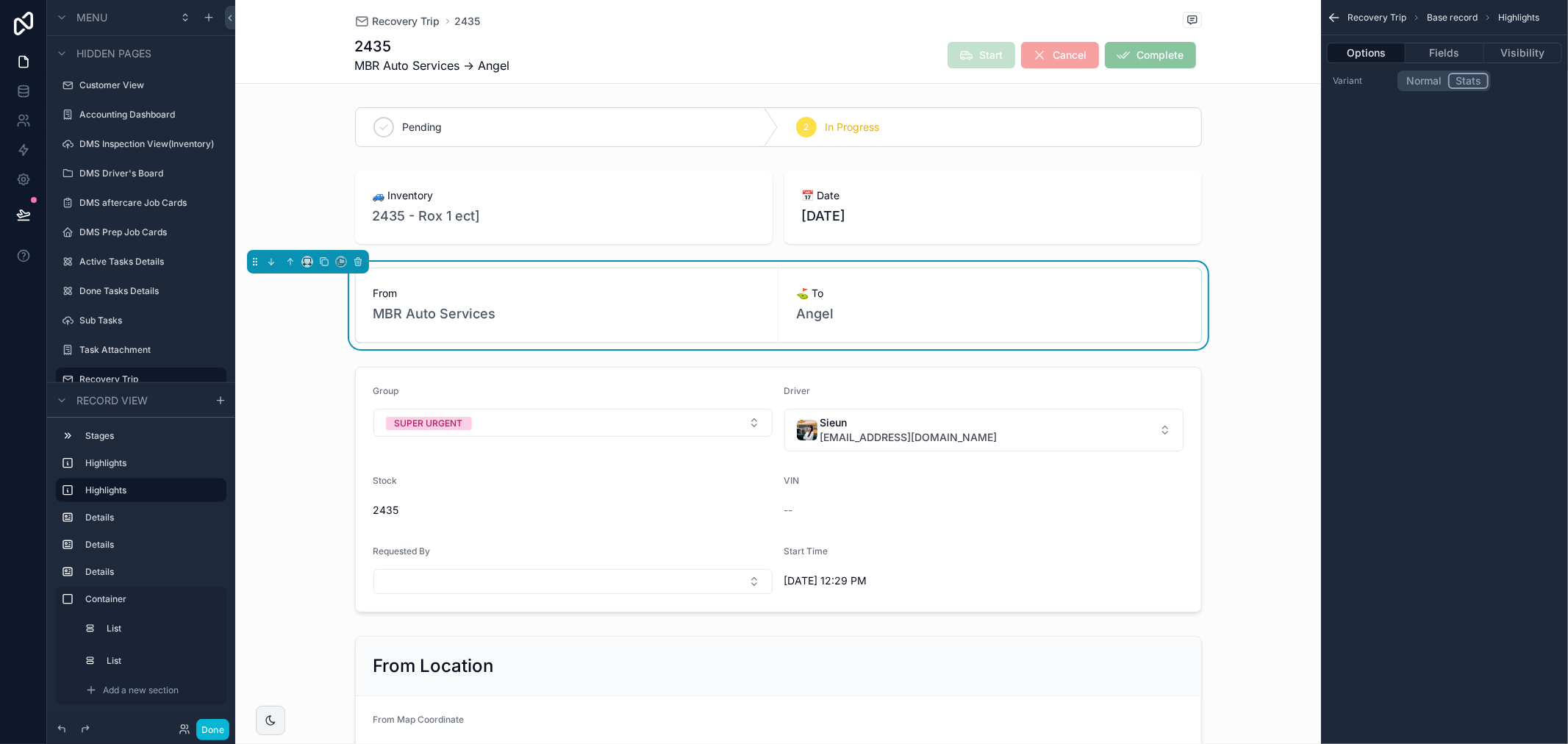
click at [1335, 19] on icon "scrollable content" at bounding box center [1334, 18] width 14 height 14
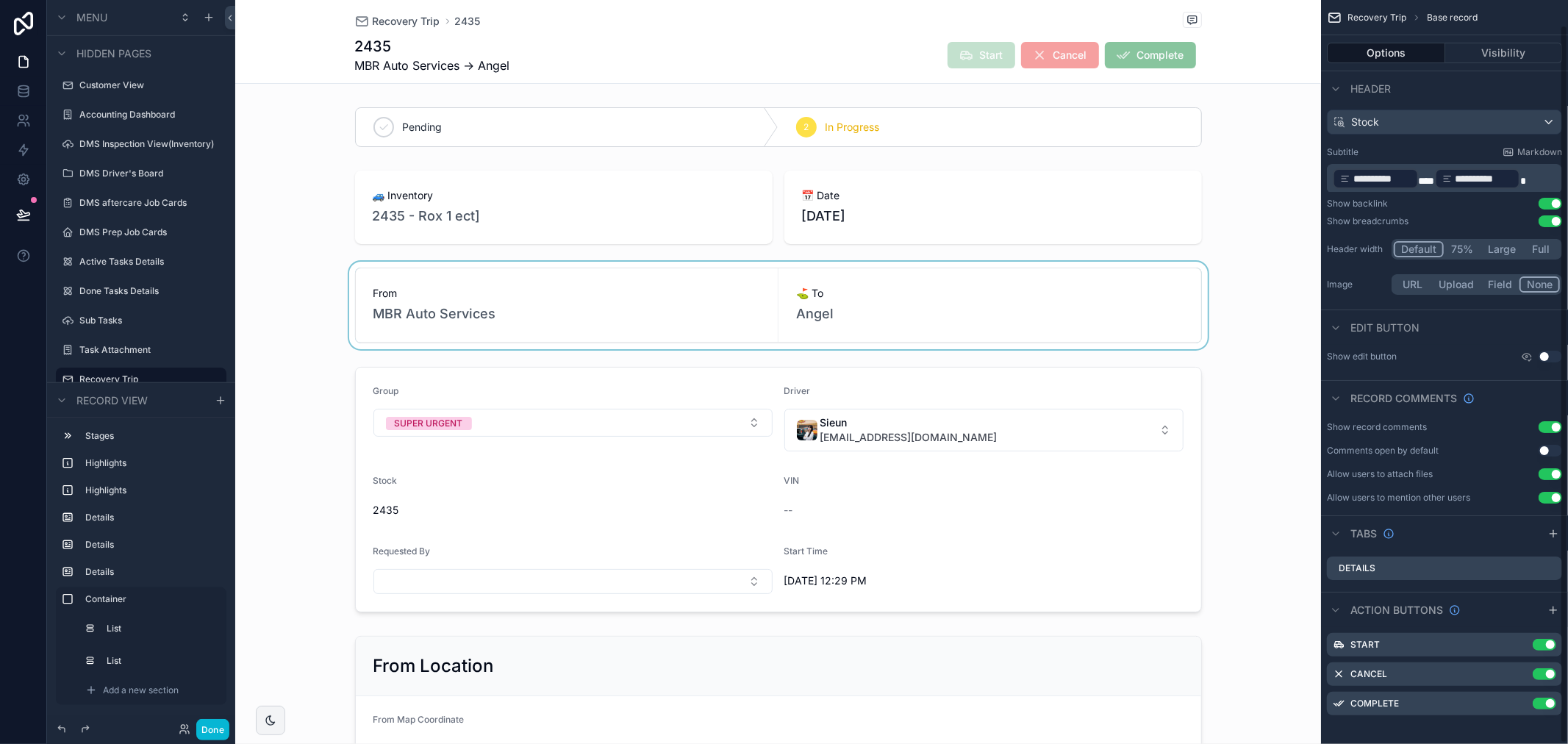
scroll to position [26, 0]
click at [1549, 353] on button "Use setting" at bounding box center [1550, 351] width 23 height 12
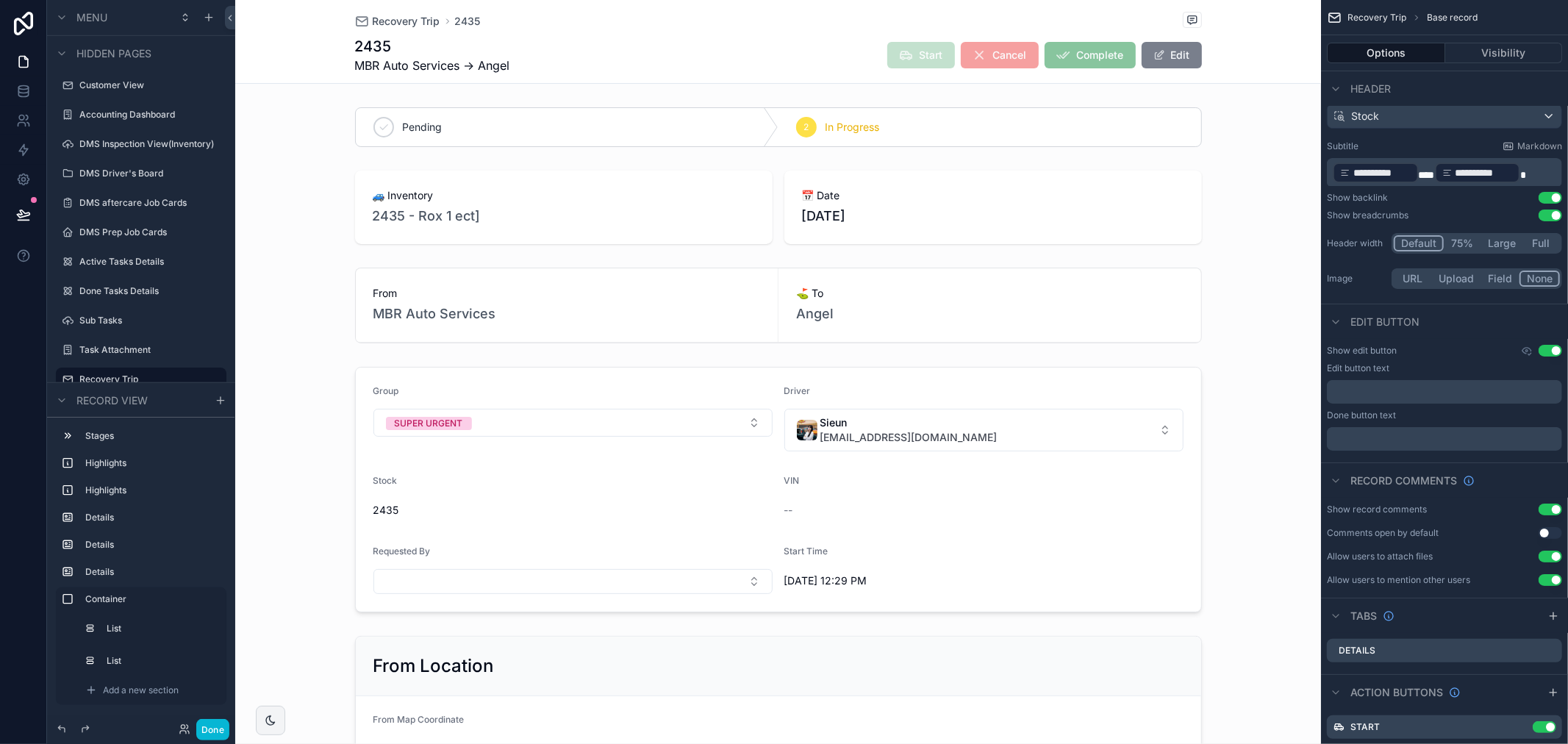
click at [1185, 54] on button "Edit" at bounding box center [1171, 54] width 60 height 26
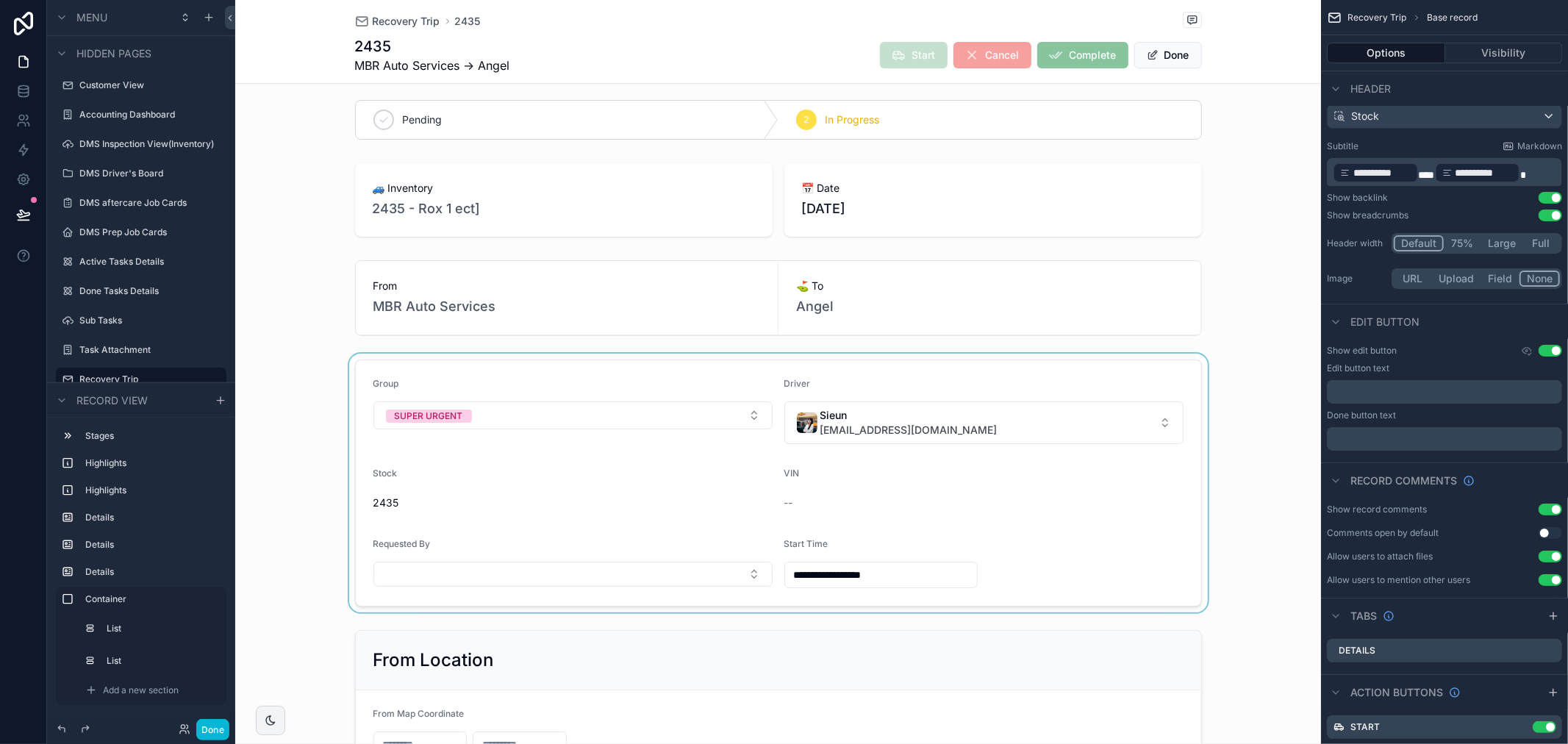
scroll to position [0, 0]
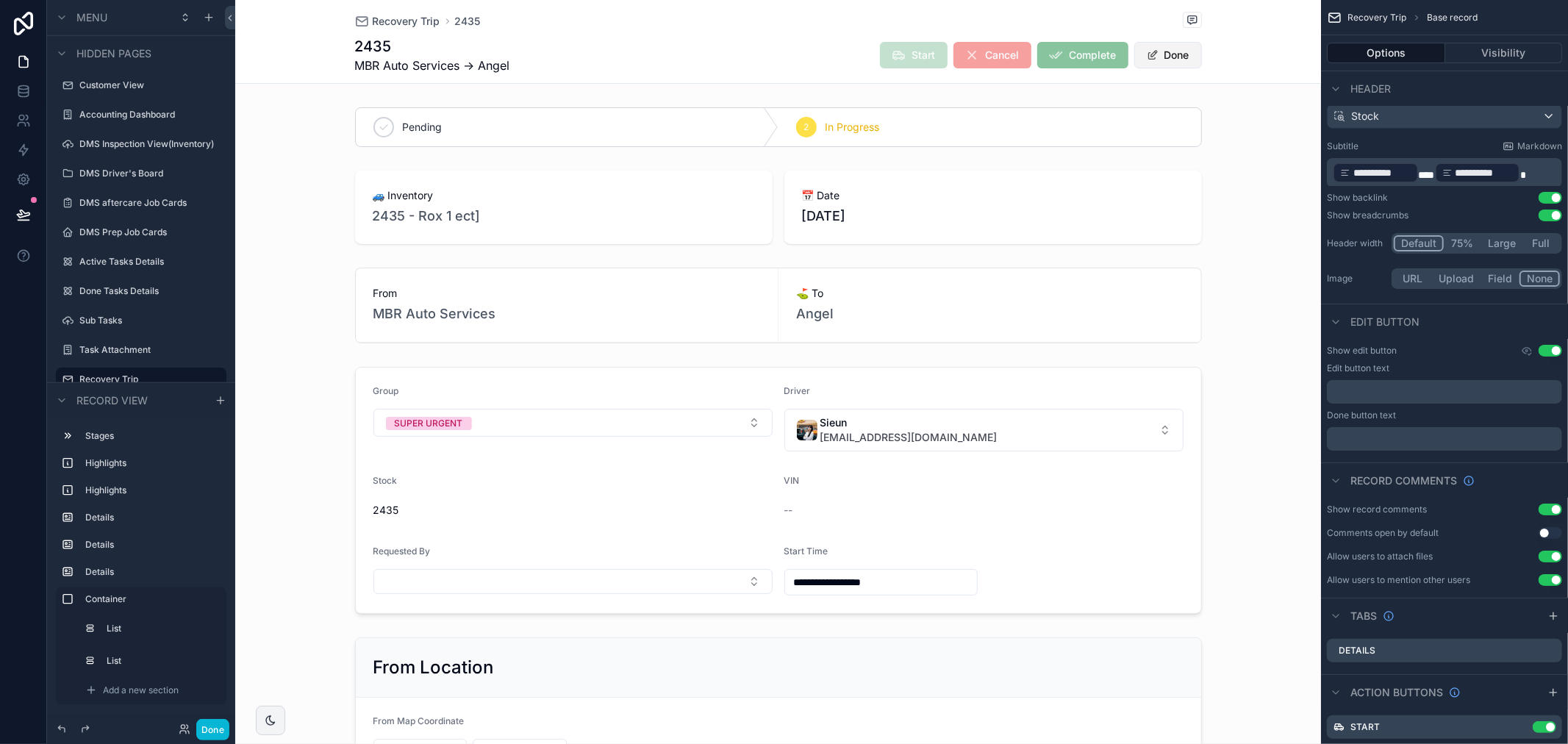
click at [1154, 57] on button "Done" at bounding box center [1168, 54] width 67 height 26
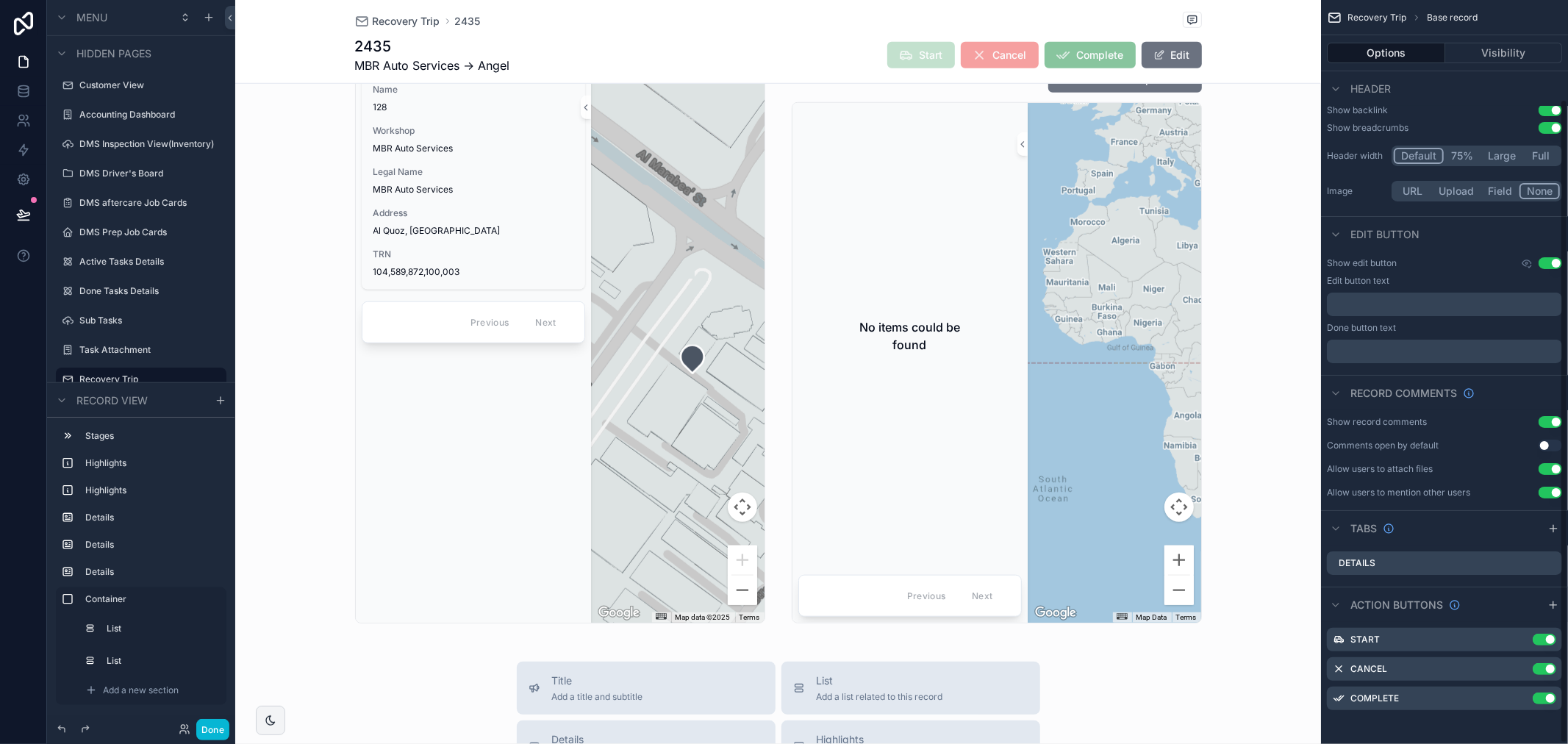
scroll to position [114, 0]
click at [1000, 342] on div "No items could be found" at bounding box center [909, 336] width 223 height 130
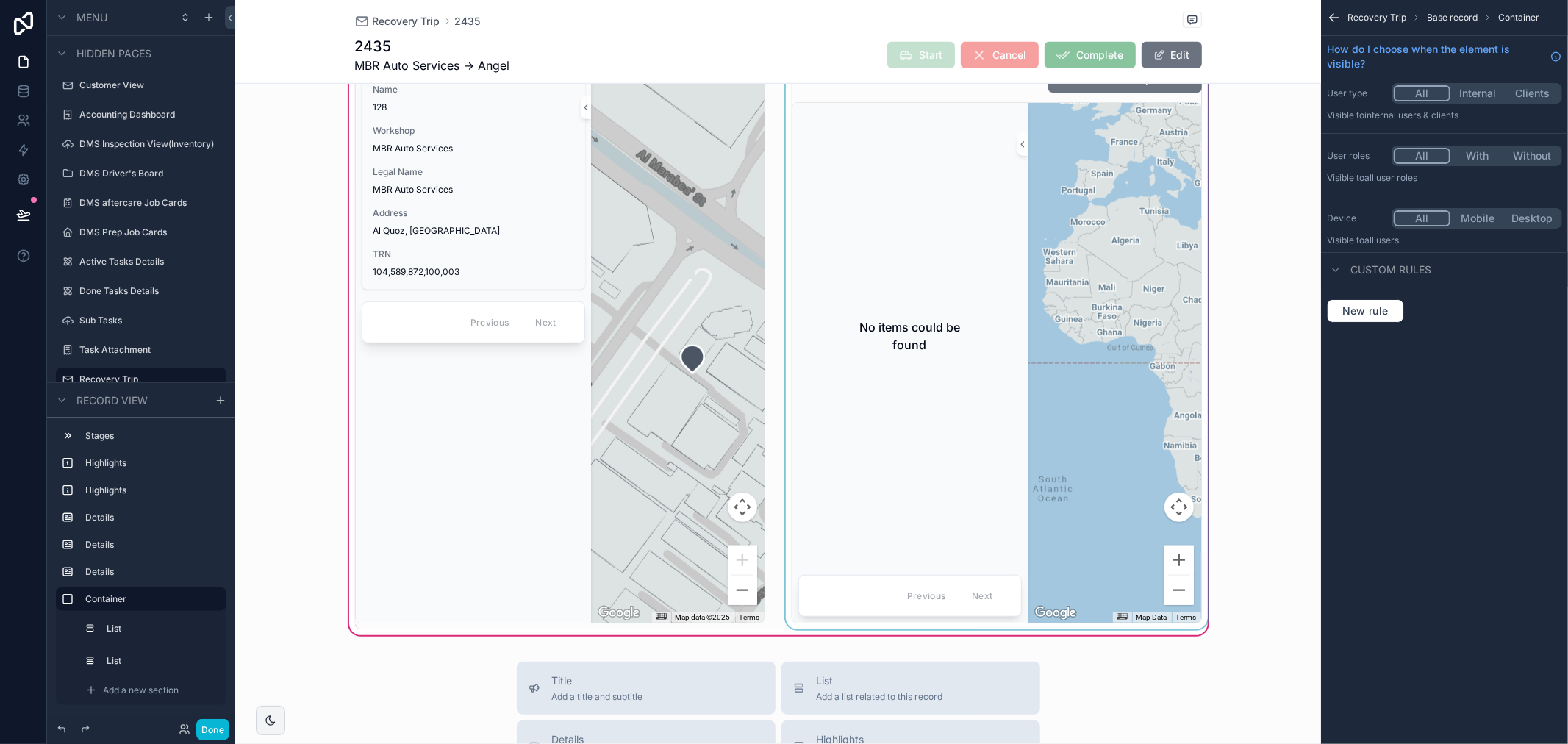
scroll to position [0, 0]
click at [873, 313] on div "No items could be found" at bounding box center [909, 336] width 223 height 130
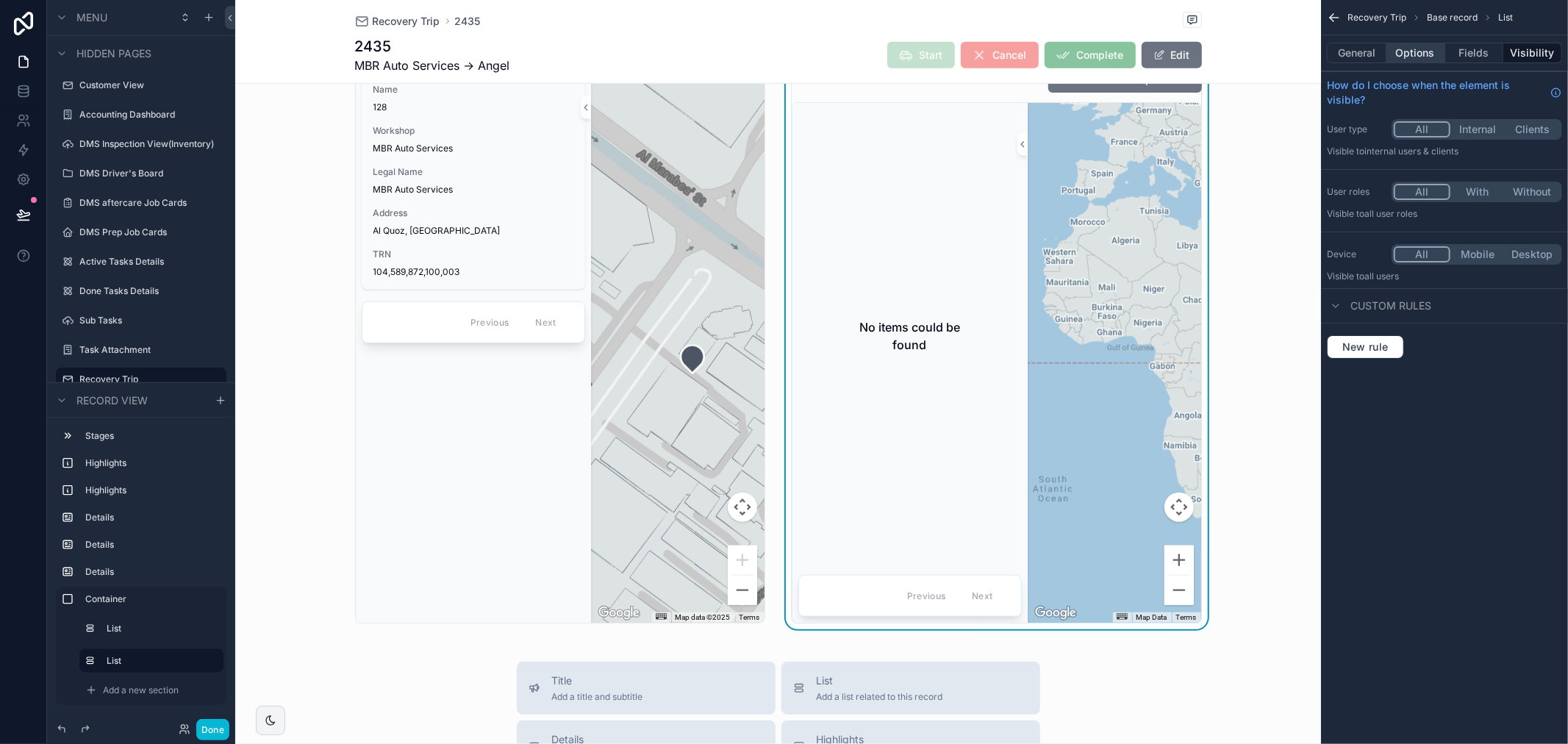
click at [1432, 44] on button "Options" at bounding box center [1415, 53] width 58 height 21
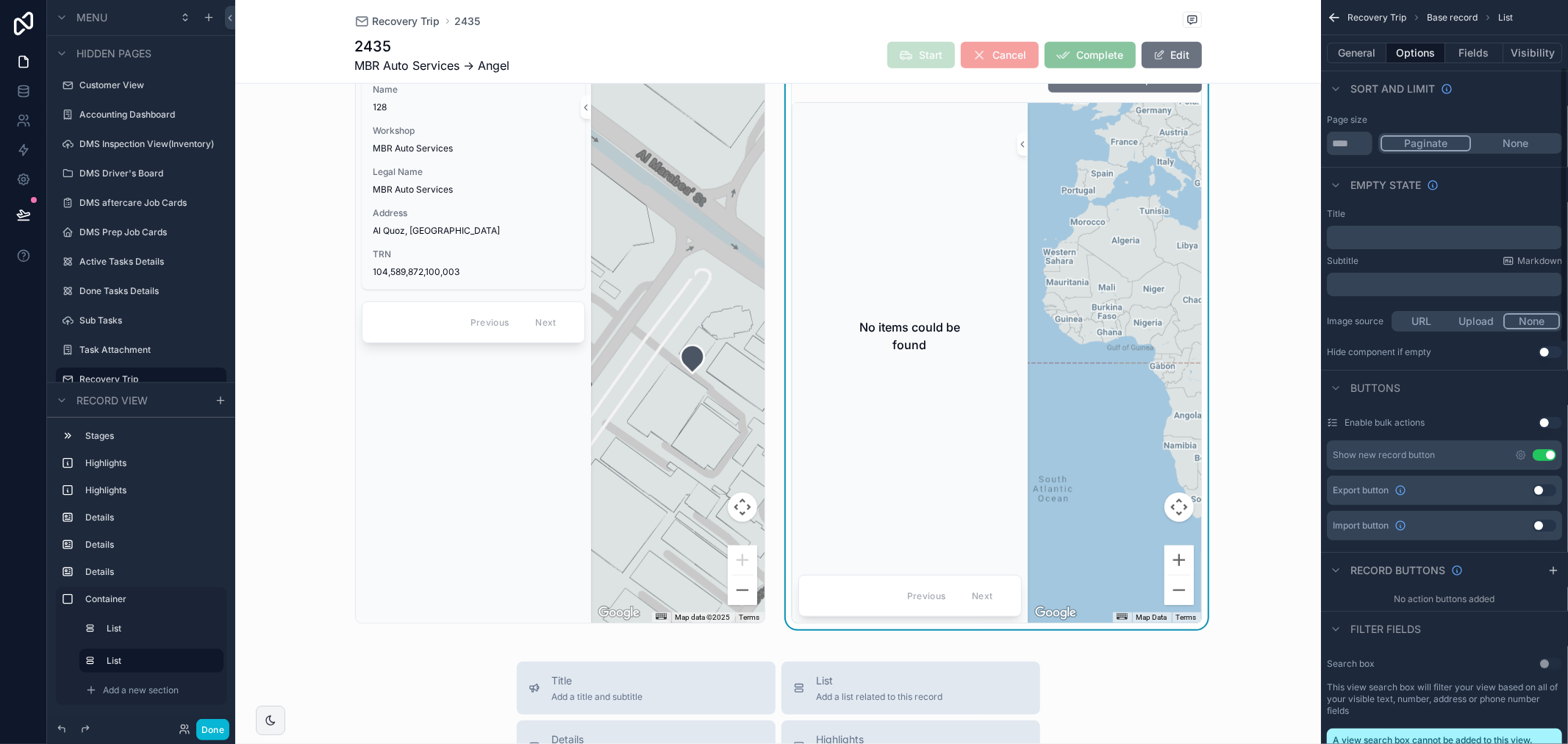
scroll to position [327, 0]
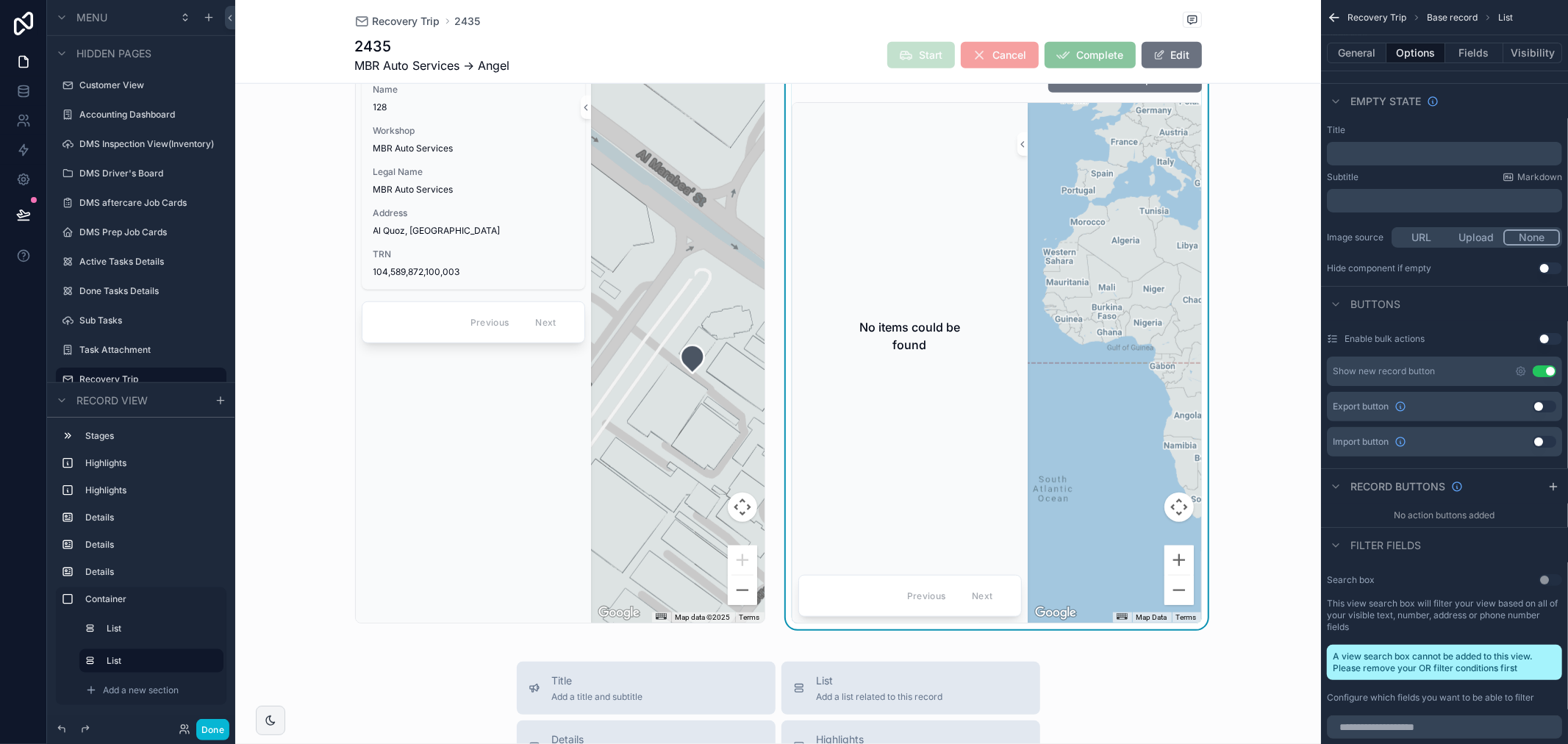
click at [1544, 369] on button "Use setting" at bounding box center [1544, 371] width 23 height 12
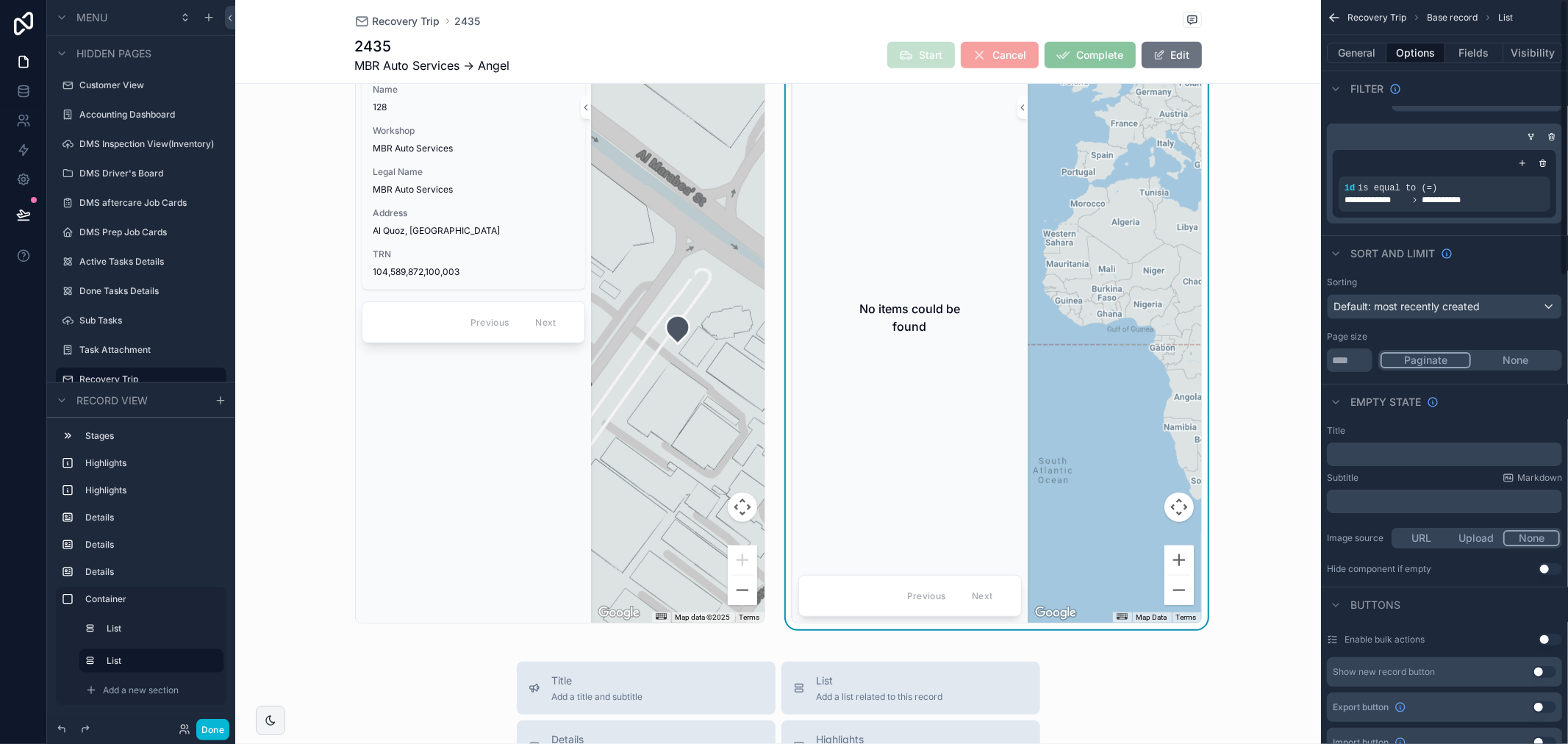
scroll to position [0, 0]
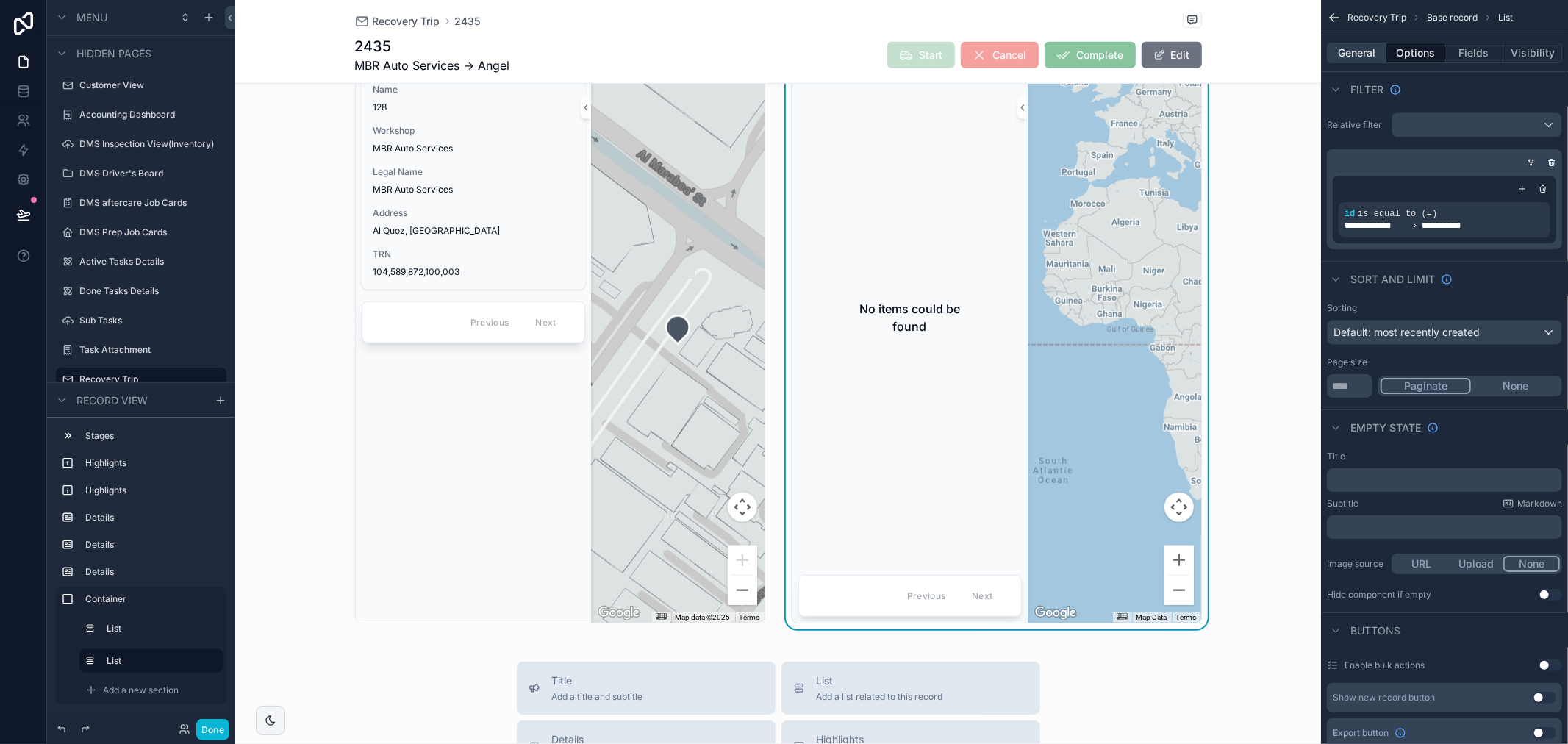
click at [1353, 51] on button "General" at bounding box center [1357, 53] width 59 height 21
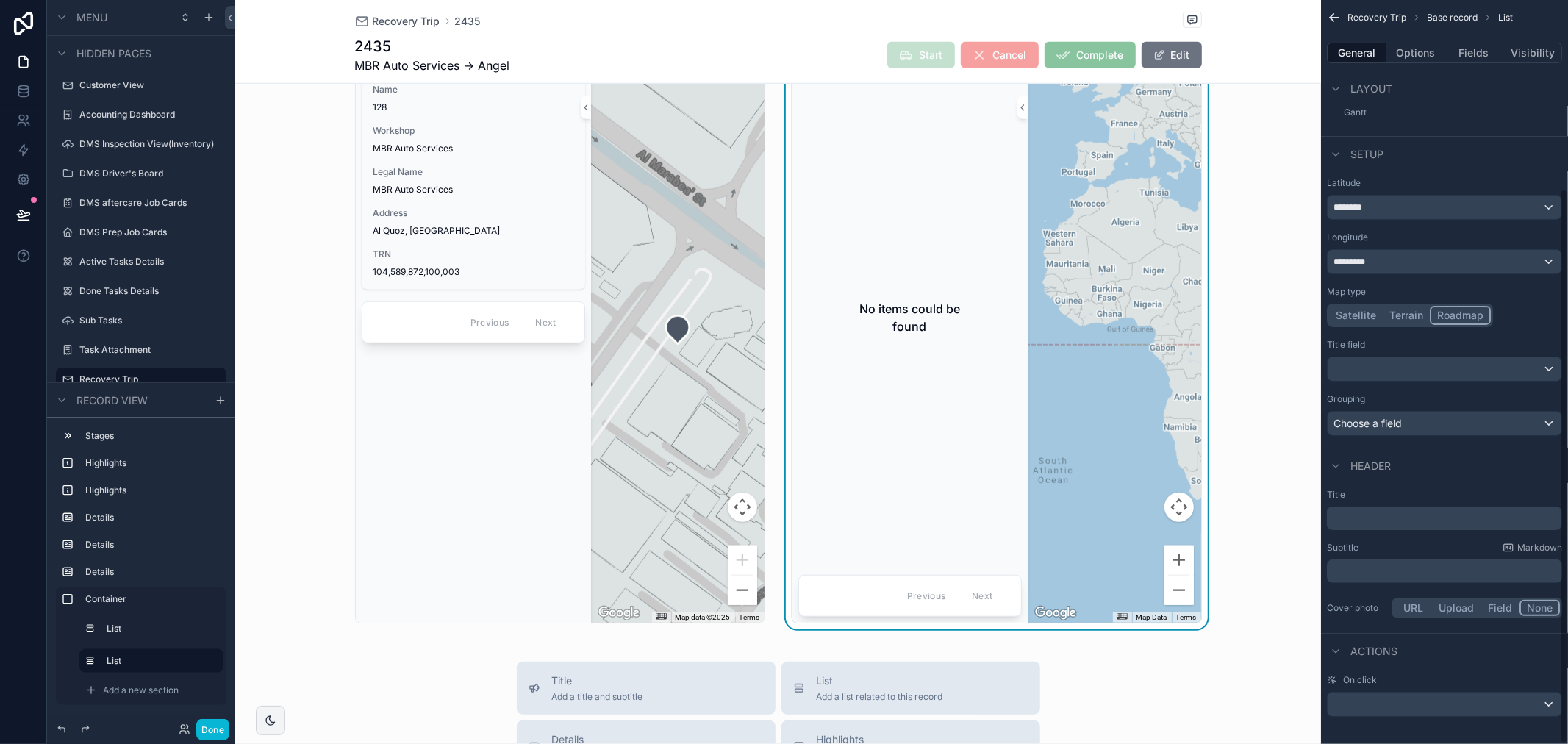
scroll to position [254, 0]
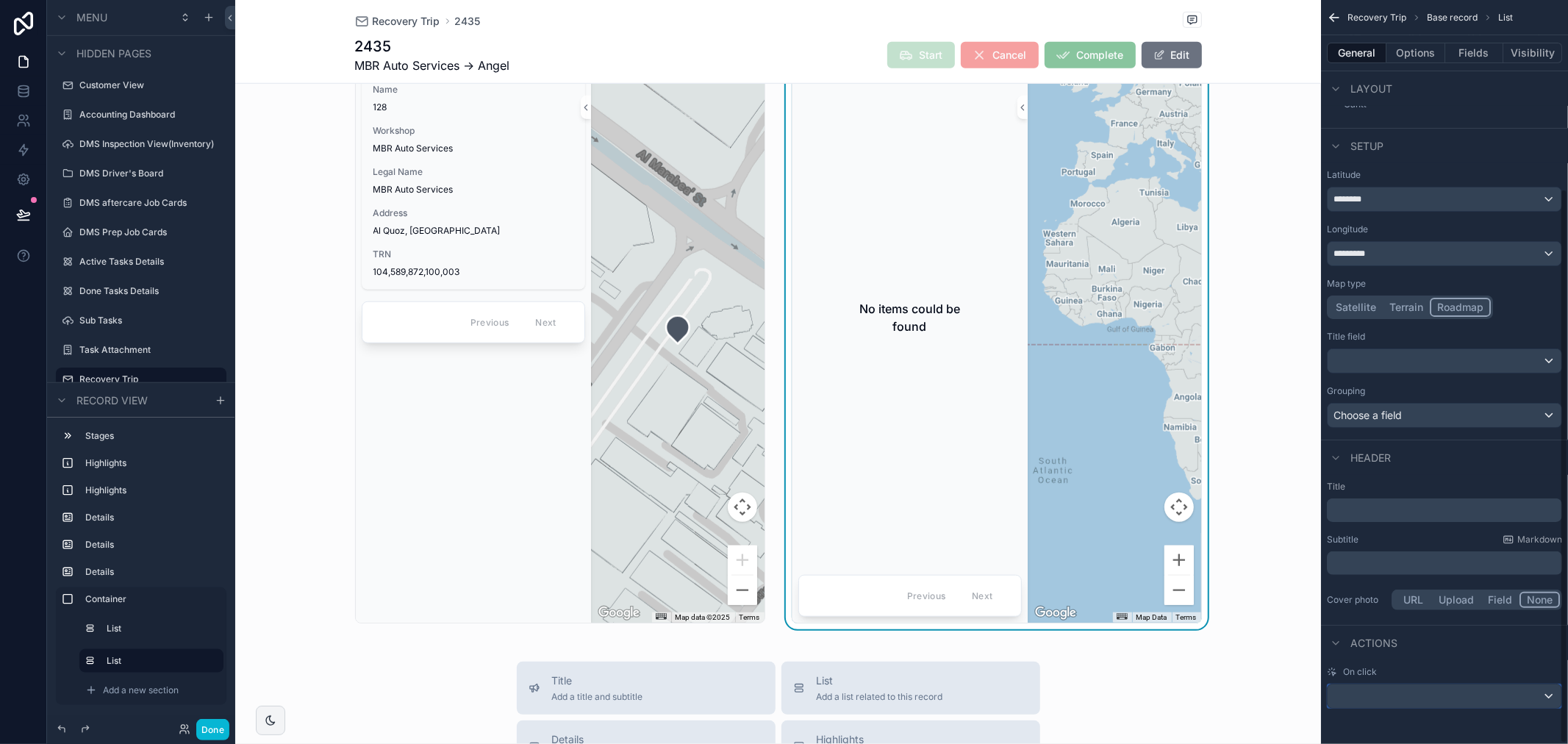
click at [1391, 694] on div "scrollable content" at bounding box center [1445, 696] width 234 height 23
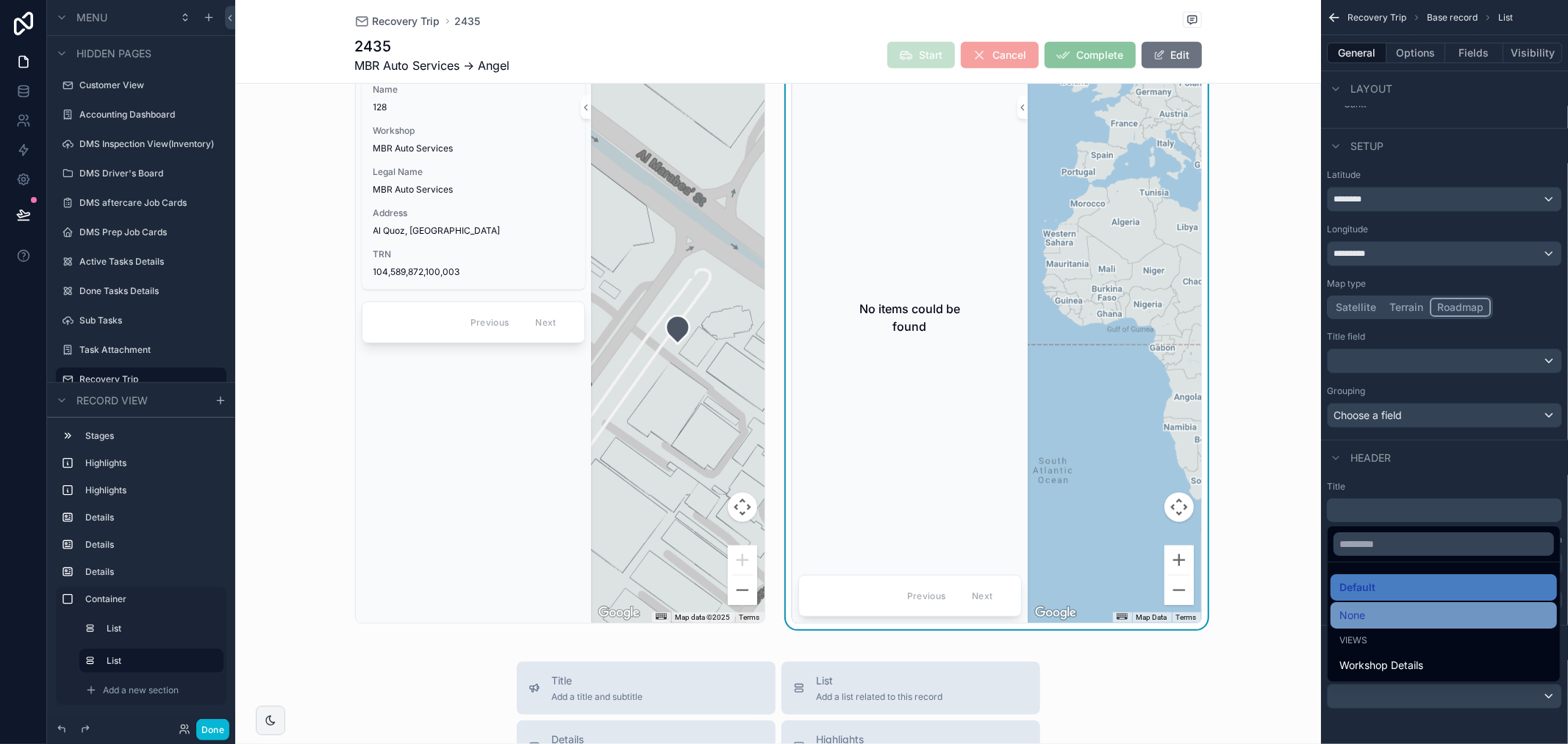
click at [1377, 615] on div "None" at bounding box center [1443, 616] width 209 height 18
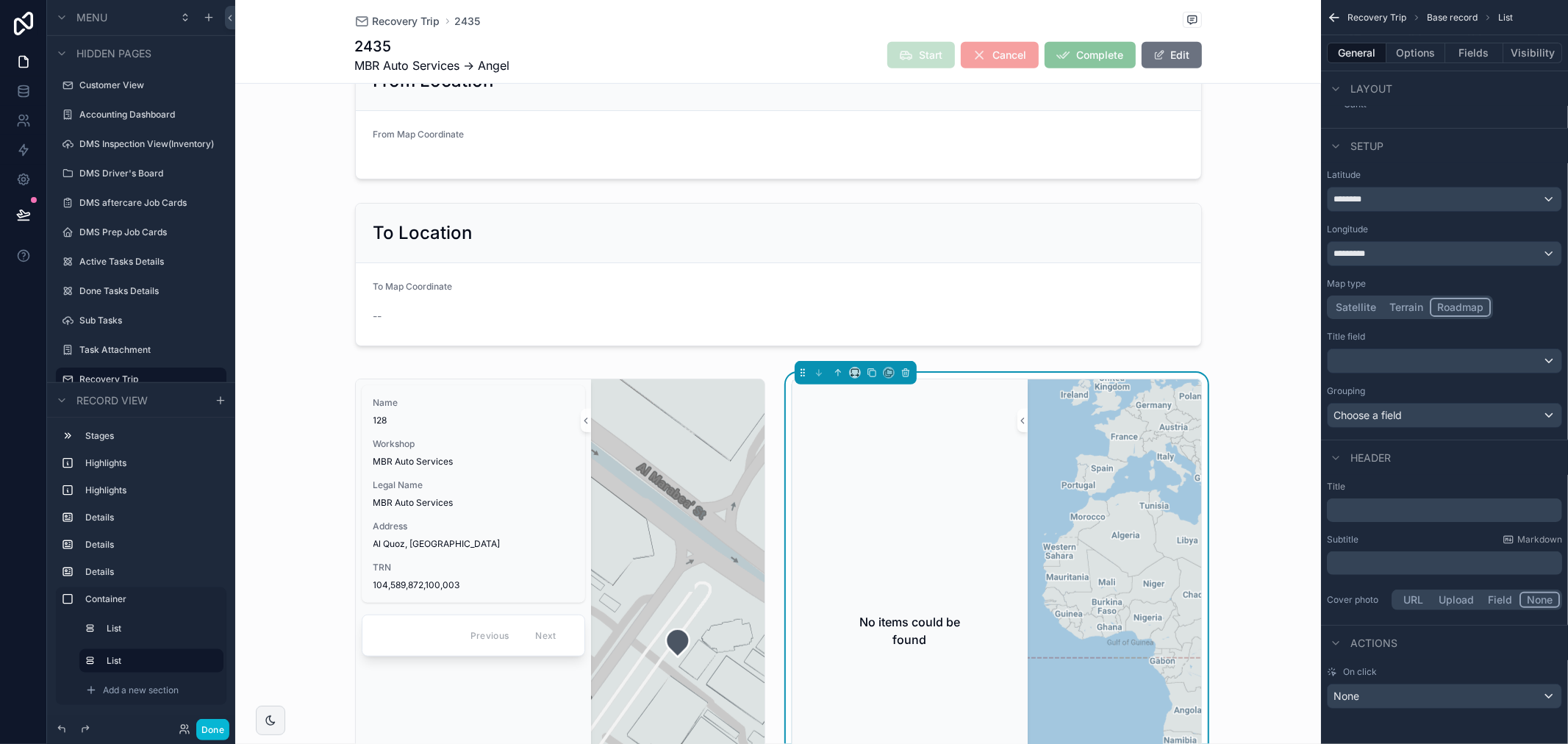
scroll to position [572, 0]
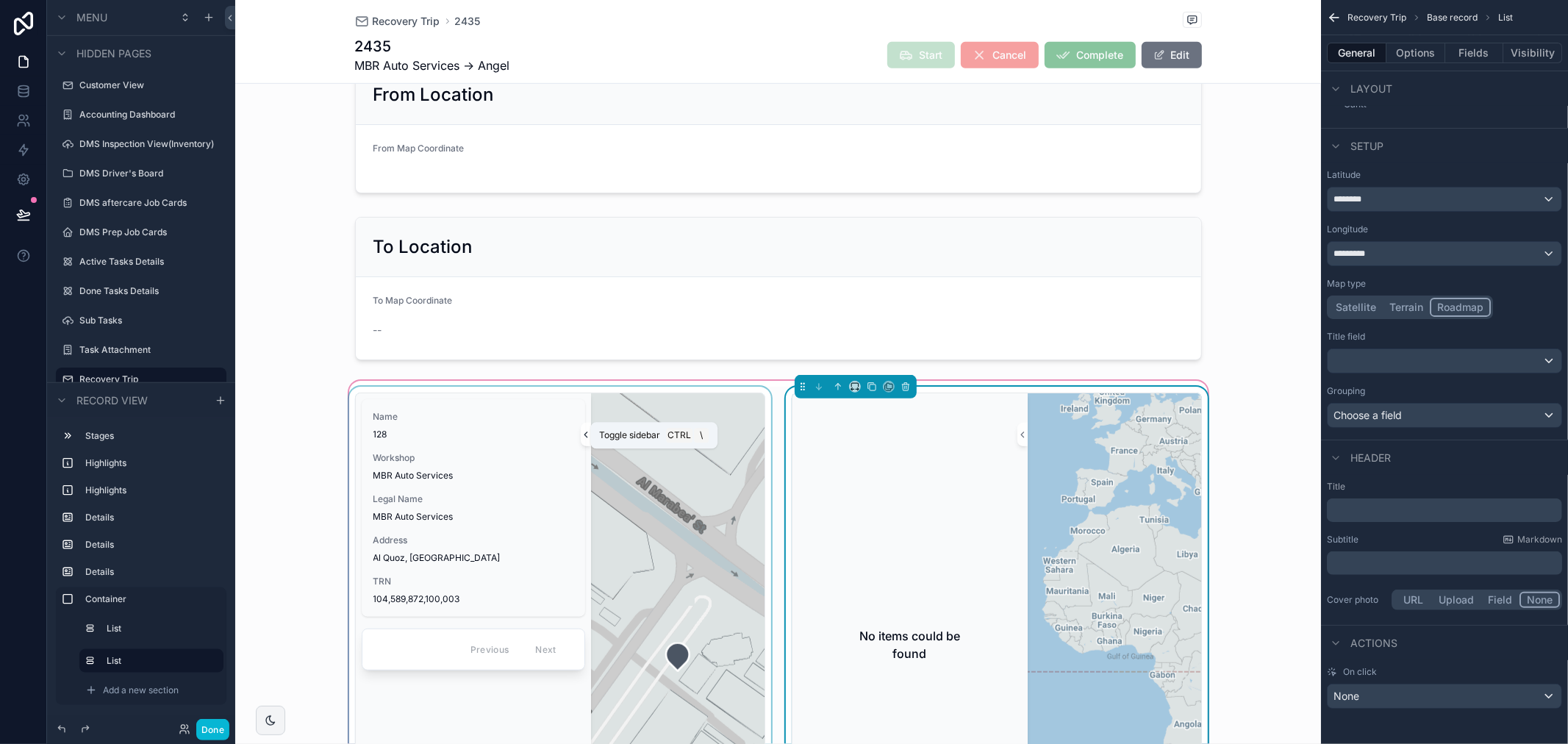
click at [581, 437] on icon "scrollable content" at bounding box center [586, 435] width 10 height 11
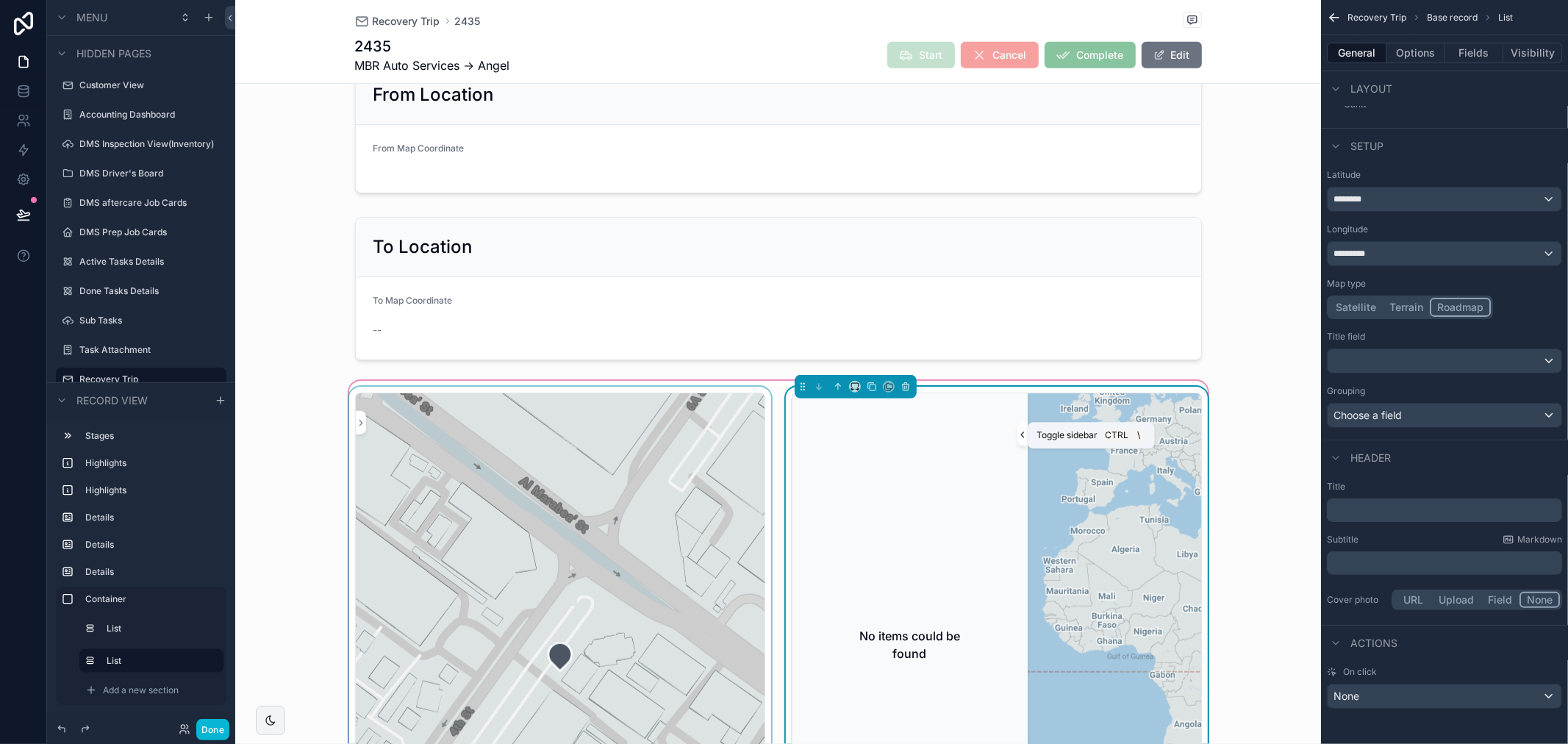
click at [1017, 438] on icon "scrollable content" at bounding box center [1022, 435] width 10 height 11
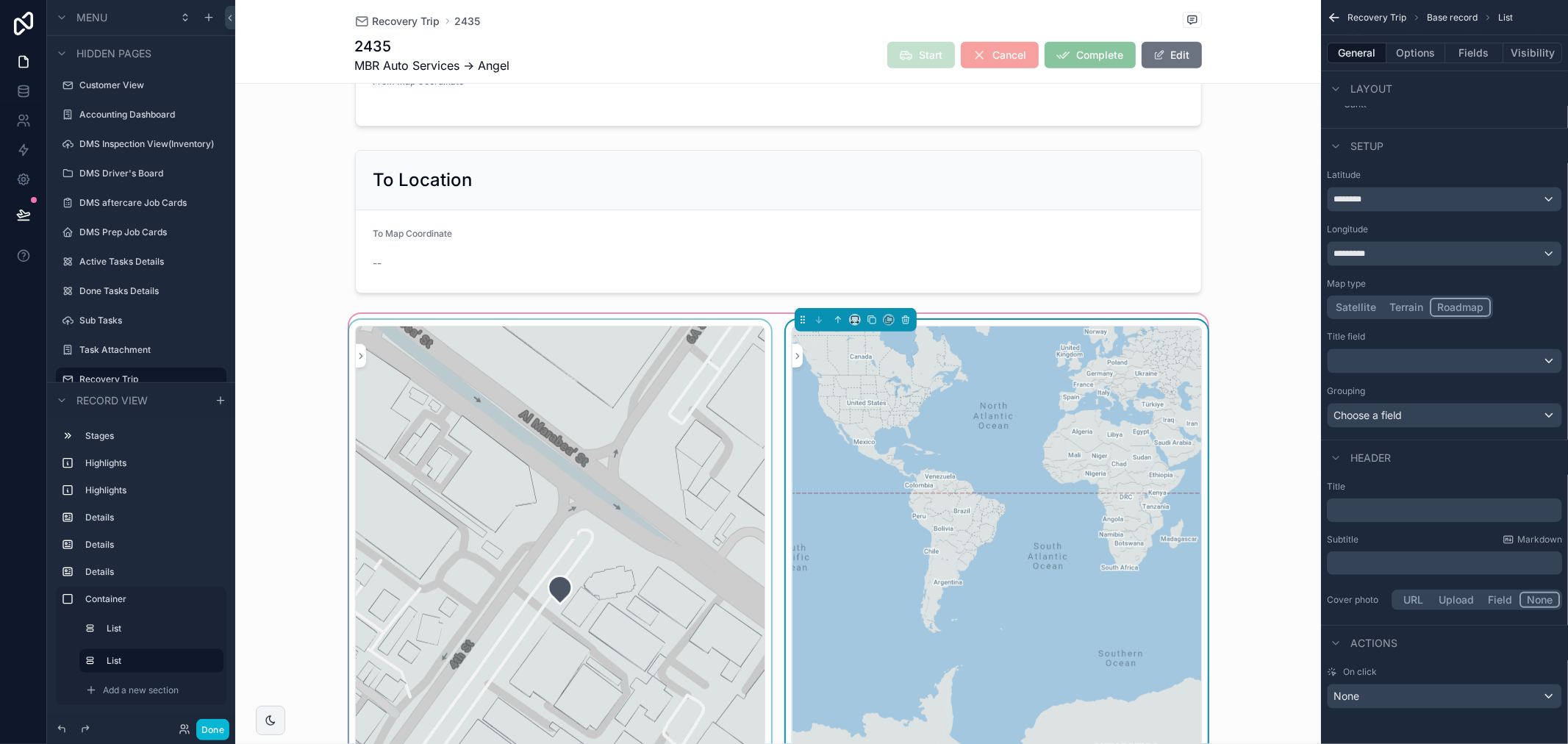
scroll to position [490, 0]
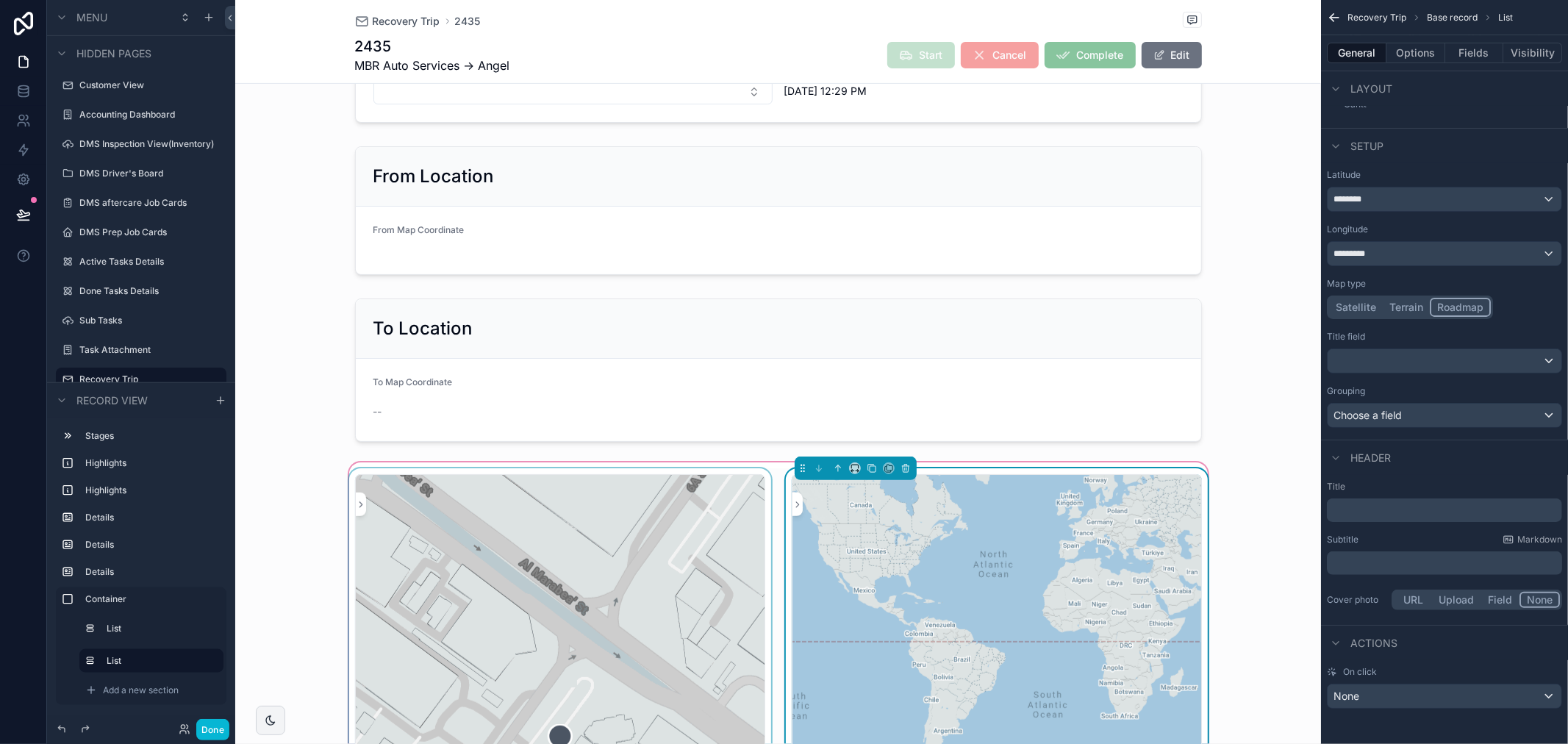
click at [555, 531] on div "scrollable content" at bounding box center [560, 754] width 427 height 570
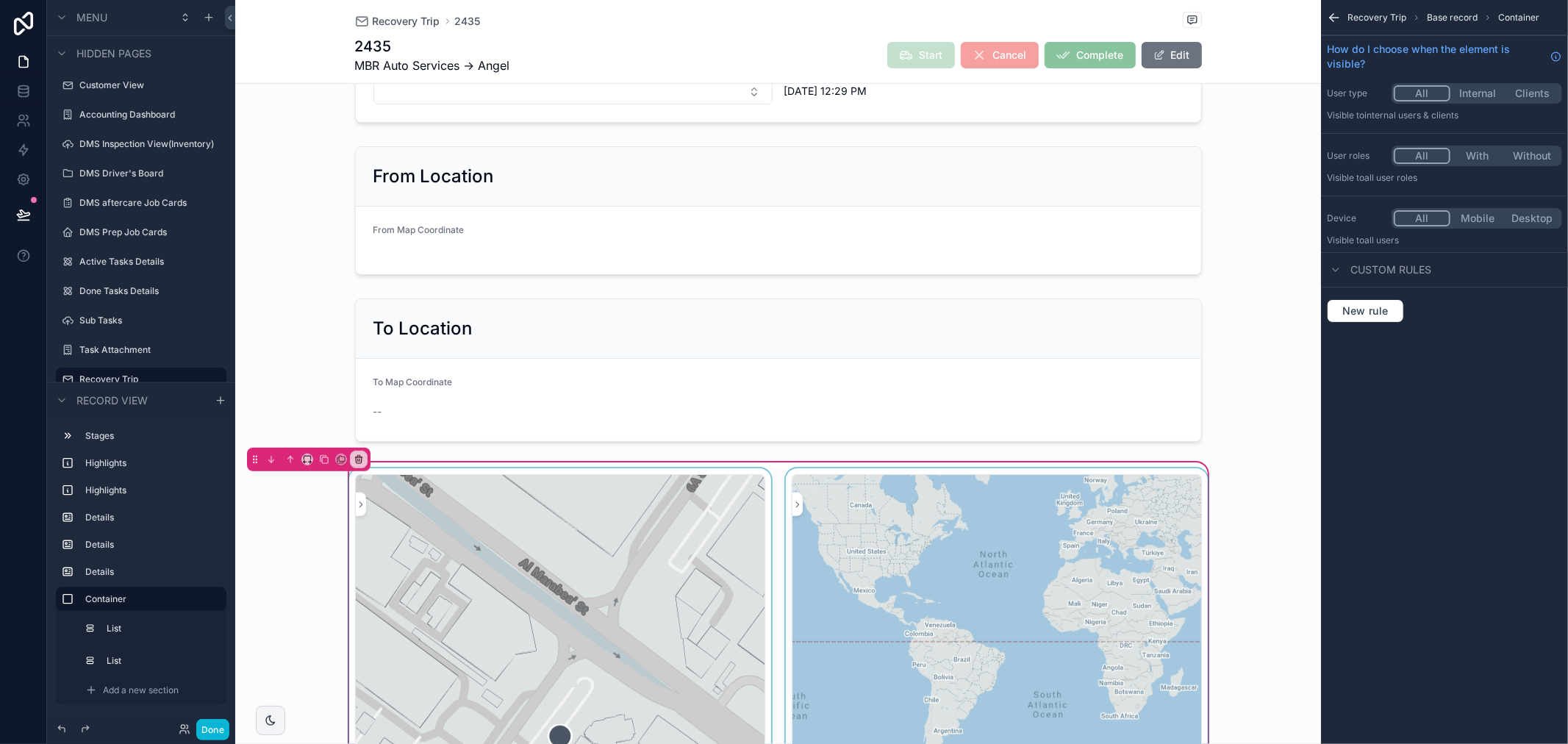
click at [725, 484] on div "scrollable content" at bounding box center [560, 754] width 427 height 570
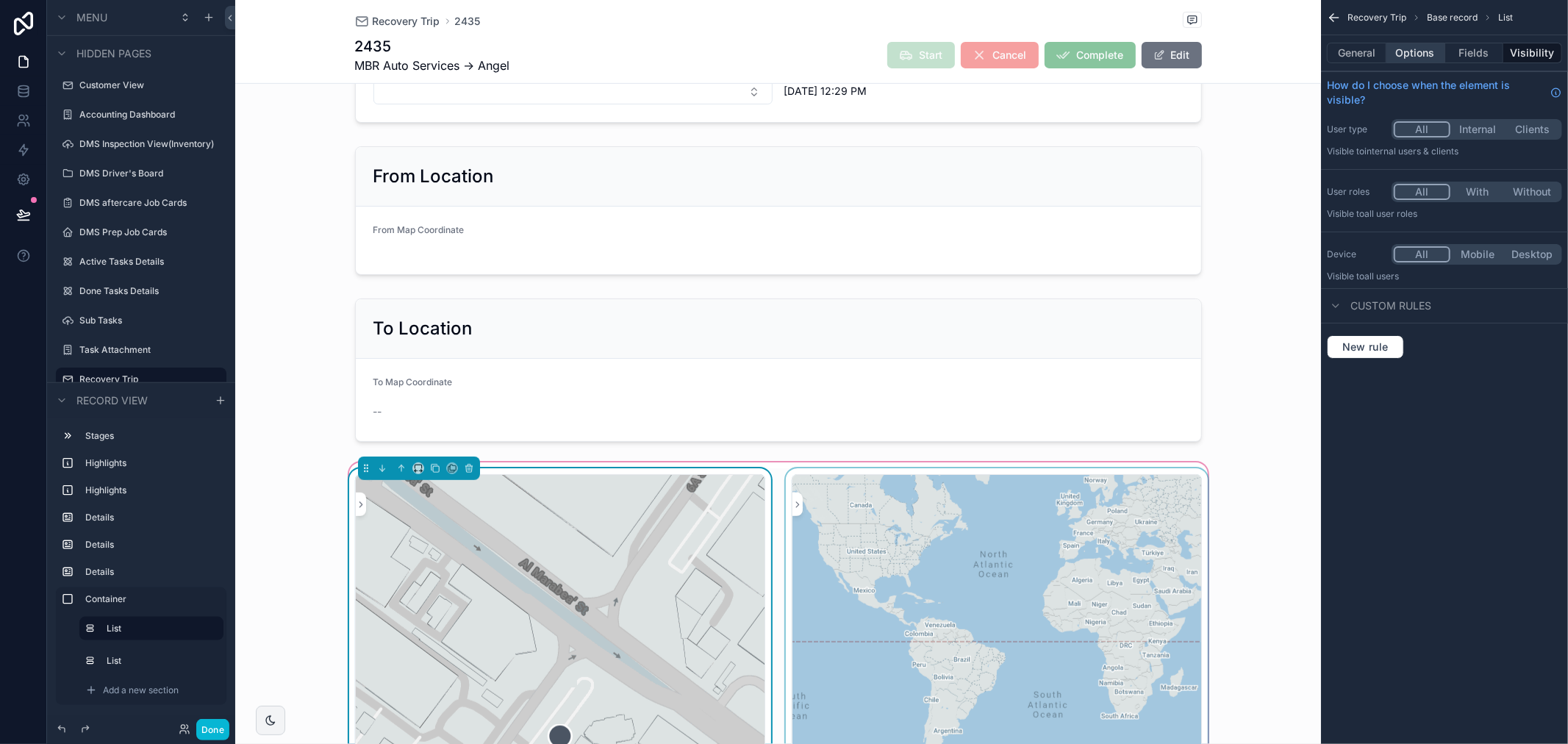
click at [1418, 46] on button "Options" at bounding box center [1415, 53] width 58 height 21
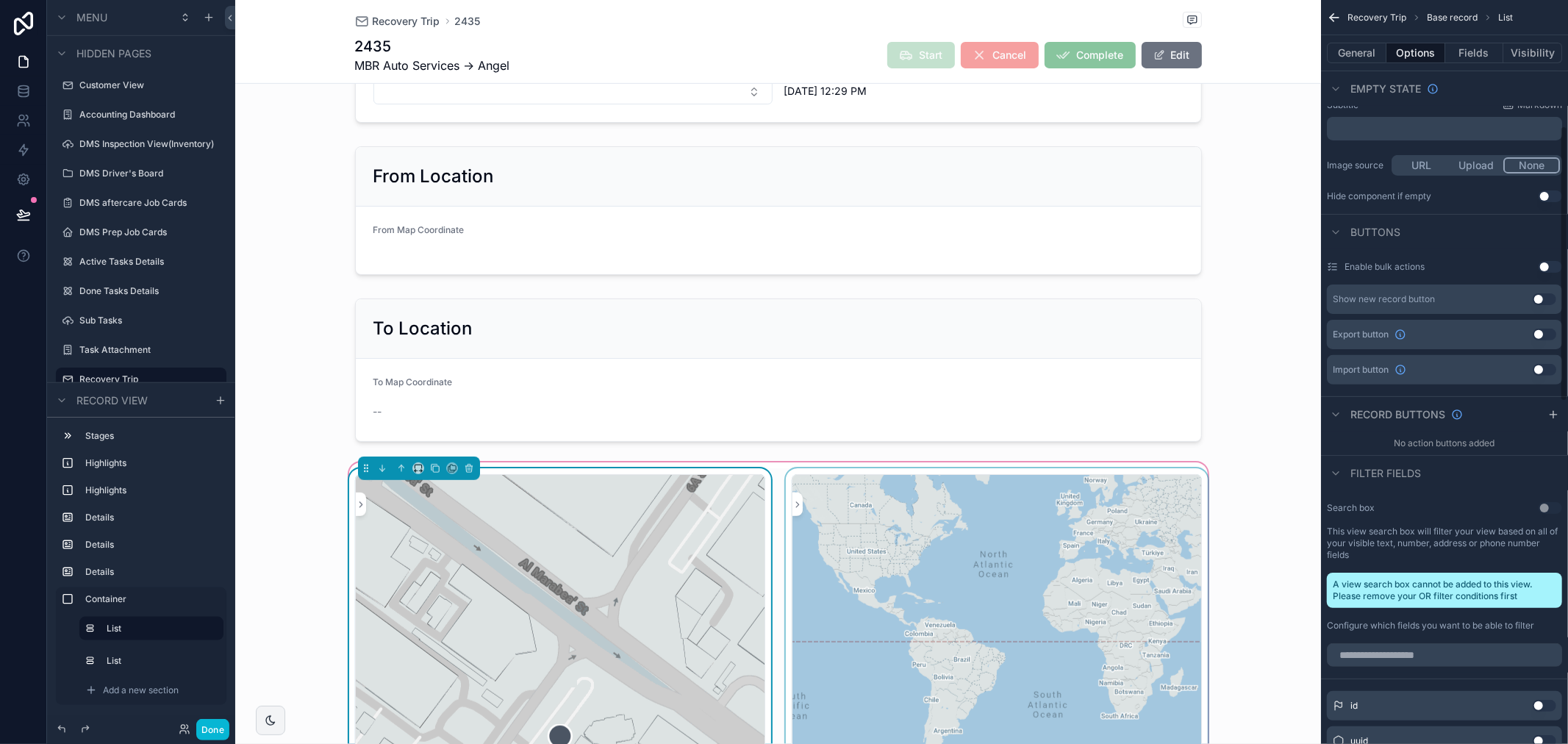
scroll to position [327, 0]
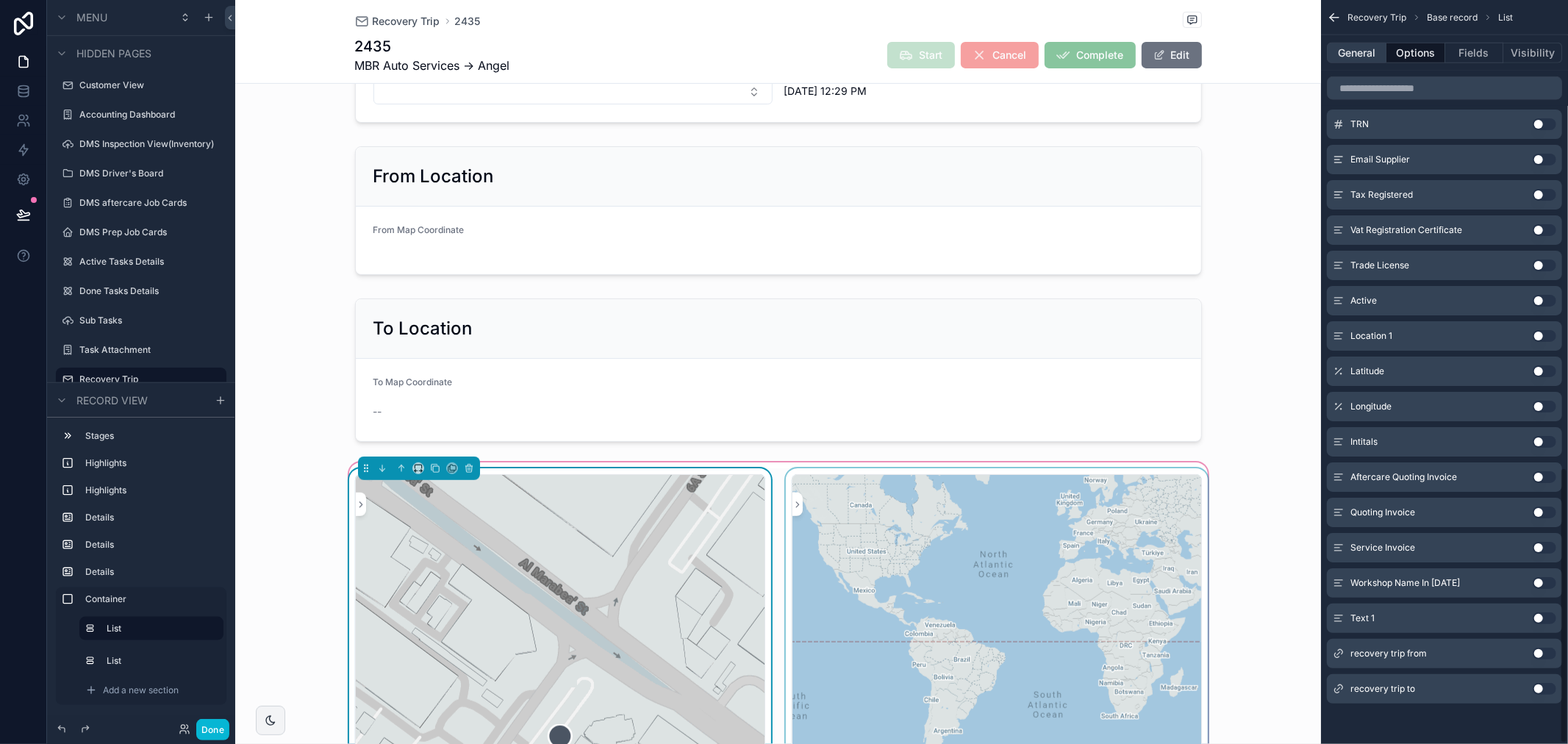
click at [1357, 42] on button "General" at bounding box center [1357, 53] width 59 height 21
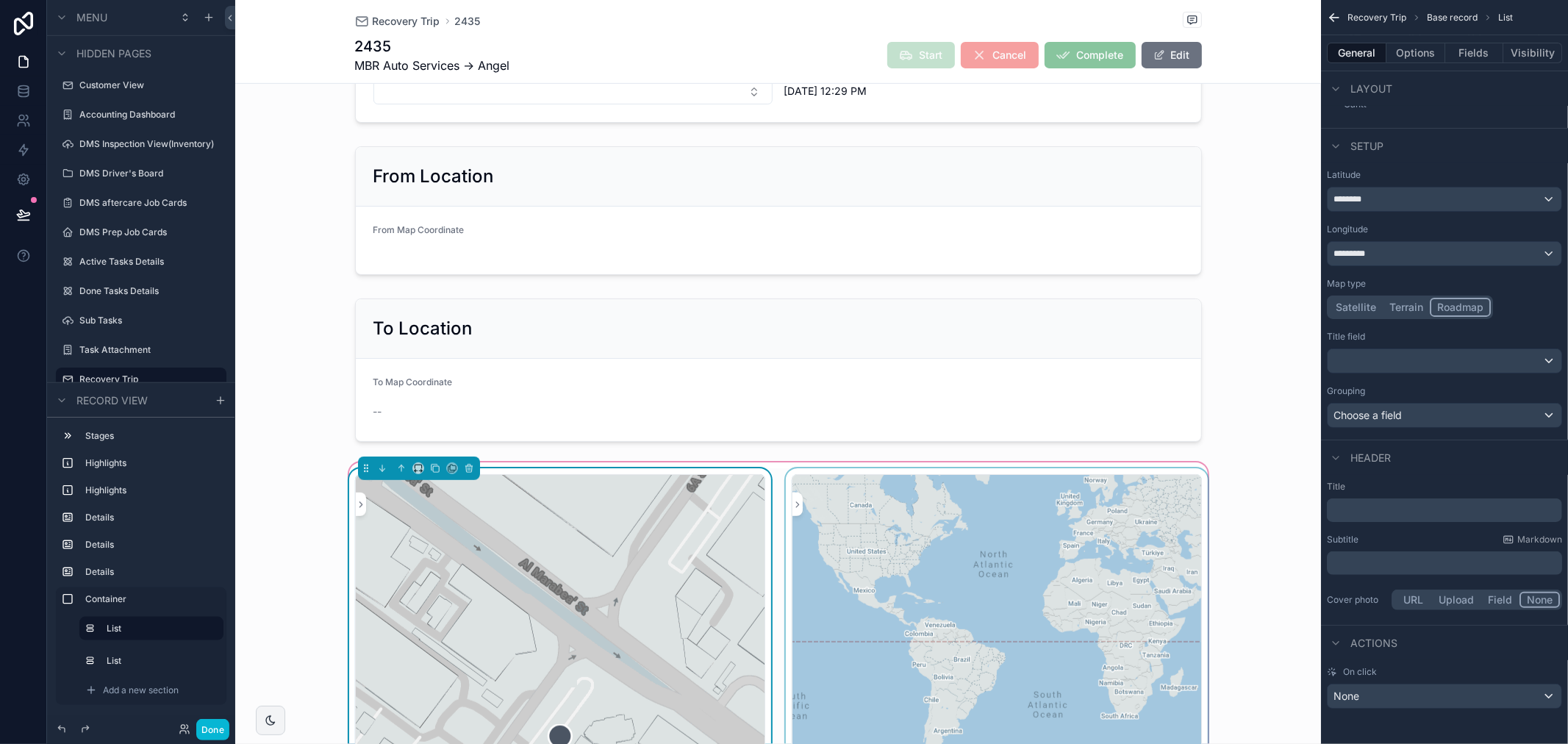
click at [1388, 497] on div "Title ﻿" at bounding box center [1445, 501] width 235 height 41
click at [1391, 503] on p "﻿" at bounding box center [1446, 510] width 227 height 14
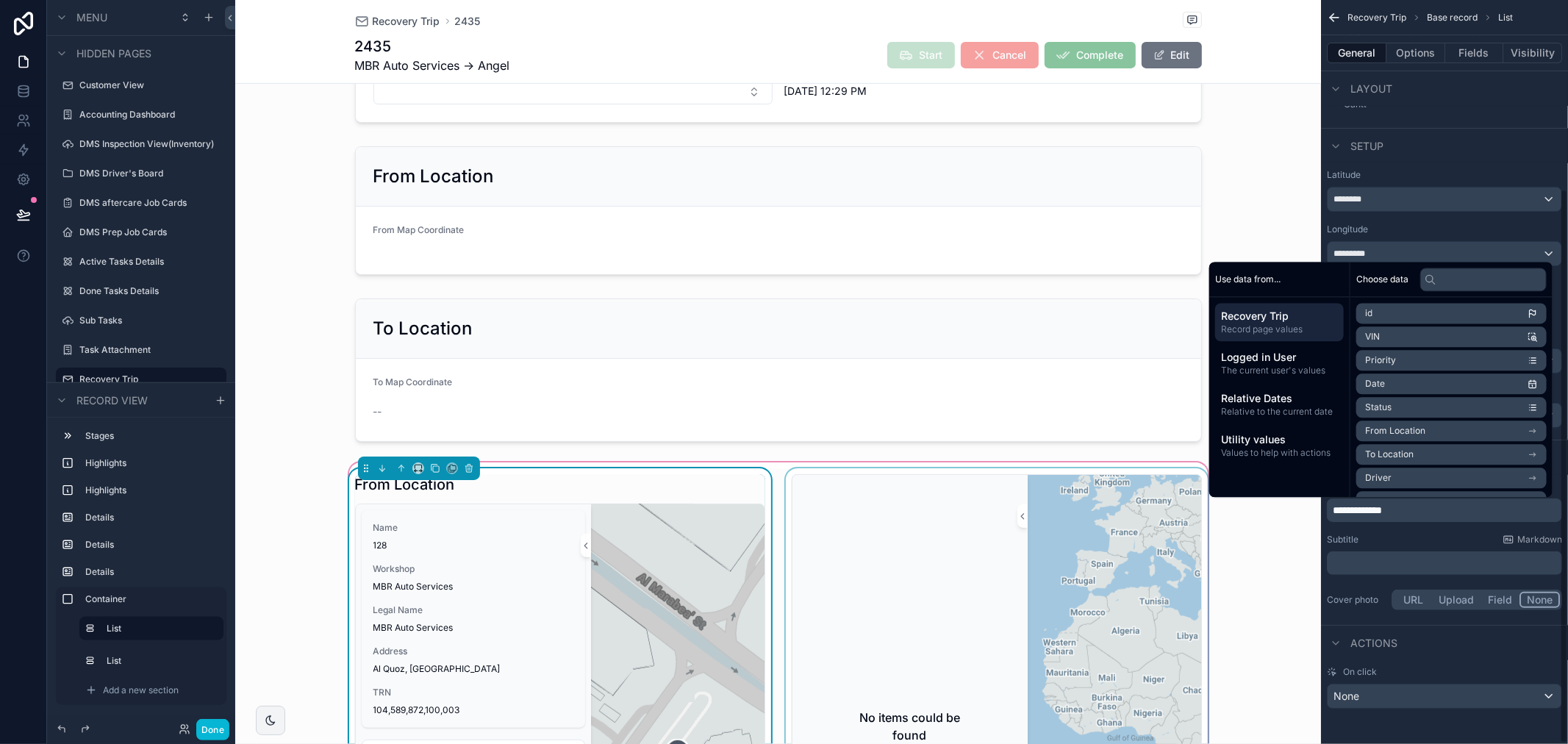
click at [983, 599] on div "No items could be found" at bounding box center [909, 726] width 223 height 491
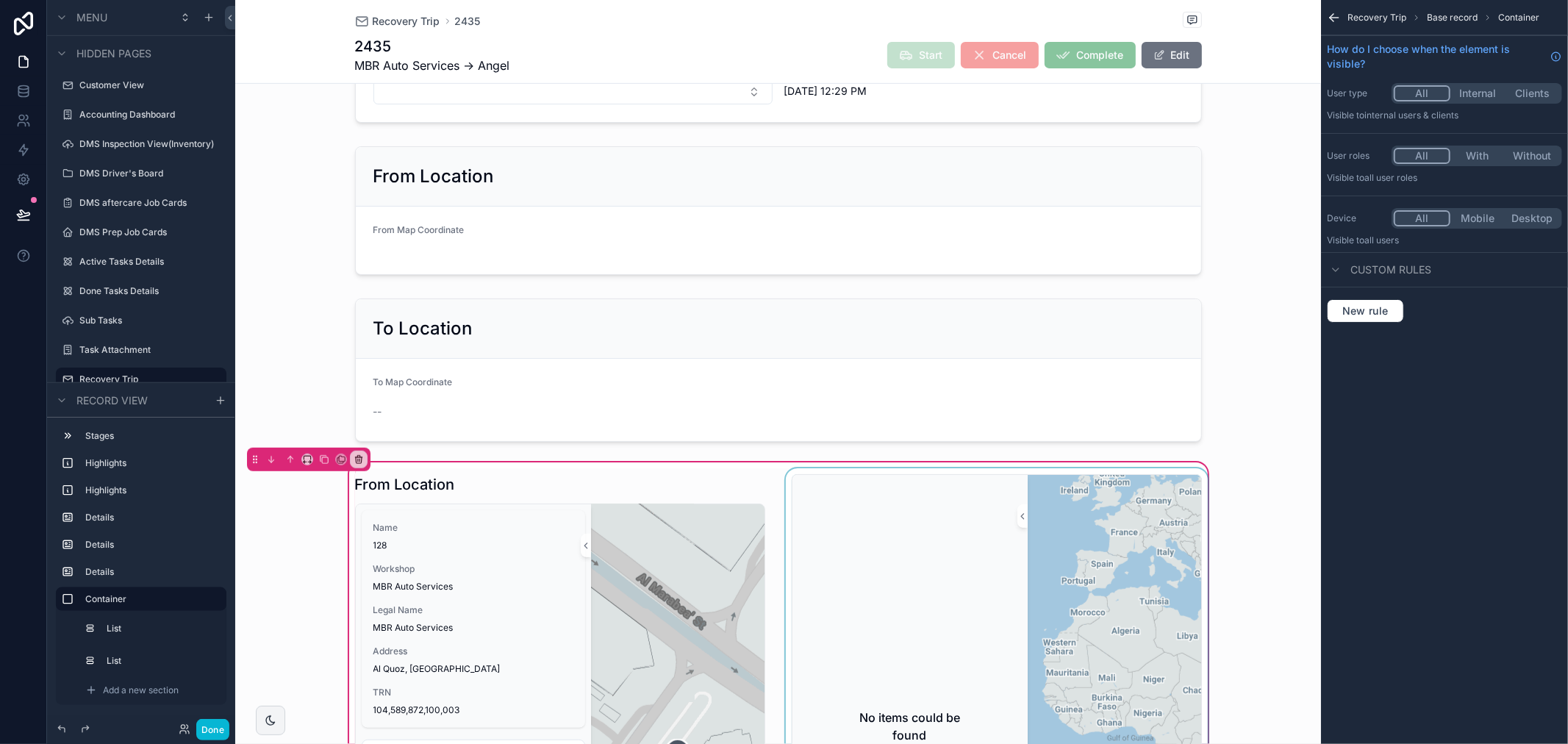
scroll to position [0, 0]
click at [824, 515] on div "No items could be found" at bounding box center [909, 726] width 223 height 491
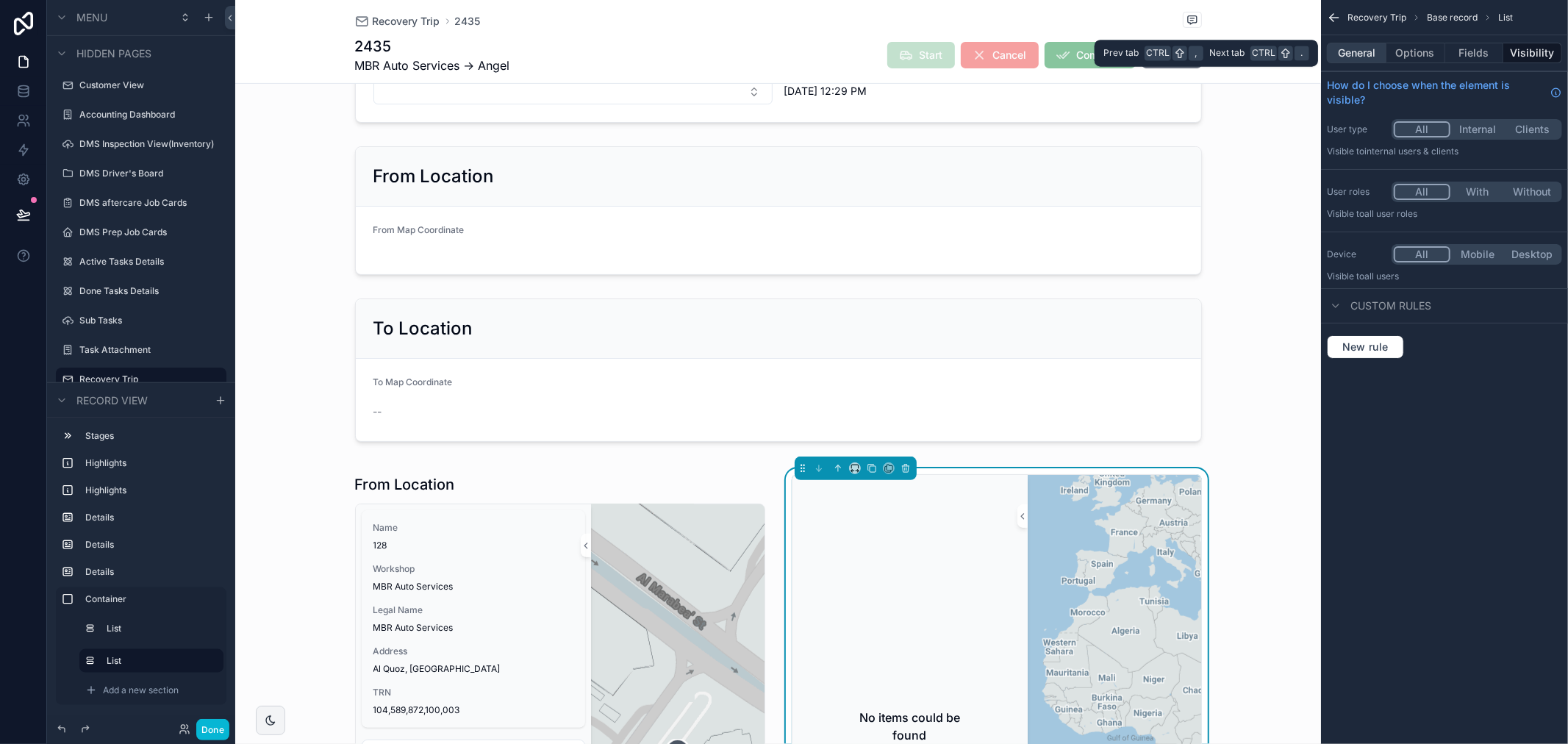
click at [1351, 53] on button "General" at bounding box center [1357, 53] width 59 height 21
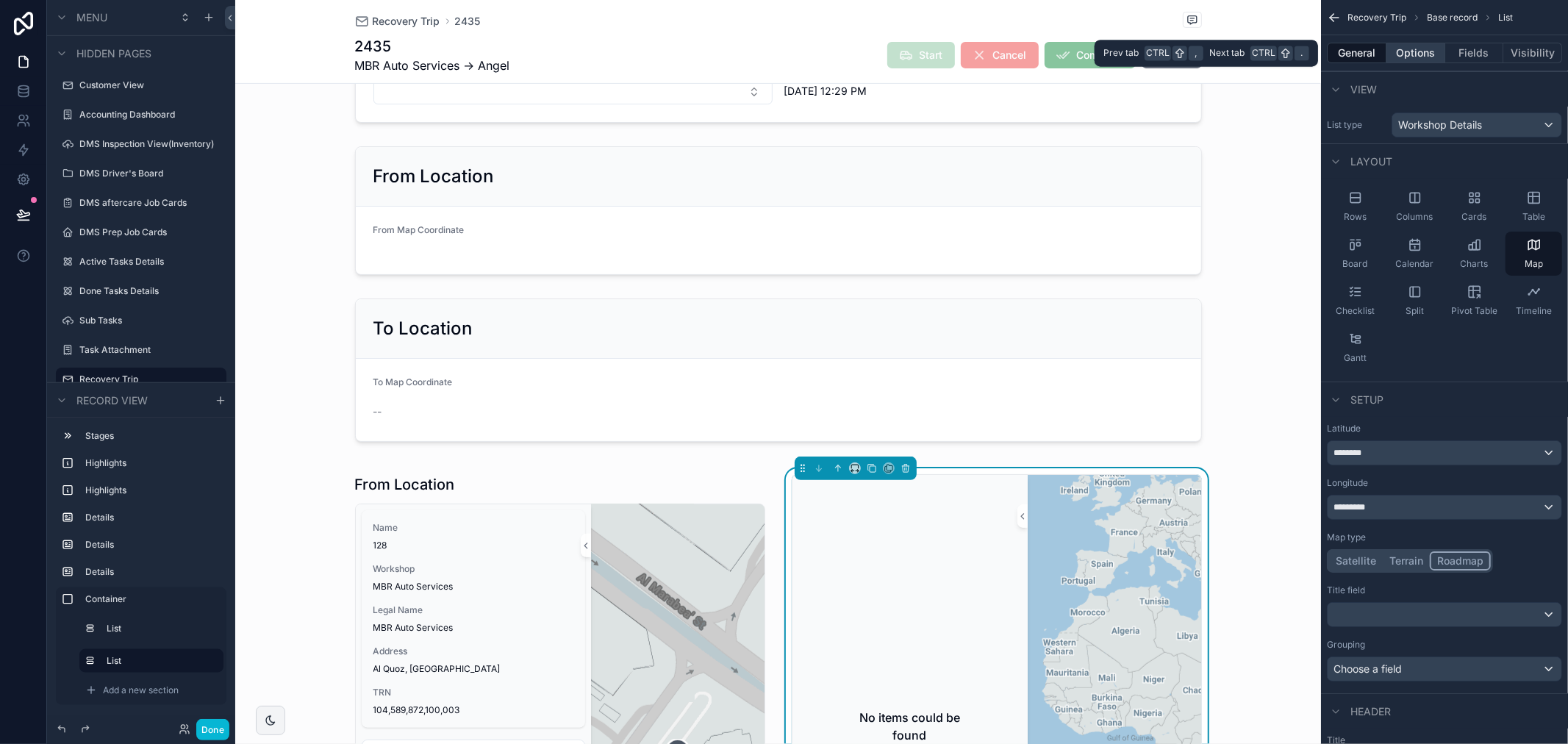
click at [1401, 54] on button "Options" at bounding box center [1415, 53] width 58 height 21
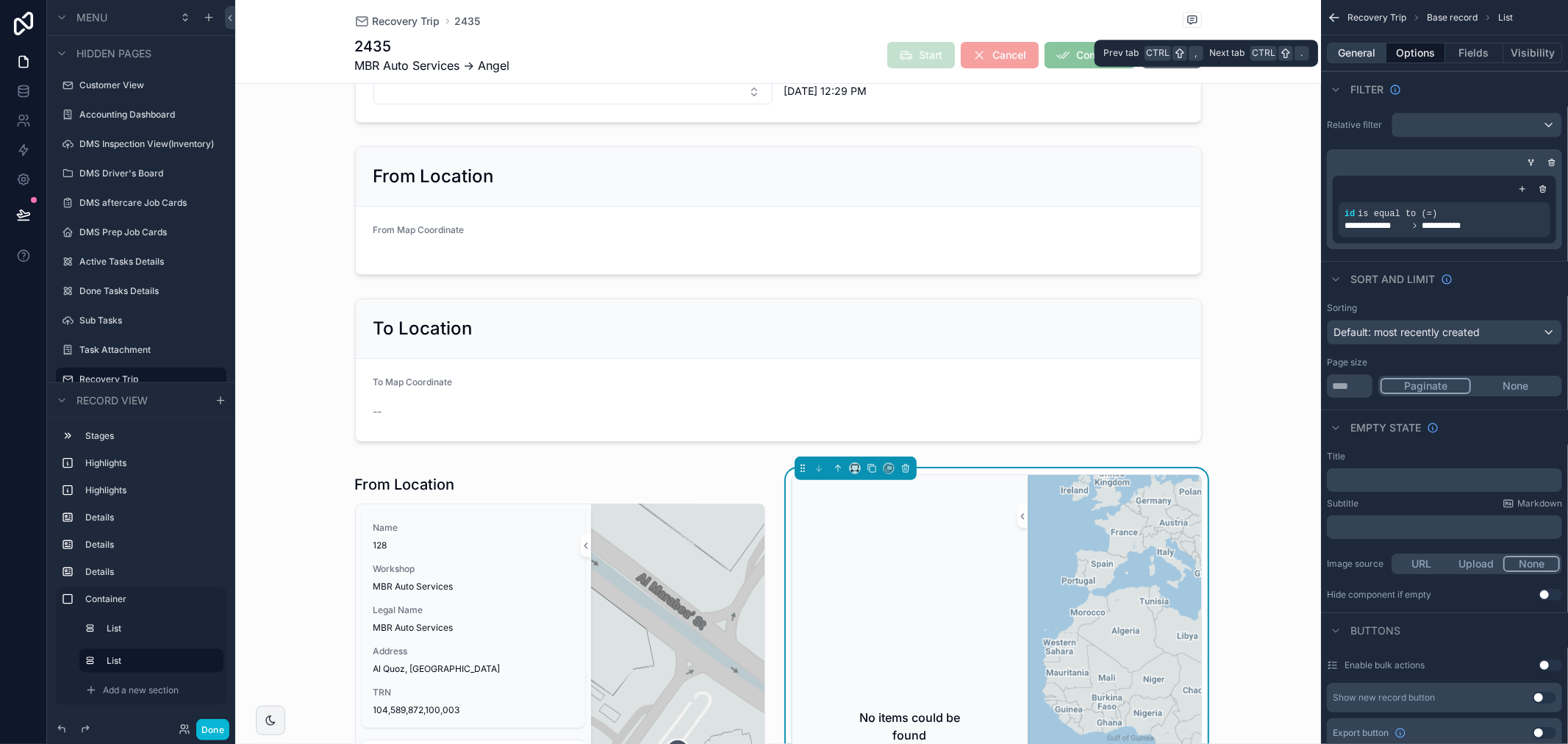
click at [1356, 54] on button "General" at bounding box center [1357, 53] width 59 height 21
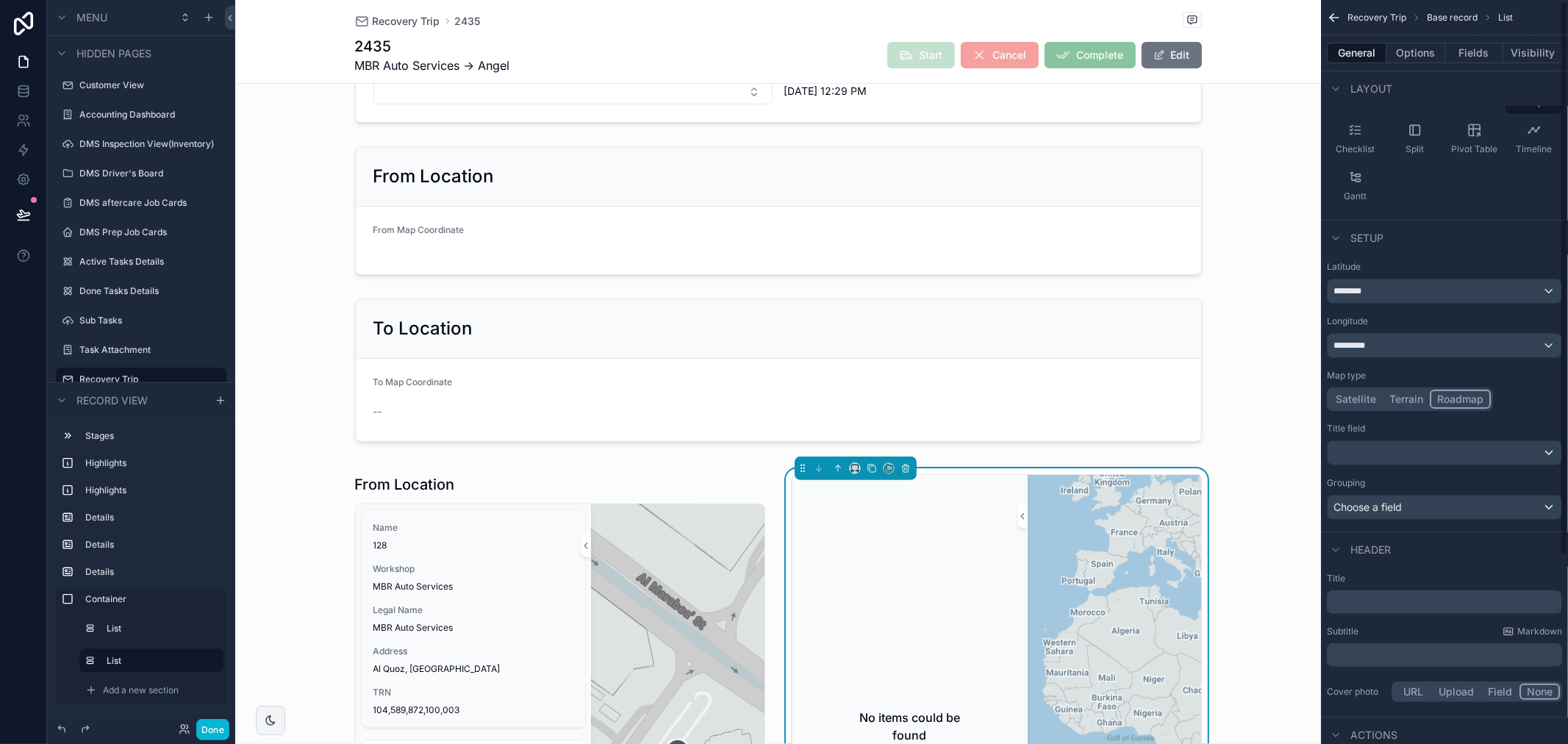
scroll to position [254, 0]
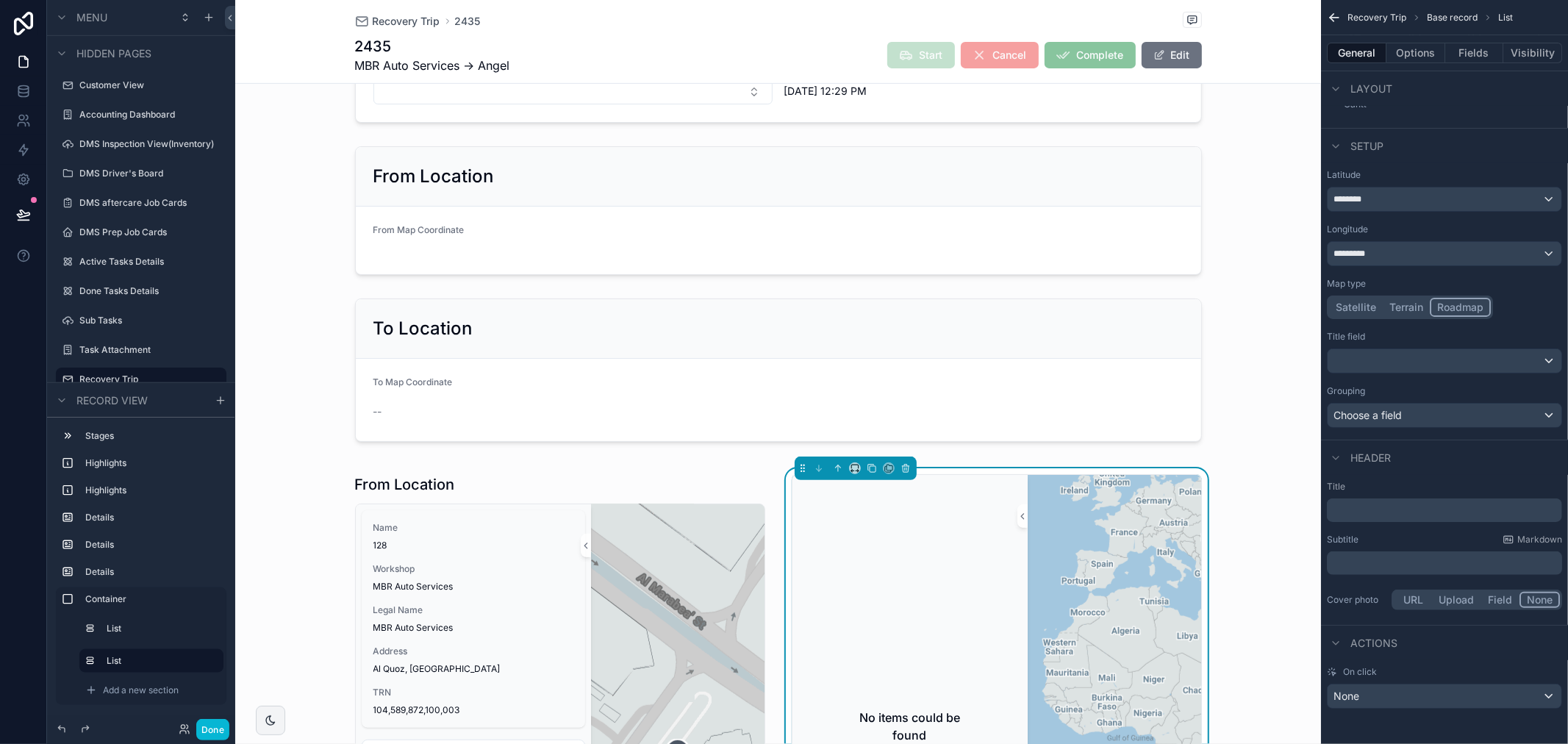
click at [1398, 505] on p "﻿" at bounding box center [1446, 510] width 227 height 14
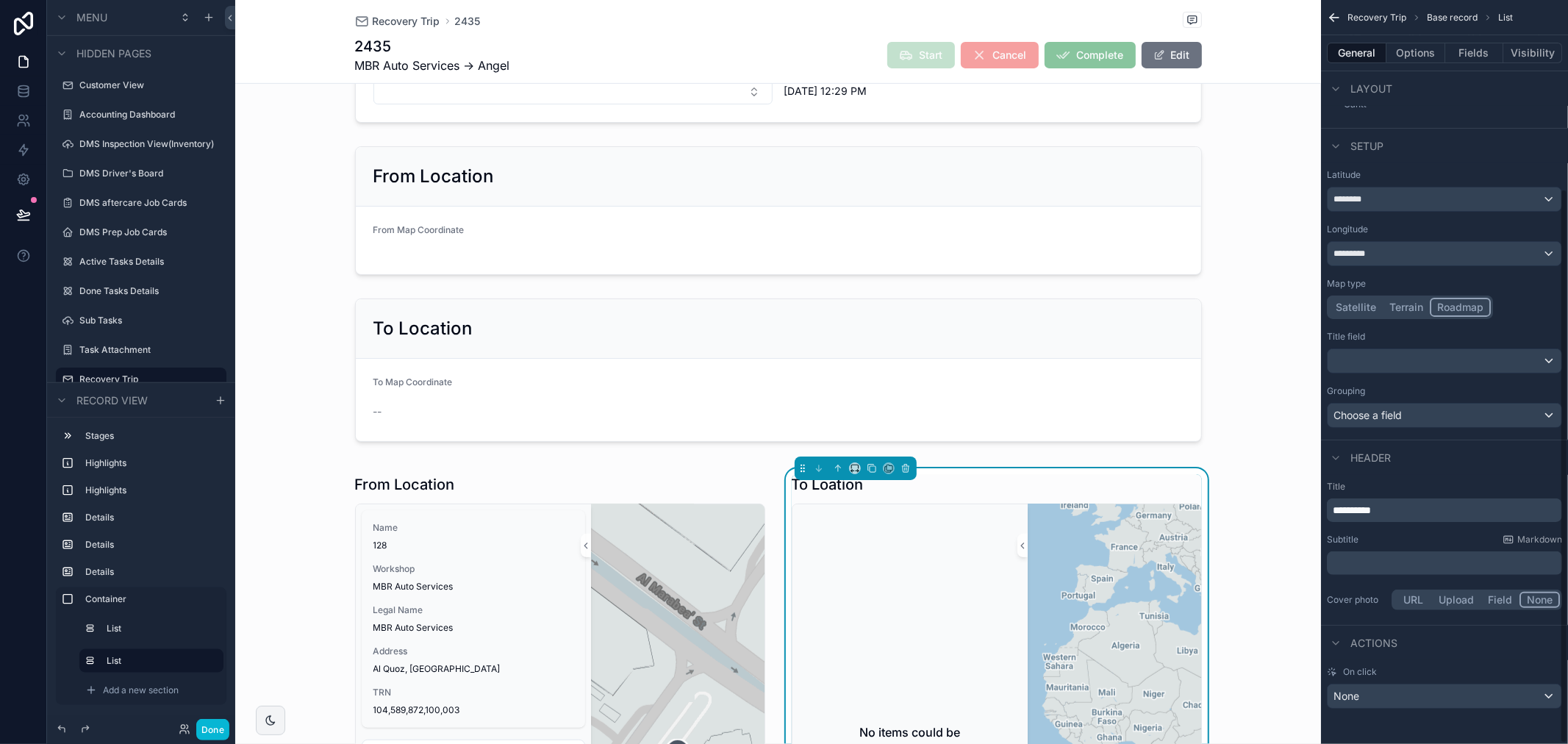
drag, startPoint x: 1367, startPoint y: 509, endPoint x: 1355, endPoint y: 517, distance: 14.4
click at [1365, 509] on span "**********" at bounding box center [1352, 510] width 38 height 10
drag, startPoint x: 1358, startPoint y: 513, endPoint x: 1412, endPoint y: 565, distance: 75.0
click at [1360, 516] on span "**********" at bounding box center [1352, 510] width 38 height 10
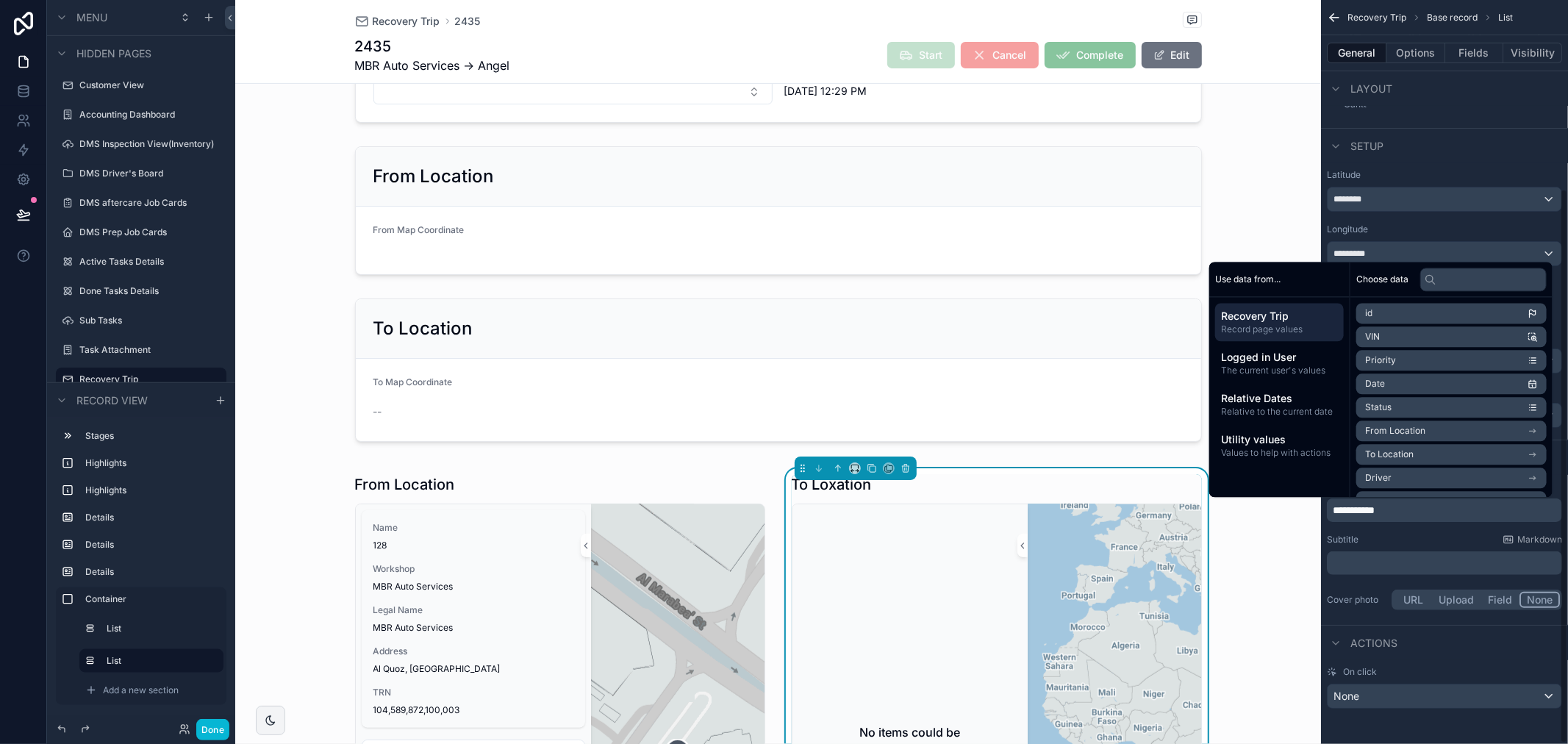
click at [1394, 534] on div "Subtitle Markdown" at bounding box center [1445, 540] width 235 height 12
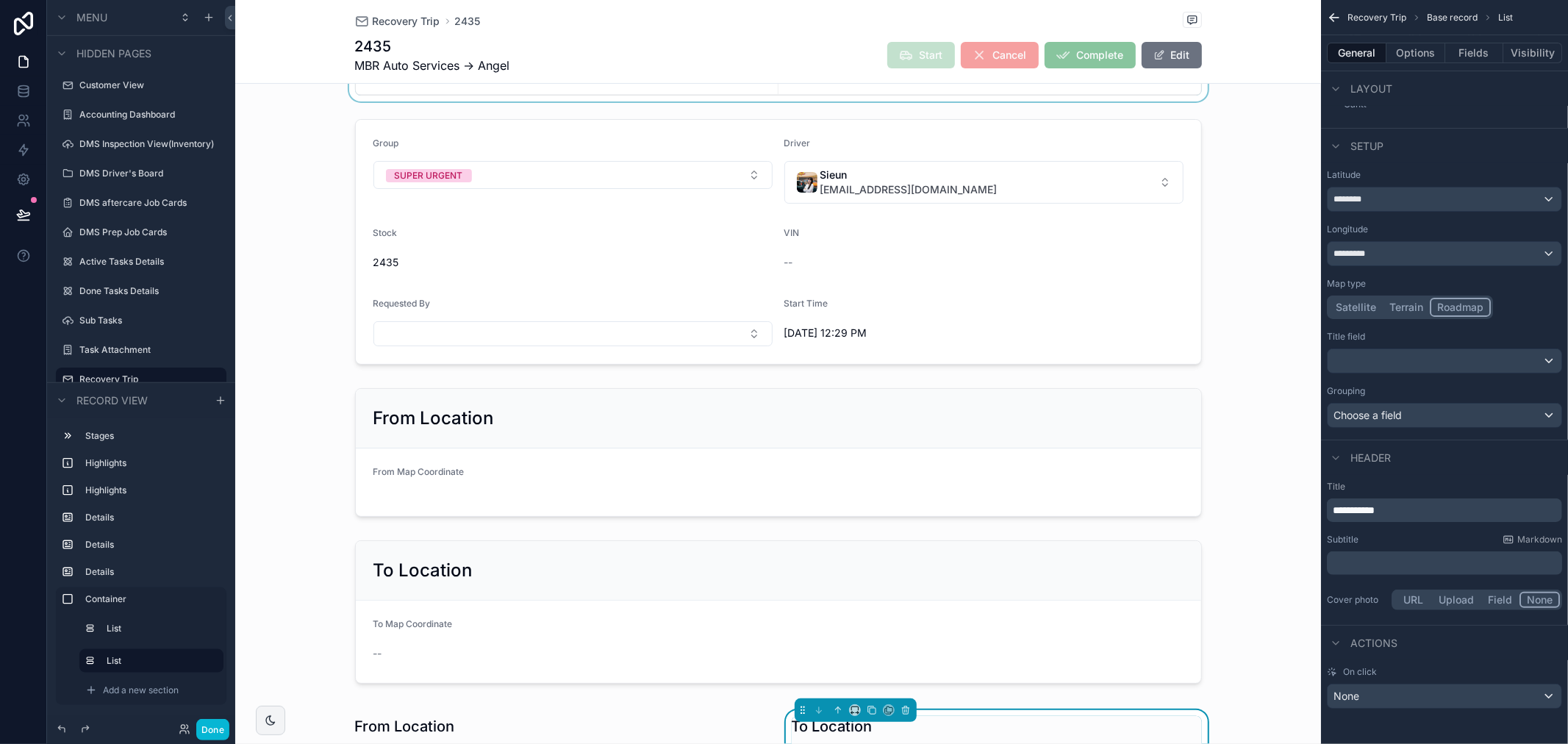
scroll to position [0, 0]
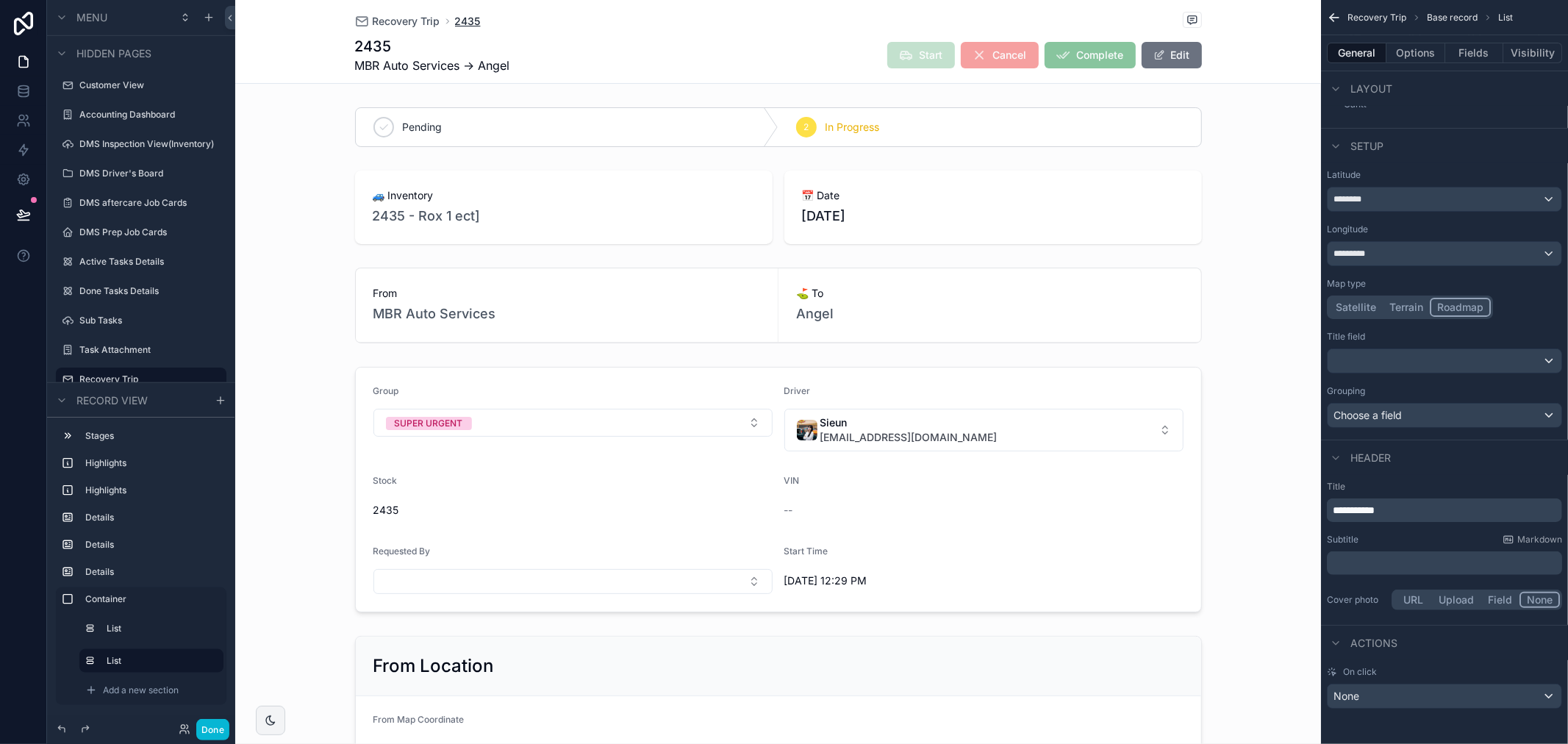
click at [455, 15] on span "2435" at bounding box center [467, 21] width 26 height 14
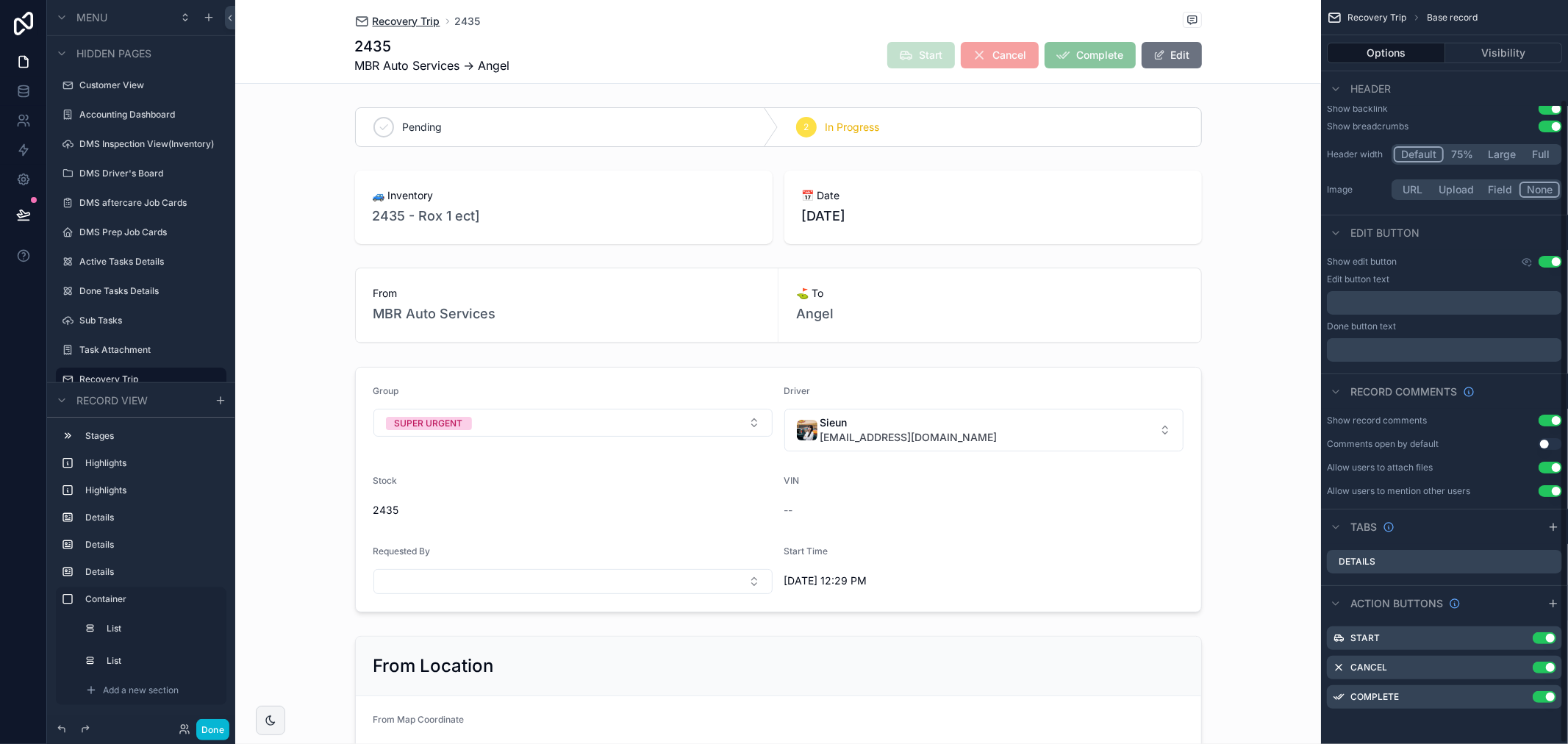
scroll to position [114, 0]
click at [419, 22] on span "Recovery Trip" at bounding box center [407, 21] width 67 height 14
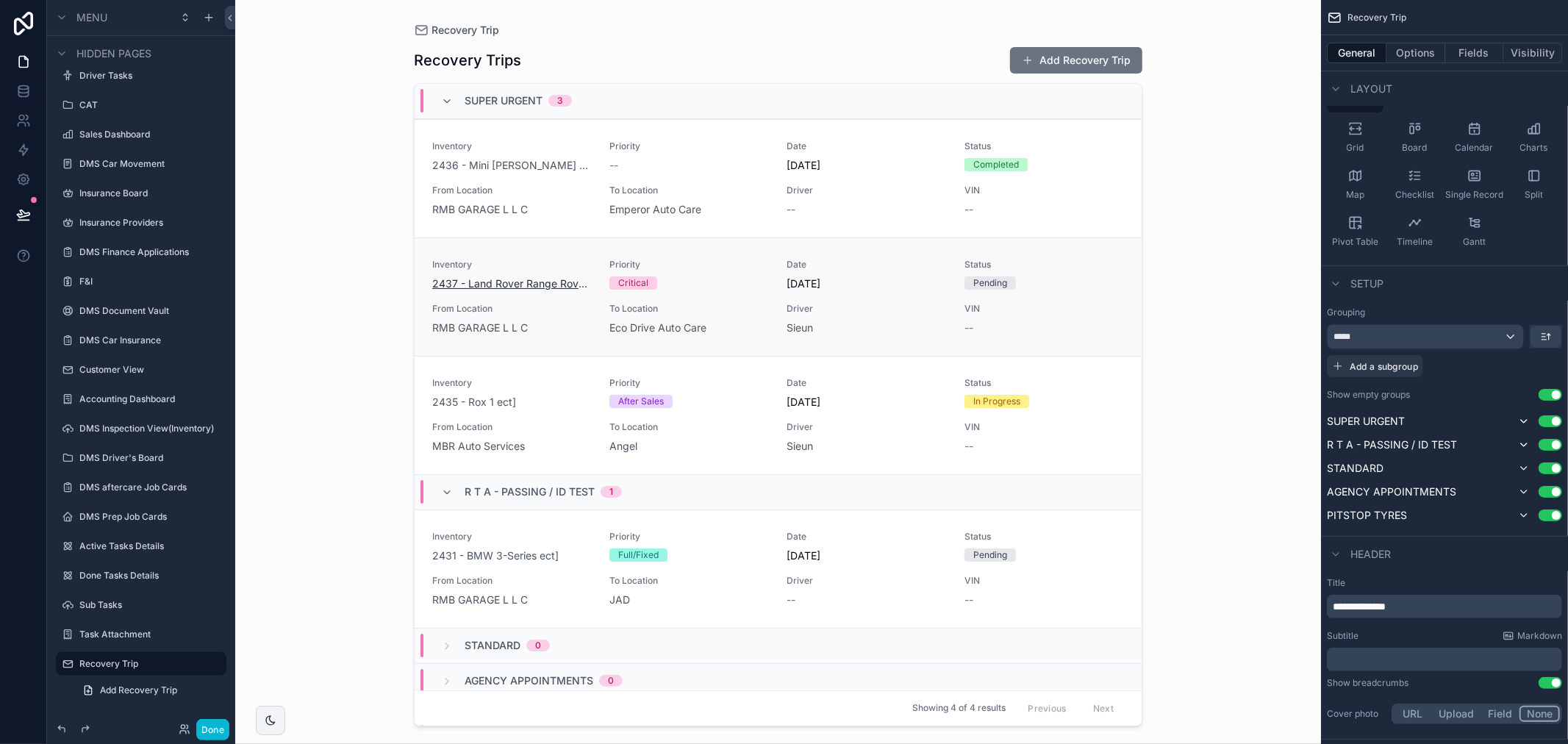
click at [495, 280] on span "2437 - Land Rover Range Rover Velar ect]" at bounding box center [511, 284] width 159 height 14
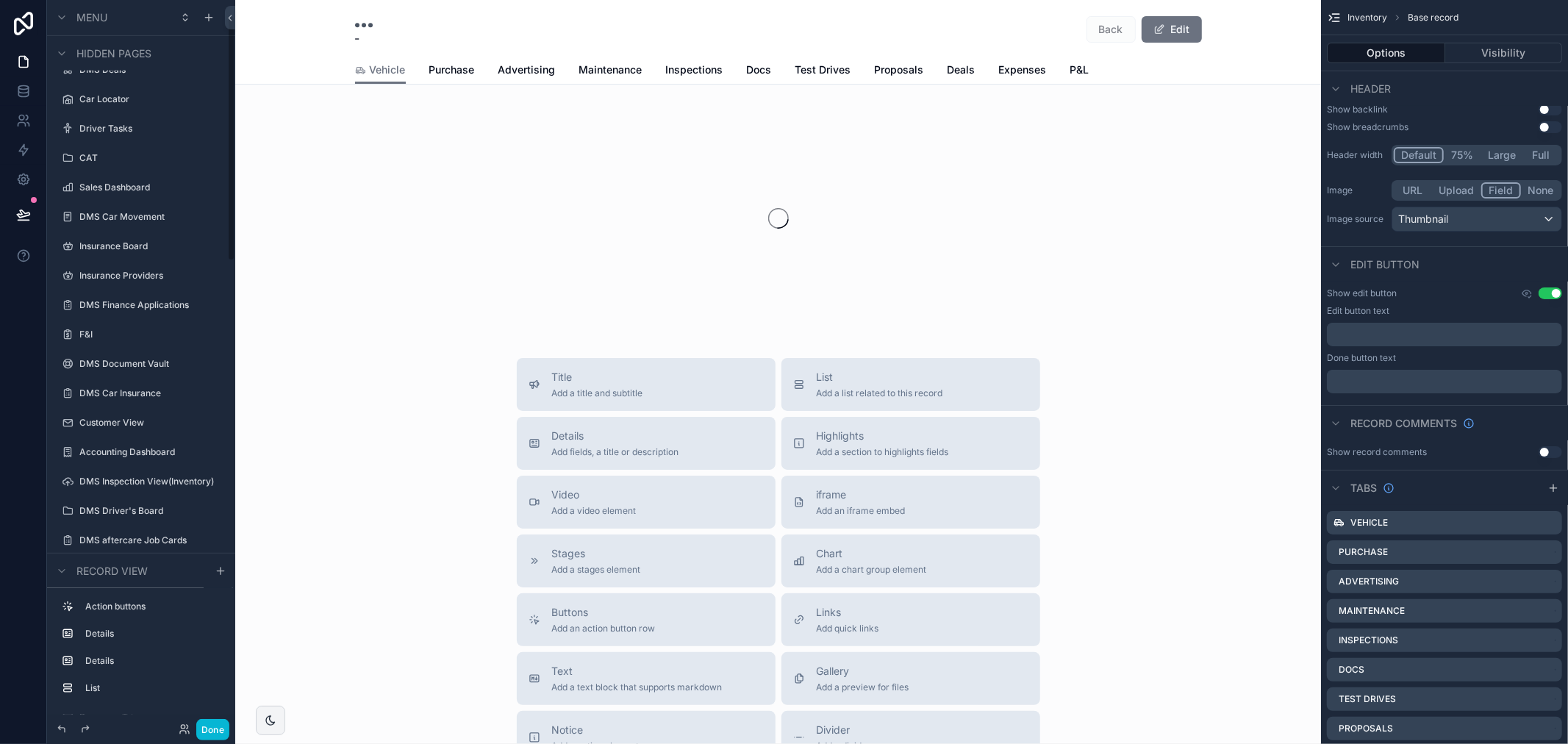
scroll to position [46, 0]
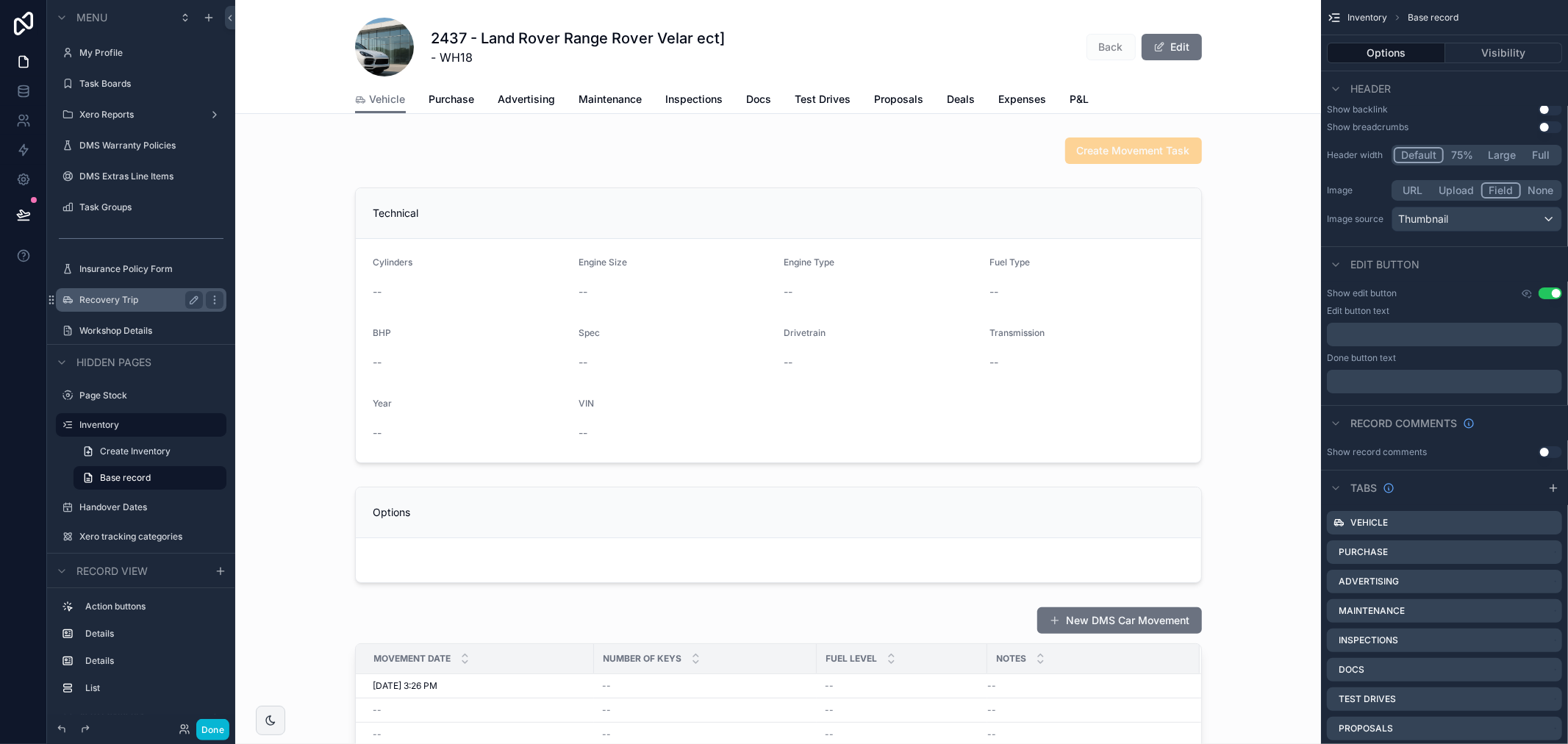
click at [133, 298] on label "Recovery Trip" at bounding box center [138, 300] width 118 height 12
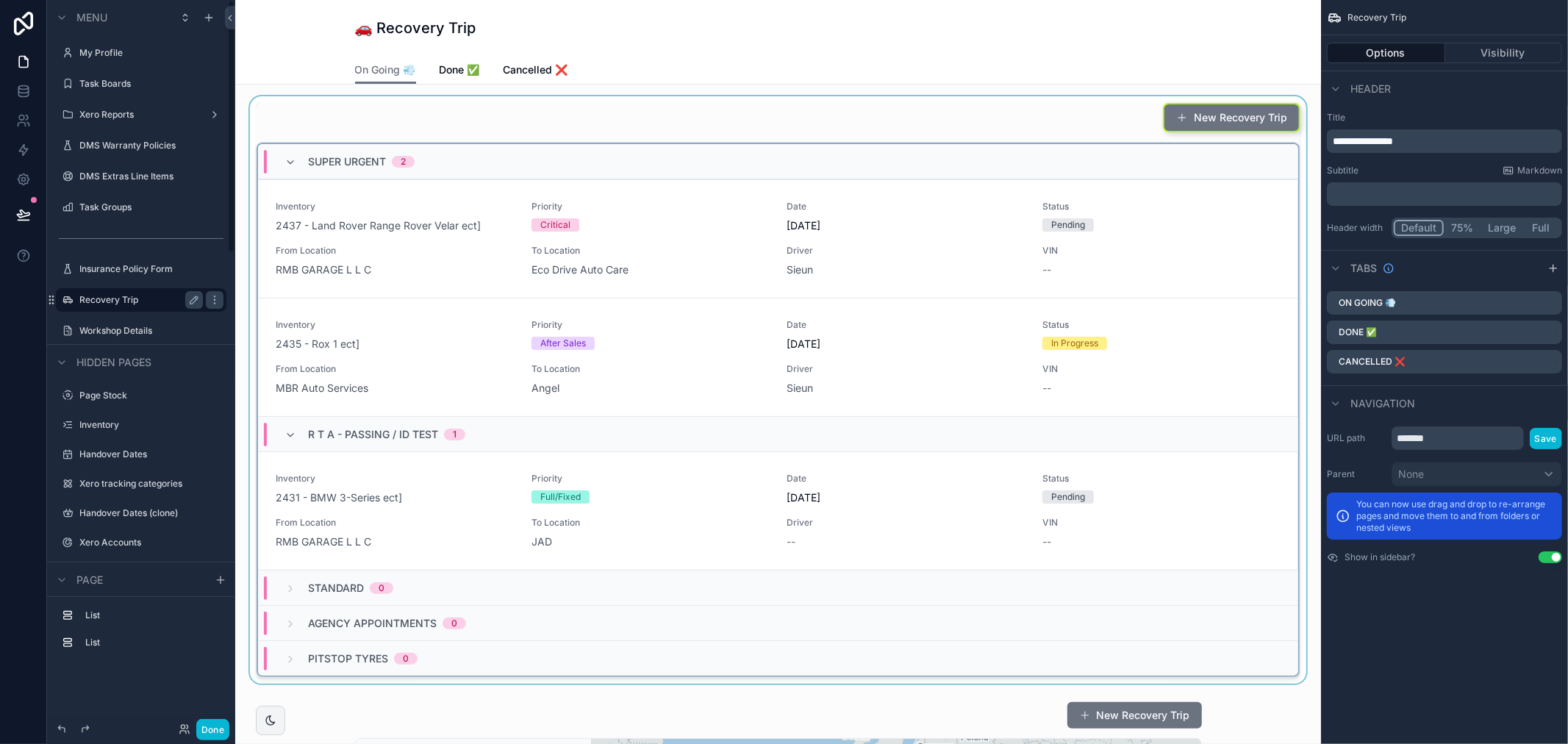
click at [422, 348] on div "scrollable content" at bounding box center [778, 390] width 1062 height 588
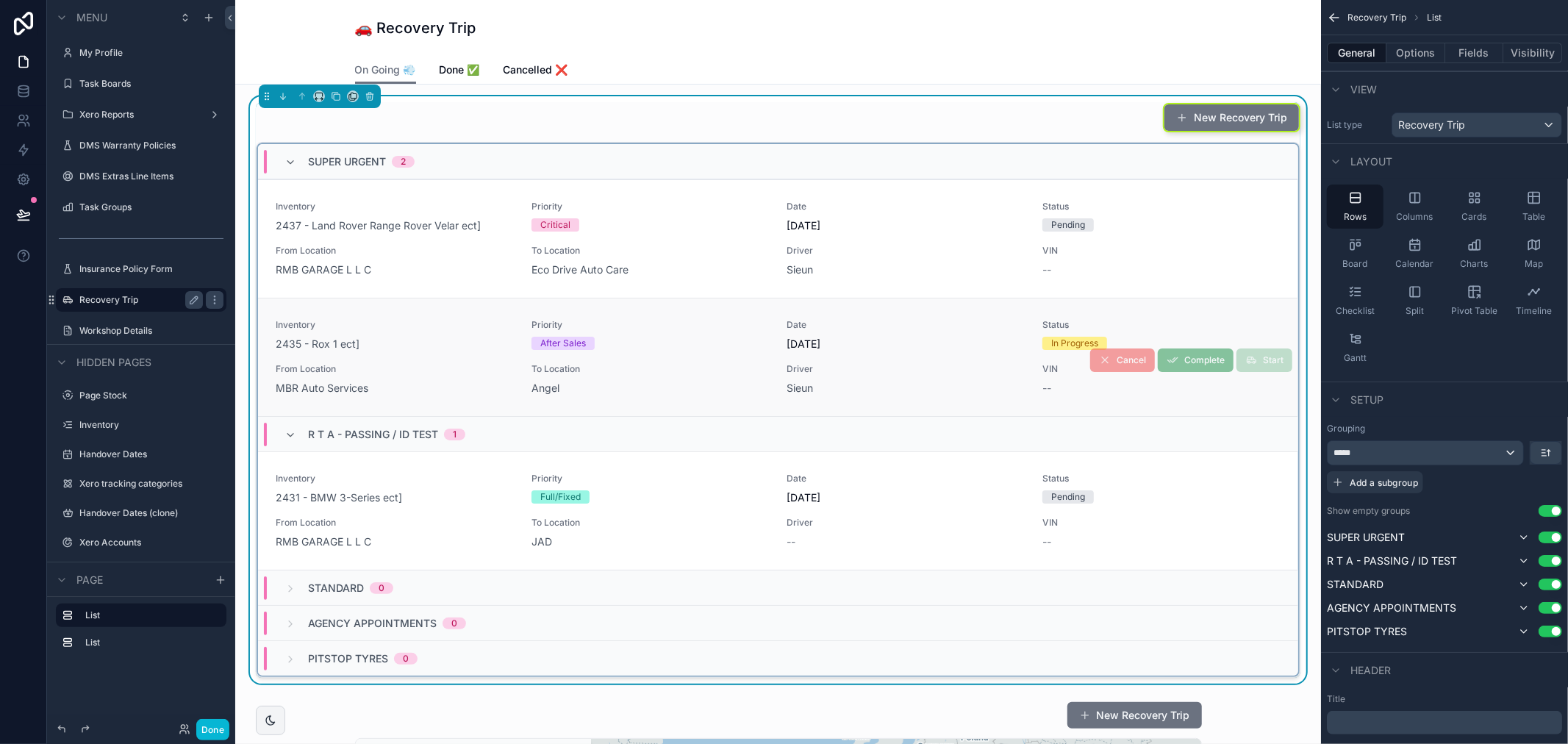
click at [390, 366] on span "From Location" at bounding box center [395, 369] width 239 height 12
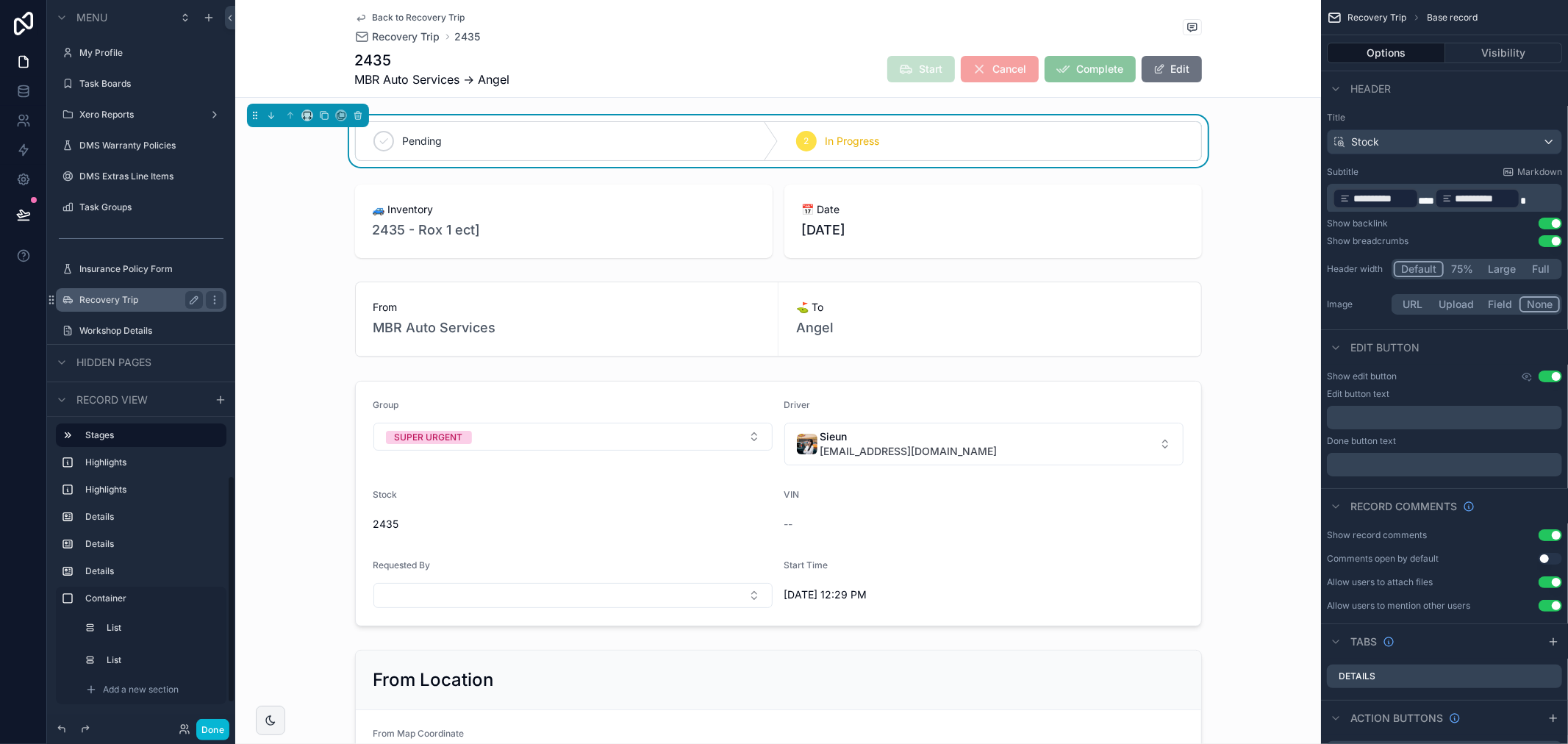
scroll to position [1517, 0]
click at [438, 18] on span "Back to Recovery Trip" at bounding box center [419, 18] width 93 height 12
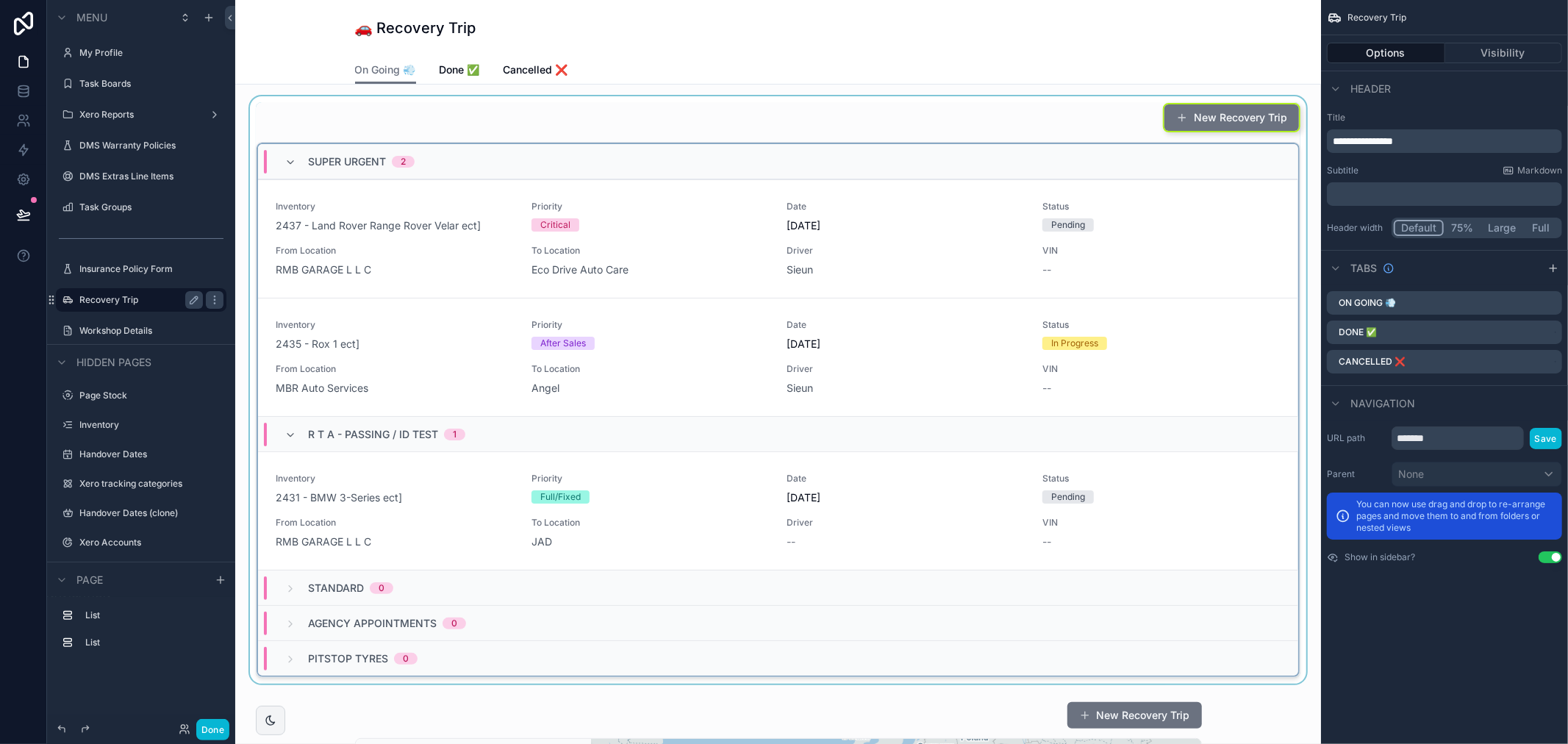
click at [411, 519] on div "scrollable content" at bounding box center [778, 390] width 1062 height 588
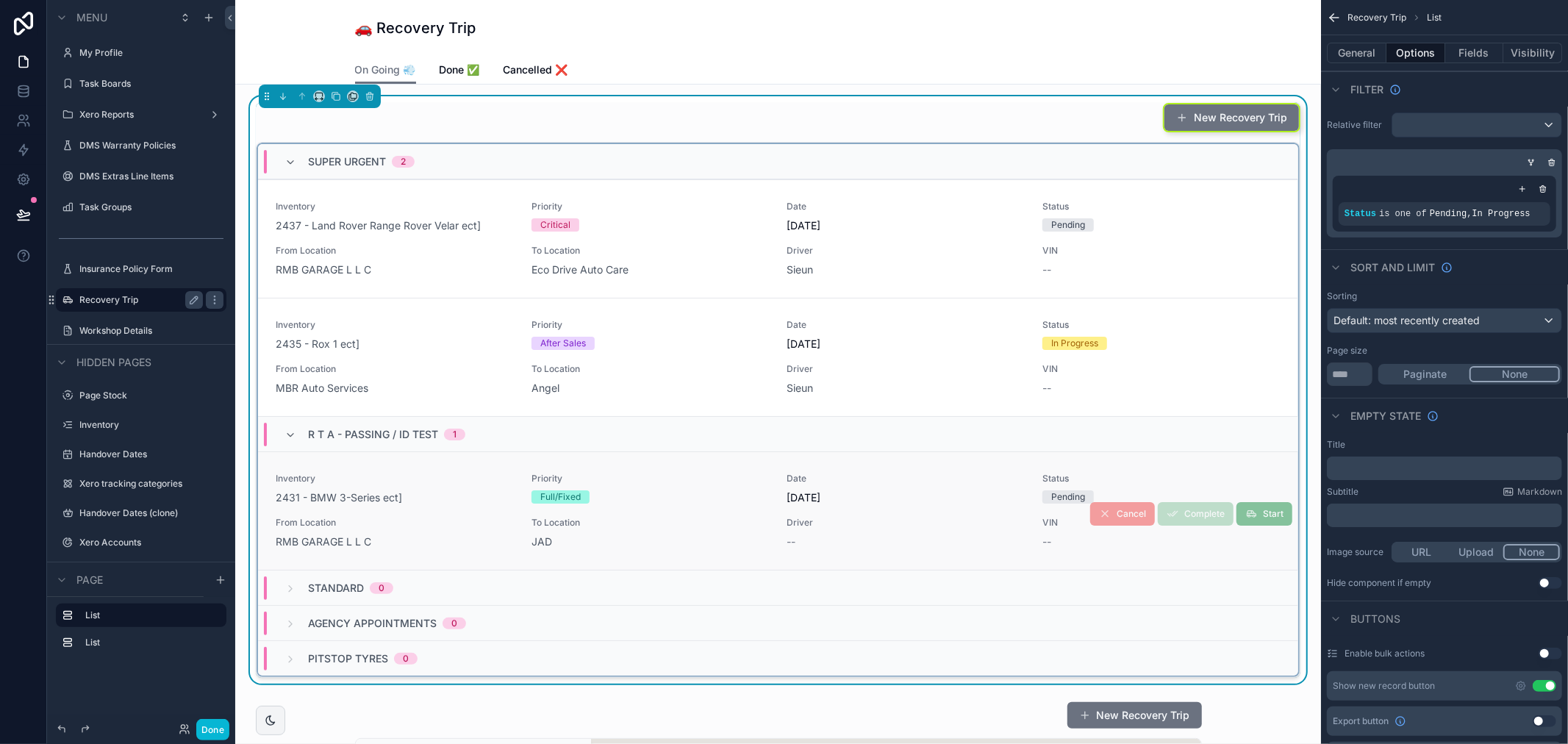
click at [411, 524] on span "From Location" at bounding box center [395, 523] width 239 height 12
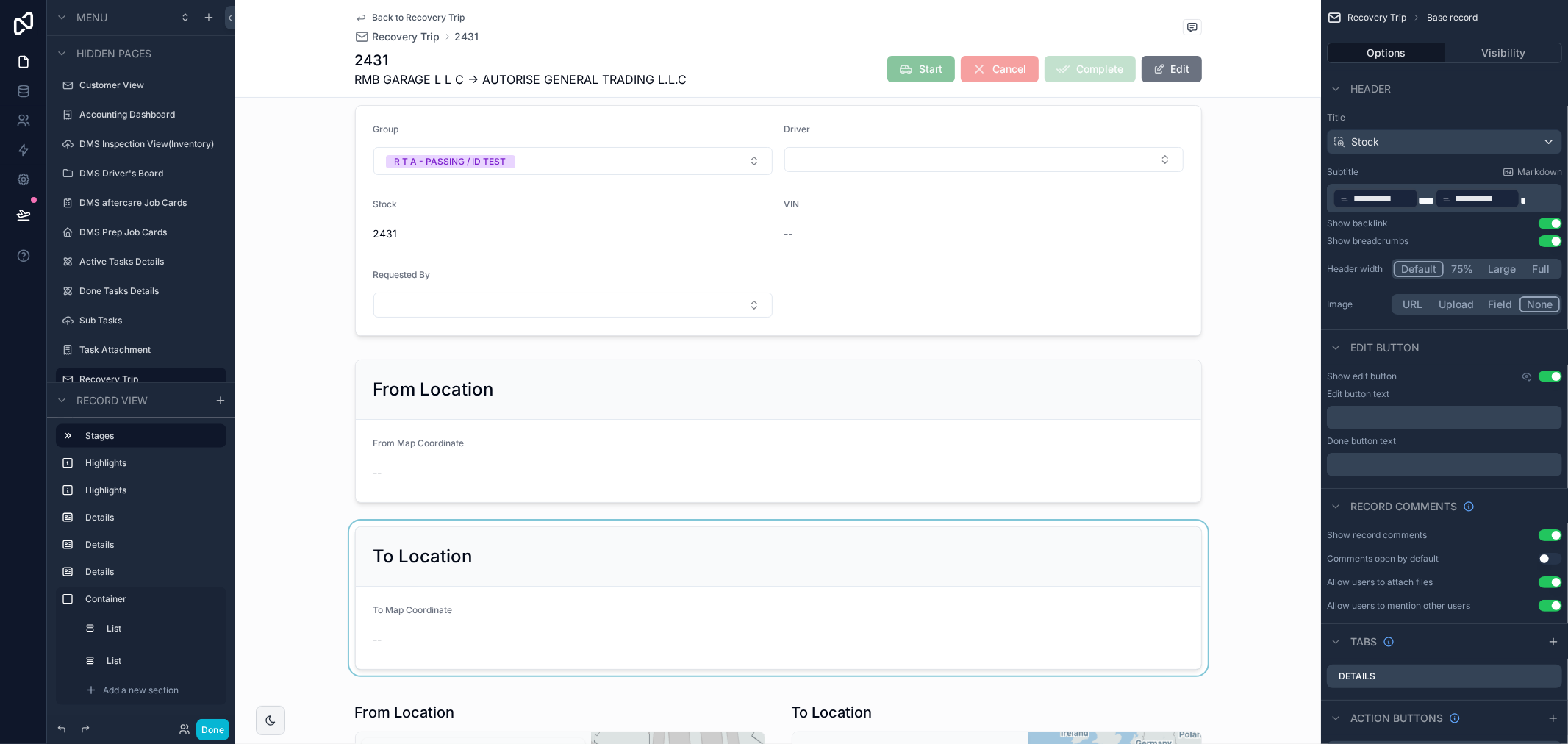
scroll to position [327, 0]
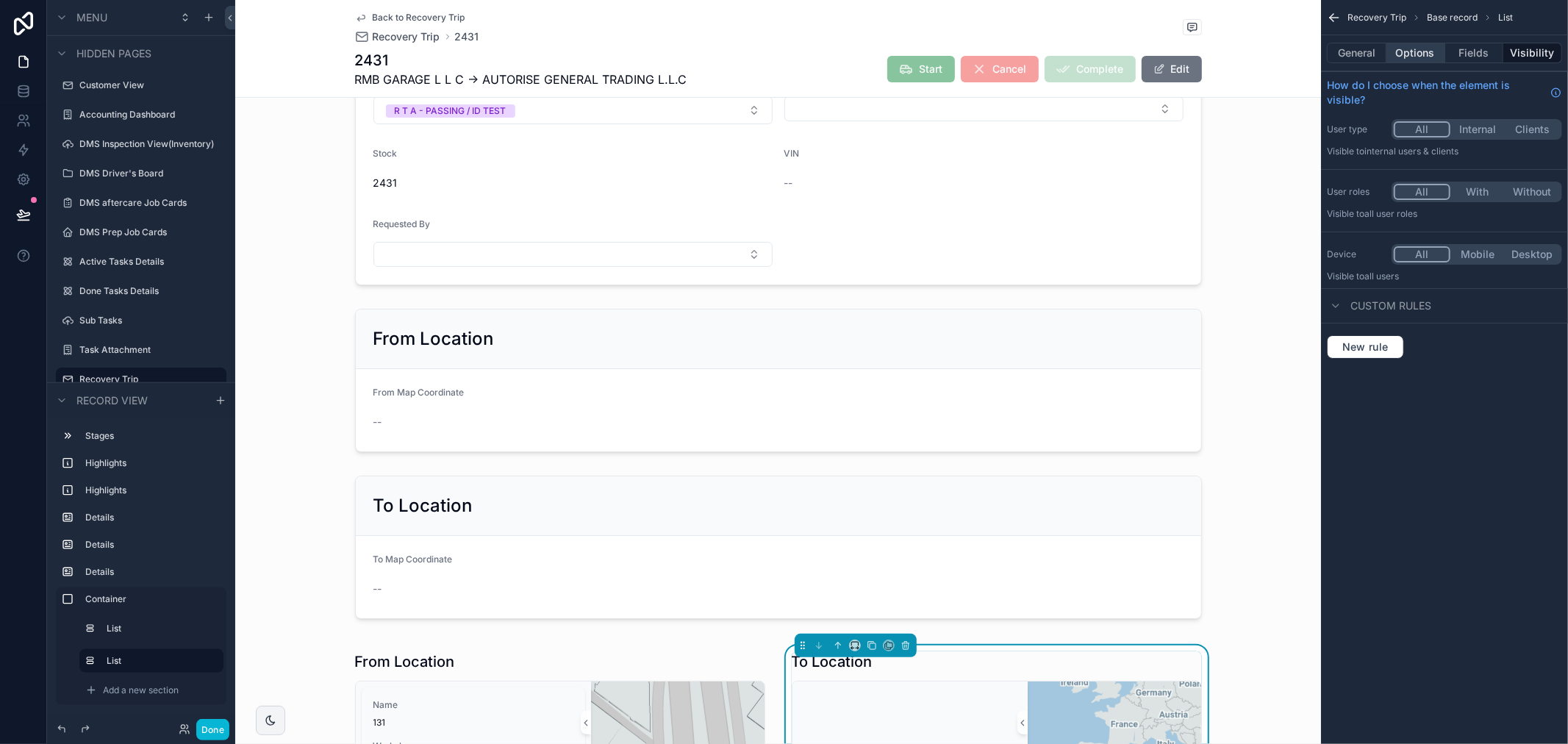
click at [1432, 52] on button "Options" at bounding box center [1415, 53] width 58 height 21
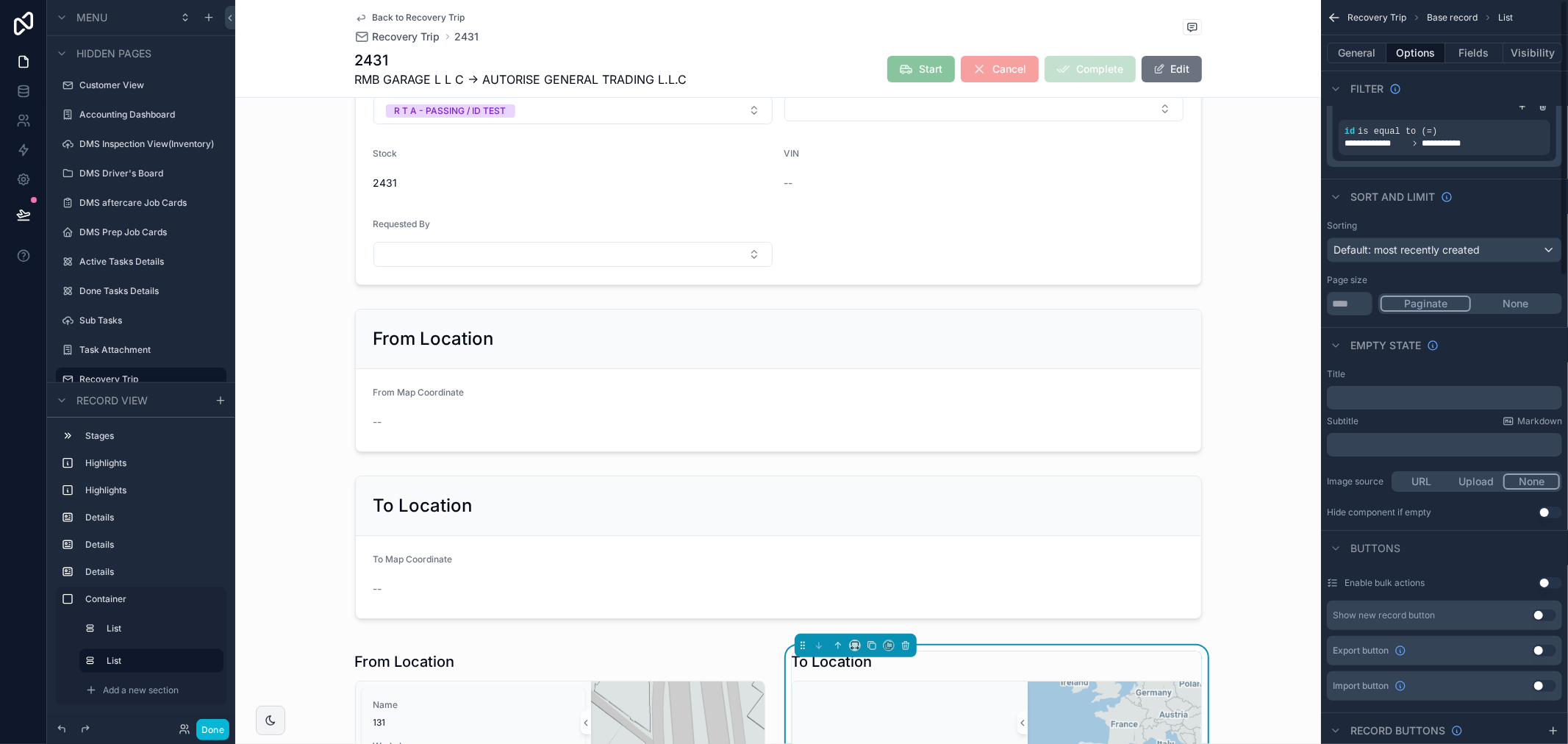
scroll to position [0, 0]
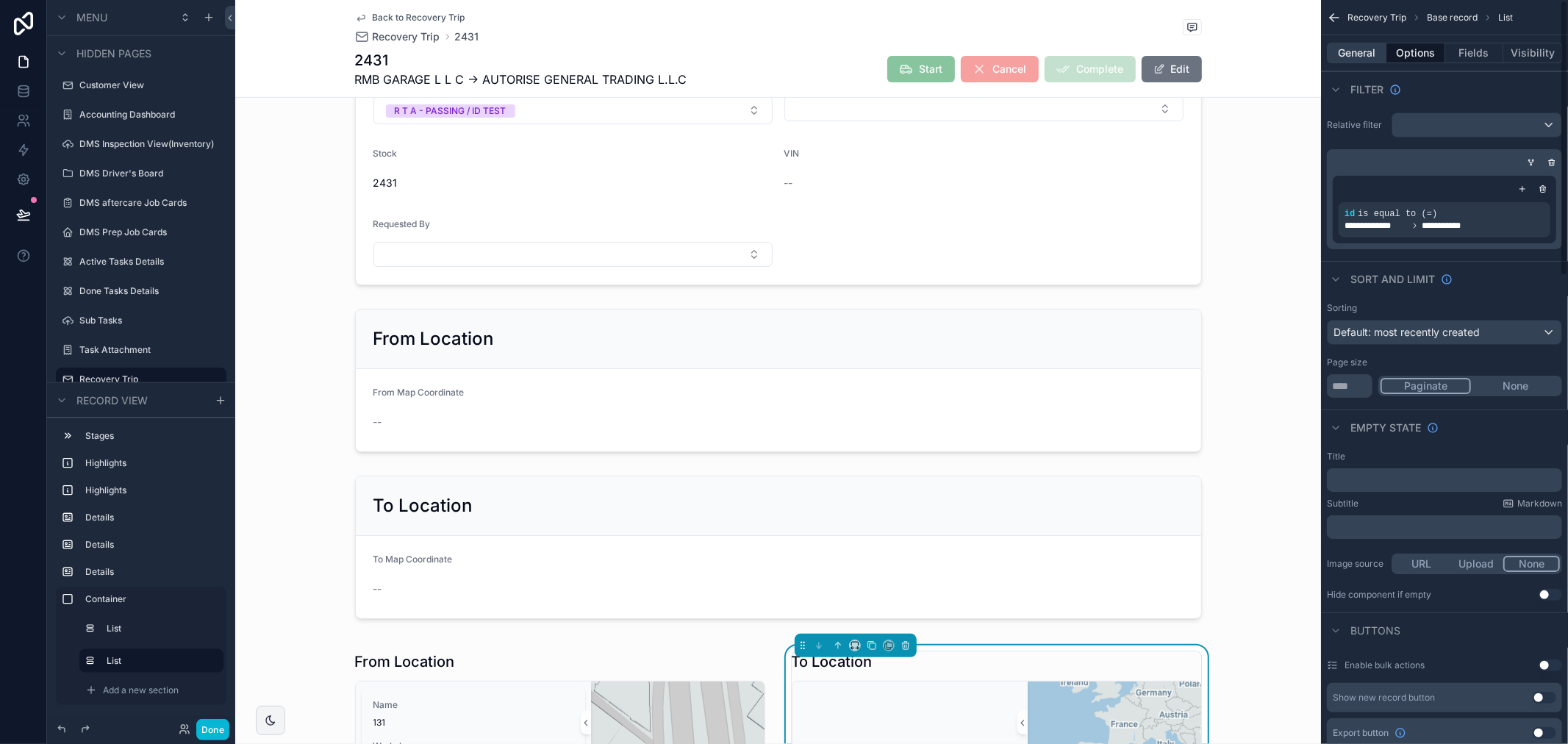
click at [1377, 51] on button "General" at bounding box center [1357, 53] width 59 height 21
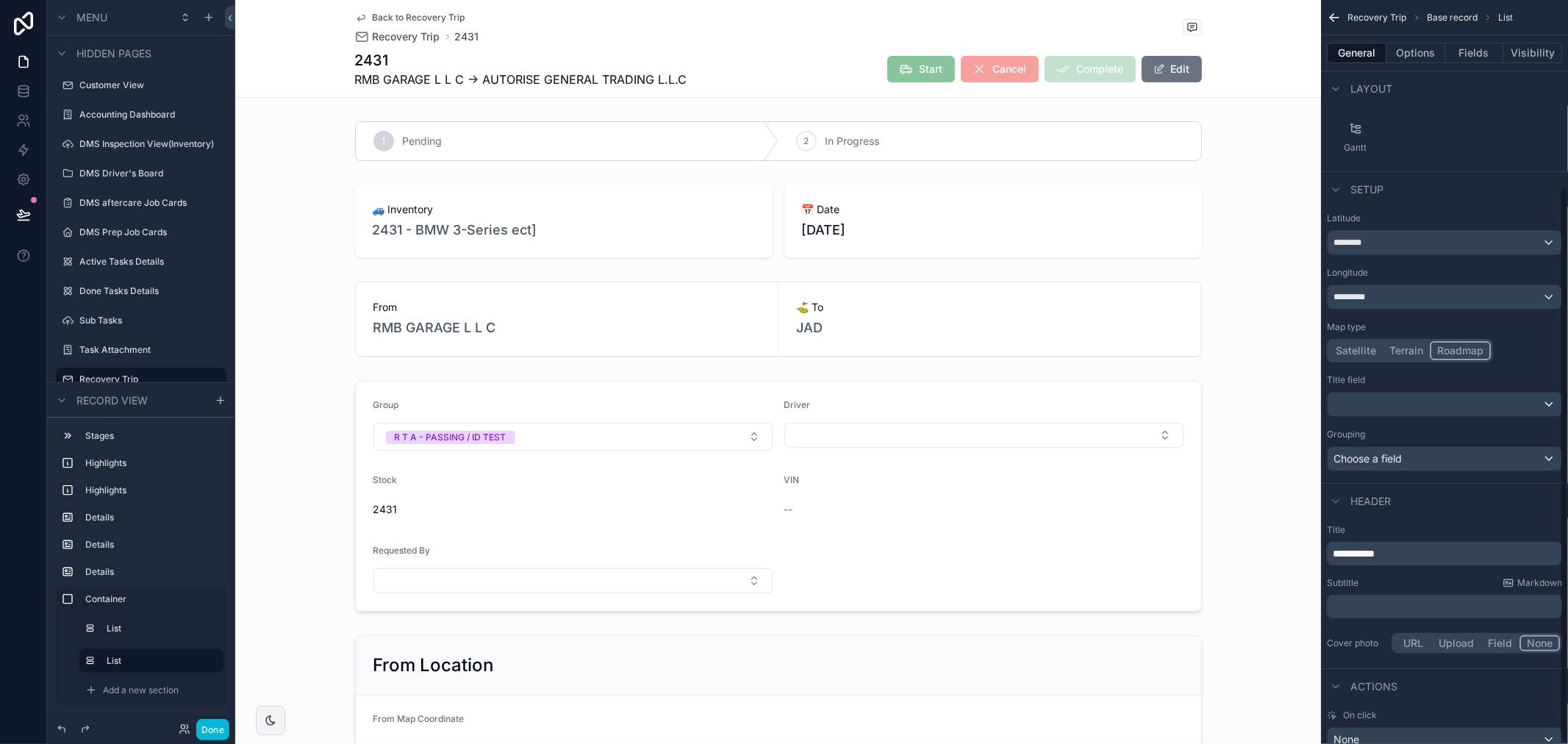
scroll to position [254, 0]
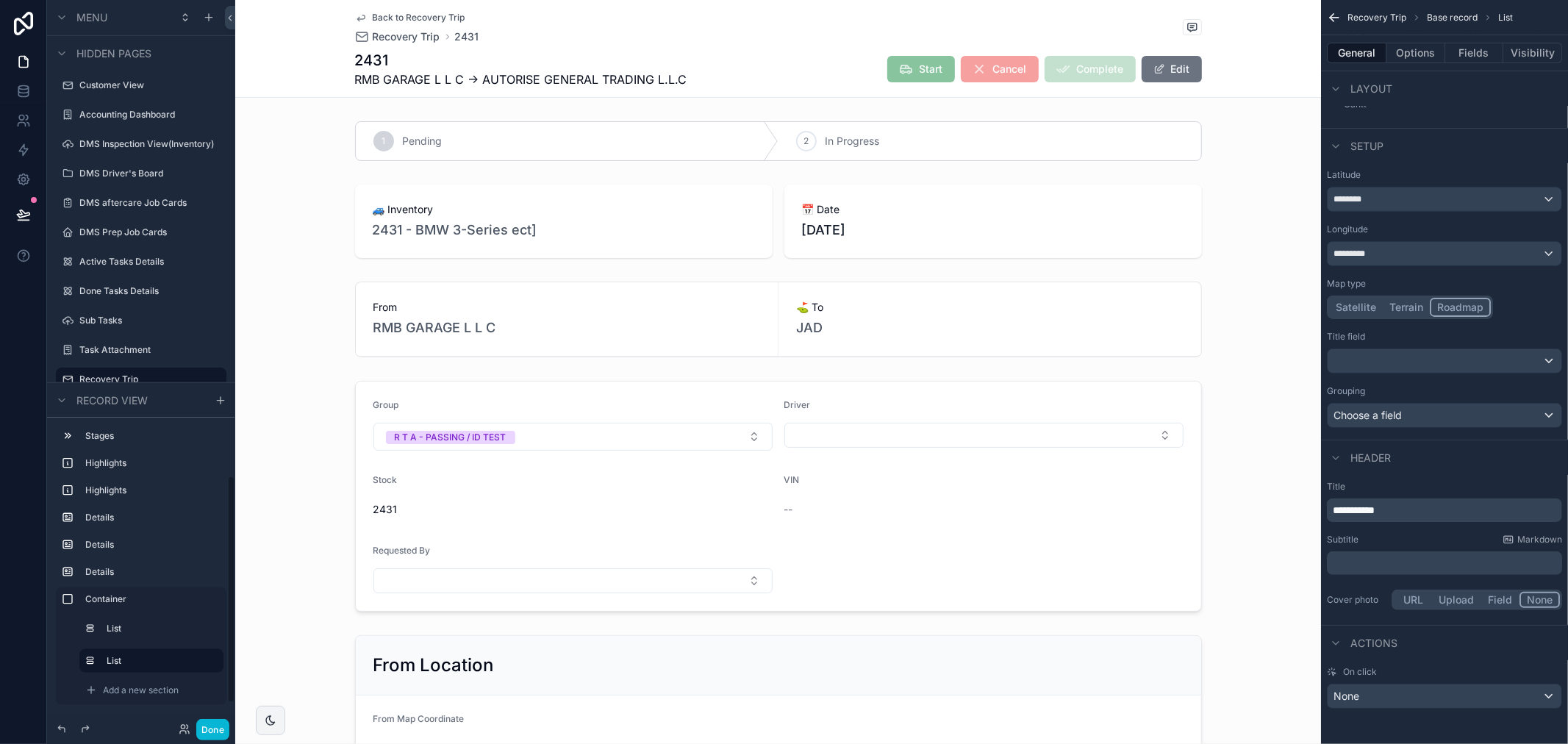
drag, startPoint x: 366, startPoint y: 26, endPoint x: 372, endPoint y: 19, distance: 9.2
click at [373, 19] on span "Back to Recovery Trip" at bounding box center [419, 18] width 93 height 12
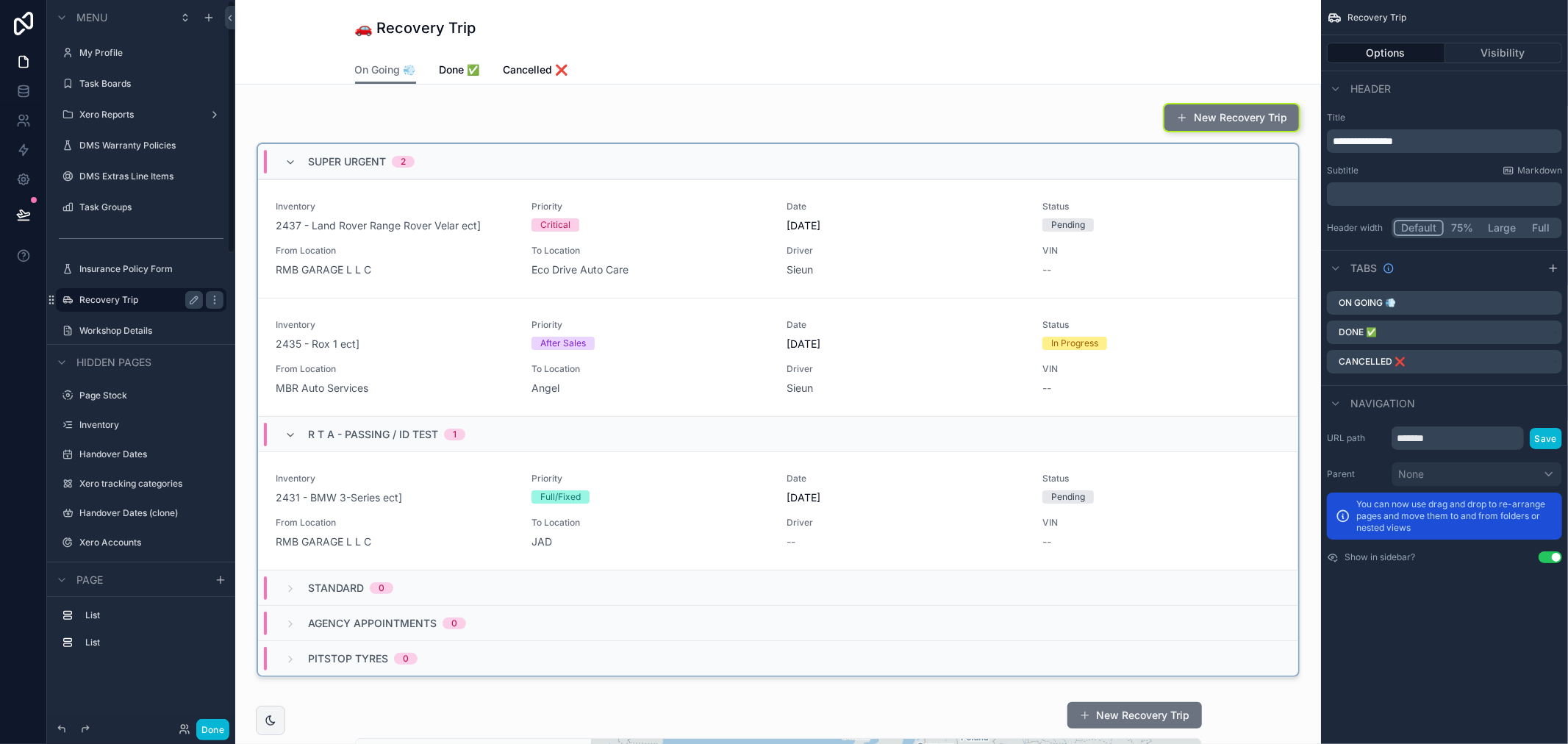
click at [571, 63] on div "On Going 💨 Done ✅ Cancelled ❌" at bounding box center [779, 70] width 847 height 28
click at [503, 65] on span "Cancelled ❌" at bounding box center [535, 70] width 65 height 14
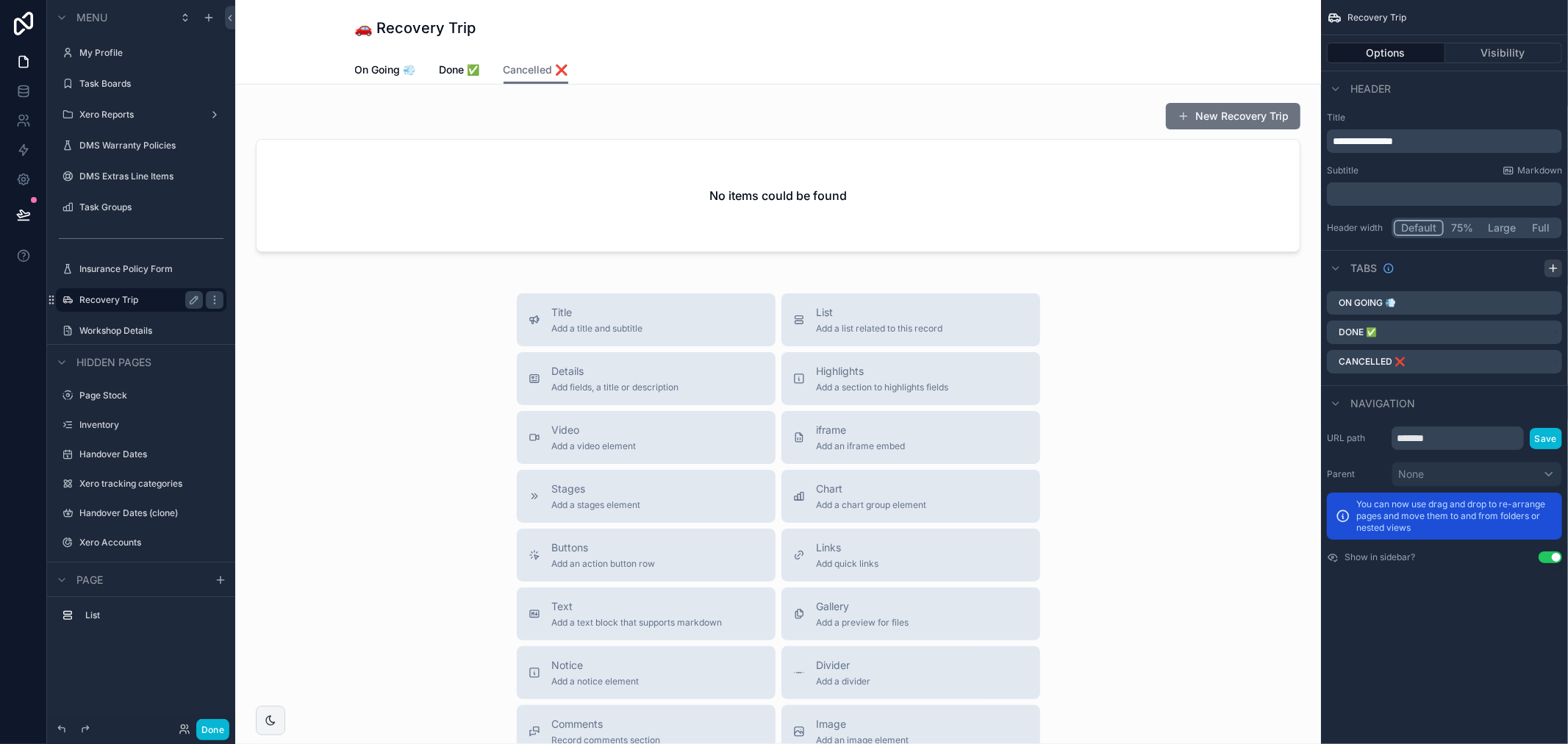
click at [1559, 266] on icon "scrollable content" at bounding box center [1553, 268] width 12 height 12
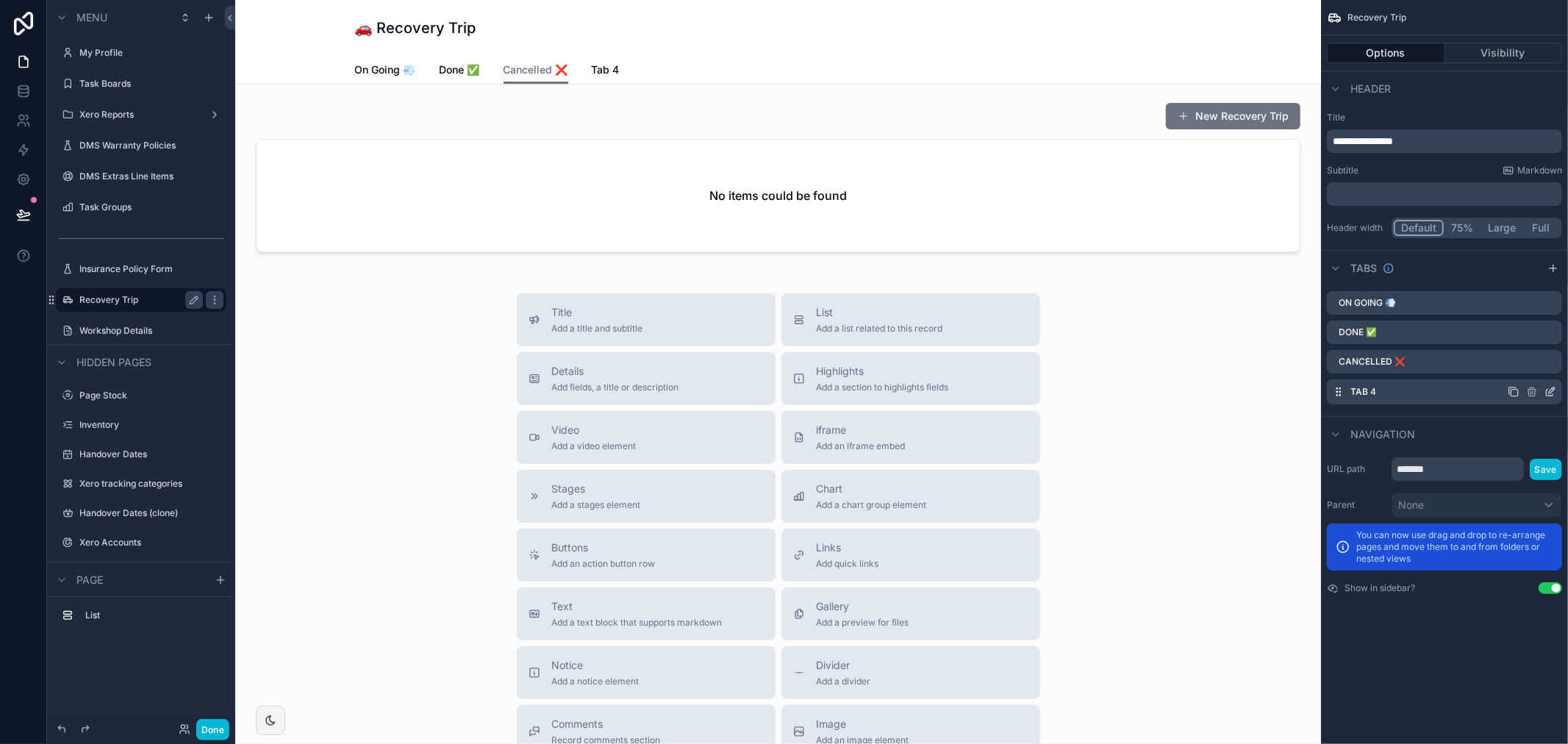
drag, startPoint x: 1406, startPoint y: 396, endPoint x: 1382, endPoint y: 391, distance: 24.5
click at [1406, 395] on div "Tab 4" at bounding box center [1445, 392] width 235 height 25
click at [1357, 386] on label "Tab 4" at bounding box center [1363, 392] width 26 height 12
click at [1547, 390] on icon "scrollable content" at bounding box center [1550, 393] width 6 height 6
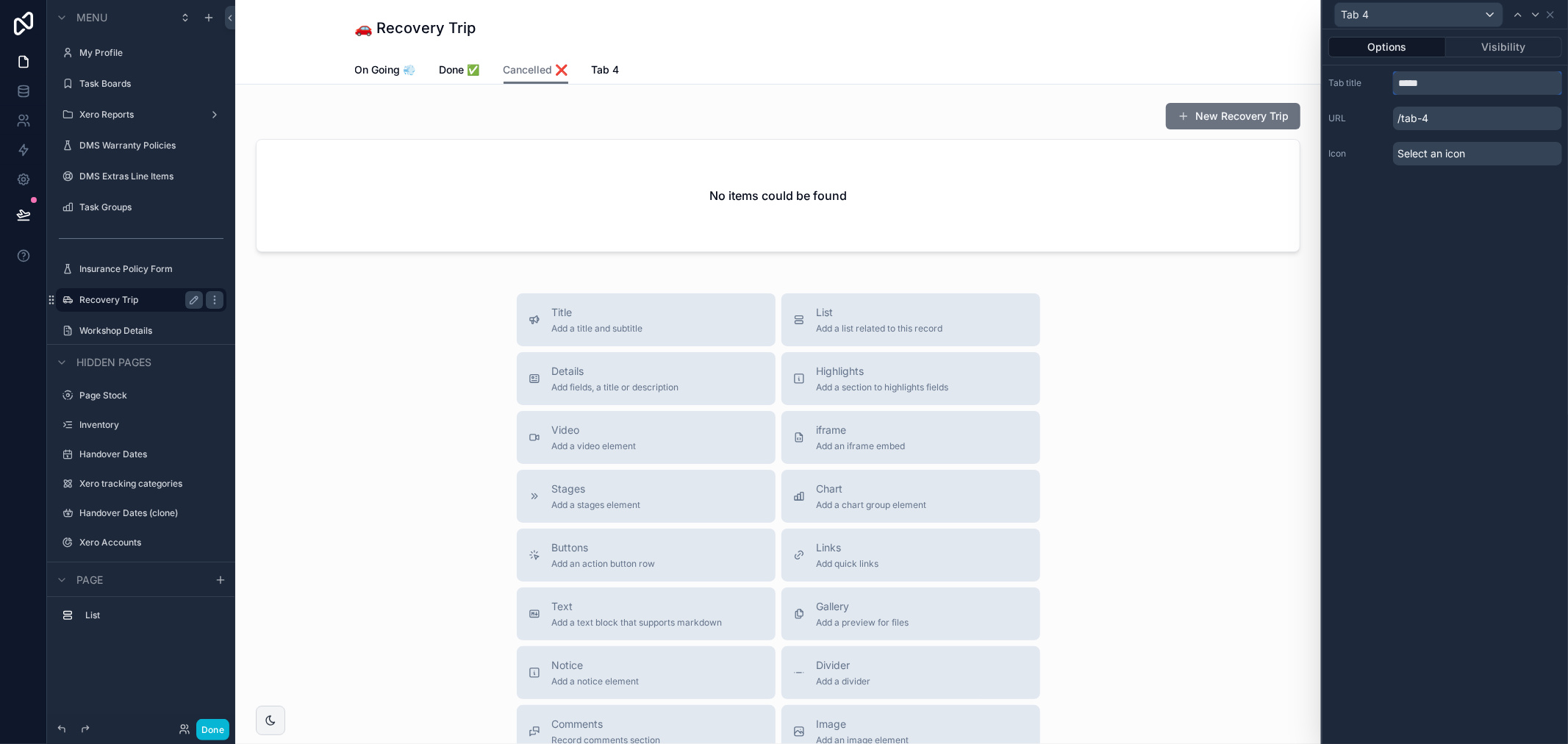
click at [1443, 79] on input "*****" at bounding box center [1477, 82] width 169 height 23
click at [1443, 83] on input "*****" at bounding box center [1477, 82] width 169 height 23
type input "********"
click at [1432, 248] on div "Options Visibility Tab title ******** URL /map-view Icon Select an icon" at bounding box center [1445, 387] width 246 height 715
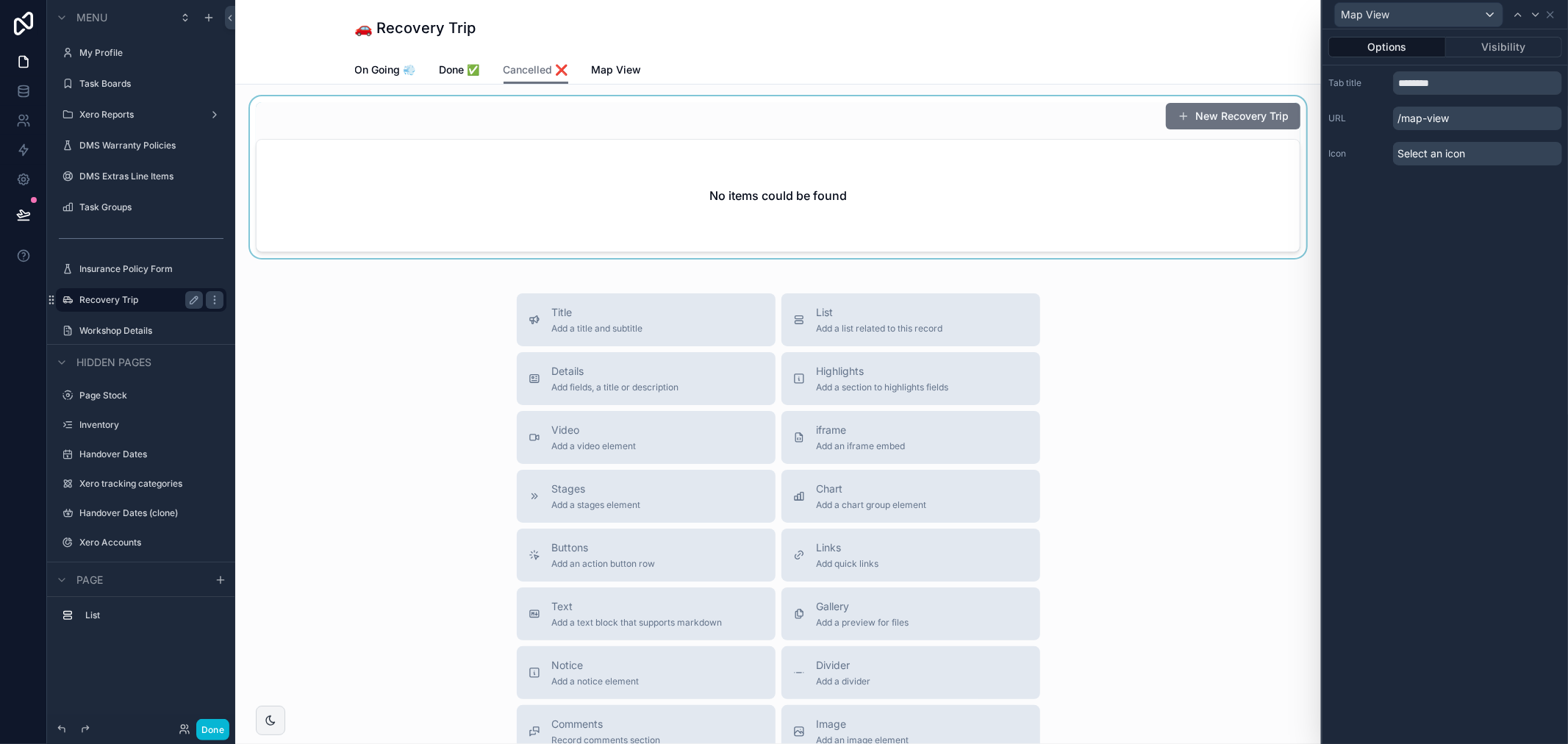
click at [614, 224] on div "scrollable content" at bounding box center [778, 177] width 1062 height 162
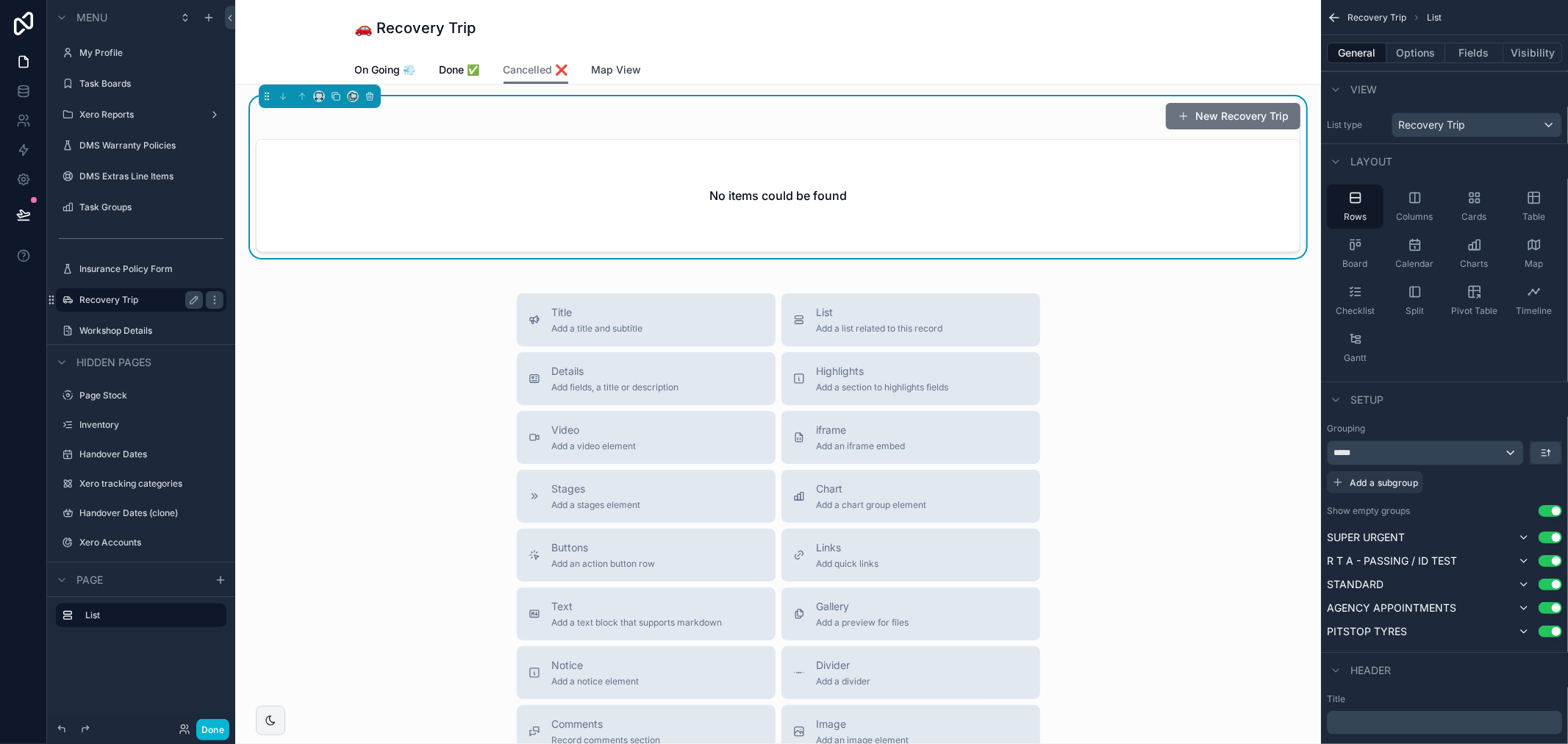
click at [617, 74] on span "Map View" at bounding box center [616, 70] width 50 height 14
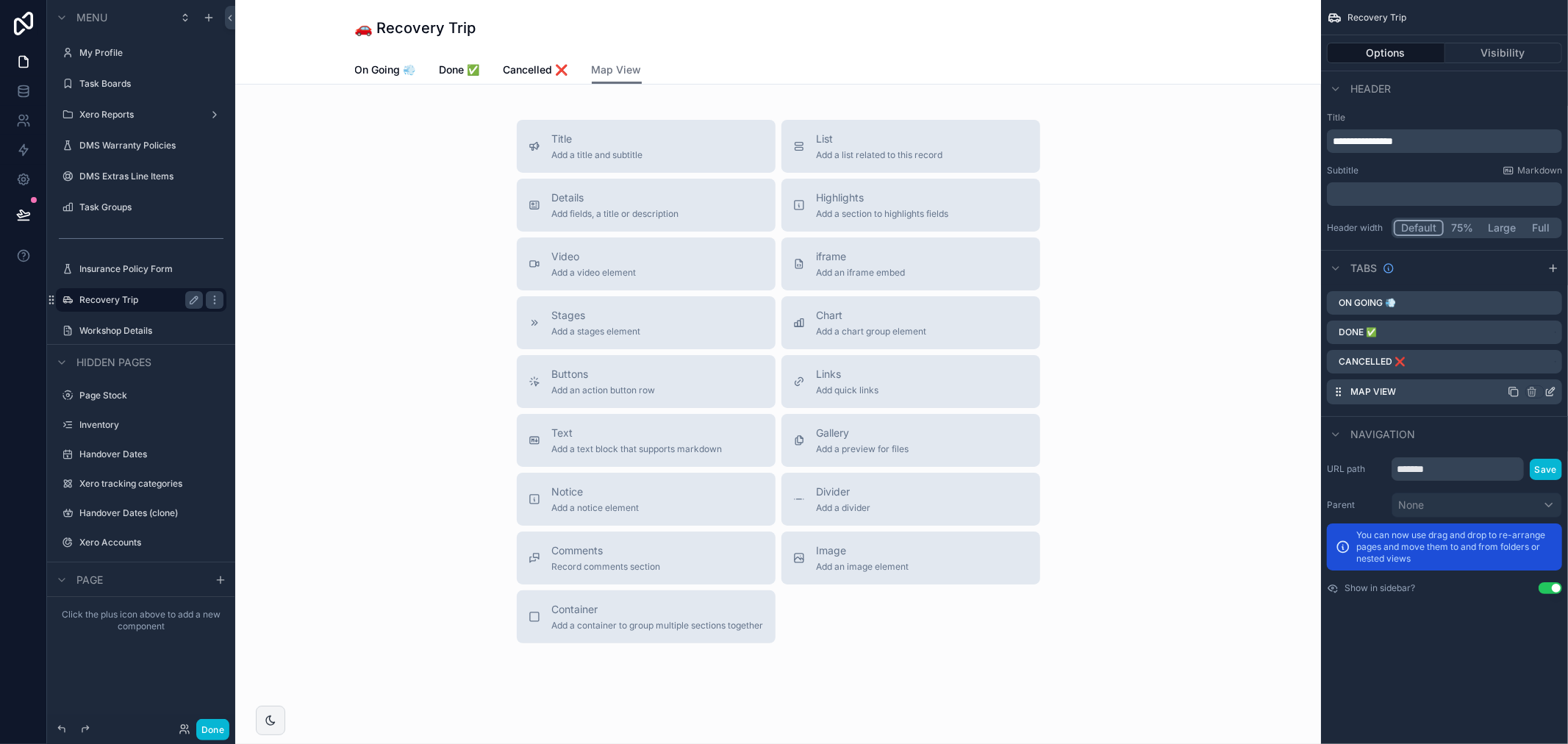
click at [1546, 387] on icon "scrollable content" at bounding box center [1550, 392] width 12 height 12
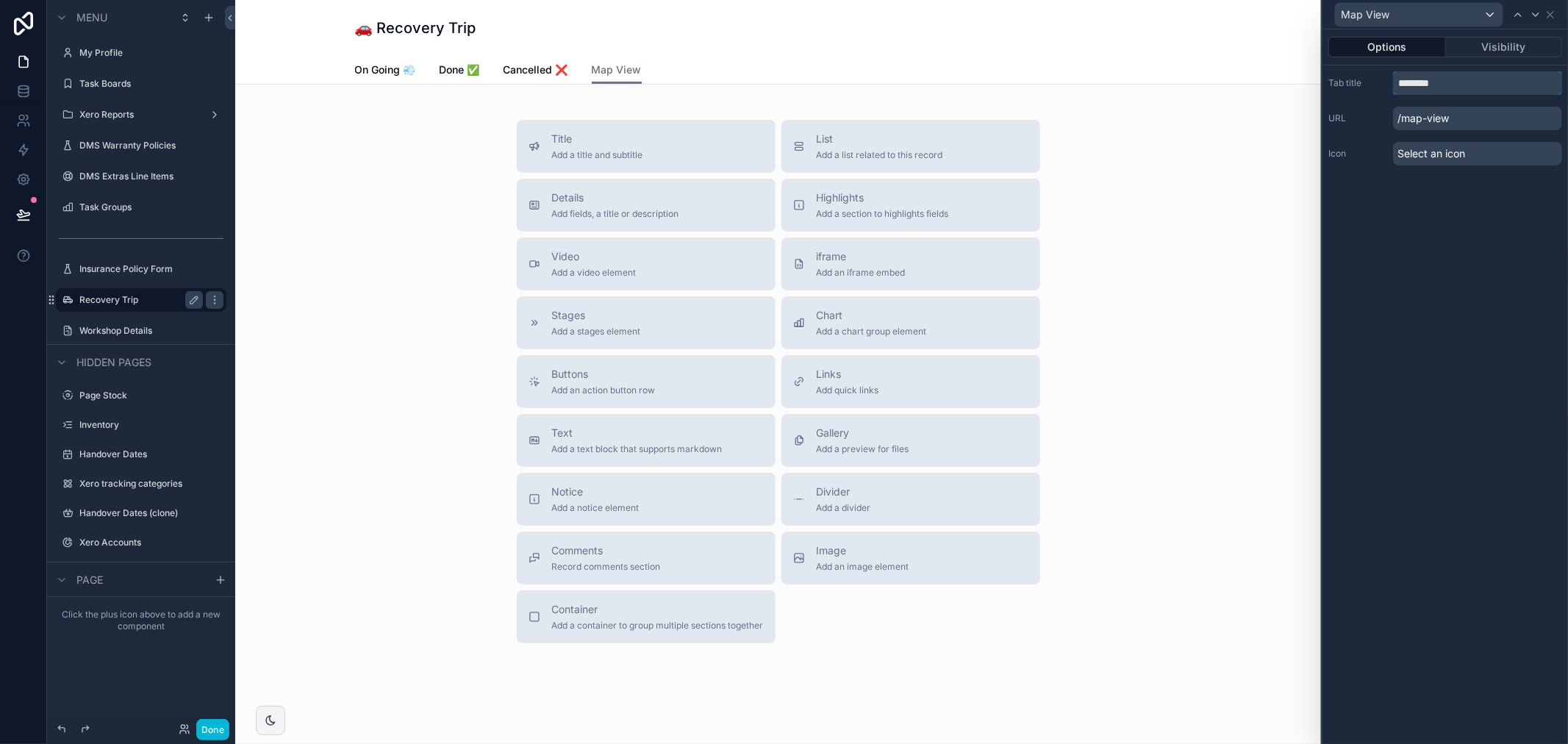
click at [1476, 78] on input "********" at bounding box center [1477, 82] width 169 height 23
click at [1480, 81] on input "********" at bounding box center [1477, 82] width 169 height 23
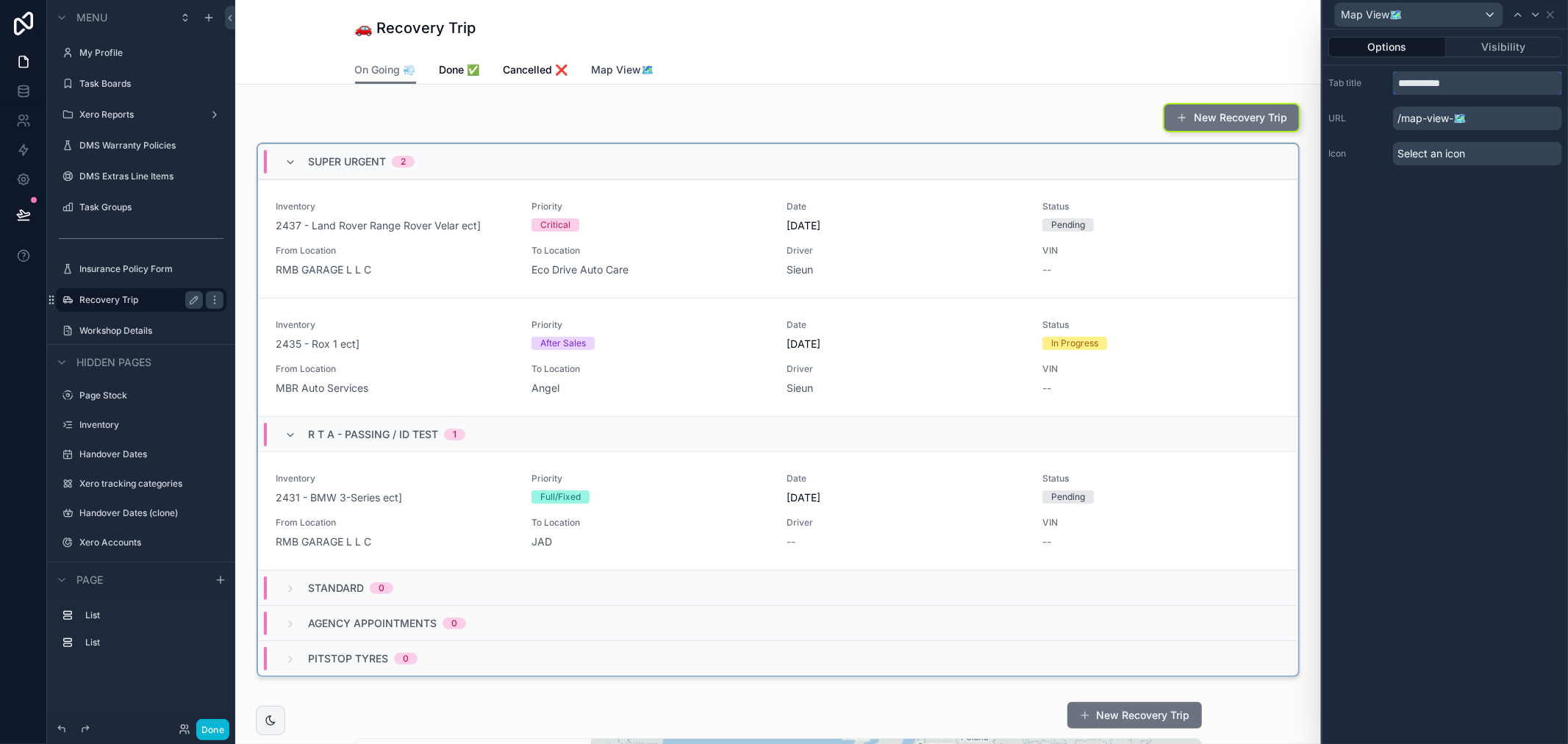
type input "**********"
click at [642, 67] on span "Map View🗺️" at bounding box center [623, 70] width 62 height 14
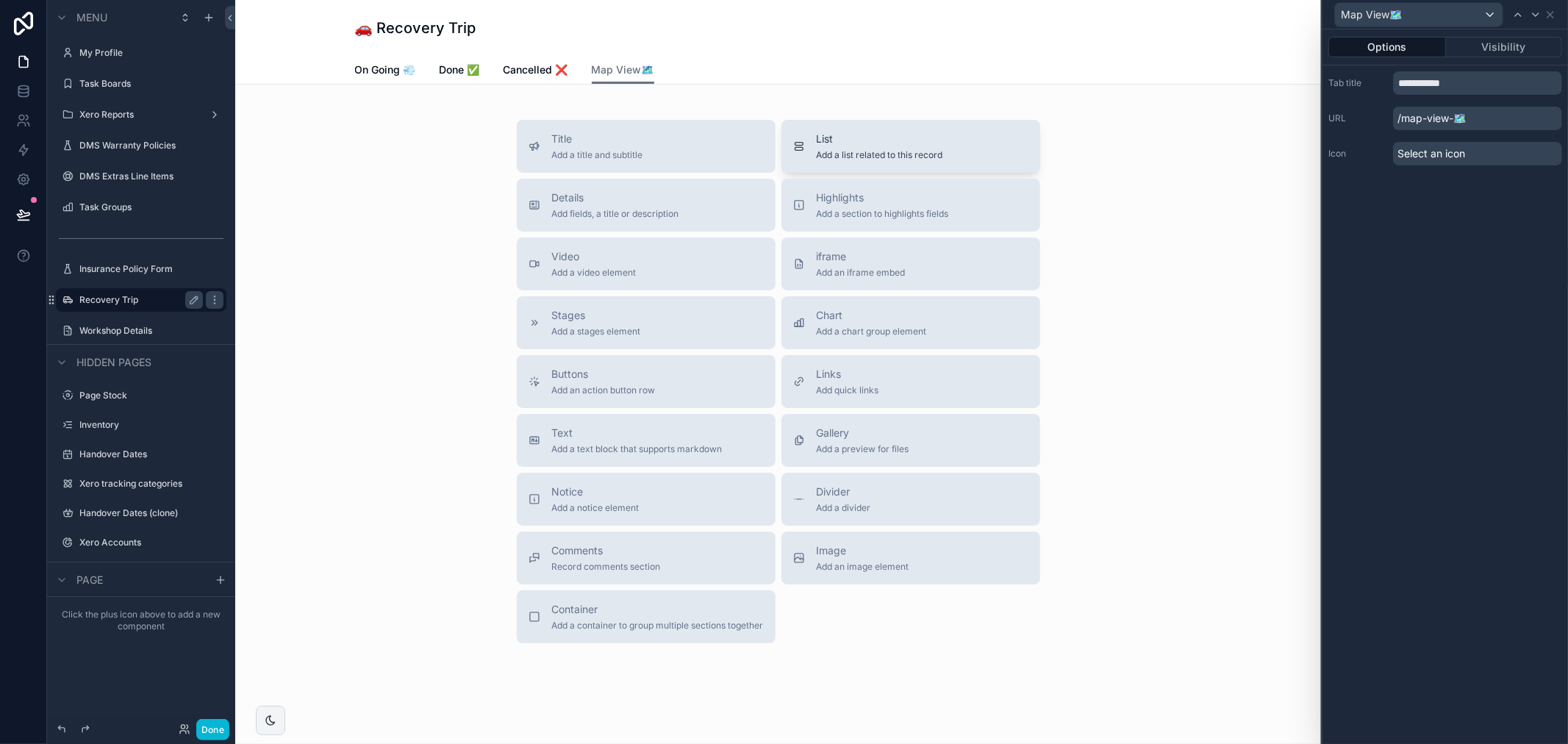
click at [944, 155] on div "List Add a list related to this record" at bounding box center [911, 146] width 235 height 30
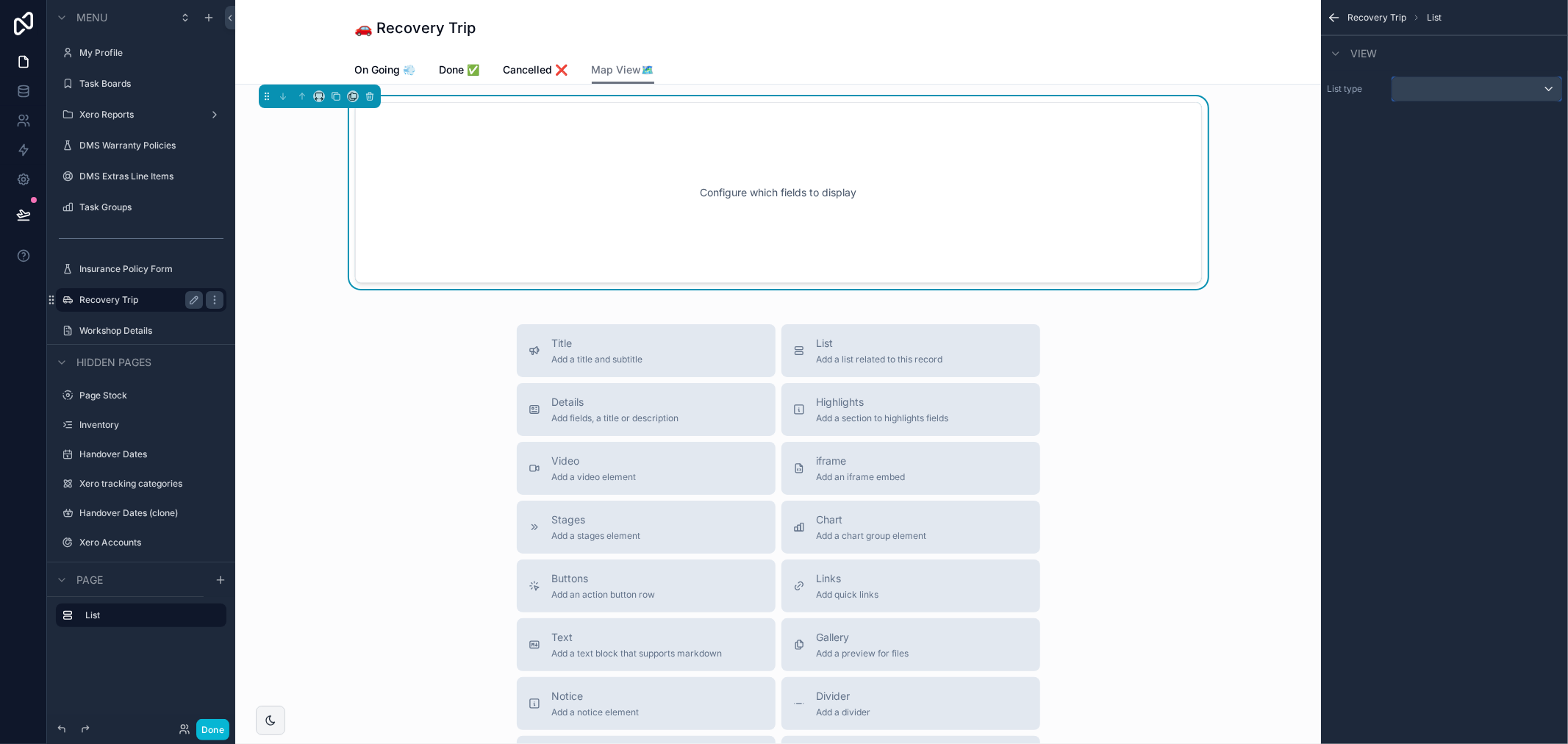
click at [1448, 94] on div "scrollable content" at bounding box center [1476, 88] width 169 height 23
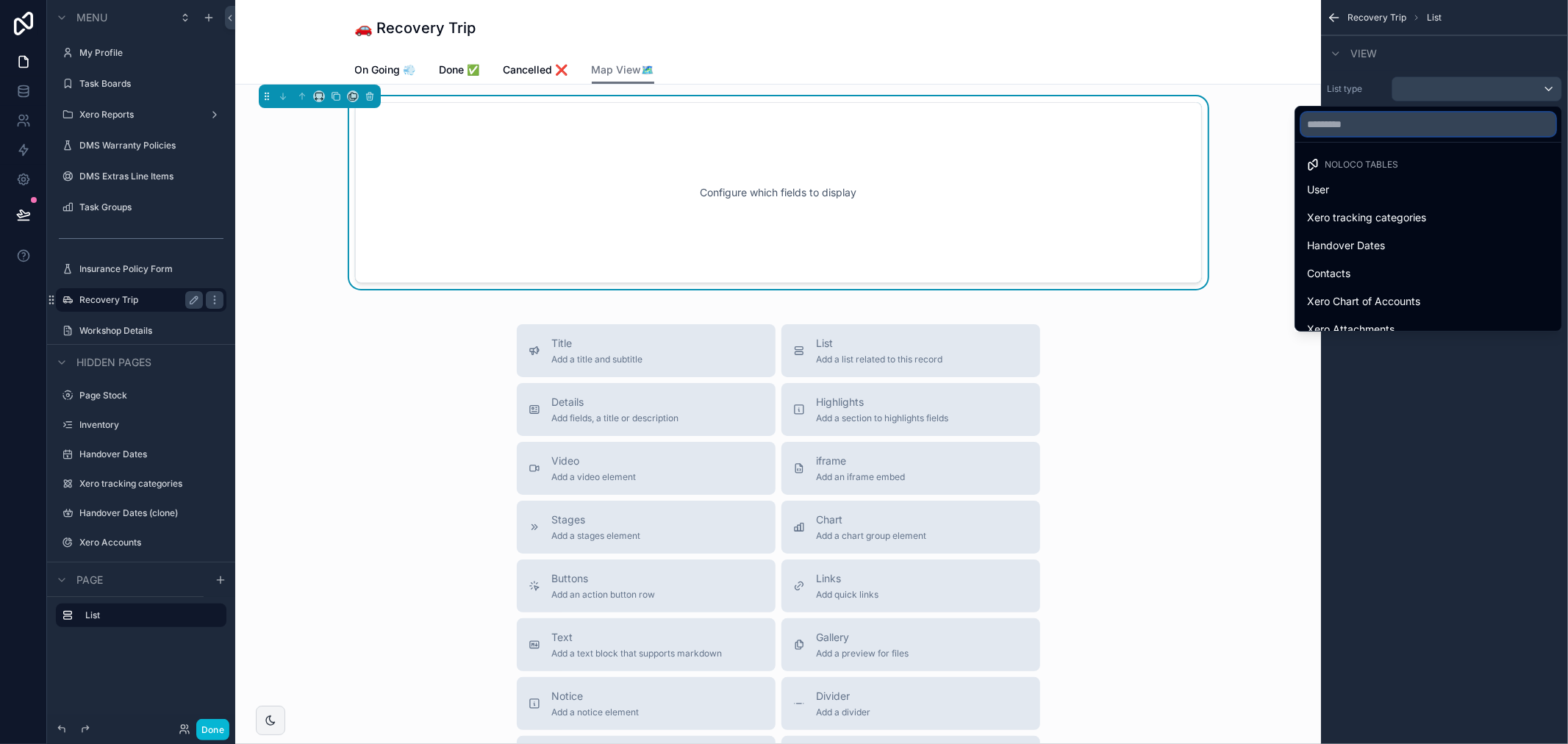
click at [1361, 113] on input "text" at bounding box center [1429, 124] width 255 height 23
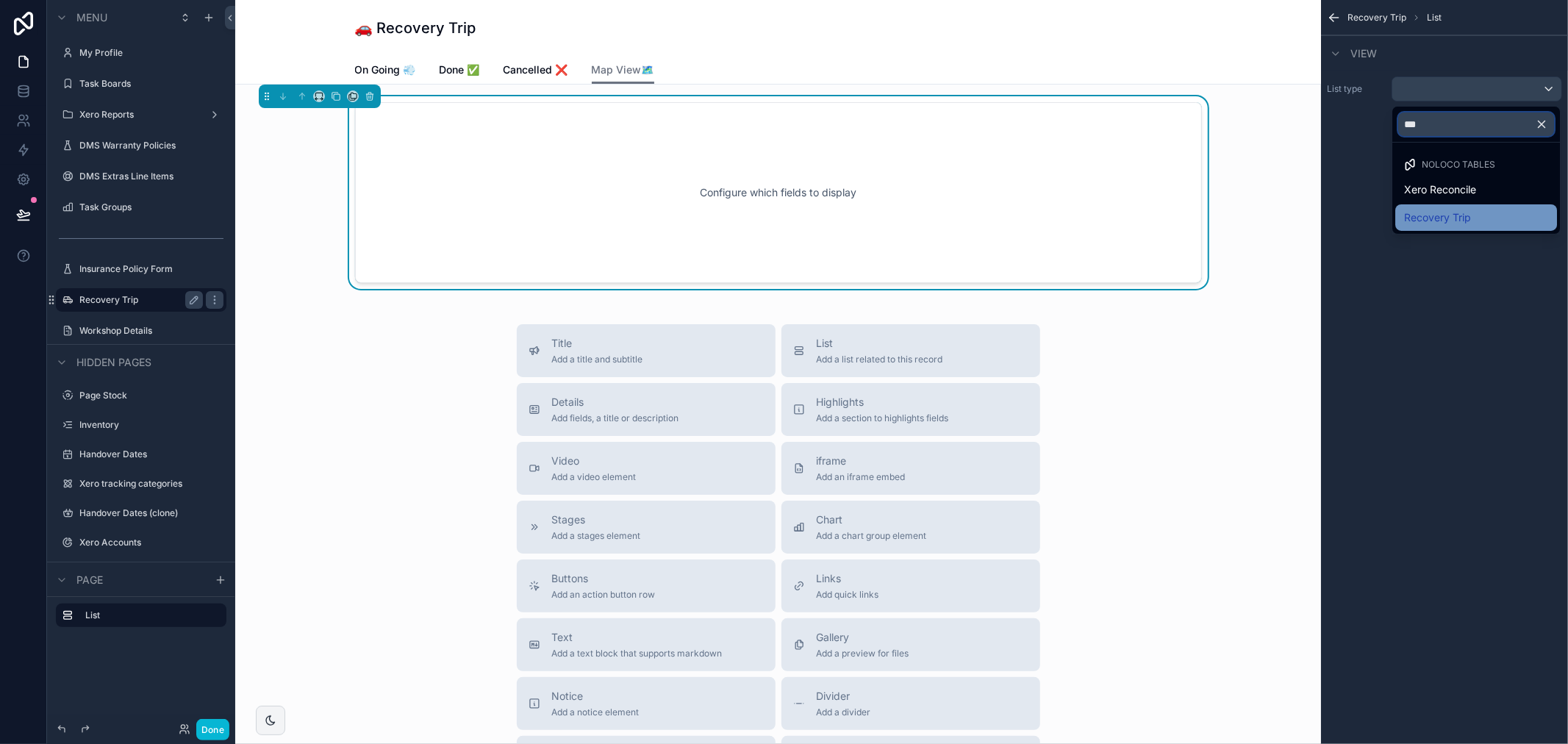
type input "***"
click at [1480, 204] on div "Recovery Trip" at bounding box center [1476, 217] width 162 height 26
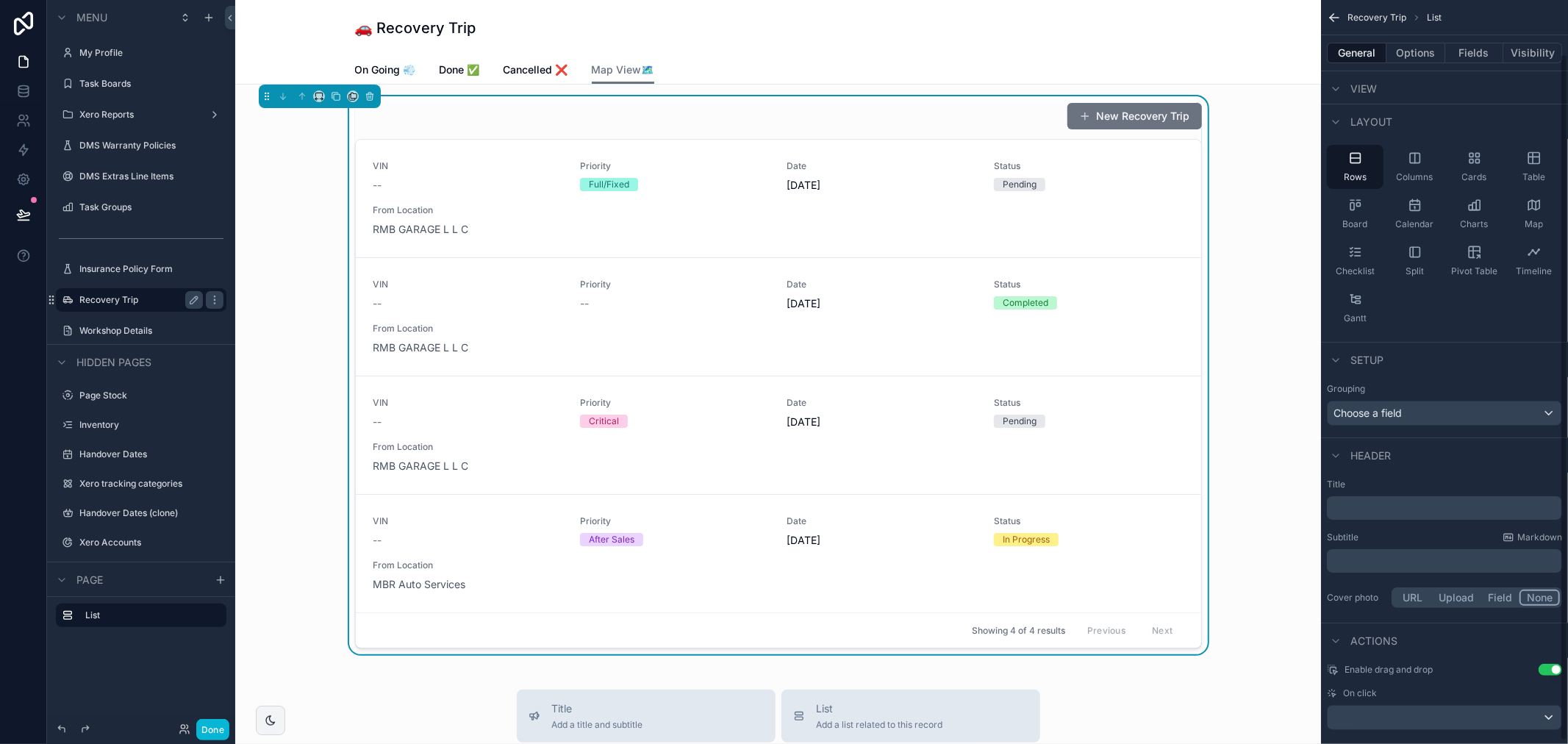
scroll to position [61, 0]
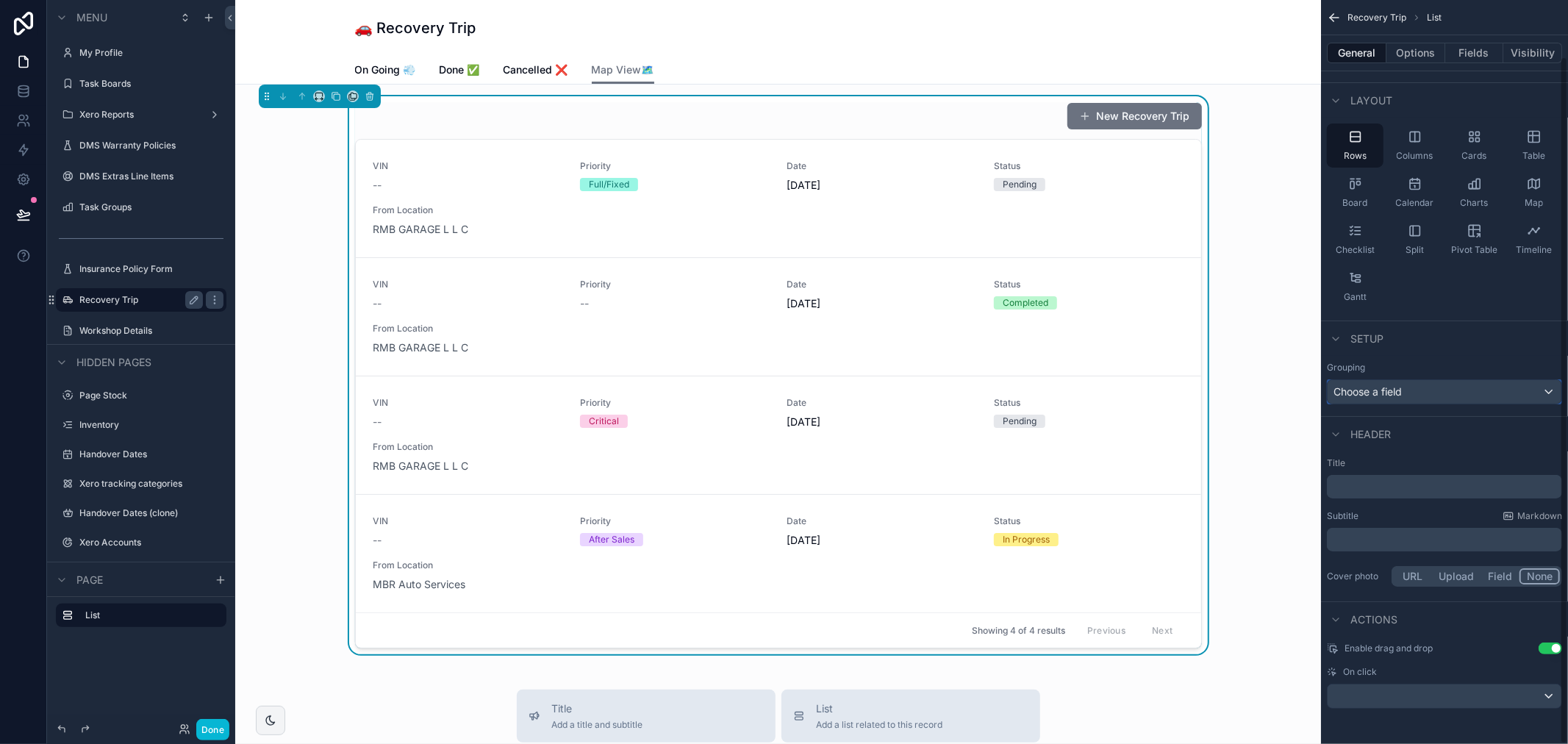
click at [1430, 390] on div "Choose a field" at bounding box center [1445, 392] width 234 height 23
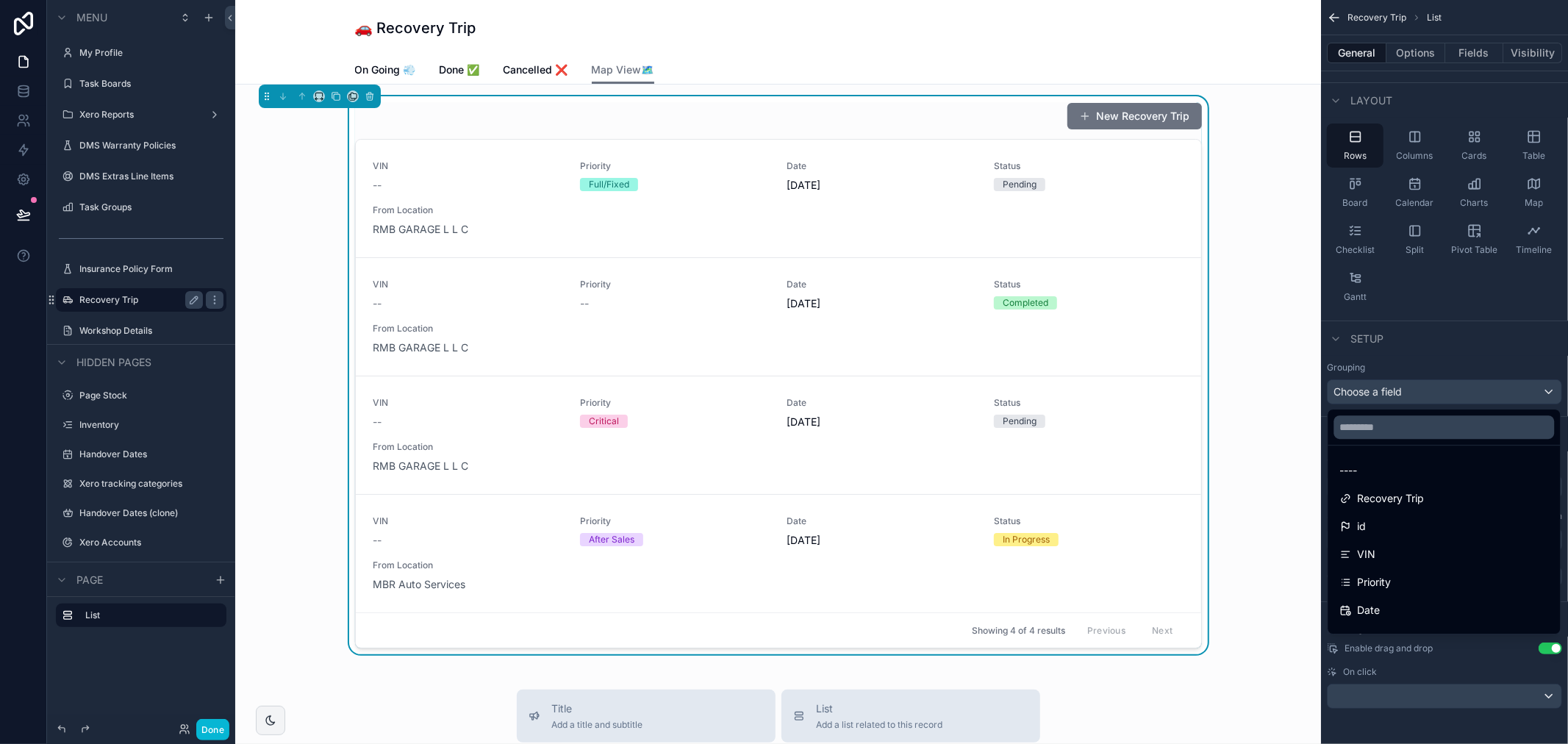
click at [1438, 352] on div "scrollable content" at bounding box center [784, 372] width 1568 height 744
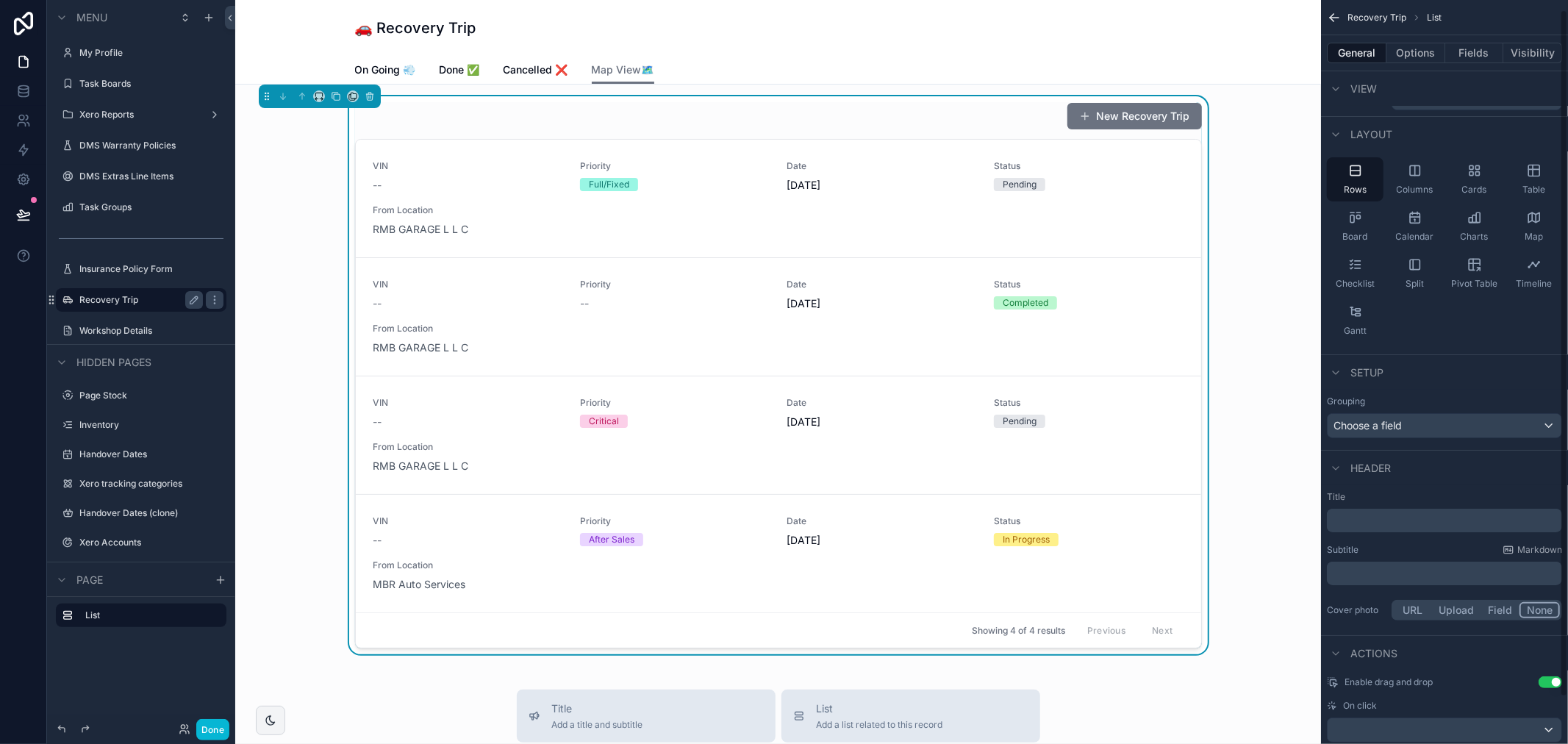
scroll to position [0, 0]
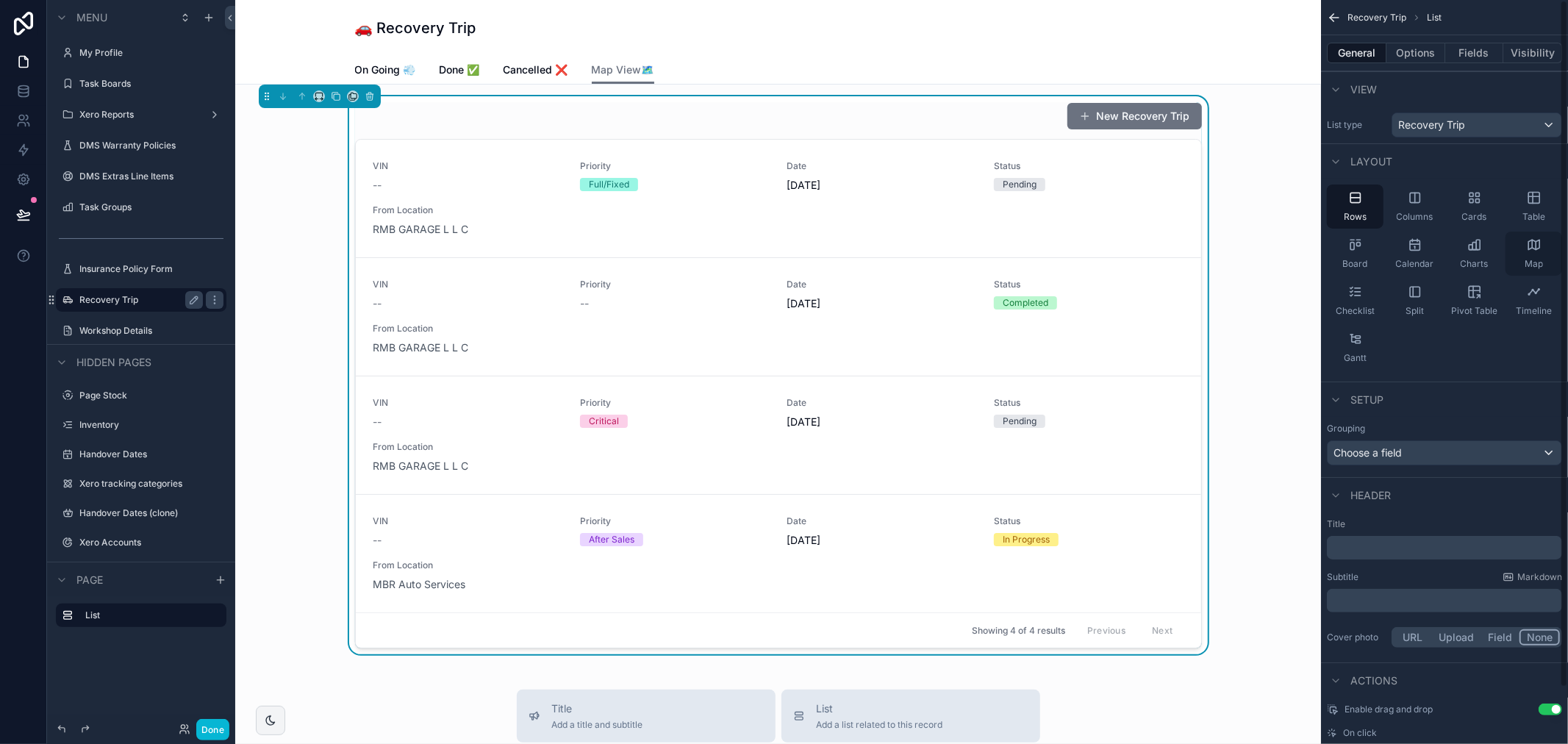
click at [1538, 255] on div "Map" at bounding box center [1534, 253] width 57 height 44
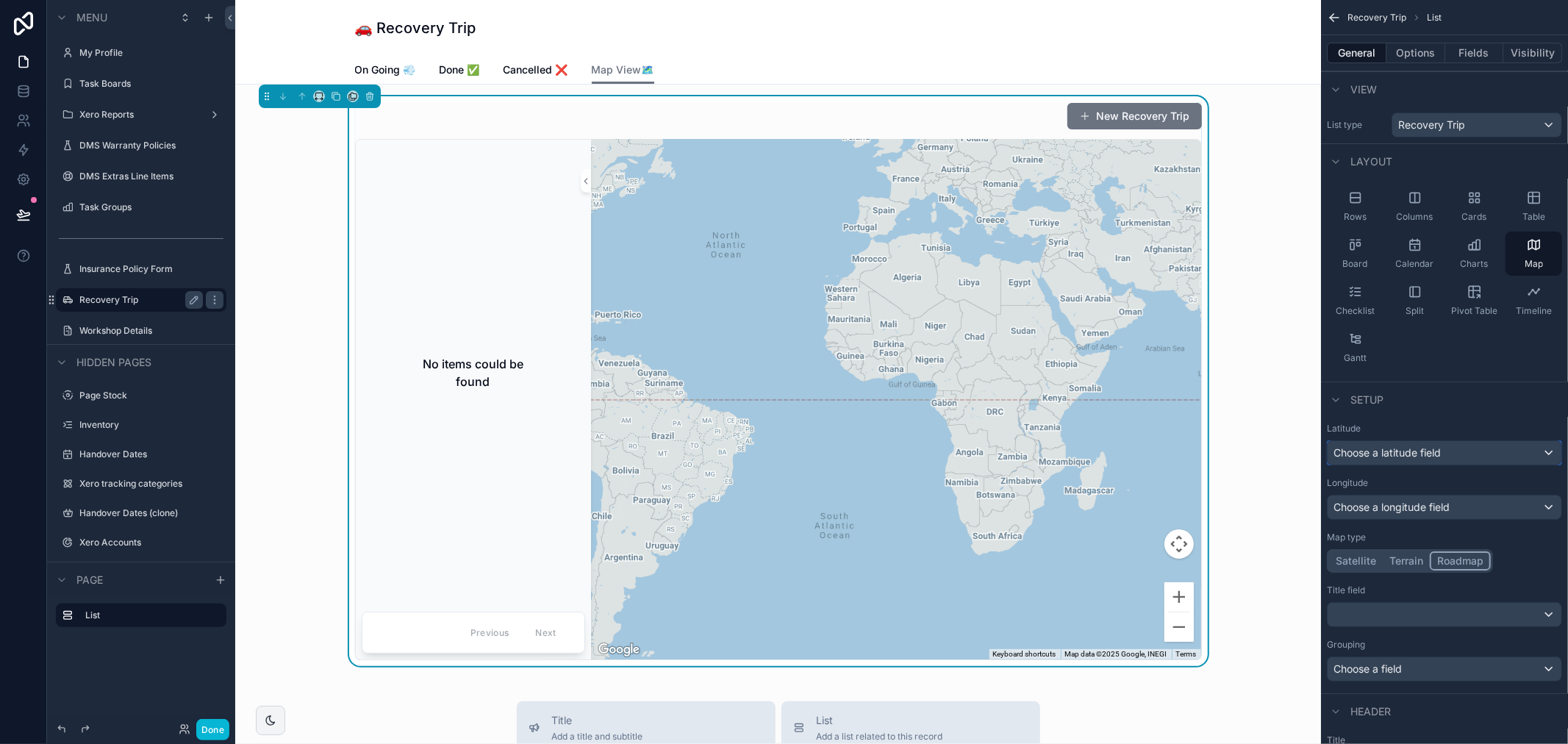
click at [1358, 444] on div "Choose a latitude field" at bounding box center [1445, 452] width 234 height 23
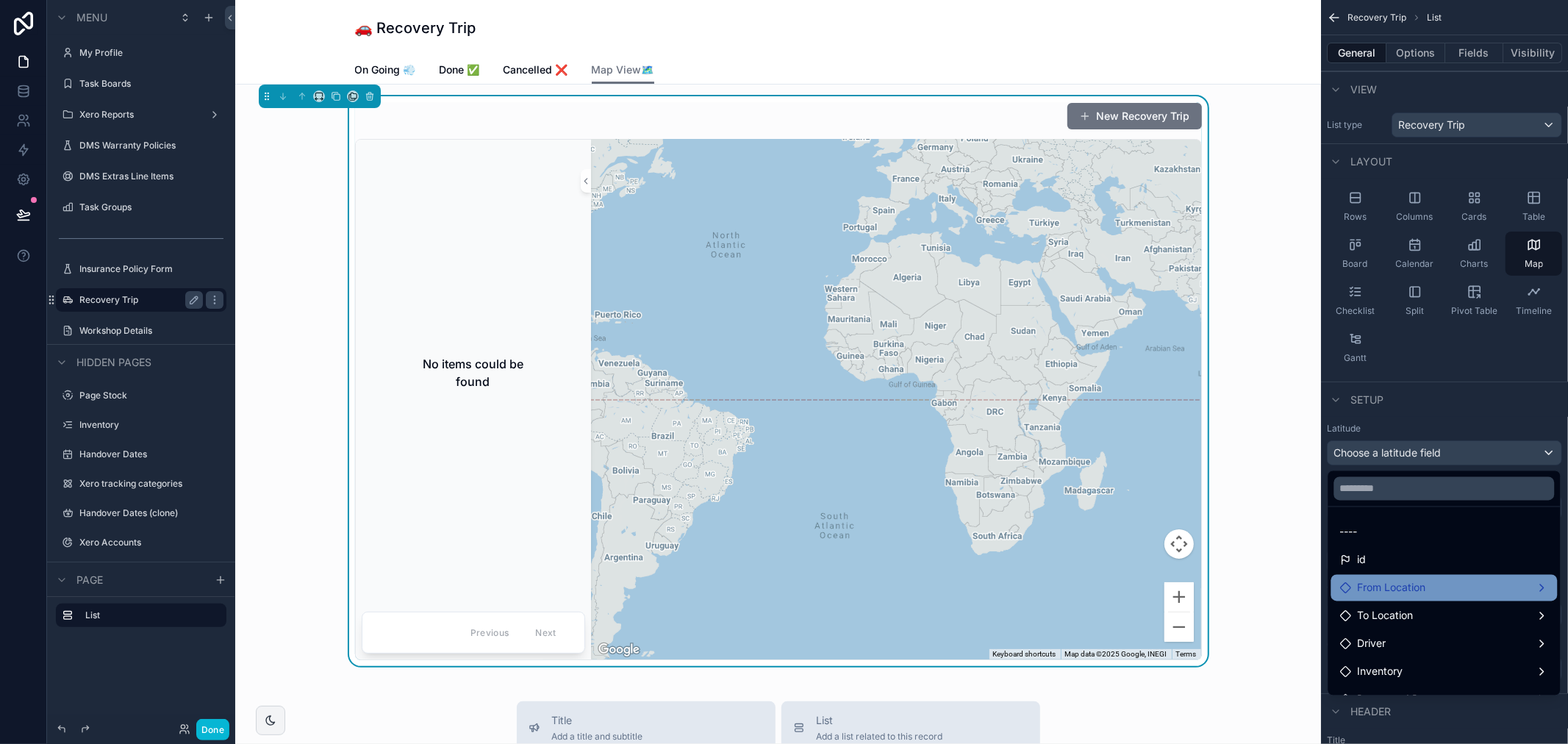
click at [1388, 585] on span "From Location" at bounding box center [1391, 589] width 68 height 18
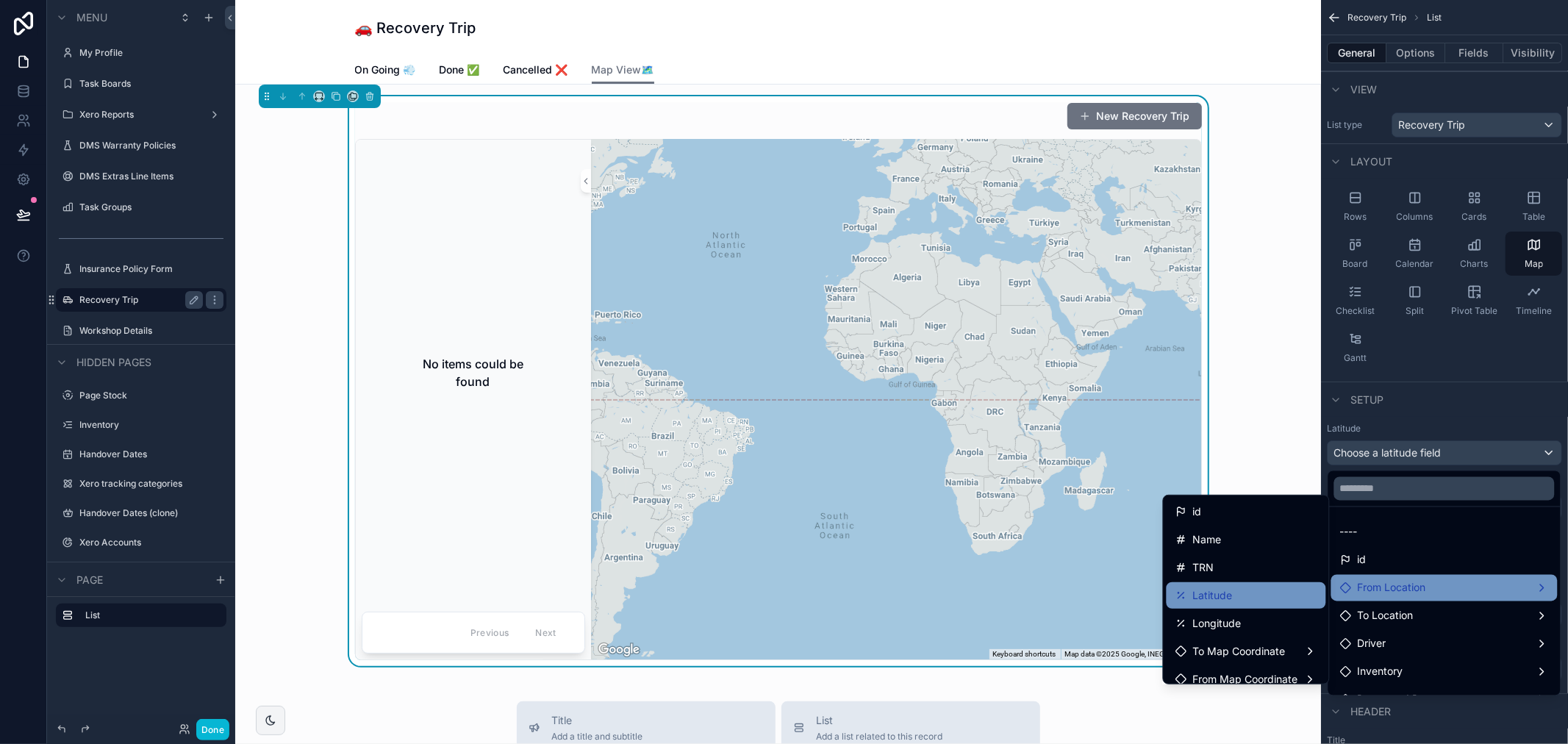
click at [1277, 599] on div "Latitude" at bounding box center [1245, 596] width 142 height 18
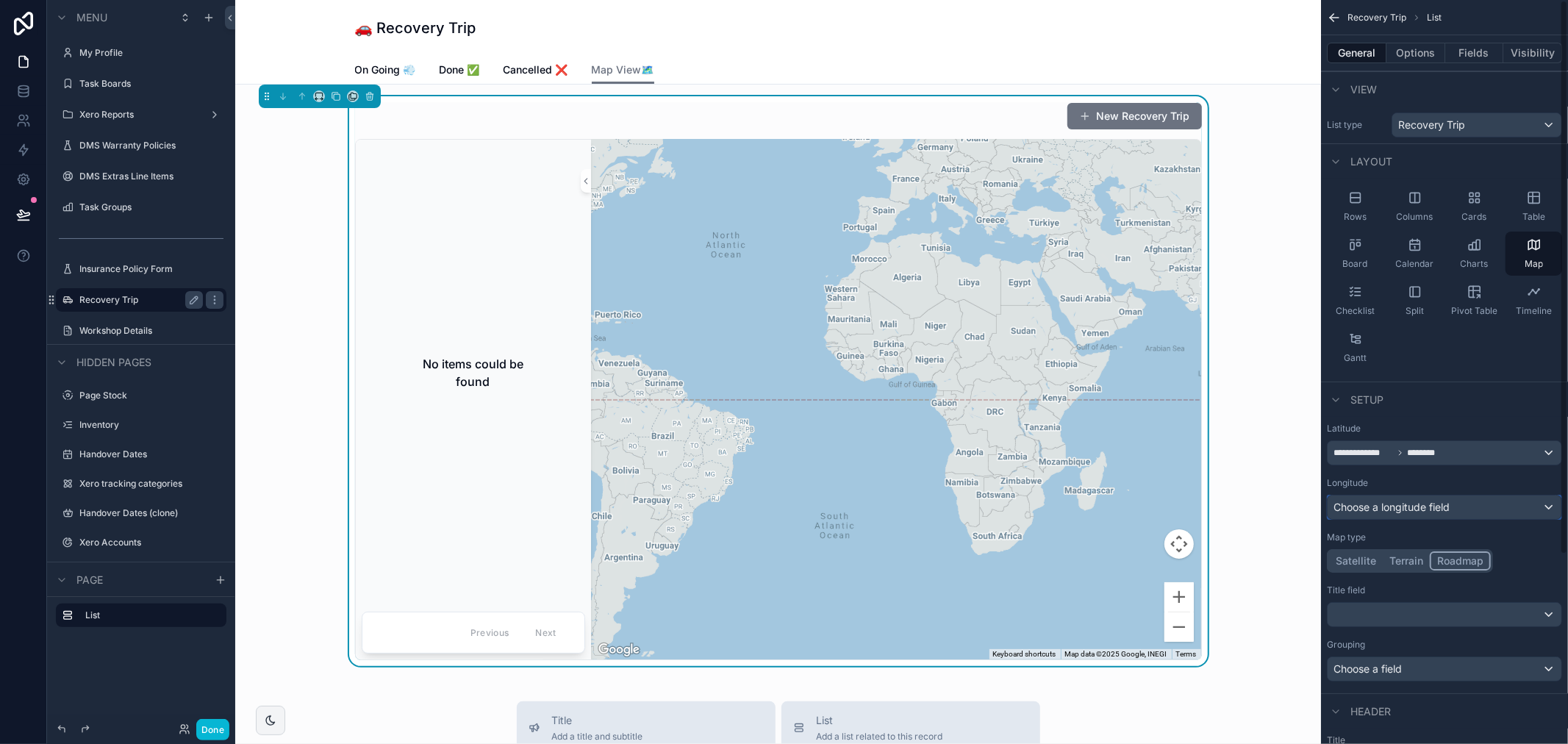
click at [1412, 512] on span "Choose a longitude field" at bounding box center [1391, 507] width 116 height 13
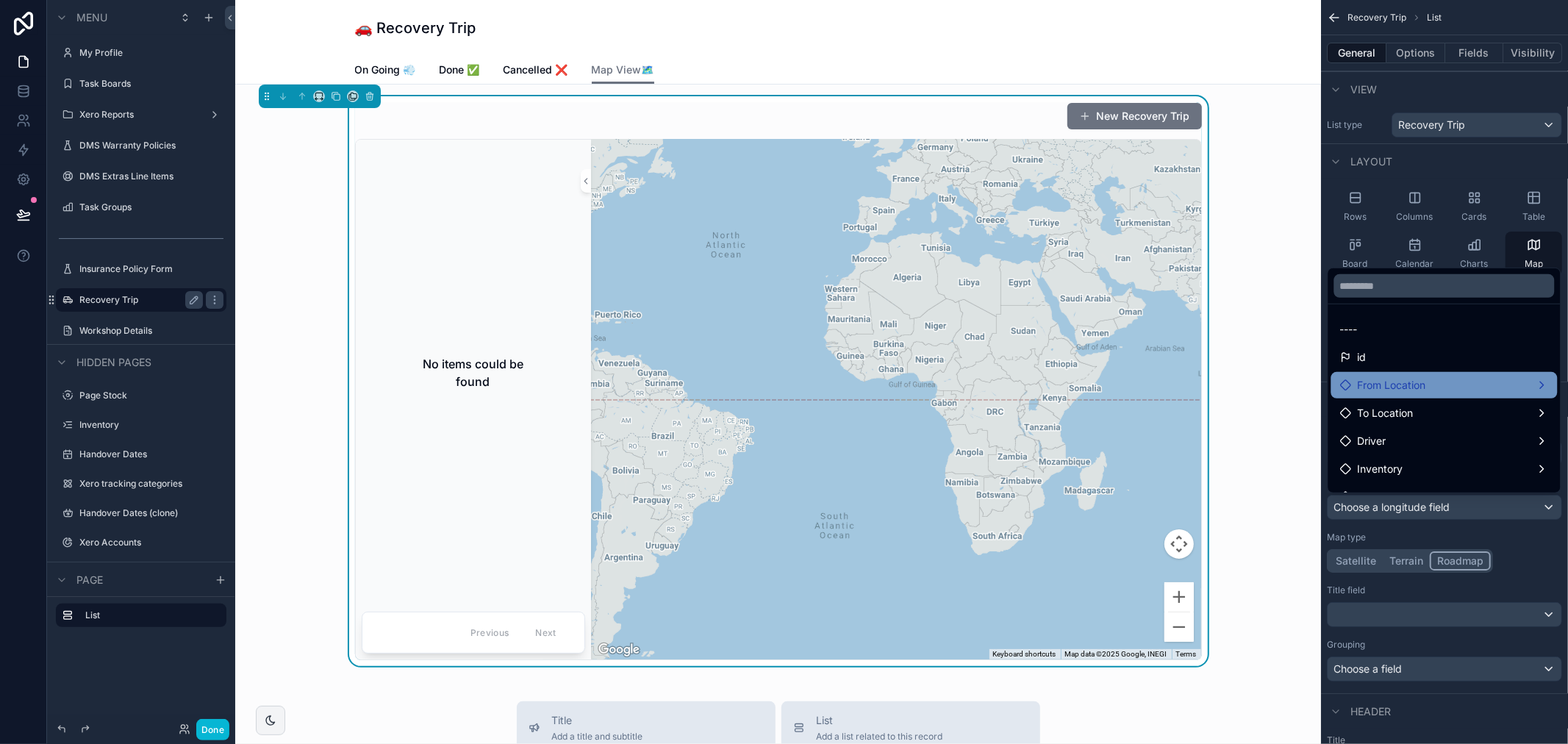
click at [1386, 392] on span "From Location" at bounding box center [1391, 385] width 68 height 18
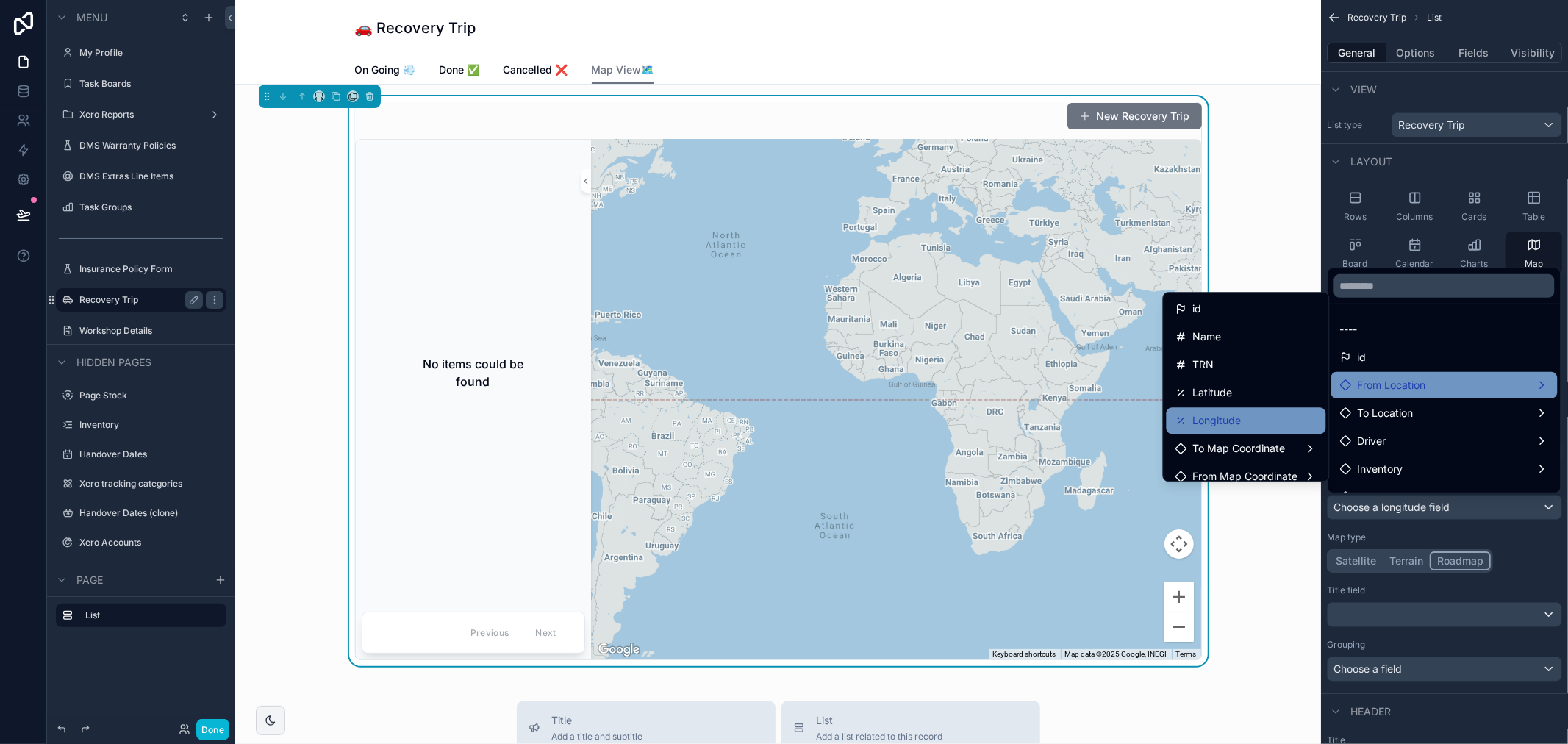
click at [1238, 424] on div "Longitude" at bounding box center [1245, 420] width 142 height 18
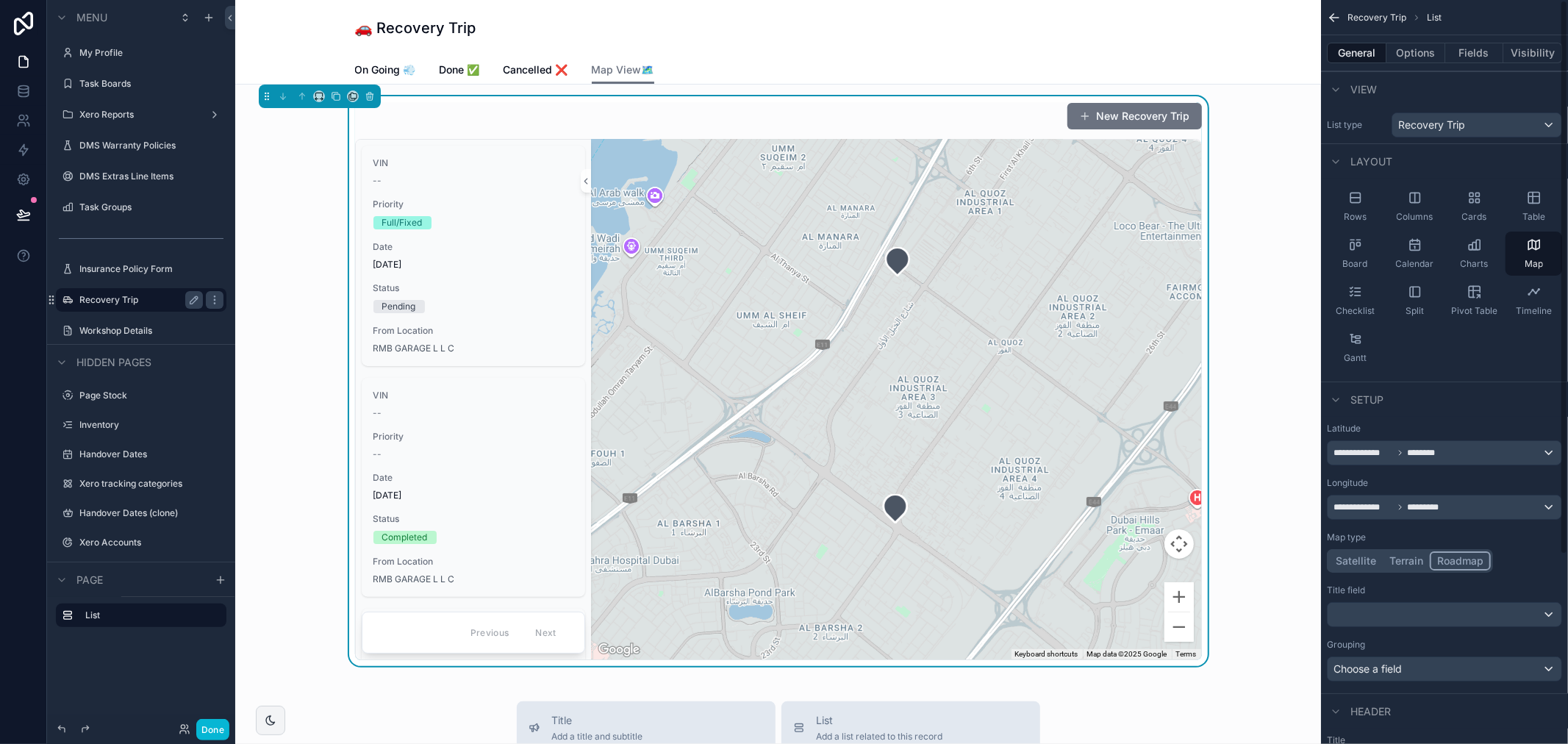
click at [1538, 545] on div "Map type Satellite Terrain Roadmap" at bounding box center [1445, 552] width 235 height 41
click at [519, 72] on span "Cancelled ❌" at bounding box center [535, 70] width 65 height 14
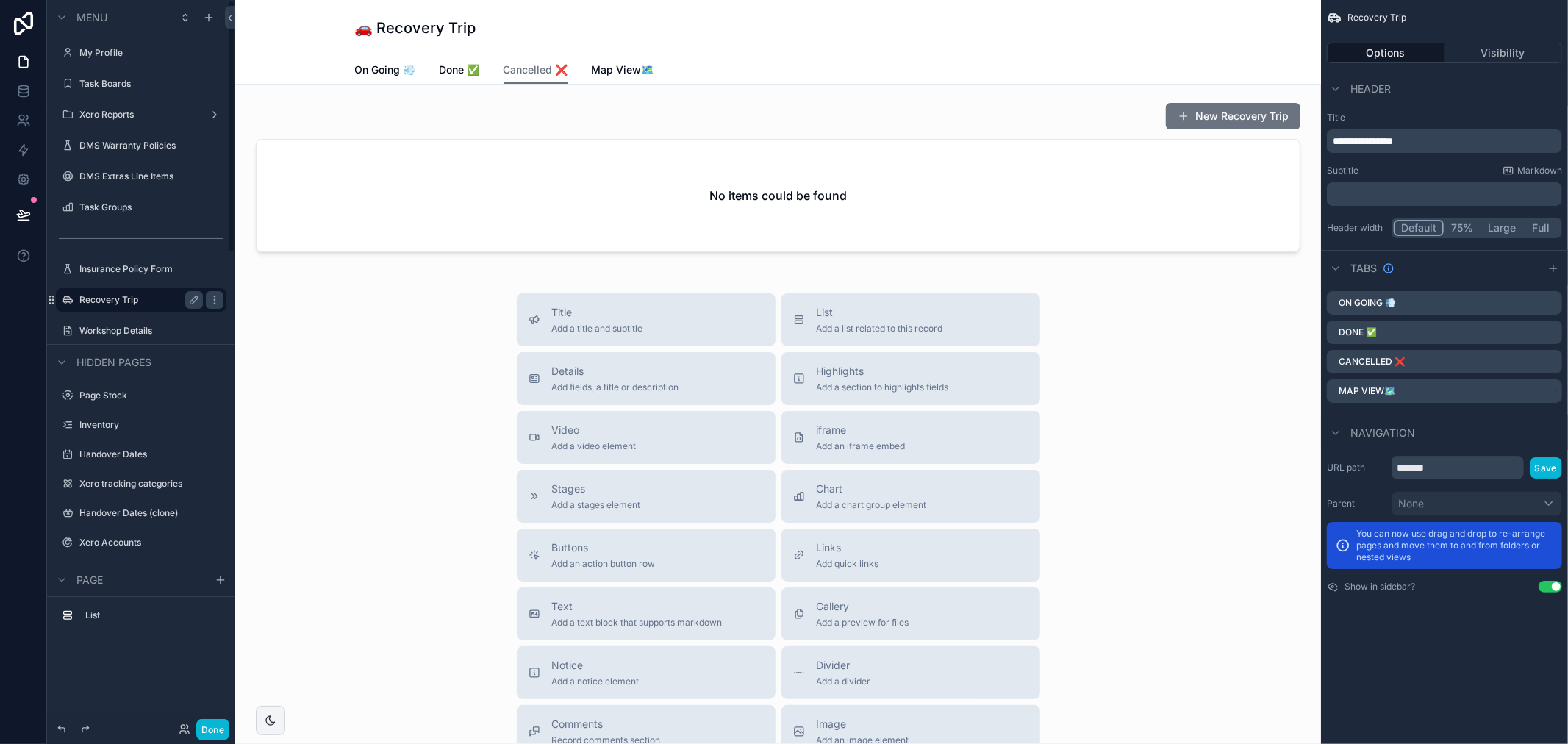
click at [206, 717] on div "Done" at bounding box center [141, 730] width 188 height 30
click at [209, 725] on button "Done" at bounding box center [212, 730] width 33 height 22
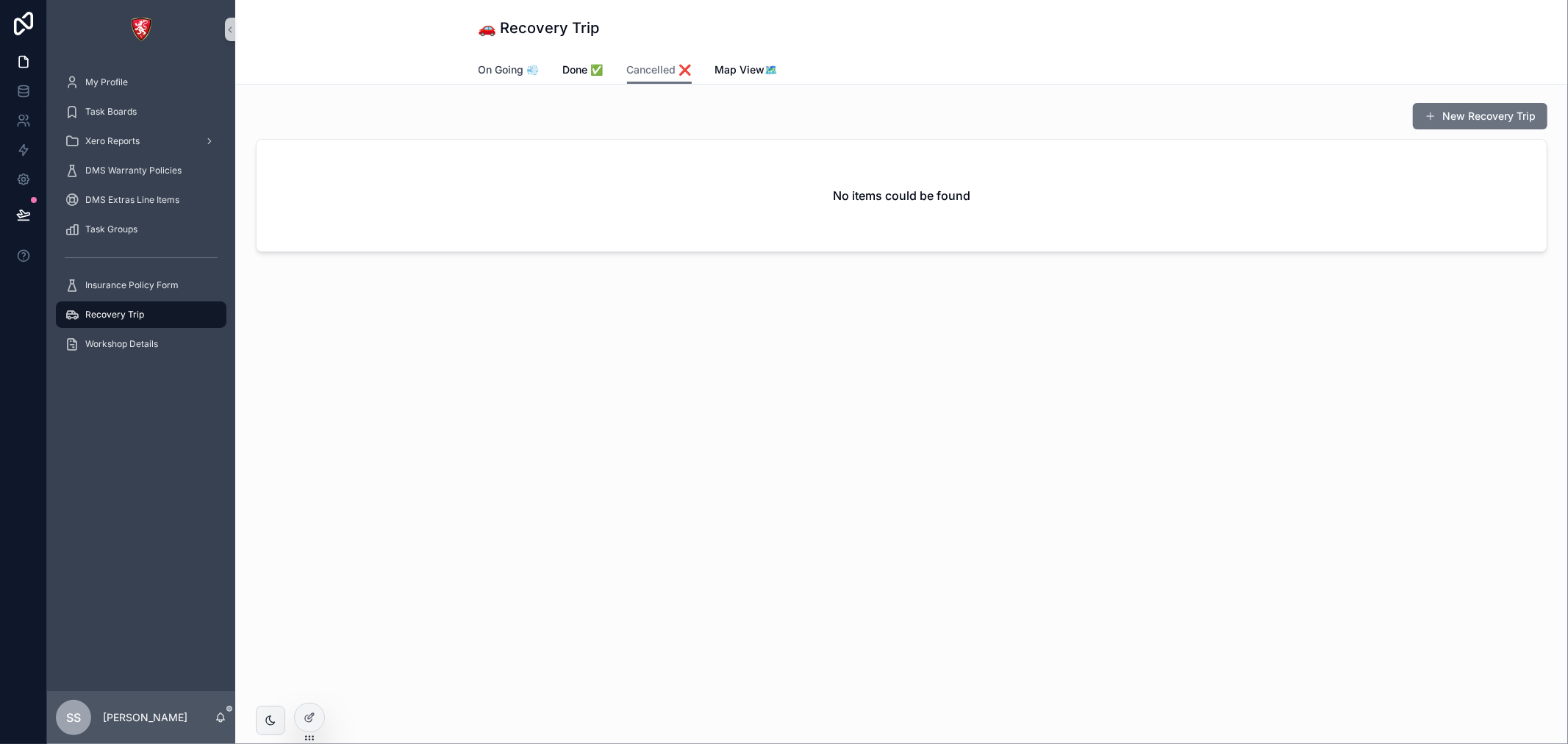
click at [527, 64] on span "On Going 💨" at bounding box center [509, 70] width 61 height 14
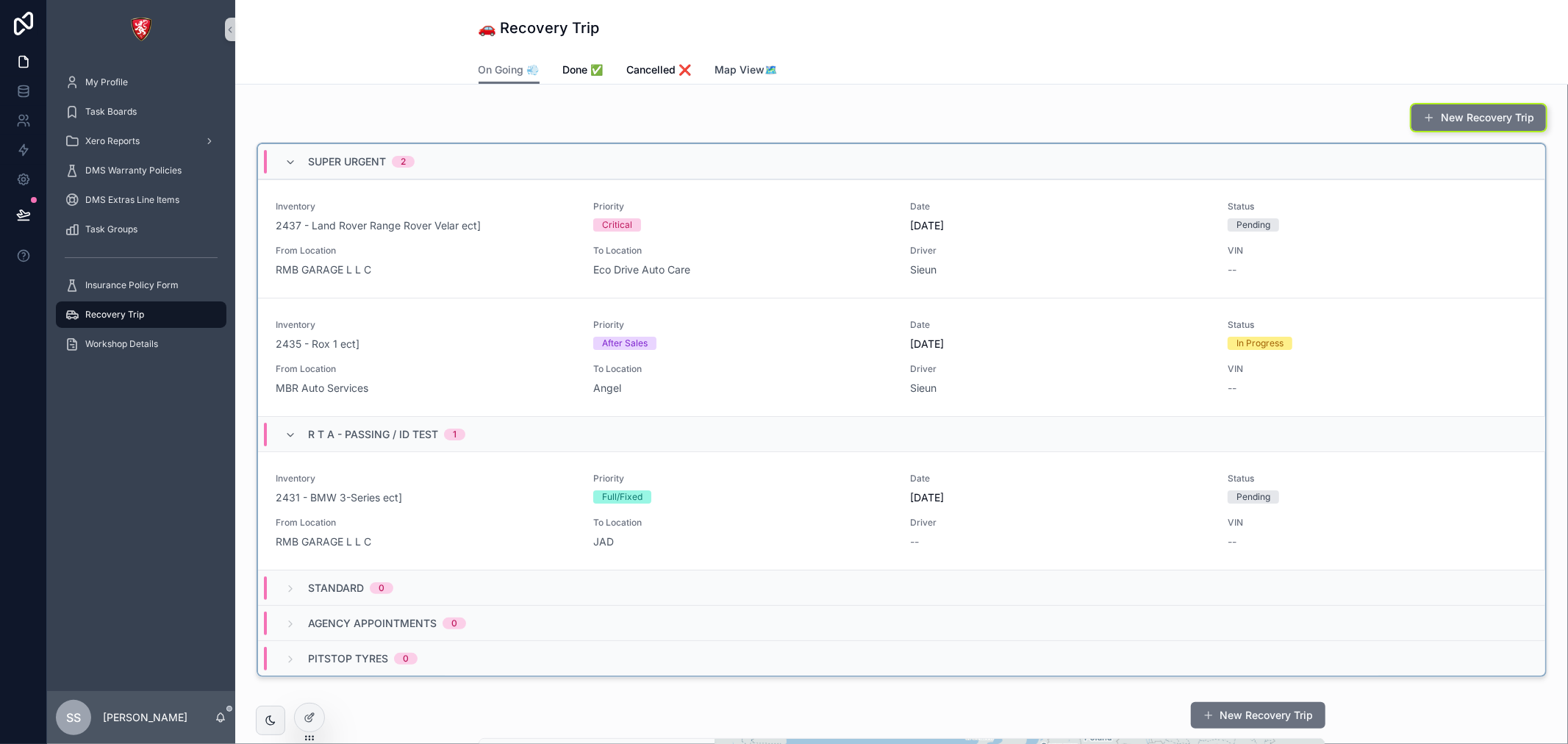
click at [756, 66] on span "Map View🗺️" at bounding box center [747, 70] width 62 height 14
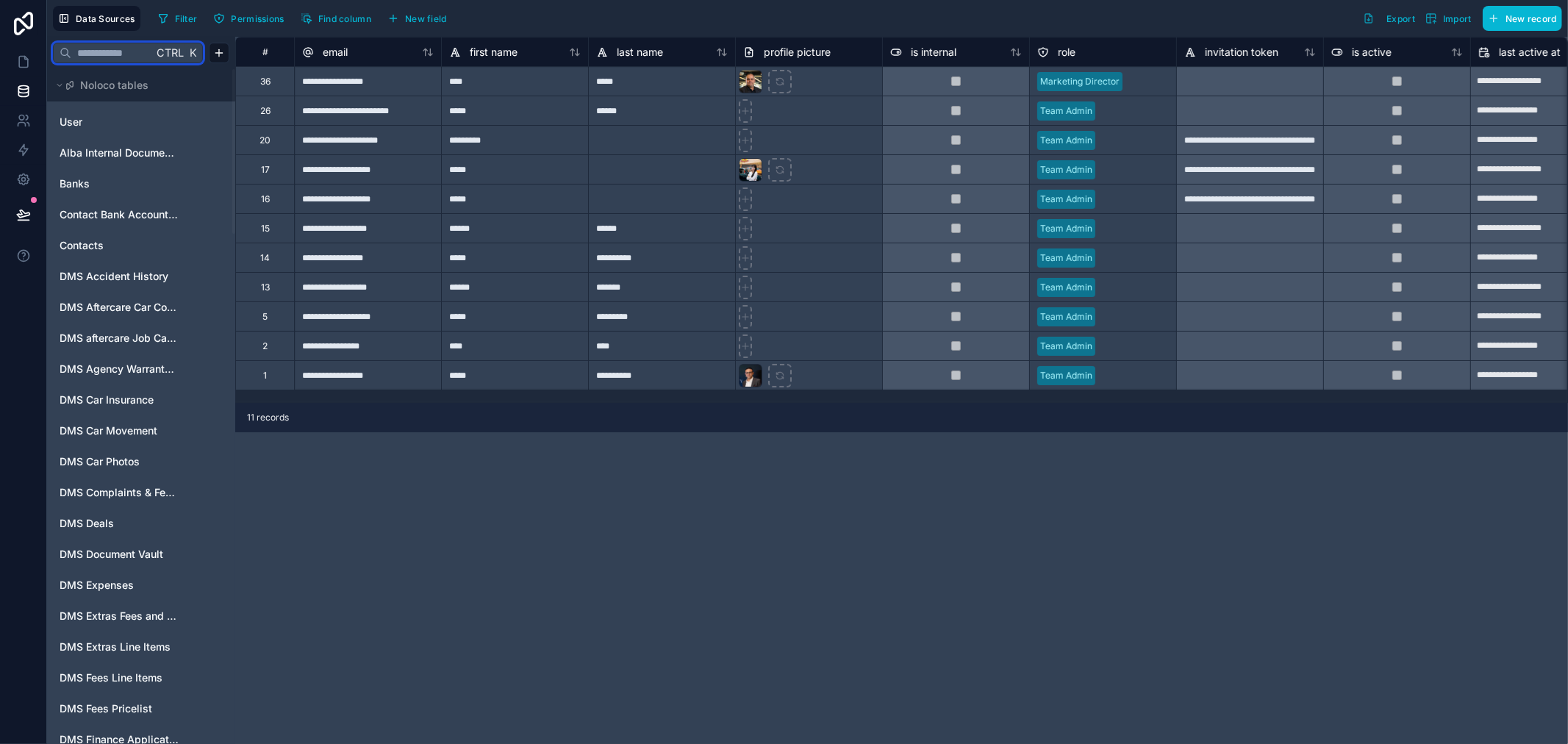
click at [92, 46] on input "text" at bounding box center [112, 53] width 82 height 26
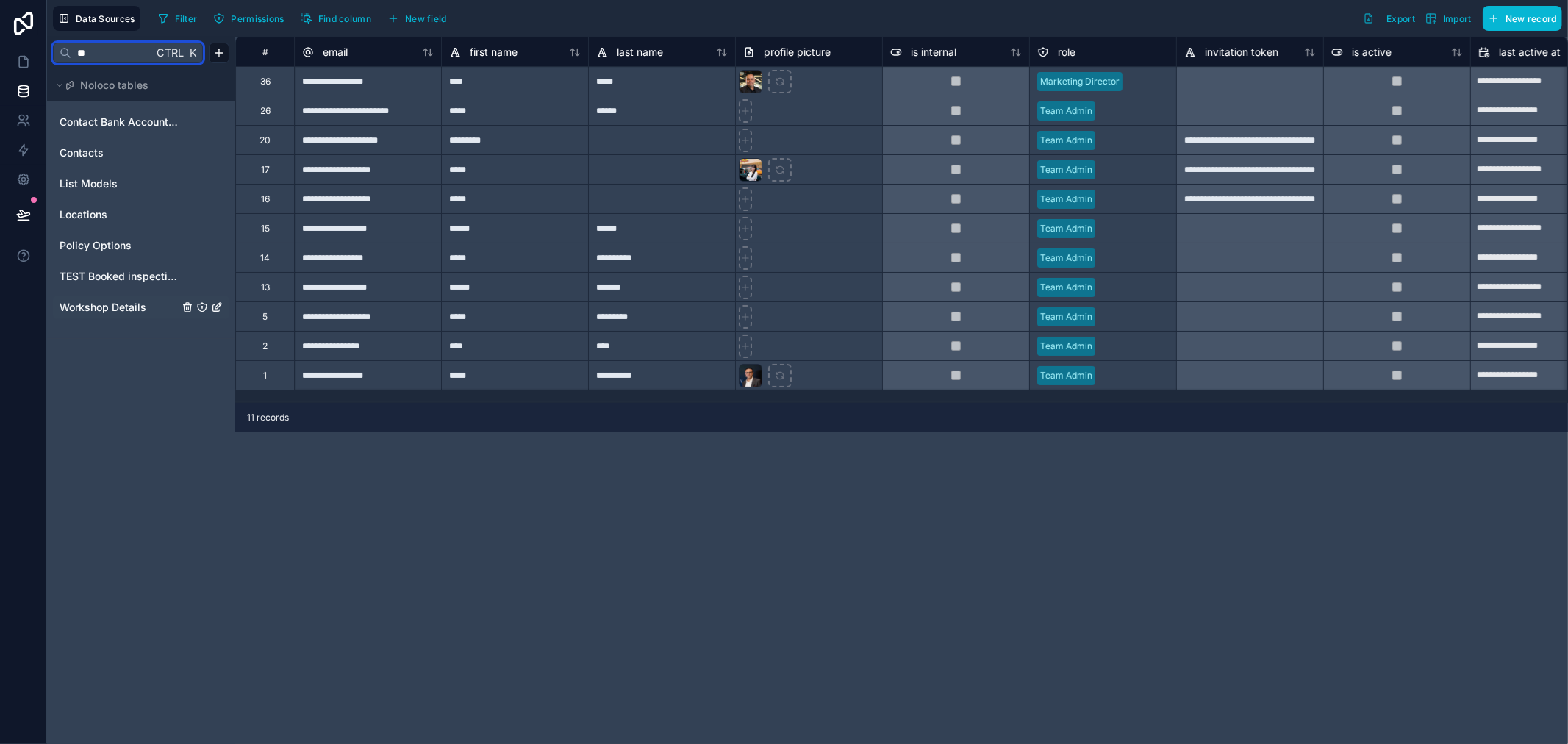
type input "**"
click at [93, 309] on span "Workshop Details" at bounding box center [102, 308] width 86 height 14
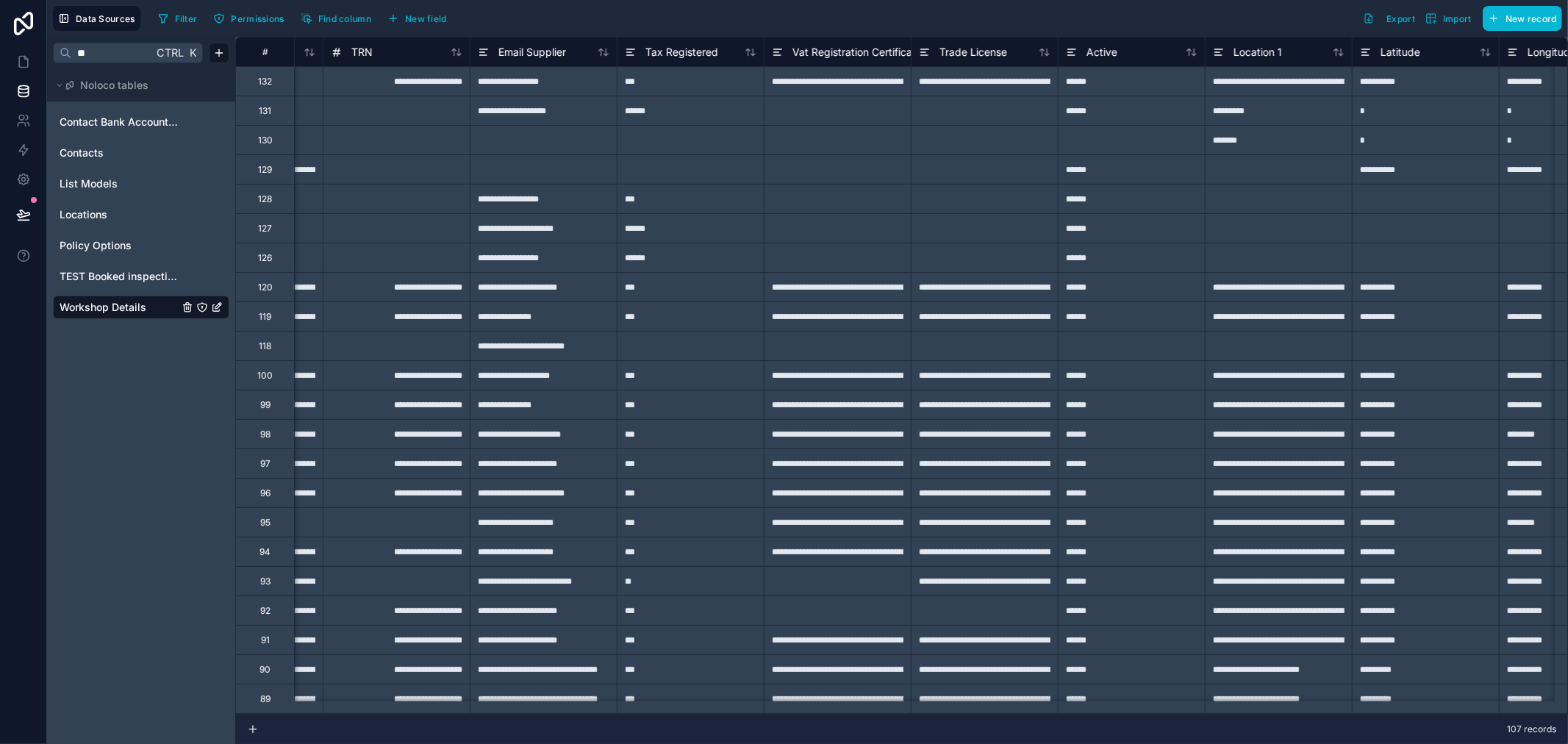
type input "**********"
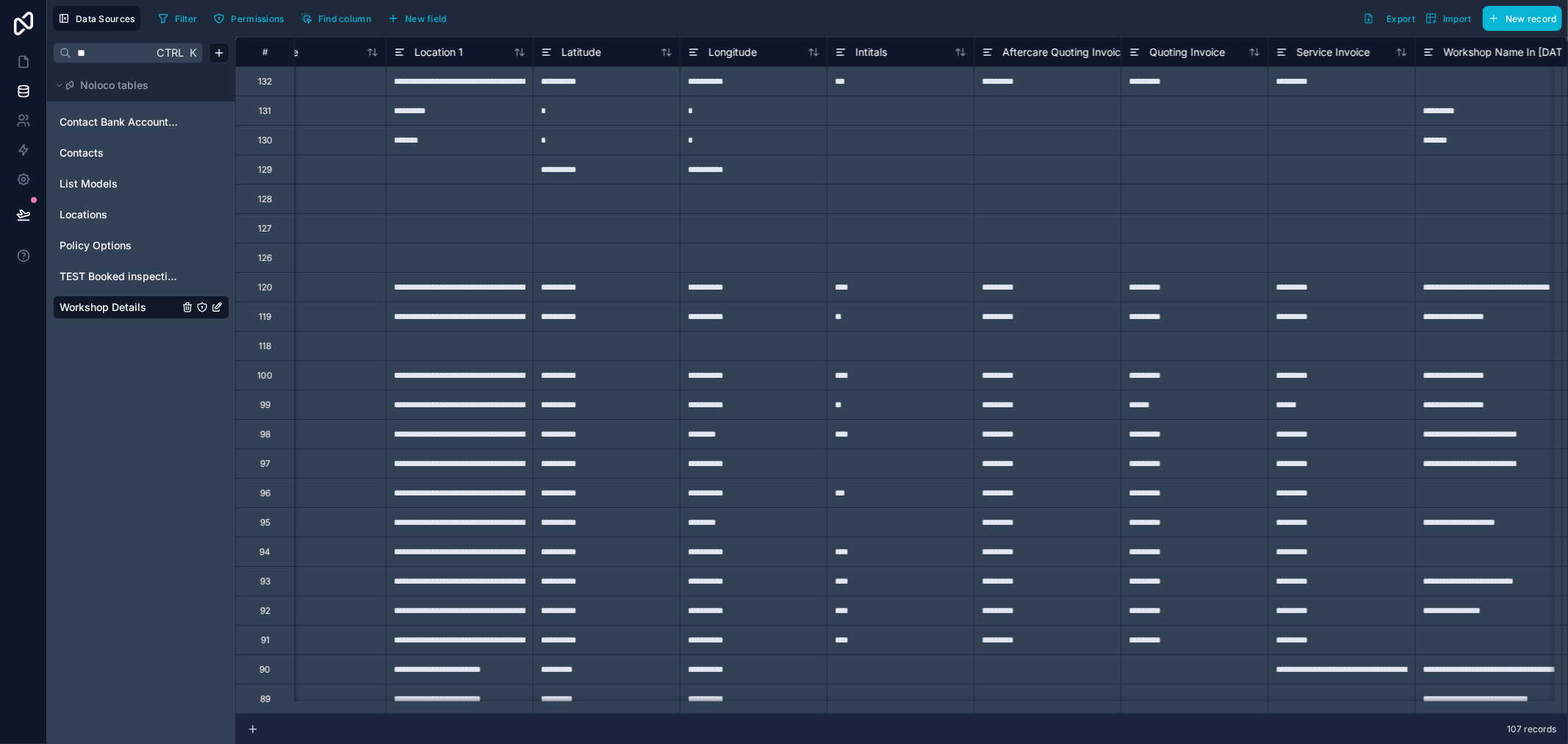
scroll to position [0, 1552]
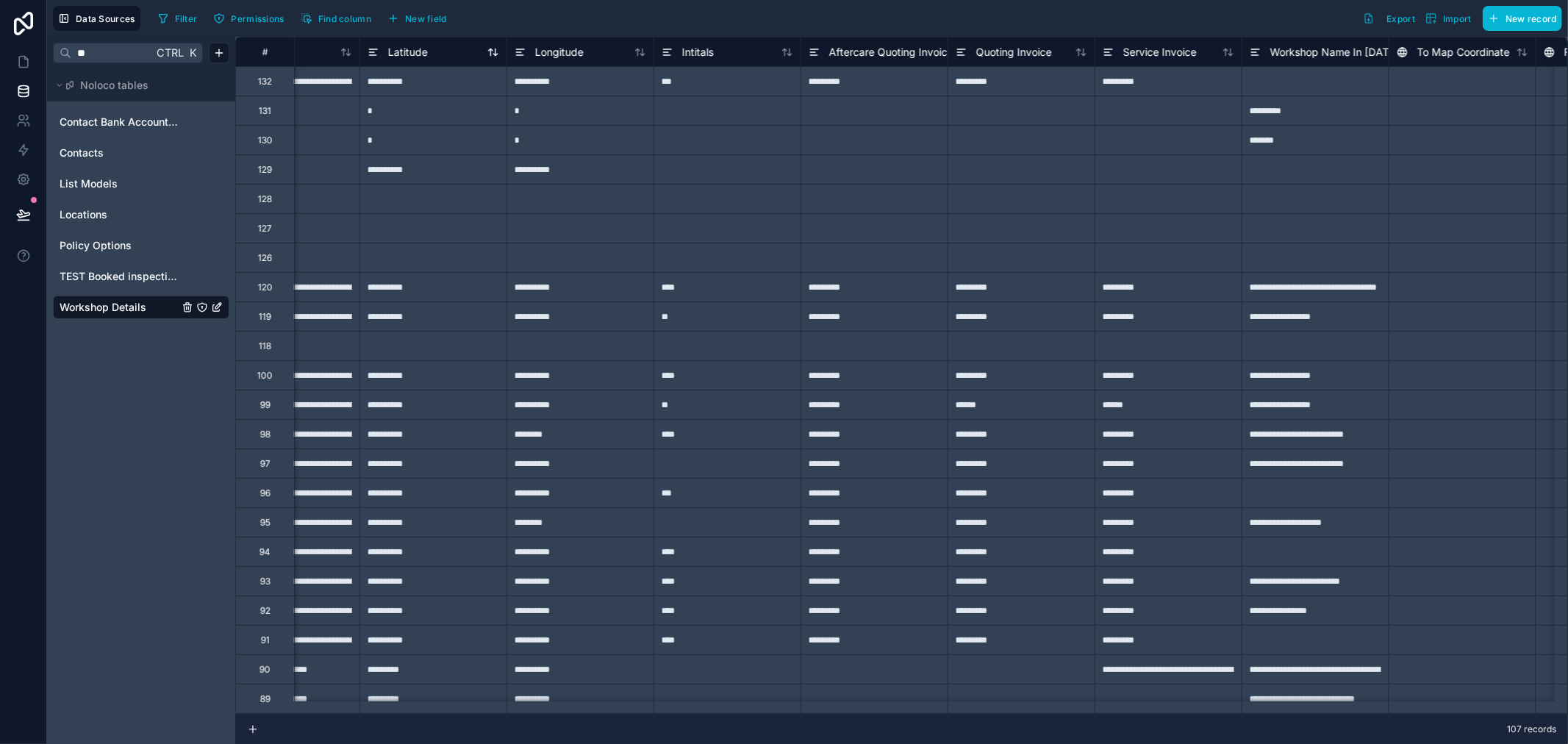
click at [390, 57] on span "Latitude" at bounding box center [408, 52] width 40 height 14
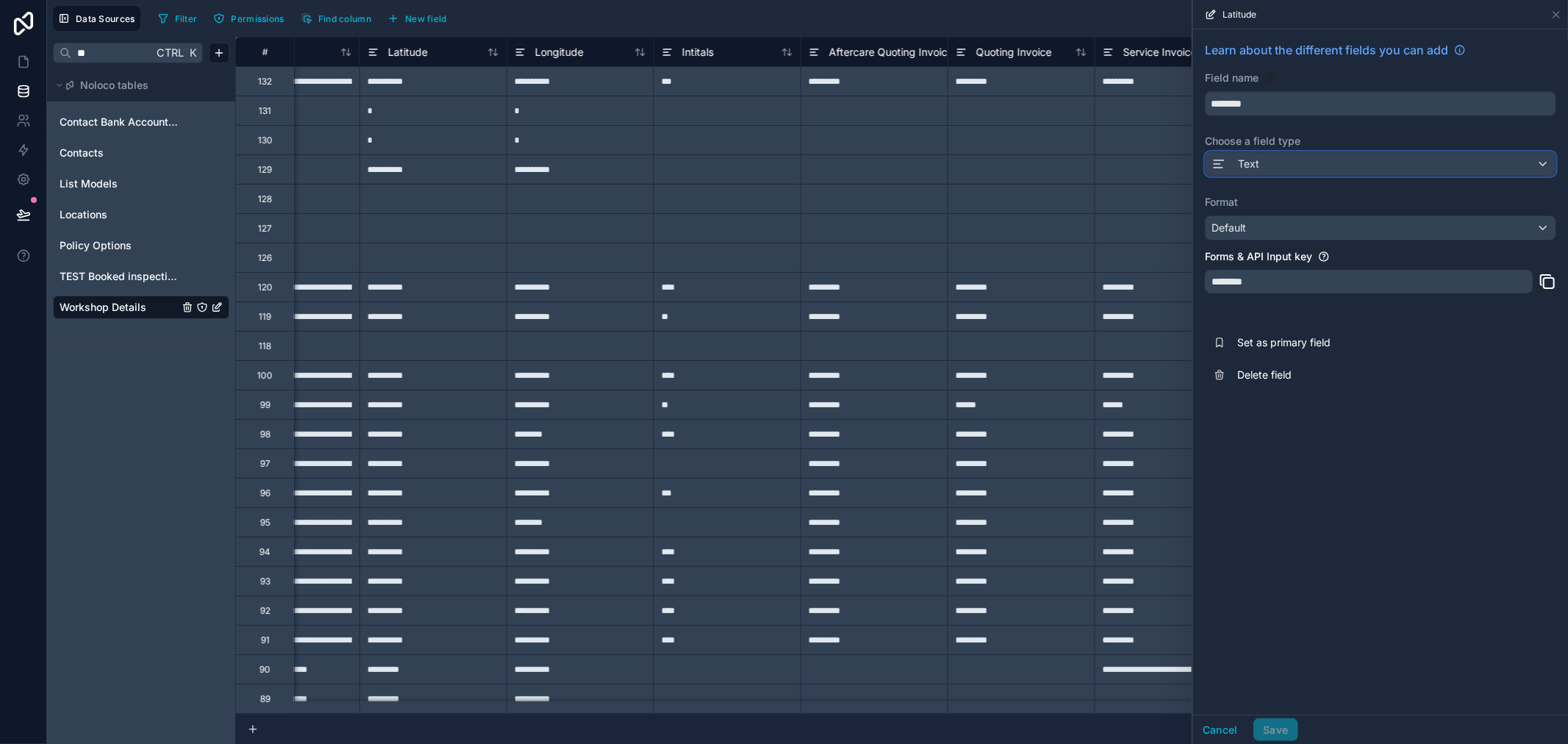
click at [1316, 158] on div "Text" at bounding box center [1380, 163] width 350 height 23
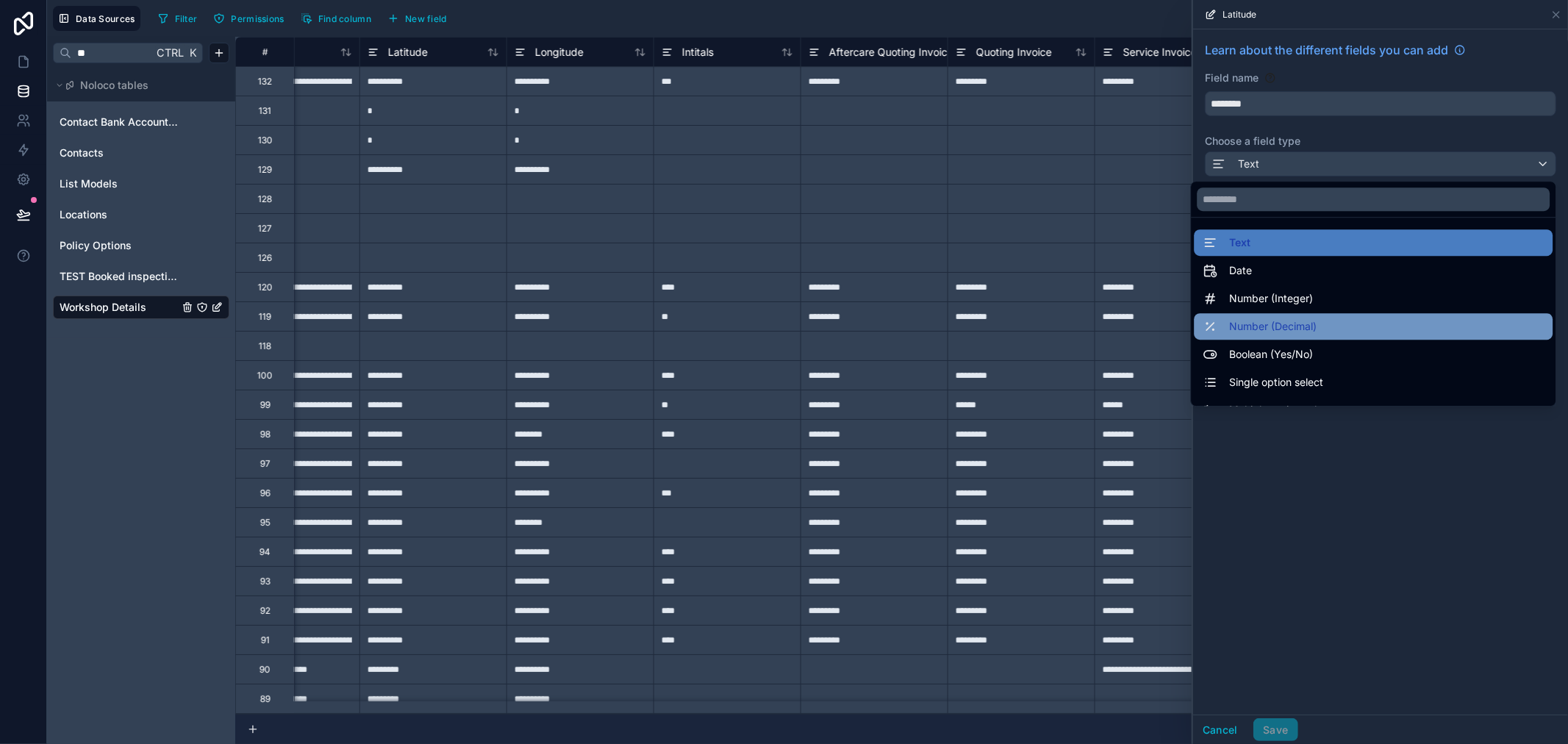
click at [1244, 329] on span "Number (Decimal)" at bounding box center [1273, 327] width 87 height 18
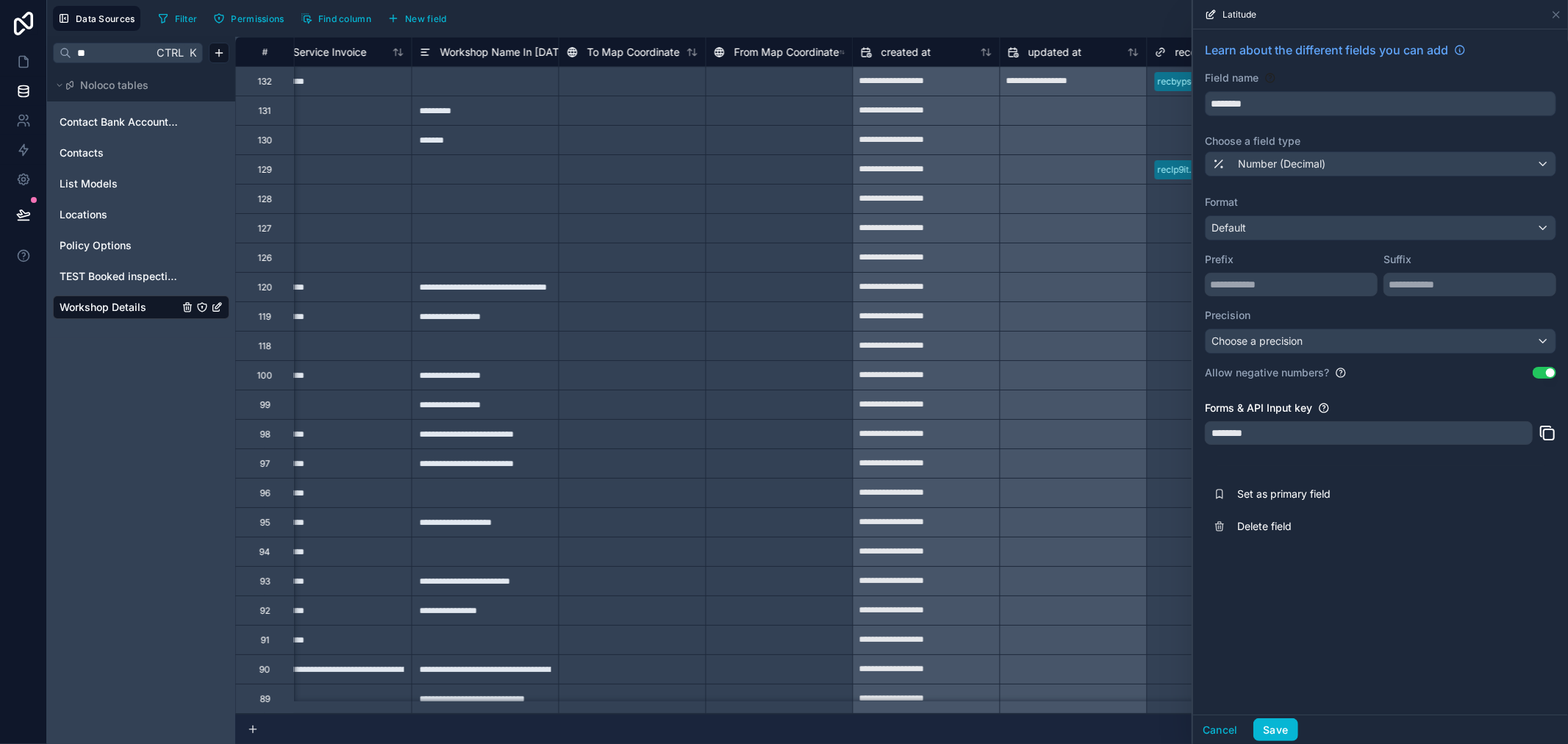
scroll to position [0, 2414]
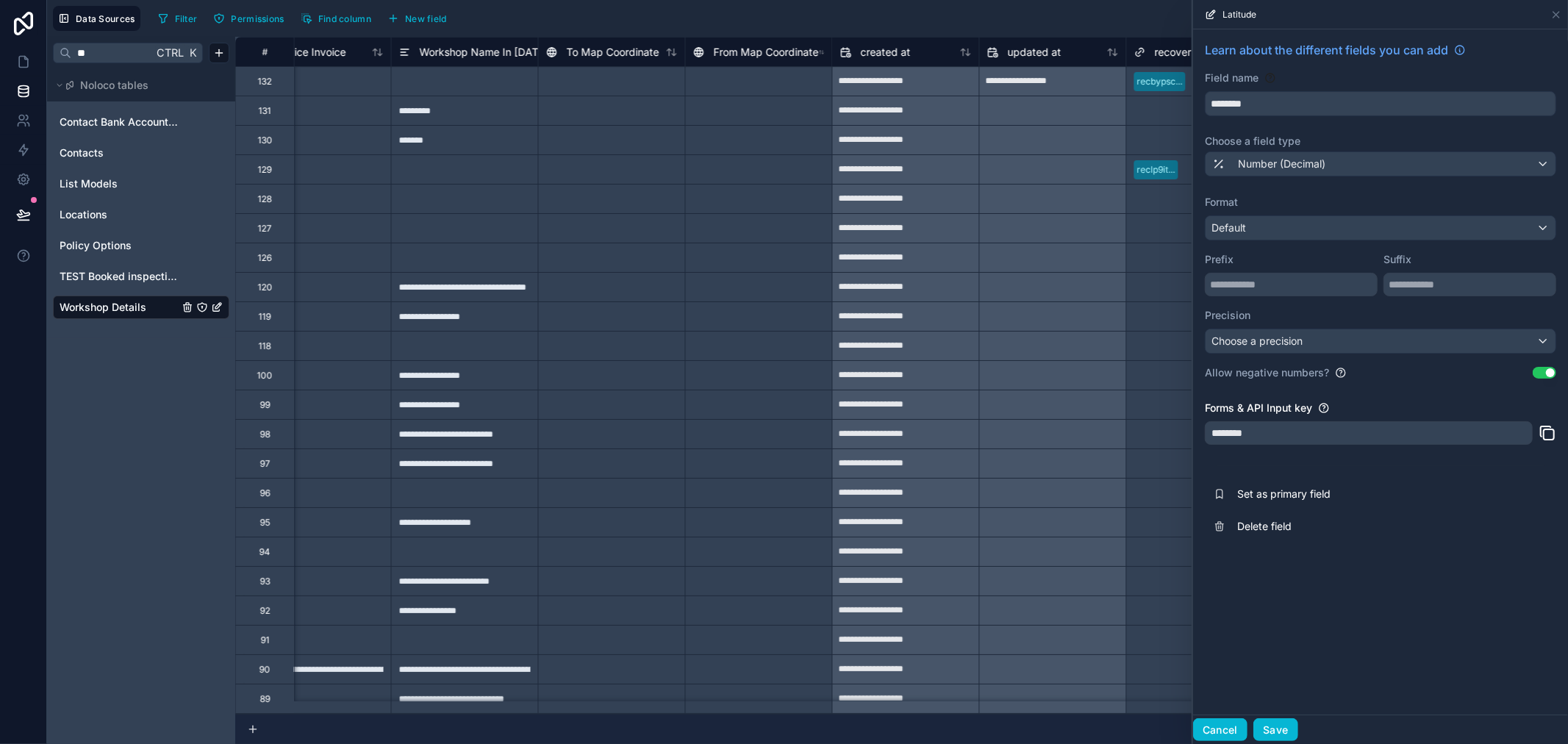
click at [1229, 730] on button "Cancel" at bounding box center [1221, 730] width 54 height 23
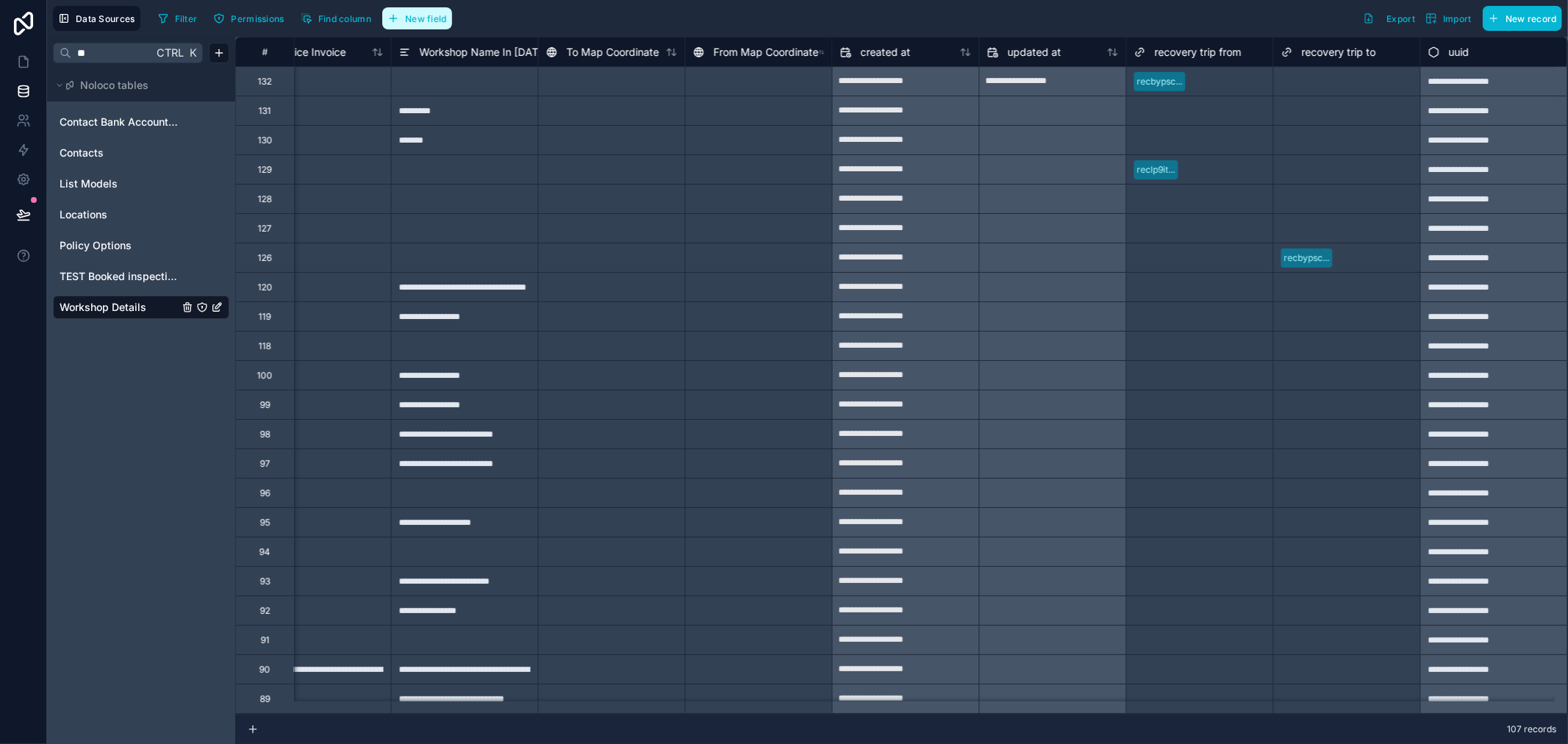
click at [413, 16] on span "New field" at bounding box center [426, 19] width 42 height 11
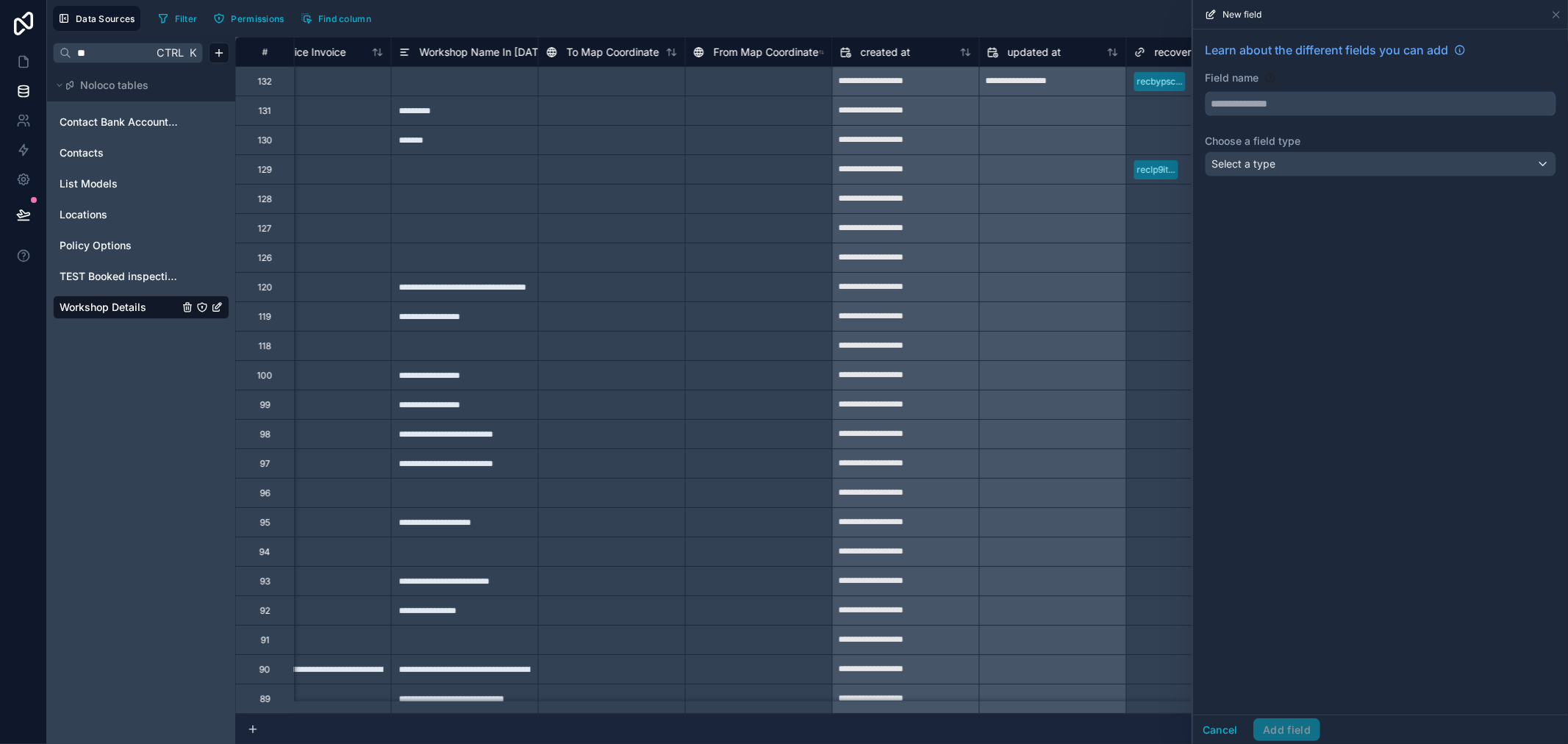
click at [1335, 103] on input "text" at bounding box center [1380, 103] width 350 height 23
click at [1347, 78] on div "Field name" at bounding box center [1380, 78] width 351 height 14
click at [1353, 155] on div "Select a type" at bounding box center [1380, 163] width 350 height 23
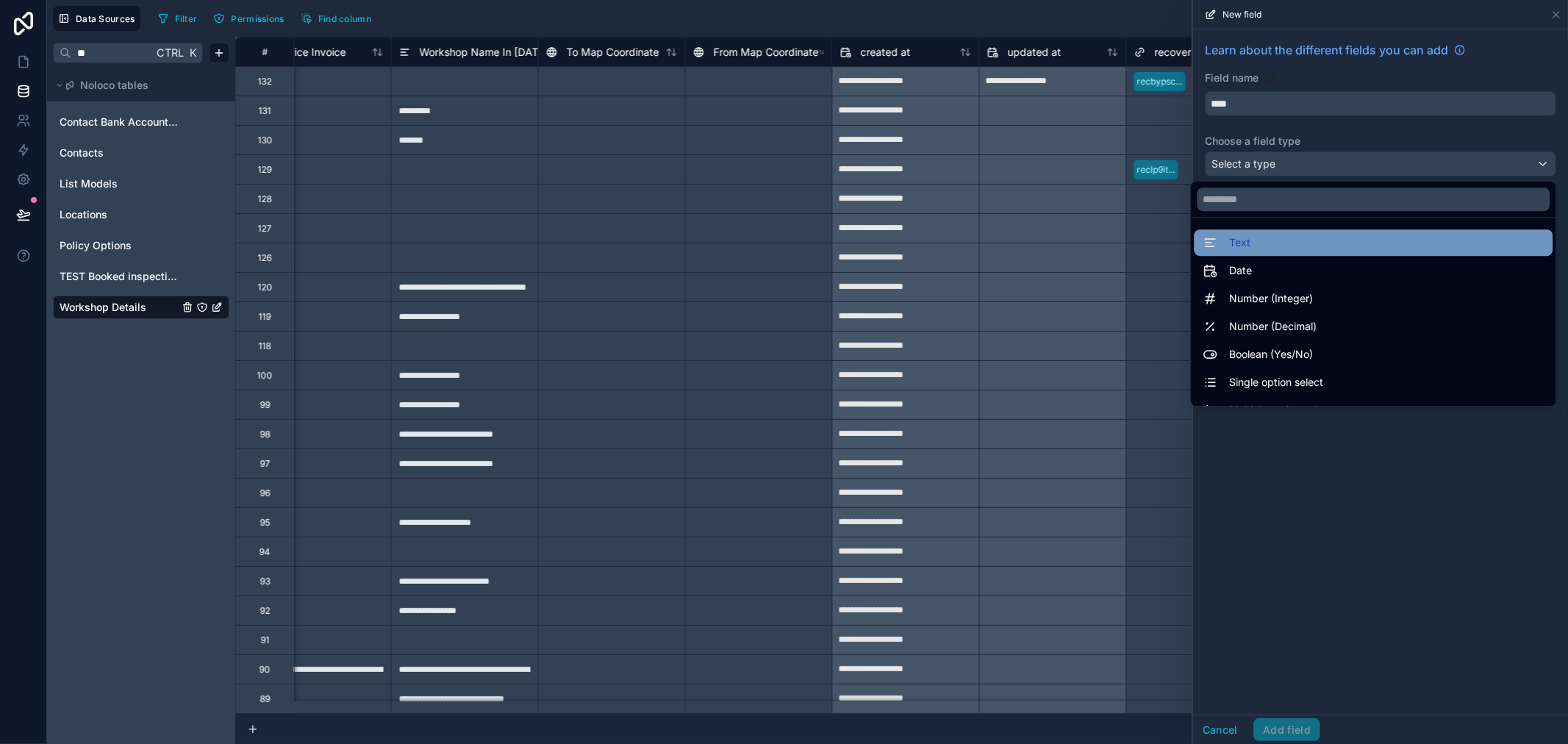
click at [1304, 246] on div "Text" at bounding box center [1373, 243] width 341 height 18
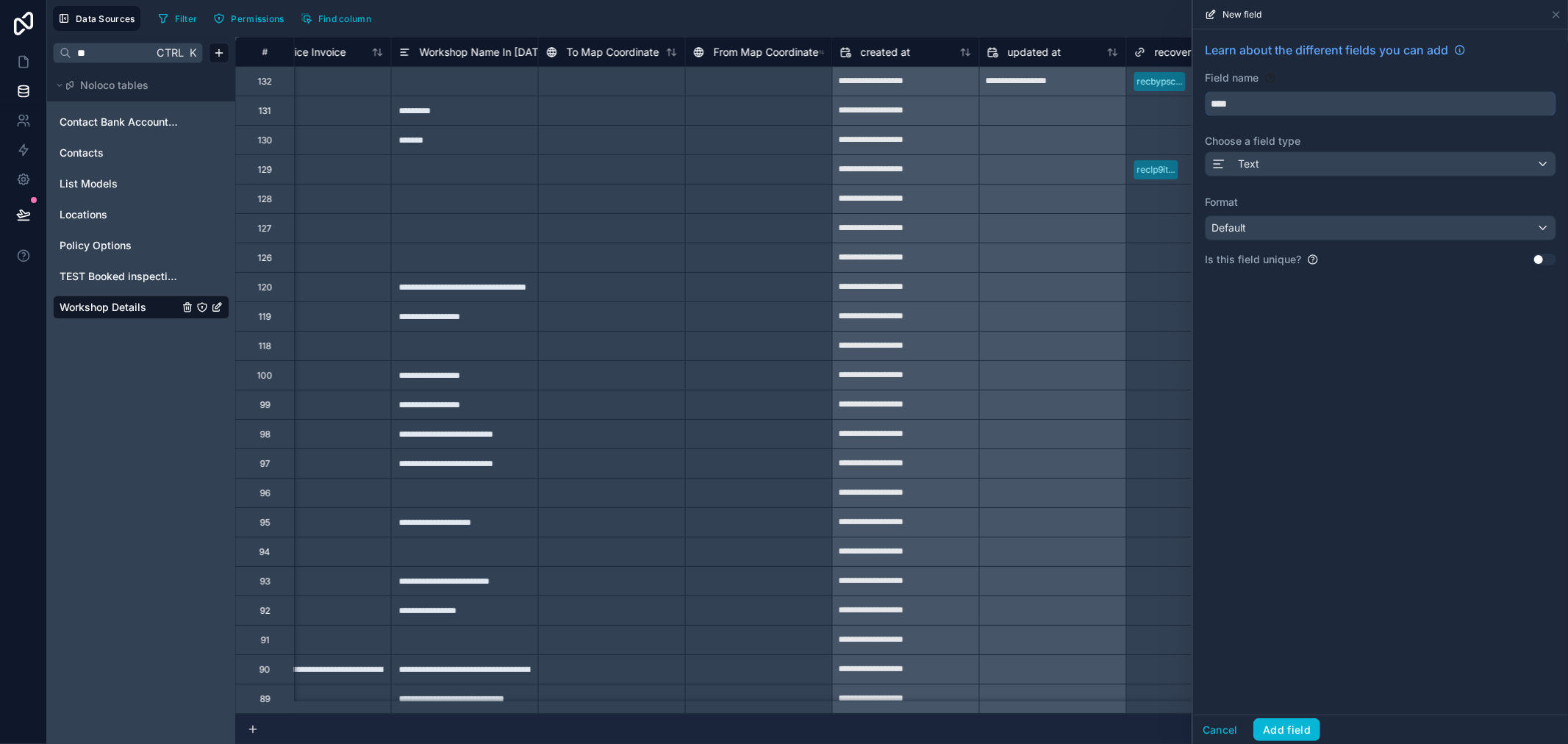
click at [1282, 104] on input "****" at bounding box center [1380, 103] width 350 height 23
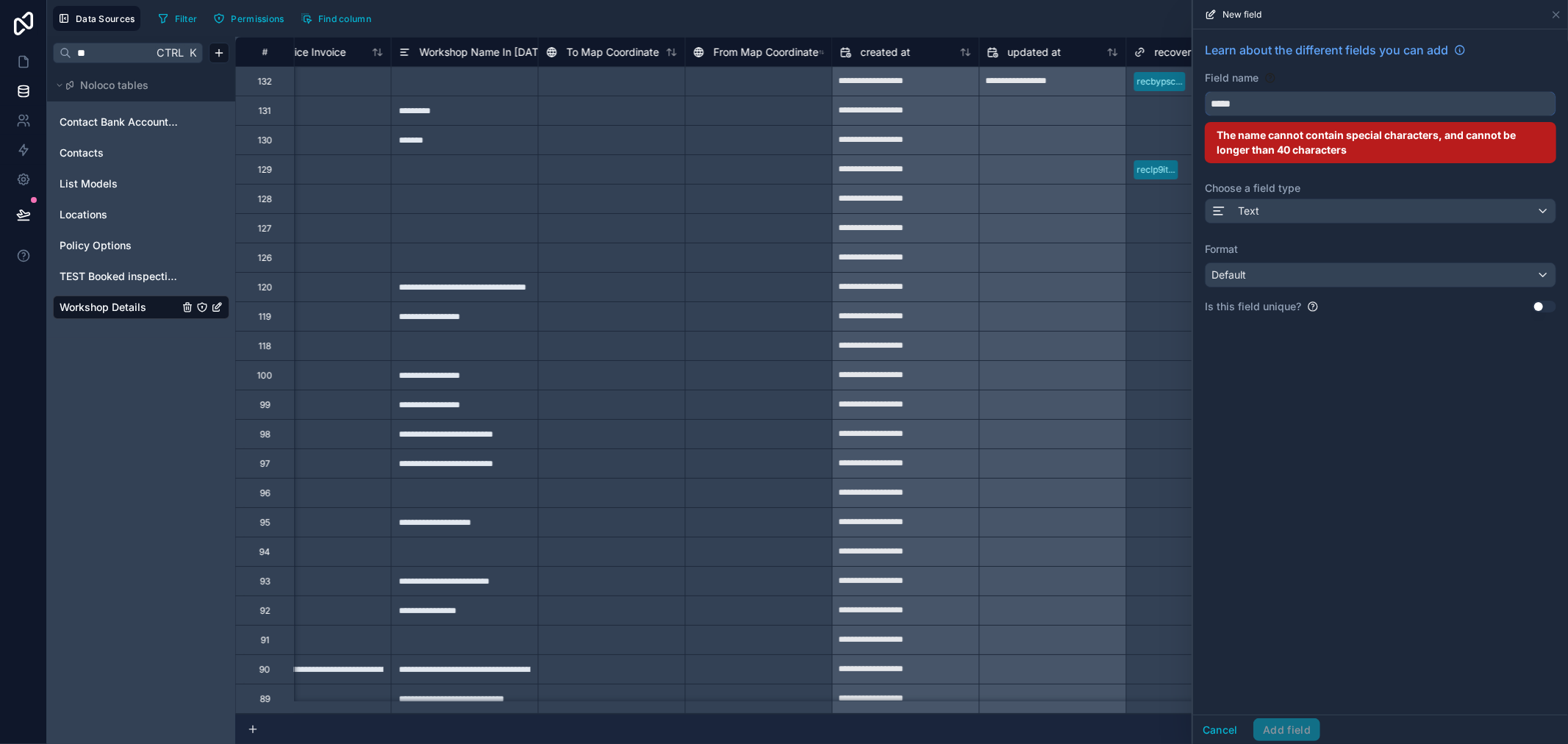
click at [1205, 91] on button "****" at bounding box center [1380, 103] width 351 height 25
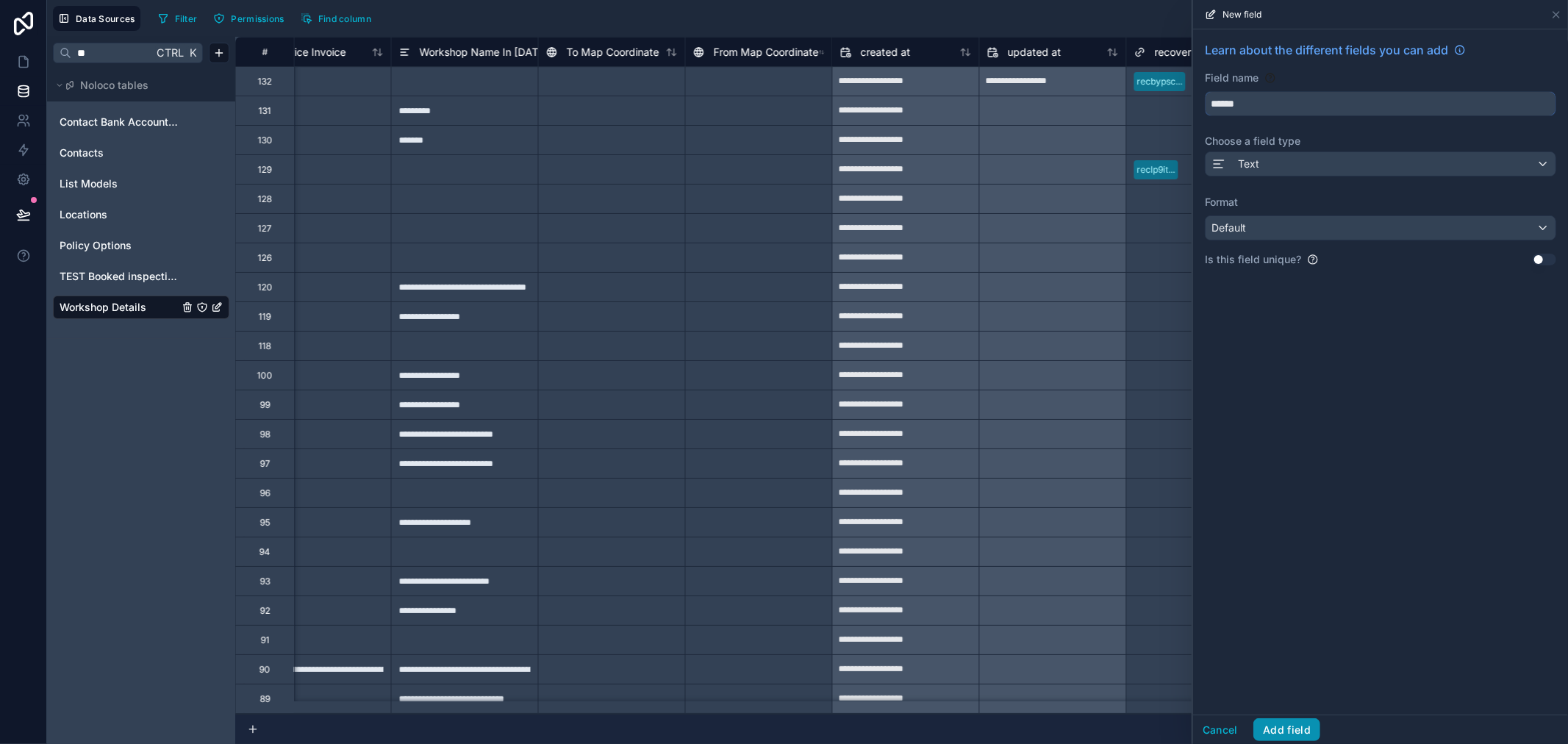
type input "******"
click at [1295, 726] on button "Add field" at bounding box center [1287, 730] width 67 height 23
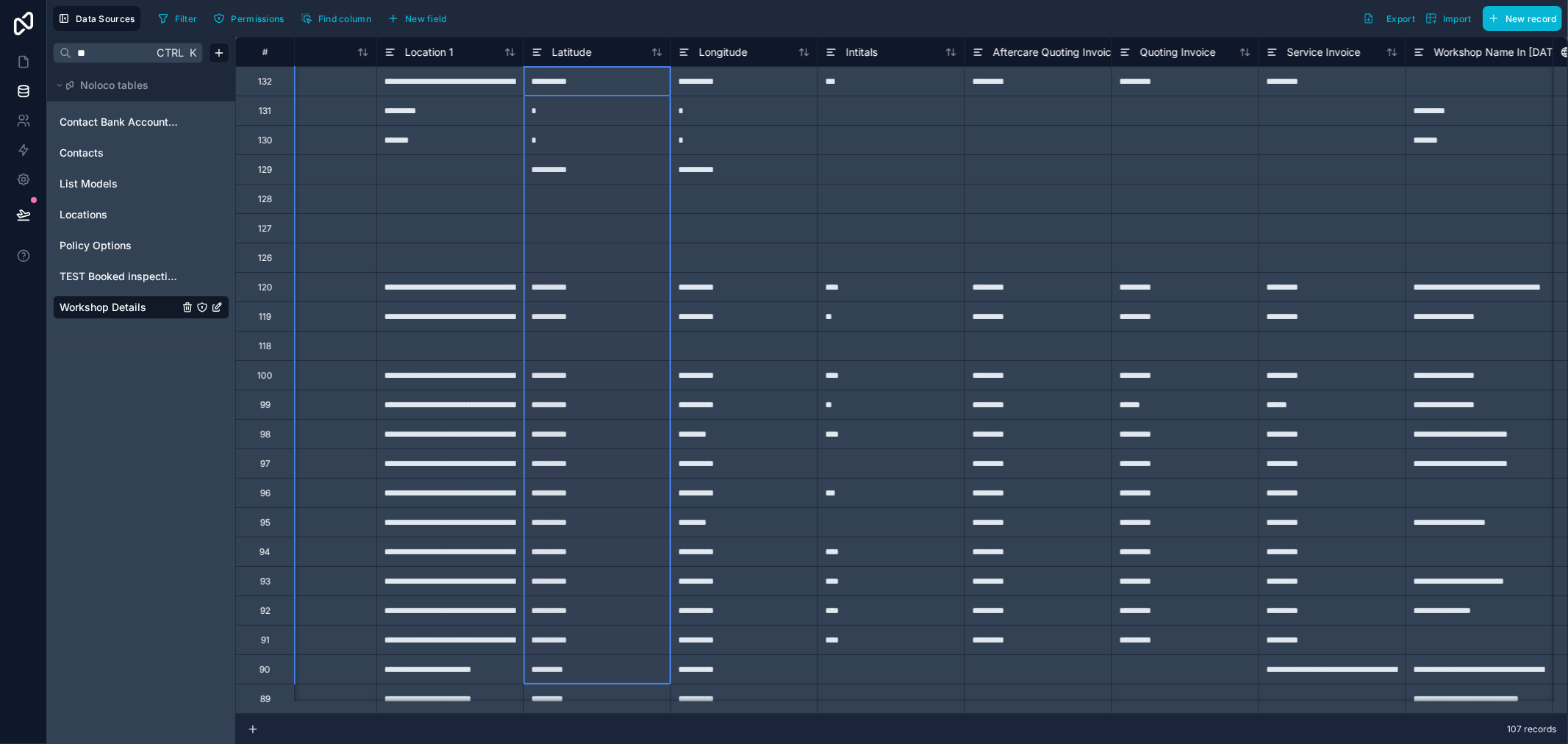
scroll to position [41, 1388]
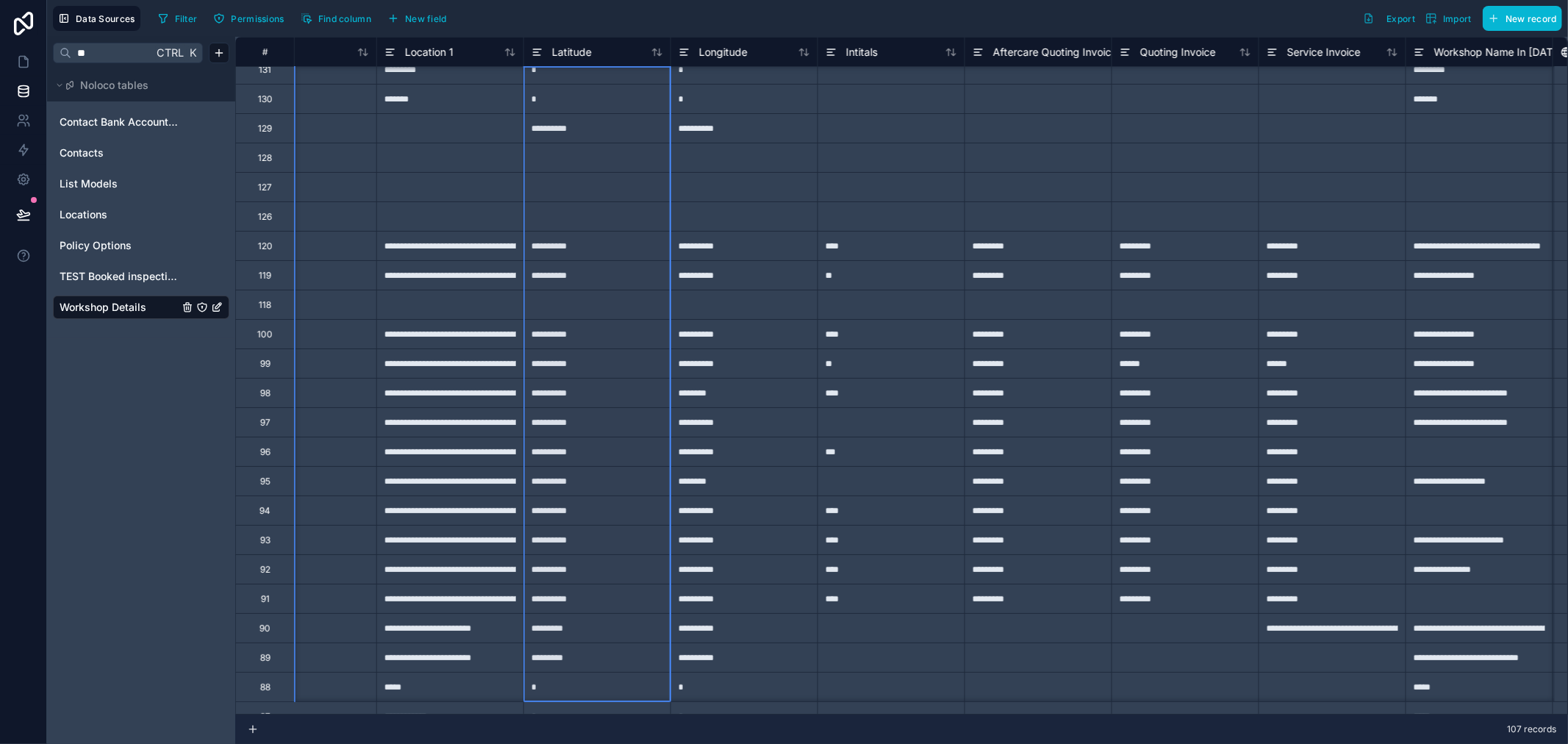
drag, startPoint x: 606, startPoint y: 77, endPoint x: 590, endPoint y: 685, distance: 608.2
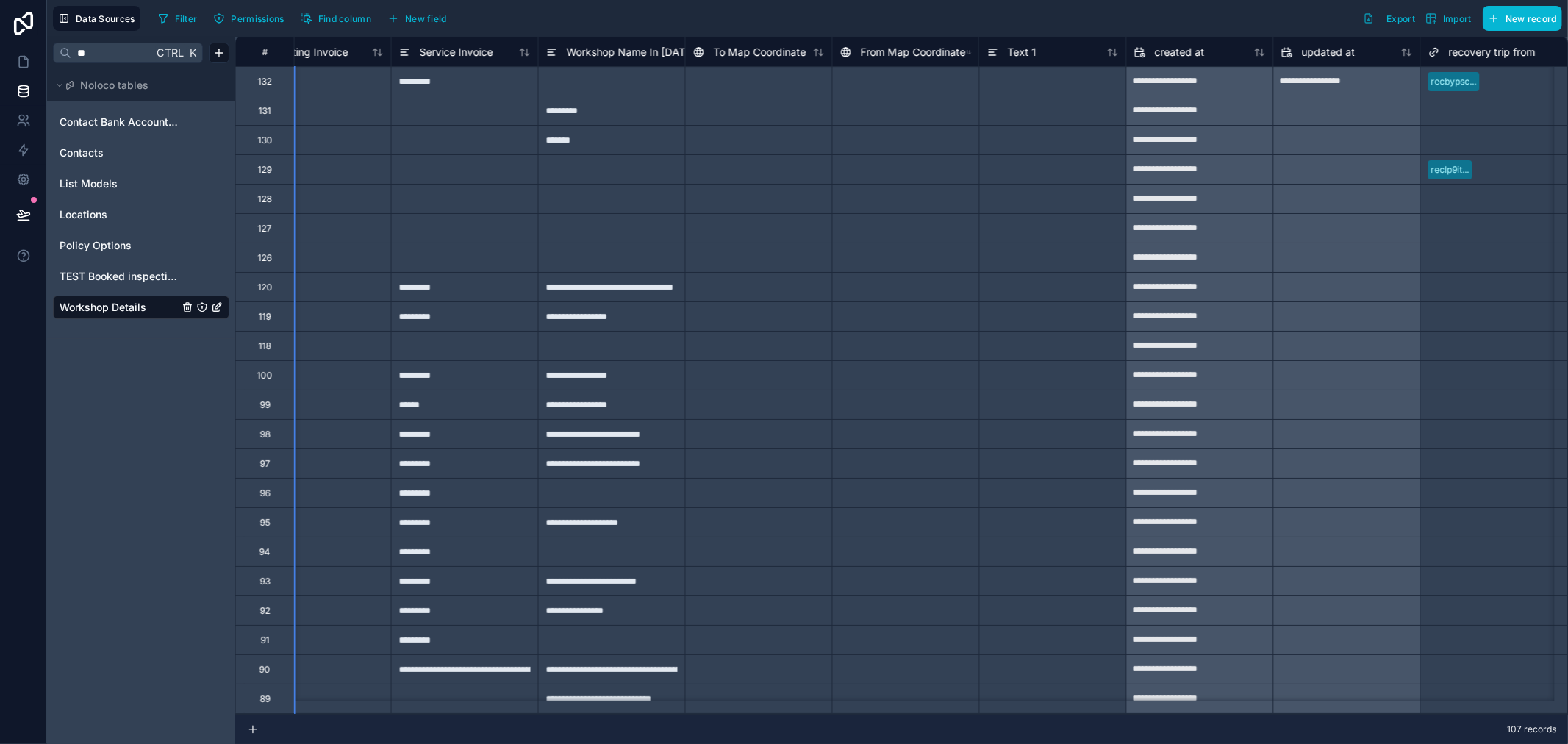
scroll to position [0, 2450]
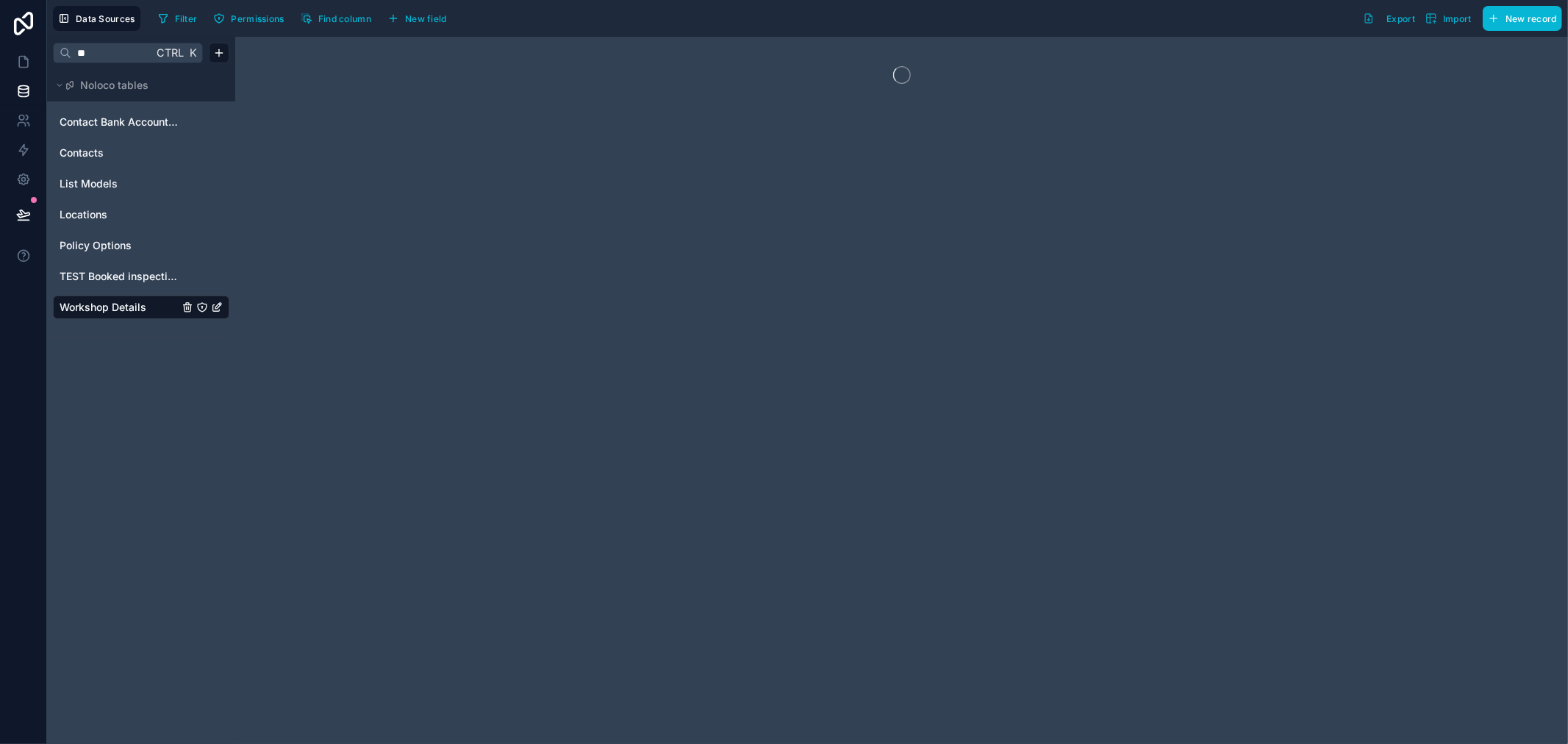
click at [856, 86] on div at bounding box center [901, 390] width 1333 height 707
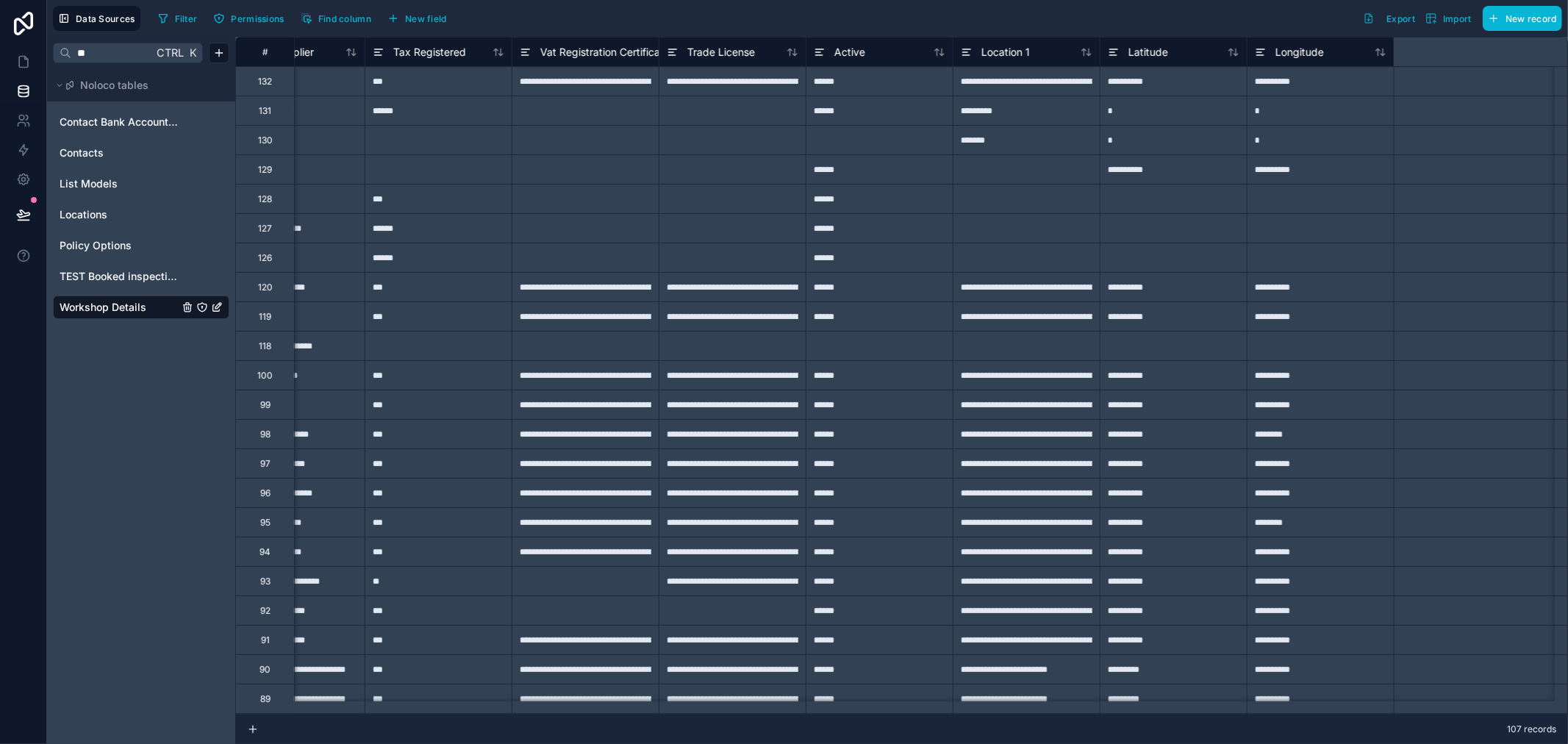
scroll to position [0, 816]
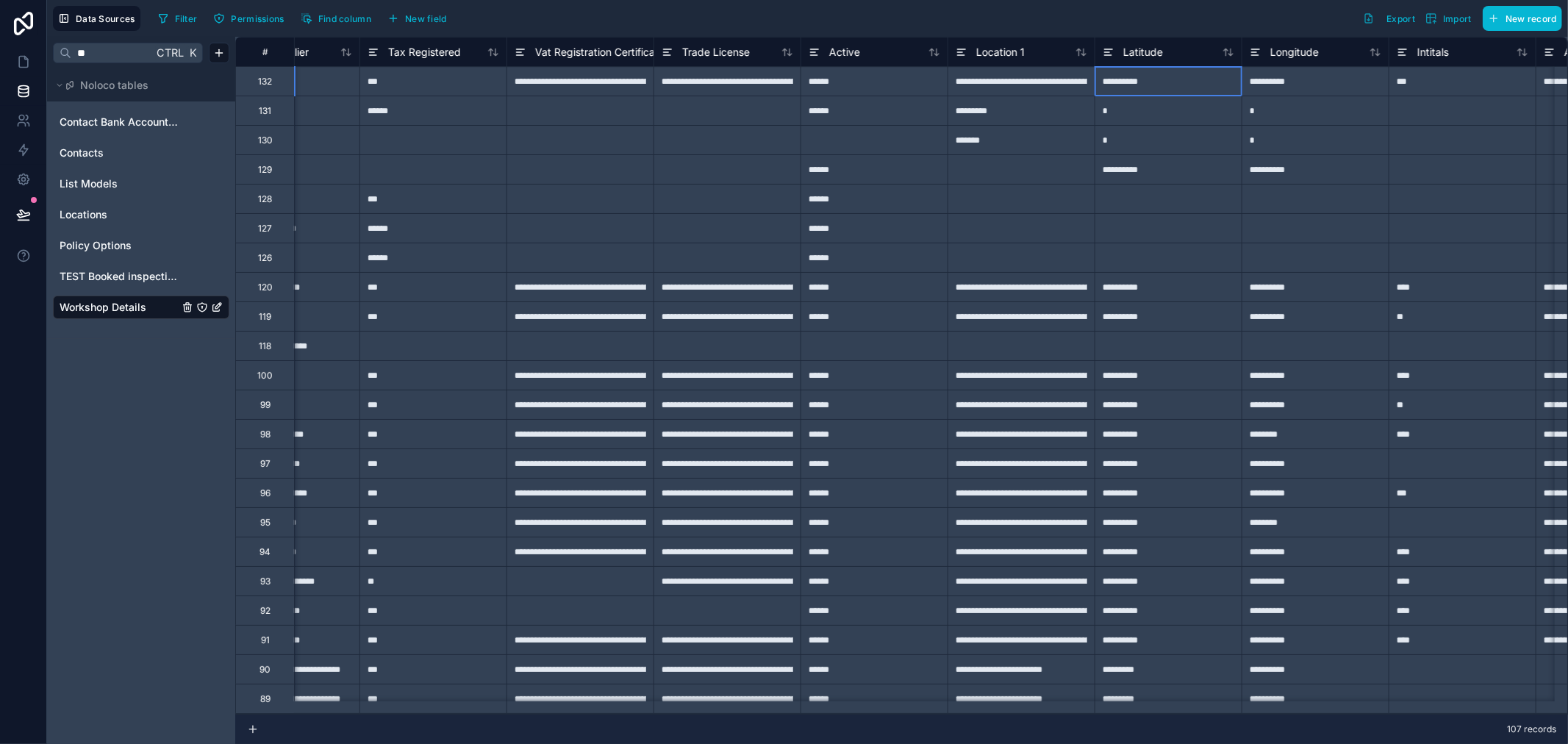
click at [1157, 77] on div "**********" at bounding box center [1168, 81] width 147 height 30
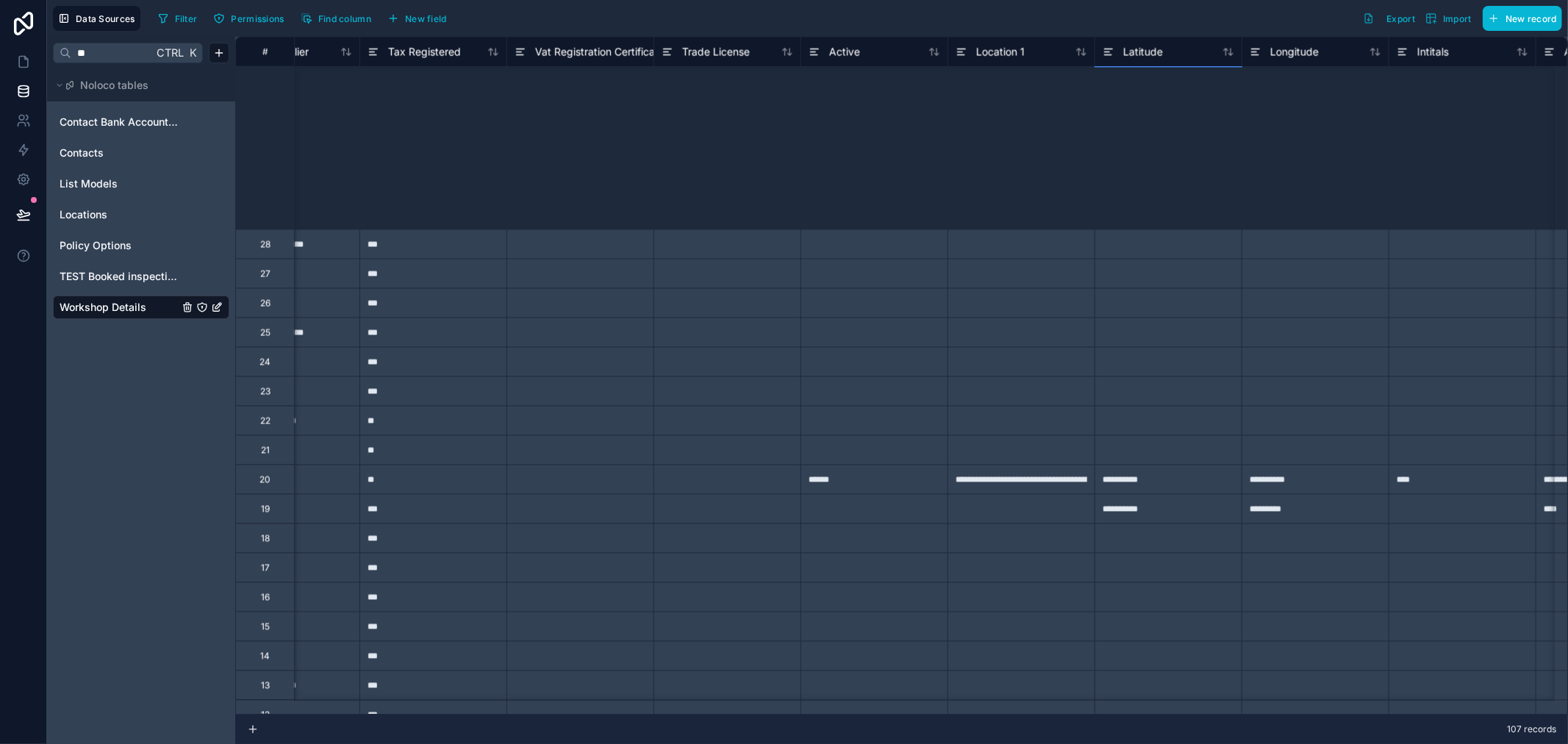
scroll to position [2512, 816]
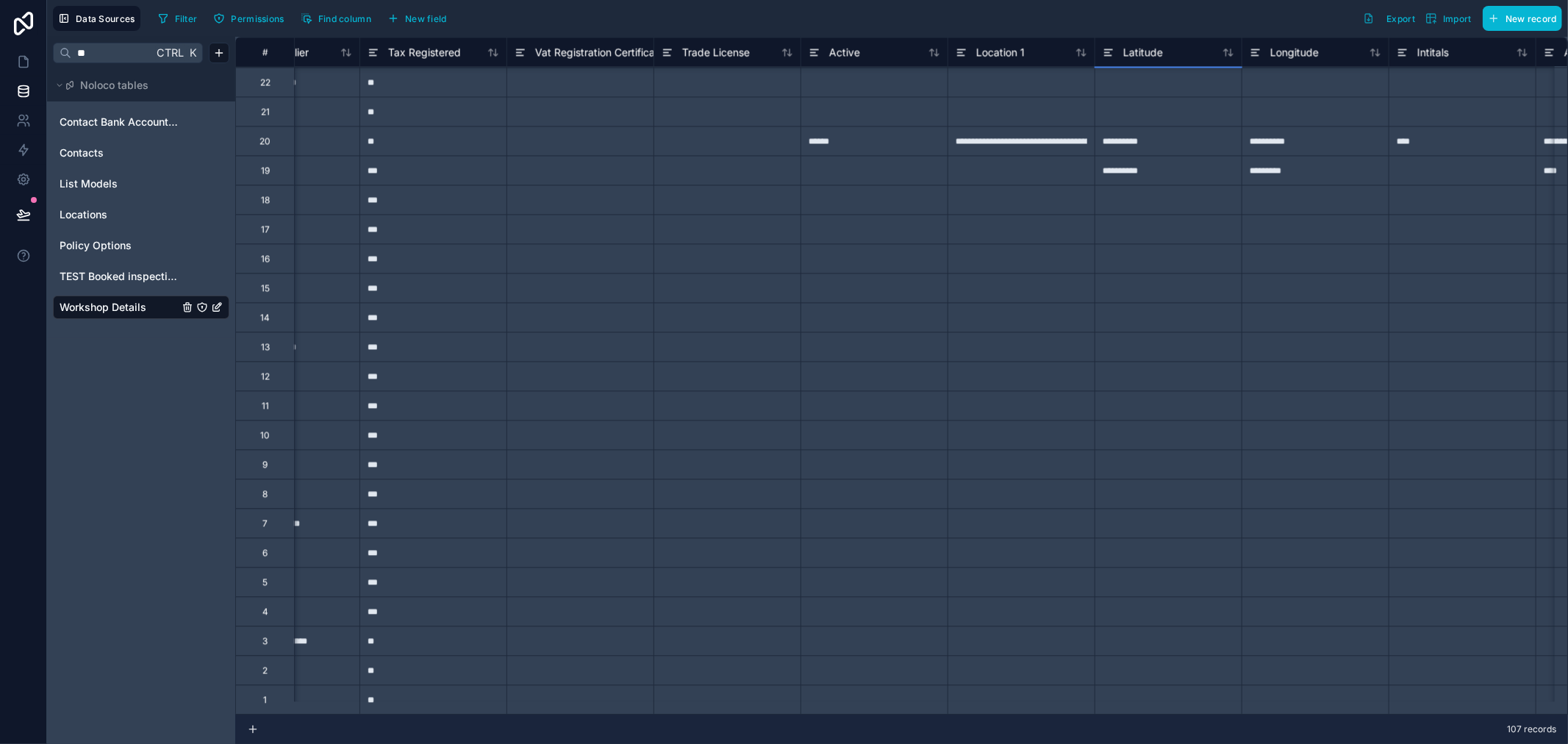
click at [1143, 686] on div at bounding box center [1168, 699] width 147 height 30
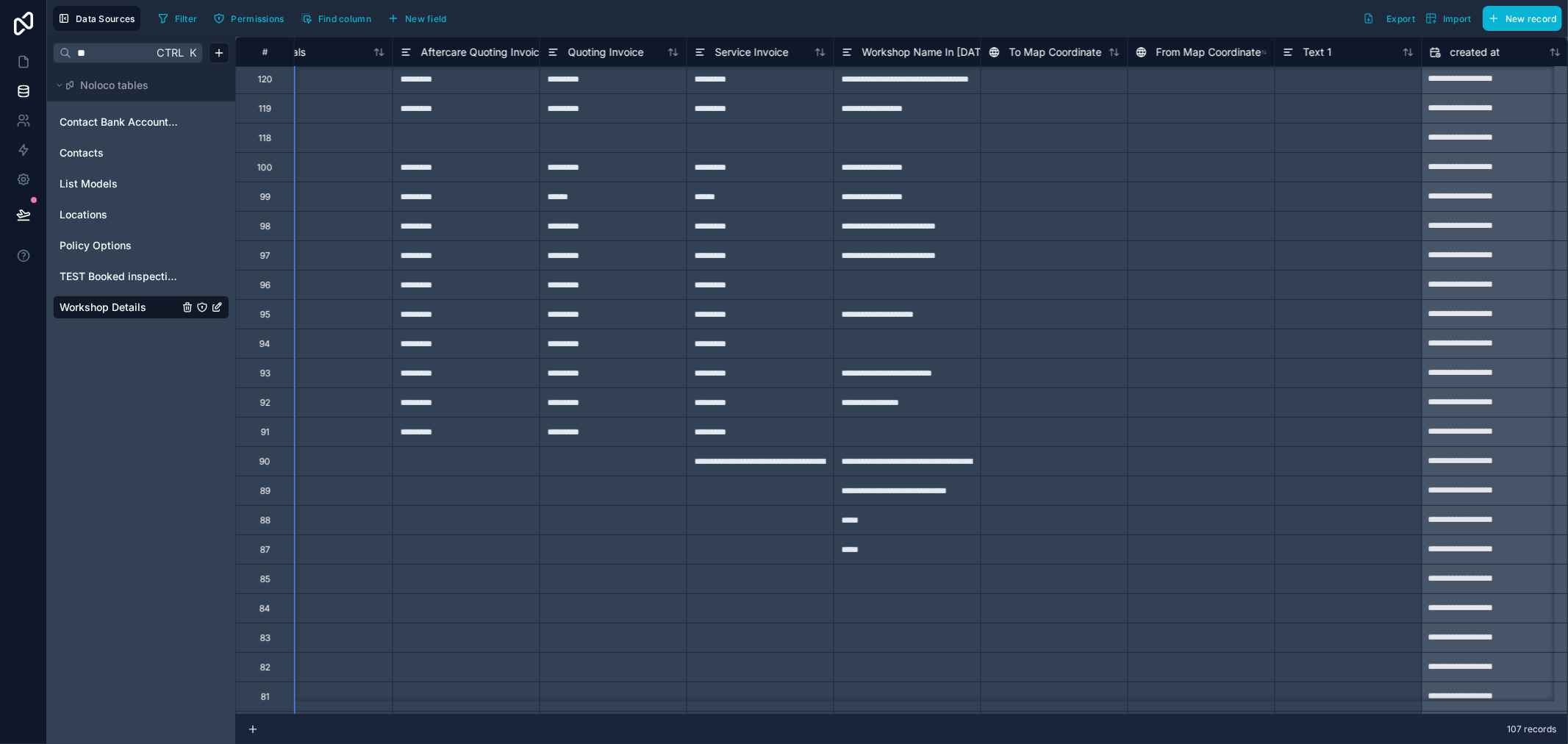
scroll to position [0, 1959]
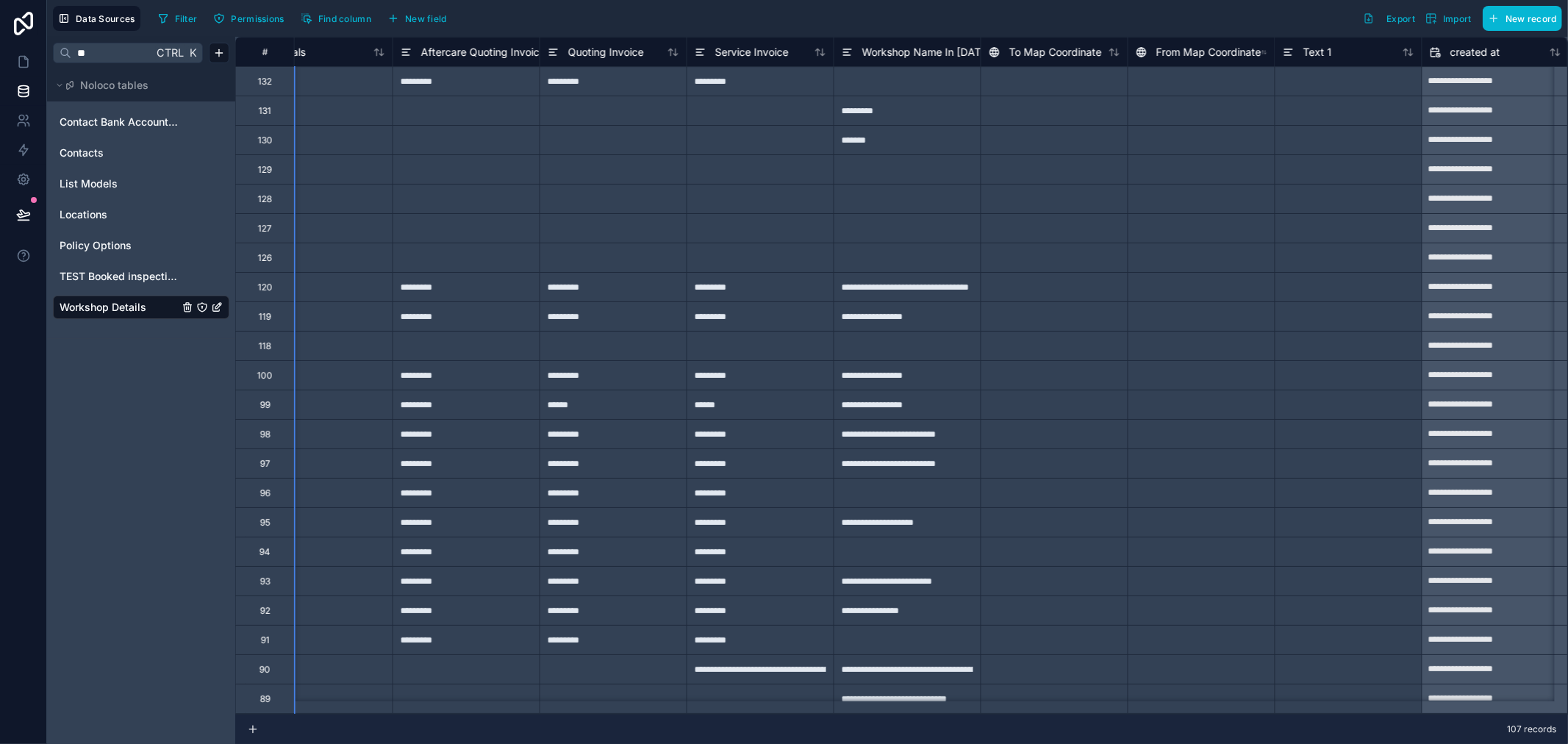
click at [1342, 89] on div at bounding box center [1348, 81] width 147 height 30
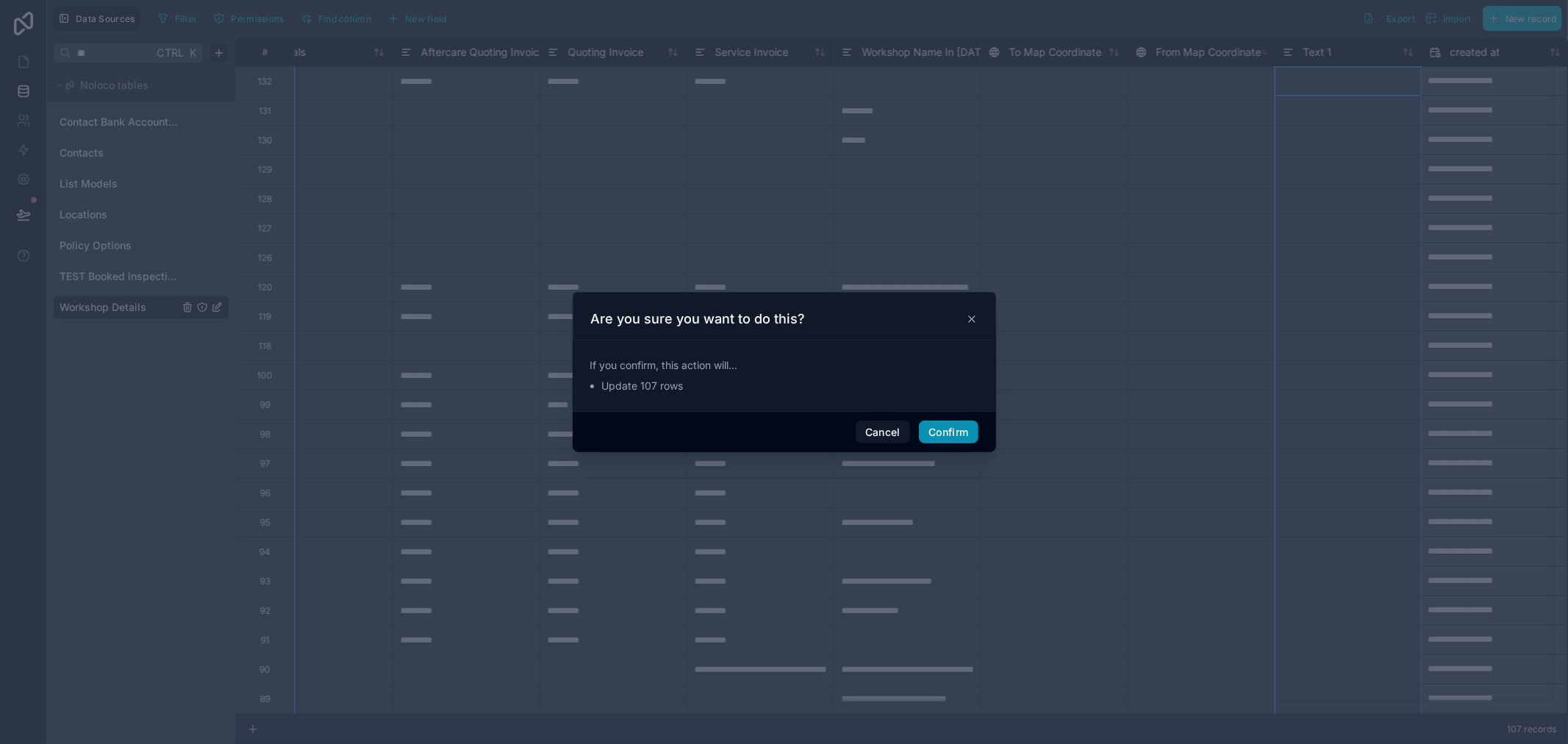
click at [953, 428] on button "Confirm" at bounding box center [948, 432] width 58 height 23
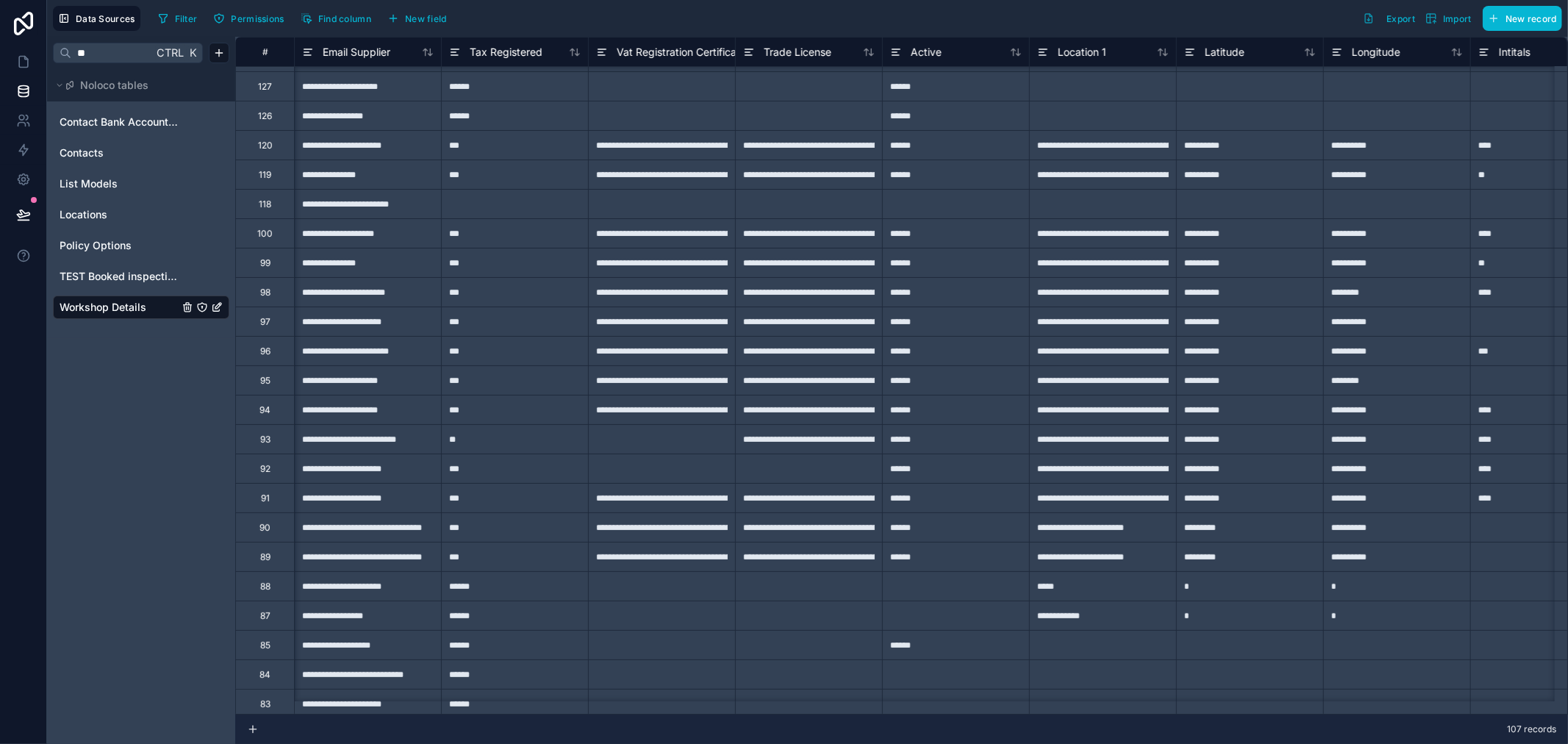
scroll to position [0, 735]
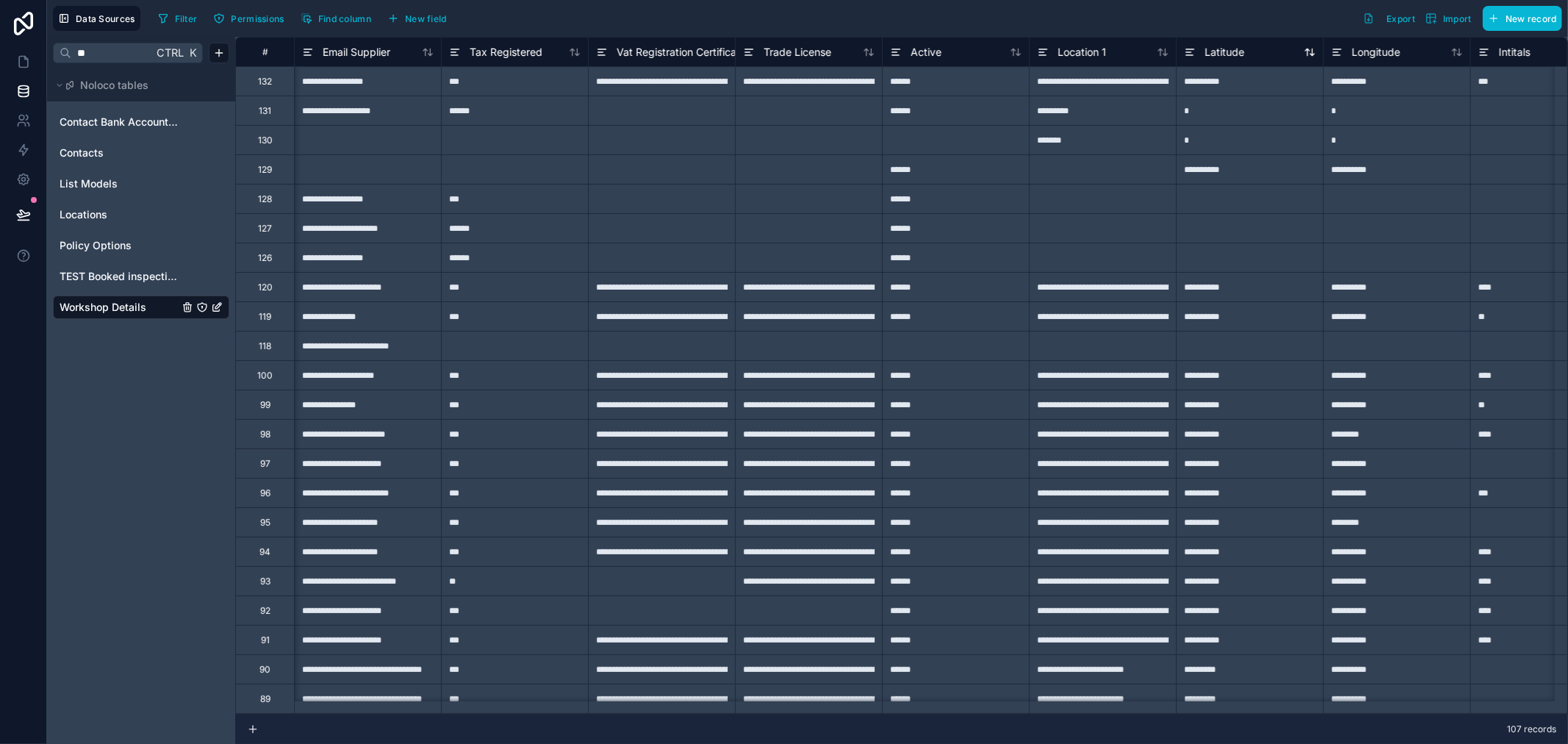
click at [1269, 58] on div "Latitude" at bounding box center [1249, 52] width 131 height 18
click at [1232, 49] on span "Latitude" at bounding box center [1225, 52] width 40 height 14
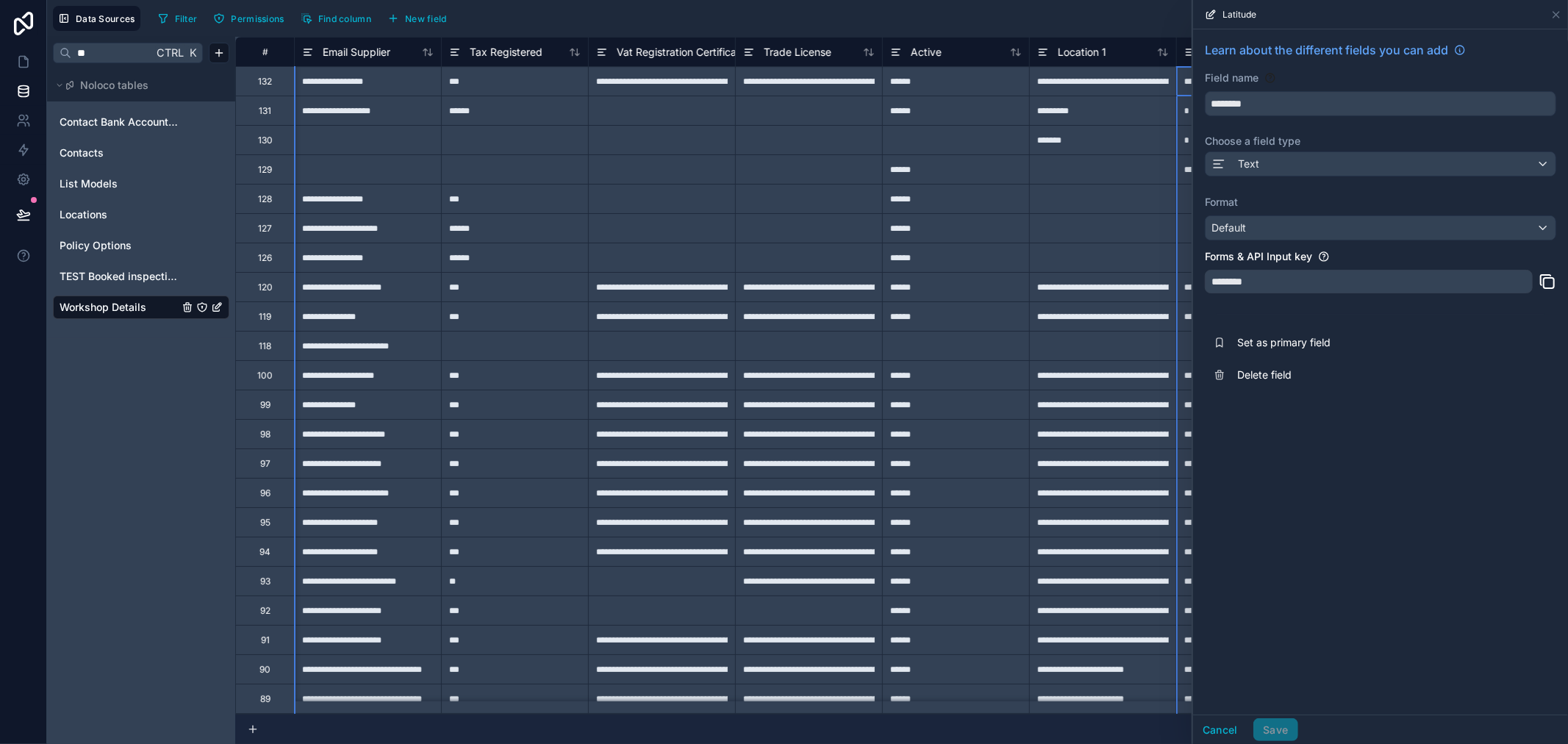
click at [1274, 184] on div "Learn about the different fields you can add Field name ******** Choose a field…" at bounding box center [1381, 216] width 375 height 374
click at [1274, 164] on div "Text" at bounding box center [1380, 163] width 350 height 23
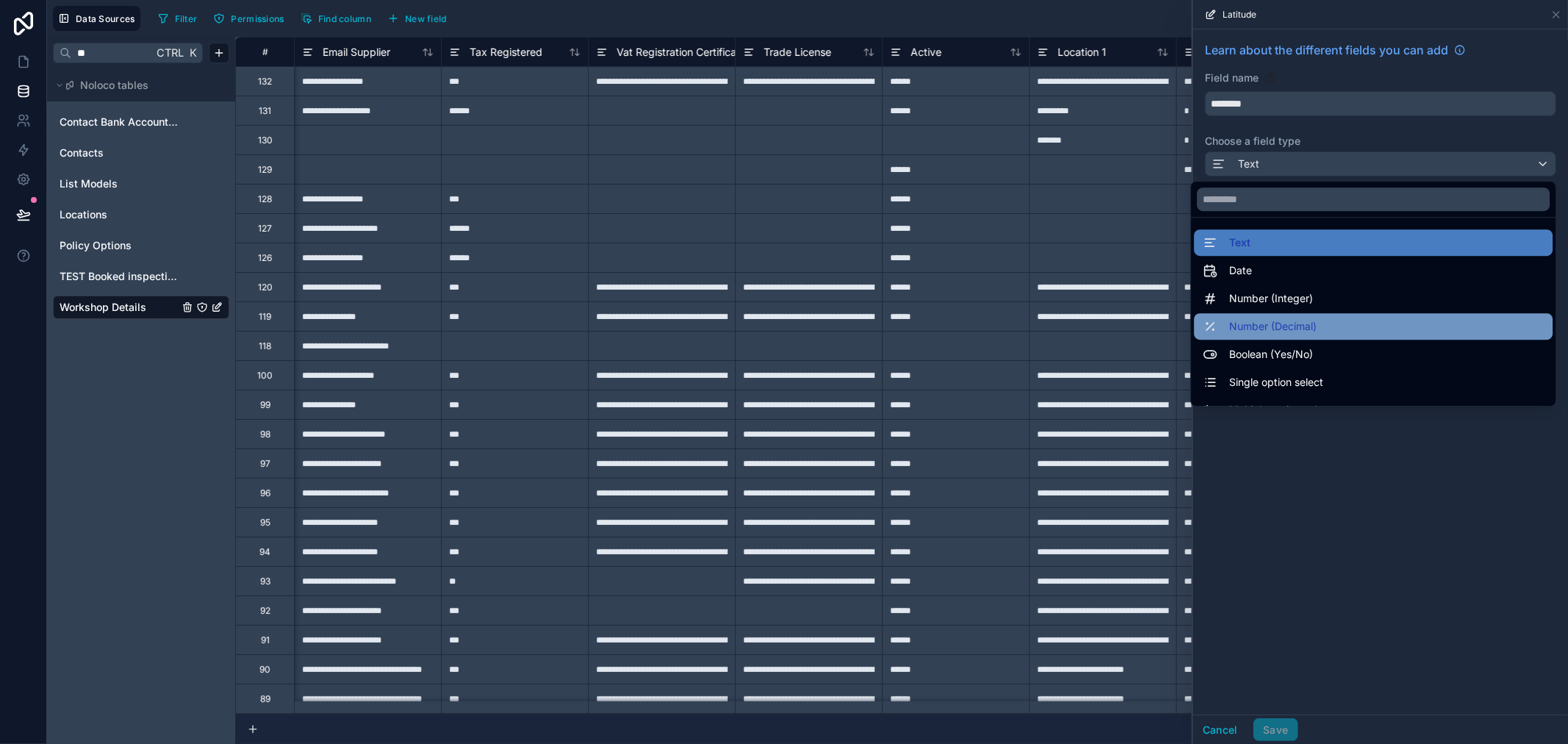
click at [1255, 315] on div "Number (Decimal)" at bounding box center [1373, 326] width 359 height 26
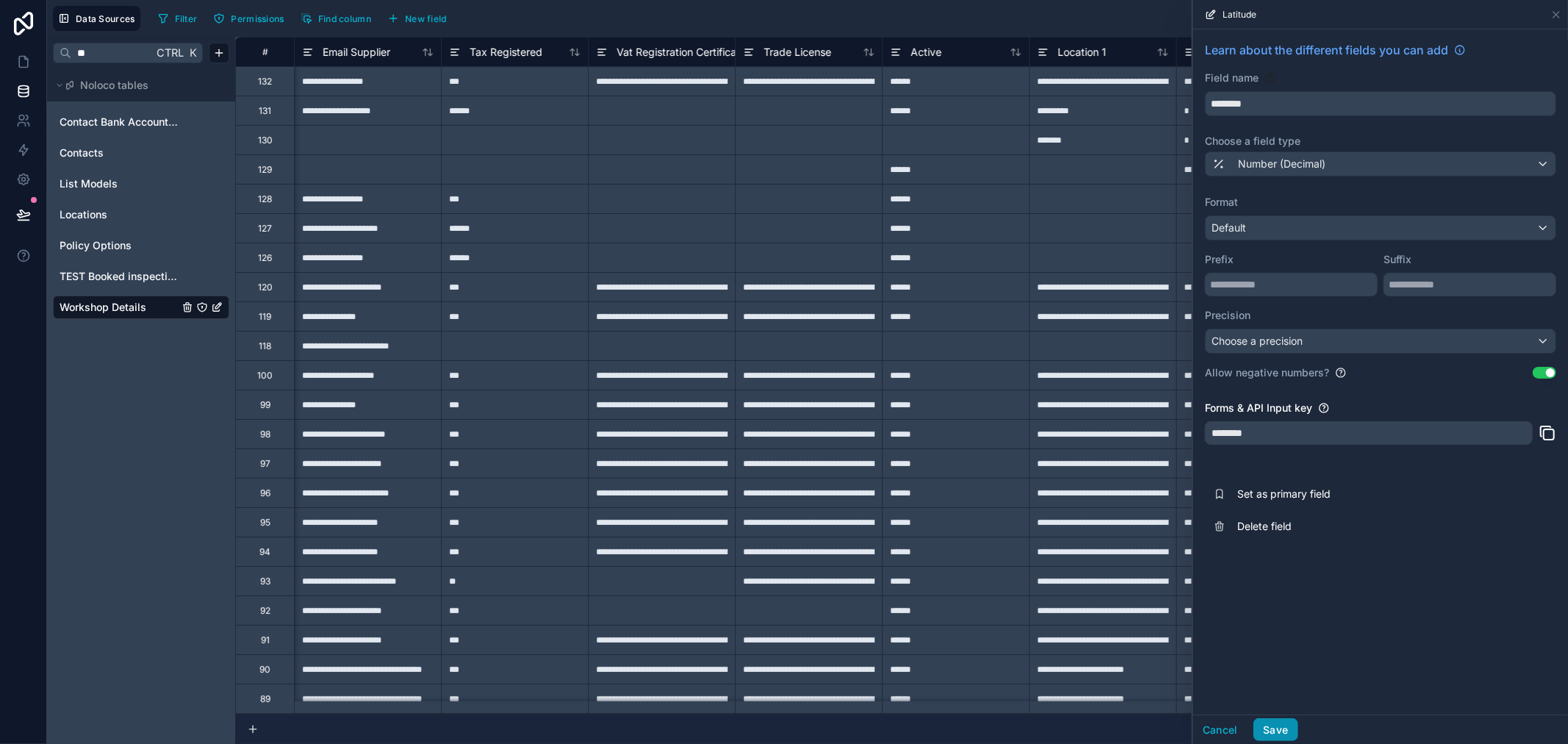
click at [1284, 738] on button "Save" at bounding box center [1275, 730] width 44 height 23
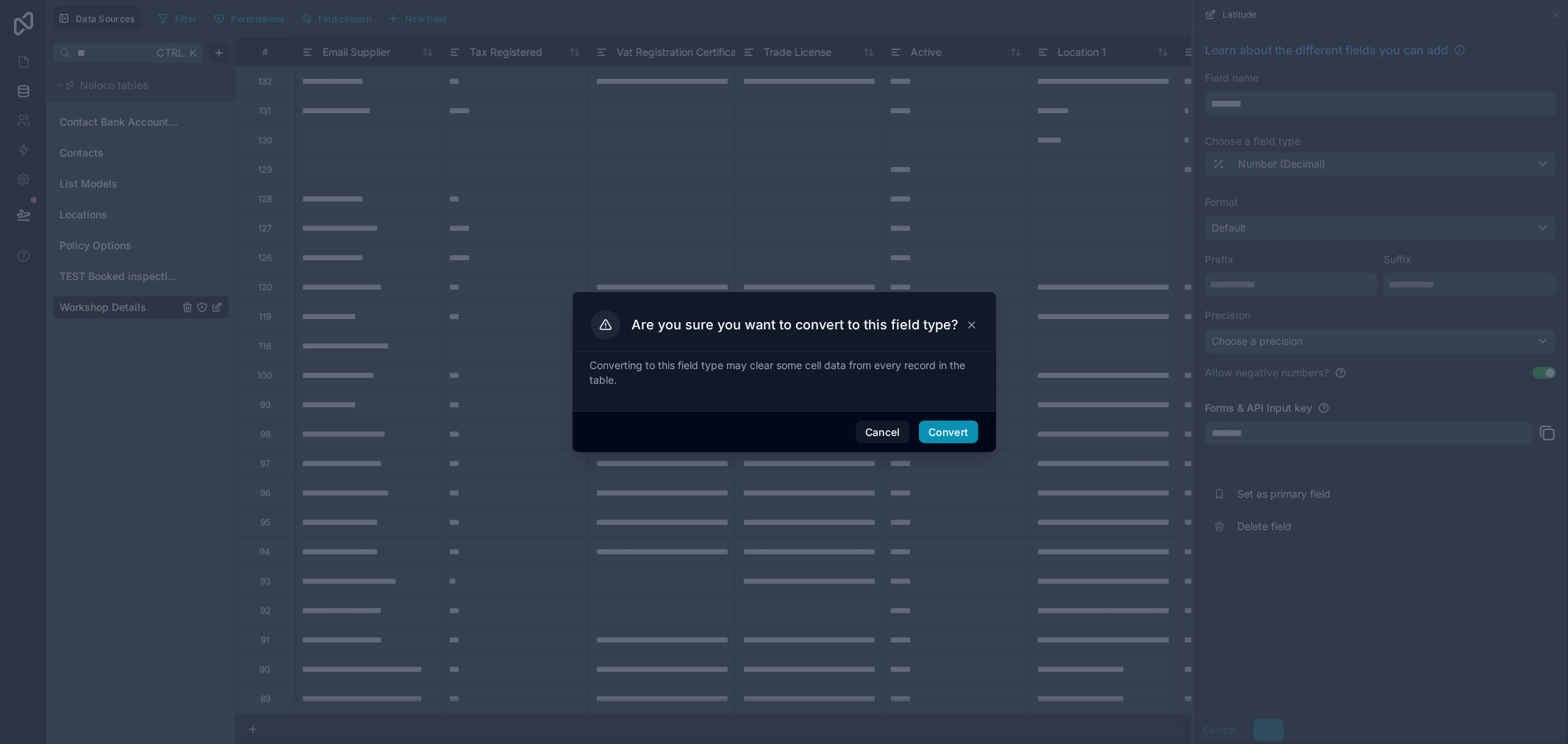
click at [956, 430] on button "Convert" at bounding box center [948, 432] width 58 height 23
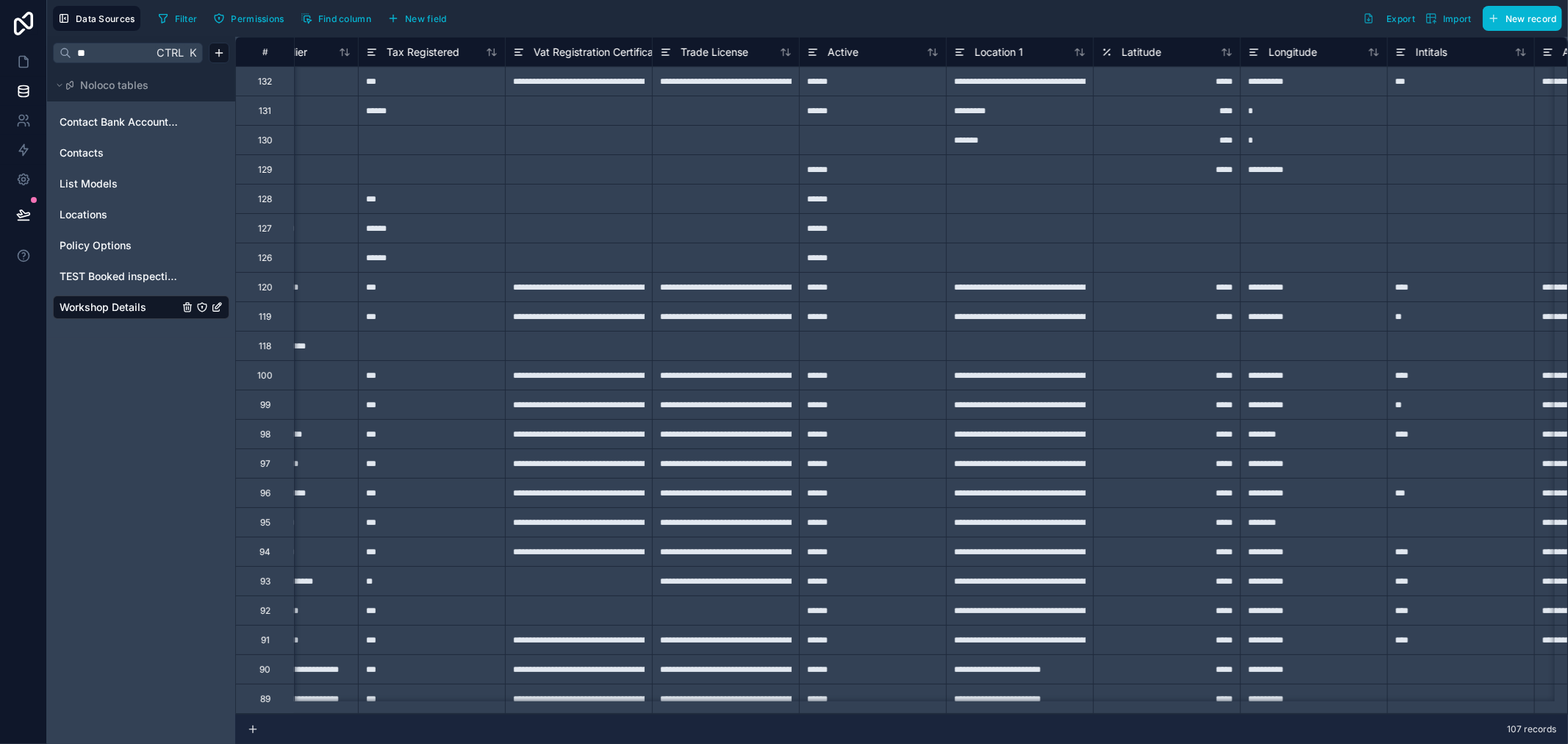
scroll to position [0, 980]
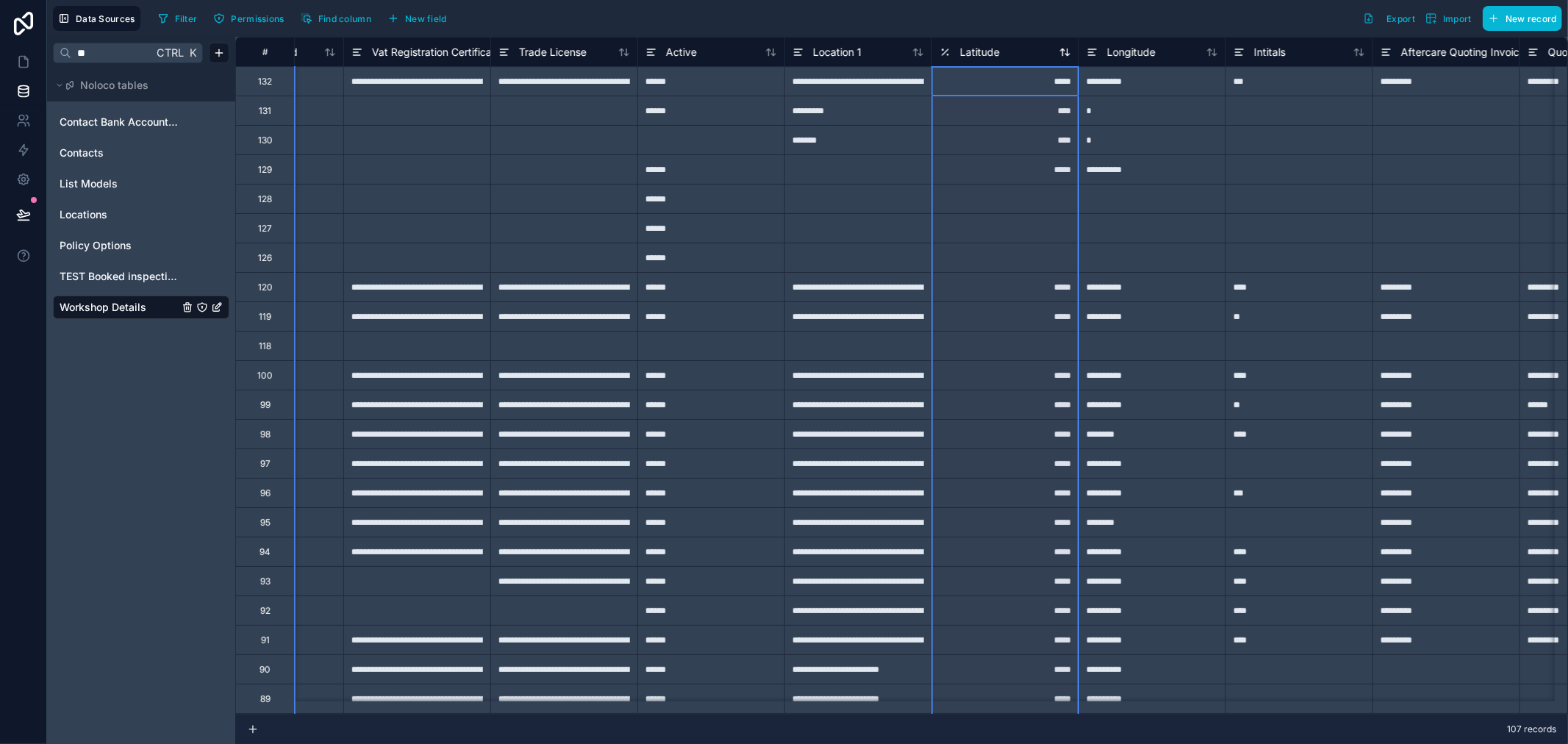
click at [1023, 55] on div "Latitude" at bounding box center [1005, 52] width 131 height 18
click at [966, 55] on span "Latitude" at bounding box center [980, 52] width 40 height 14
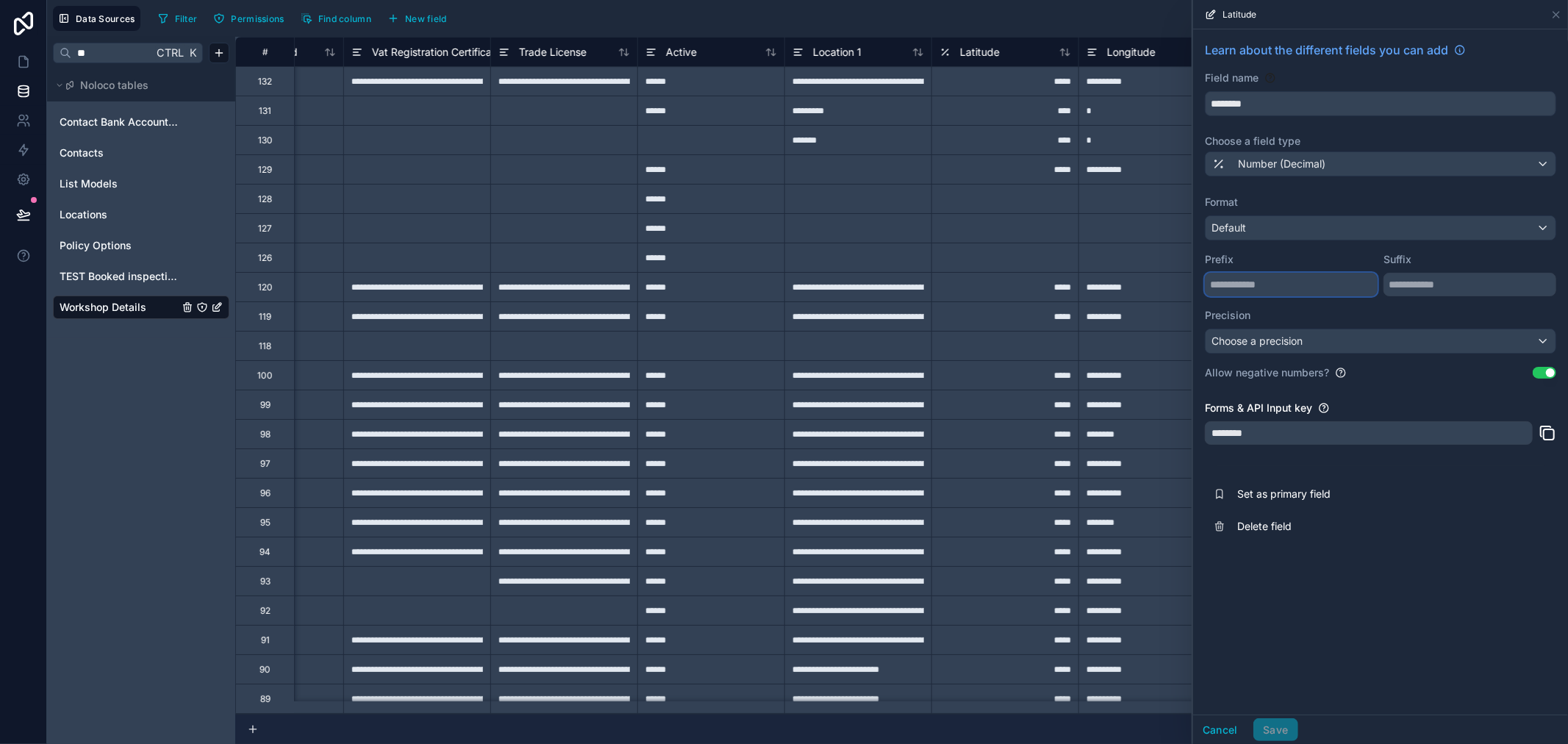
click at [1302, 285] on input "text" at bounding box center [1291, 284] width 173 height 23
click at [1300, 338] on span "Choose a precision" at bounding box center [1257, 341] width 91 height 13
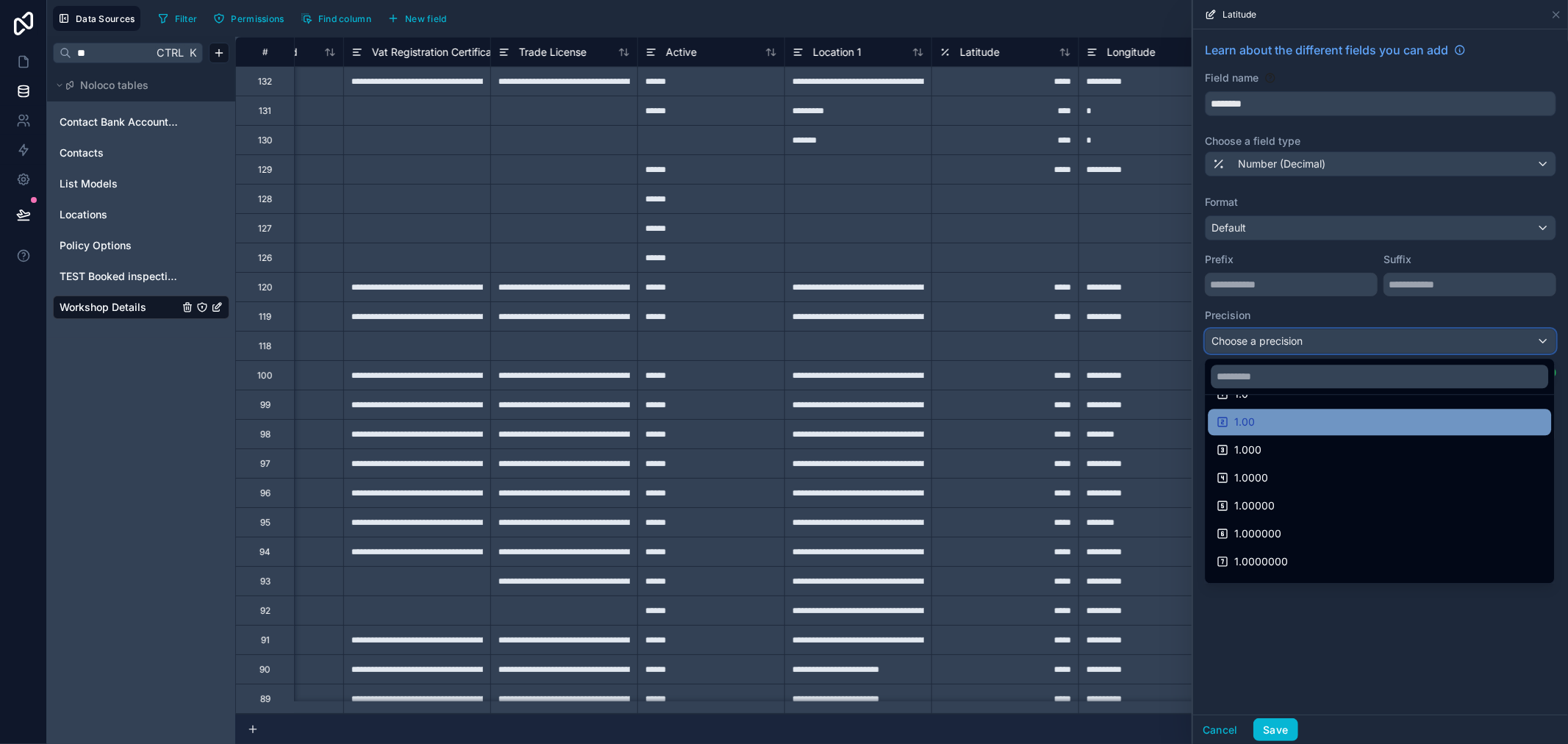
scroll to position [77, 0]
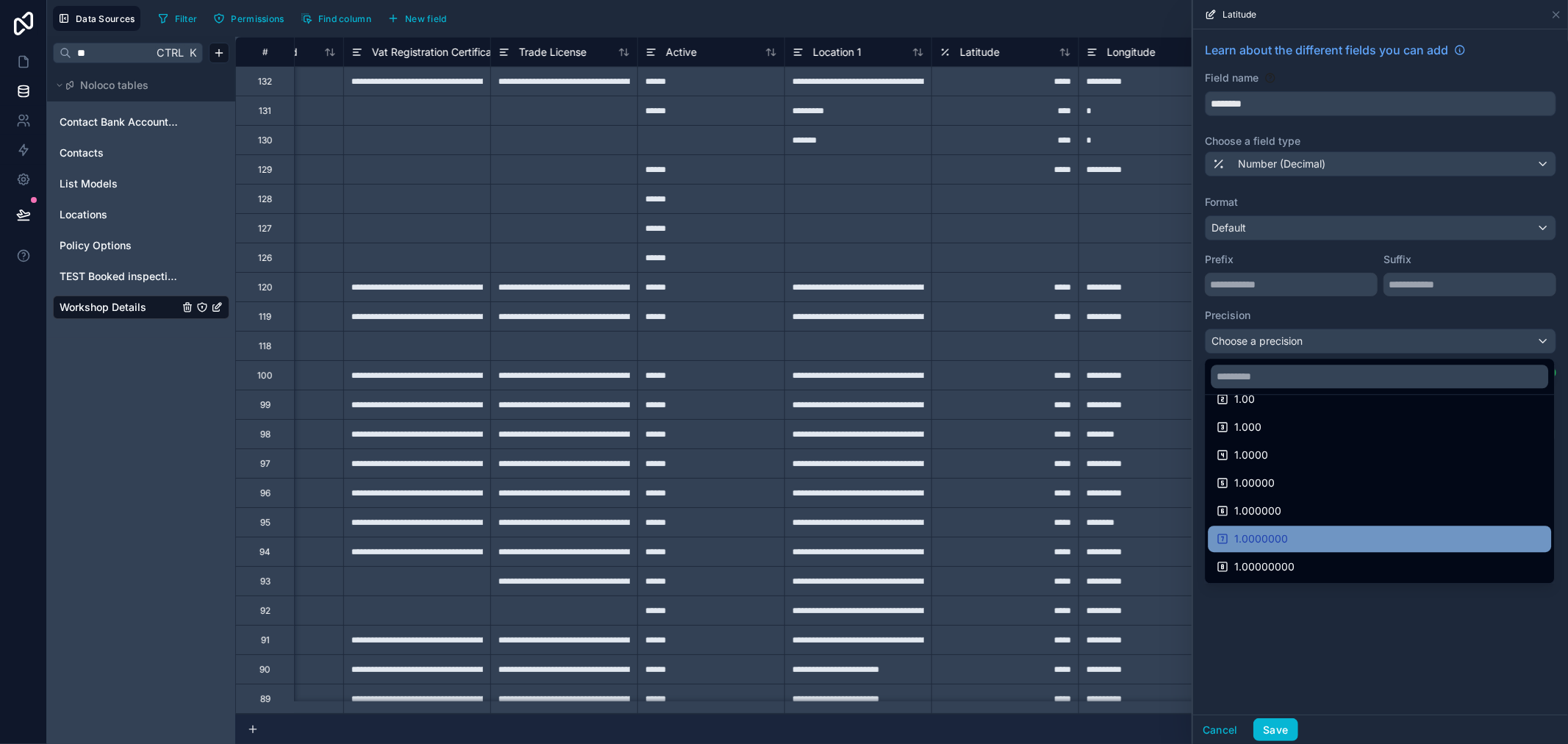
click at [1266, 541] on span "1.0000000" at bounding box center [1261, 539] width 54 height 18
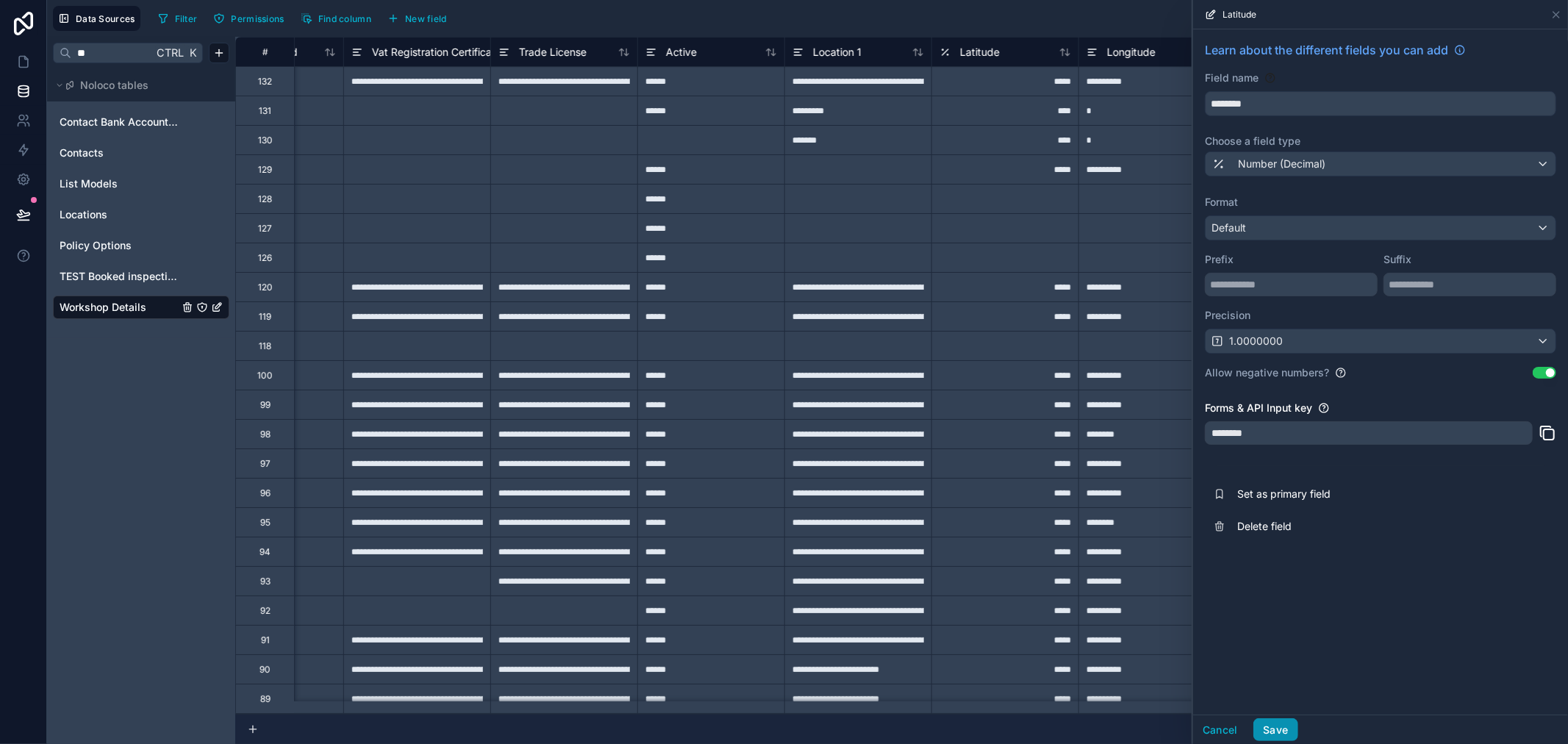
click at [1267, 732] on button "Save" at bounding box center [1275, 730] width 44 height 23
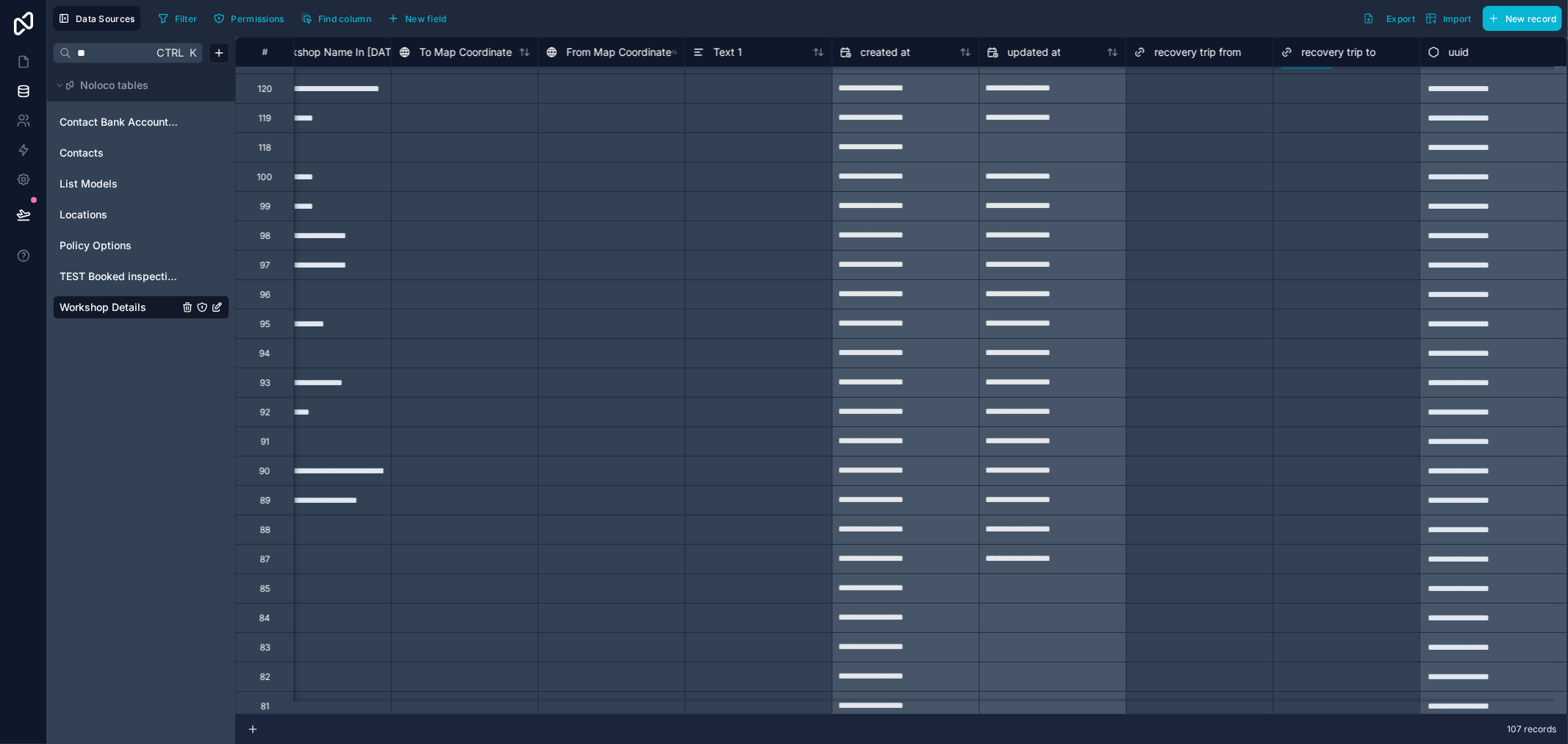
scroll to position [0, 2561]
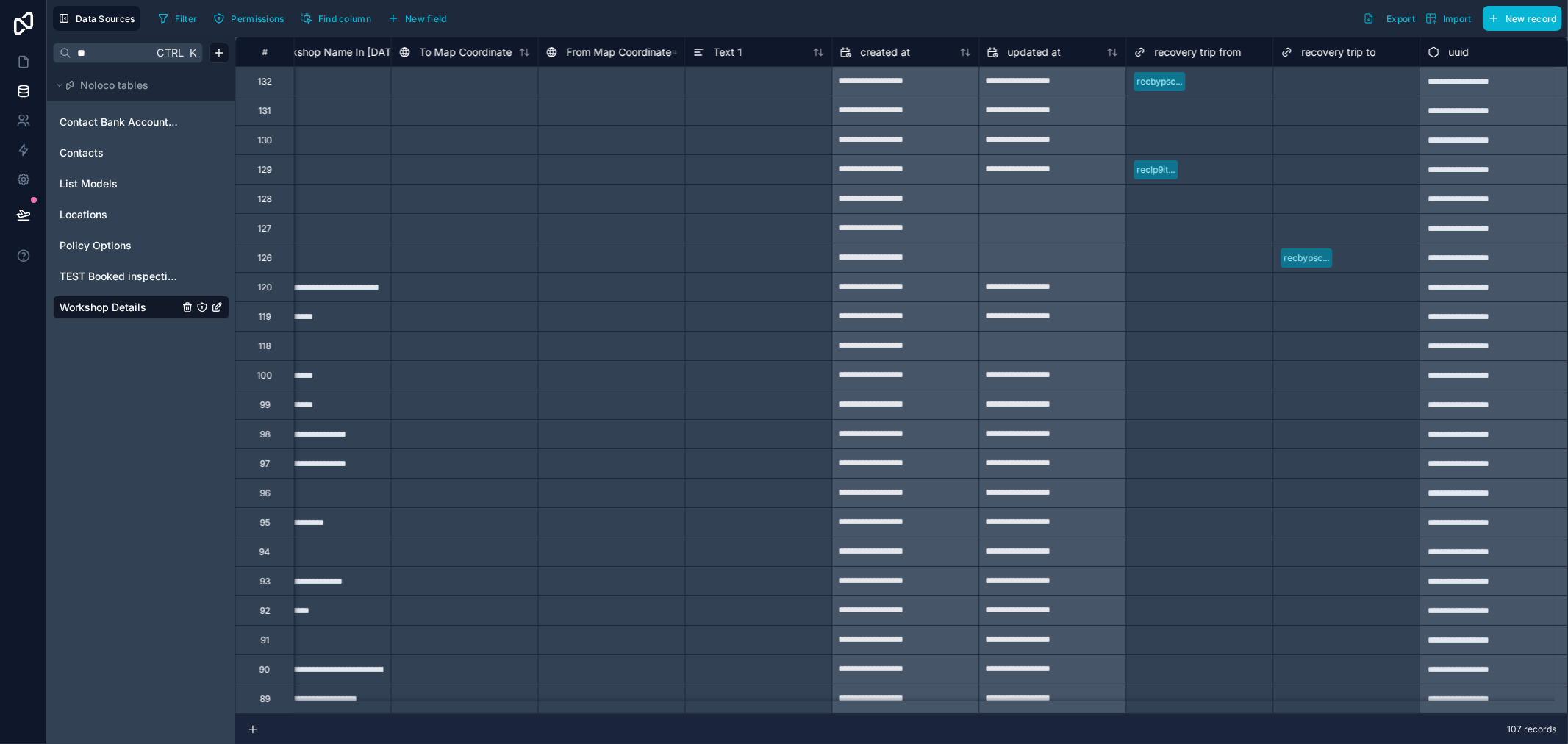
click at [760, 97] on div at bounding box center [759, 110] width 147 height 30
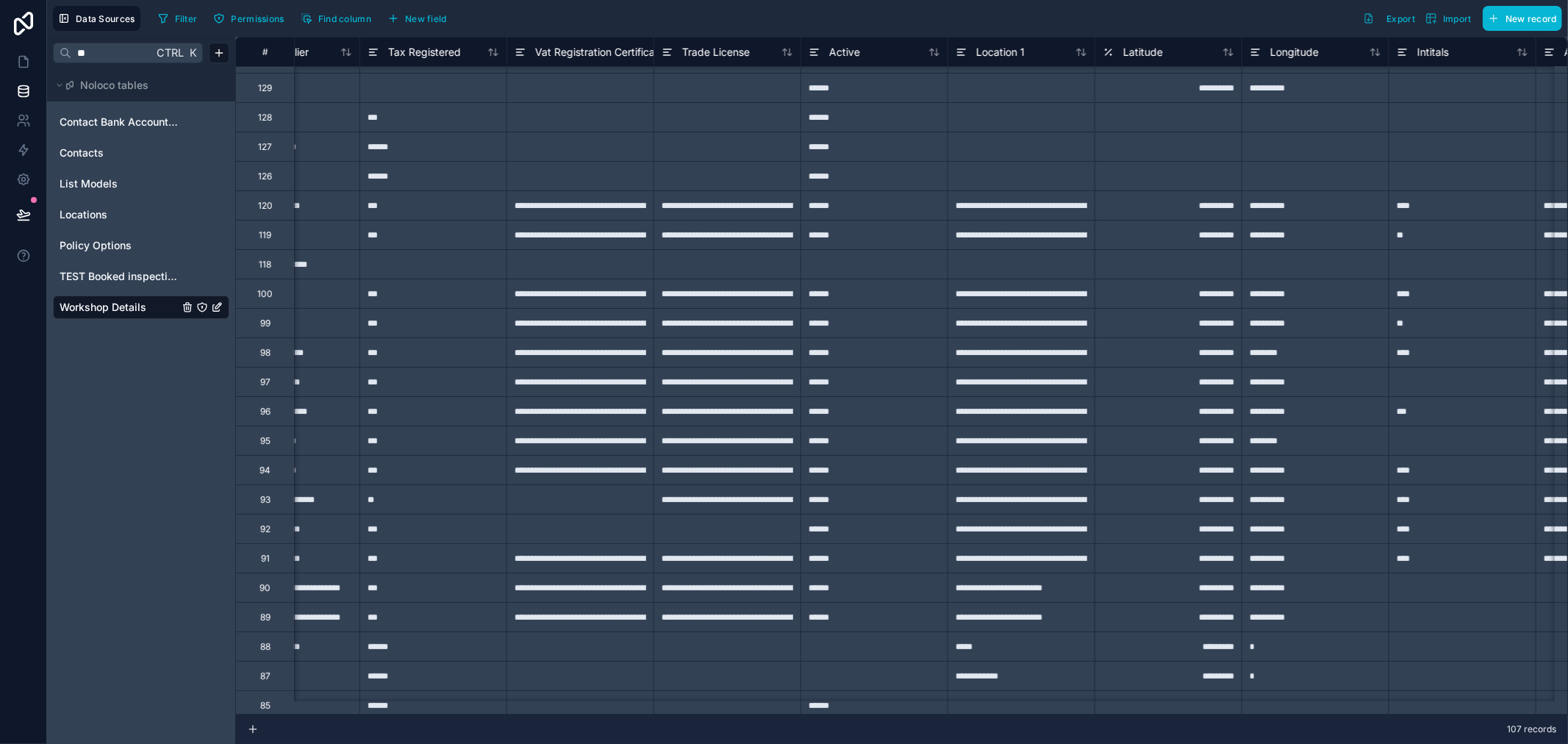
scroll to position [0, 816]
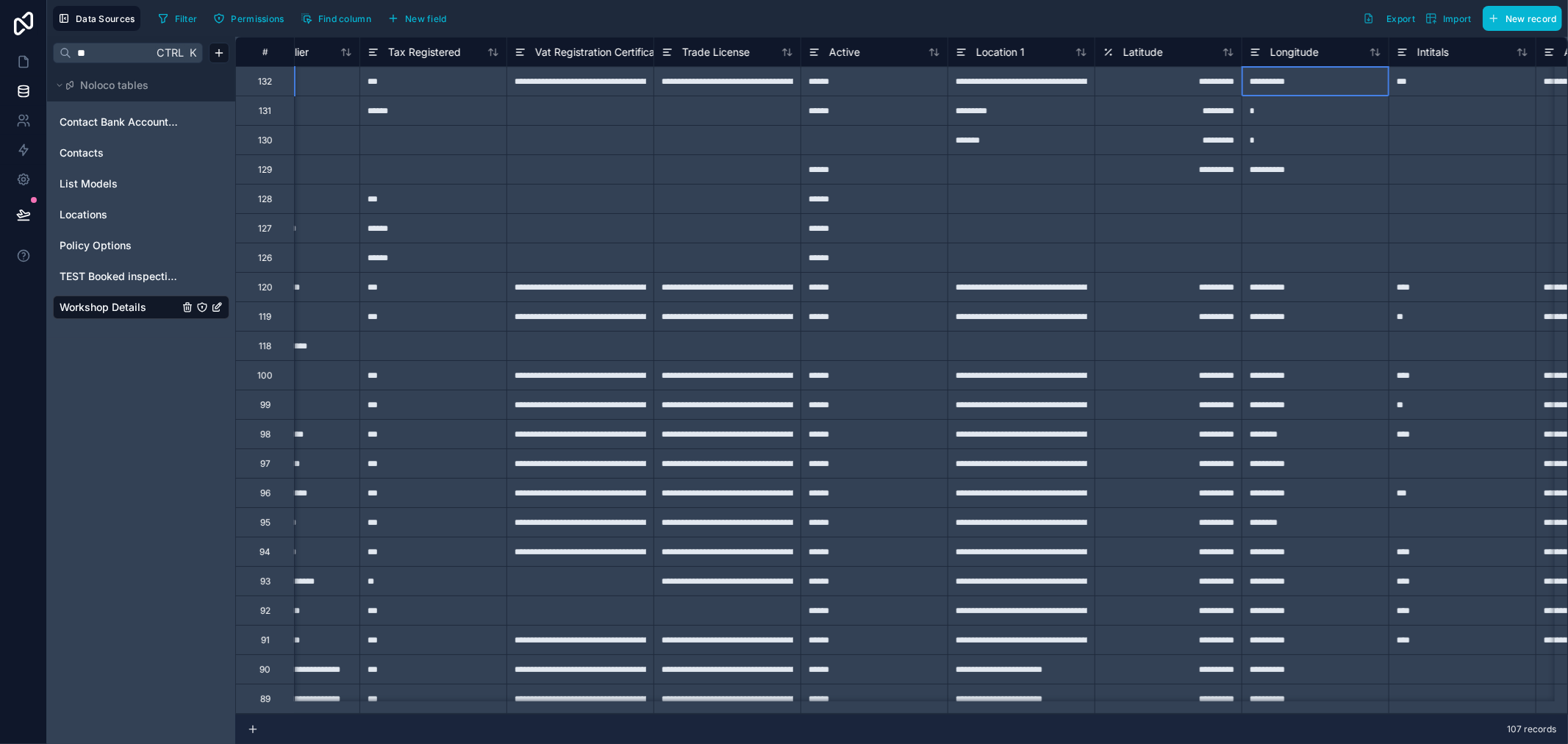
click at [1327, 85] on div "**********" at bounding box center [1315, 81] width 147 height 30
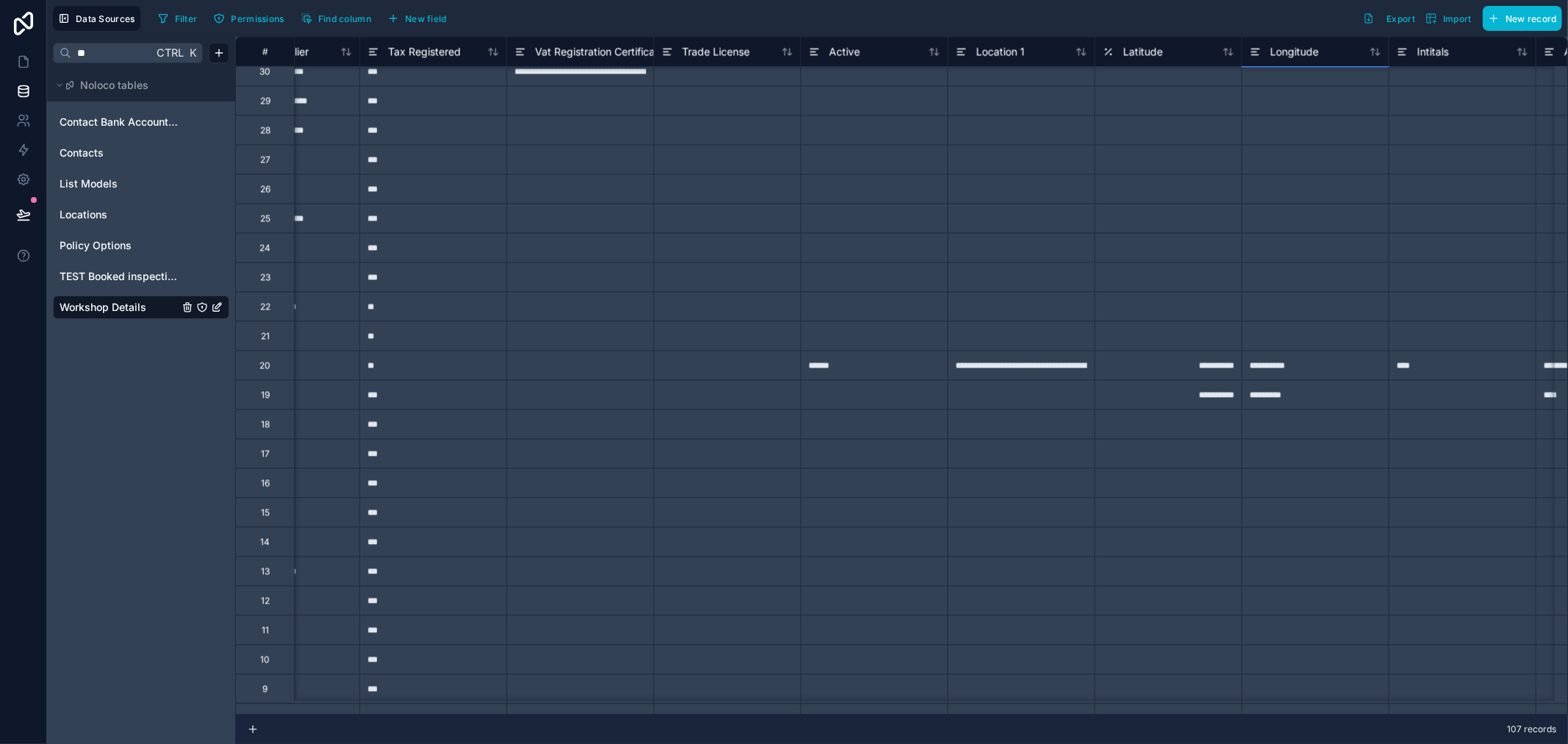
scroll to position [2266, 816]
click at [1317, 395] on div "*********" at bounding box center [1315, 403] width 147 height 30
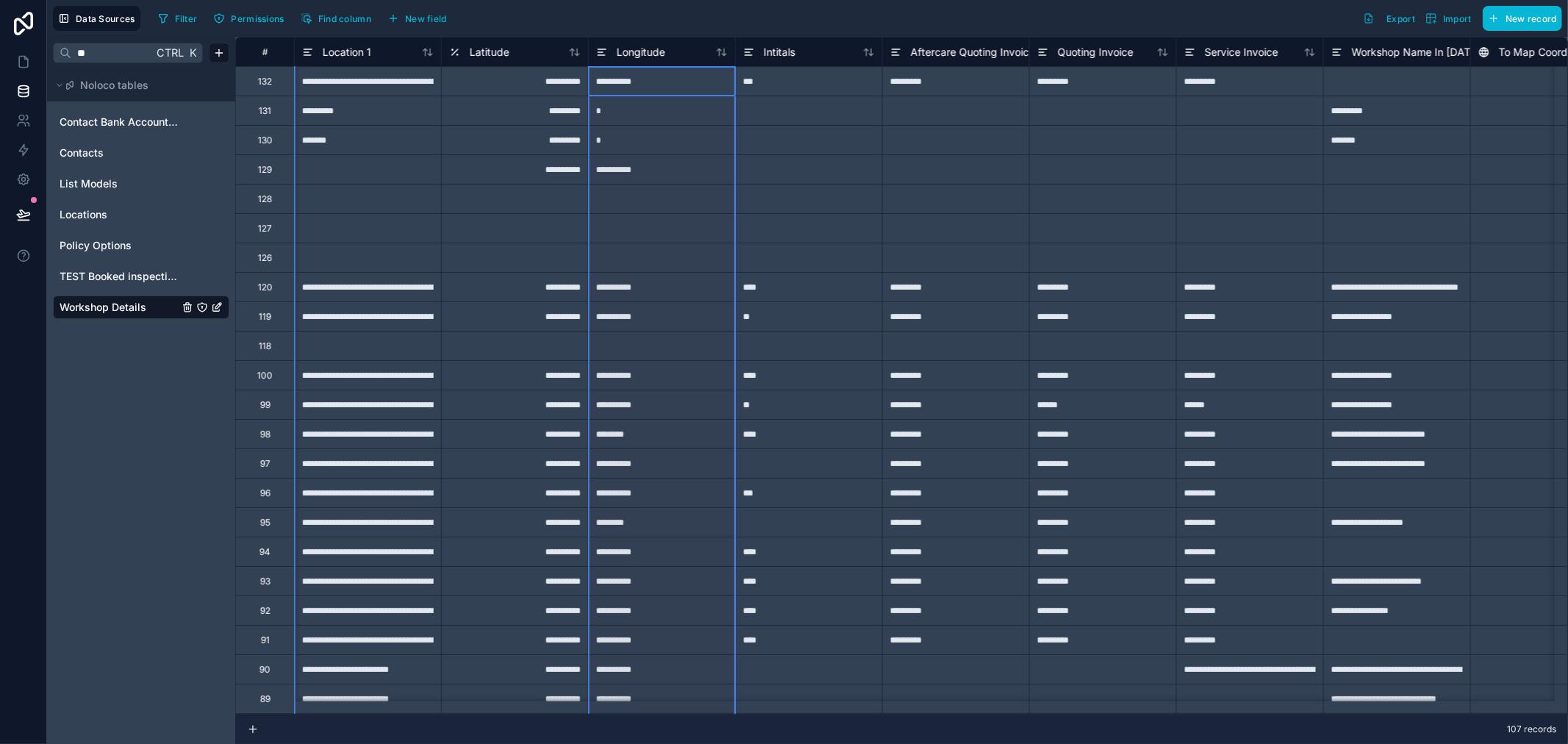
scroll to position [0, 2041]
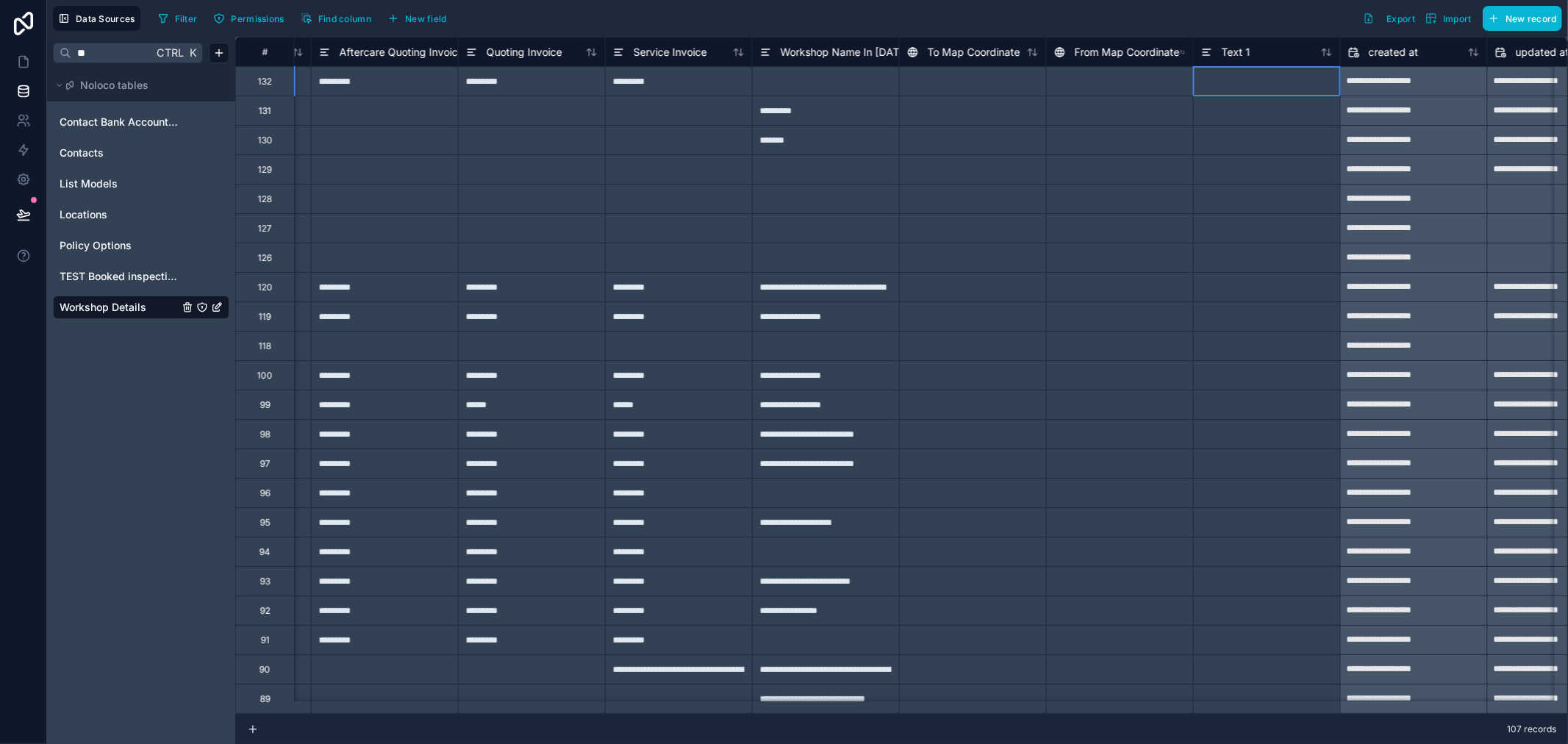
click at [1231, 95] on div at bounding box center [1267, 81] width 147 height 30
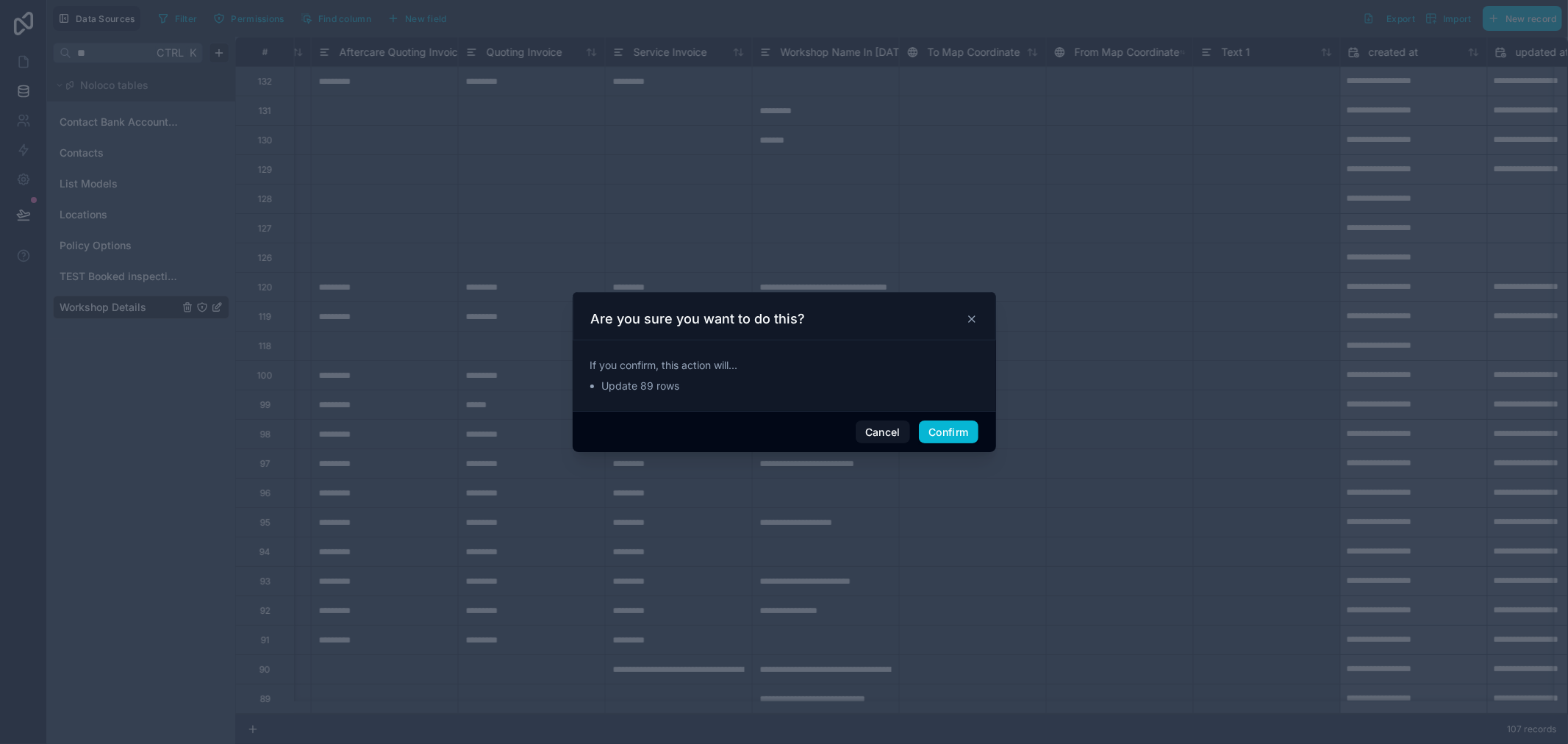
click at [958, 419] on div "Cancel Confirm" at bounding box center [784, 432] width 423 height 42
click at [960, 429] on button "Confirm" at bounding box center [948, 432] width 58 height 23
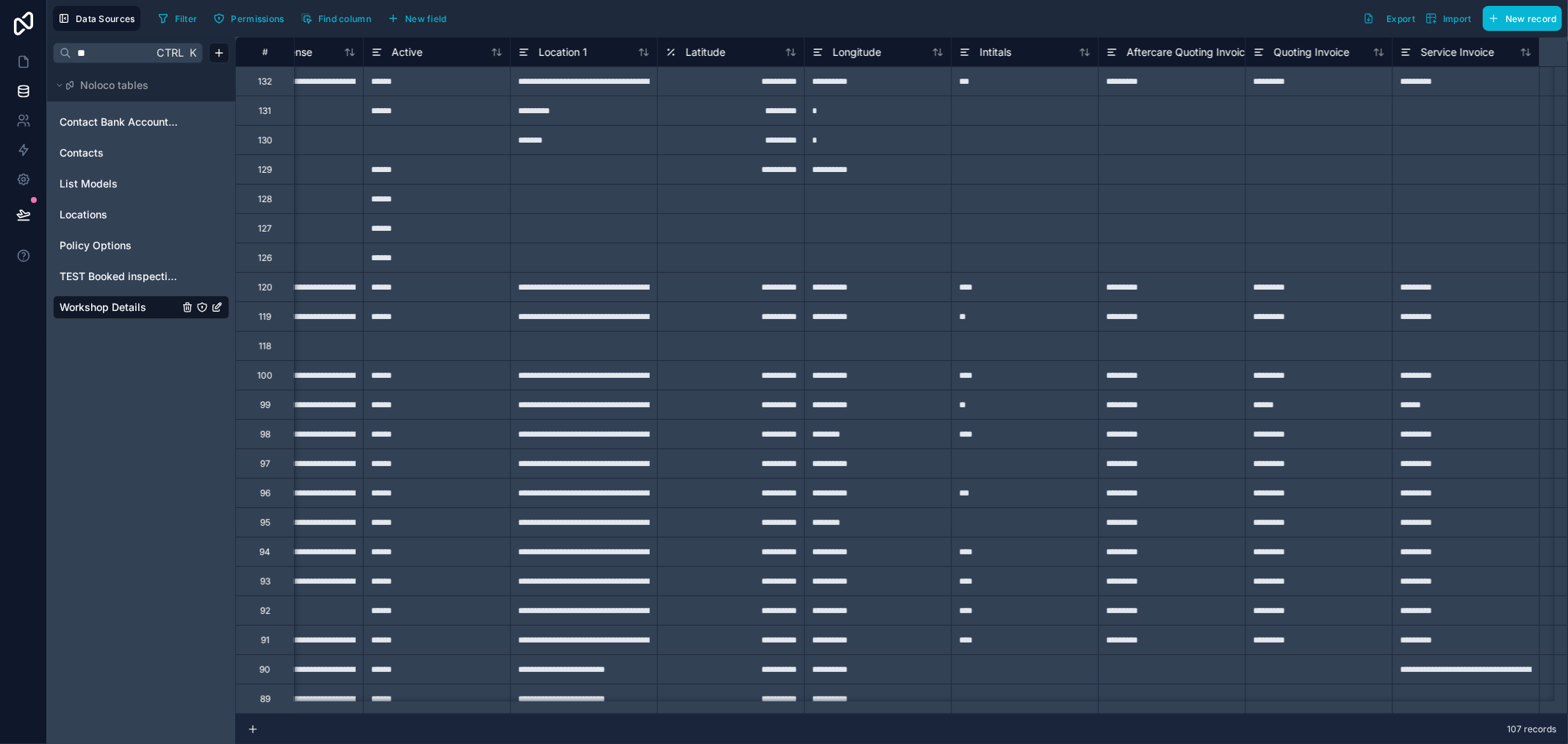
scroll to position [0, 1061]
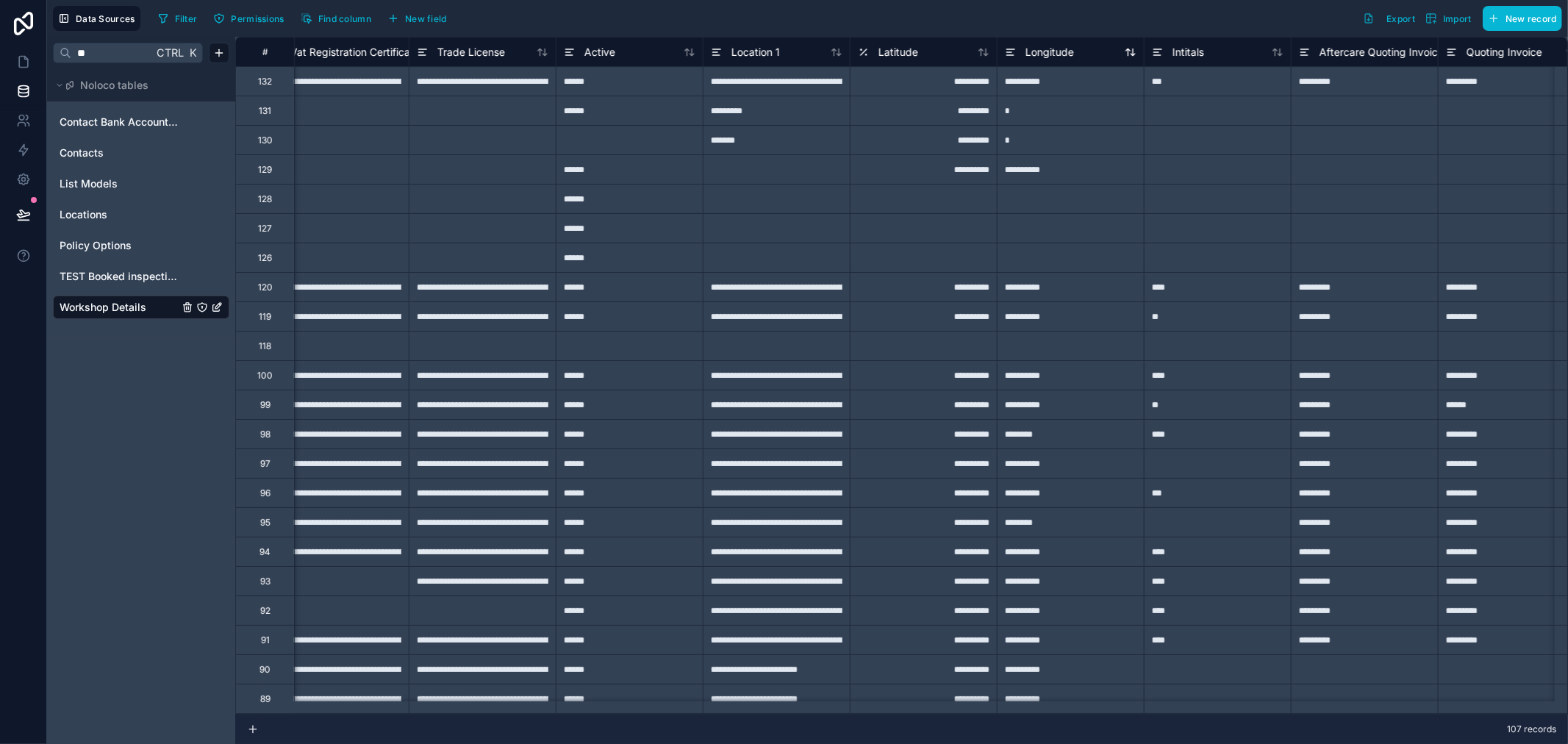
click at [1085, 45] on div "Longitude" at bounding box center [1070, 52] width 131 height 18
click at [1041, 51] on span "Longitude" at bounding box center [1049, 52] width 49 height 14
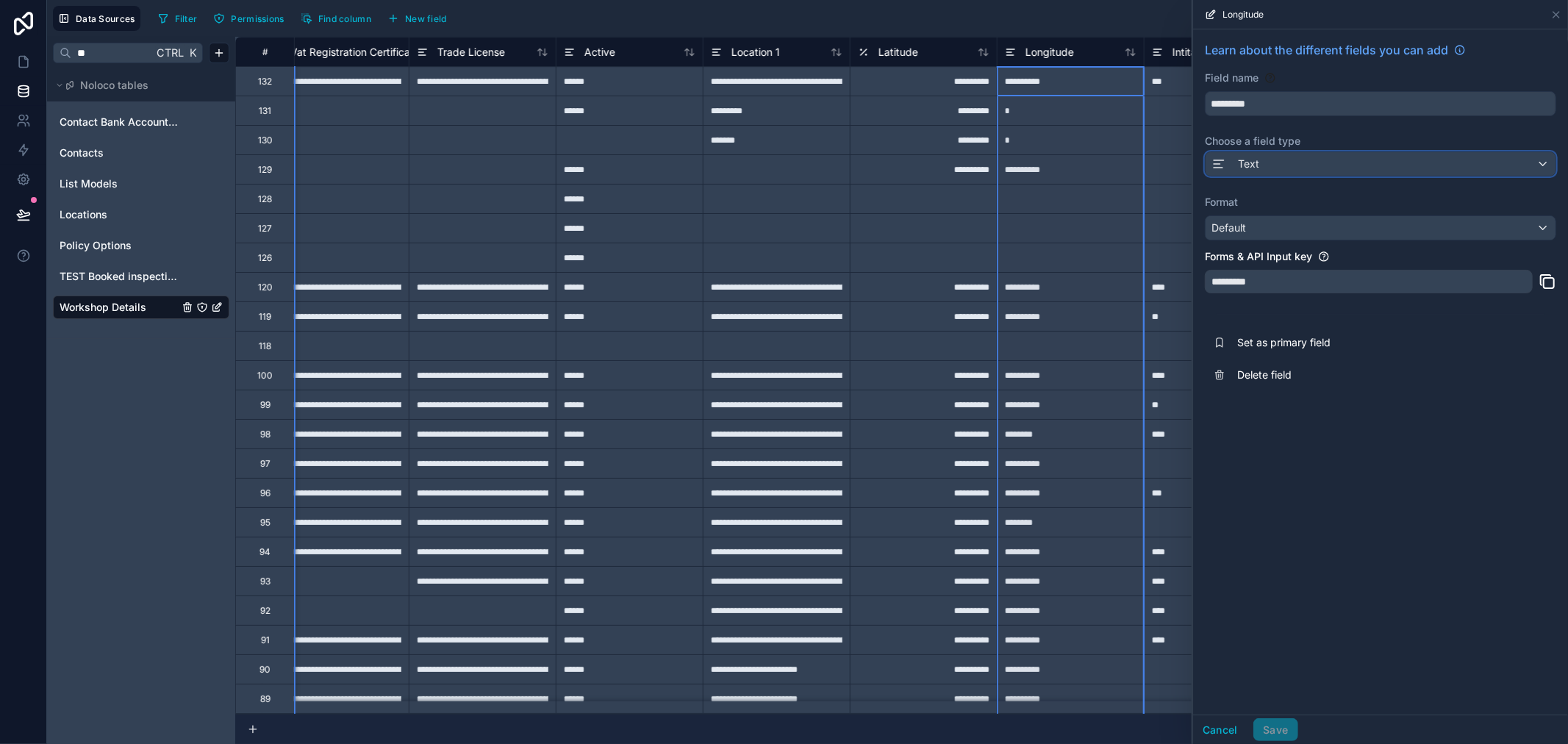
click at [1297, 162] on div "Text" at bounding box center [1380, 163] width 350 height 23
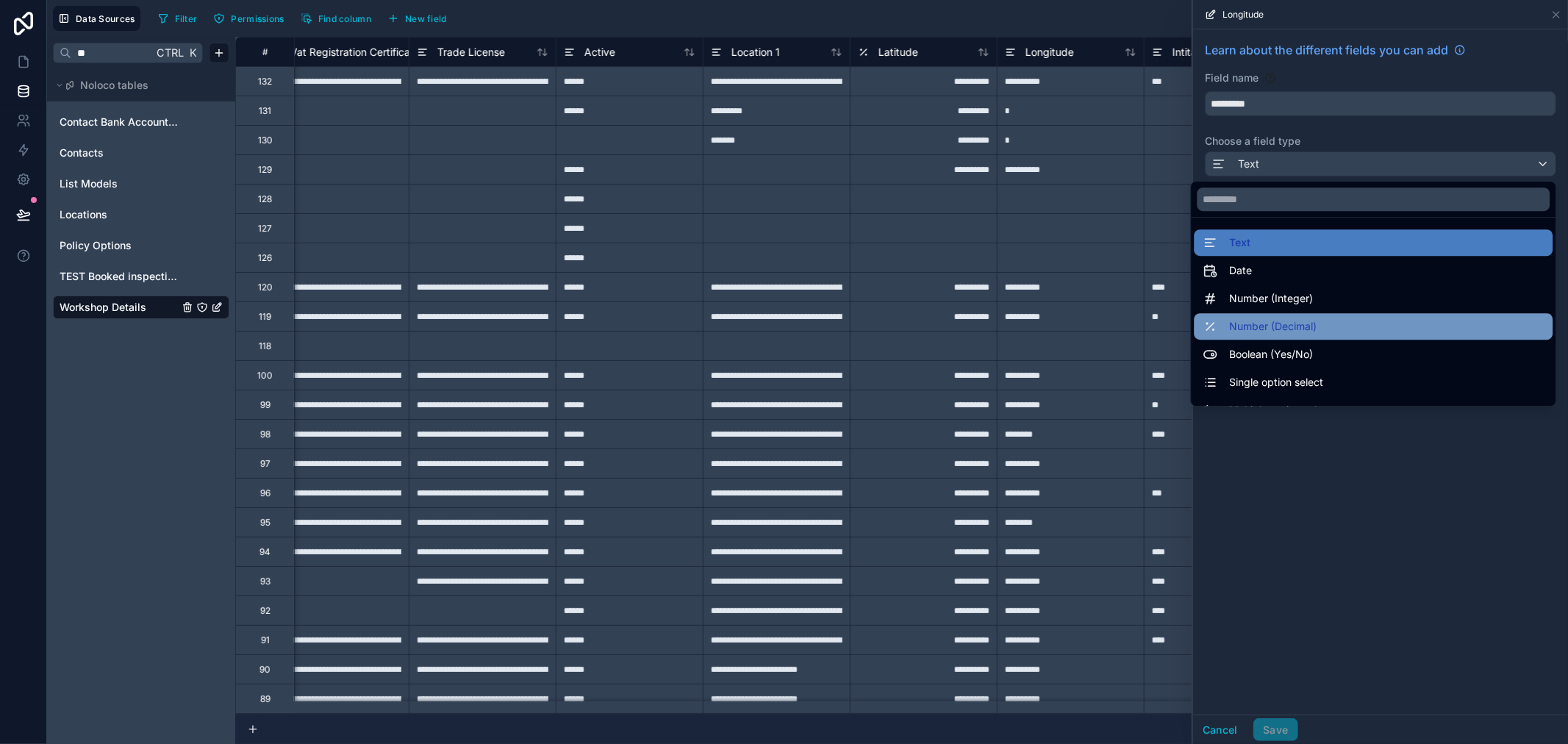
click at [1252, 320] on span "Number (Decimal)" at bounding box center [1273, 327] width 87 height 18
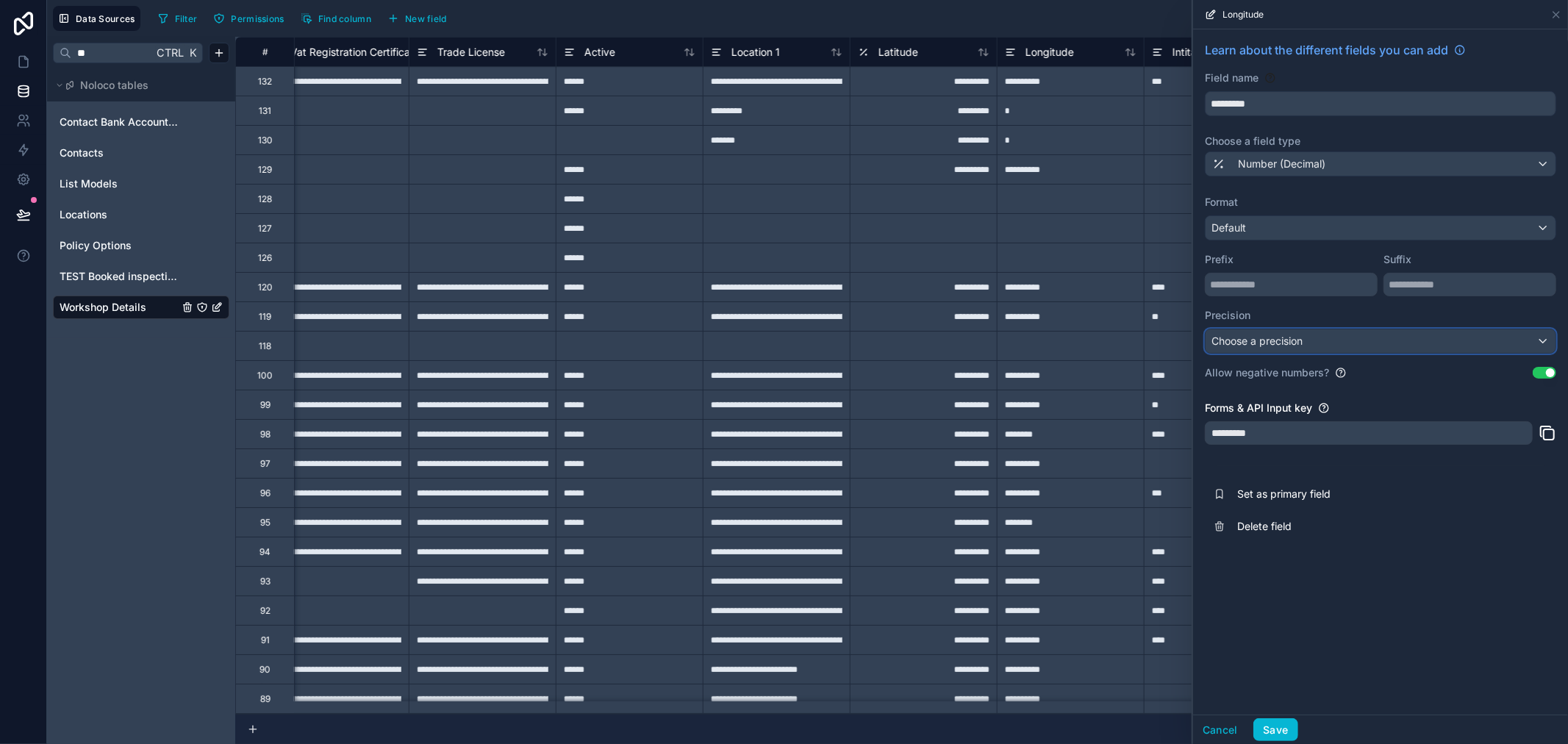
click at [1374, 350] on div "Choose a precision" at bounding box center [1380, 340] width 350 height 23
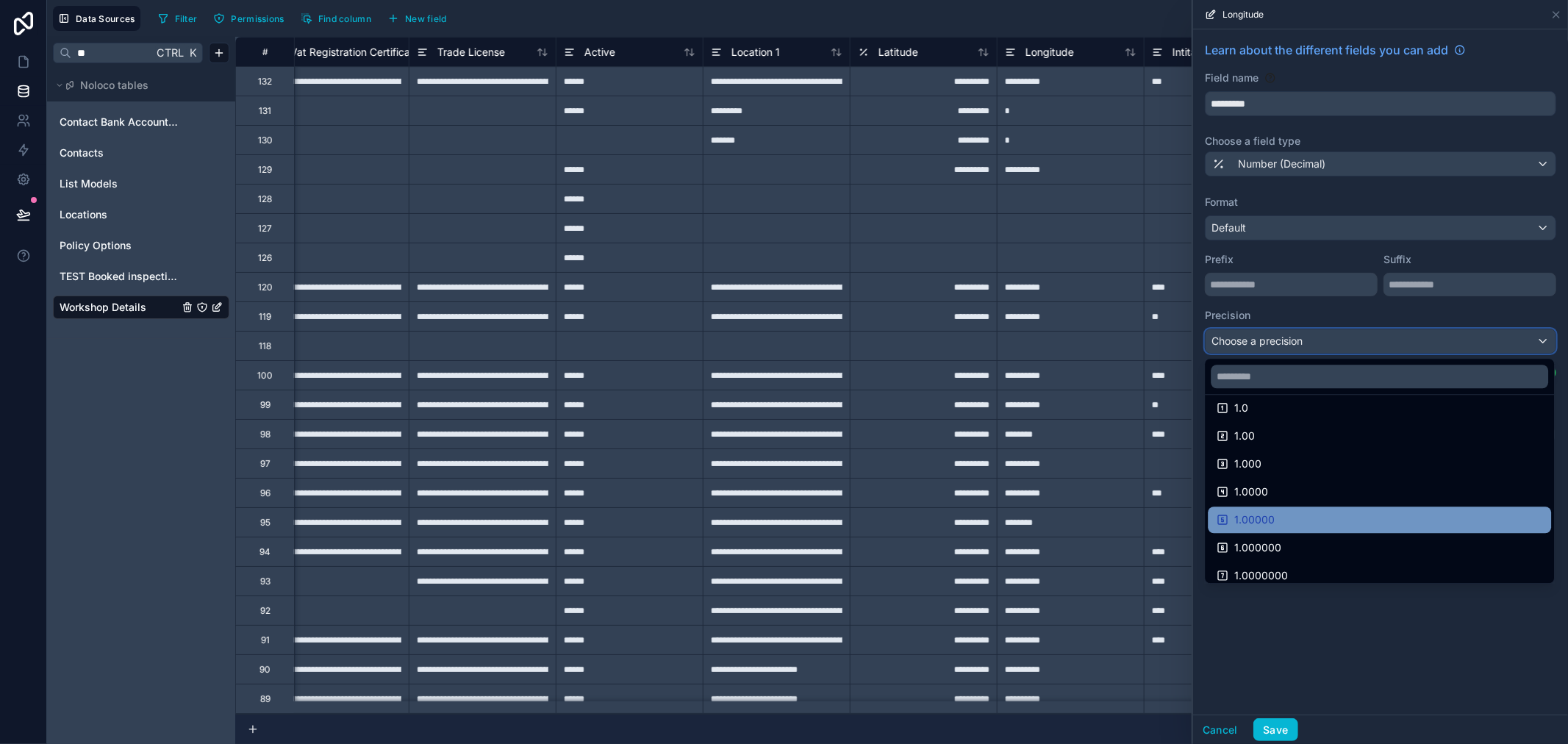
scroll to position [77, 0]
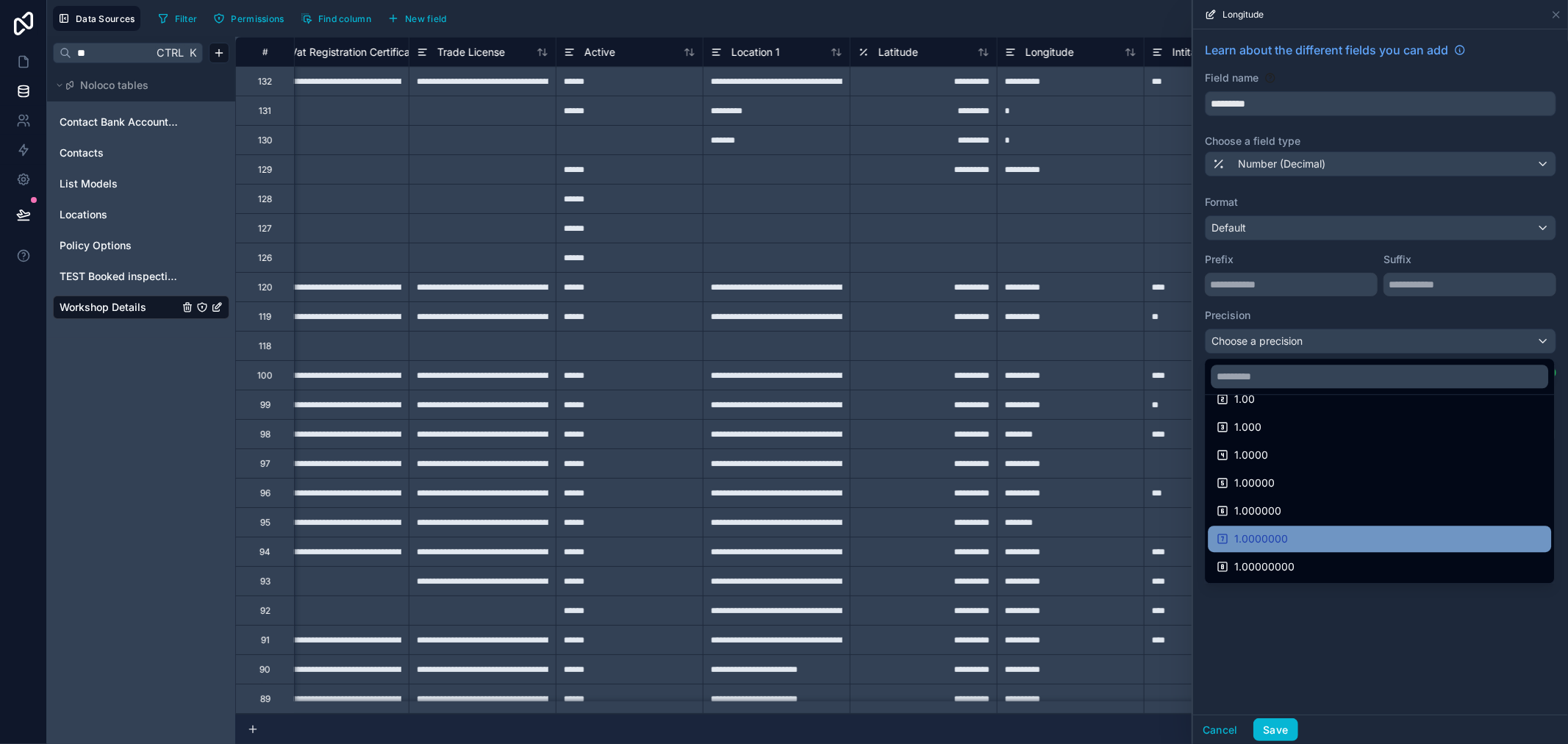
click at [1265, 545] on span "1.0000000" at bounding box center [1261, 539] width 54 height 18
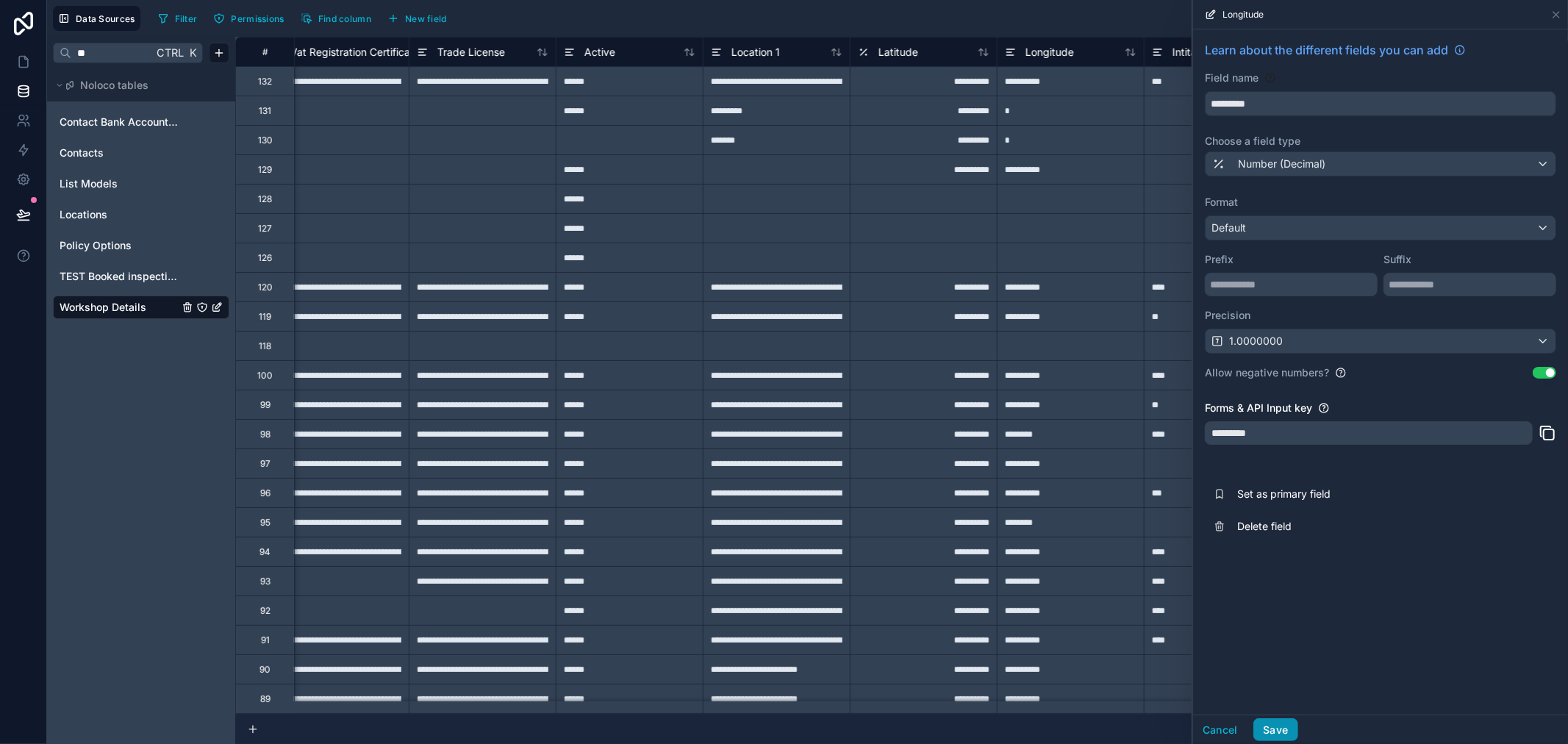
click at [1281, 732] on button "Save" at bounding box center [1275, 730] width 44 height 23
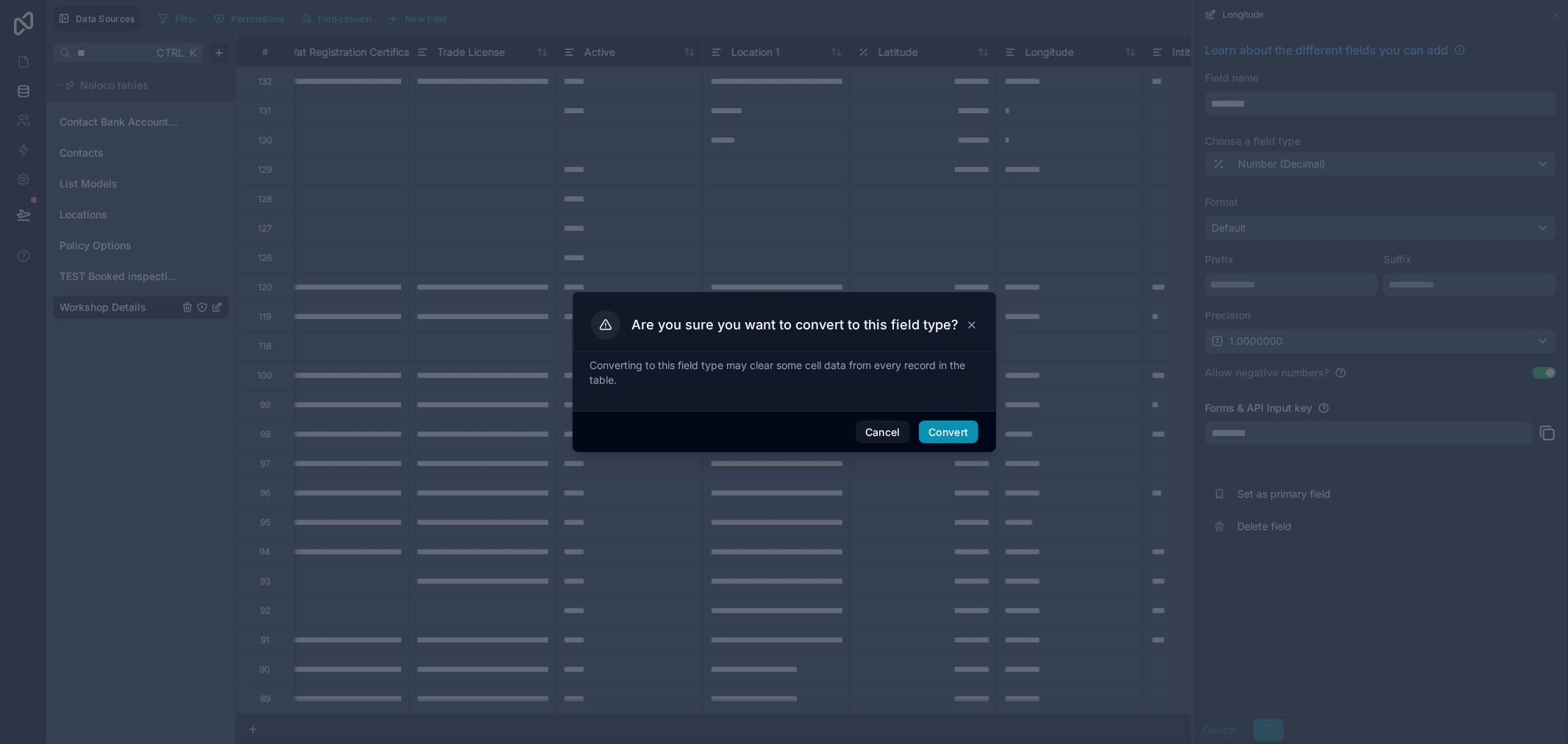
click at [944, 441] on button "Convert" at bounding box center [948, 432] width 58 height 23
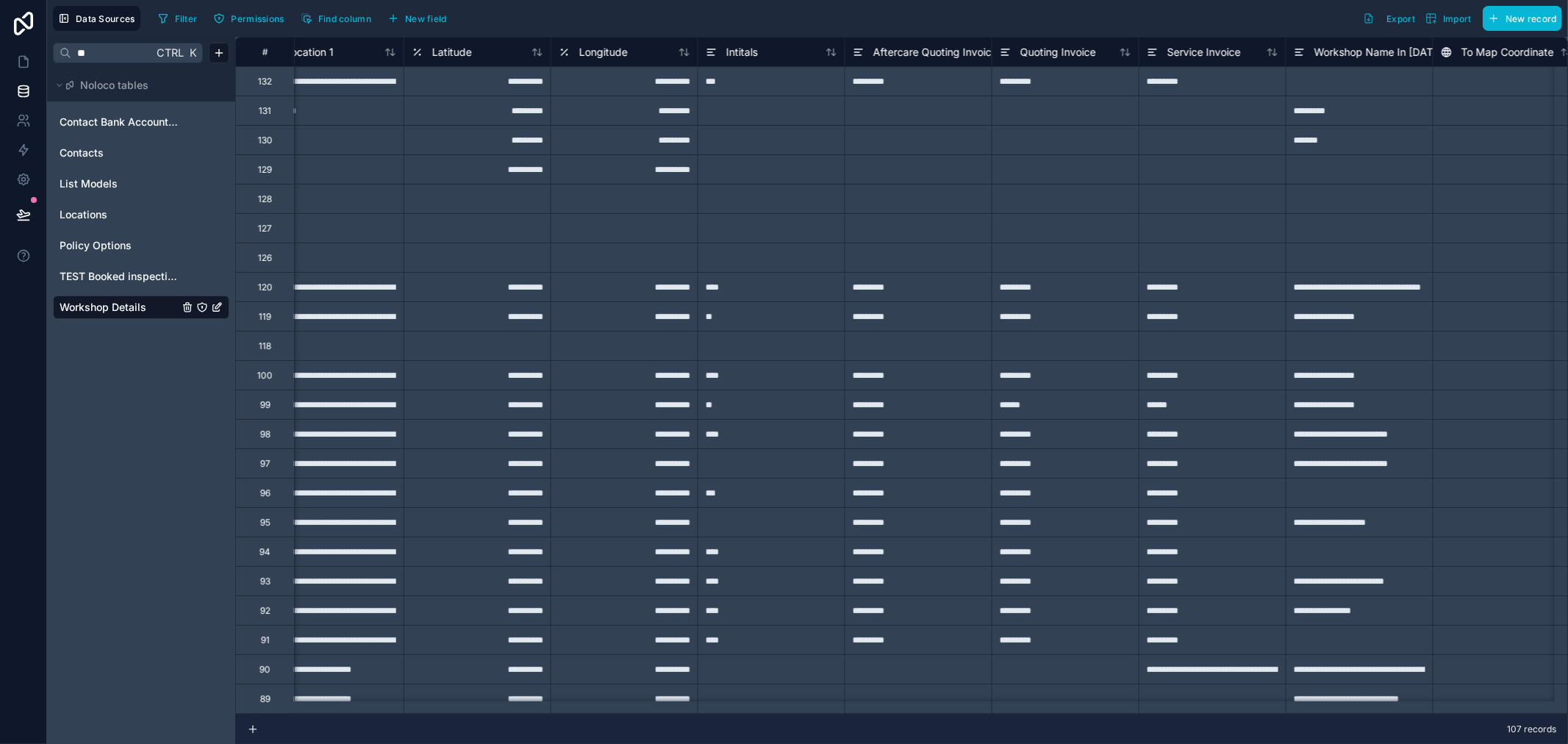
scroll to position [0, 1470]
